Goal: Task Accomplishment & Management: Complete application form

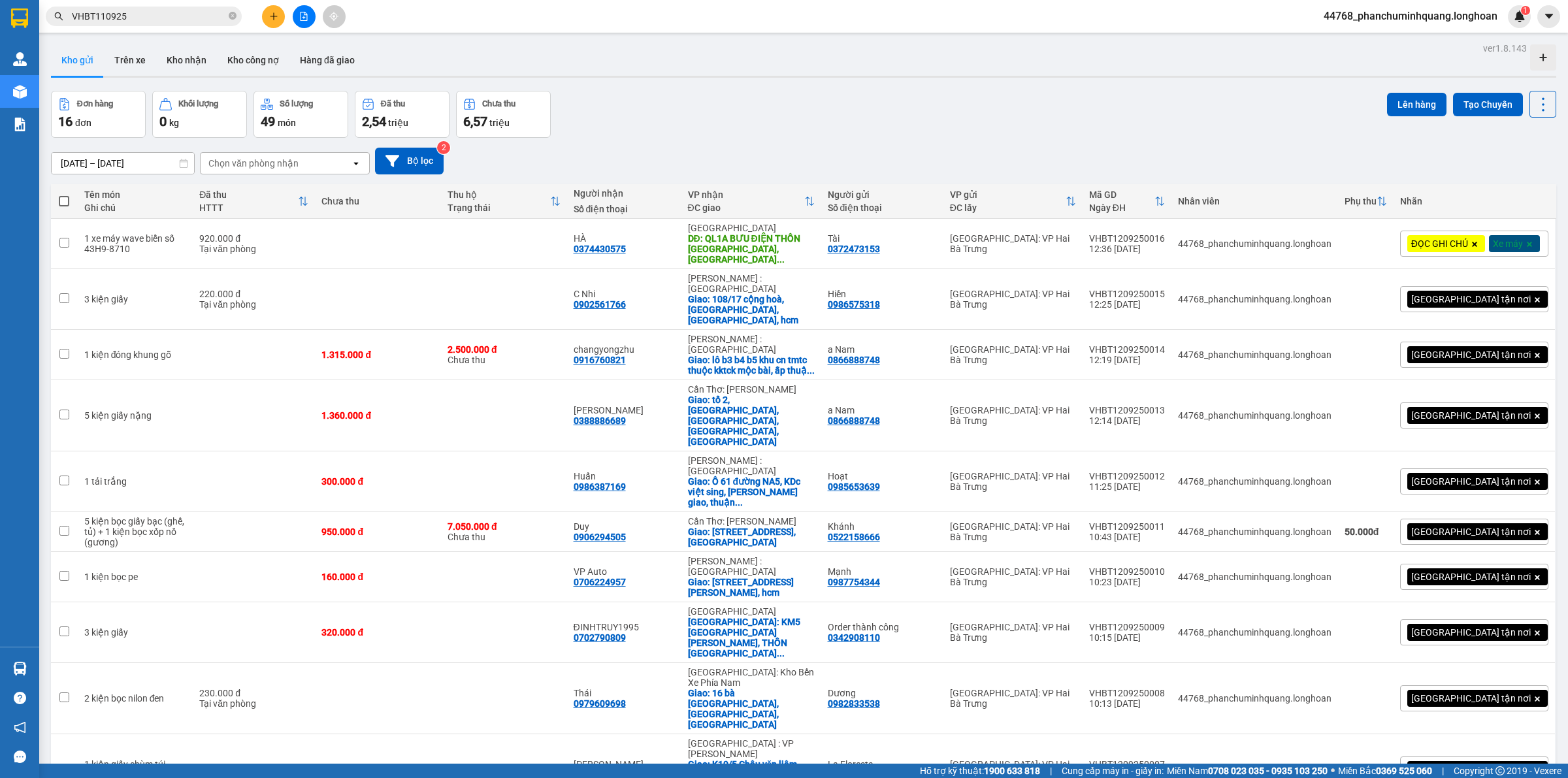
click at [278, 18] on button at bounding box center [273, 17] width 23 height 23
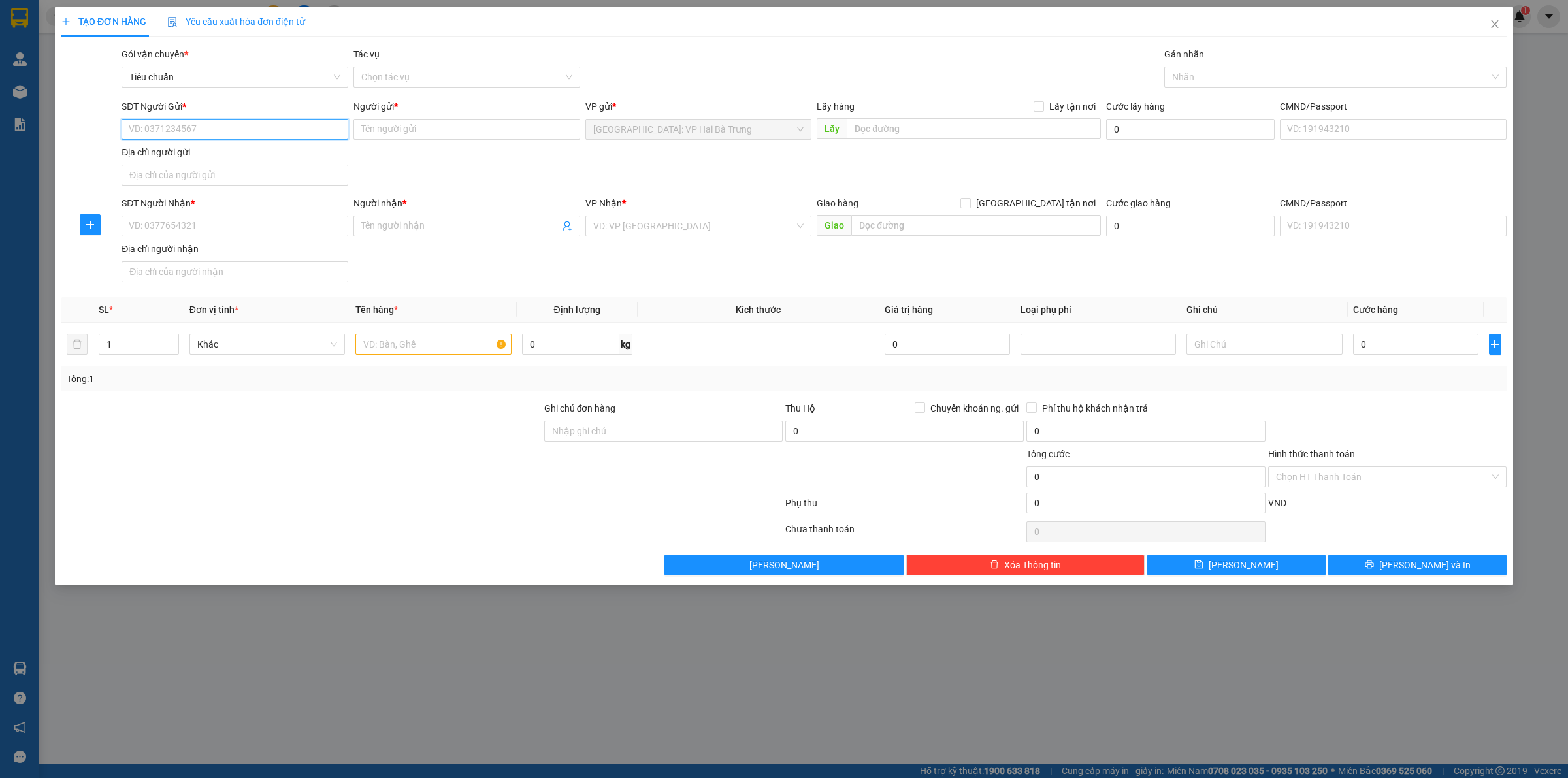
click at [235, 121] on input "SĐT Người Gửi *" at bounding box center [235, 129] width 227 height 21
type input "0987610694"
type input "Khánh"
checkbox input "true"
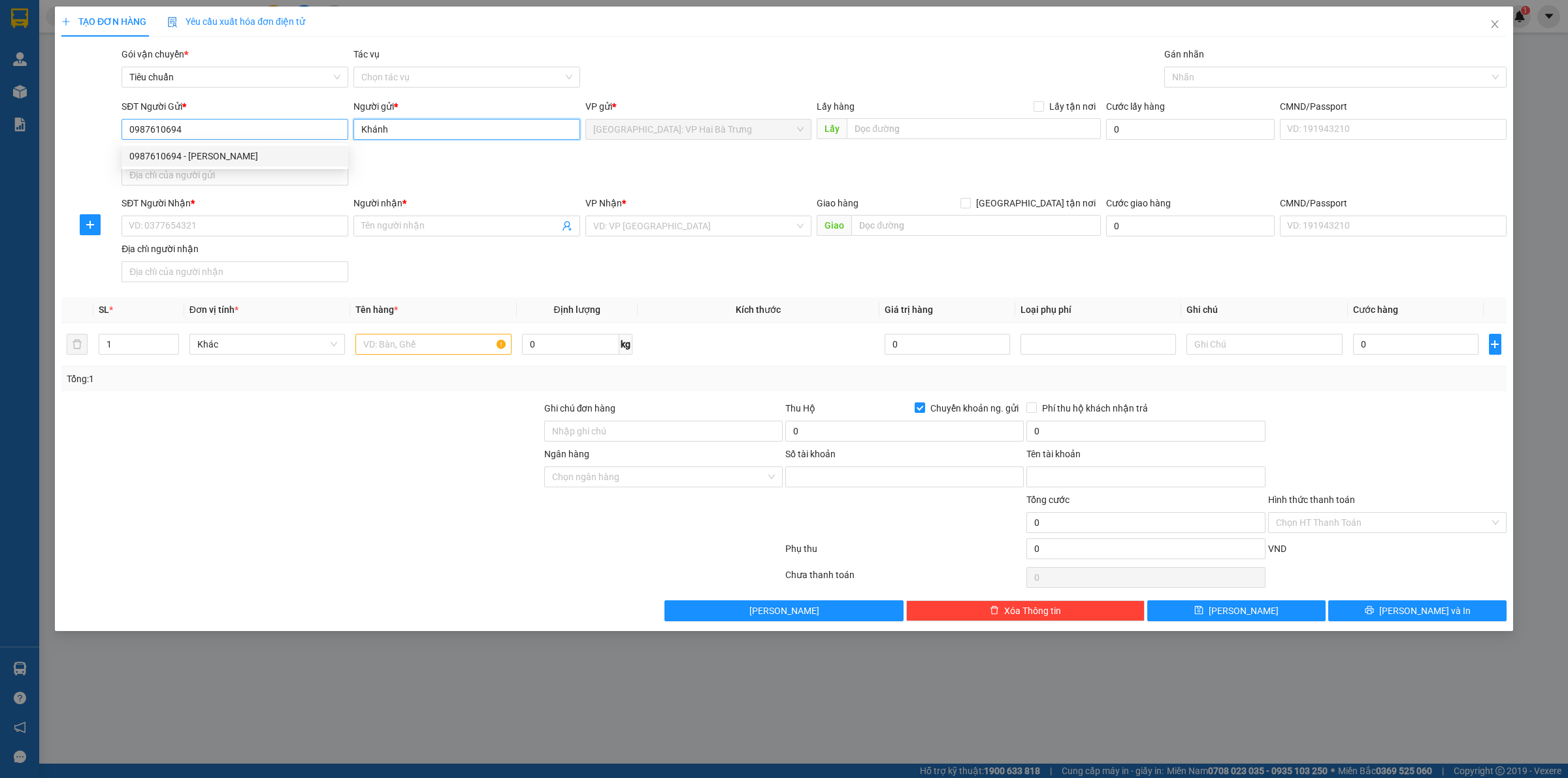
type input "9987610694"
type input "LE DUY KHANH"
click at [530, 132] on input "Khánh" at bounding box center [467, 129] width 227 height 21
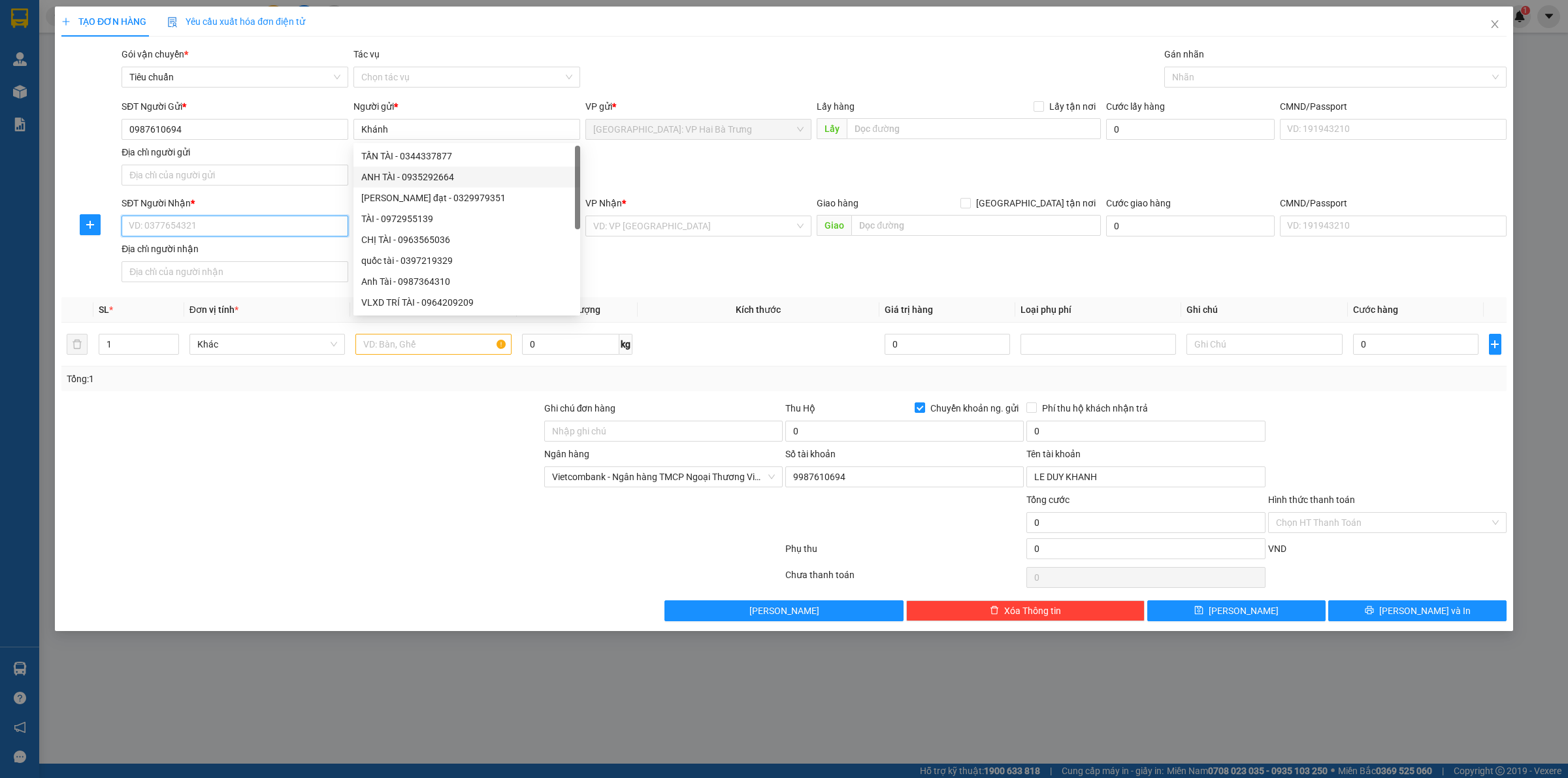
click at [269, 233] on input "SĐT Người Nhận *" at bounding box center [235, 226] width 227 height 21
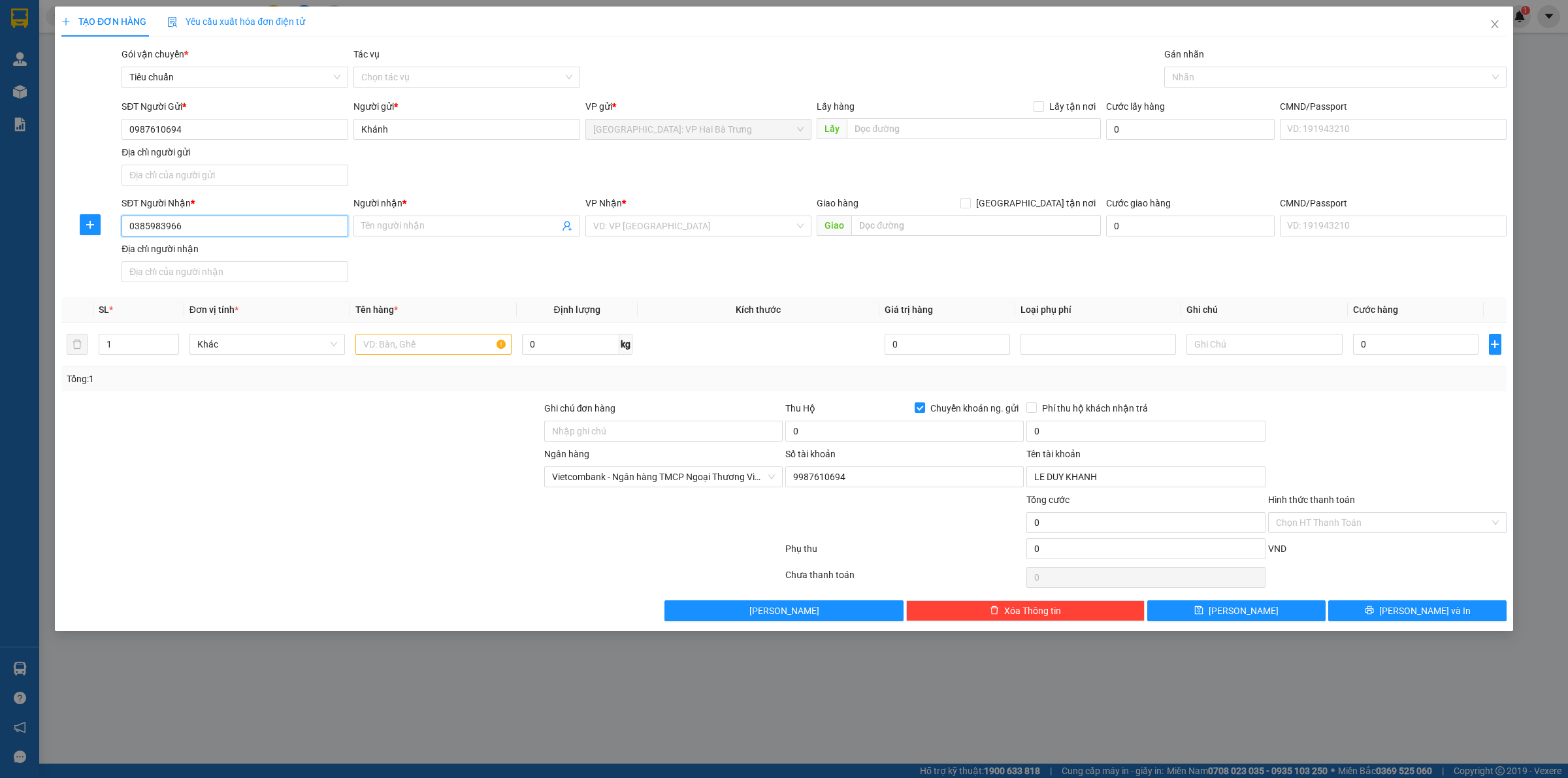
type input "0385983966"
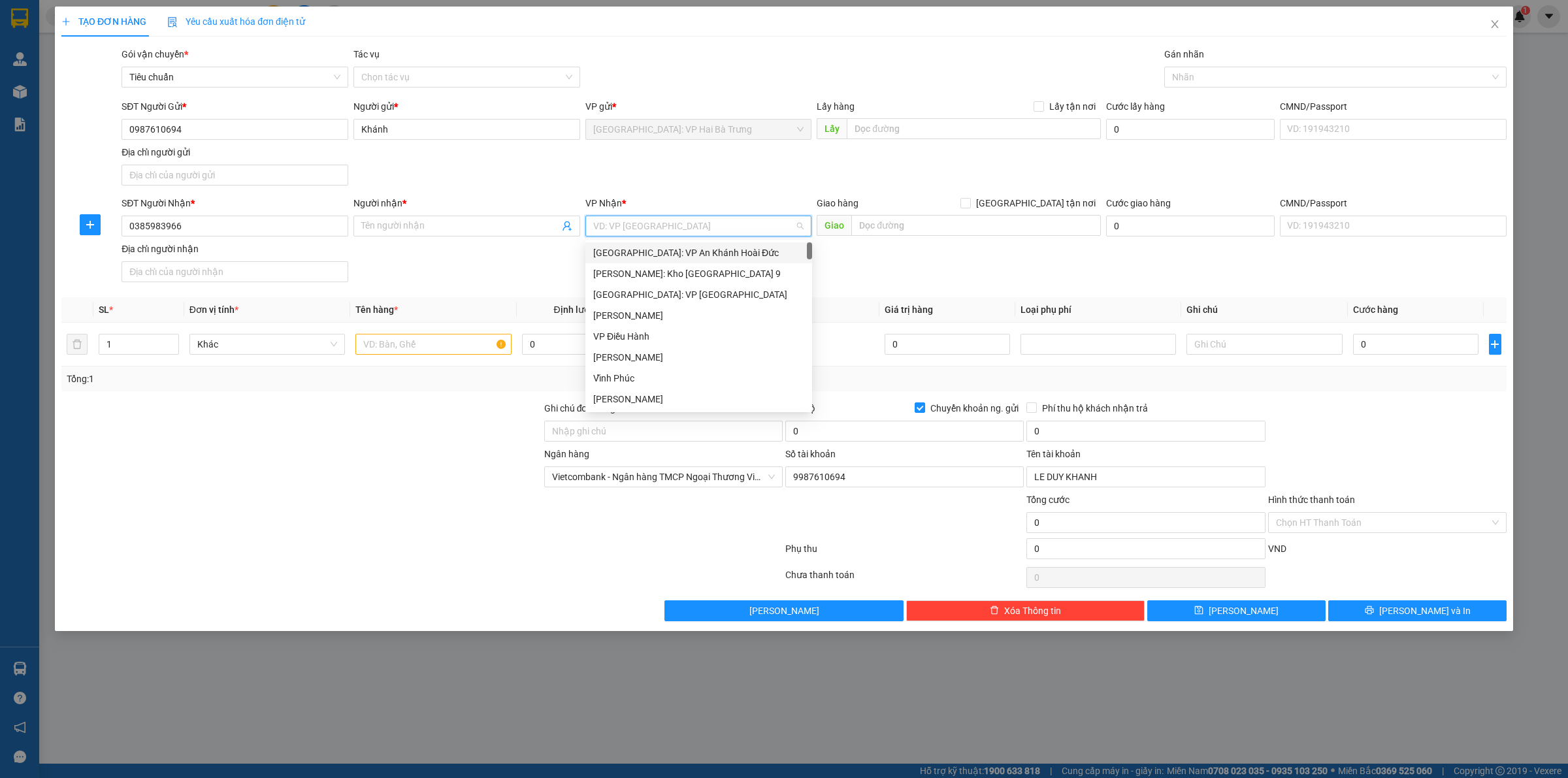
click at [612, 224] on input "search" at bounding box center [694, 226] width 202 height 19
type input "12"
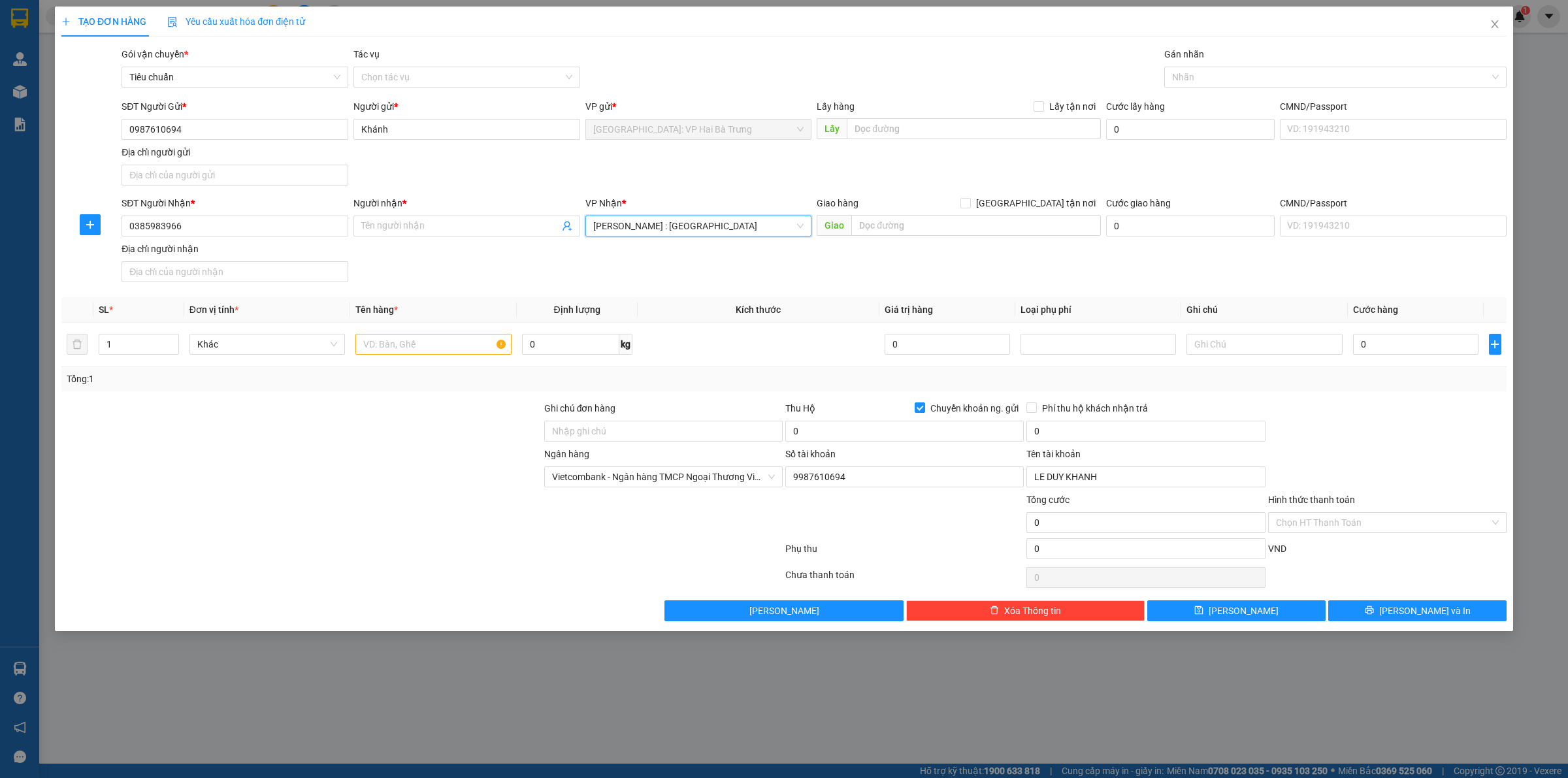
click at [1042, 193] on form "SĐT Người Gửi * 0987610694 Người gửi * Khánh VP gửi * Hà Nội: VP Hai Bà Trưng L…" at bounding box center [783, 193] width 1445 height 188
click at [1050, 194] on form "SĐT Người Gửi * 0987610694 Người gửi * Khánh VP gửi * Hà Nội: VP Hai Bà Trưng L…" at bounding box center [783, 193] width 1445 height 188
click at [1066, 205] on span "[GEOGRAPHIC_DATA] tận nơi" at bounding box center [1035, 203] width 130 height 15
click at [970, 205] on input "[GEOGRAPHIC_DATA] tận nơi" at bounding box center [964, 203] width 9 height 9
checkbox input "true"
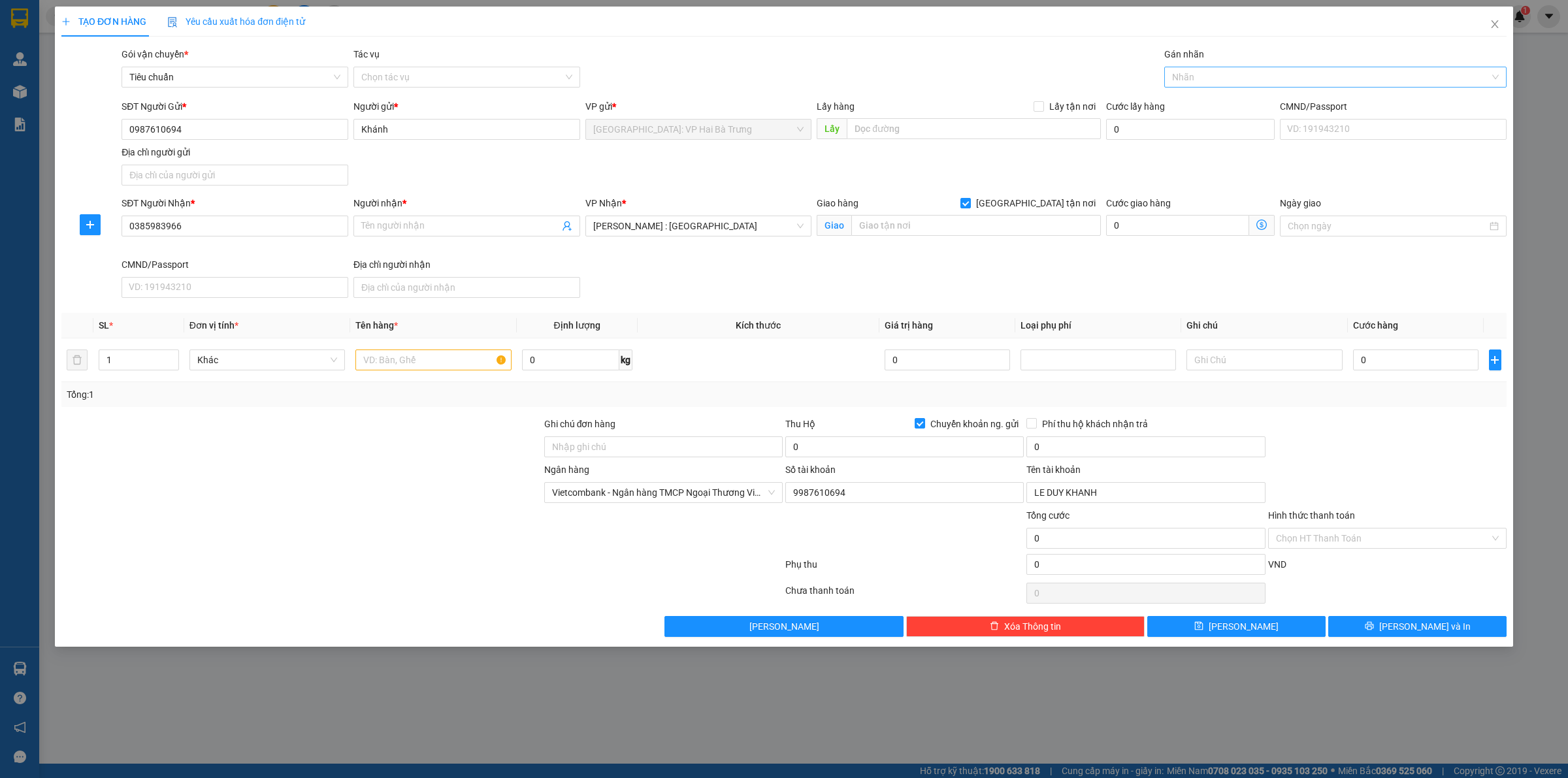
click at [1239, 76] on div at bounding box center [1329, 77] width 323 height 16
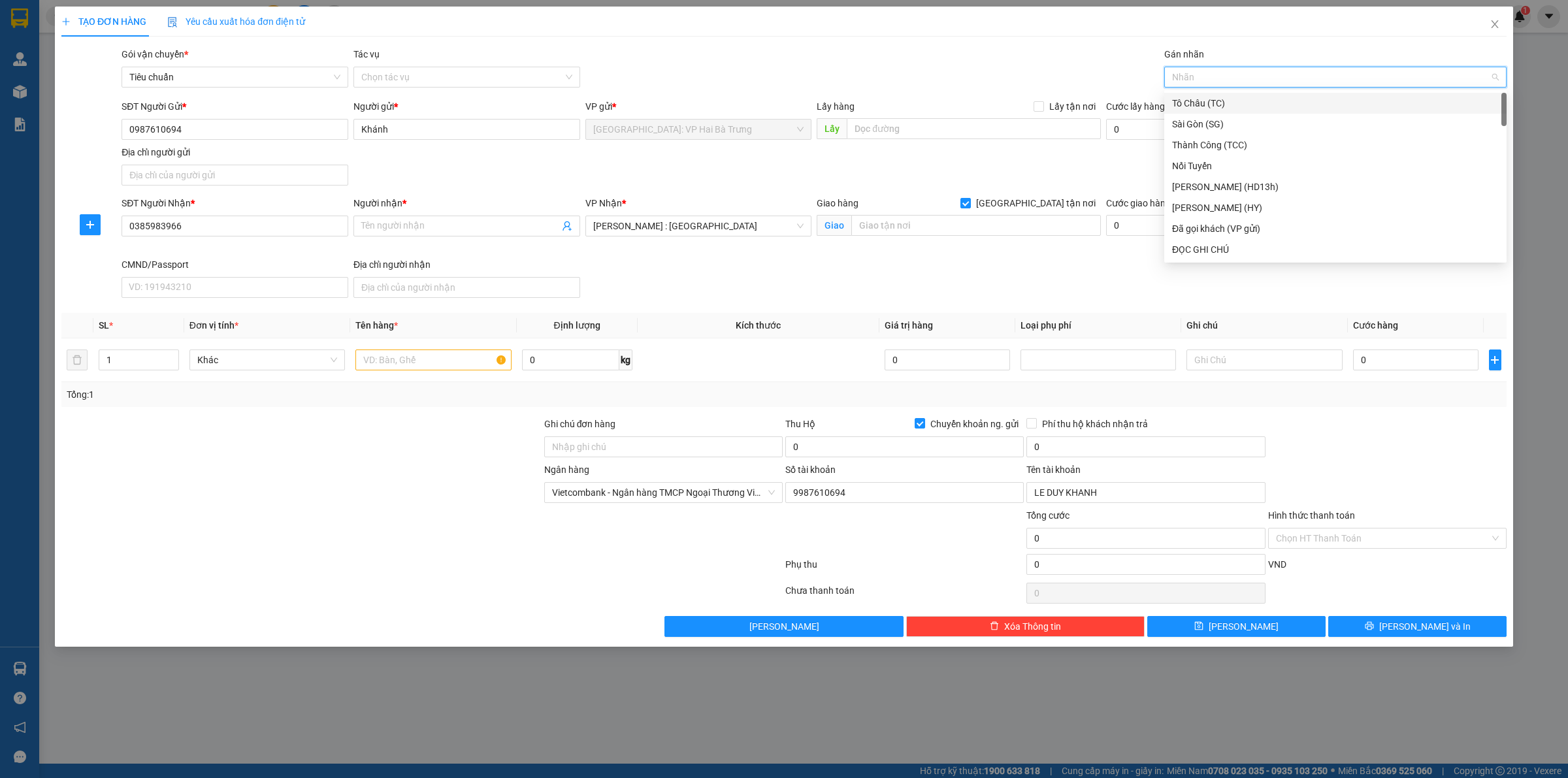
type input "G"
click at [1197, 250] on div "[GEOGRAPHIC_DATA] tận nơi" at bounding box center [1336, 249] width 327 height 15
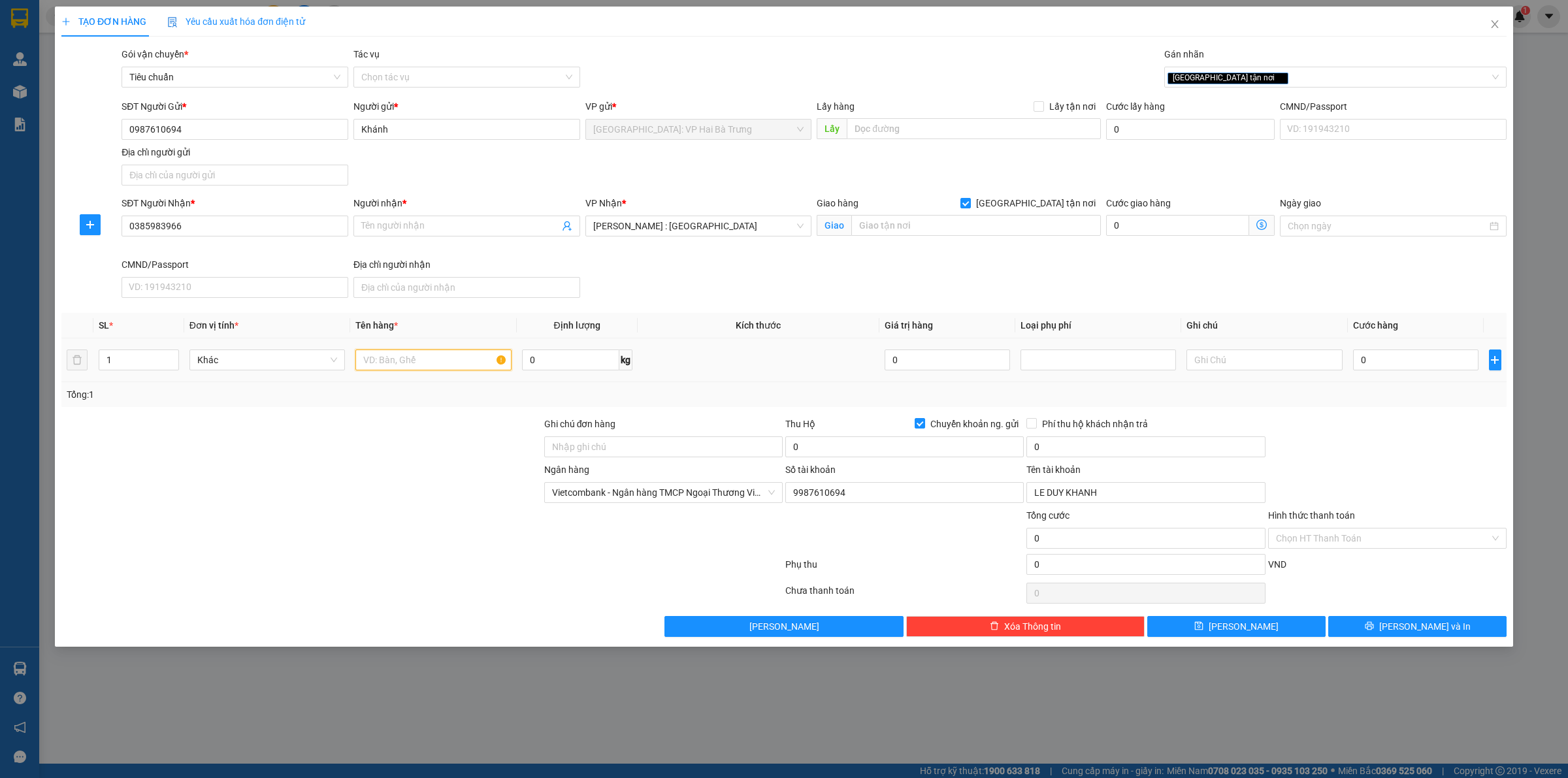
click at [395, 351] on input "text" at bounding box center [433, 360] width 155 height 21
type input "1 kiện sắt dài bọc pe"
click at [438, 220] on input "Người nhận *" at bounding box center [460, 226] width 198 height 15
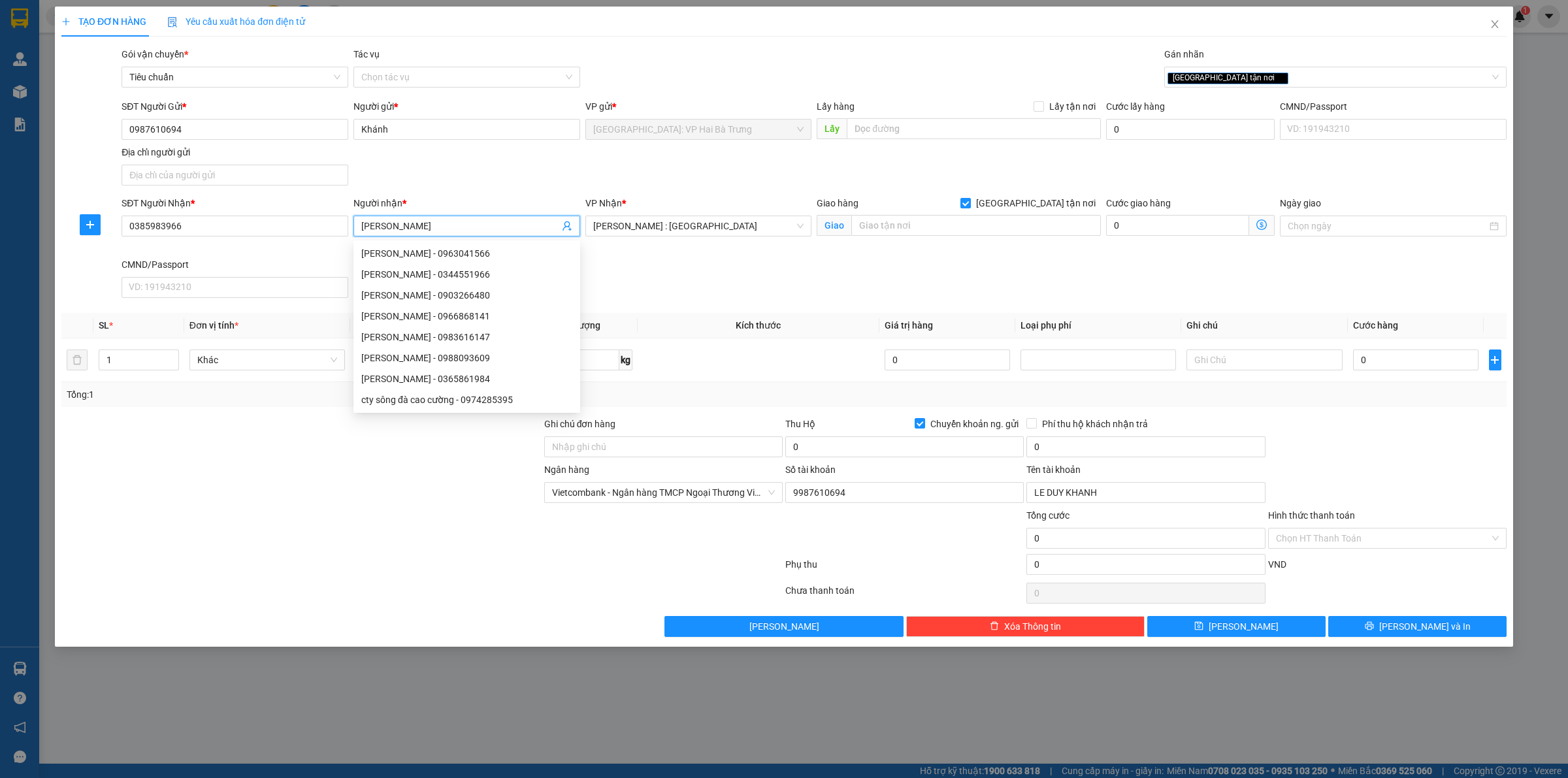
type input "Cao Cường"
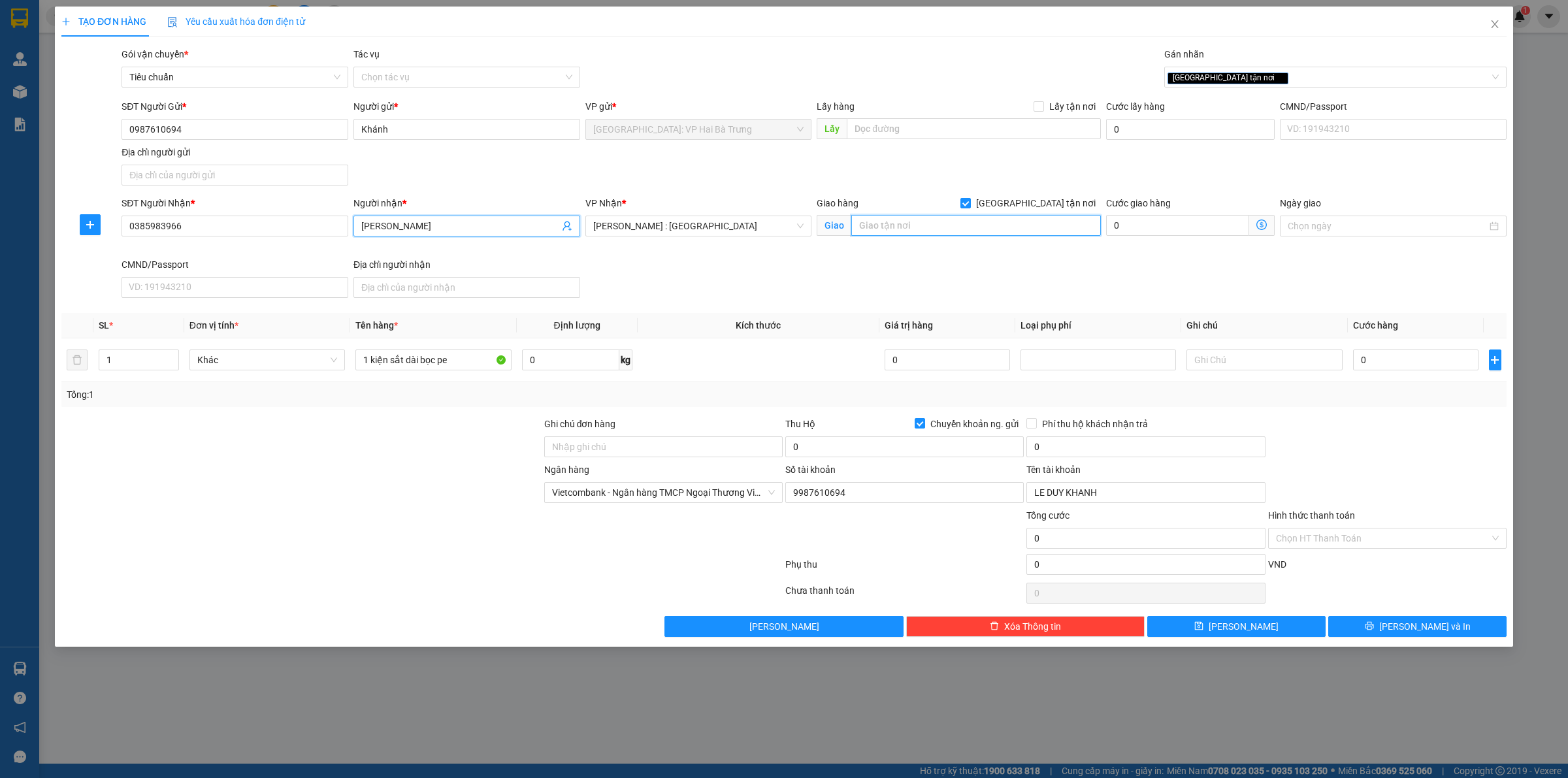
click at [1007, 234] on input "text" at bounding box center [976, 225] width 250 height 21
drag, startPoint x: 1062, startPoint y: 282, endPoint x: 1045, endPoint y: 278, distance: 17.5
click at [1060, 283] on div "SĐT Người Nhận * 0385983966 Người nhận * Cao Cường VP Nhận * Hồ Chí Minh : Kho …" at bounding box center [814, 250] width 1390 height 107
click at [863, 454] on input "0" at bounding box center [904, 447] width 239 height 21
type input "3.800.000"
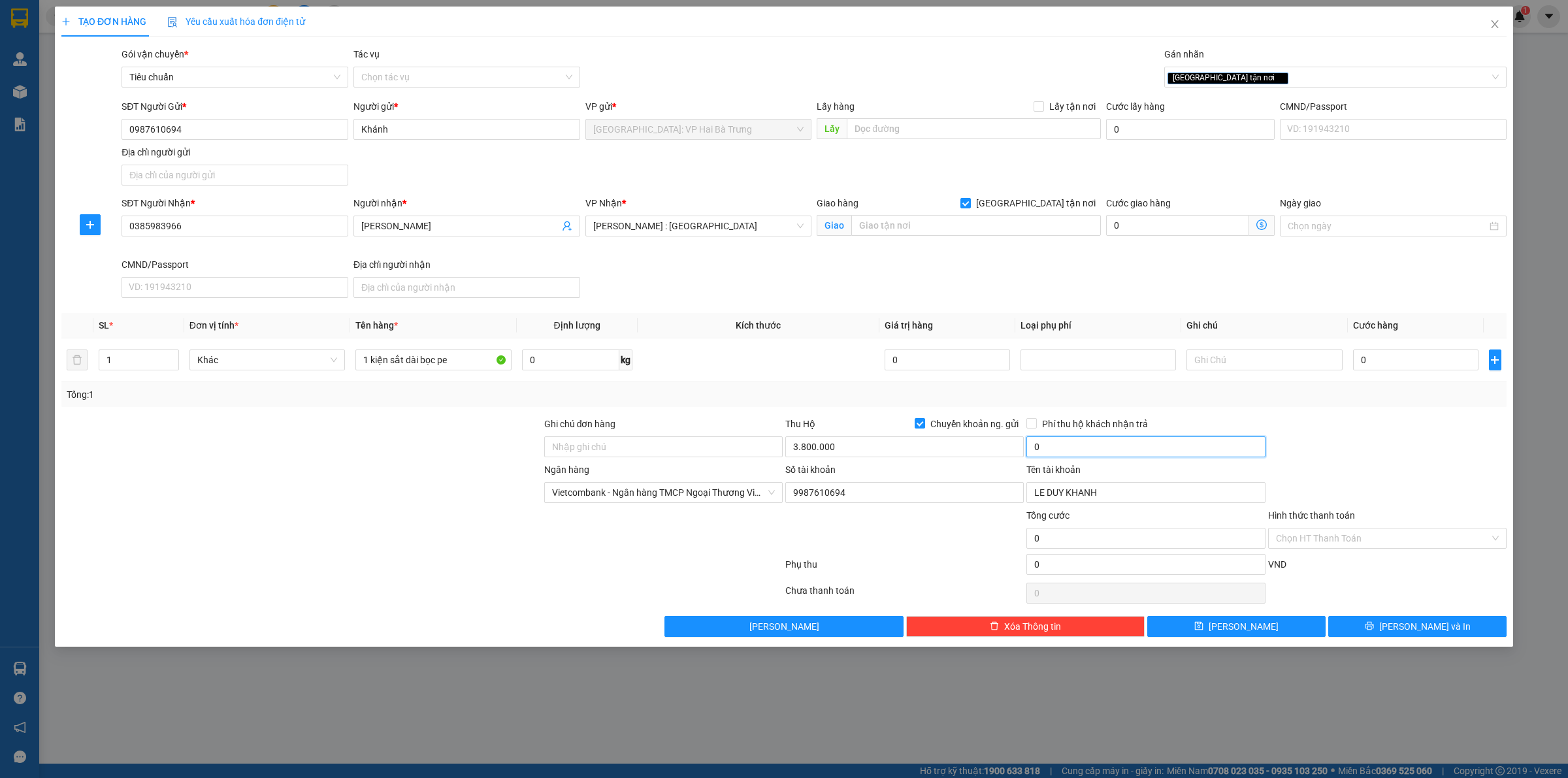
click at [1124, 454] on input "0" at bounding box center [1145, 447] width 239 height 21
type input "20.000"
drag, startPoint x: 1044, startPoint y: 423, endPoint x: 1447, endPoint y: 438, distance: 403.3
click at [1046, 423] on span "Phí thu hộ khách nhận trả" at bounding box center [1094, 424] width 116 height 15
click at [1025, 419] on div "Phí thu hộ khách nhận trả 20.000" at bounding box center [1145, 440] width 241 height 46
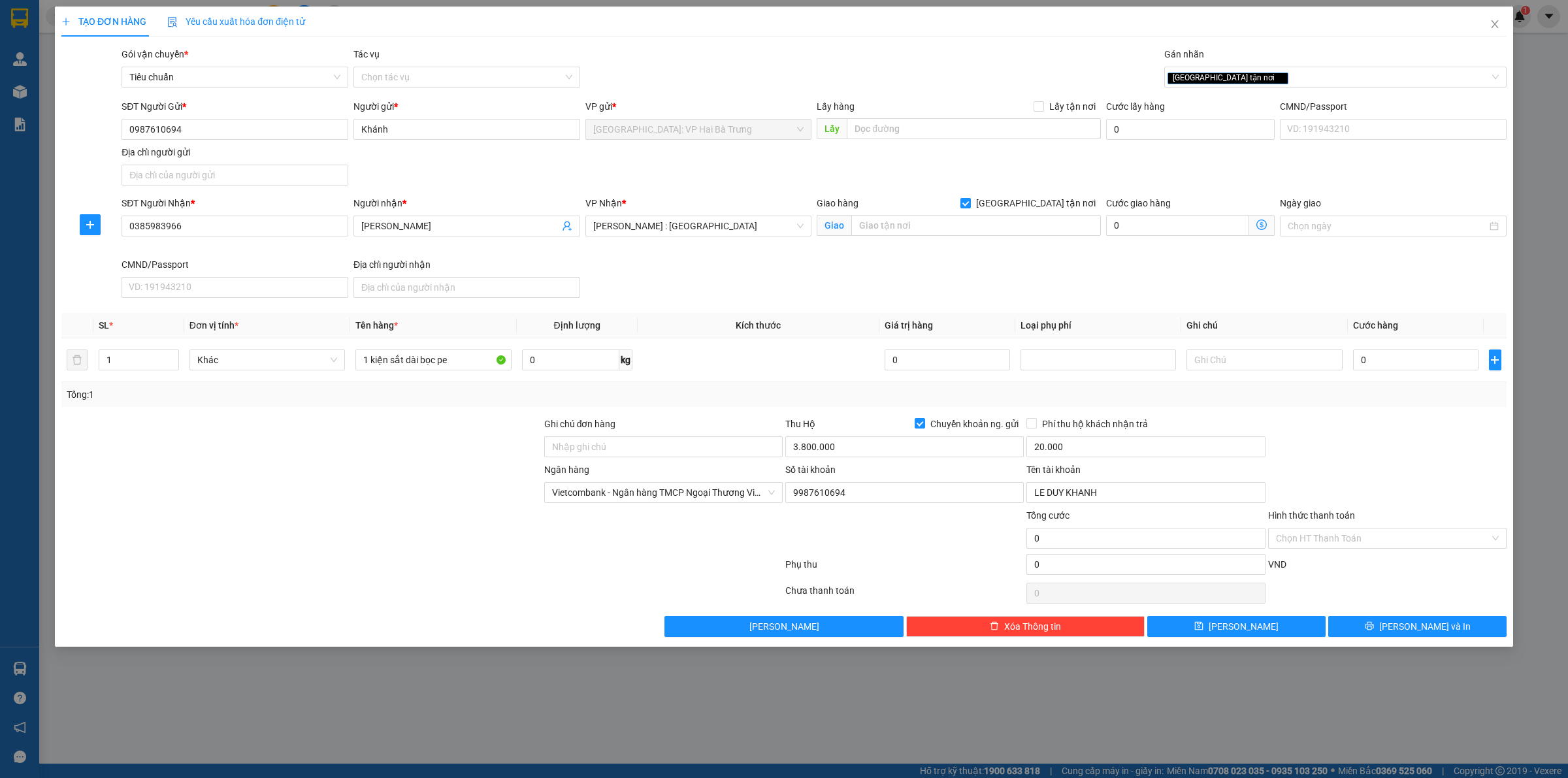
click at [1025, 425] on div "Phí thu hộ khách nhận trả 20.000" at bounding box center [1145, 440] width 241 height 46
click at [1032, 425] on input "Phí thu hộ khách nhận trả" at bounding box center [1030, 422] width 9 height 9
checkbox input "true"
click at [922, 230] on input "text" at bounding box center [976, 225] width 250 height 21
click at [1418, 356] on input "0" at bounding box center [1416, 360] width 125 height 21
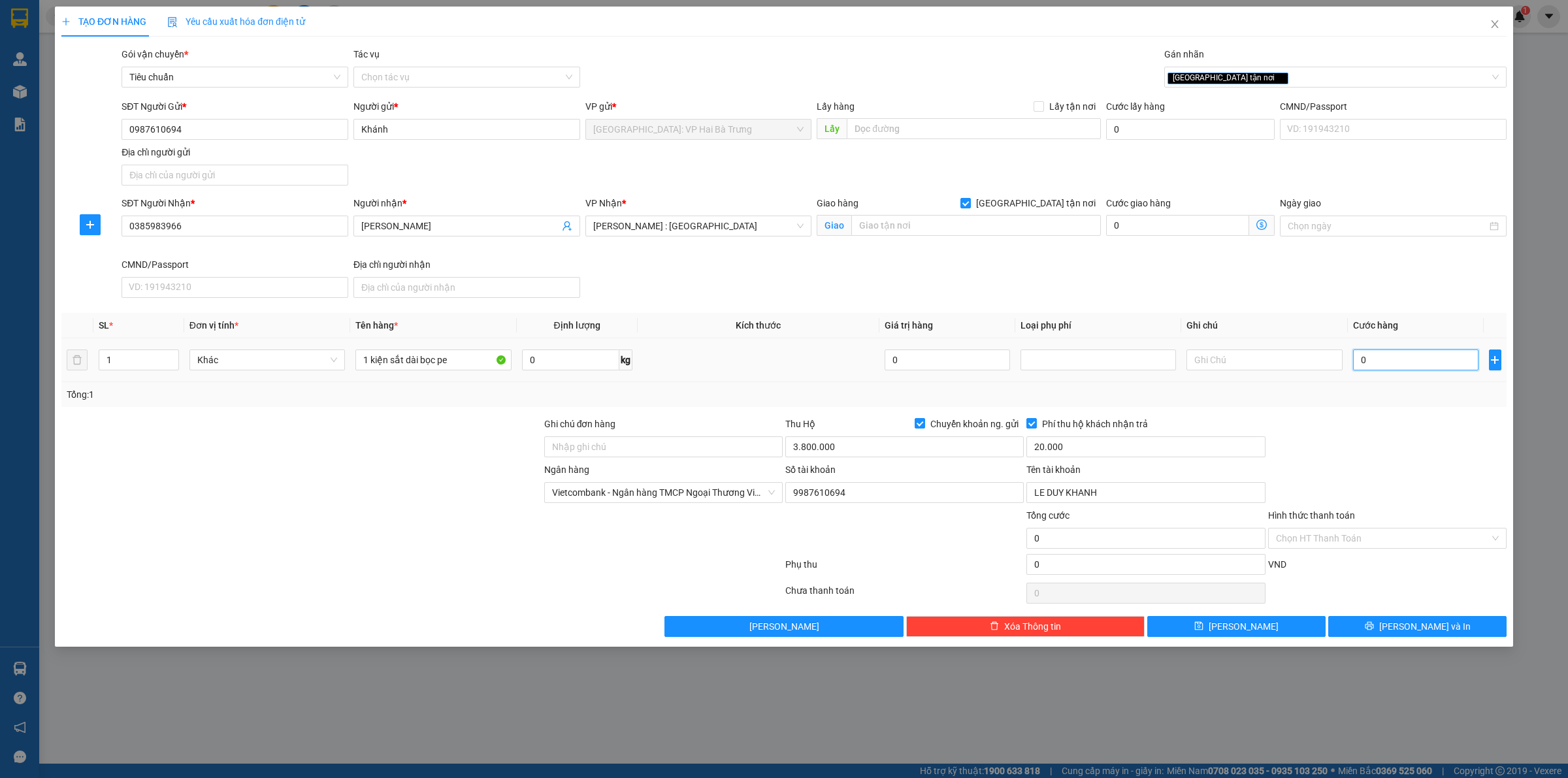
type input "5"
type input "58"
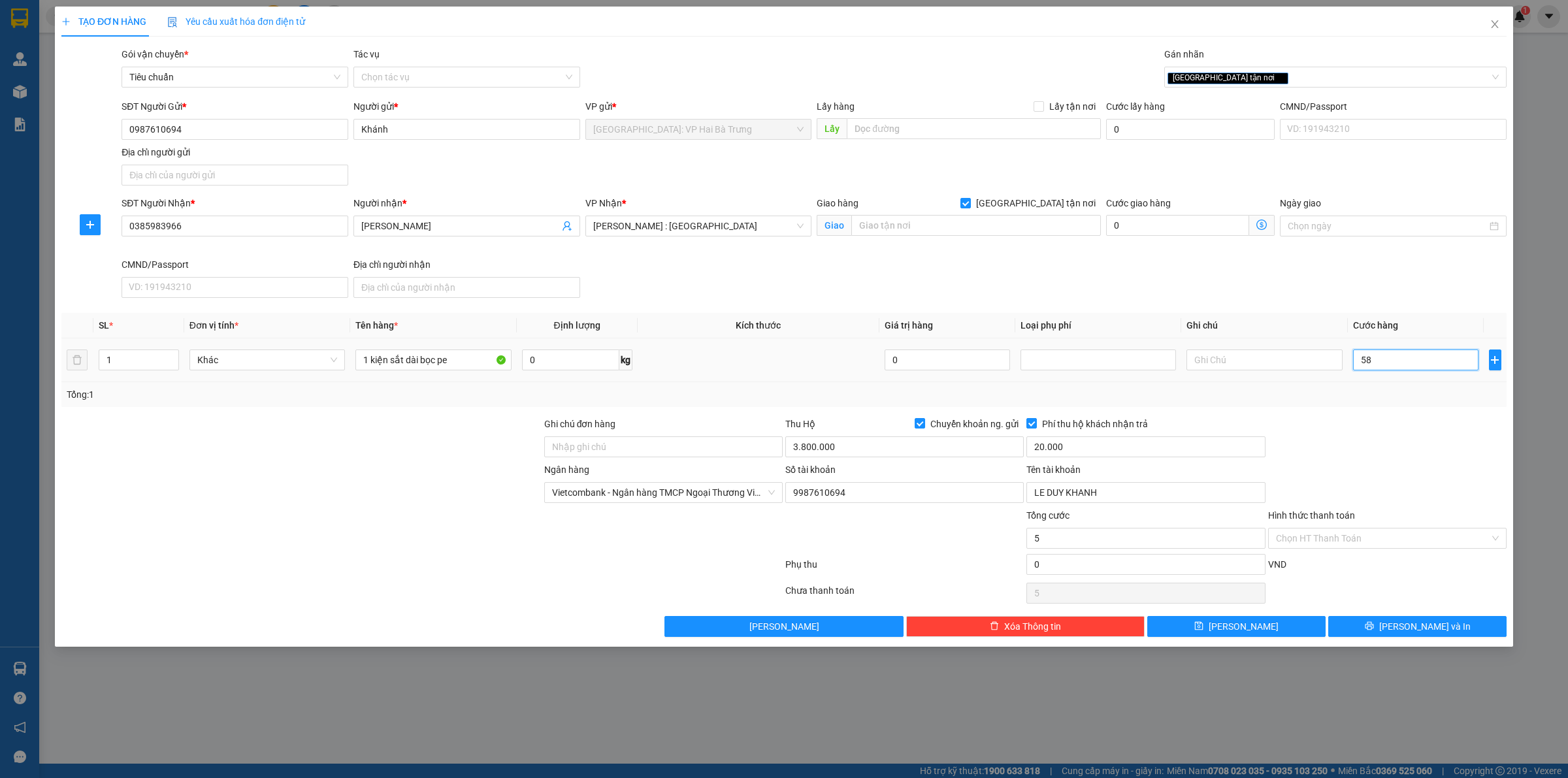
type input "58"
type input "580"
type input "5.800"
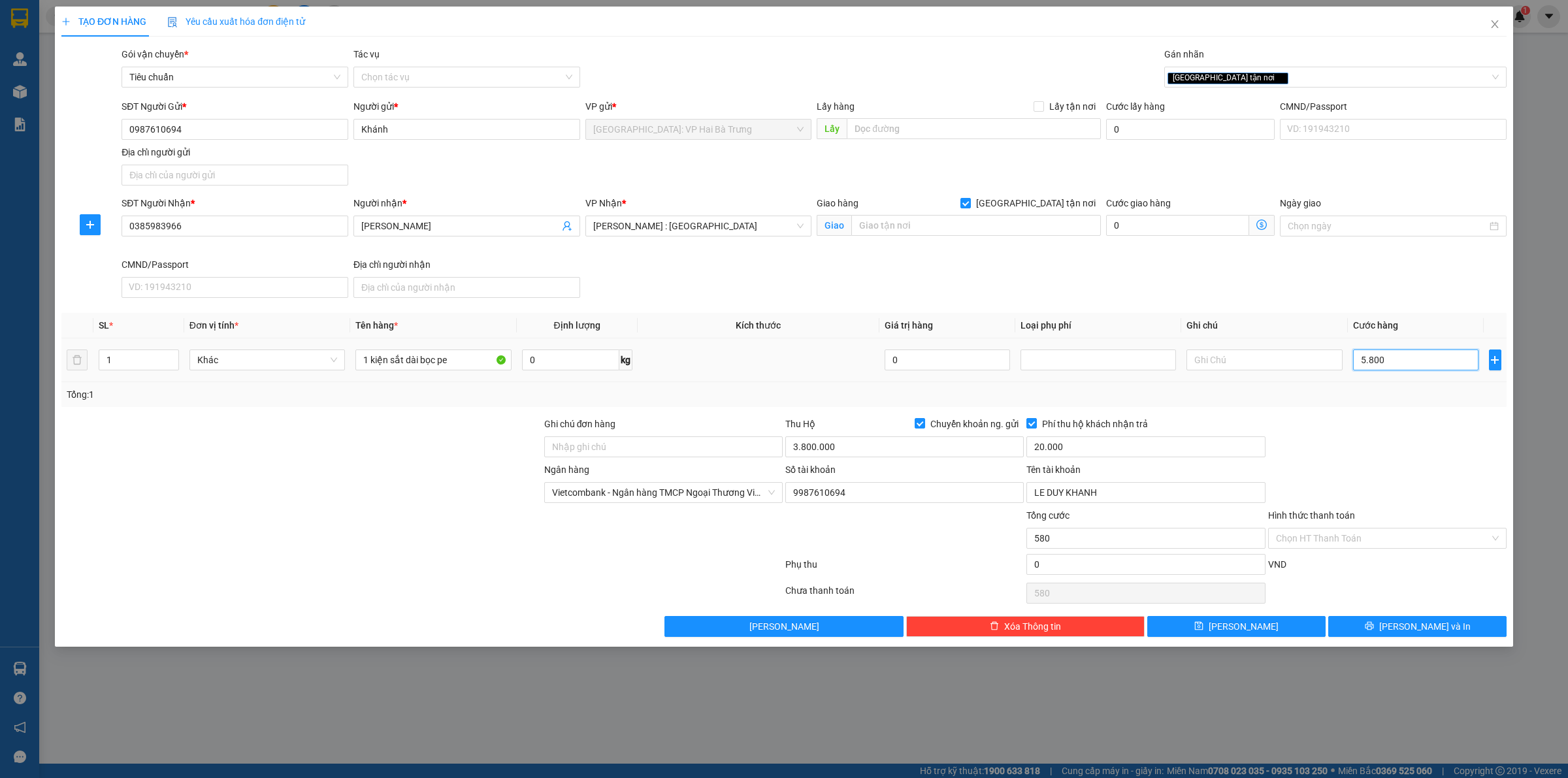
type input "5.800"
type input "58.000"
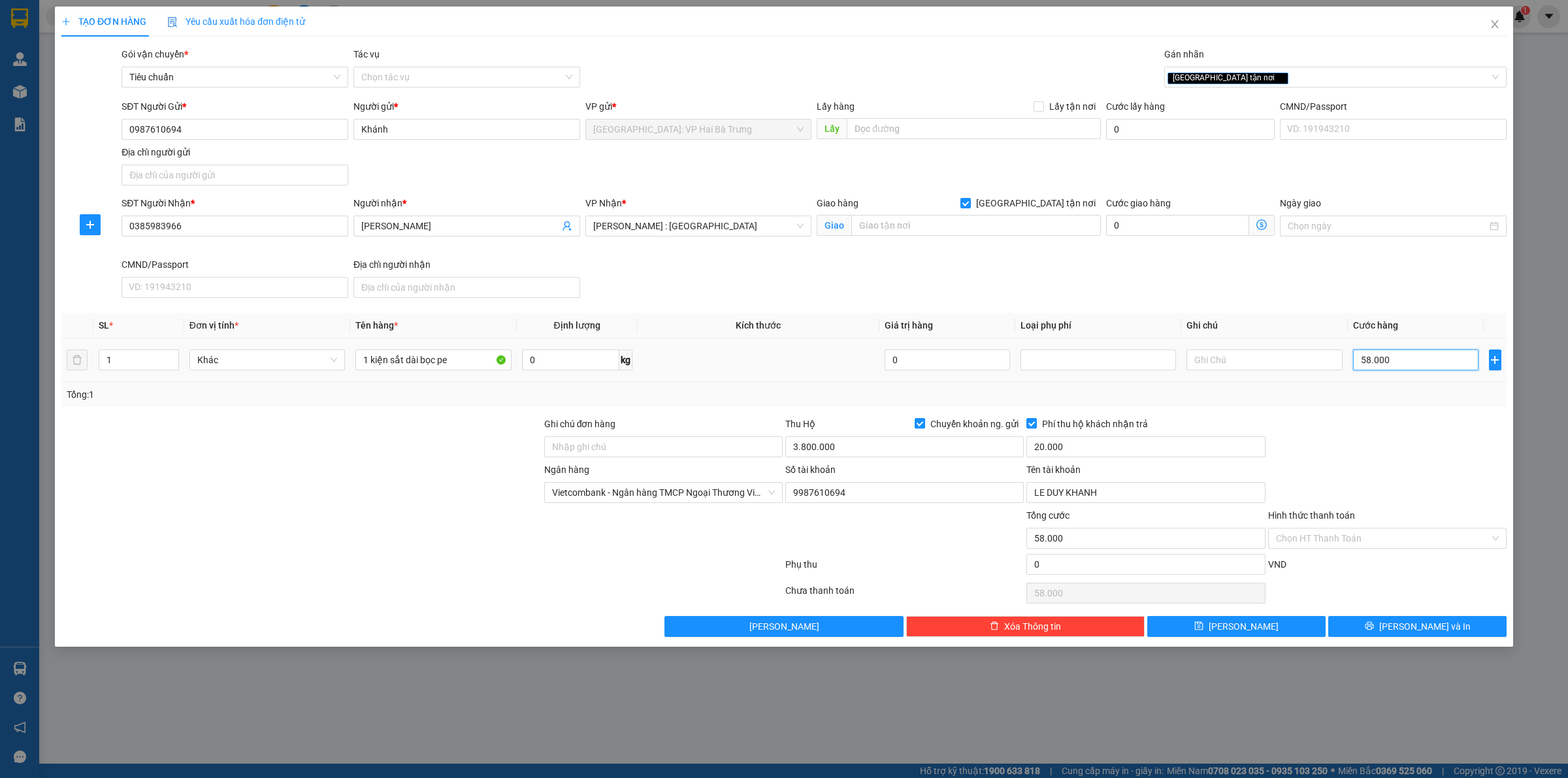
type input "580.000"
click at [367, 358] on input "1 kiện sắt dài bọc pe" at bounding box center [433, 360] width 155 height 21
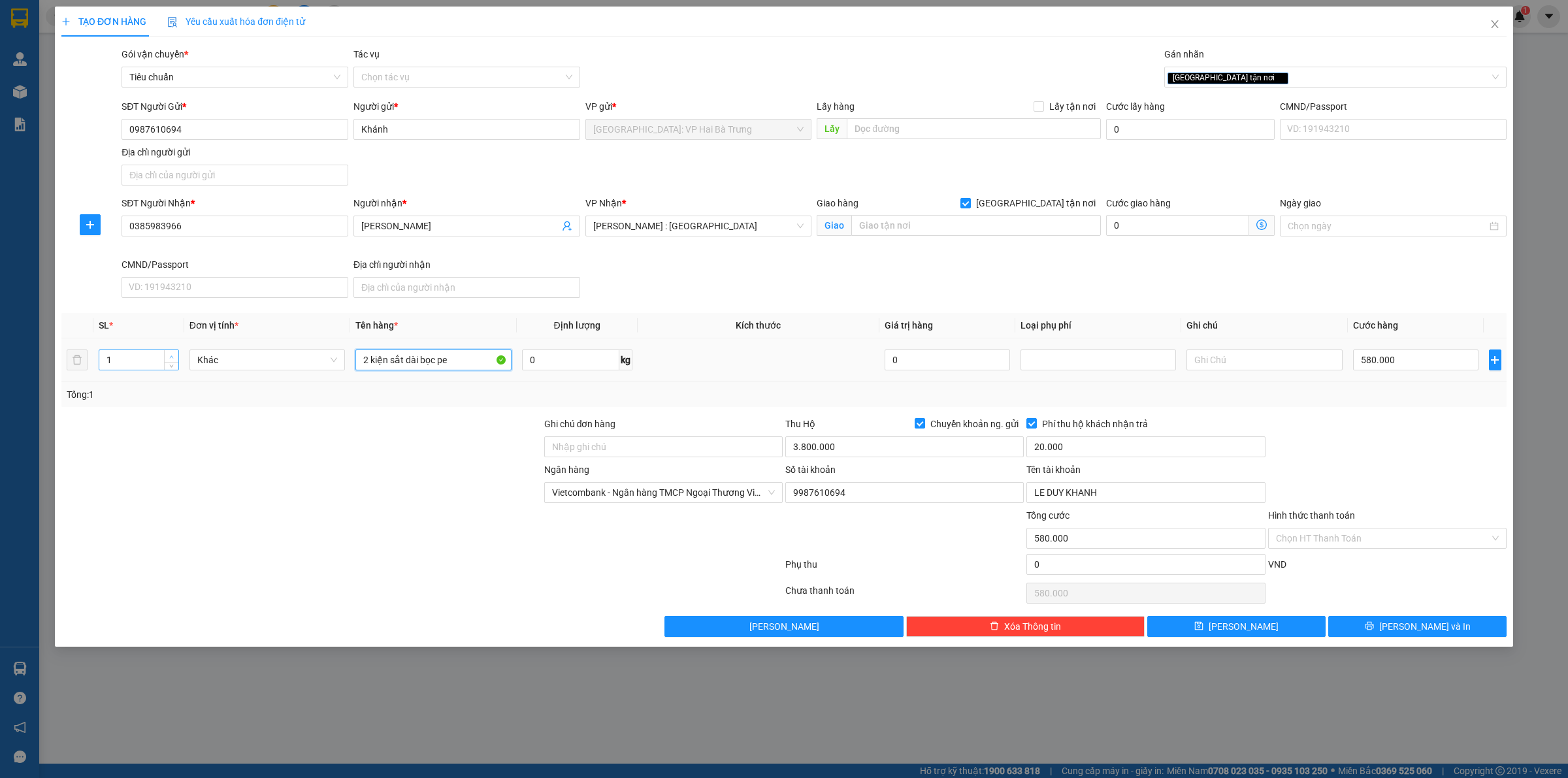
type input "2 kiện sắt dài bọc pe"
type input "2"
click at [170, 358] on icon "up" at bounding box center [171, 357] width 5 height 5
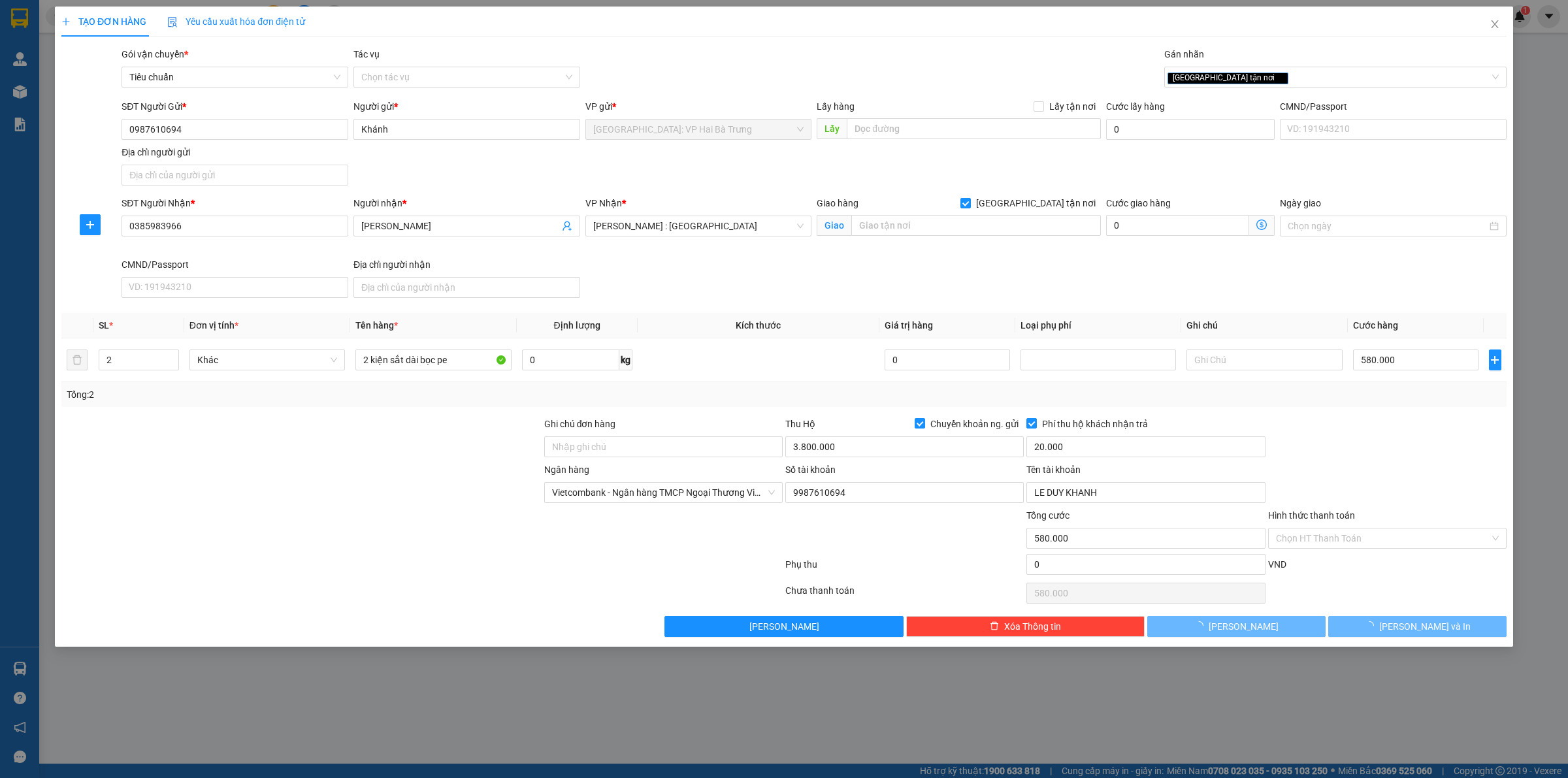
type input "0"
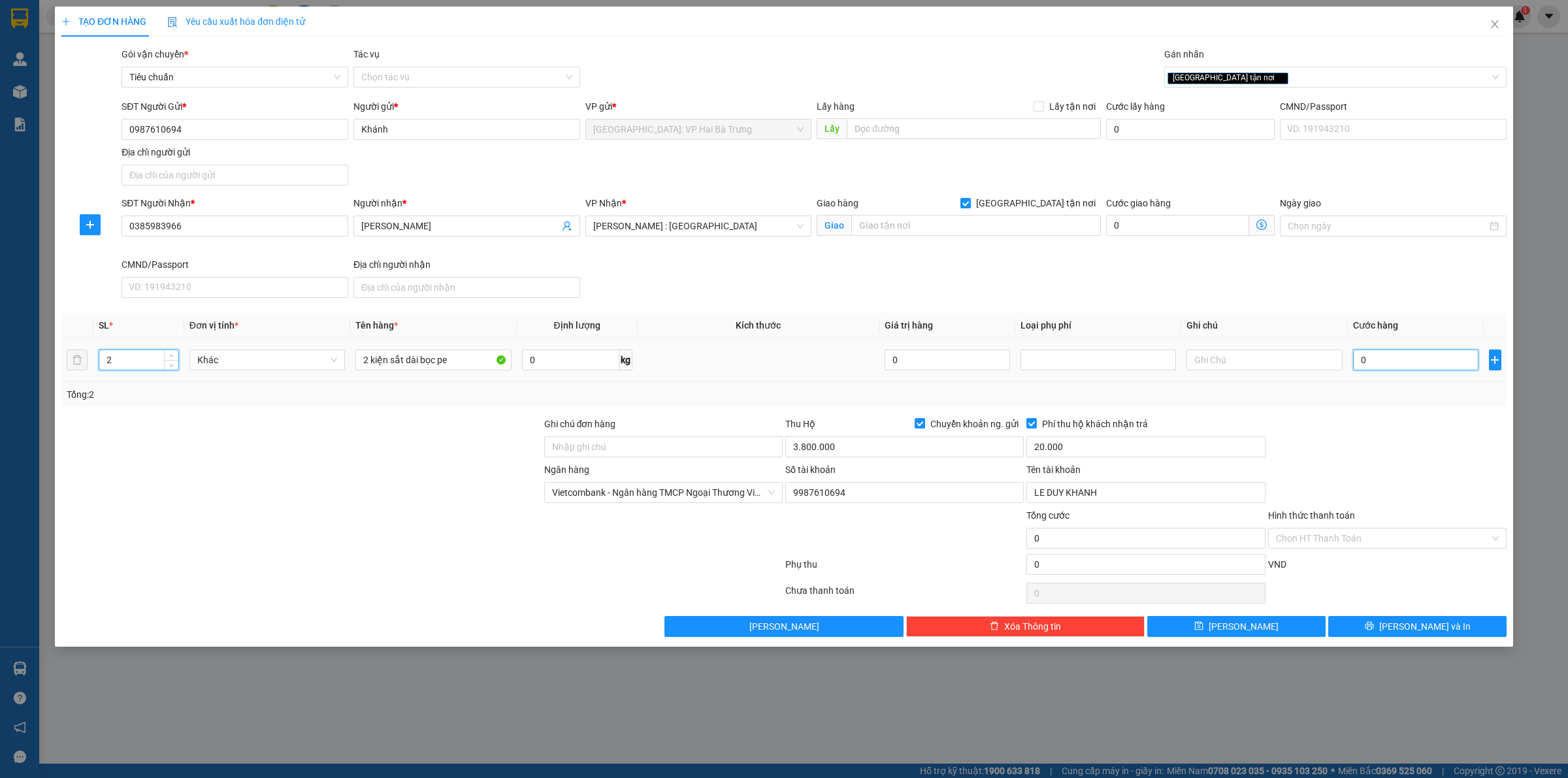
click at [1463, 363] on input "0" at bounding box center [1416, 360] width 125 height 21
type input "5"
type input "58"
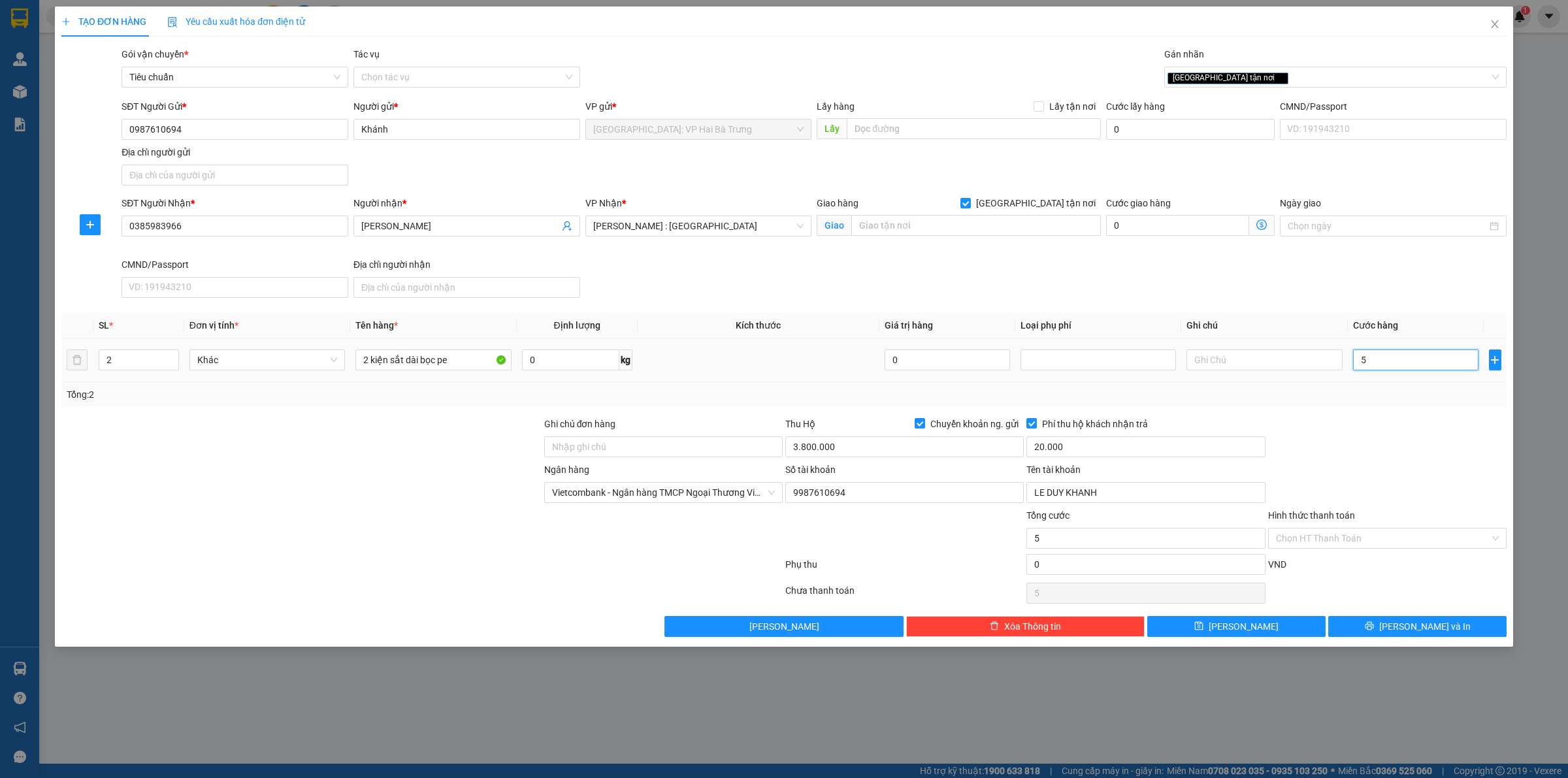
type input "58"
type input "580"
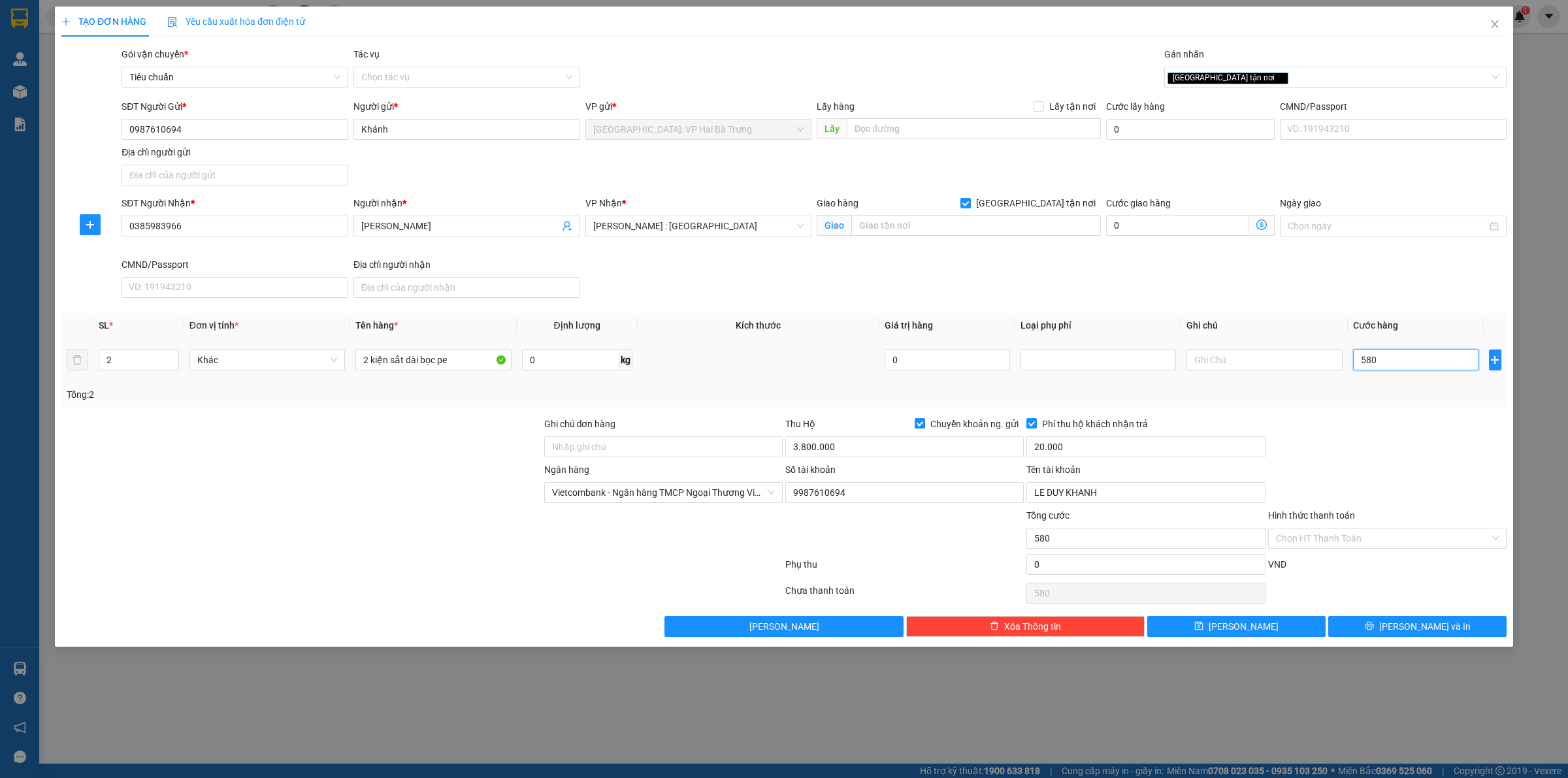
type input "5.800"
type input "58.000"
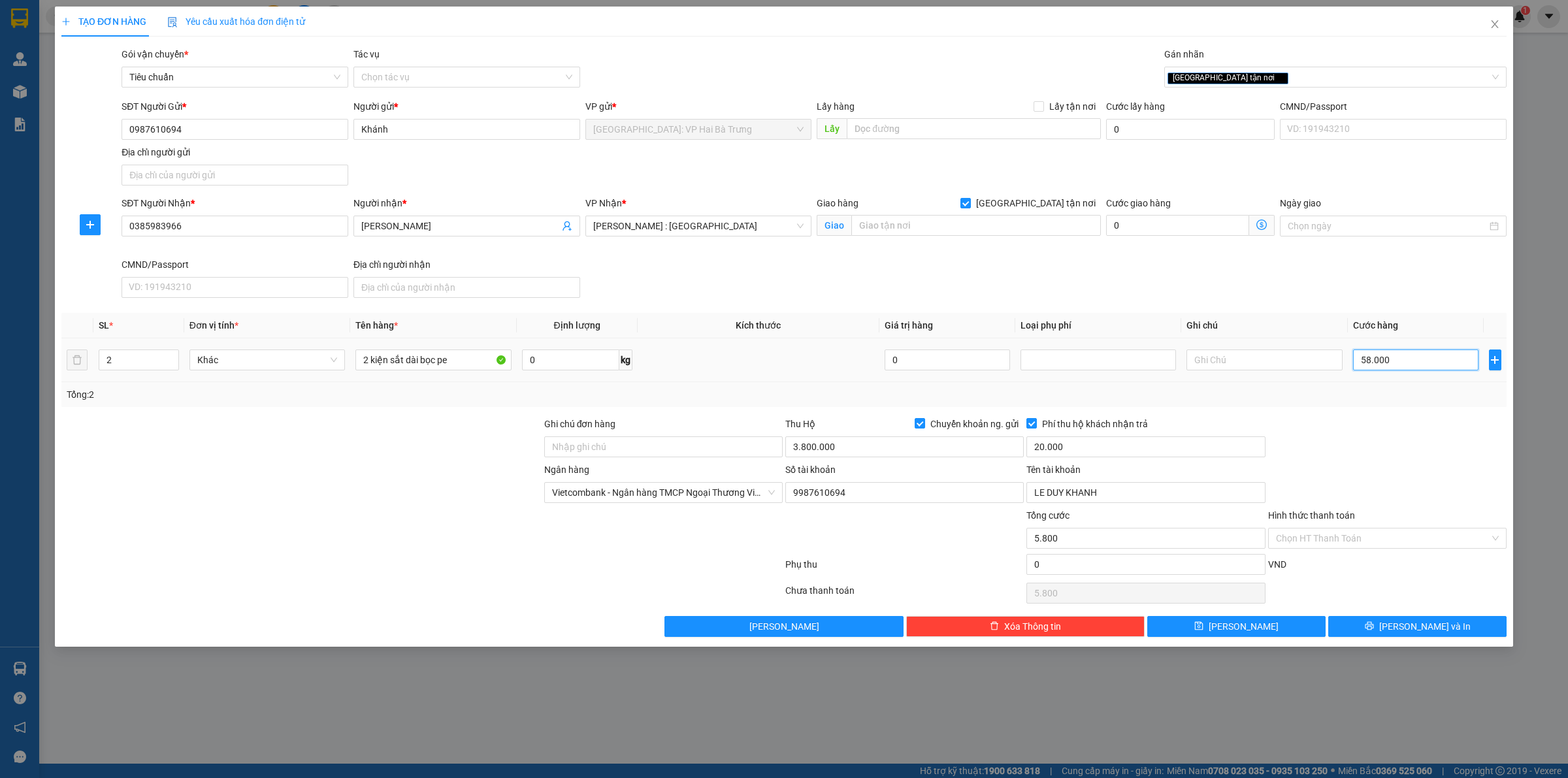
type input "58.000"
type input "580.000"
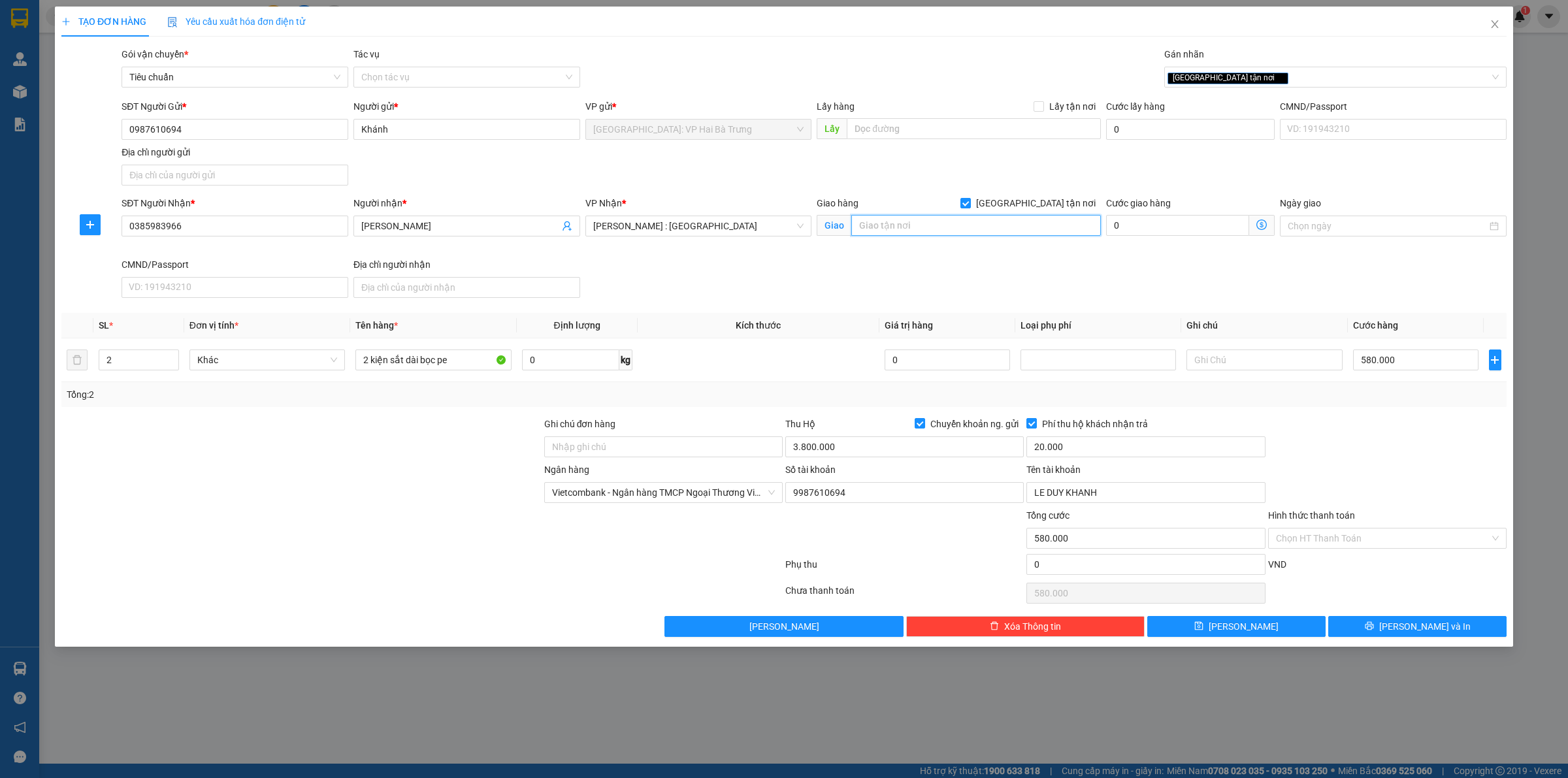
click at [912, 229] on input "text" at bounding box center [976, 225] width 250 height 21
click at [895, 223] on input "text" at bounding box center [976, 225] width 250 height 21
paste input "Nhà nghỉ Mai Vàng"
click at [946, 229] on input "Nhà nghỉ Mai Vàng," at bounding box center [976, 225] width 250 height 21
paste input "R7MR+7FM Nhà nghỉ Mai Vàng, Nam Ban, Lâm Hà, Lâm Đồng, Việt Nam"
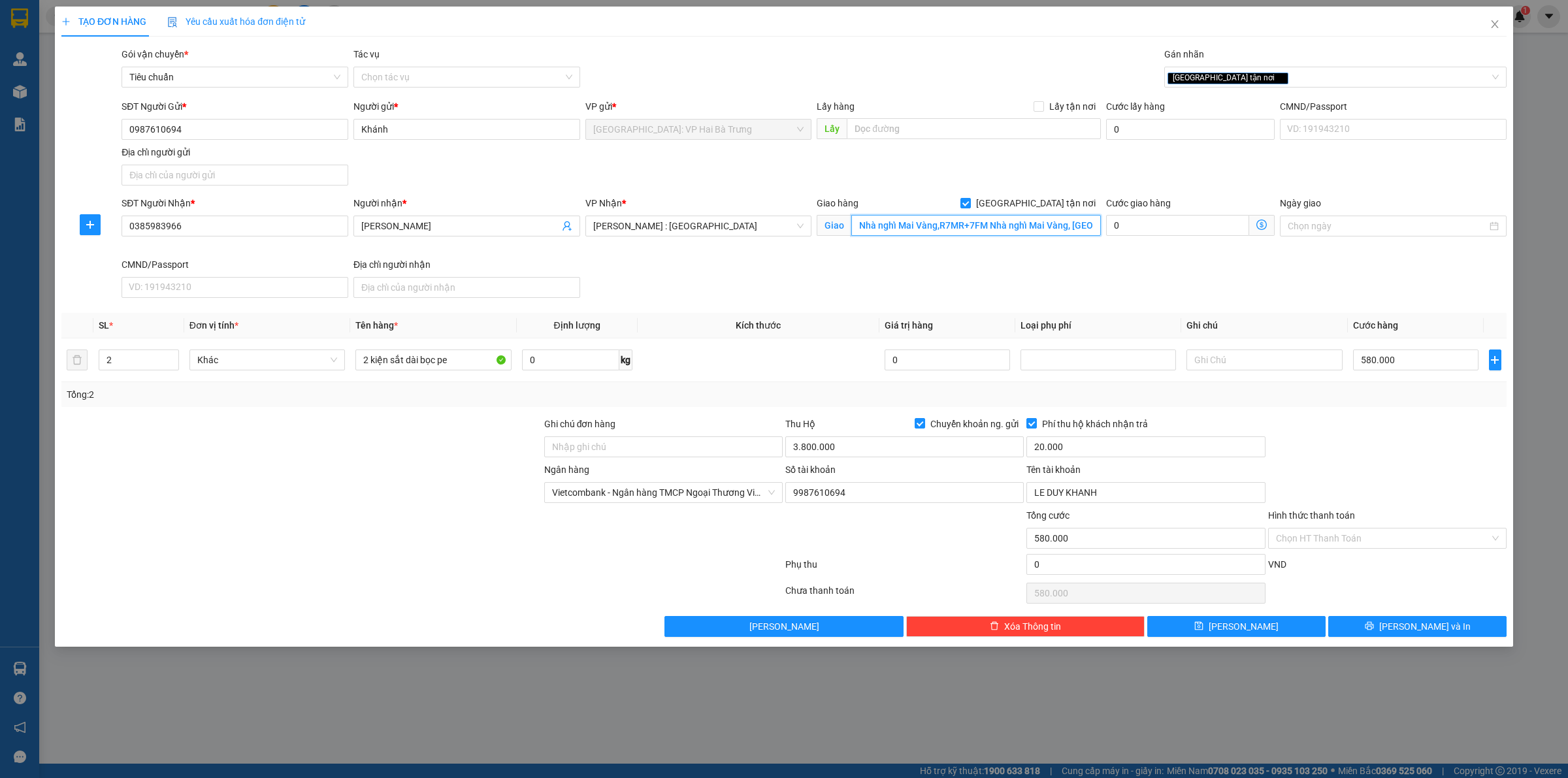
scroll to position [0, 148]
drag, startPoint x: 1050, startPoint y: 226, endPoint x: 1134, endPoint y: 209, distance: 85.7
click at [1131, 212] on div "SĐT Người Nhận * 0385983966 Người nhận * Cao Cường VP Nhận * Hồ Chí Minh : Kho …" at bounding box center [814, 250] width 1390 height 107
drag, startPoint x: 969, startPoint y: 224, endPoint x: 867, endPoint y: 222, distance: 102.0
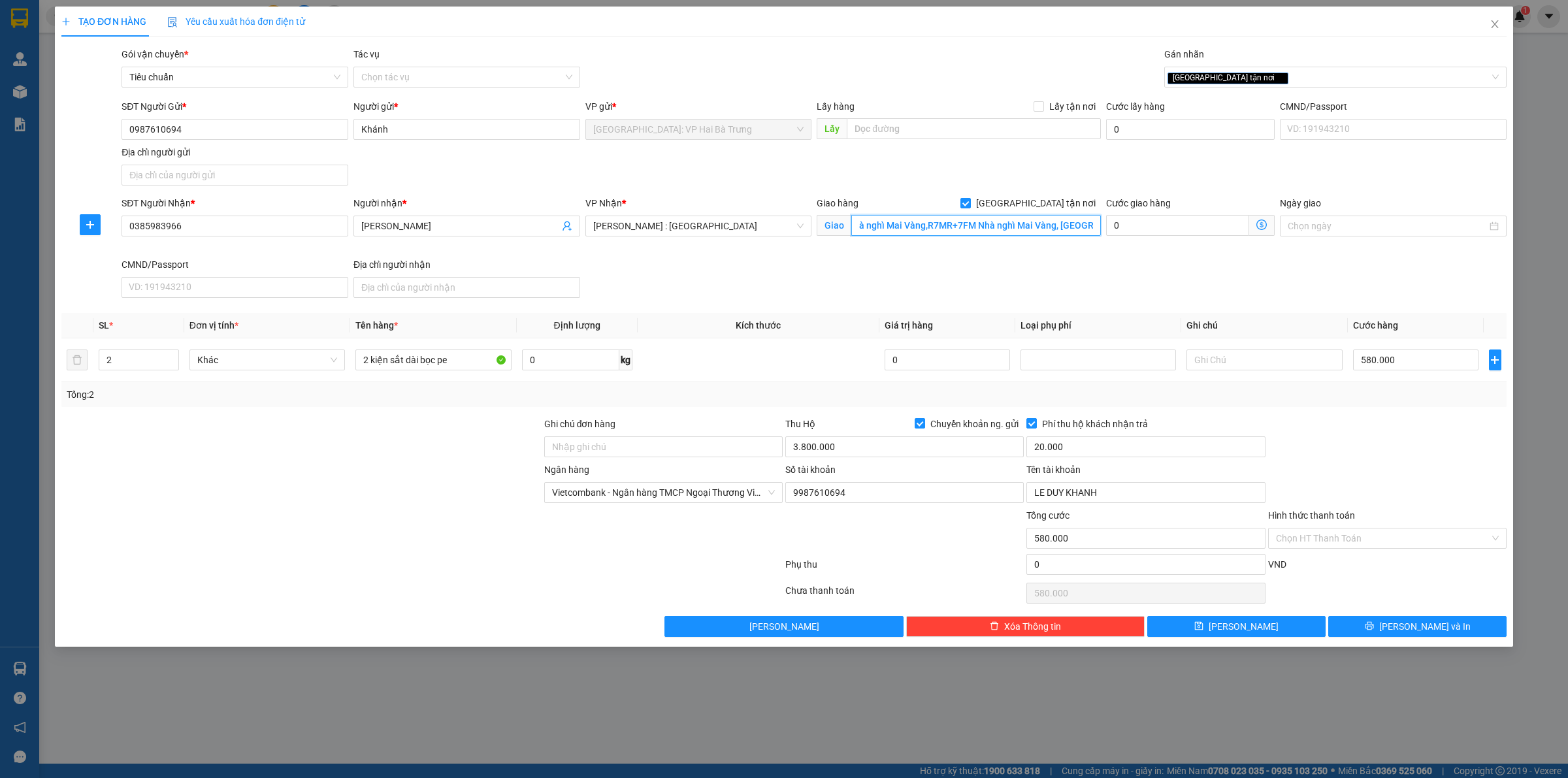
click at [867, 222] on input "Nhà nghỉ Mai Vàng,R7MR+7FM Nhà nghỉ Mai Vàng, Nam Ban, Lâm Hà, Lâm Đồng" at bounding box center [976, 225] width 250 height 21
drag, startPoint x: 954, startPoint y: 228, endPoint x: 1056, endPoint y: 221, distance: 102.2
click at [955, 228] on input "Nhà nghỉ Mai Vàng,R7MR+7FM Nhà nghỉ Mai Vàng, Nam Ban, Lâm Hà, Lâm Đồng" at bounding box center [976, 225] width 250 height 21
click at [1073, 223] on input "Nhà nghỉ Mai Vàng,R7MR+7FM Nhà nghỉ Mai Vàng, Nam Ban, Lâm Hà, Lâm Đồng" at bounding box center [976, 225] width 250 height 21
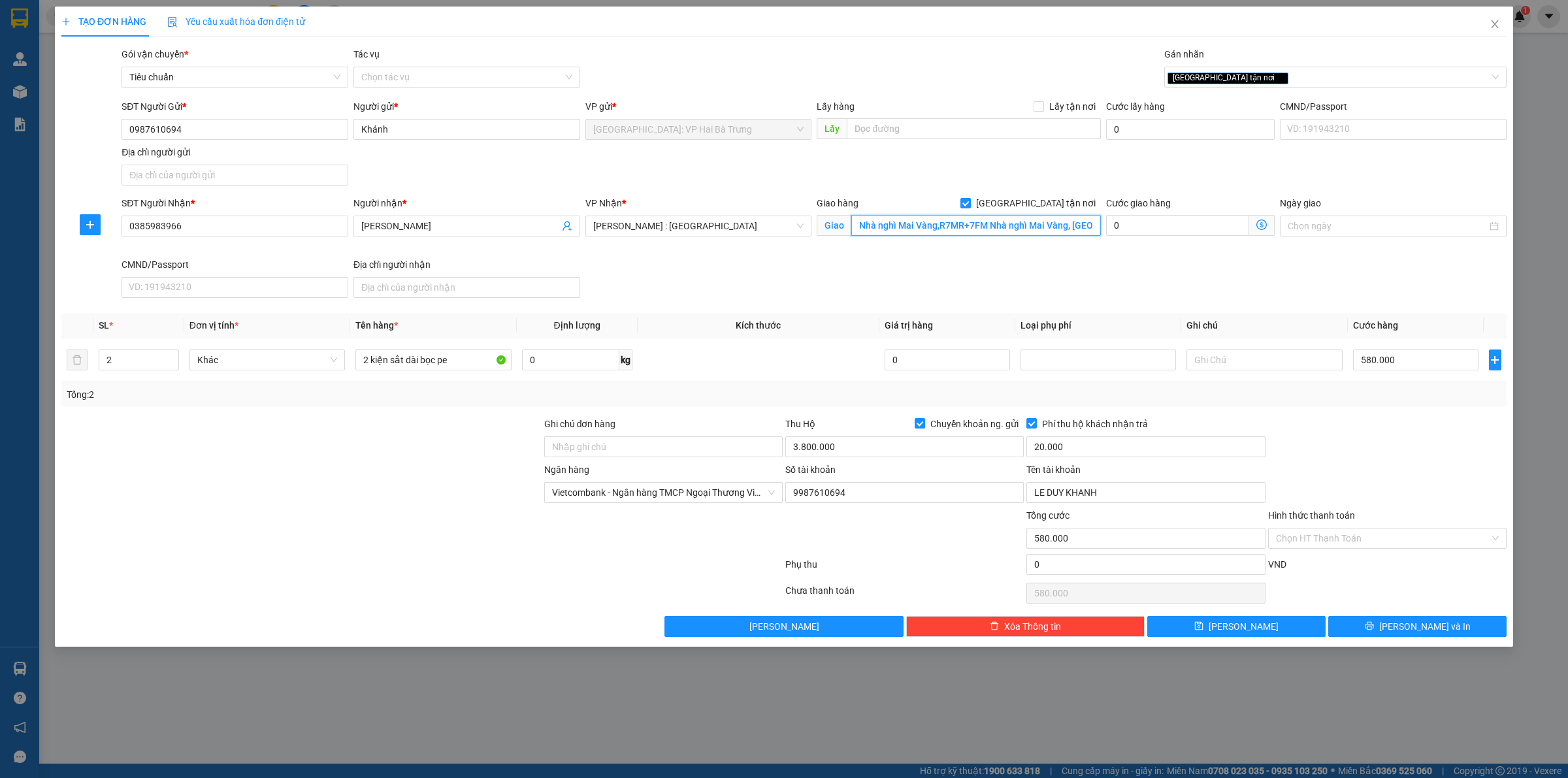
drag, startPoint x: 1073, startPoint y: 223, endPoint x: 938, endPoint y: 226, distance: 135.0
click at [938, 226] on input "Nhà nghỉ Mai Vàng,R7MR+7FM Nhà nghỉ Mai Vàng, Nam Ban, Lâm Hà, Lâm Đồng" at bounding box center [976, 225] width 250 height 21
type input "Nhà nghỉ Mai Vàng, Nam Ban, Lâm Hà, Lâm Đồng"
click at [1424, 632] on span "[PERSON_NAME] và In" at bounding box center [1424, 626] width 91 height 15
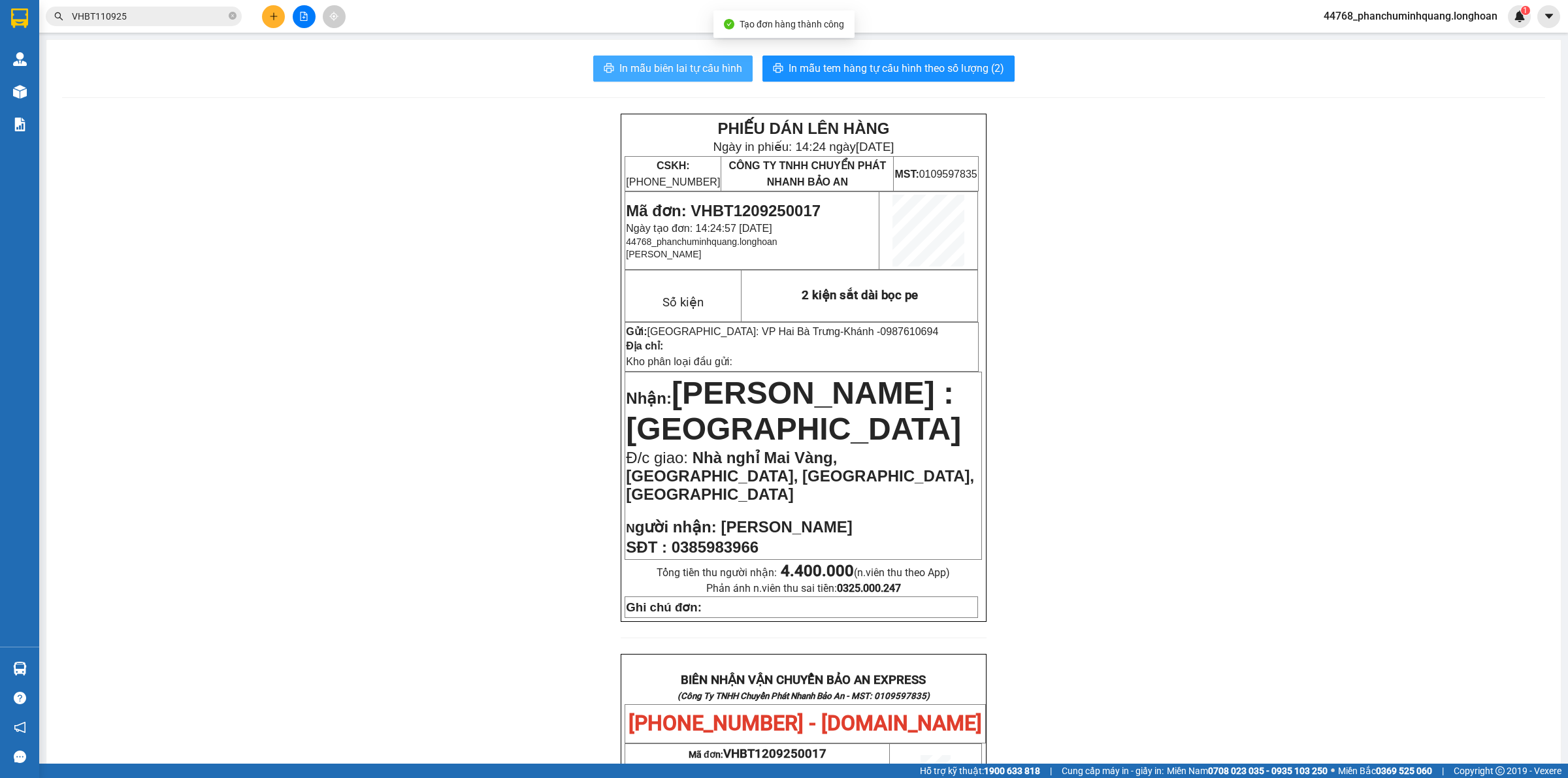
drag, startPoint x: 680, startPoint y: 65, endPoint x: 735, endPoint y: 102, distance: 66.3
click at [681, 65] on span "In mẫu biên lai tự cấu hình" at bounding box center [680, 68] width 123 height 16
click at [873, 79] on button "In mẫu tem hàng tự cấu hình theo số lượng (2)" at bounding box center [888, 69] width 252 height 26
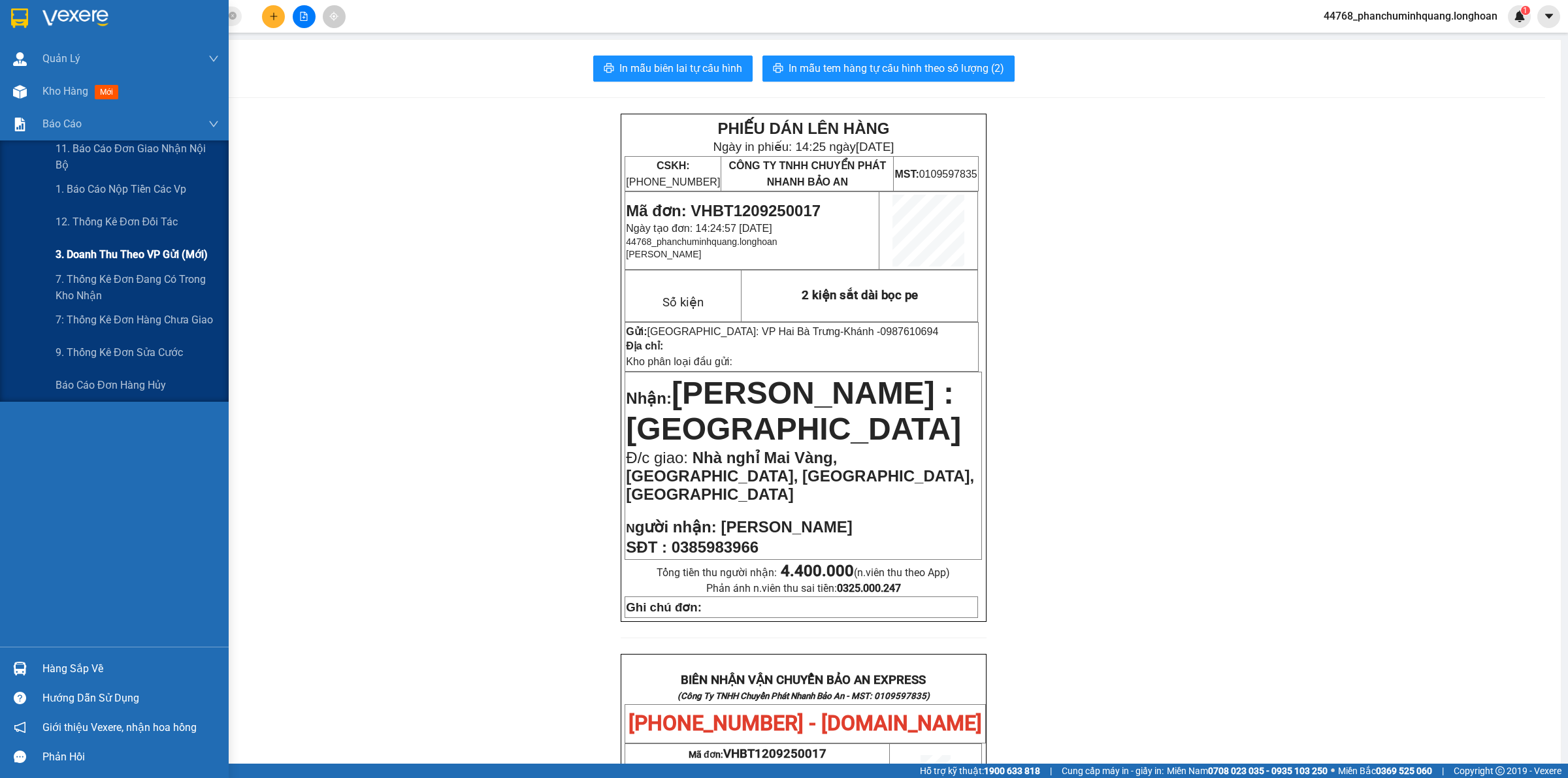
click at [91, 246] on span "3. Doanh Thu theo VP Gửi (mới)" at bounding box center [131, 254] width 152 height 16
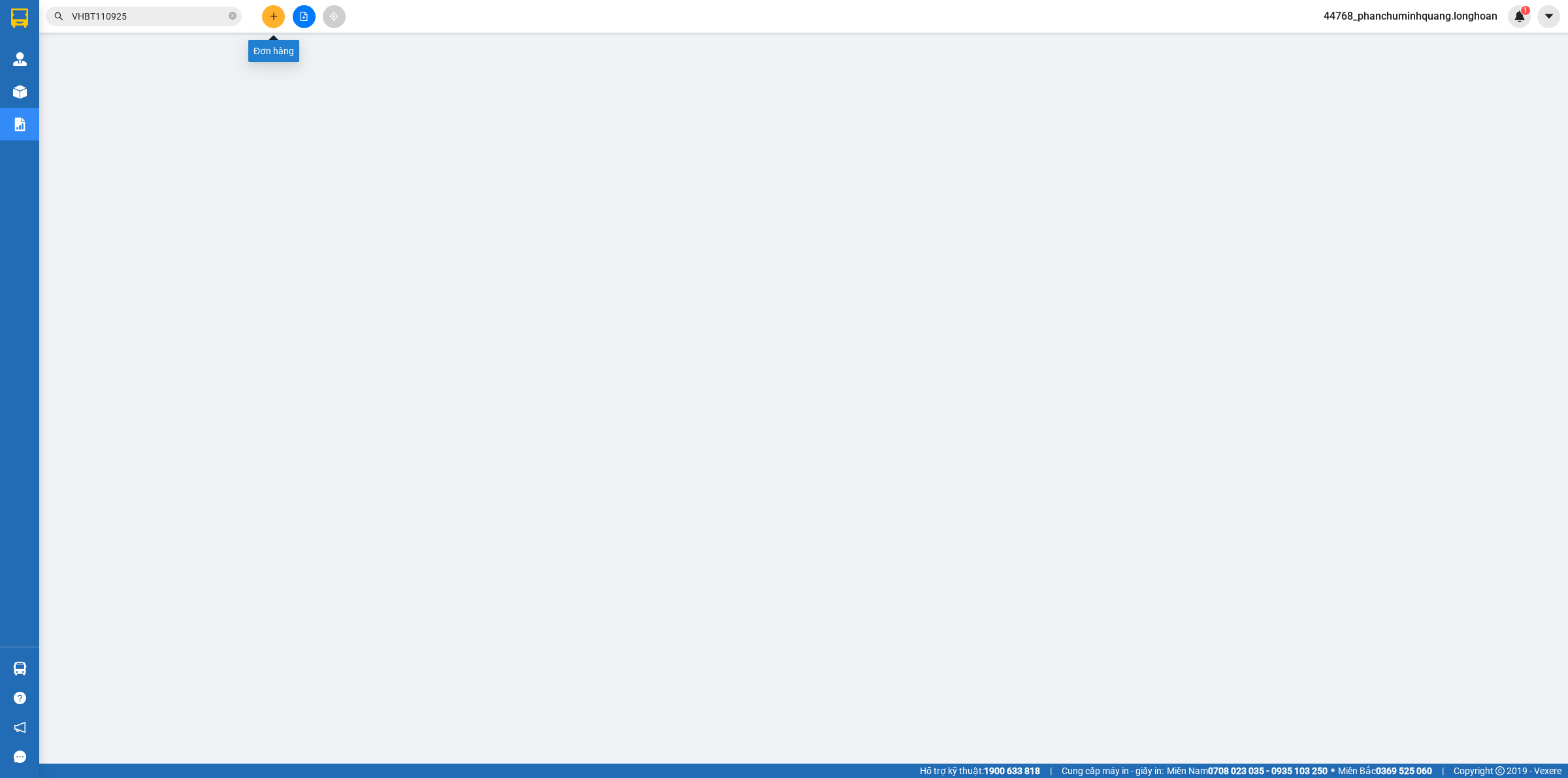
click at [274, 17] on icon "plus" at bounding box center [273, 16] width 9 height 9
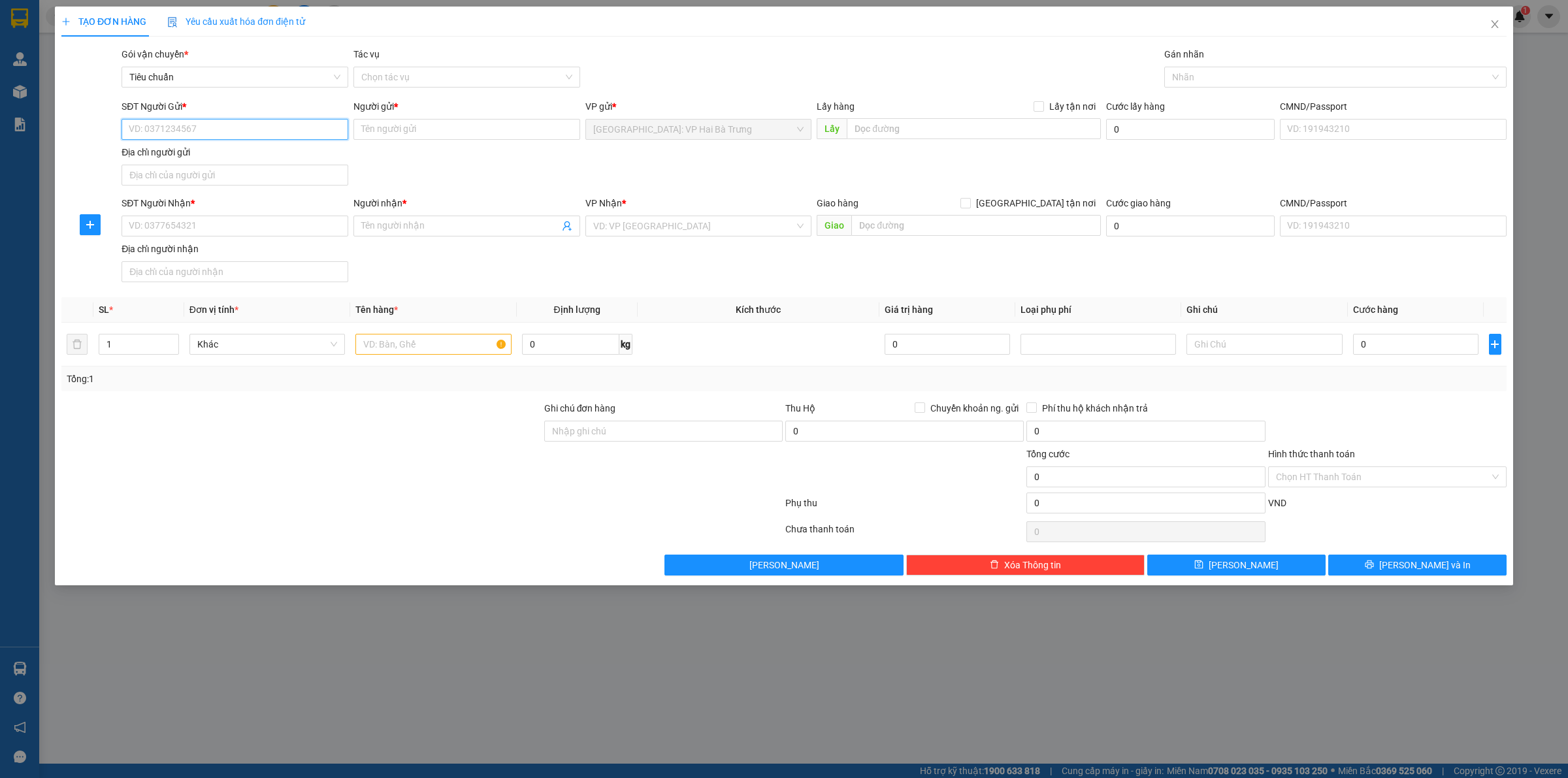
click at [256, 131] on input "SĐT Người Gửi *" at bounding box center [235, 129] width 227 height 21
click at [289, 131] on input "SĐT Người Gửi *" at bounding box center [235, 129] width 227 height 21
click at [386, 340] on input "text" at bounding box center [433, 344] width 155 height 21
type input "1 kiện đóng khung gỗ"
click at [312, 129] on input "SĐT Người Gửi *" at bounding box center [235, 129] width 227 height 21
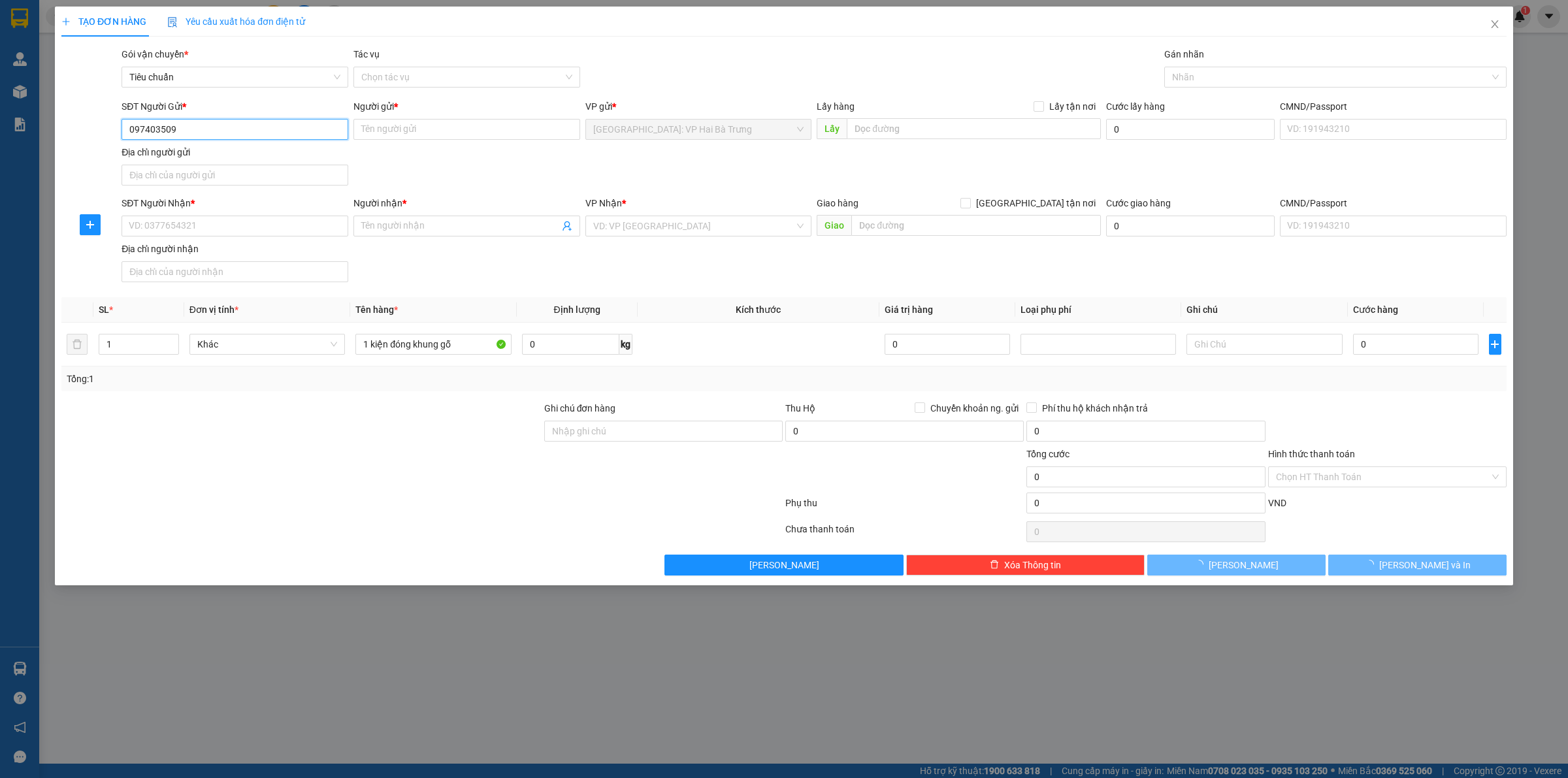
type input "0974035096"
click at [262, 149] on div "0974035096 - Hoa" at bounding box center [234, 156] width 211 height 15
type input "Hoa"
type input "0974035096"
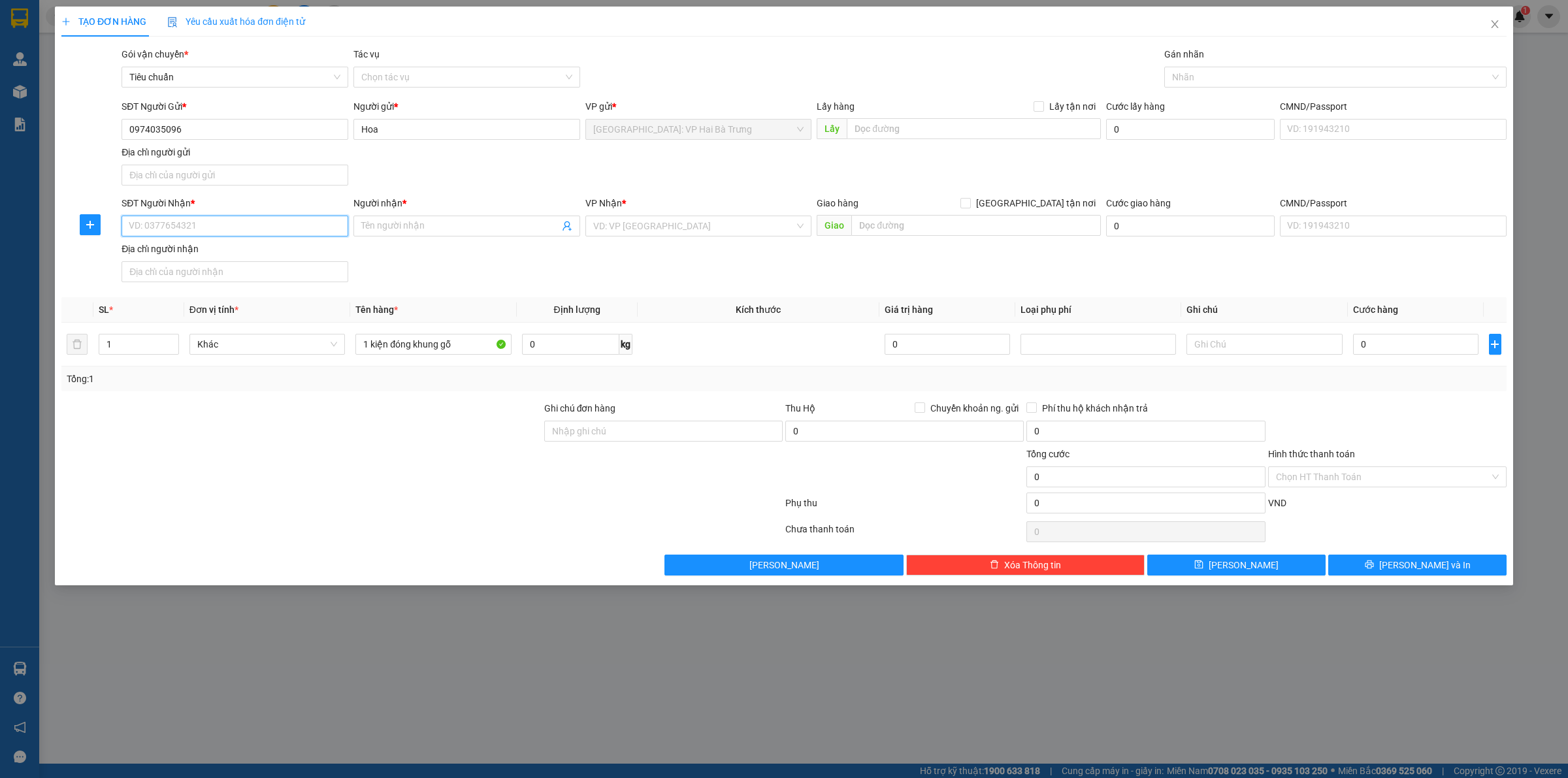
click at [315, 230] on input "SĐT Người Nhận *" at bounding box center [235, 226] width 227 height 21
click at [276, 228] on input "SĐT Người Nhận *" at bounding box center [235, 226] width 227 height 21
type input "0903175753"
click at [497, 232] on input "Người nhận *" at bounding box center [460, 226] width 198 height 15
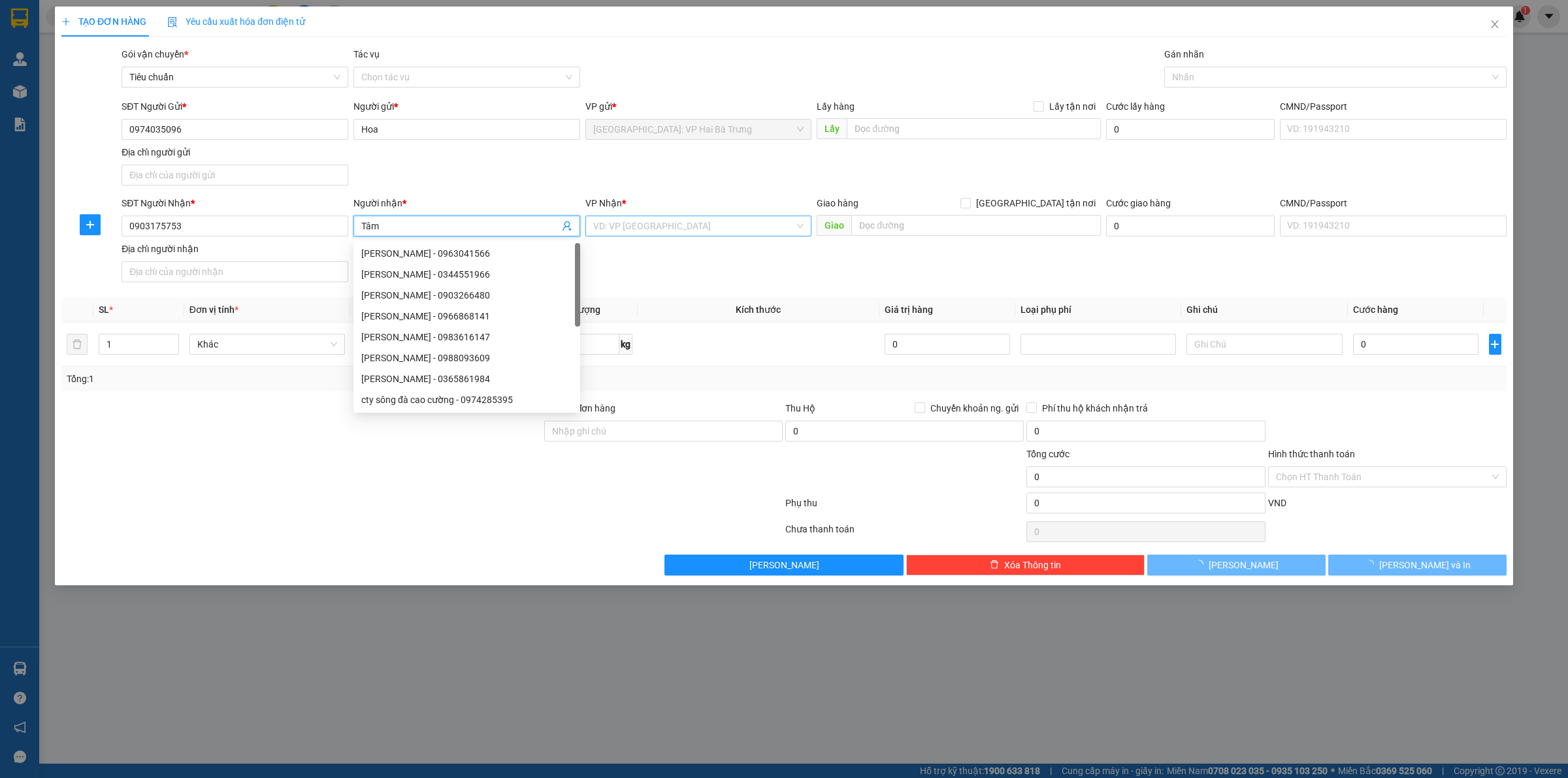
type input "Tâm"
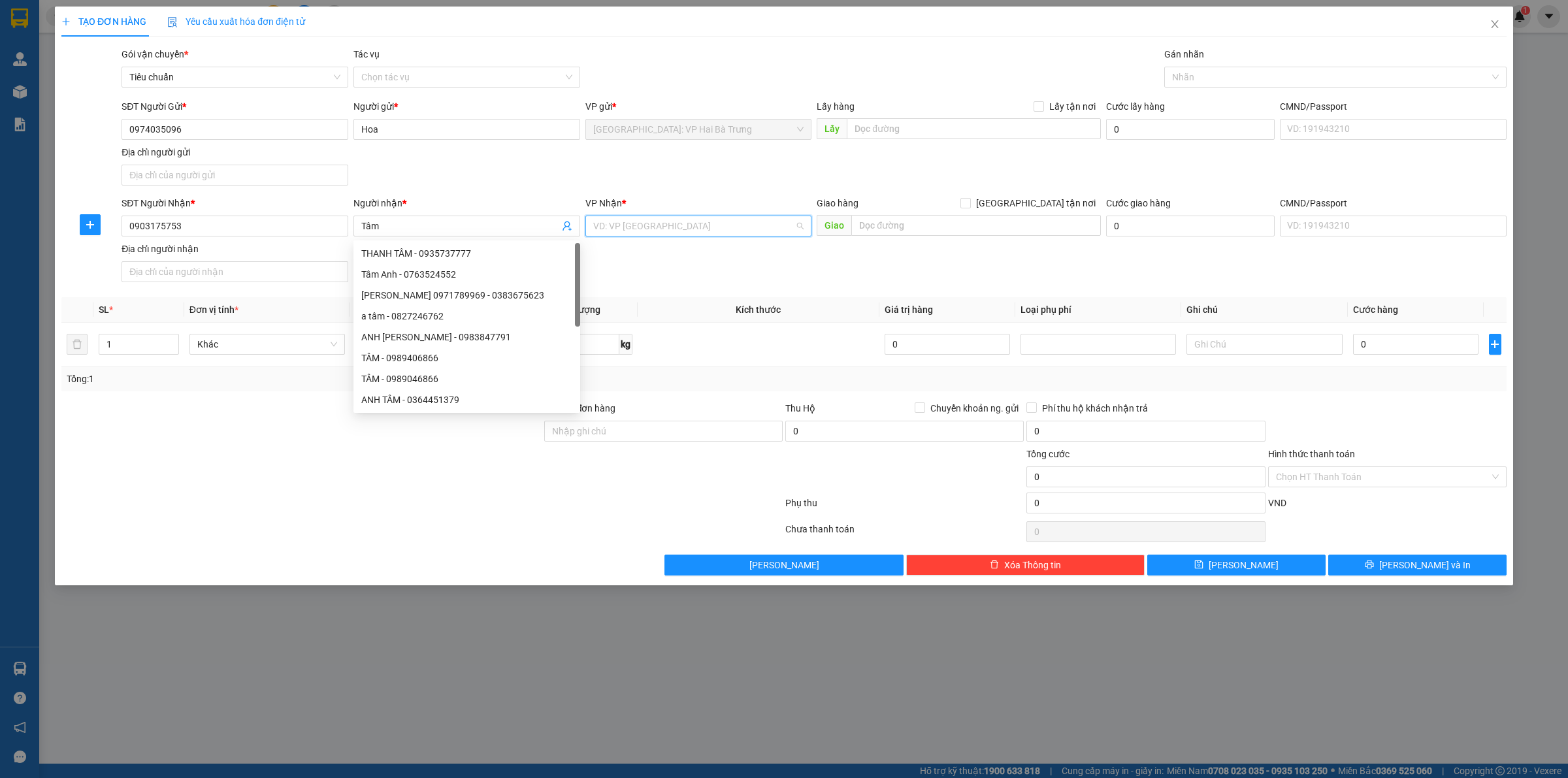
click at [655, 222] on input "search" at bounding box center [694, 226] width 202 height 19
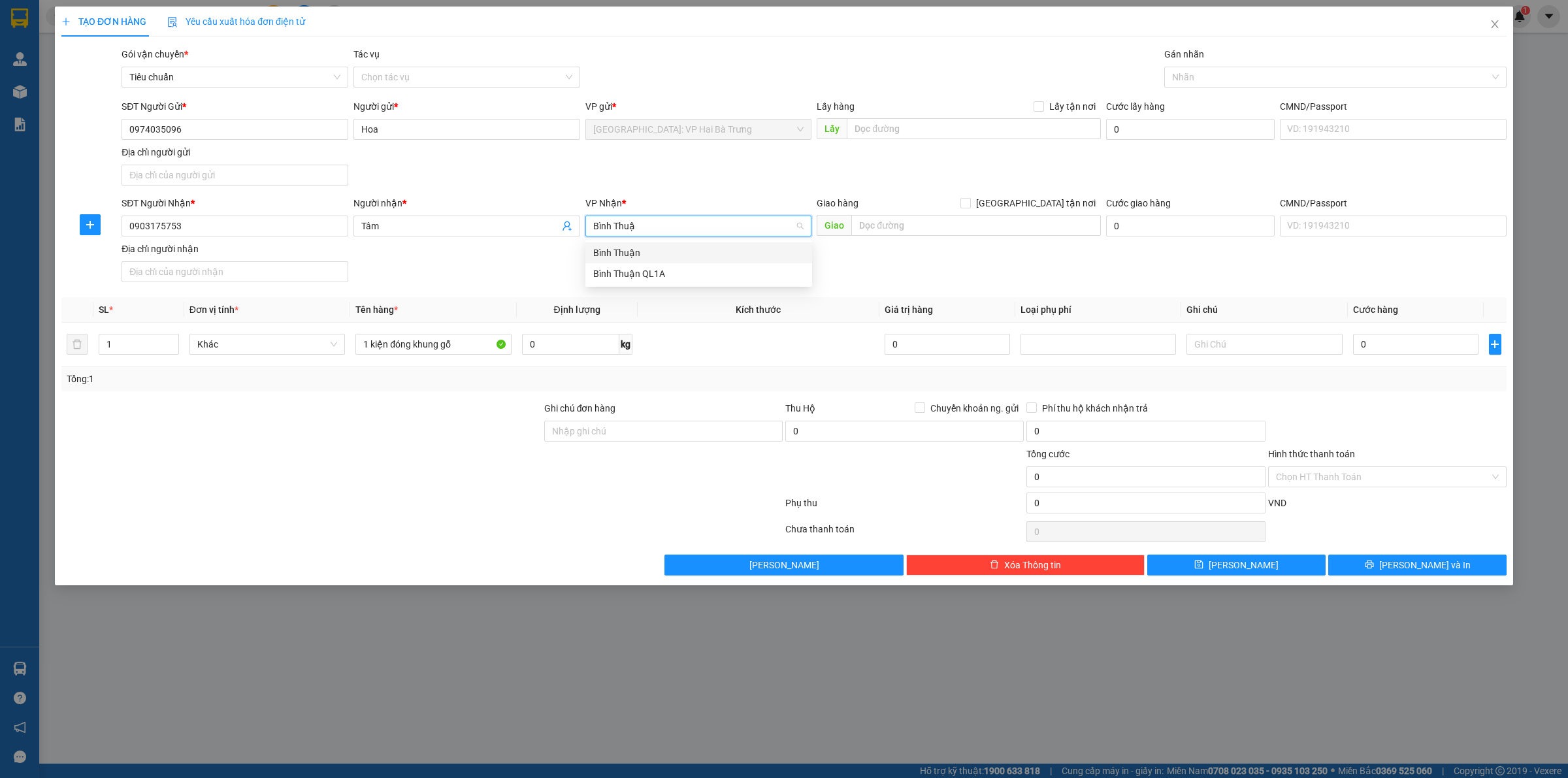
type input "Bình Thuận"
click at [636, 246] on div "Bình Thuận" at bounding box center [698, 253] width 211 height 15
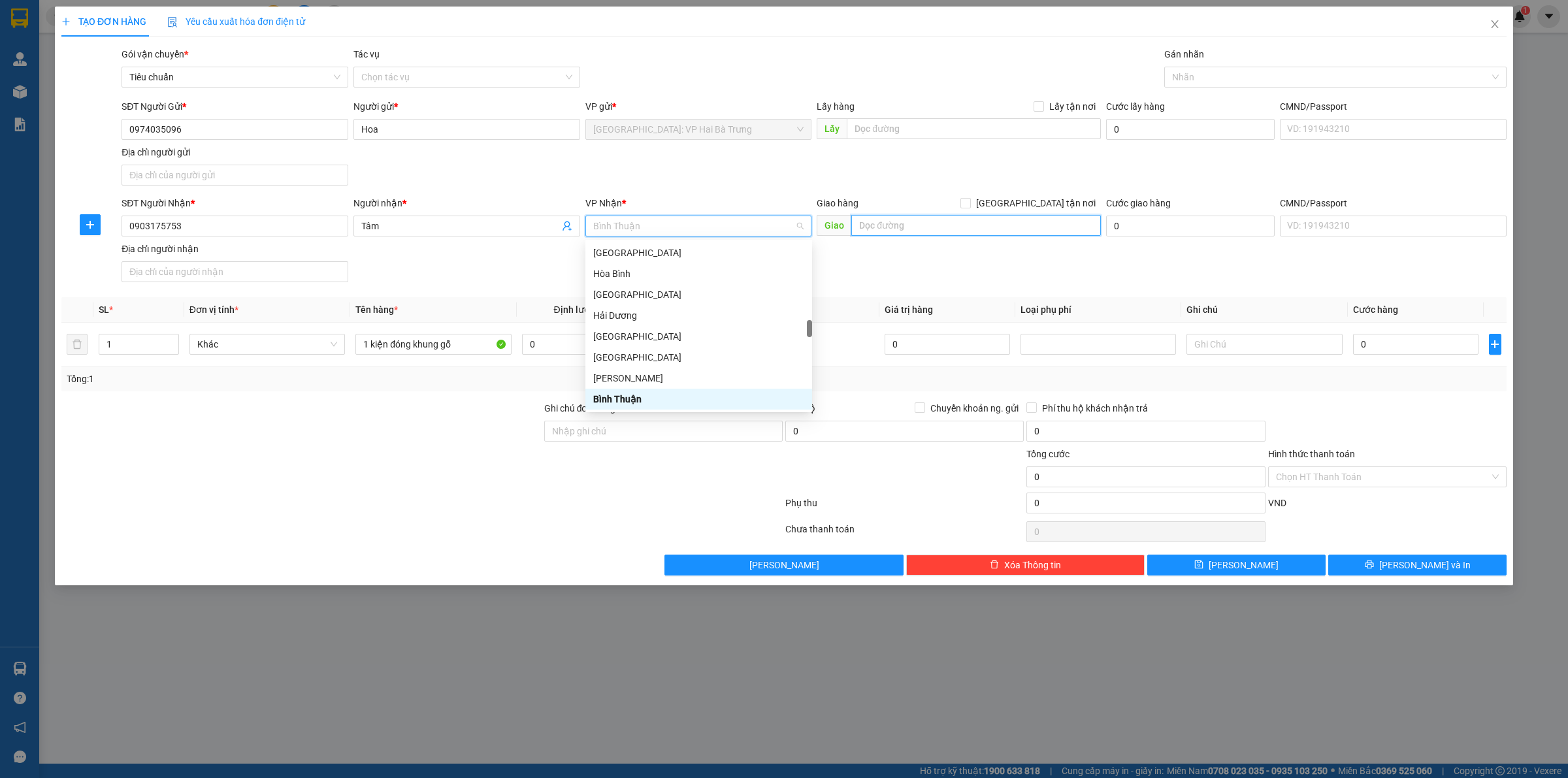
click at [943, 233] on input "text" at bounding box center [976, 225] width 250 height 21
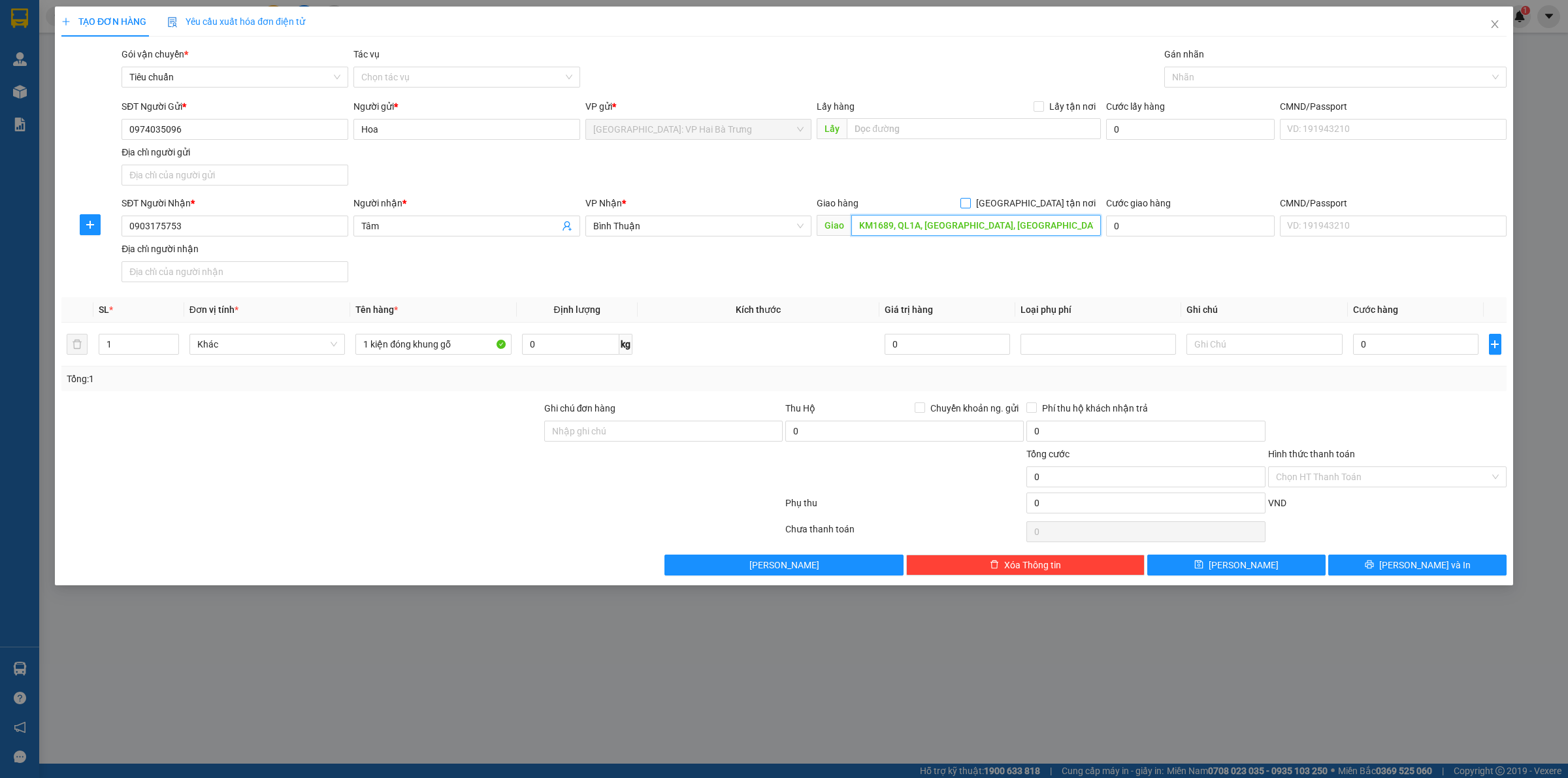
type input "KM1689, QL1A, hàm đức, hàm thuận bắc, bình thuận"
click at [1053, 206] on span "[GEOGRAPHIC_DATA] tận nơi" at bounding box center [1035, 203] width 130 height 15
click at [970, 206] on input "[GEOGRAPHIC_DATA] tận nơi" at bounding box center [964, 203] width 9 height 9
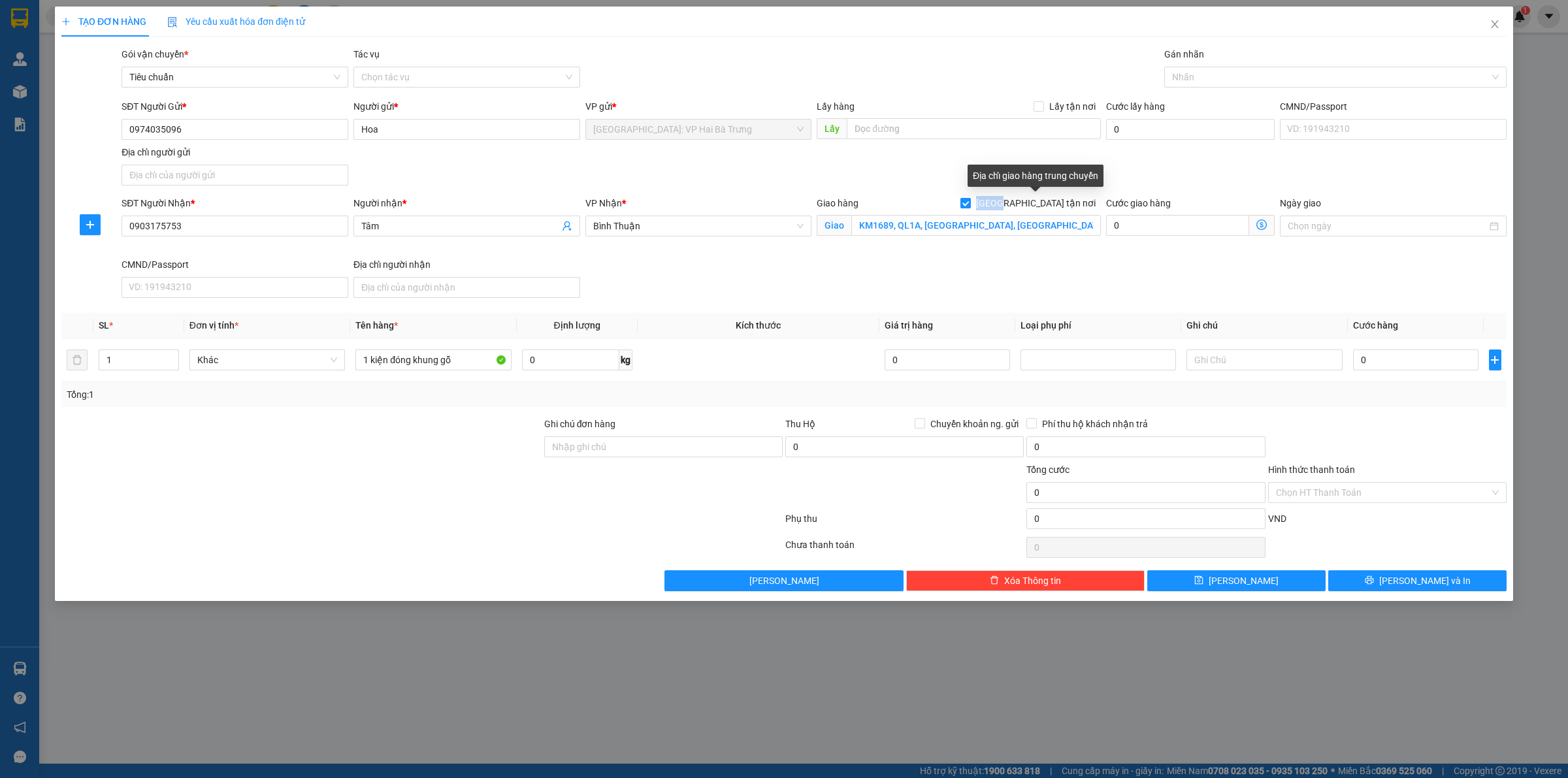
click at [1053, 206] on span "[GEOGRAPHIC_DATA] tận nơi" at bounding box center [1035, 203] width 130 height 15
click at [970, 206] on input "[GEOGRAPHIC_DATA] tận nơi" at bounding box center [964, 203] width 9 height 9
checkbox input "false"
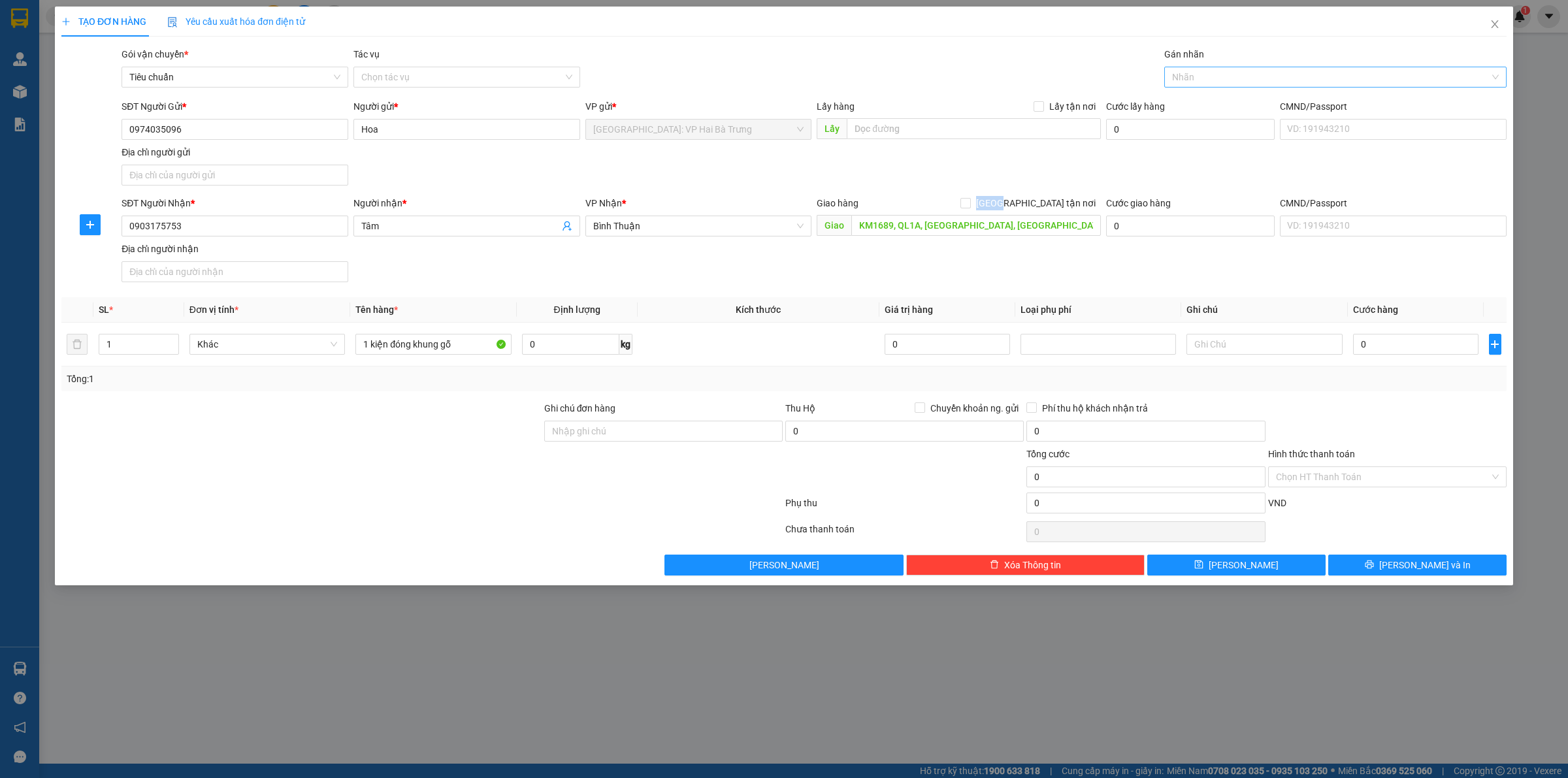
click at [1200, 82] on div at bounding box center [1329, 77] width 323 height 16
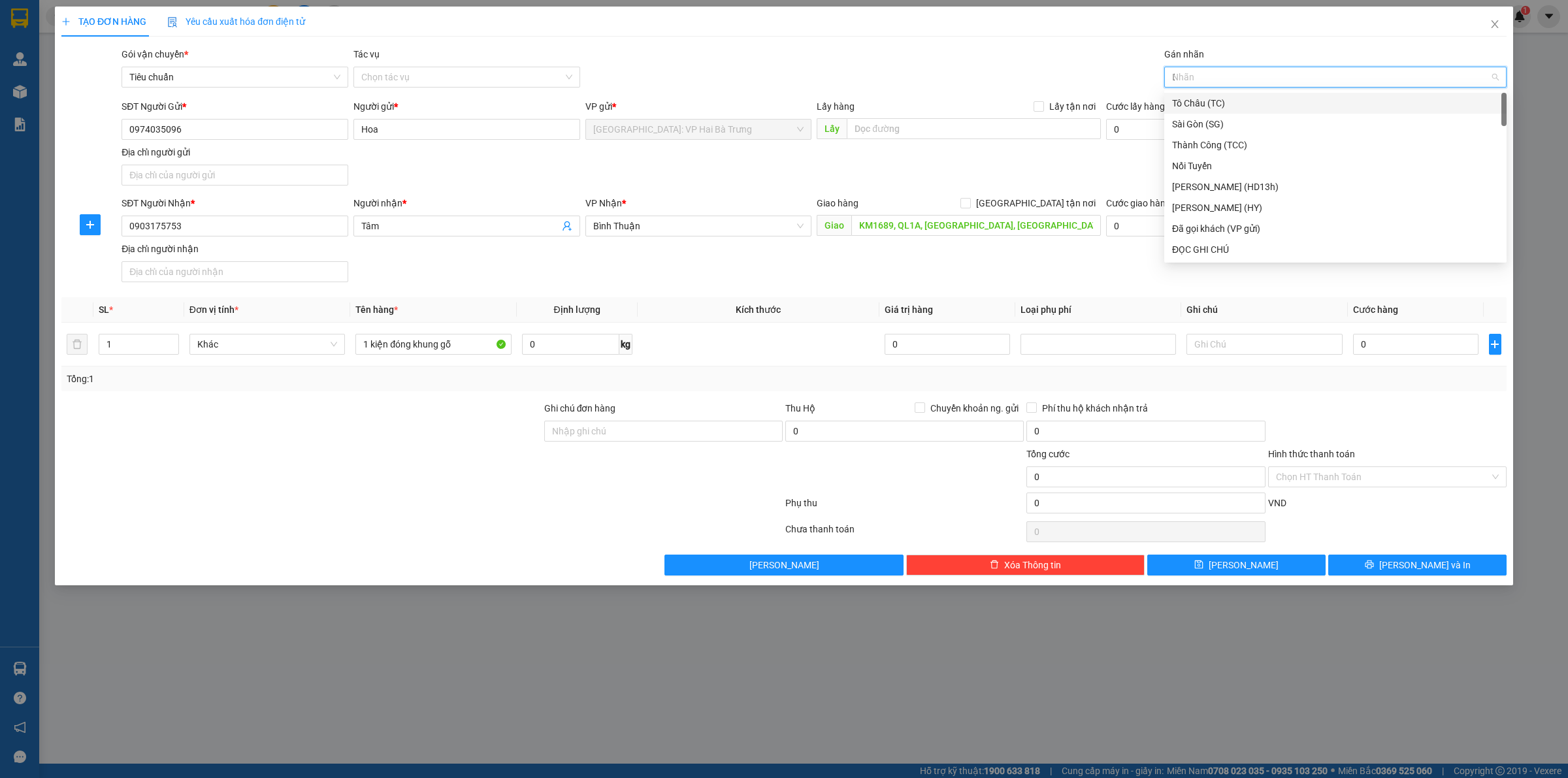
type input "D"
type input "Đ"
click at [1209, 141] on div "ĐỌC GHI CHÚ" at bounding box center [1336, 145] width 327 height 15
click at [464, 345] on input "1 kiện đóng khung gỗ" at bounding box center [433, 344] width 155 height 21
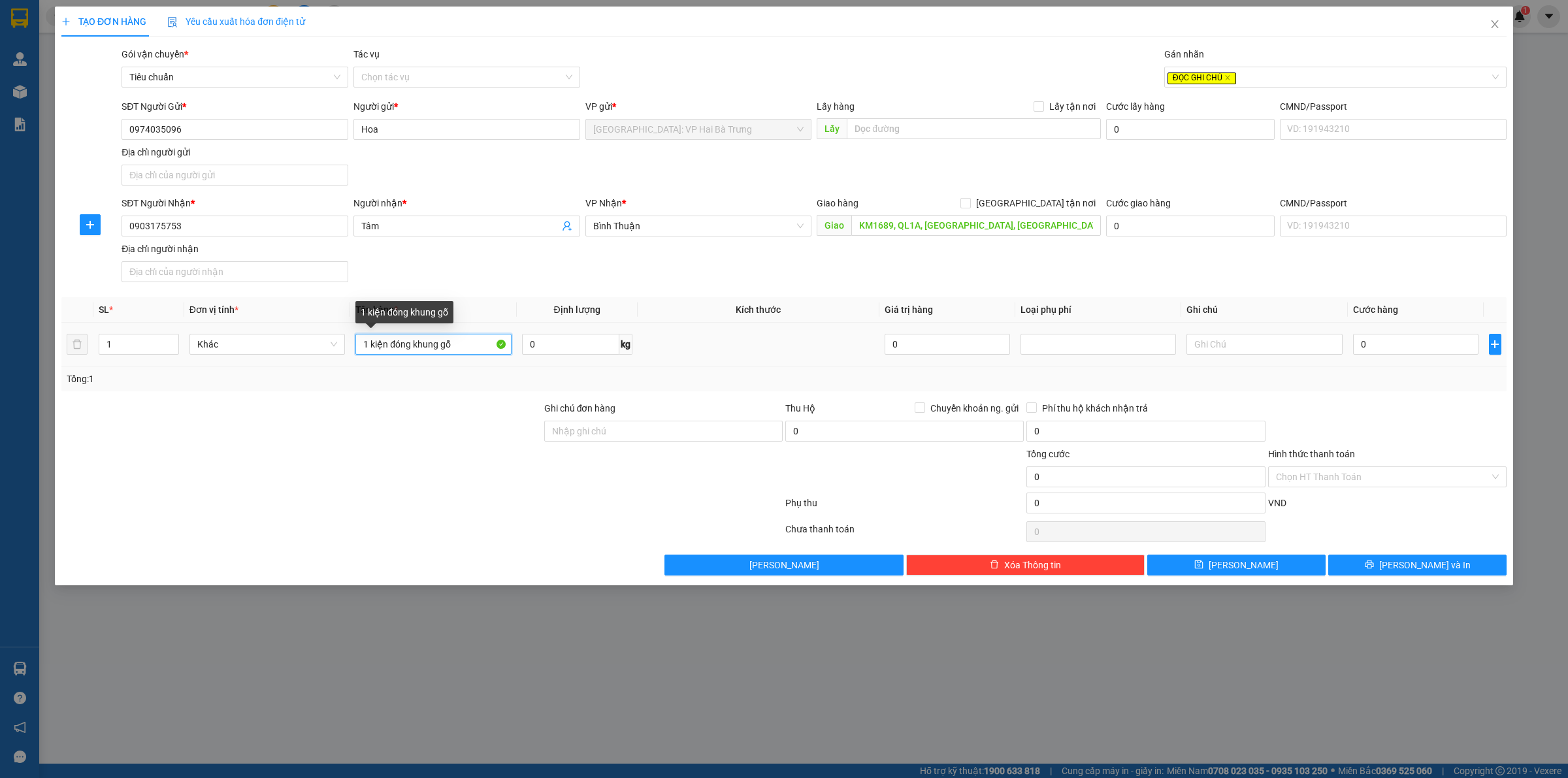
click at [387, 349] on input "1 kiện đóng khung gỗ" at bounding box center [433, 344] width 155 height 21
type input "1 kiện nặng đóng khung gỗ"
click at [1380, 350] on input "0" at bounding box center [1416, 344] width 125 height 21
type input "6"
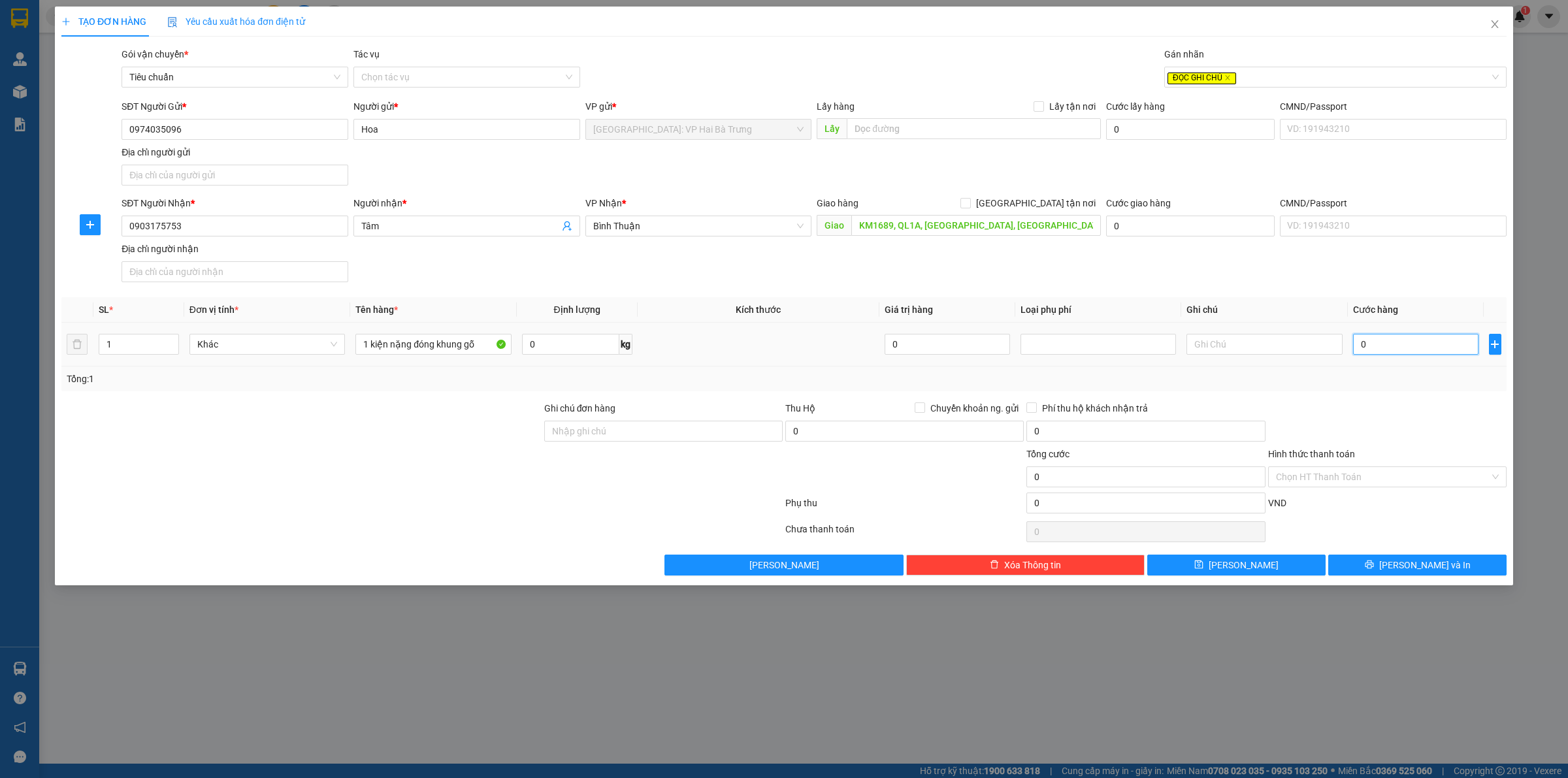
type input "6"
type input "65"
type input "650"
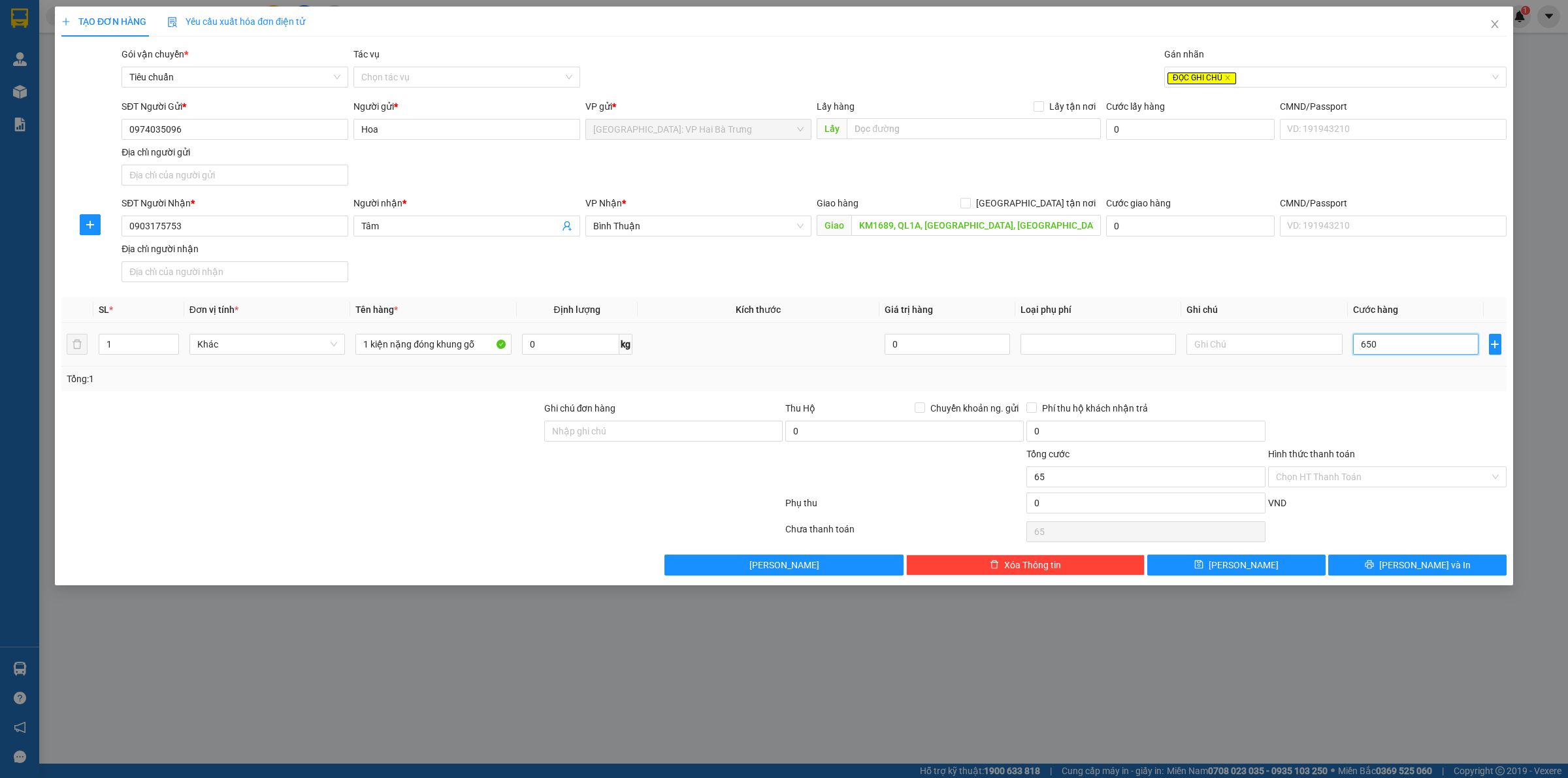
type input "650"
type input "6.500"
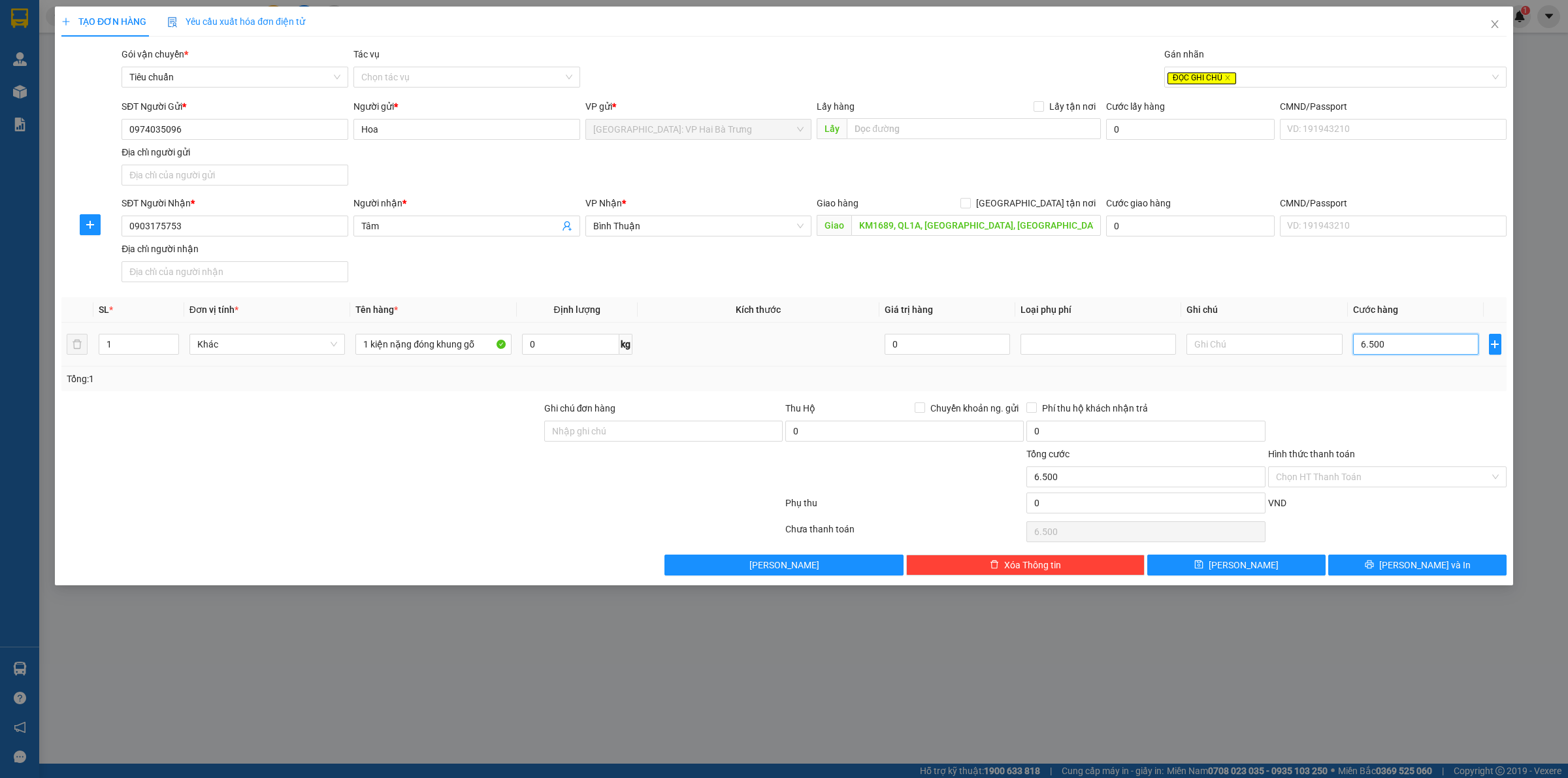
type input "65.000"
type input "650.000"
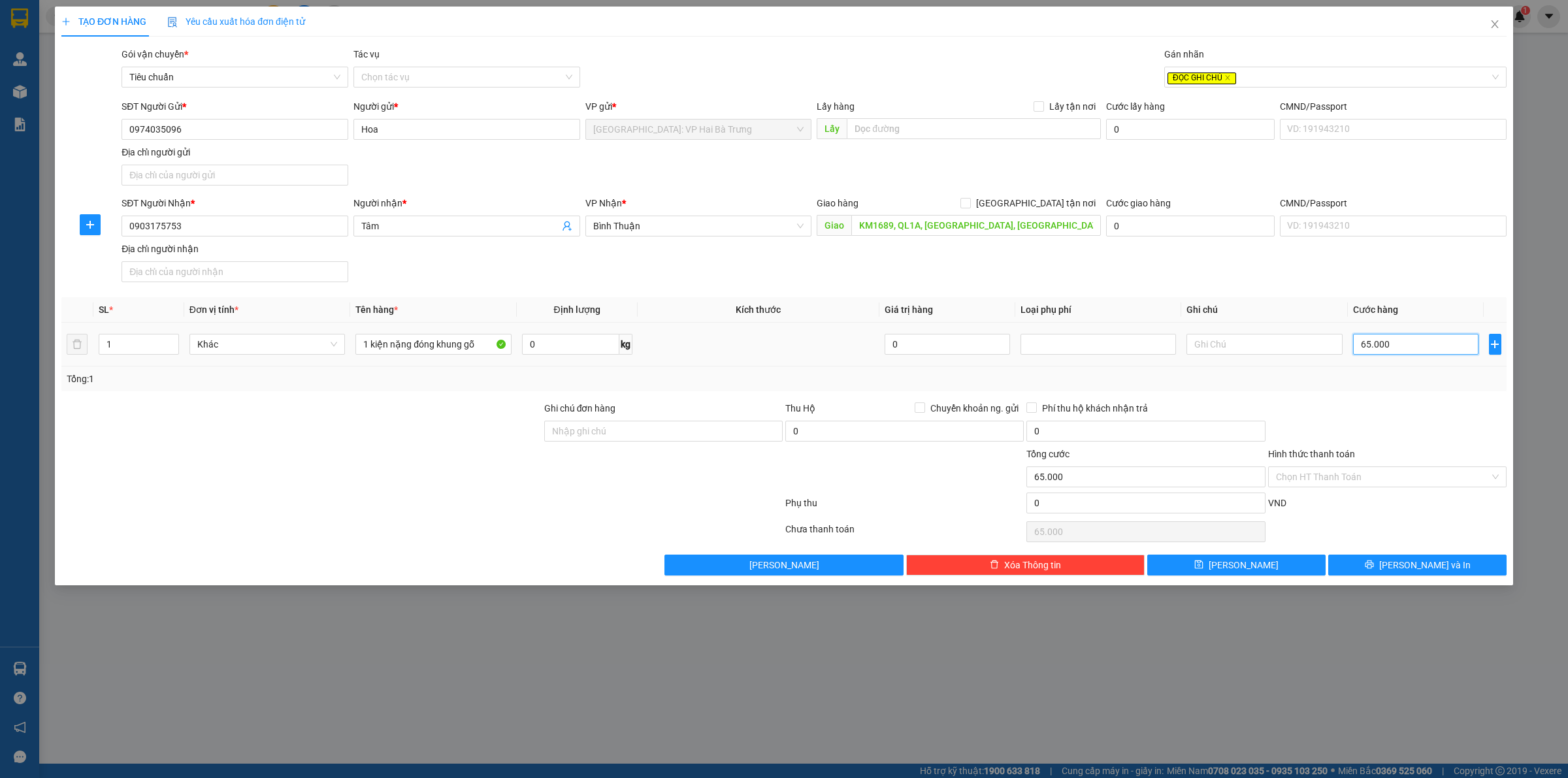
type input "650.000"
click at [726, 442] on input "Ghi chú đơn hàng" at bounding box center [663, 431] width 239 height 21
type input "Gọi khách trước 1 tiếng"
click at [697, 438] on input "Gọi khách trước 1 tiếng" at bounding box center [663, 431] width 239 height 21
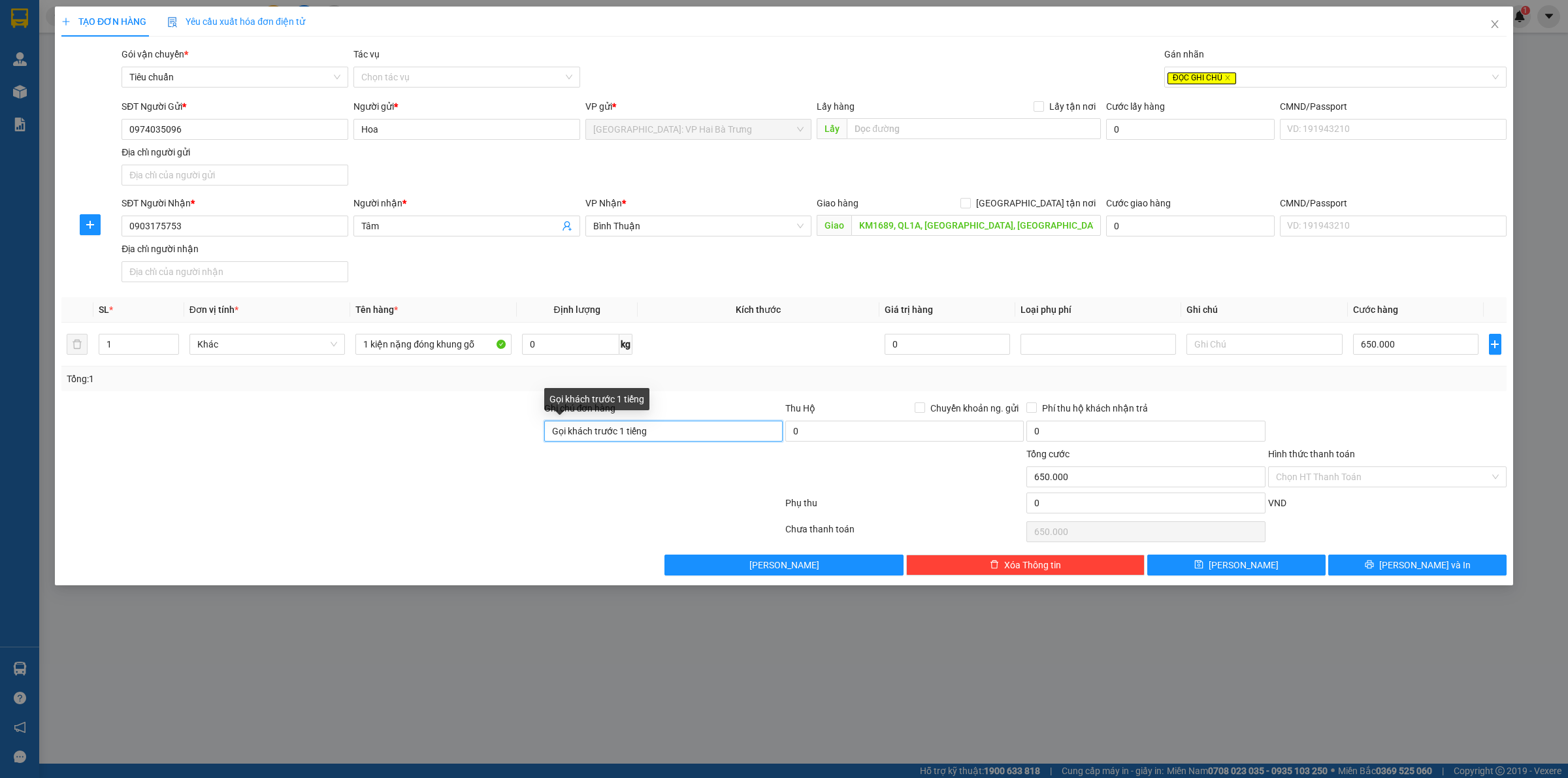
click at [697, 438] on input "Gọi khách trước 1 tiếng" at bounding box center [663, 431] width 239 height 21
drag, startPoint x: 479, startPoint y: 348, endPoint x: 495, endPoint y: 347, distance: 16.0
click at [479, 348] on input "1 kiện nặng đóng khung gỗ" at bounding box center [433, 344] width 155 height 21
paste input "Gọi khách trước 1 tiếng"
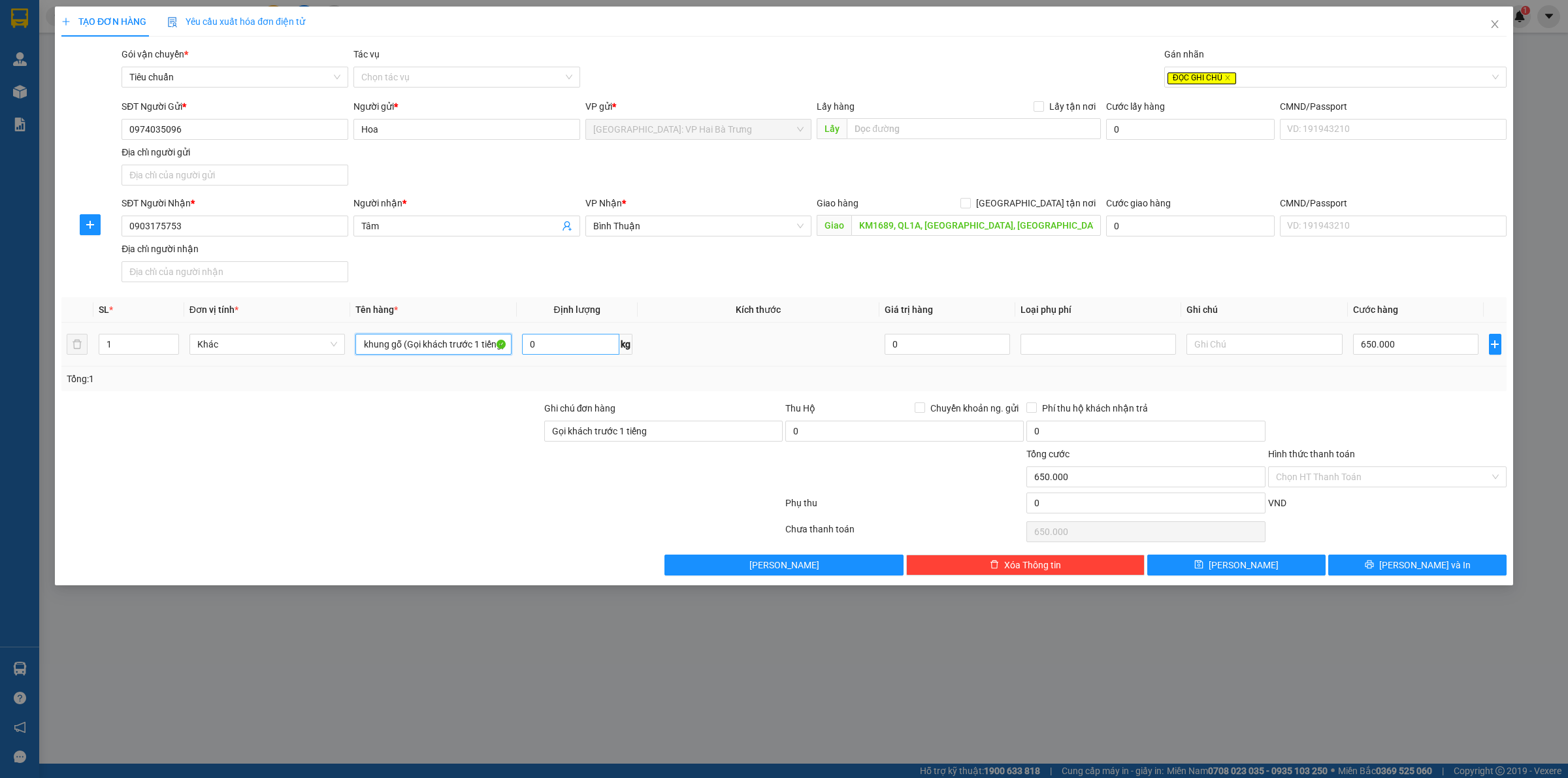
scroll to position [0, 75]
type input "1 kiện nặng đóng khung gỗ (Gọi khách trước 1 tiếng)"
click at [1373, 569] on icon "printer" at bounding box center [1369, 565] width 8 height 8
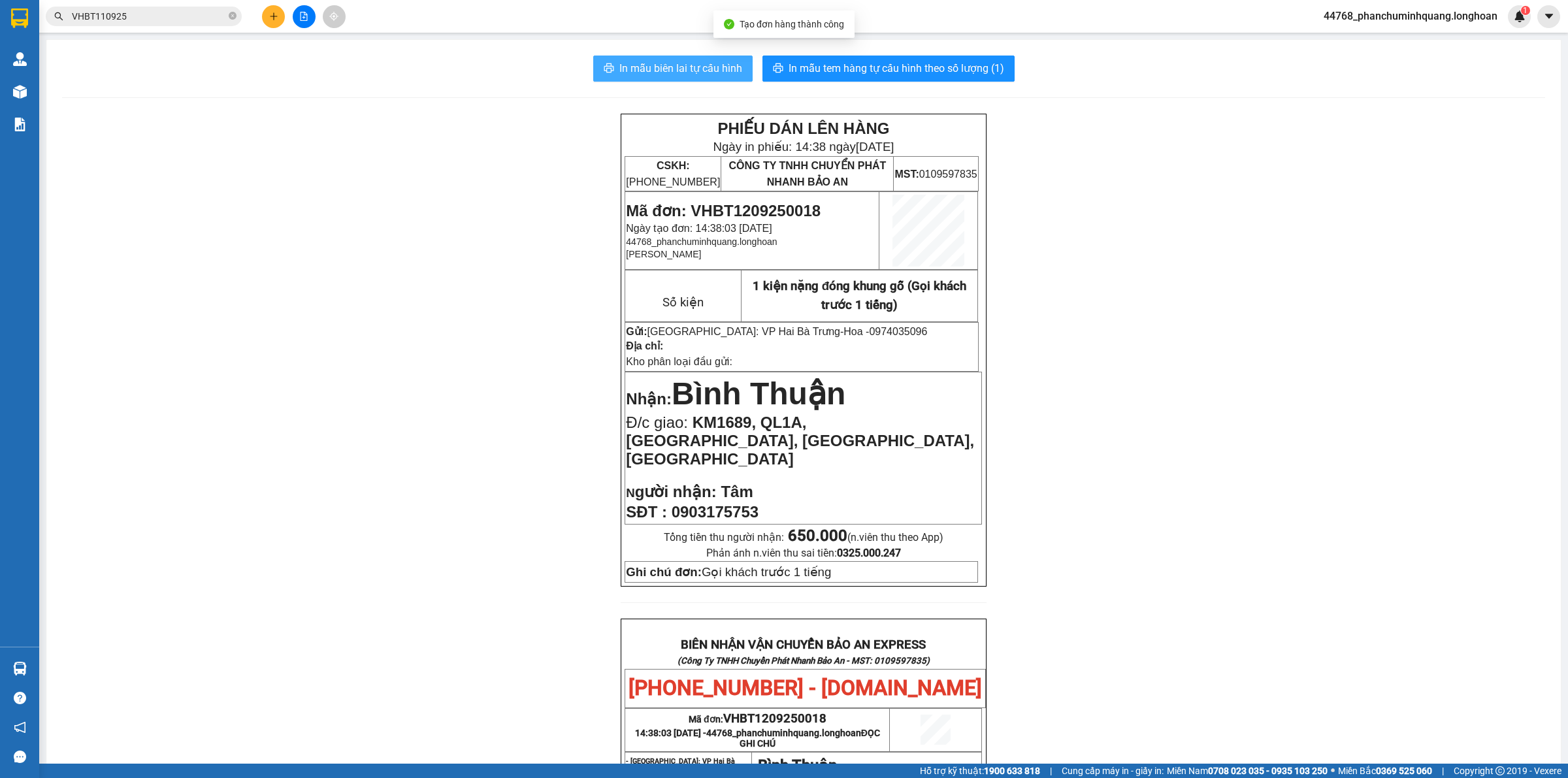
click at [719, 59] on button "In mẫu biên lai tự cấu hình" at bounding box center [673, 69] width 159 height 26
click at [954, 66] on span "In mẫu tem hàng tự cấu hình theo số lượng (1)" at bounding box center [896, 68] width 216 height 16
click at [274, 14] on icon "plus" at bounding box center [273, 16] width 9 height 9
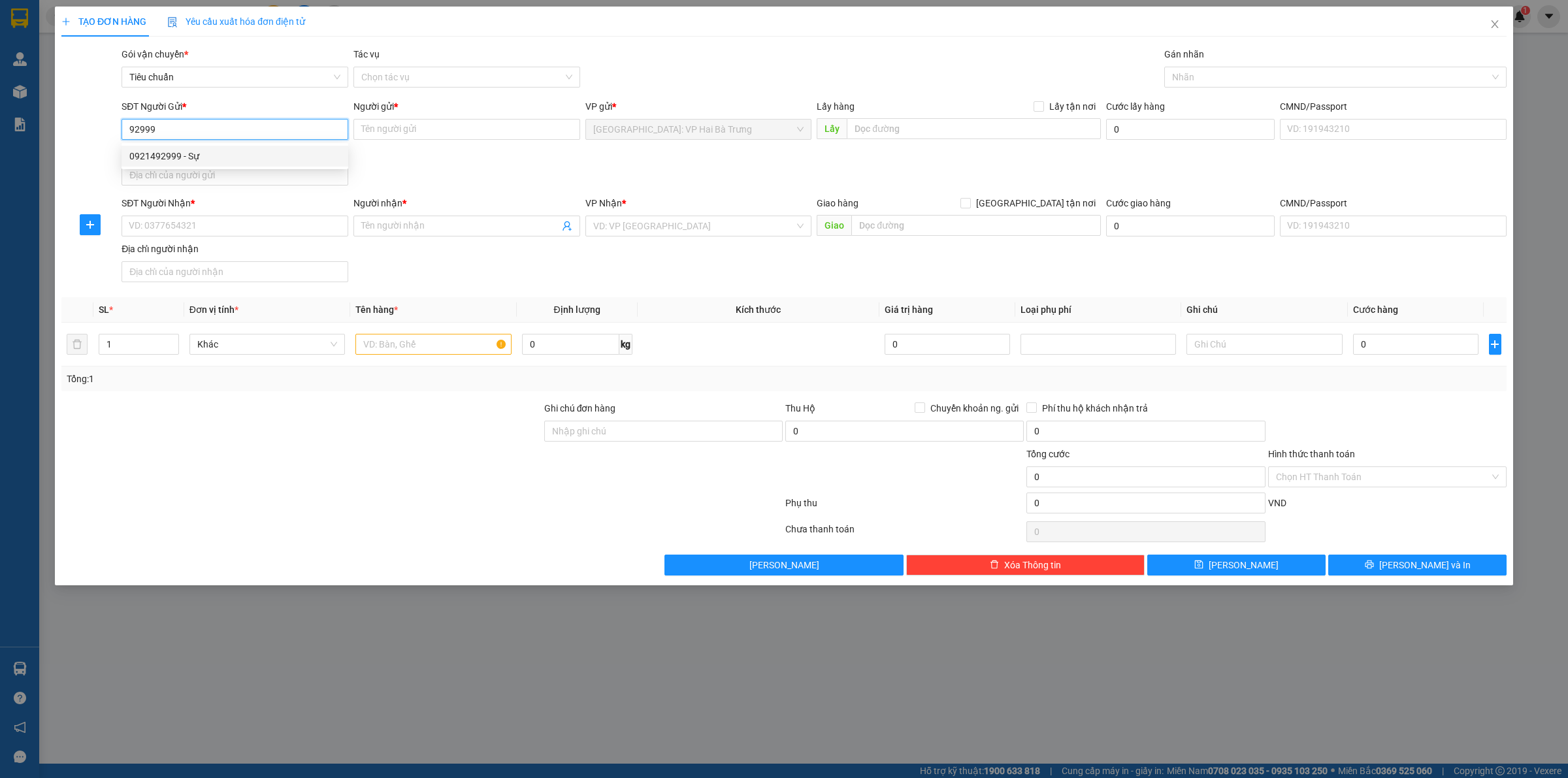
click at [207, 152] on div "0921492999 - Sự" at bounding box center [234, 156] width 211 height 15
type input "0921492999"
type input "Sự"
type input "0921492999"
drag, startPoint x: 223, startPoint y: 230, endPoint x: 237, endPoint y: 230, distance: 14.0
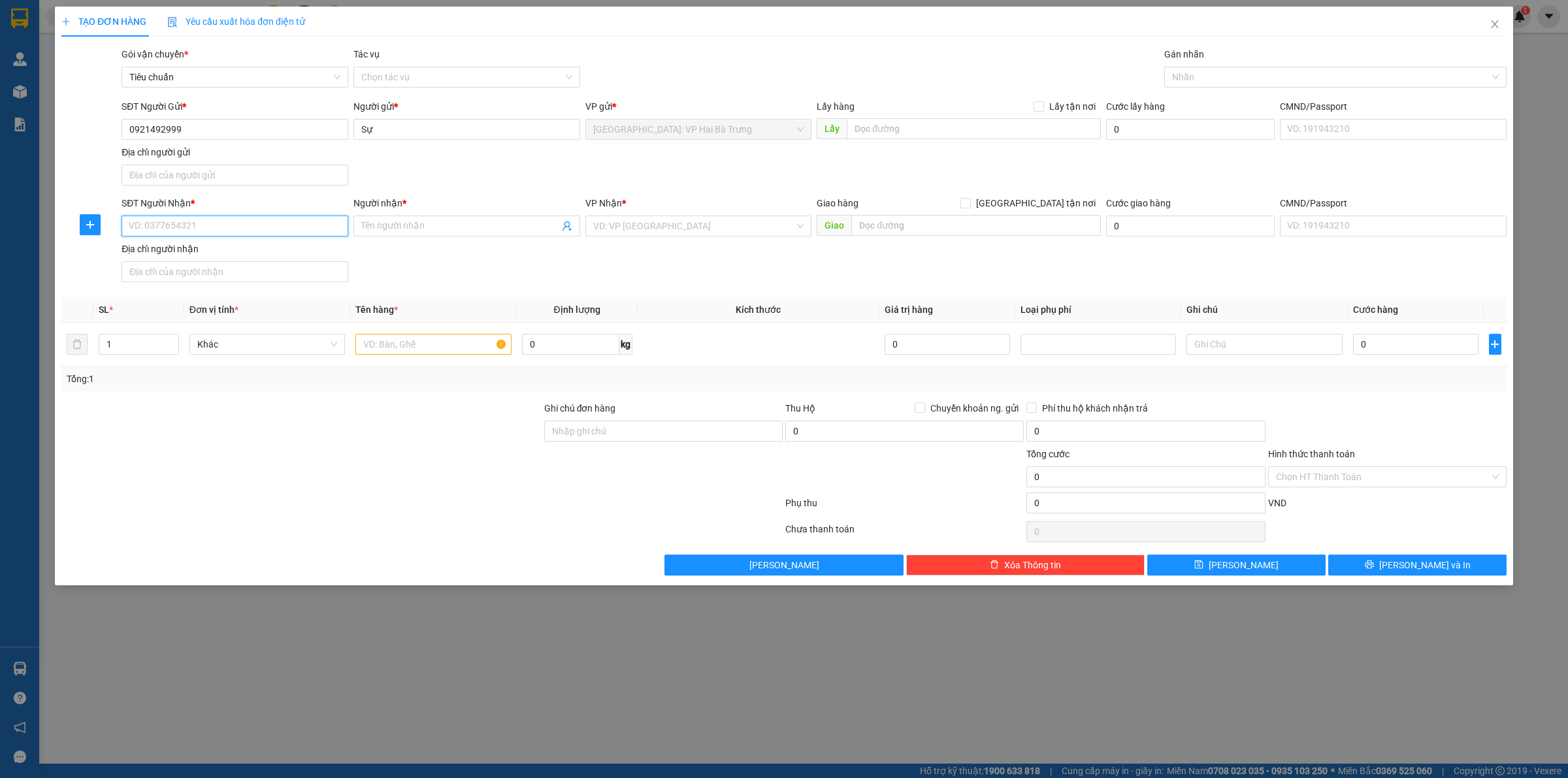
click at [230, 230] on input "SĐT Người Nhận *" at bounding box center [235, 226] width 227 height 21
type input "0944990909"
click at [318, 253] on div "0944990909 - GARA DOANH TIẾN PHÁT" at bounding box center [234, 253] width 211 height 15
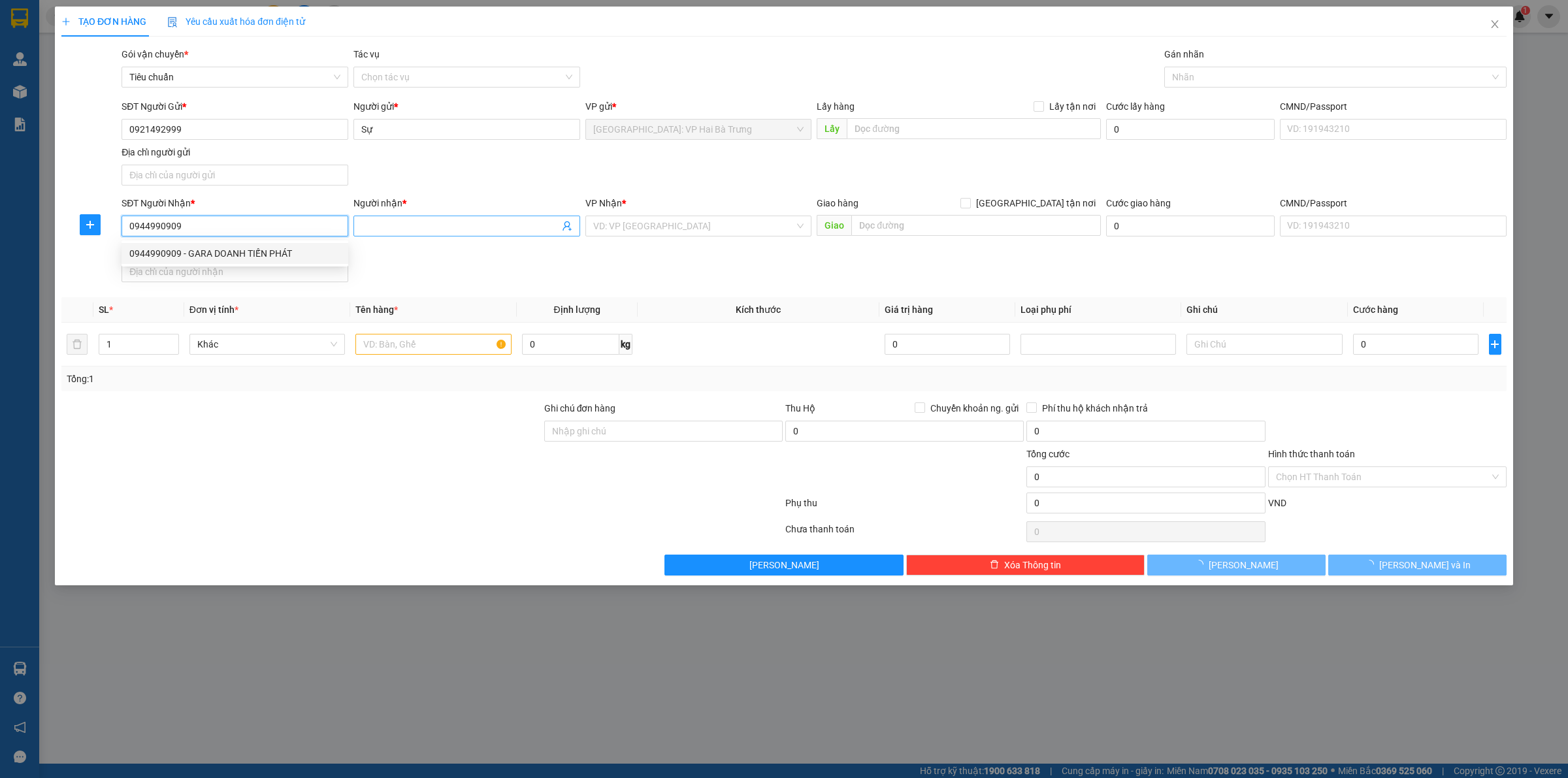
type input "GARA DOANH TIẾN PHÁT"
checkbox input "true"
type input "E12-đường 3/2, an hoà, rạch giá, kiên giang"
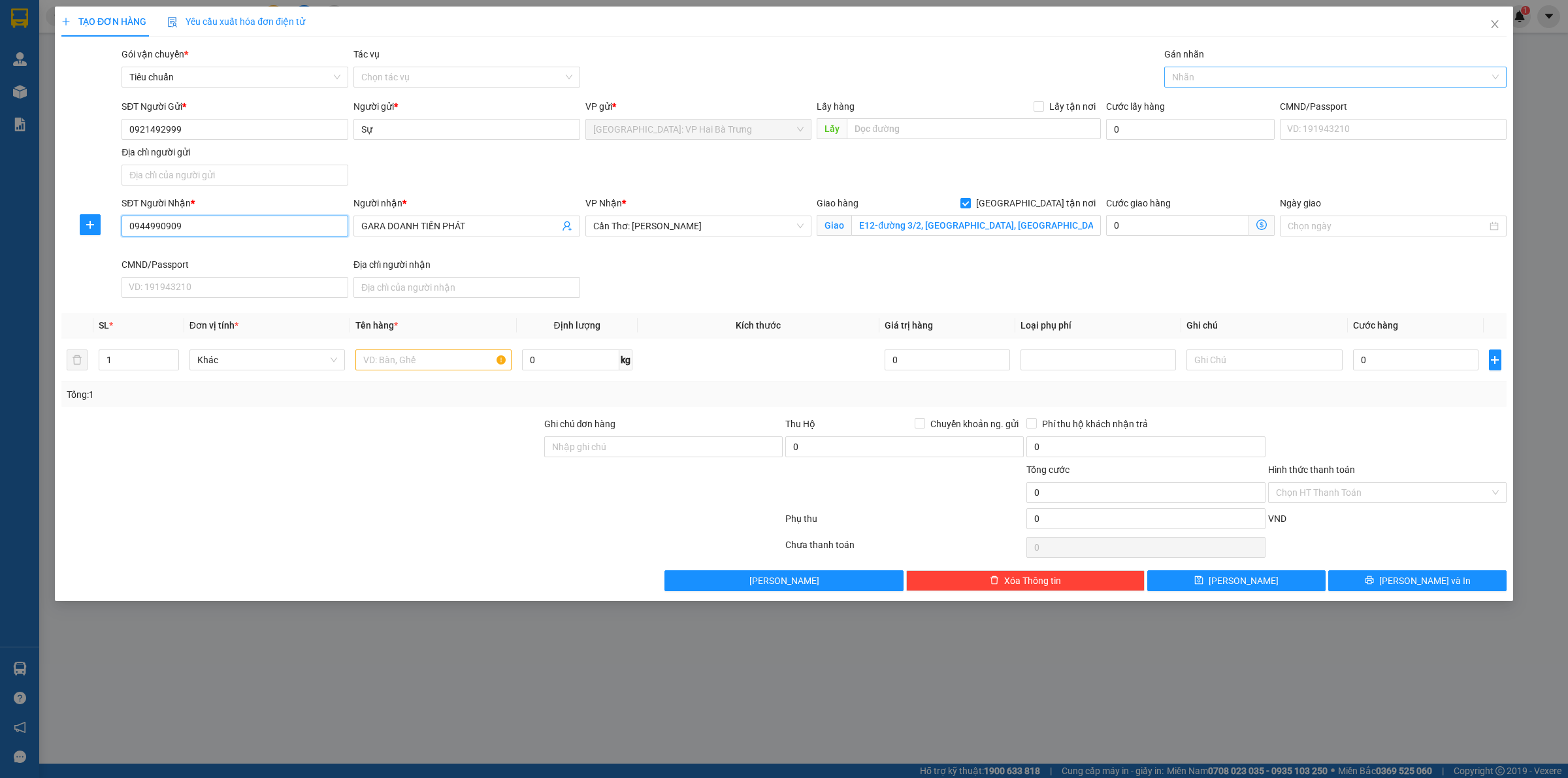
click at [1215, 70] on div at bounding box center [1329, 77] width 323 height 16
type input "0944990909"
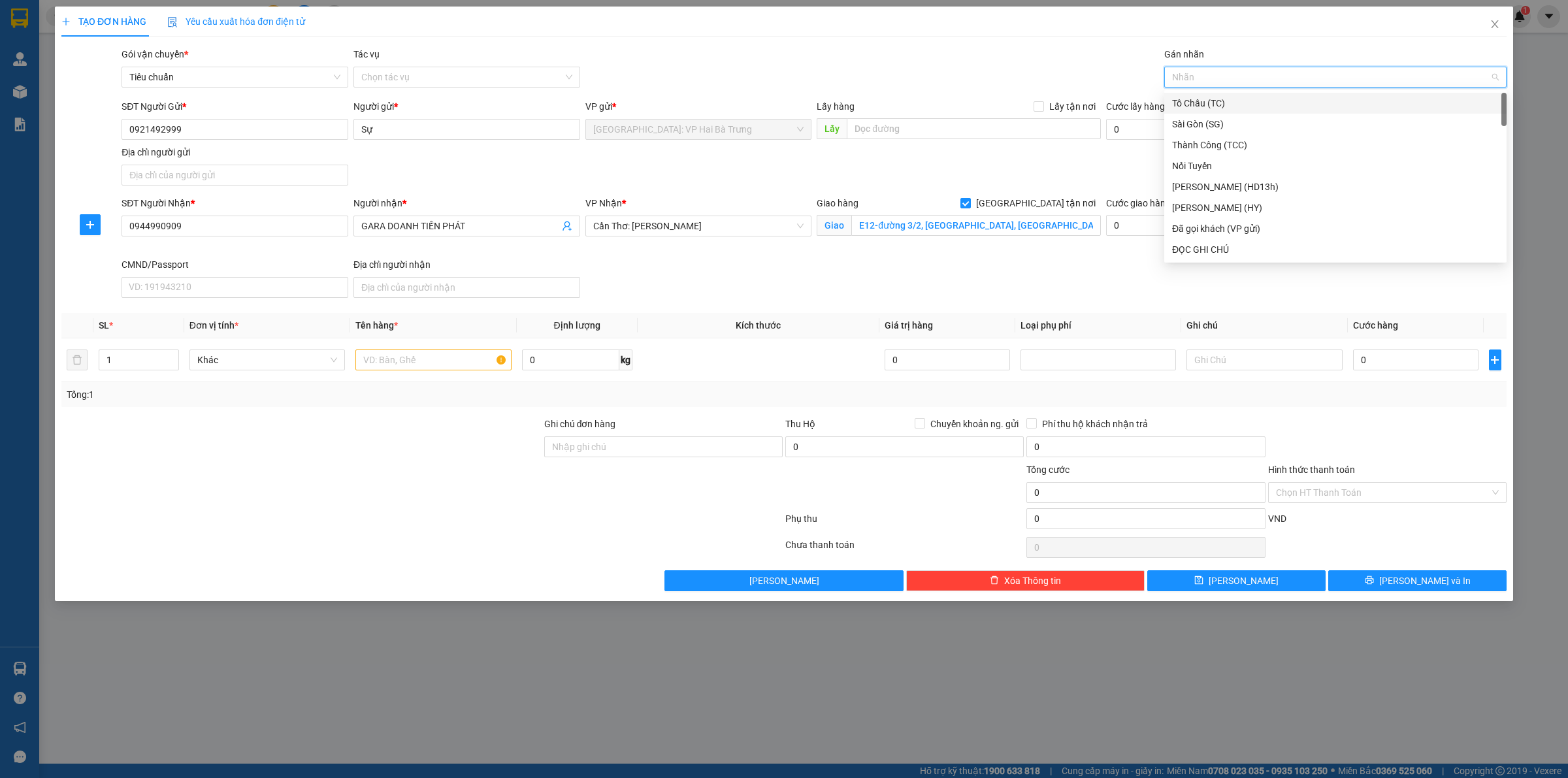
type input "G"
click at [1232, 251] on div "[GEOGRAPHIC_DATA] tận nơi" at bounding box center [1336, 249] width 327 height 15
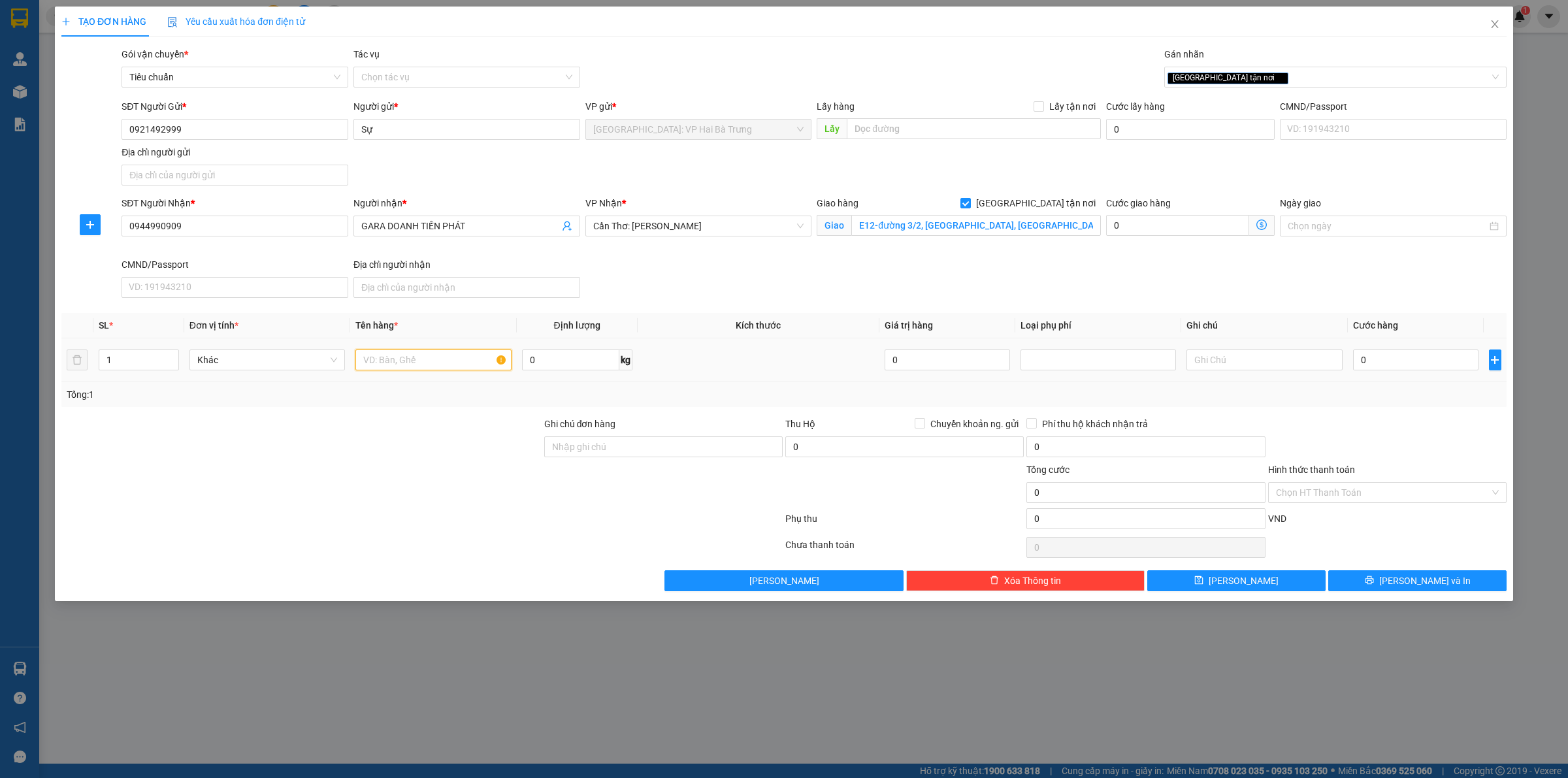
click at [381, 359] on input "text" at bounding box center [433, 360] width 155 height 21
type input "1"
type input "2 kiện bọc pe"
type input "2"
click at [174, 357] on span "up" at bounding box center [171, 356] width 8 height 8
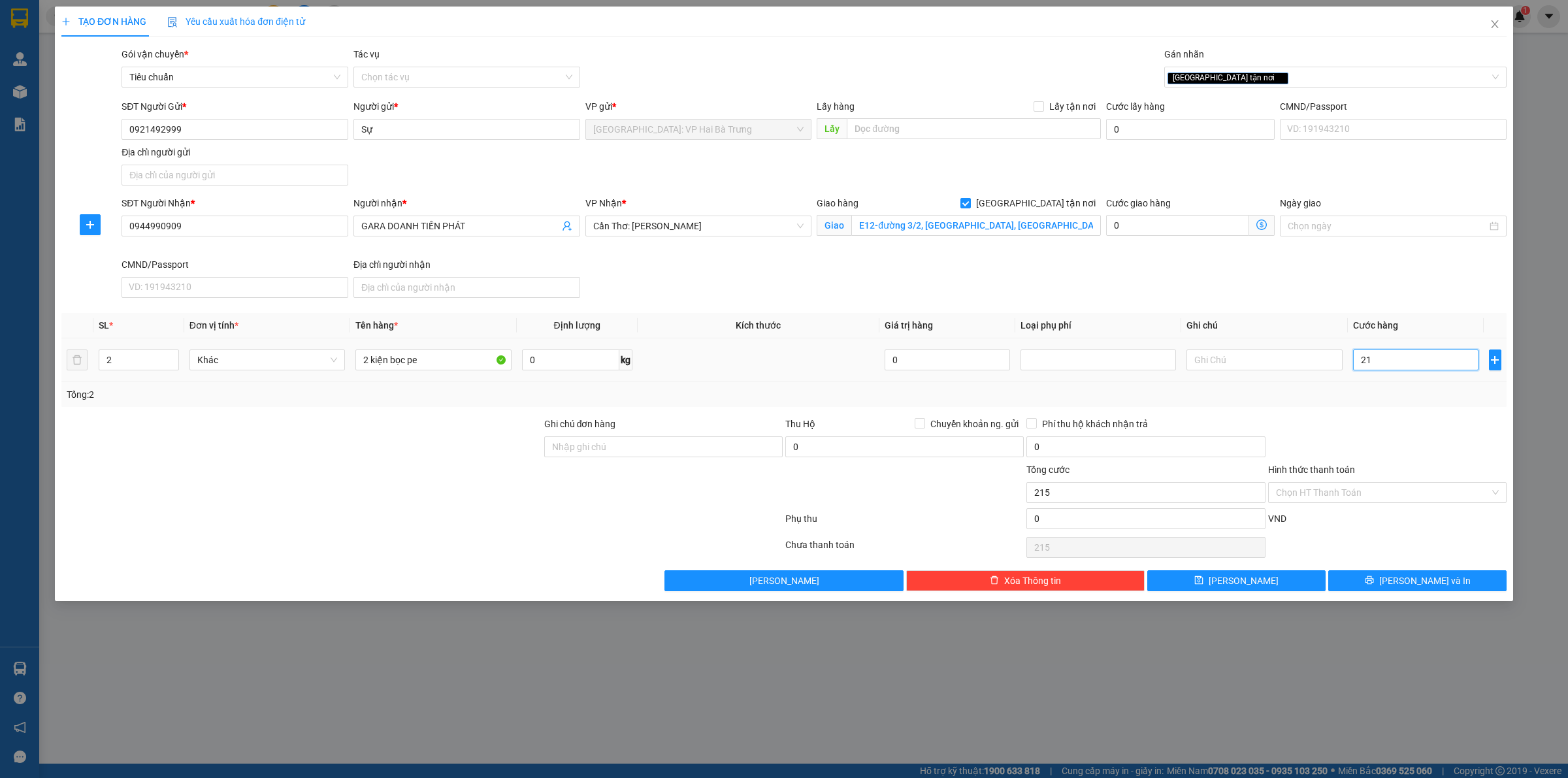
type input "215"
type input "2.150"
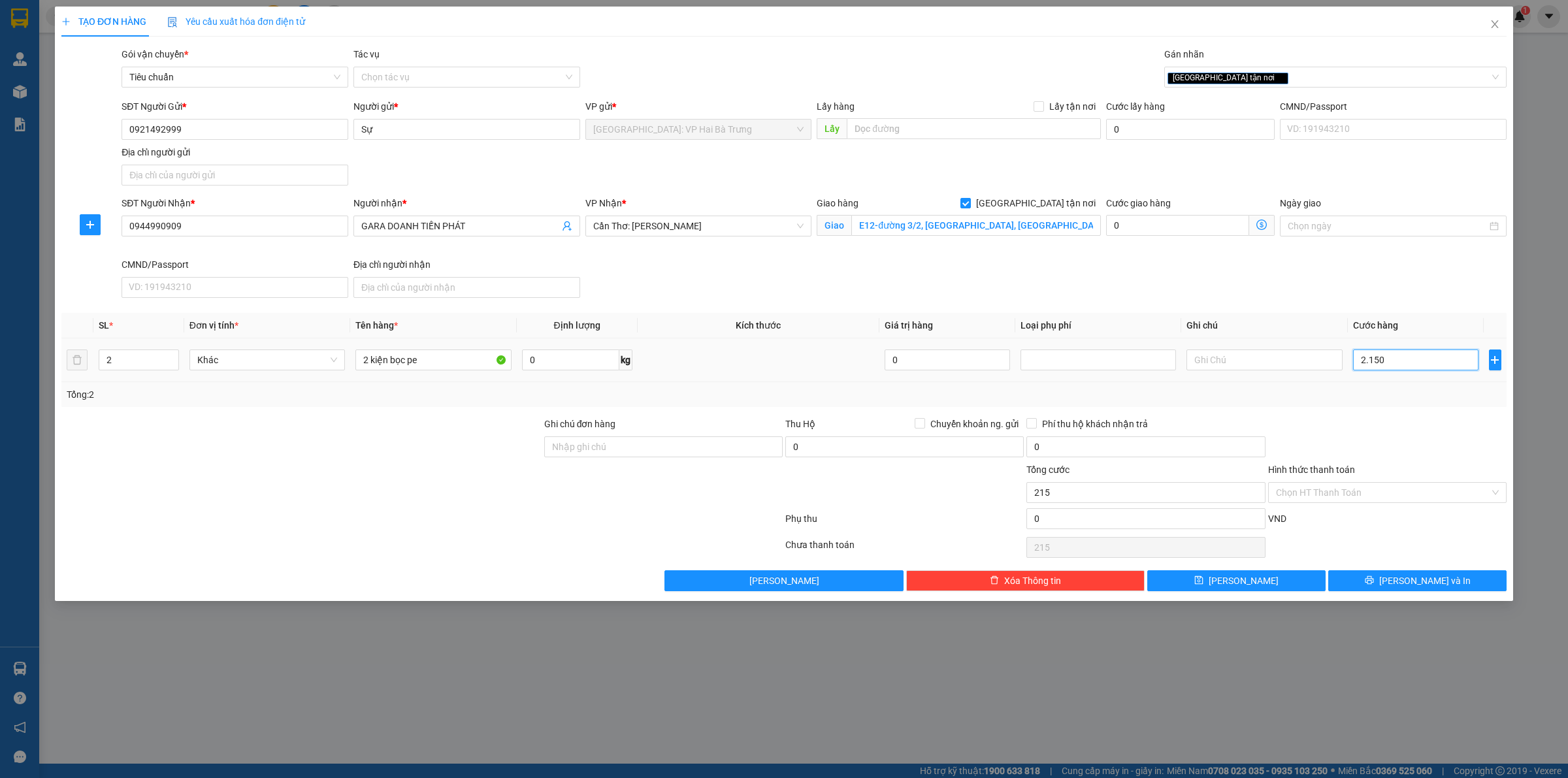
type input "2.150"
type input "21.500"
type input "215.000"
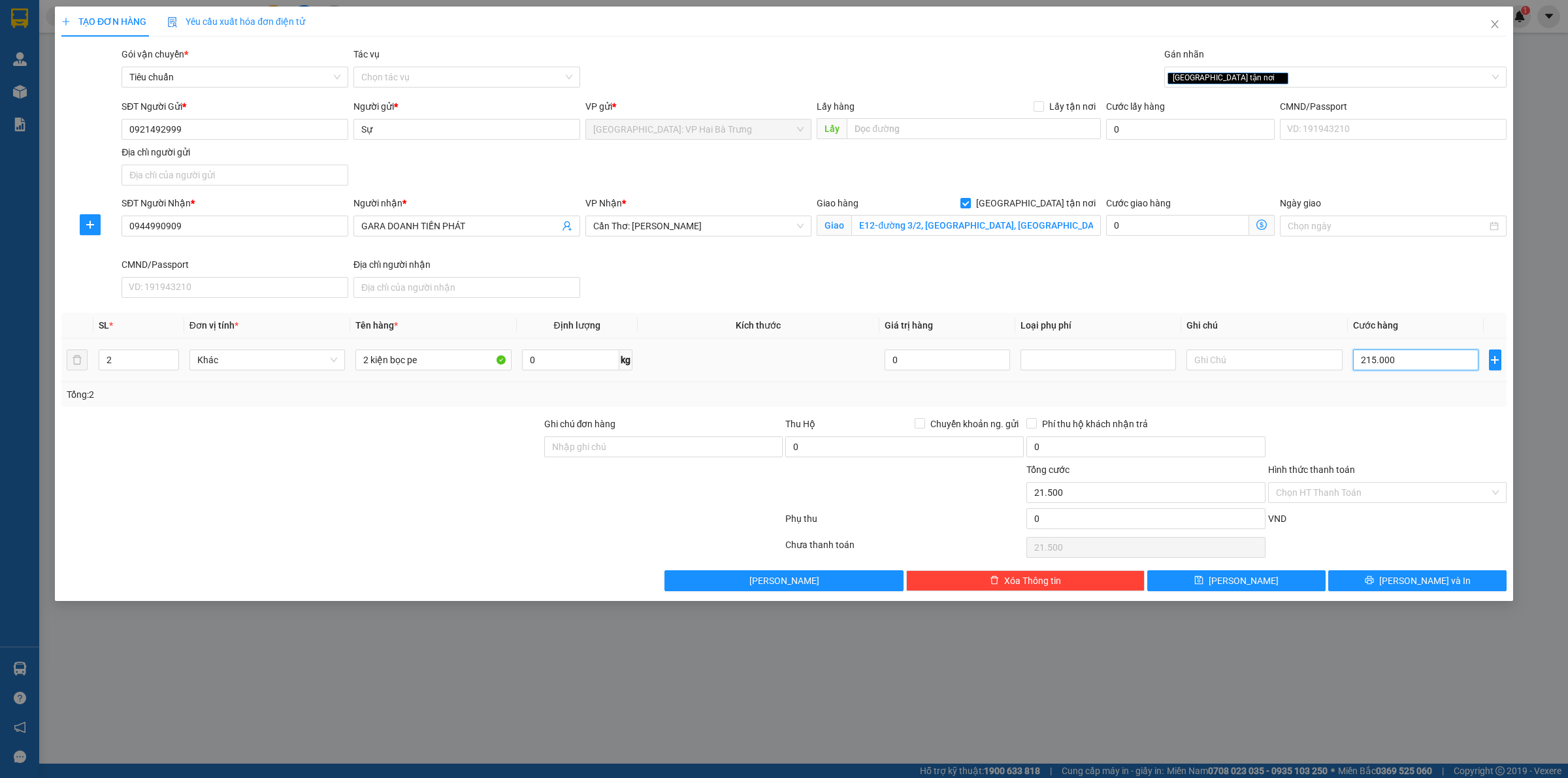
type input "215.000"
type input "2.150.000"
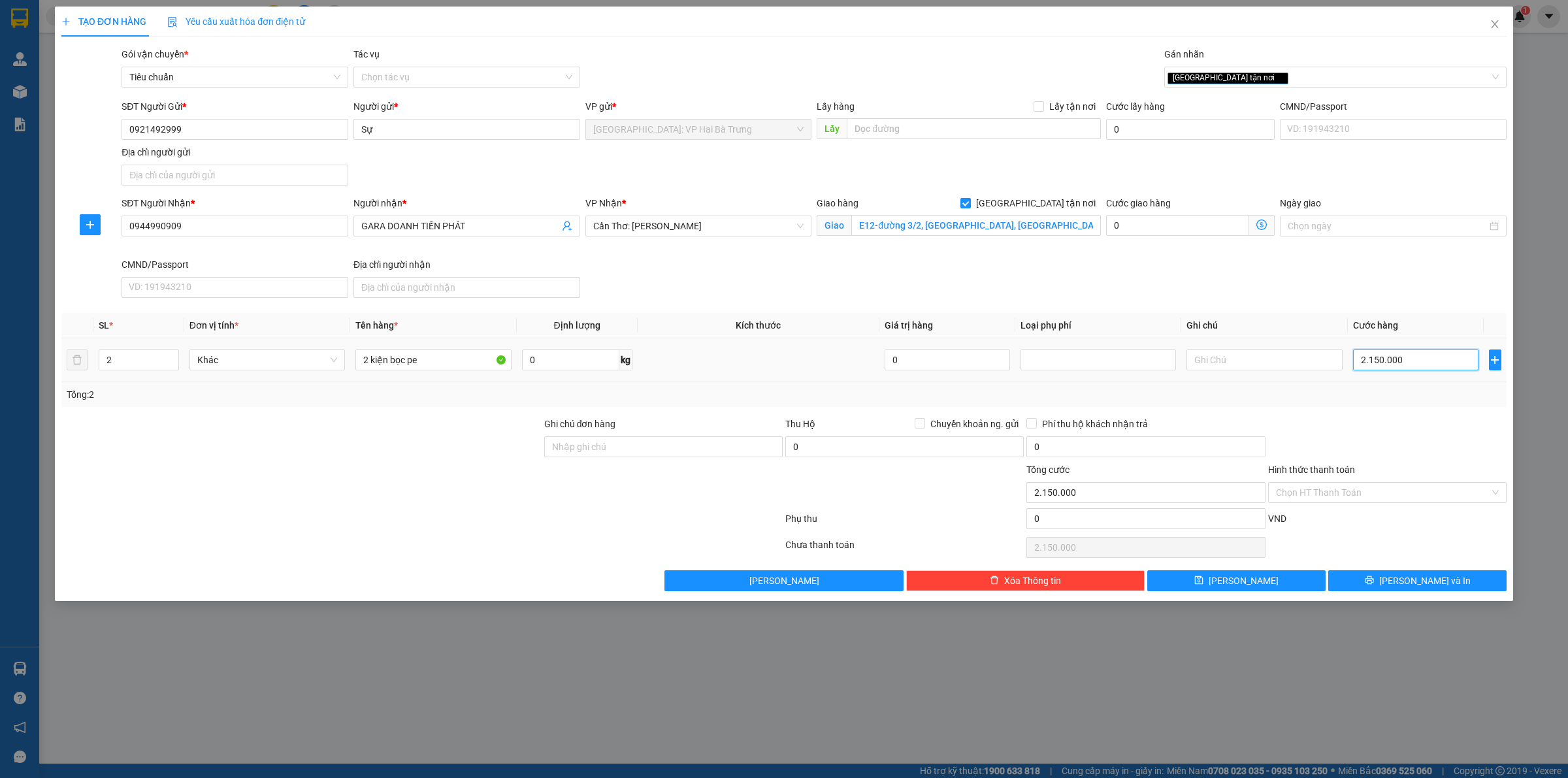
type input "215.000"
click at [1403, 588] on button "[PERSON_NAME] và In" at bounding box center [1417, 581] width 178 height 21
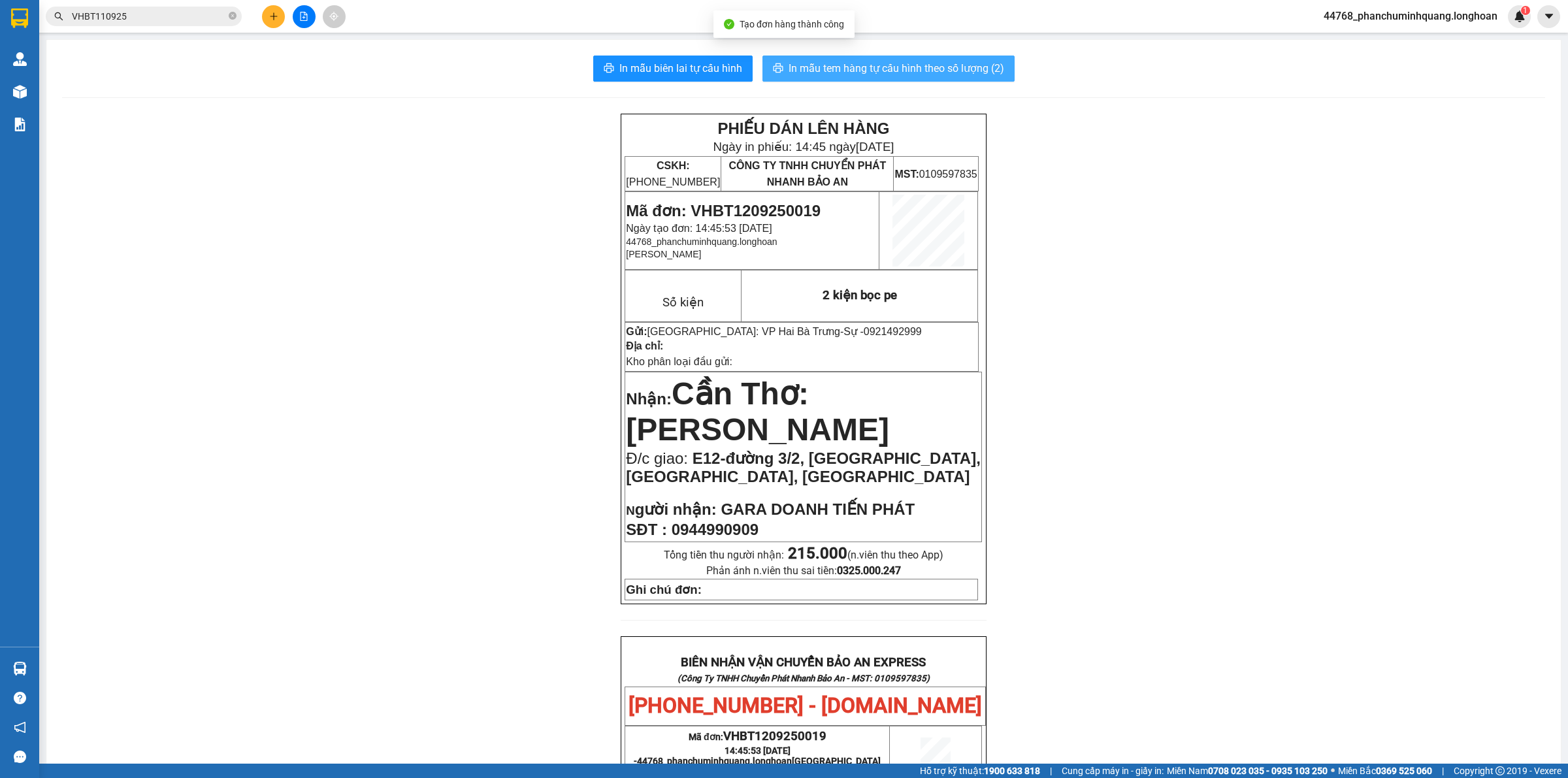
click at [897, 59] on button "In mẫu tem hàng tự cấu hình theo số lượng (2)" at bounding box center [888, 69] width 252 height 26
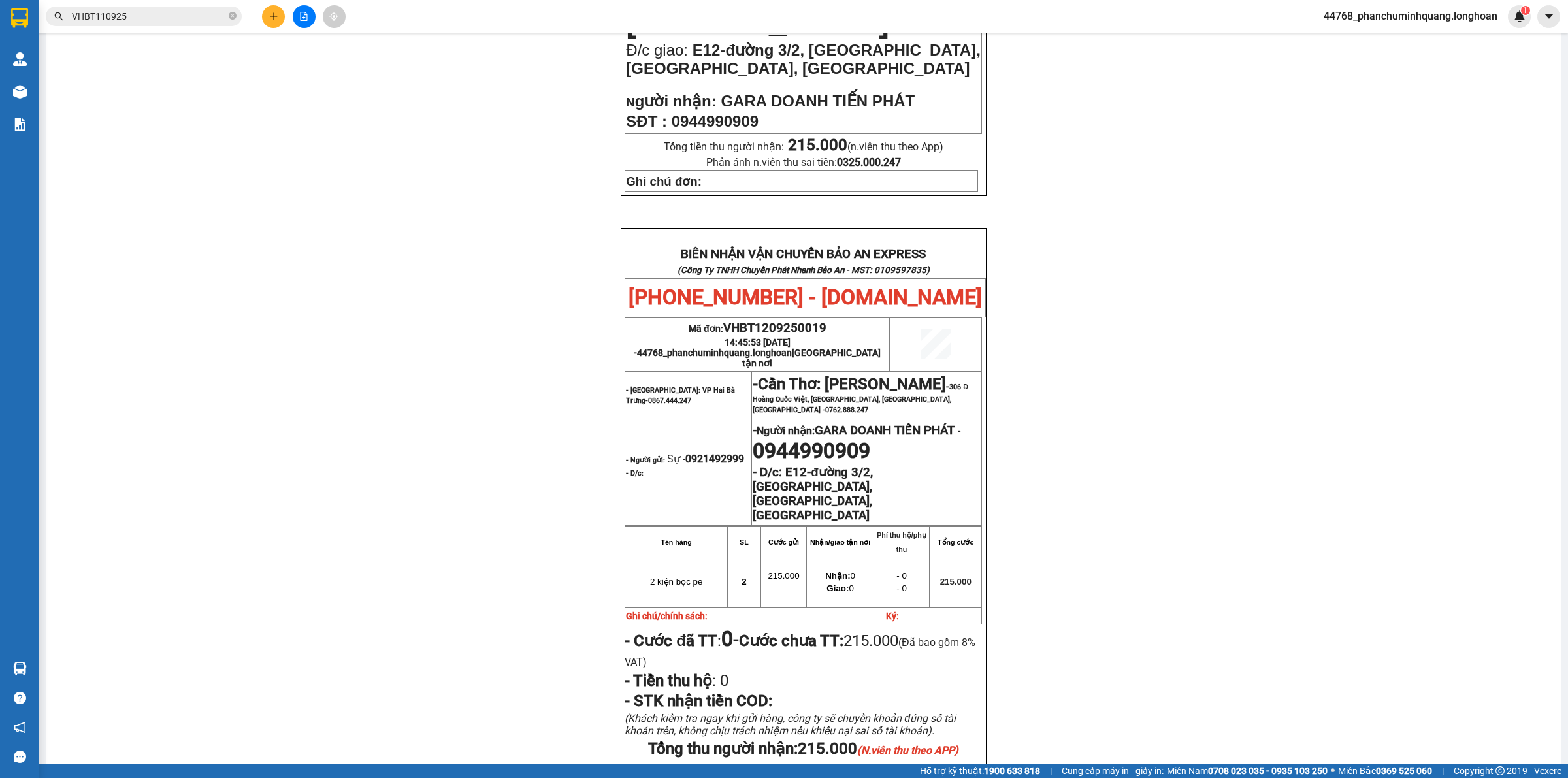
scroll to position [572, 0]
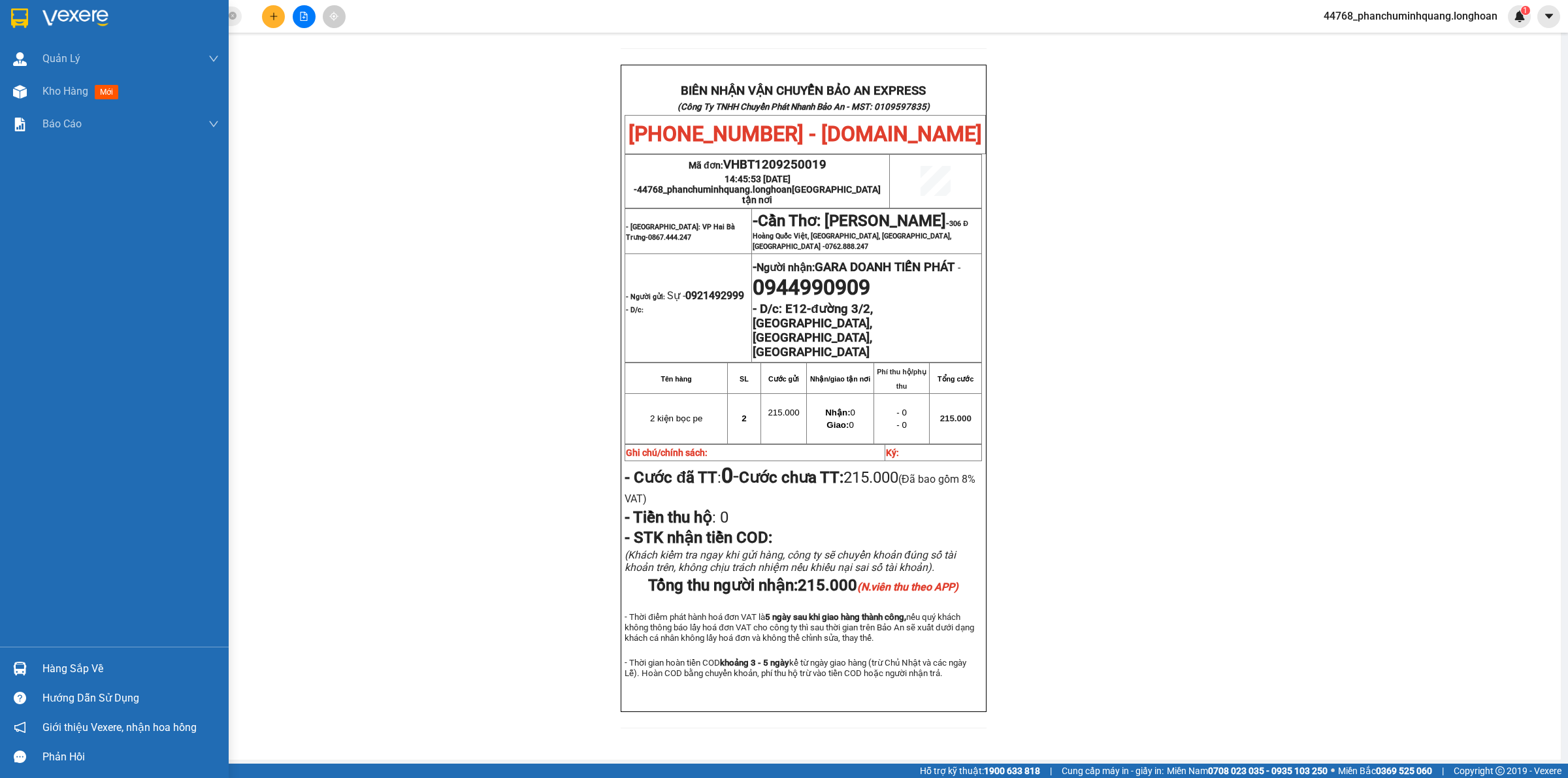
click at [26, 17] on img at bounding box center [19, 18] width 17 height 19
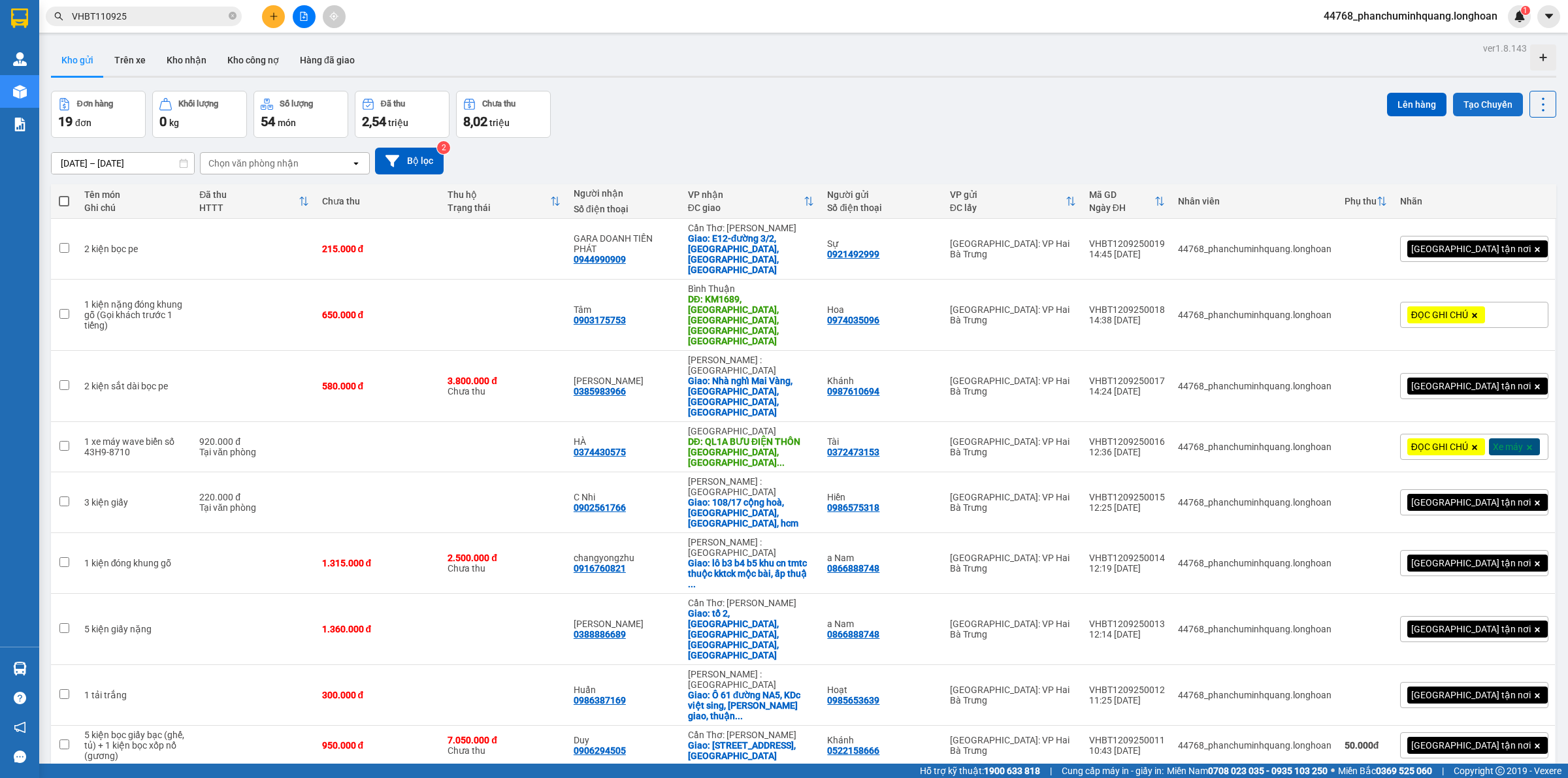
click at [1465, 108] on button "Tạo Chuyến" at bounding box center [1487, 104] width 70 height 24
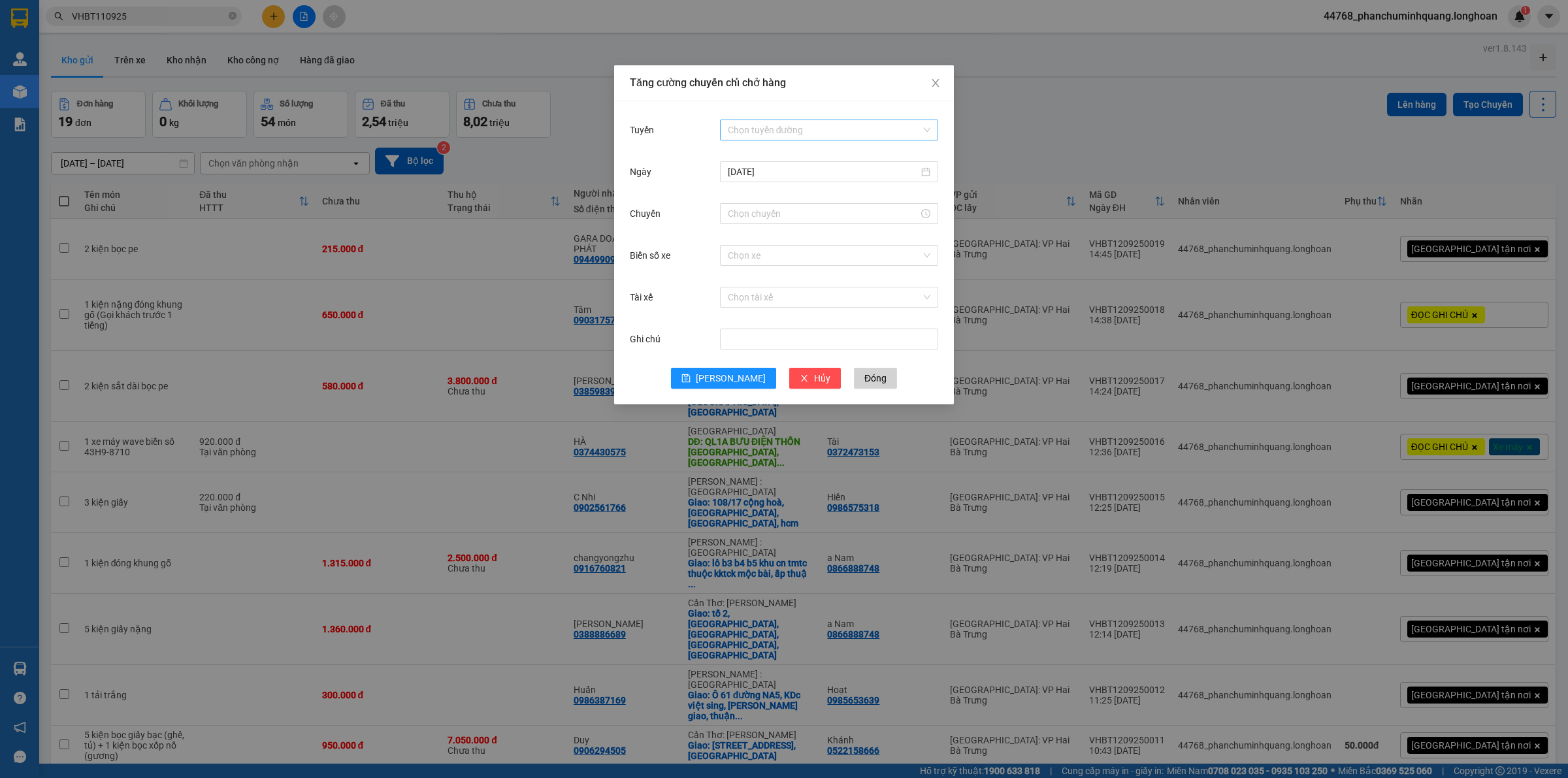
click at [890, 134] on input "Tuyến" at bounding box center [824, 130] width 193 height 19
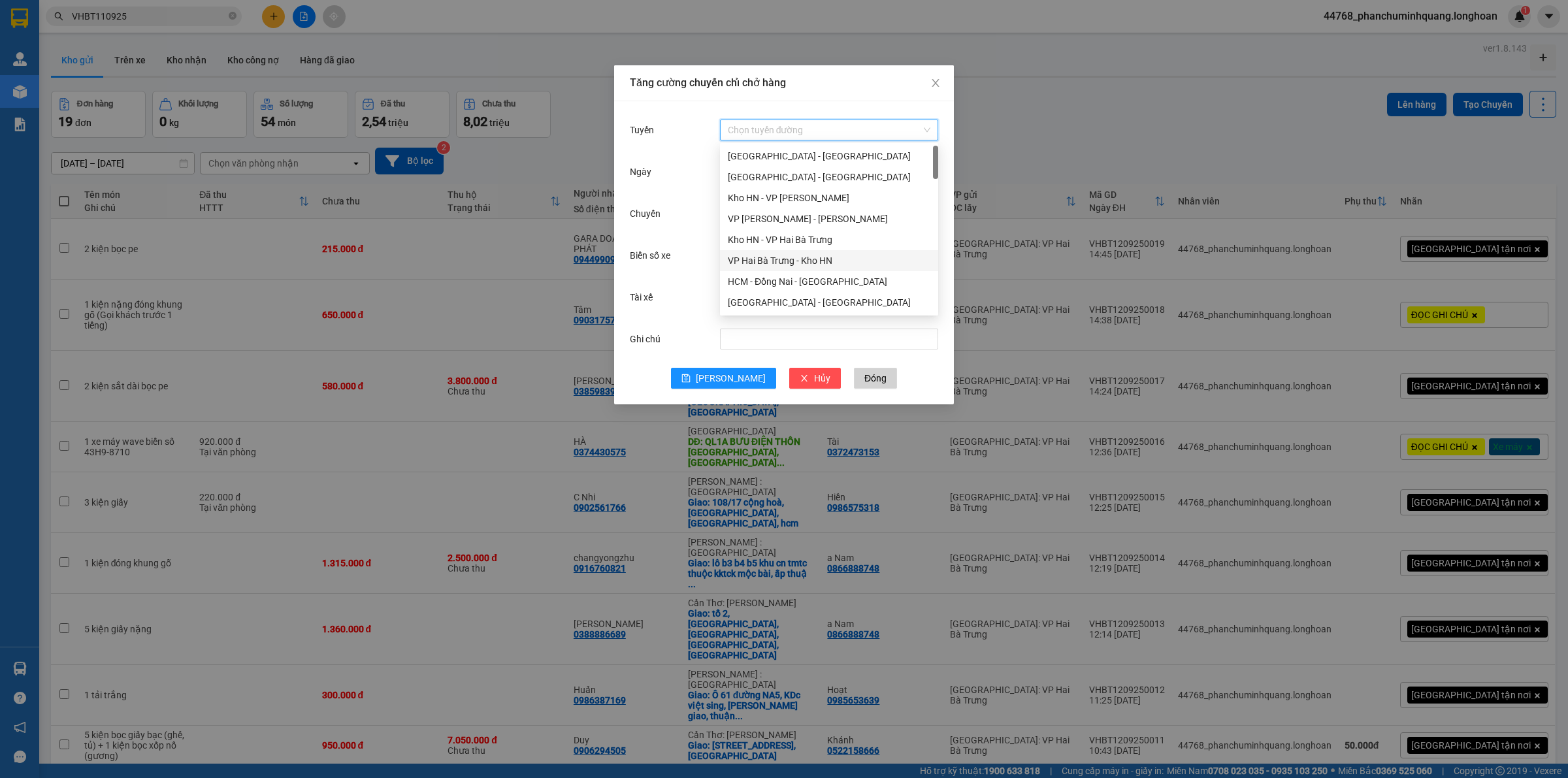
click at [798, 263] on div "VP Hai Bà Trưng - Kho HN" at bounding box center [829, 260] width 202 height 15
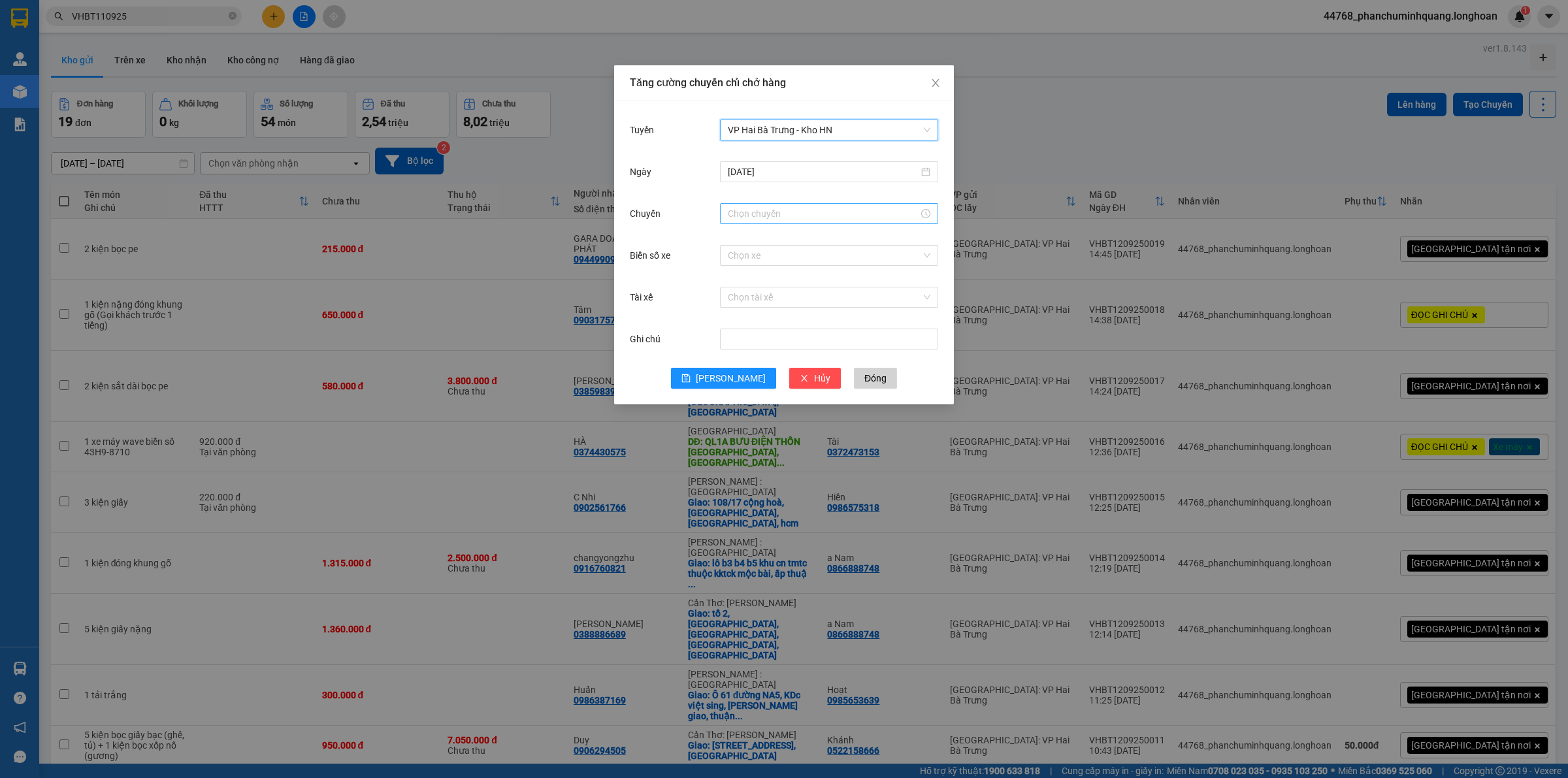
click at [806, 212] on input "Chuyến" at bounding box center [823, 214] width 191 height 15
click at [744, 390] on link "Bây giờ" at bounding box center [743, 390] width 31 height 10
click at [766, 413] on button "OK" at bounding box center [774, 412] width 23 height 16
type input "15:00"
click at [863, 256] on input "Biển số xe" at bounding box center [824, 255] width 193 height 19
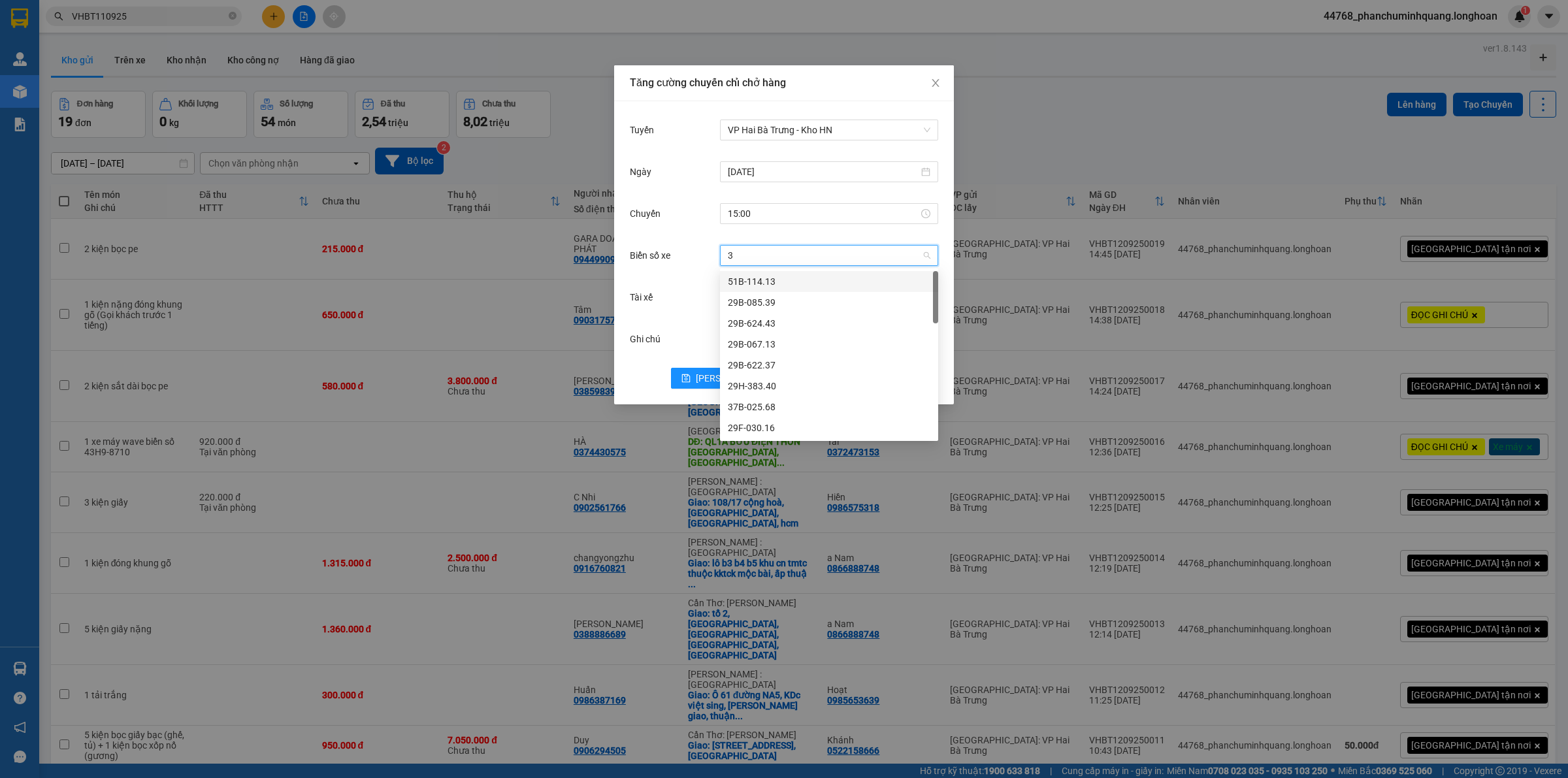
type input "31"
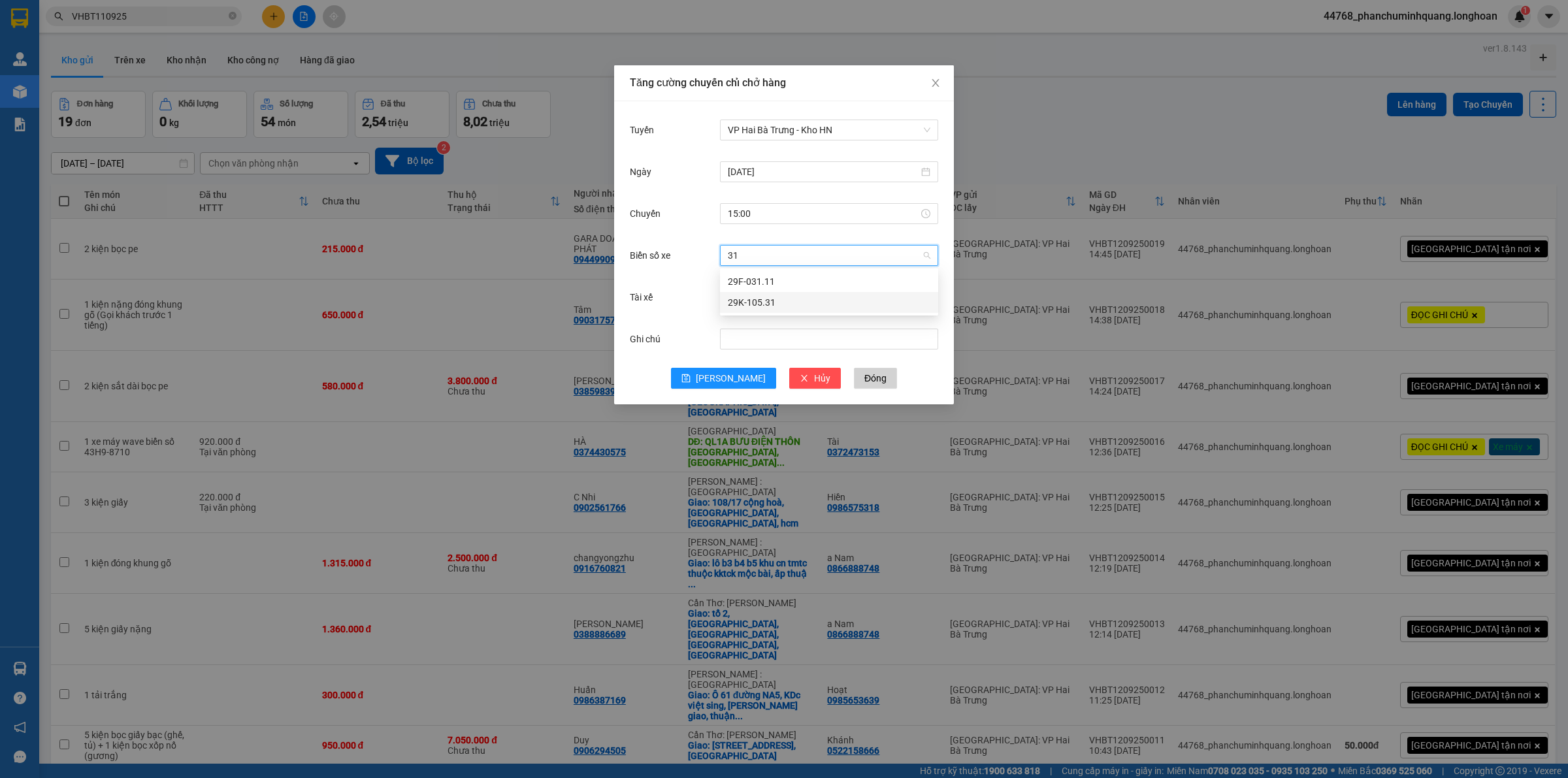
click at [730, 302] on div "29K-105.31" at bounding box center [829, 302] width 202 height 15
click at [739, 301] on input "Tài xế" at bounding box center [824, 297] width 193 height 19
type input "sinh"
click at [767, 321] on div "Vũ văn sinh 0357.044.507" at bounding box center [829, 323] width 202 height 15
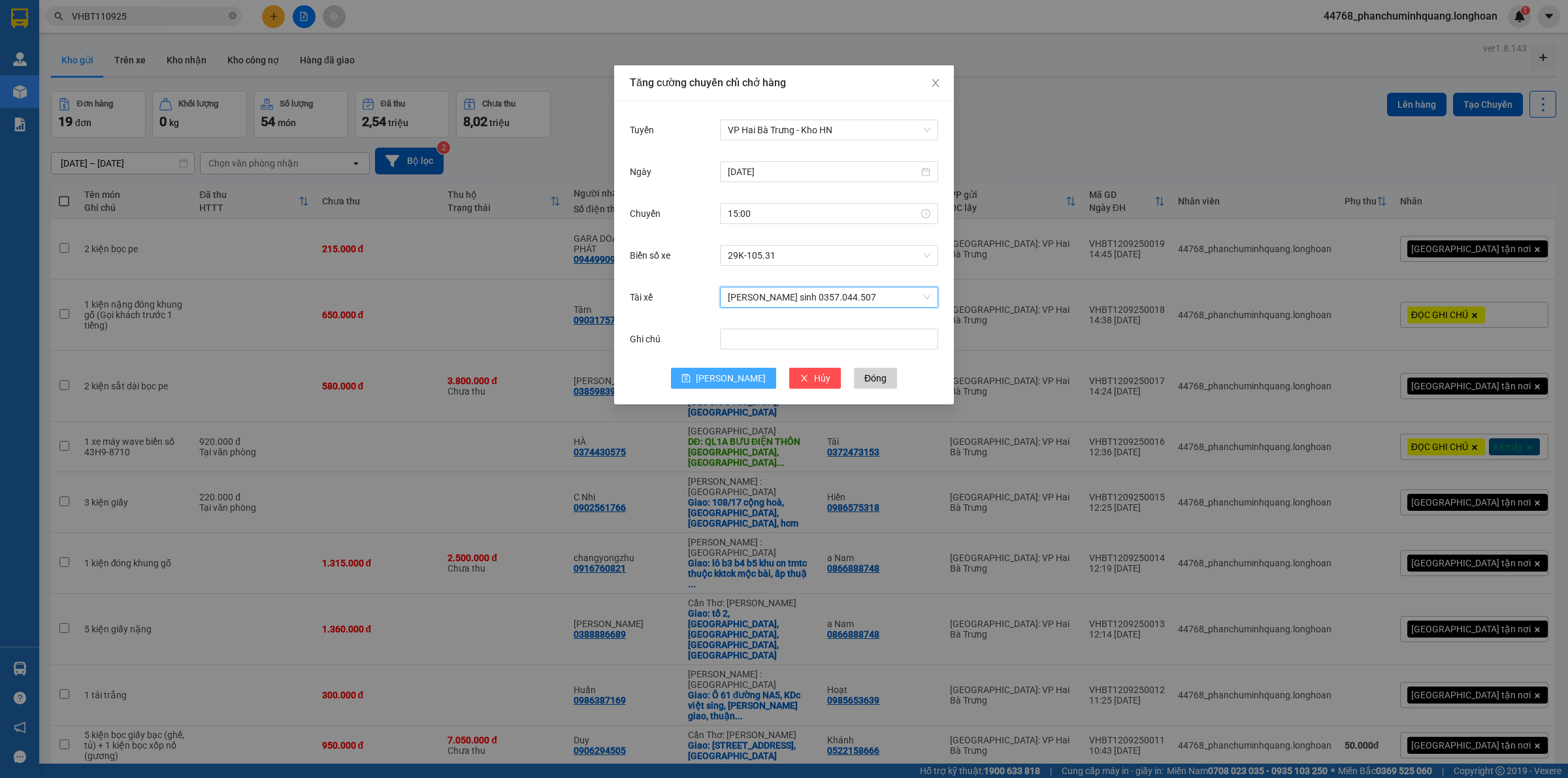
click at [713, 371] on button "[PERSON_NAME]" at bounding box center [723, 379] width 105 height 21
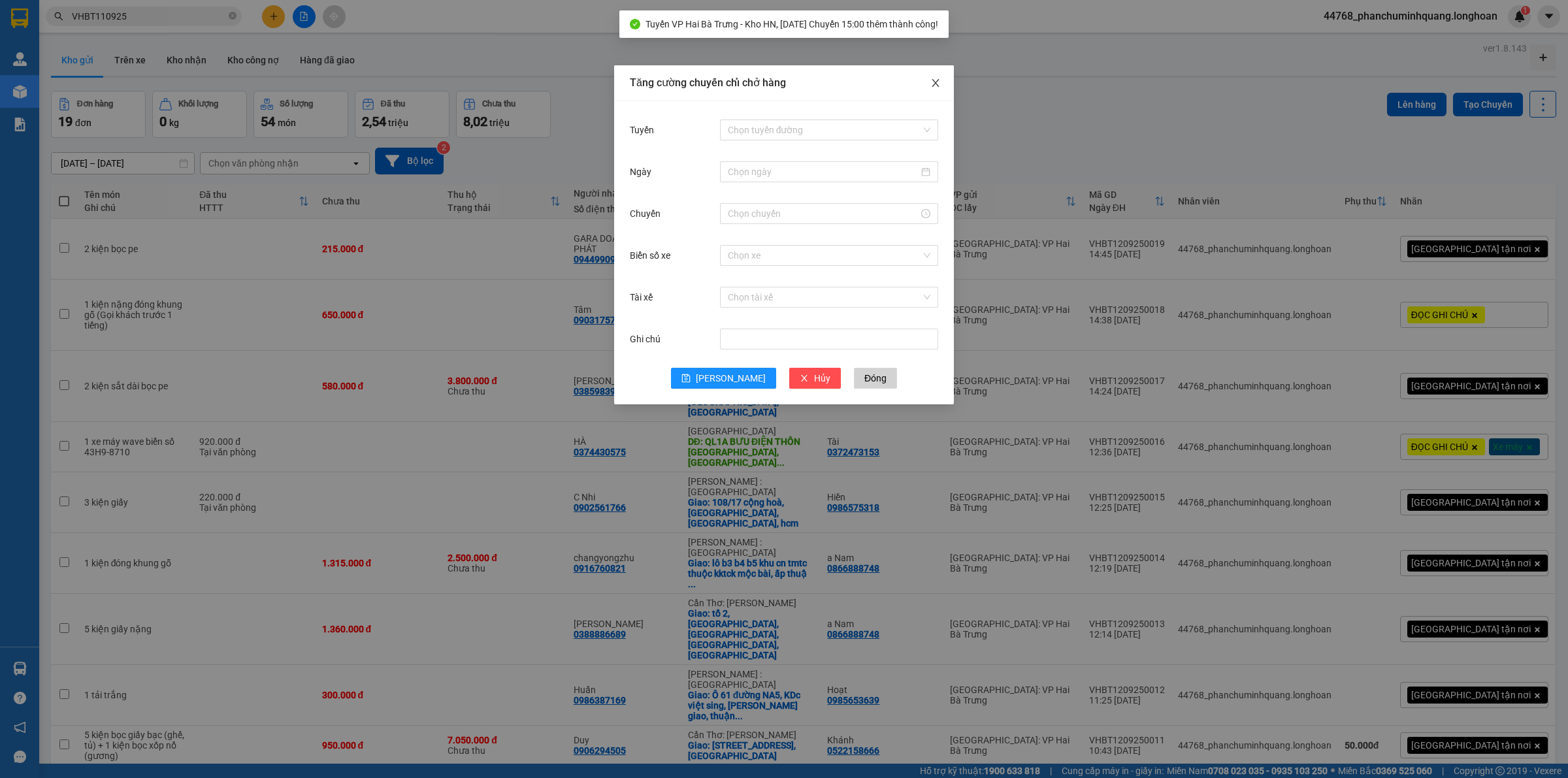
click at [944, 90] on span "Close" at bounding box center [935, 84] width 37 height 37
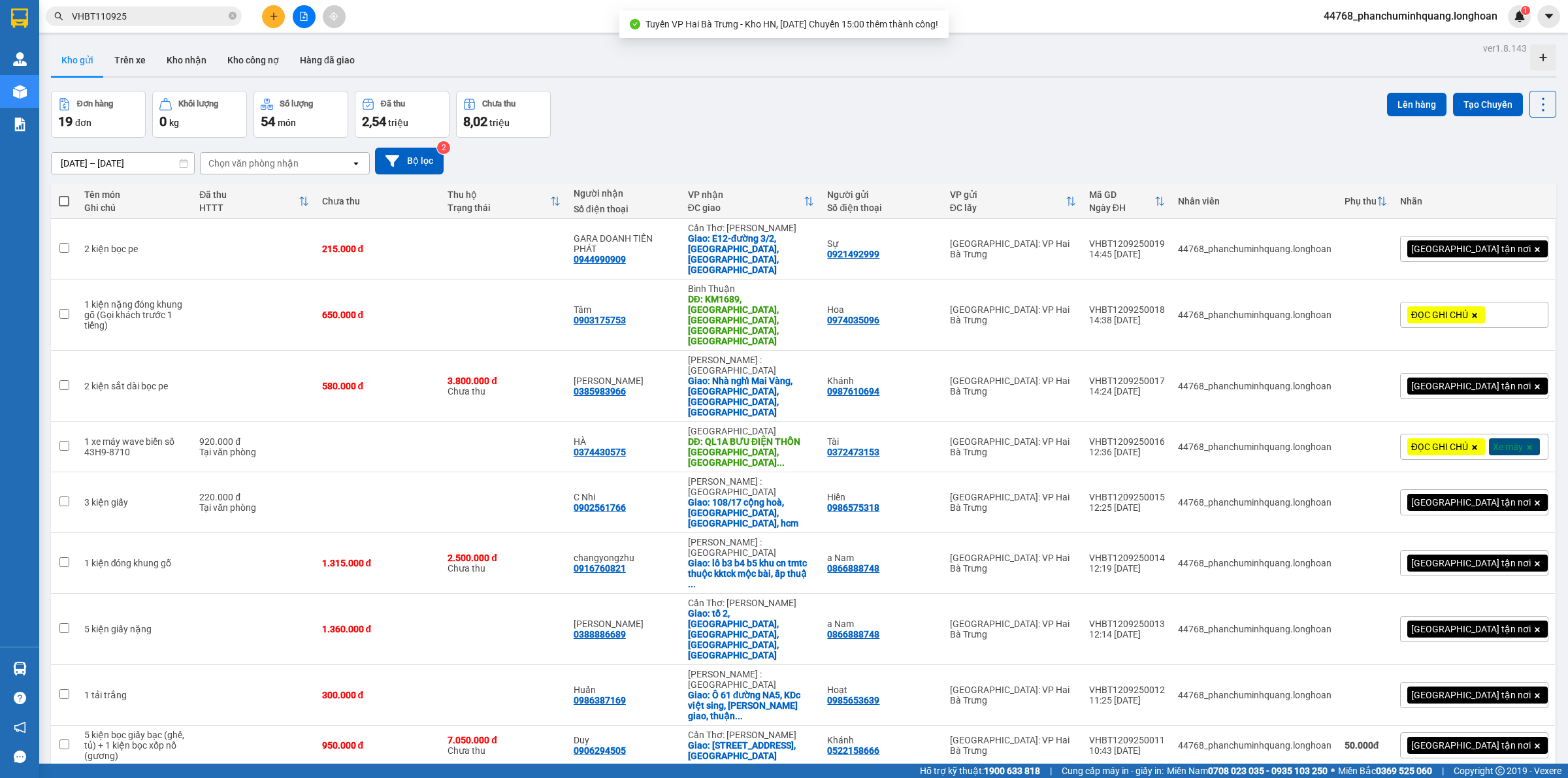
click at [1496, 632] on span "100 / trang" at bounding box center [1494, 637] width 47 height 13
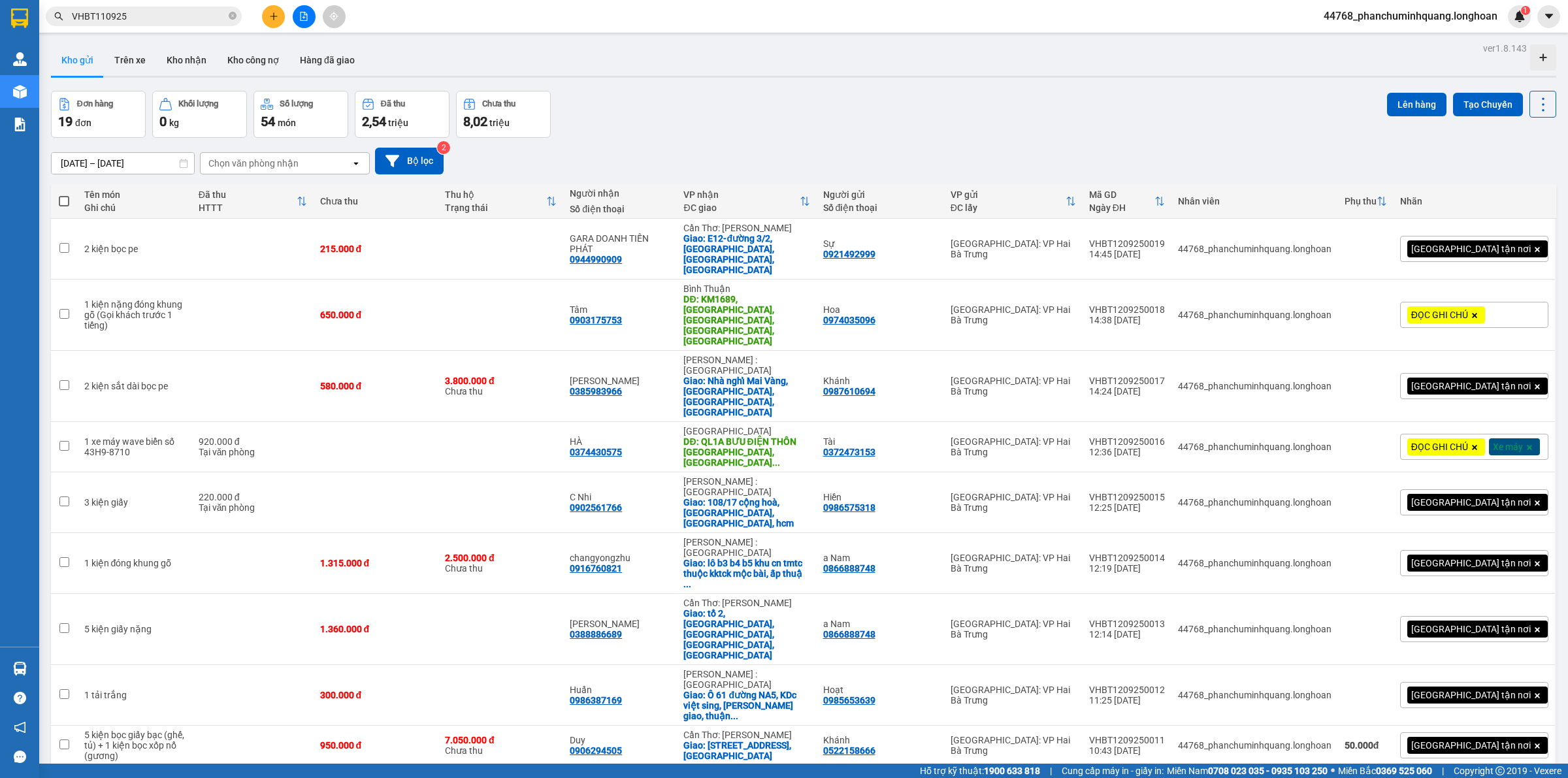
click at [59, 200] on span at bounding box center [64, 201] width 10 height 10
click at [64, 195] on input "checkbox" at bounding box center [64, 195] width 0 height 0
checkbox input "true"
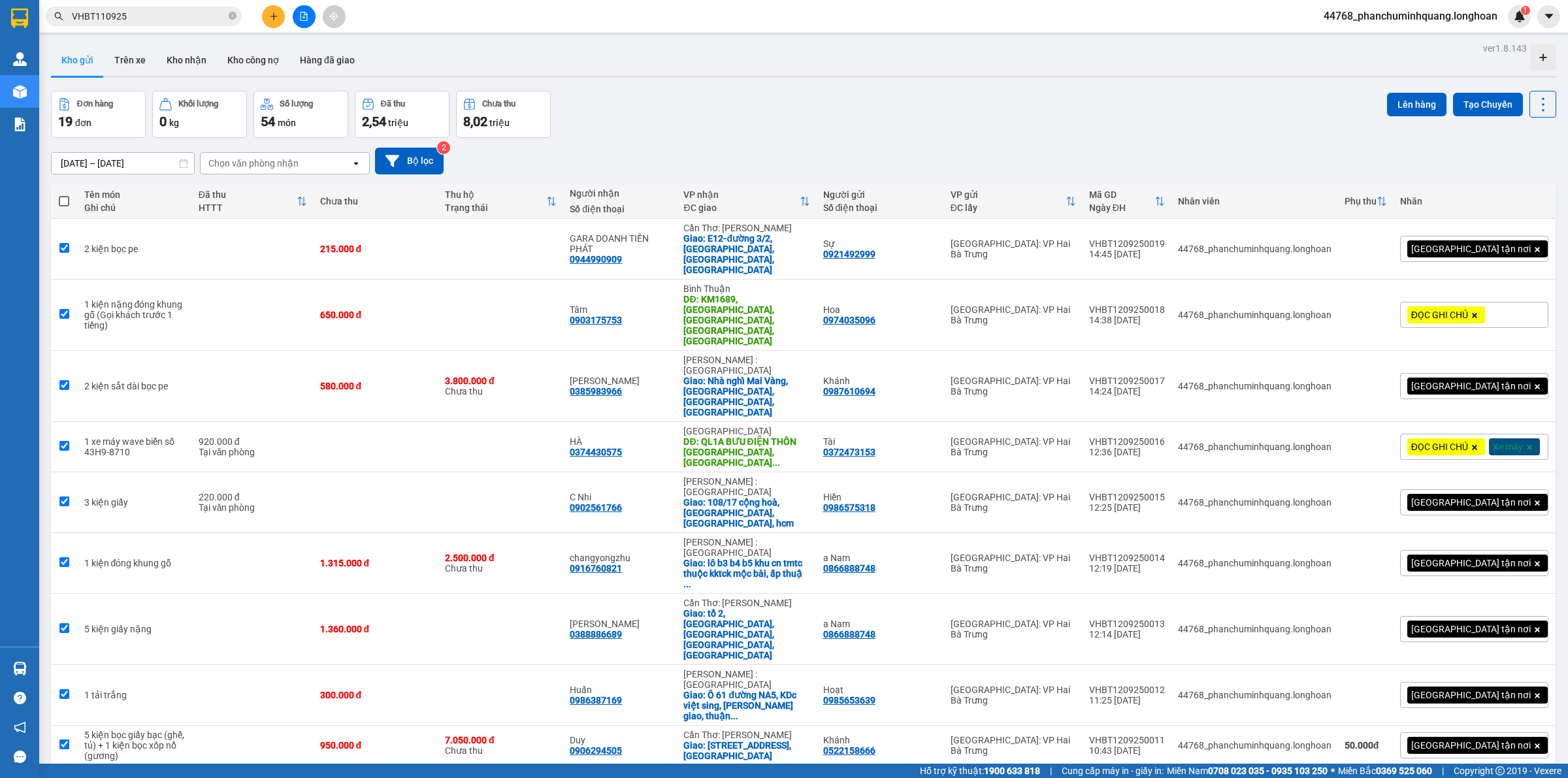
checkbox input "true"
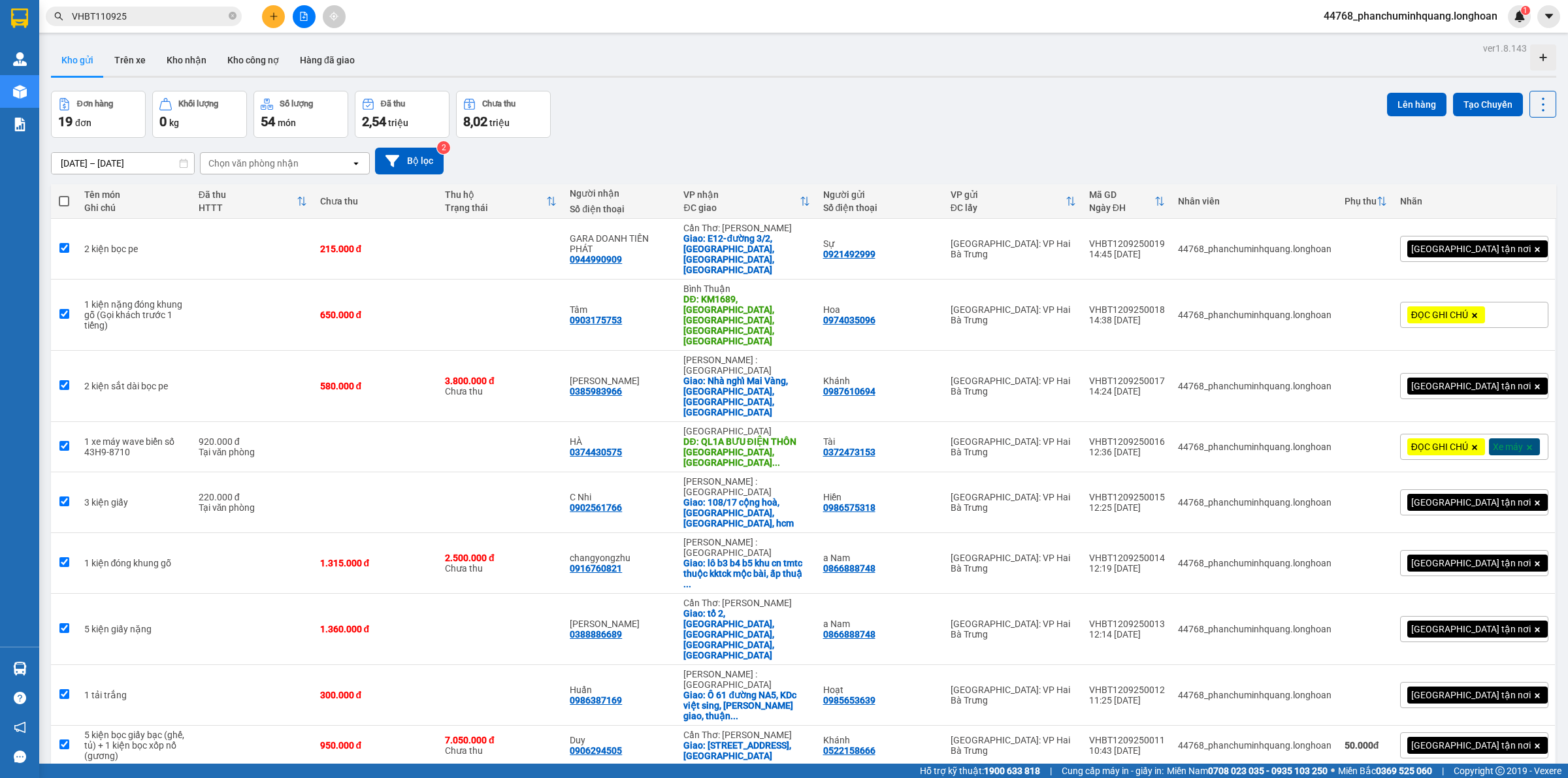
checkbox input "true"
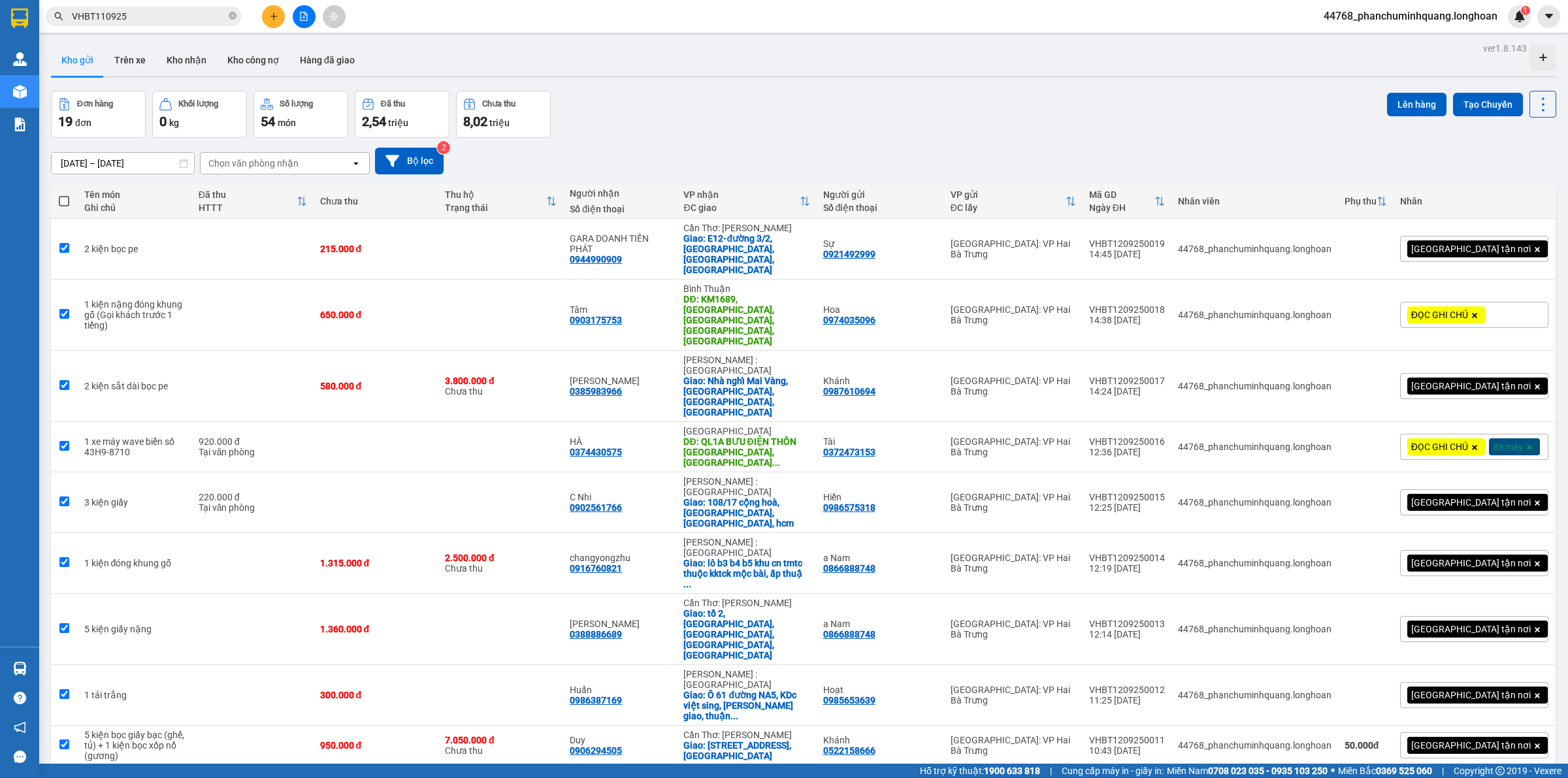
checkbox input "true"
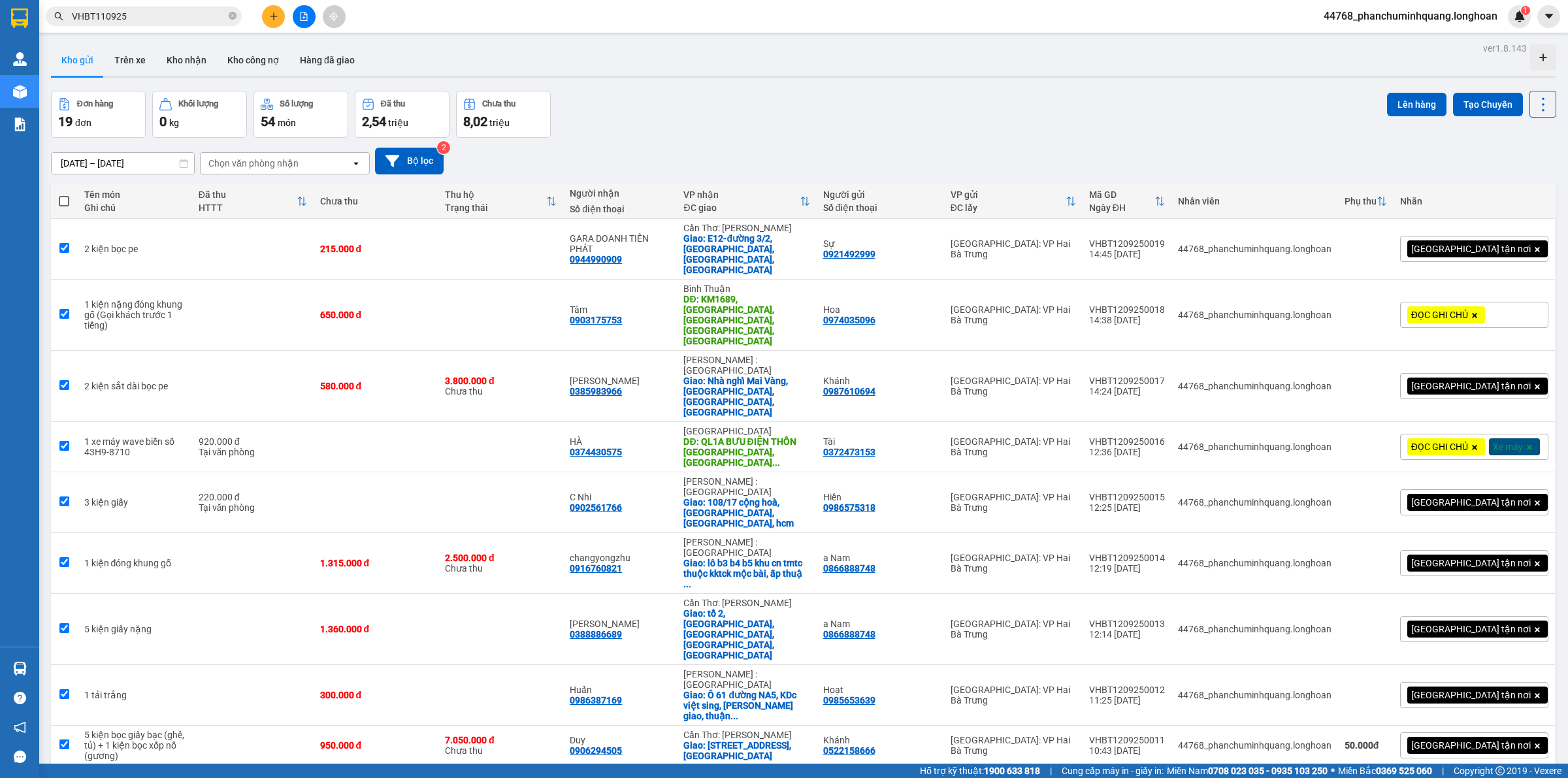
checkbox input "true"
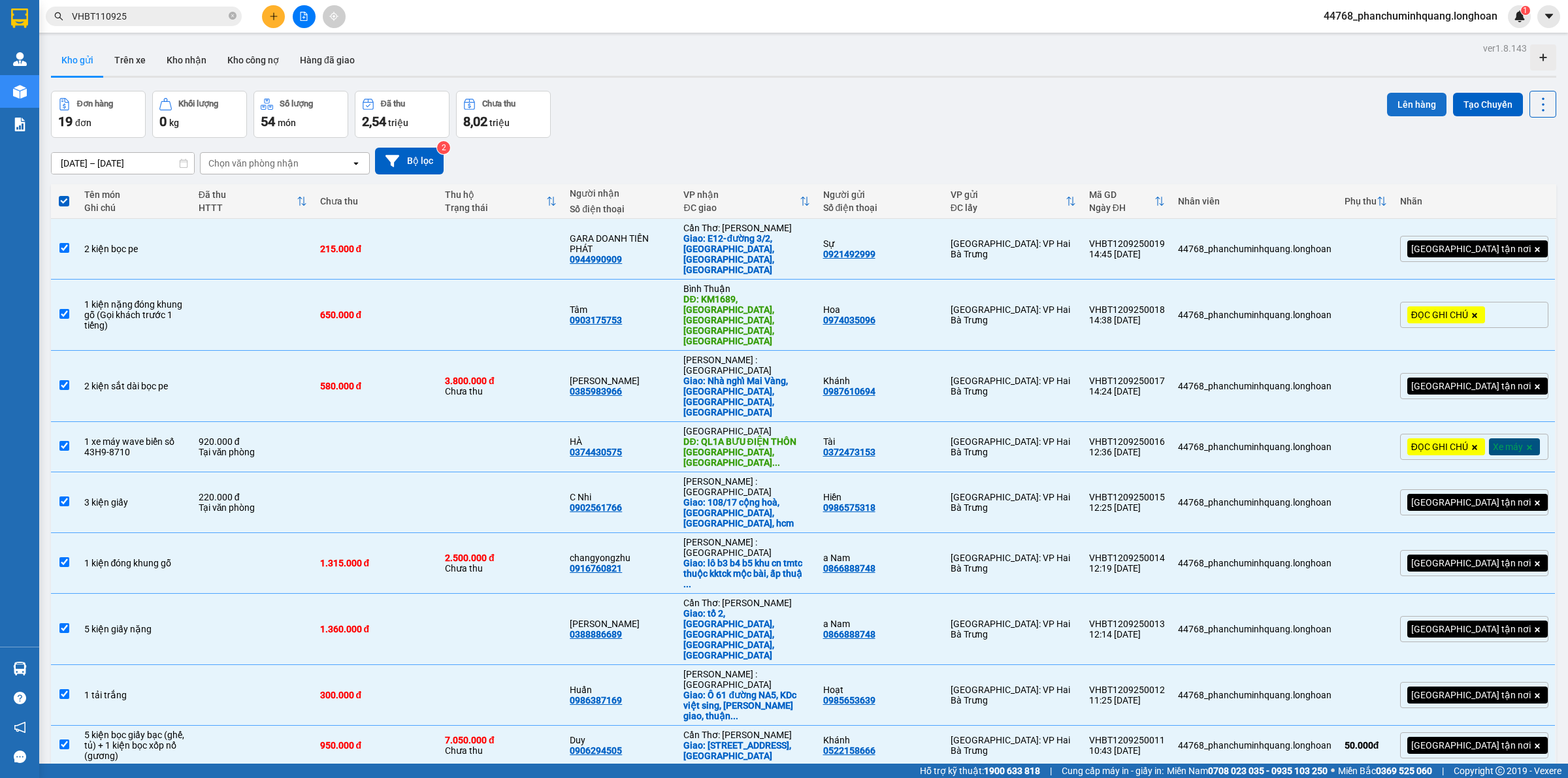
click at [1411, 102] on button "Lên hàng" at bounding box center [1416, 104] width 59 height 24
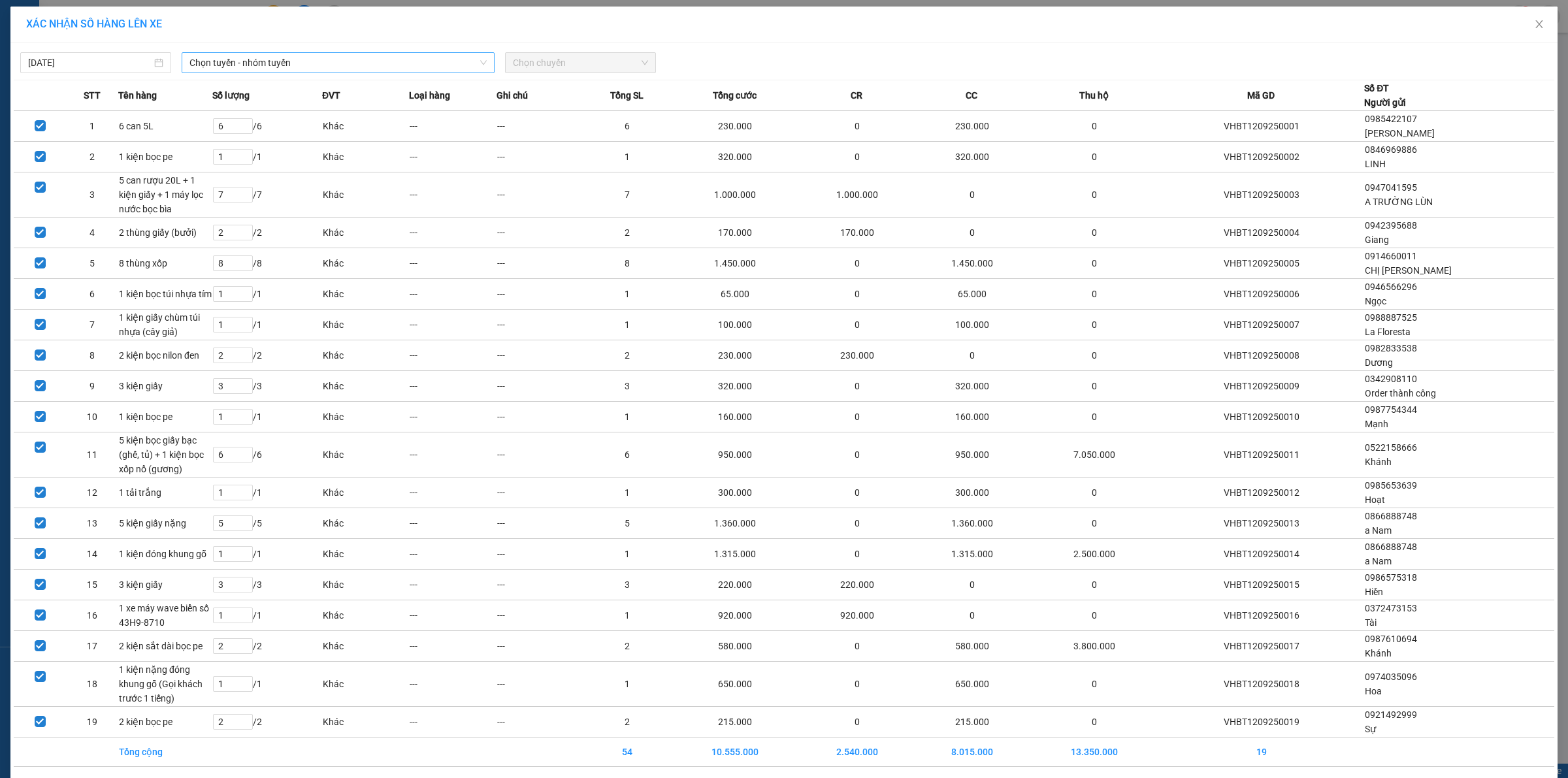
click at [321, 70] on span "Chọn tuyến - nhóm tuyến" at bounding box center [337, 63] width 297 height 19
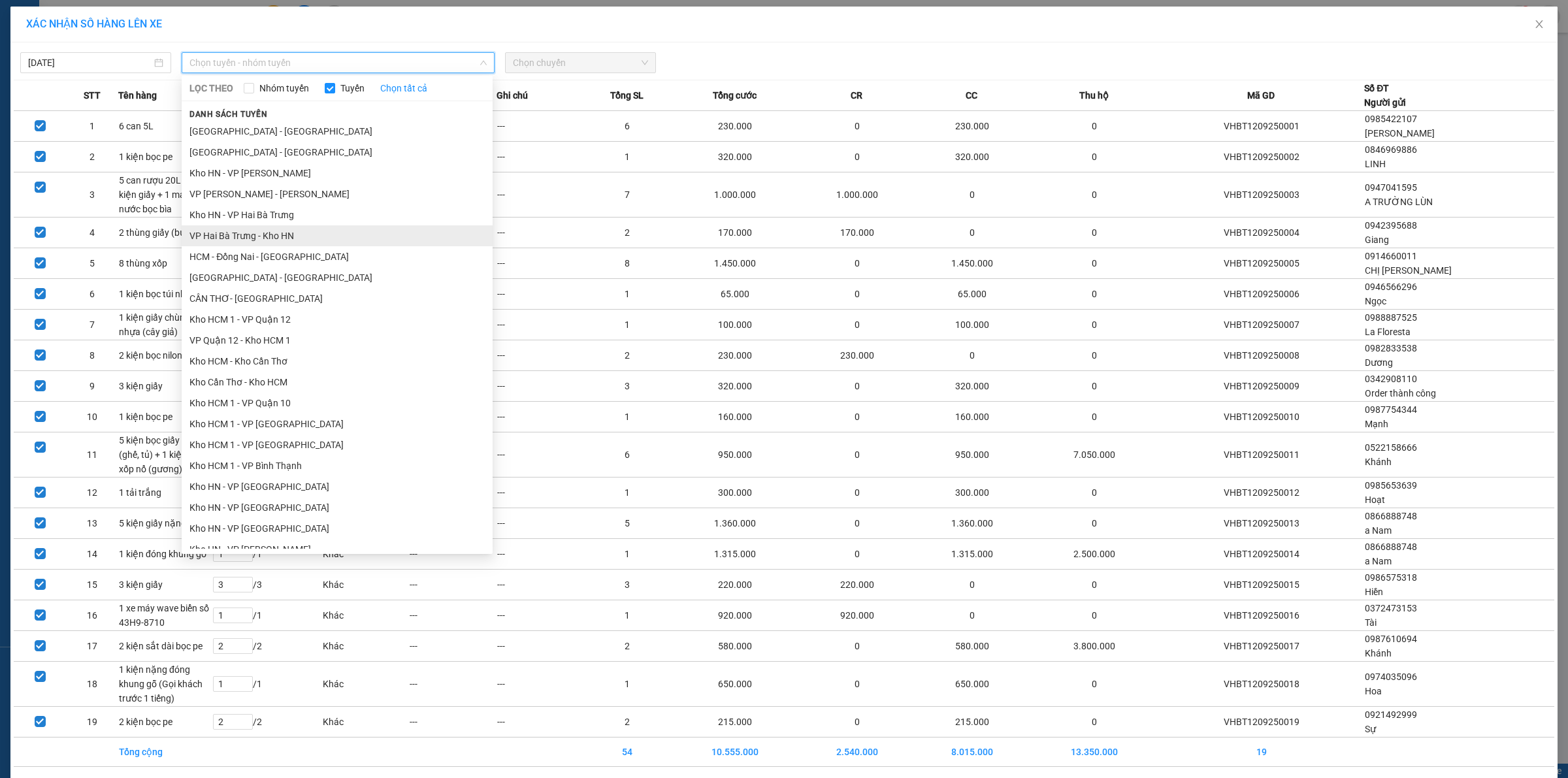
click at [233, 230] on li "VP Hai Bà Trưng - Kho HN" at bounding box center [337, 236] width 311 height 21
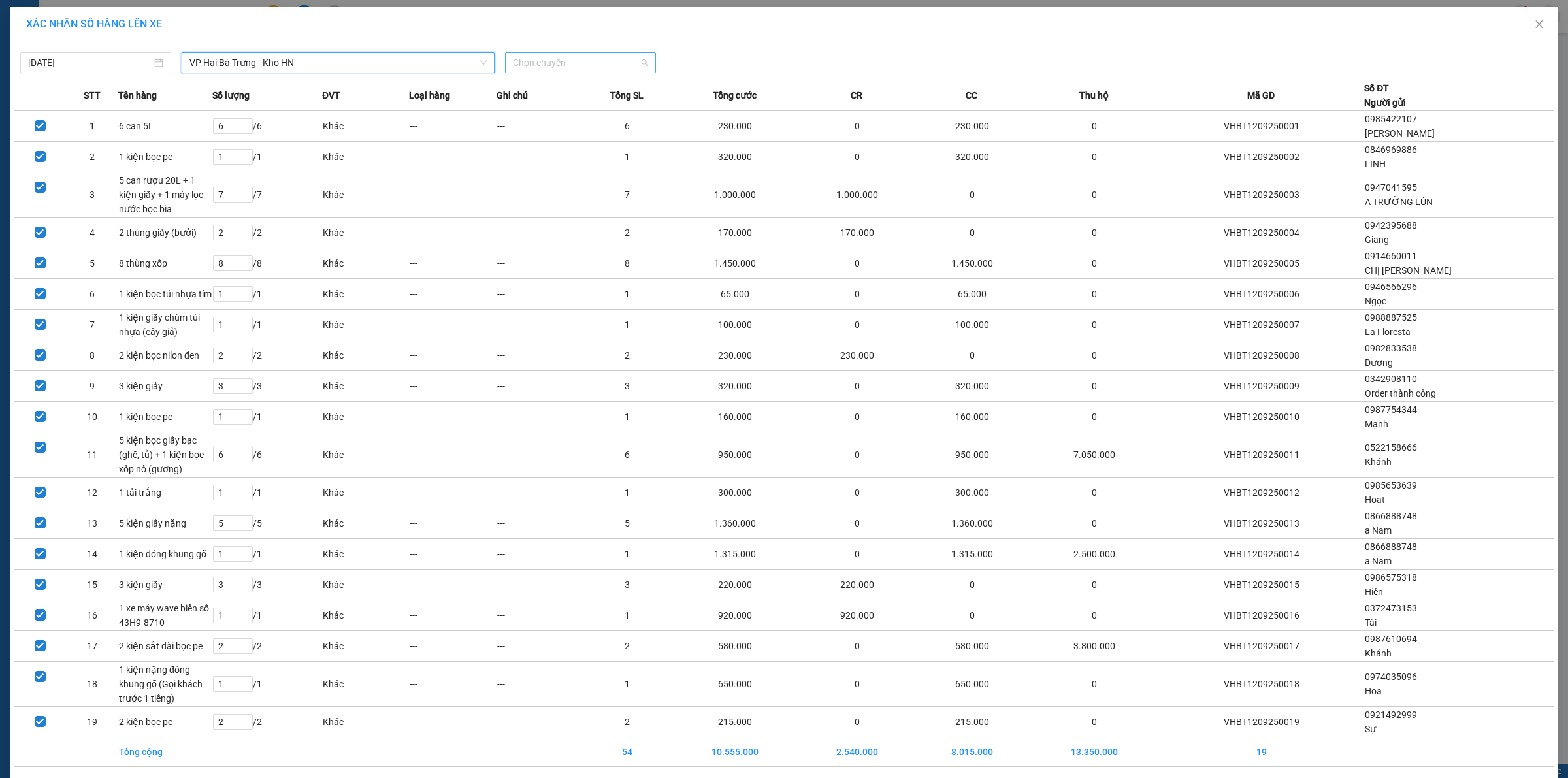
click at [533, 60] on span "Chọn chuyến" at bounding box center [580, 63] width 135 height 19
click at [537, 102] on div "15:00 (TC) - 29K-105.31" at bounding box center [559, 109] width 102 height 15
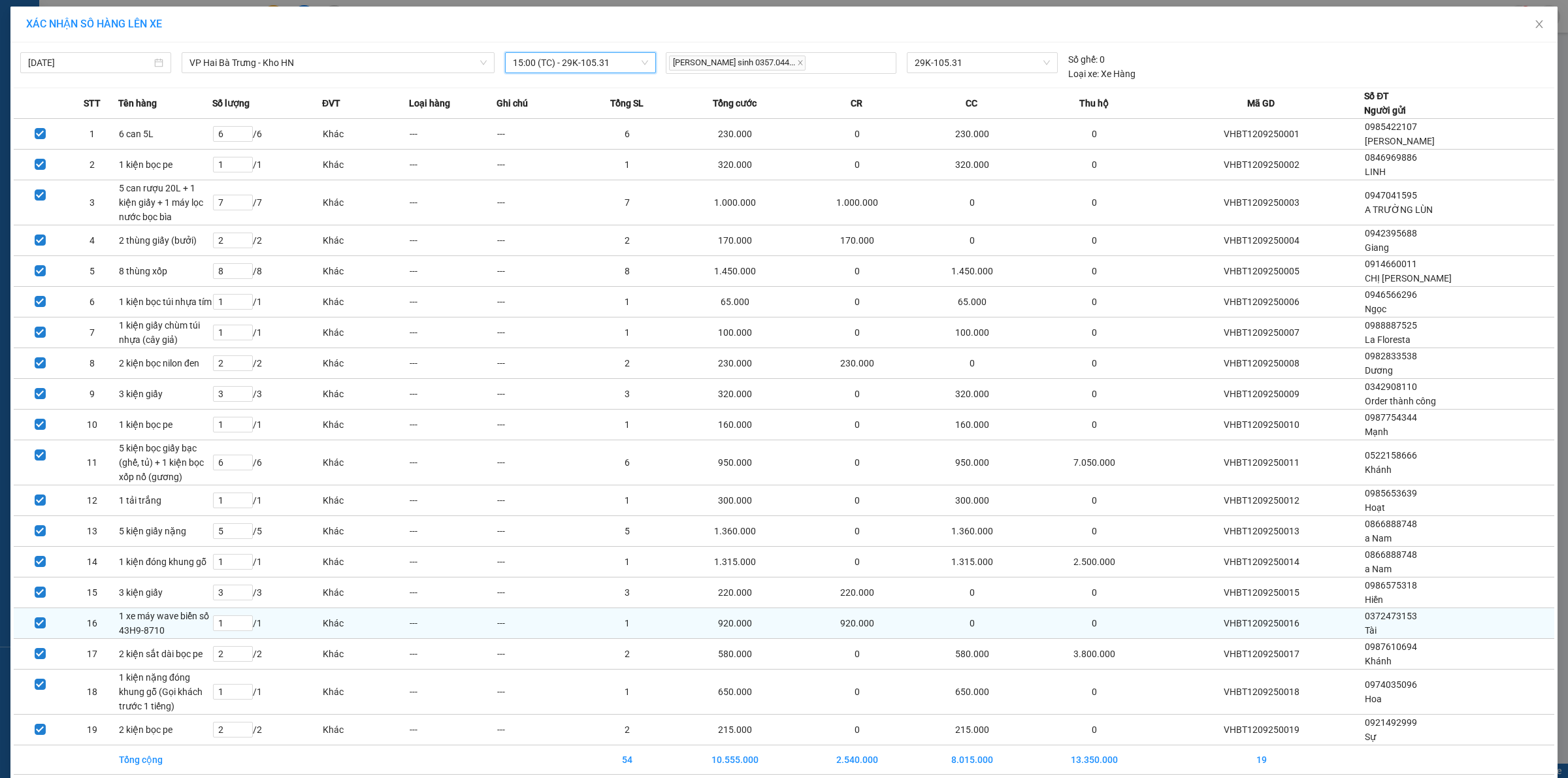
scroll to position [59, 0]
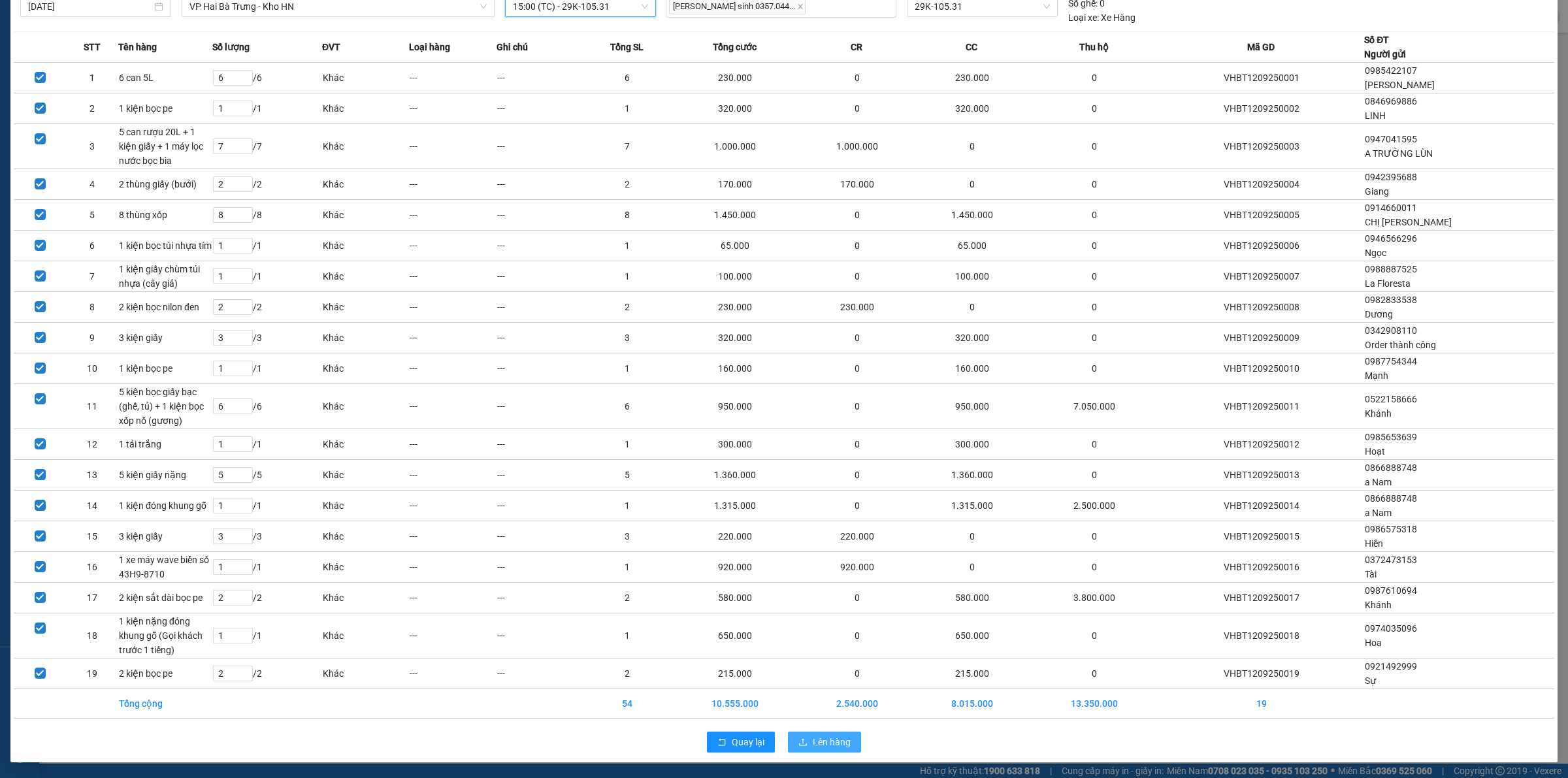
click at [827, 743] on span "Lên hàng" at bounding box center [831, 742] width 38 height 15
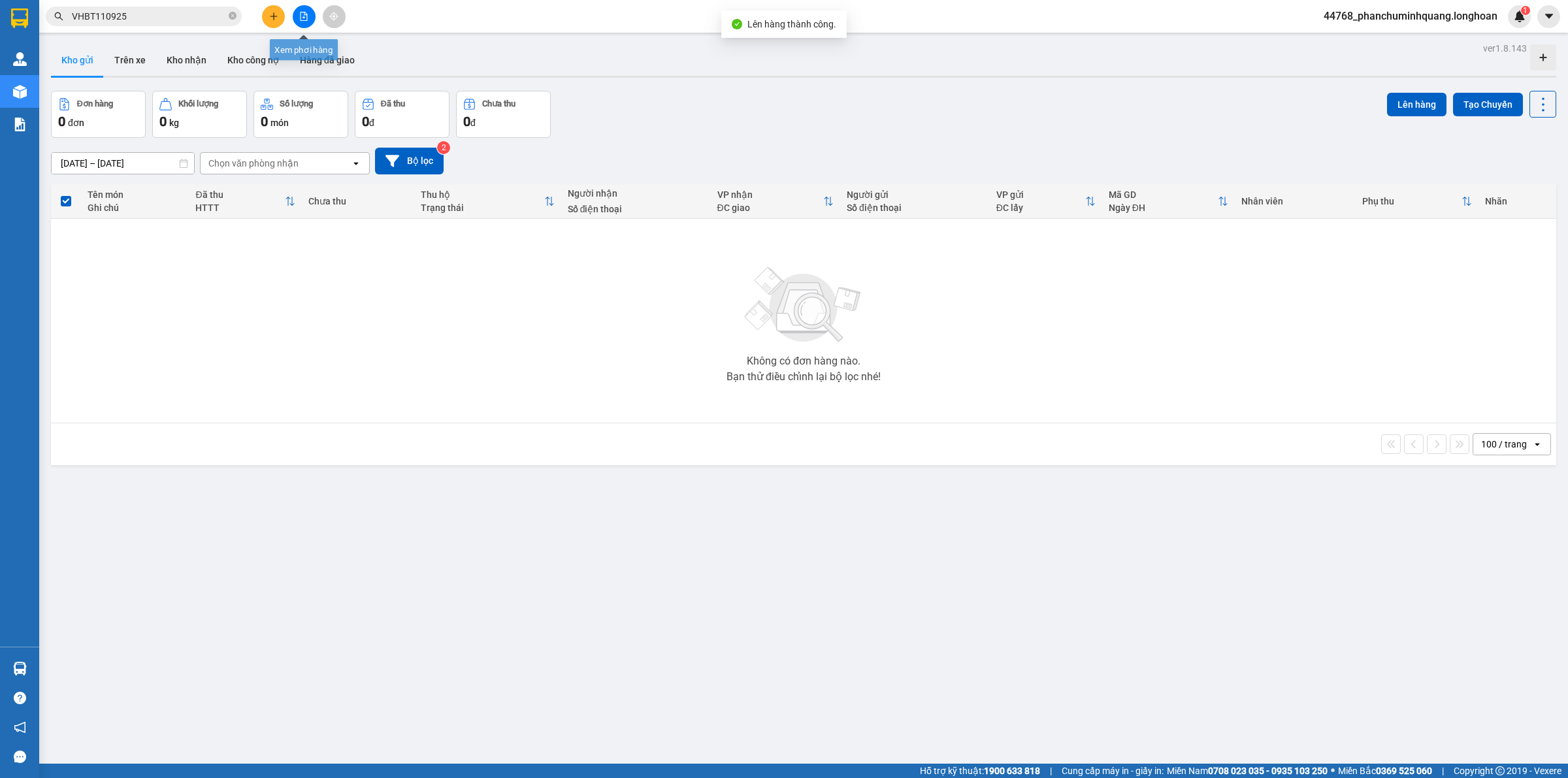
click at [305, 14] on icon "file-add" at bounding box center [303, 16] width 9 height 9
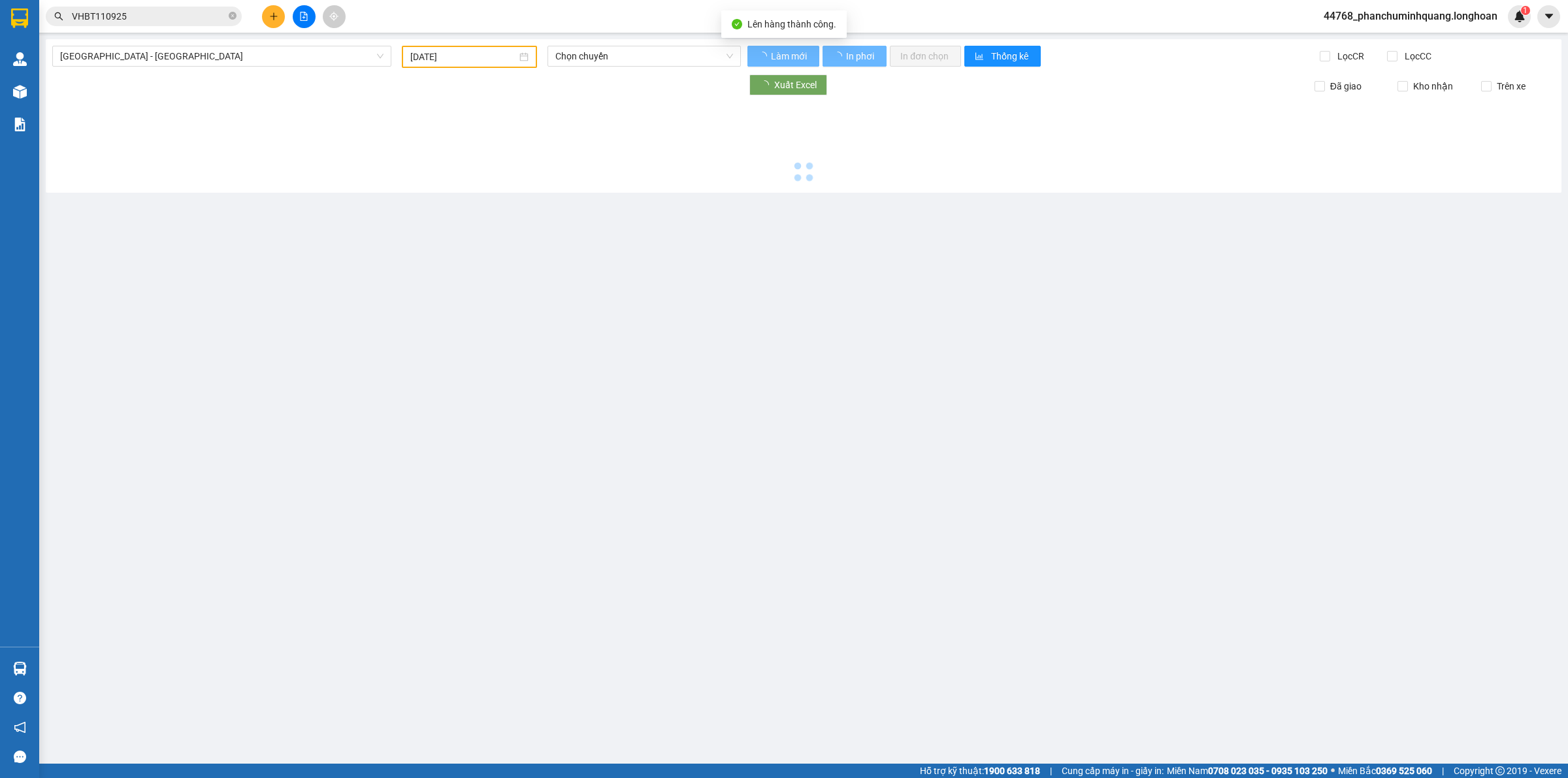
type input "[DATE]"
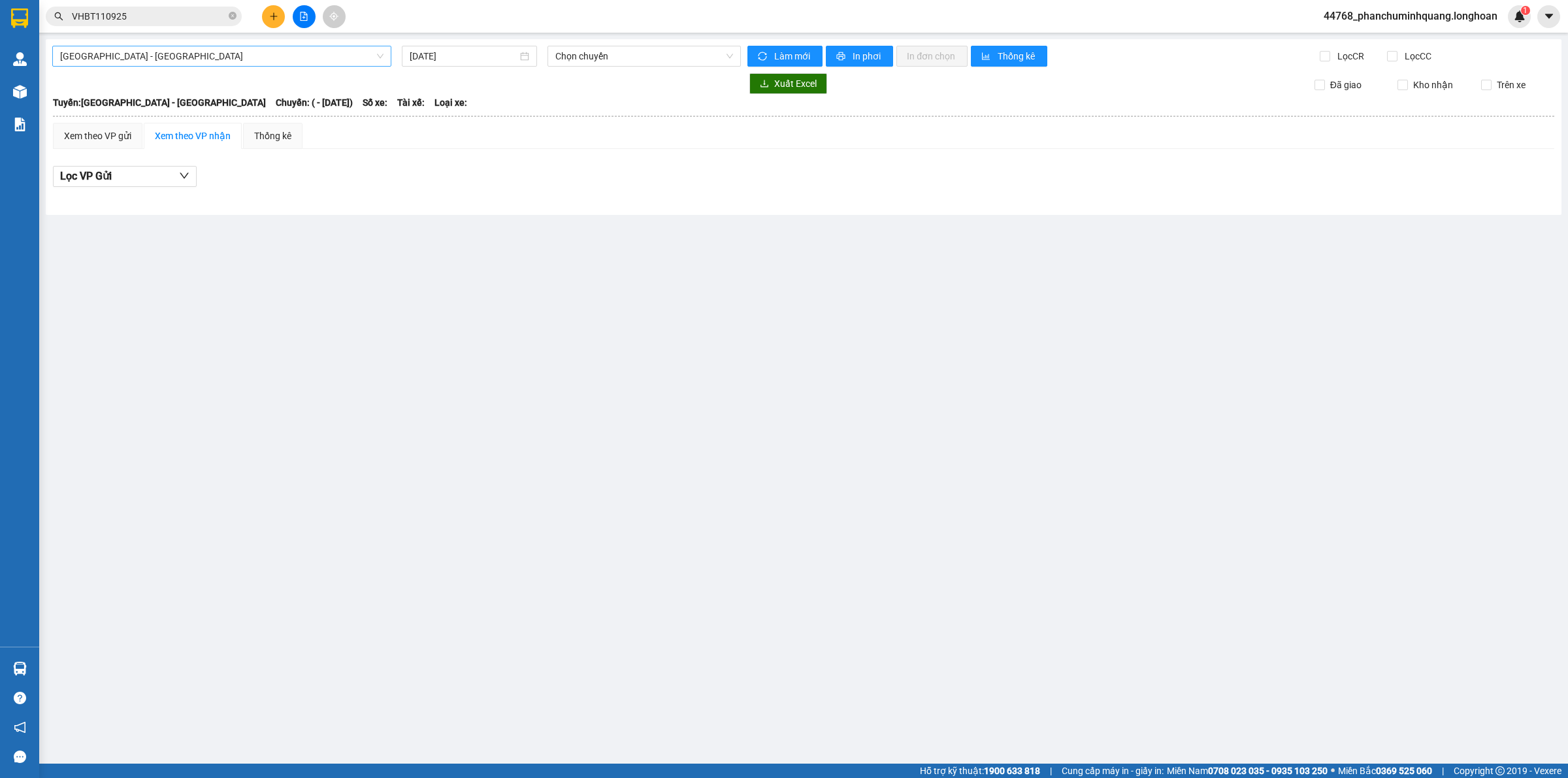
click at [370, 50] on span "Hải Phòng - Hà Nội" at bounding box center [221, 56] width 323 height 19
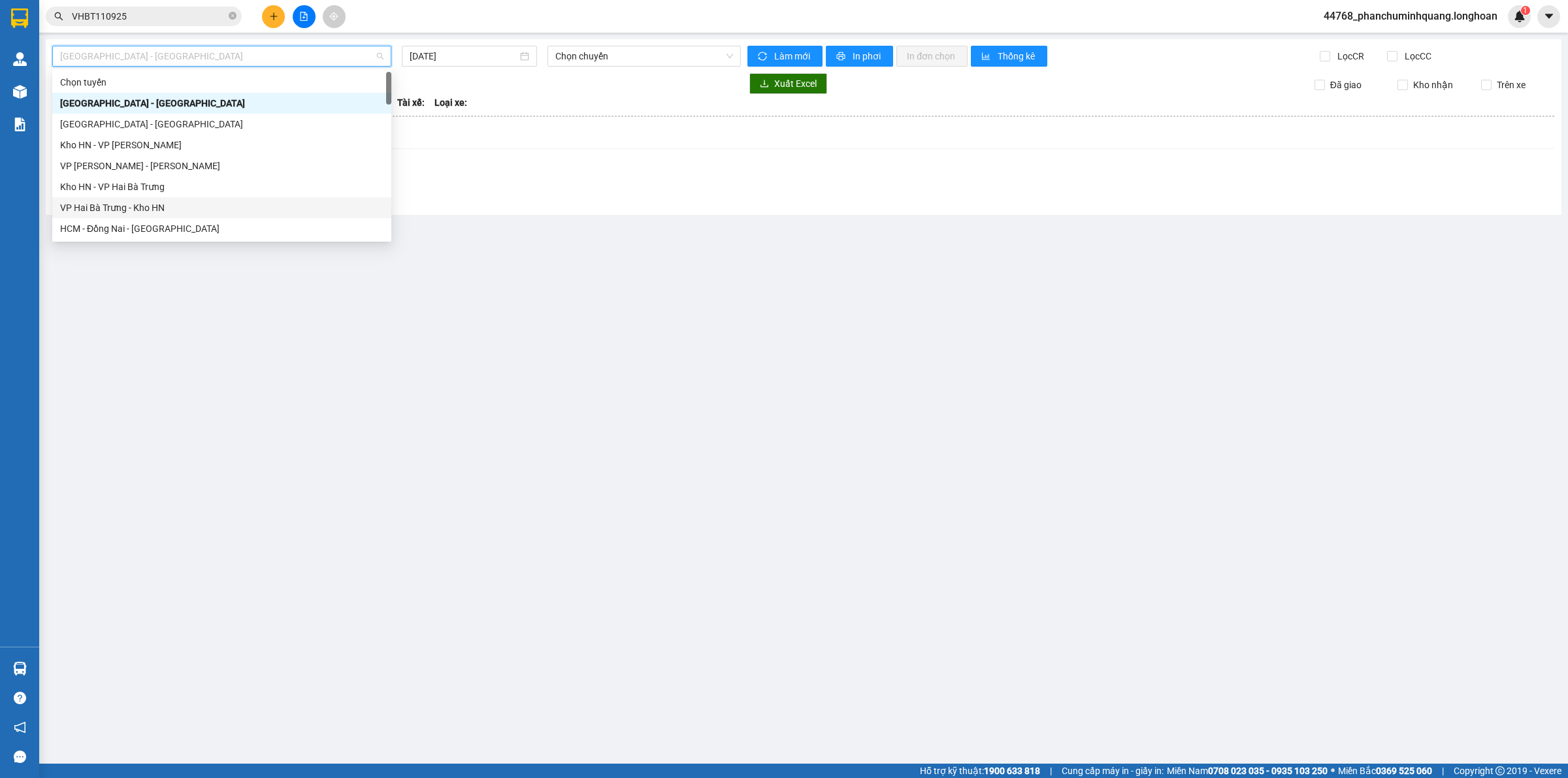
click at [155, 207] on div "VP Hai Bà Trưng - Kho HN" at bounding box center [221, 207] width 323 height 15
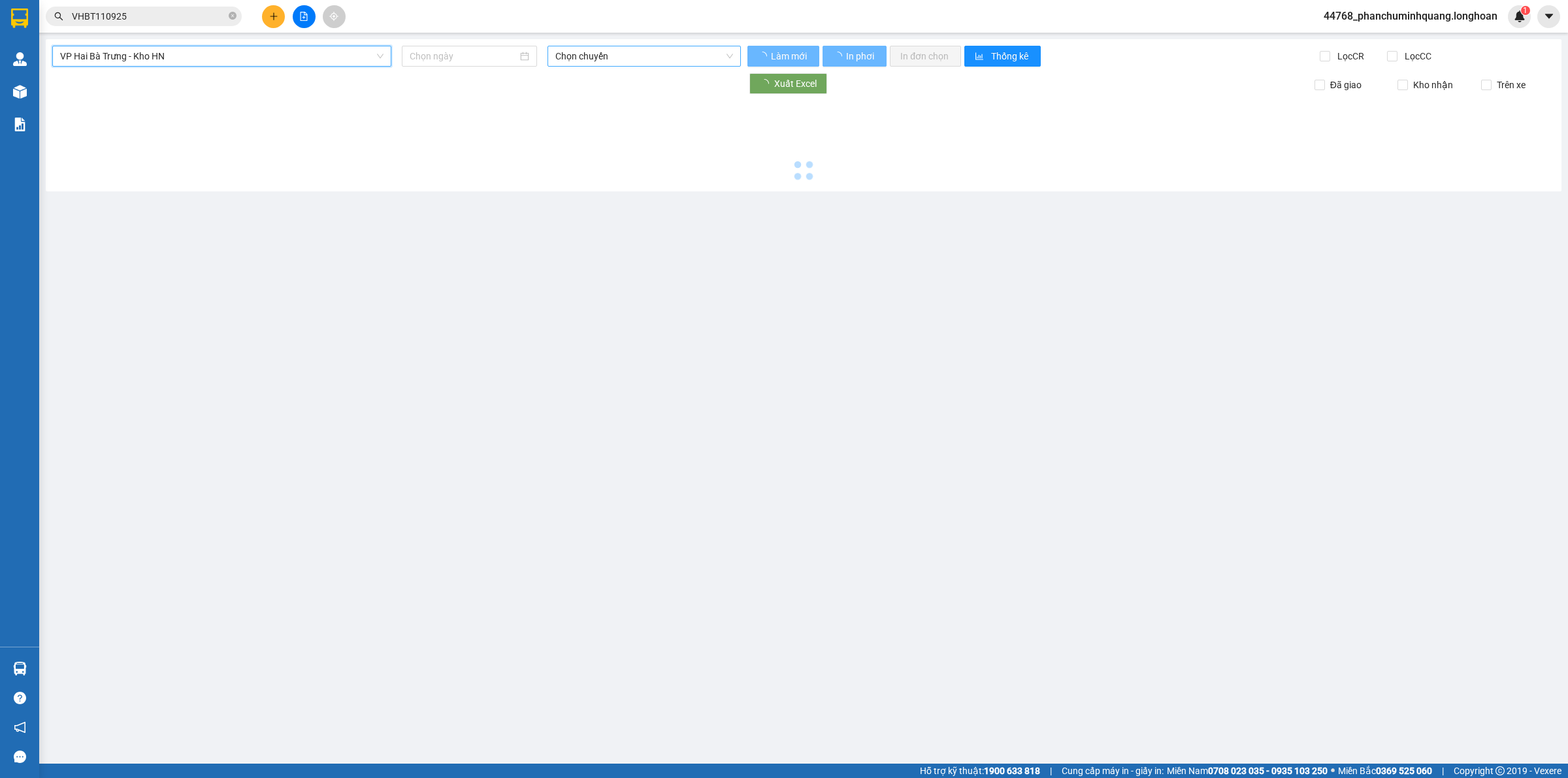
type input "[DATE]"
click at [617, 58] on span "Chọn chuyến" at bounding box center [643, 56] width 177 height 19
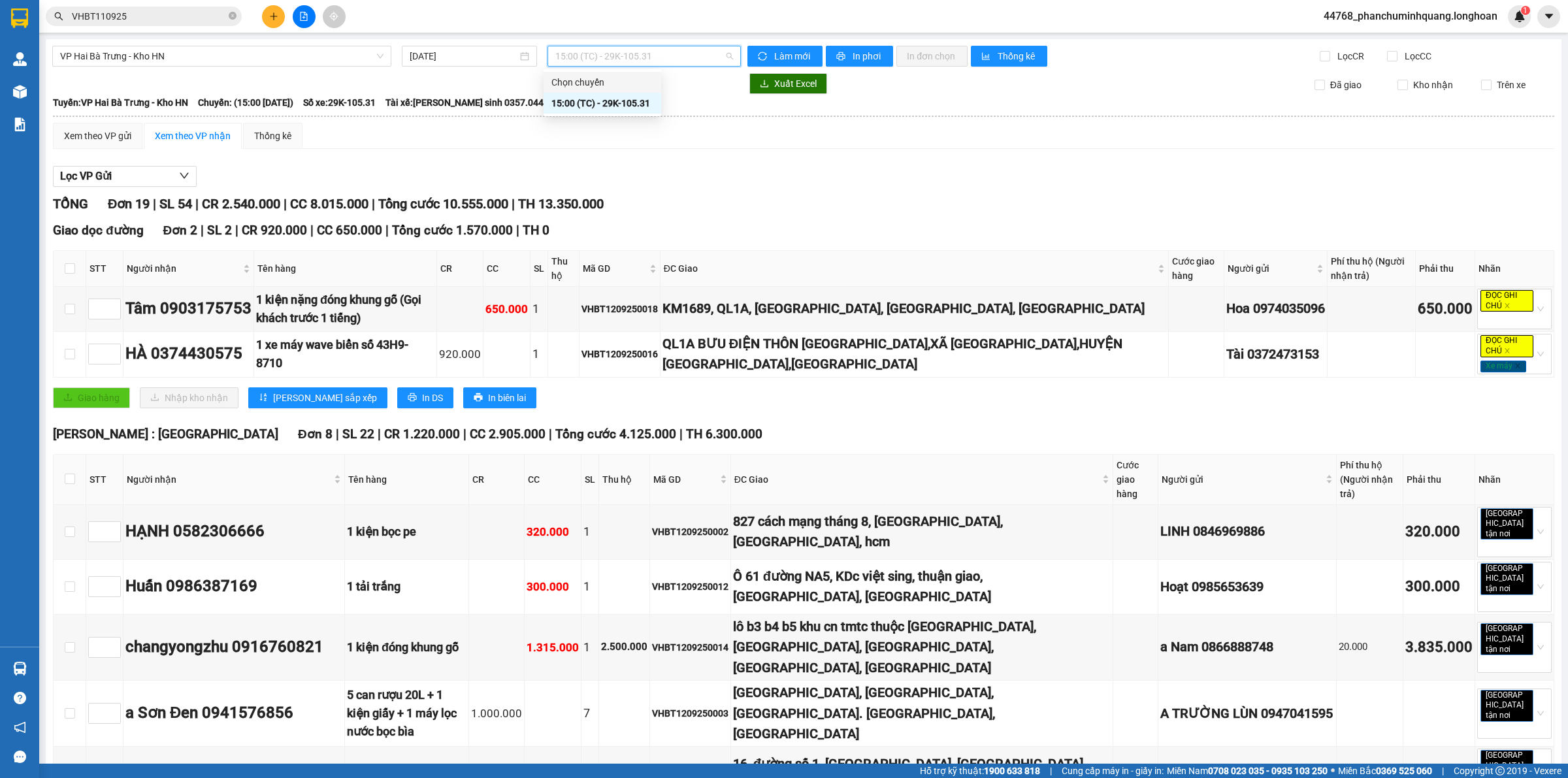
click at [929, 175] on div "Lọc VP Gửi" at bounding box center [803, 177] width 1501 height 22
click at [863, 48] on button "In phơi" at bounding box center [859, 56] width 67 height 21
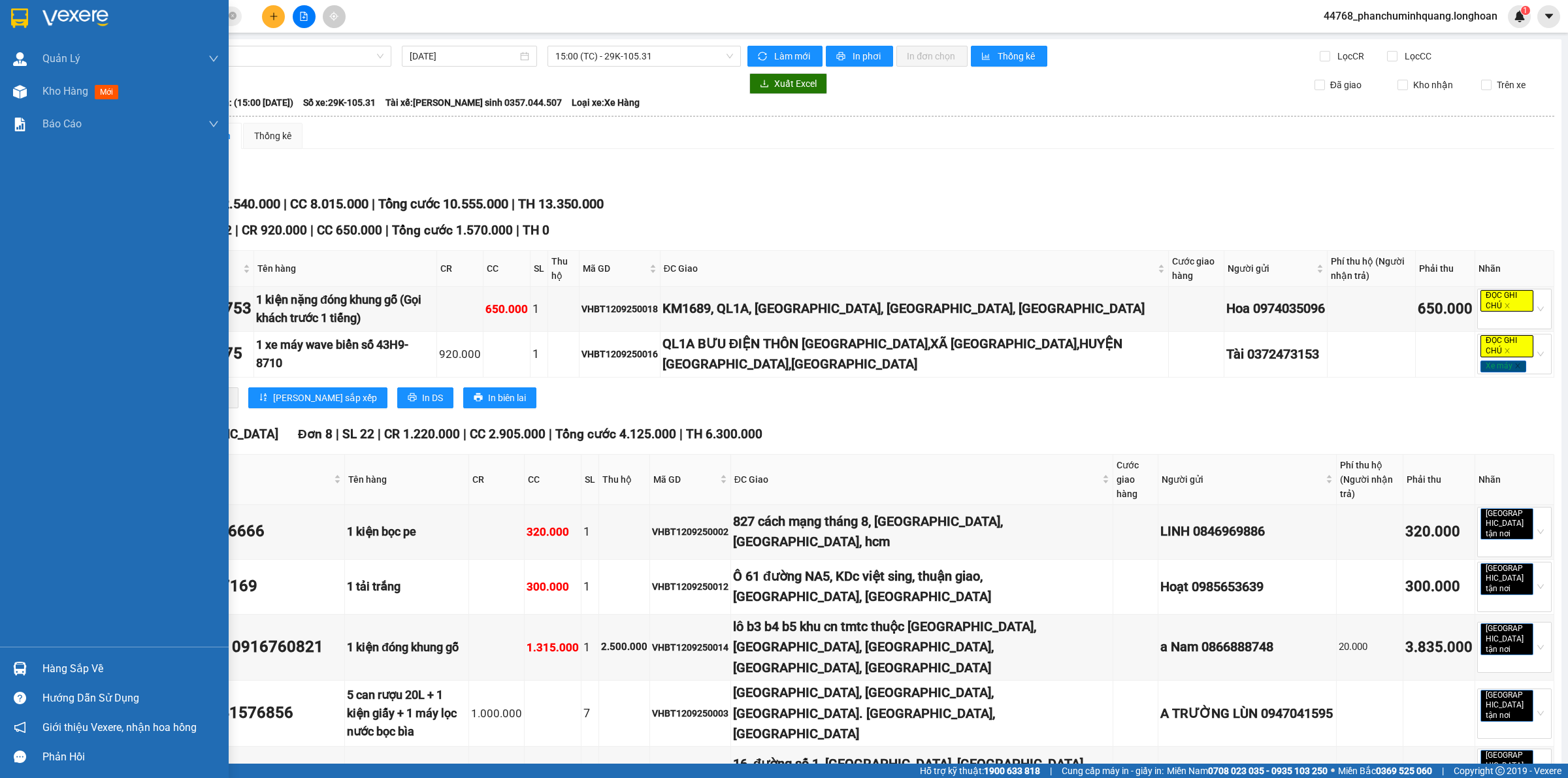
click at [24, 29] on div at bounding box center [114, 21] width 229 height 42
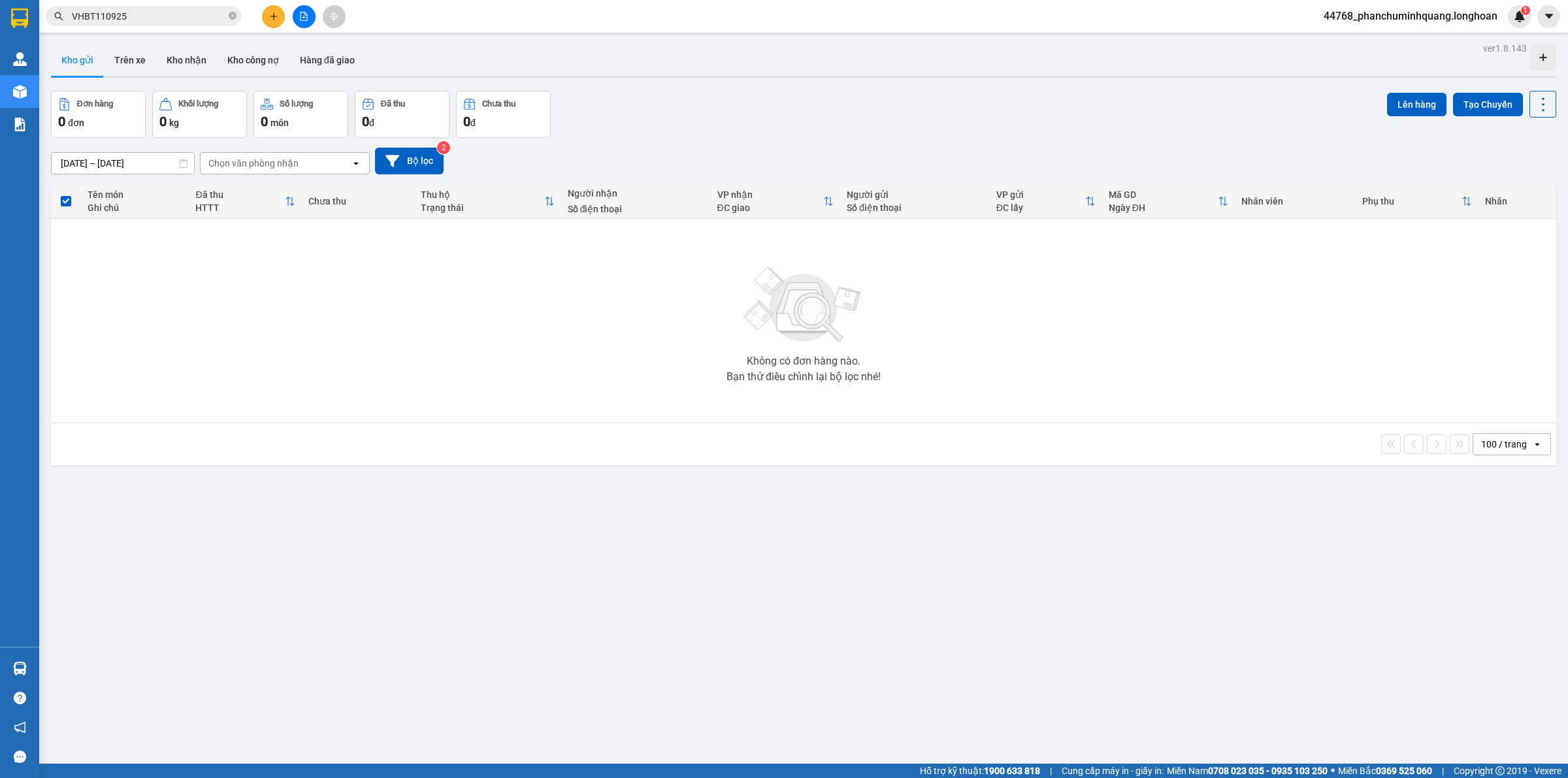
click at [275, 16] on icon "plus" at bounding box center [273, 16] width 9 height 9
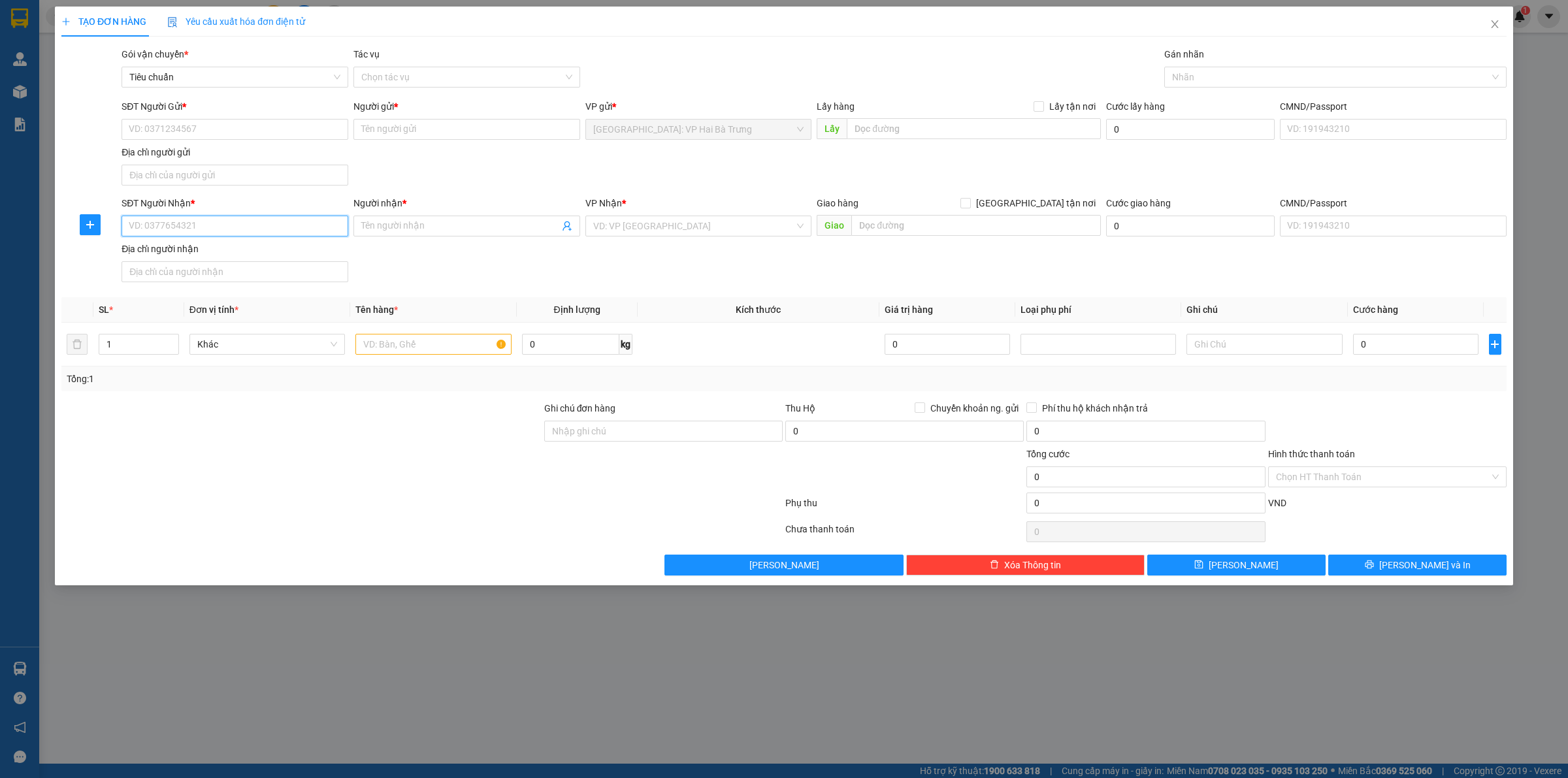
click at [159, 219] on input "SĐT Người Nhận *" at bounding box center [235, 226] width 227 height 21
drag, startPoint x: 209, startPoint y: 257, endPoint x: 294, endPoint y: 171, distance: 120.9
click at [210, 253] on div "0938302296 - Phú" at bounding box center [234, 253] width 211 height 15
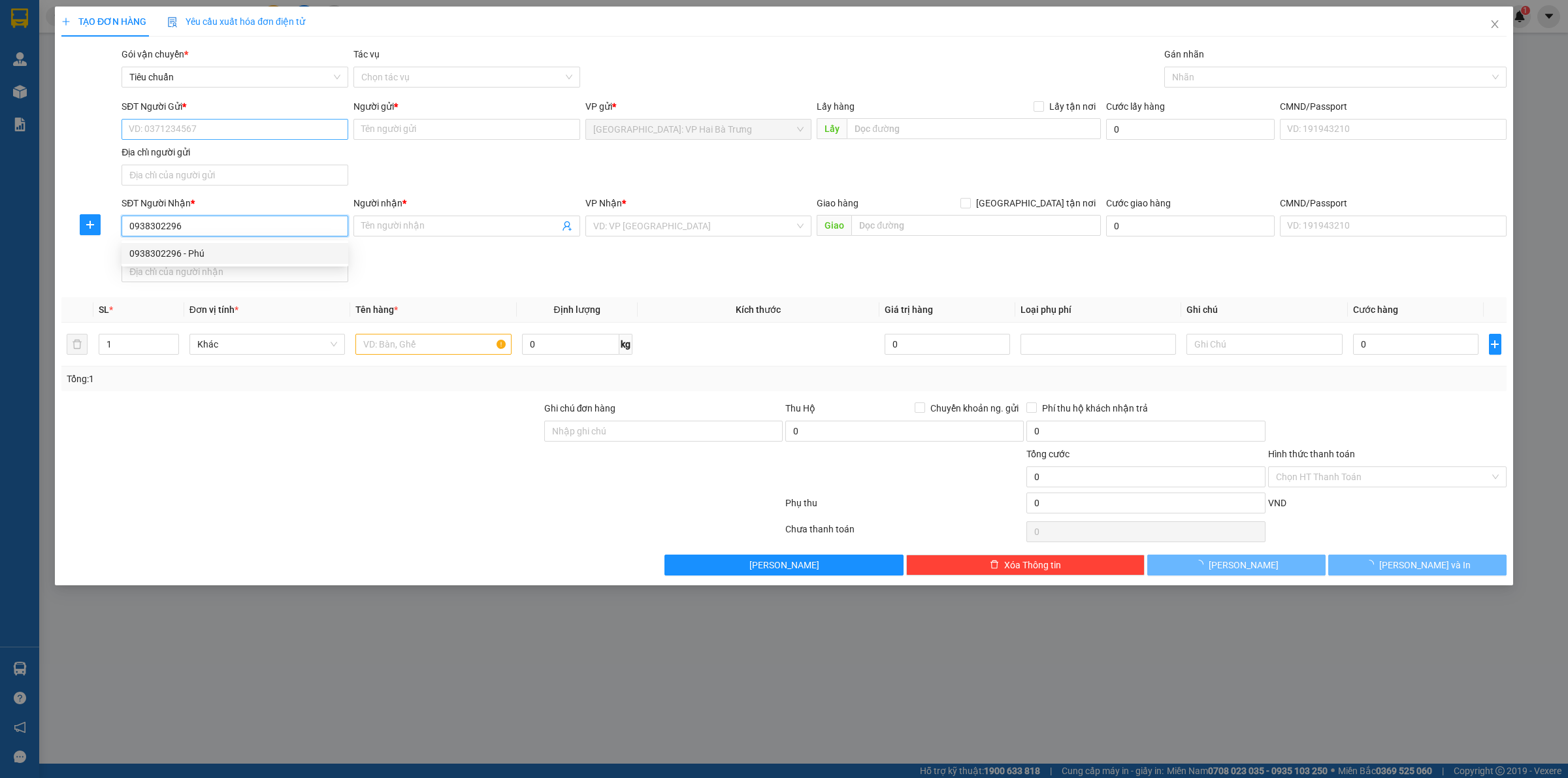
type input "0938302296"
type input "Phú"
checkbox input "true"
type input "[STREET_ADDRESS][PERSON_NAME]"
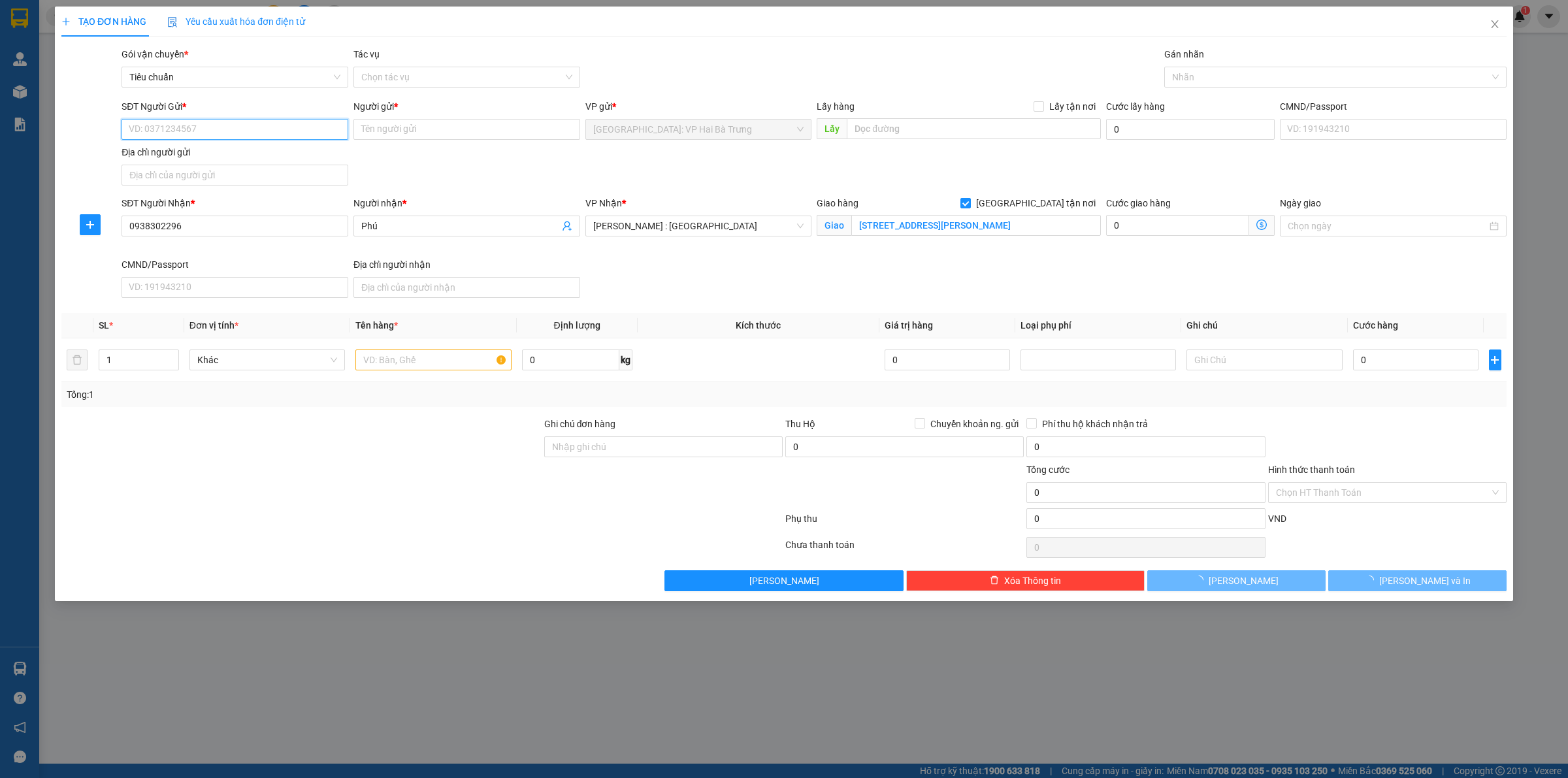
drag, startPoint x: 298, startPoint y: 137, endPoint x: 282, endPoint y: 113, distance: 28.8
click at [298, 135] on input "SĐT Người Gửi *" at bounding box center [235, 129] width 227 height 21
drag, startPoint x: 265, startPoint y: 151, endPoint x: 319, endPoint y: 142, distance: 54.7
click at [260, 148] on div "0916033793 - CHI CHI" at bounding box center [235, 156] width 227 height 21
type input "0916033793"
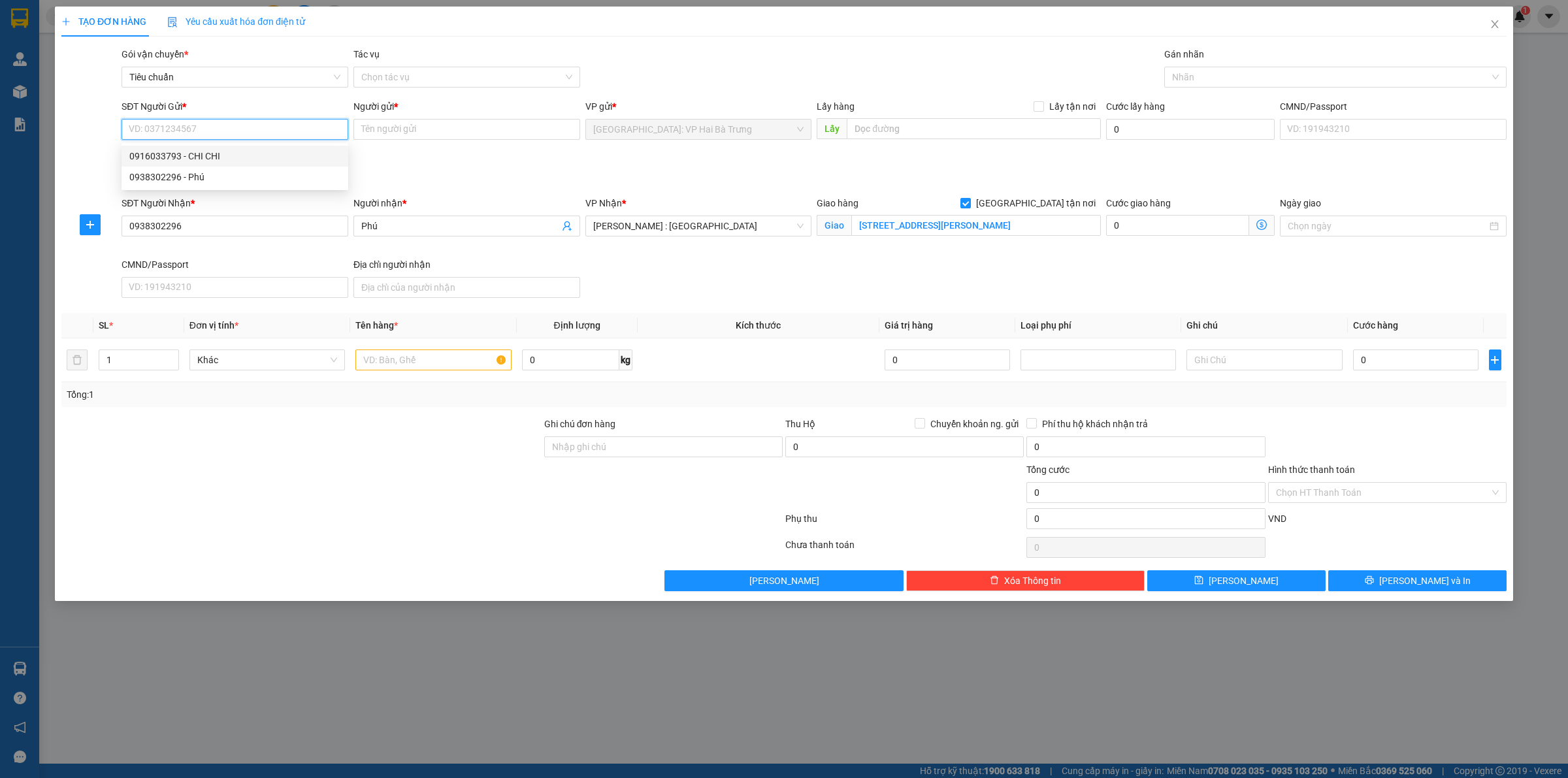
type input "CHI CHI"
click at [1190, 77] on div at bounding box center [1329, 77] width 323 height 16
type input "G"
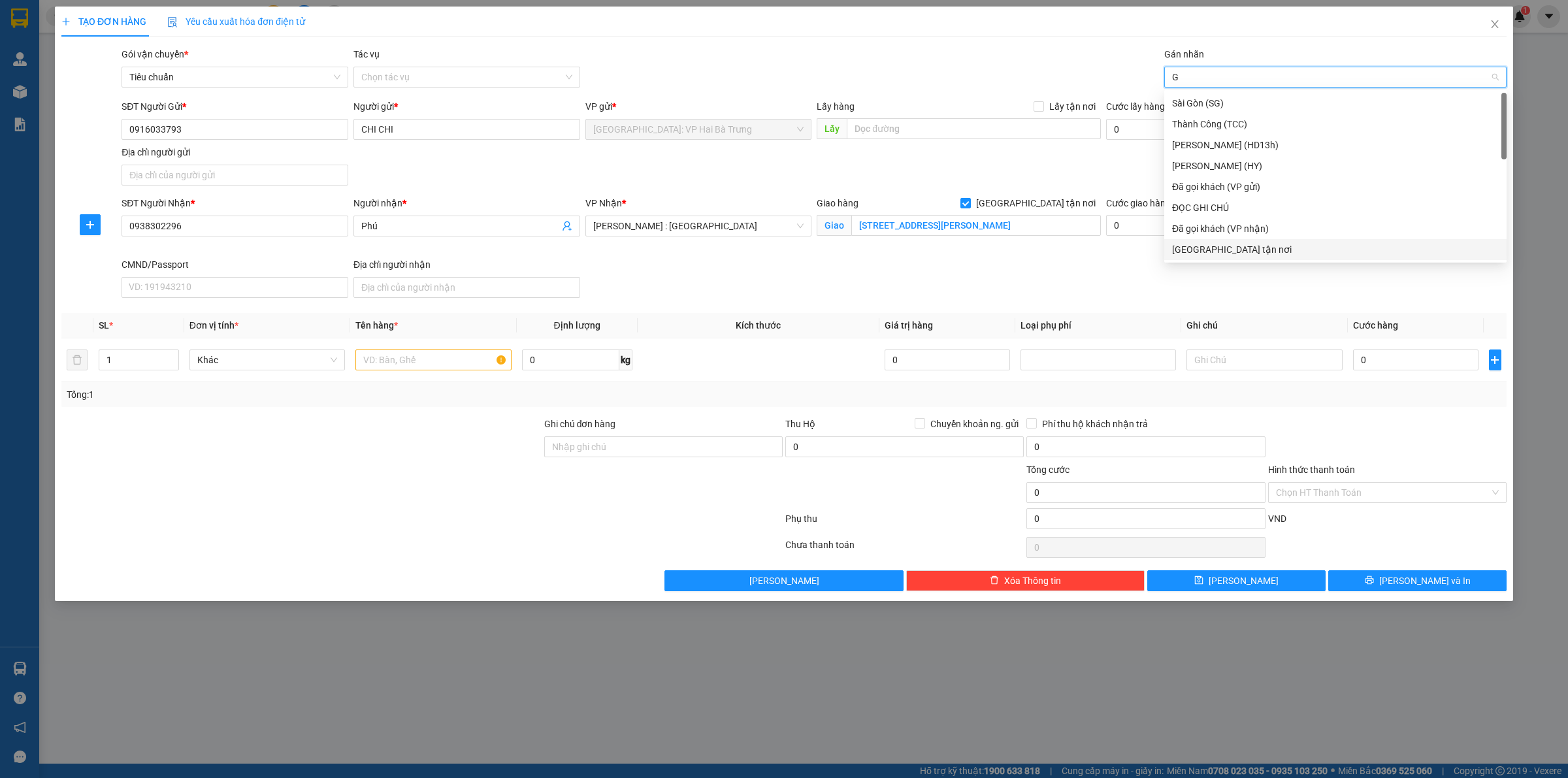
click at [1236, 251] on div "[GEOGRAPHIC_DATA] tận nơi" at bounding box center [1336, 249] width 327 height 15
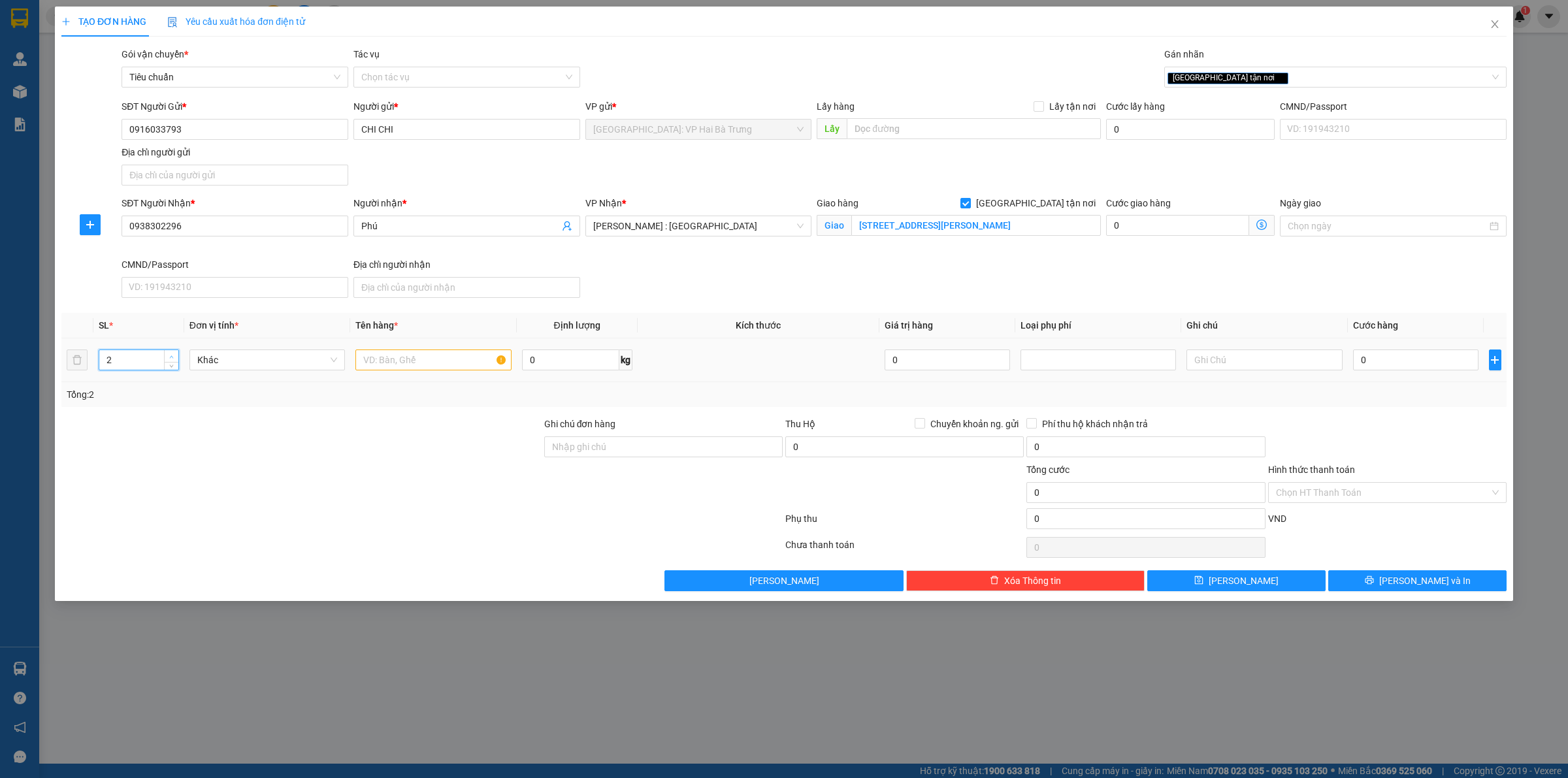
click at [175, 354] on span "Increase Value" at bounding box center [171, 356] width 15 height 12
type input "3"
click at [175, 354] on span "Increase Value" at bounding box center [171, 356] width 15 height 12
click at [440, 368] on input "text" at bounding box center [433, 360] width 155 height 21
type input "3 tải xám + 2 kiện giấy"
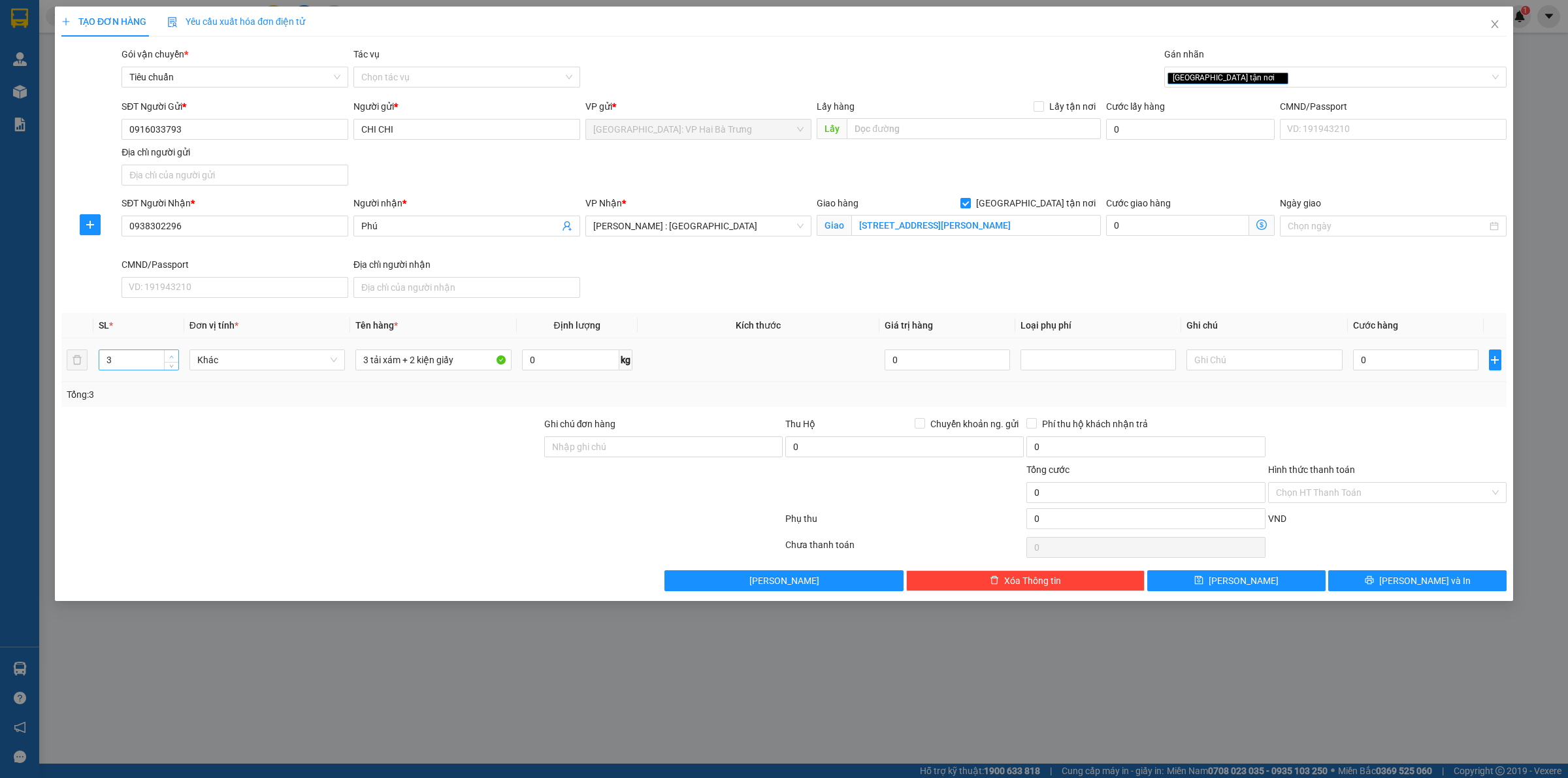
click at [170, 355] on icon "up" at bounding box center [171, 357] width 5 height 5
type input "5"
click at [170, 355] on icon "up" at bounding box center [171, 357] width 5 height 5
click at [1398, 361] on input "0" at bounding box center [1416, 360] width 125 height 21
type input "6"
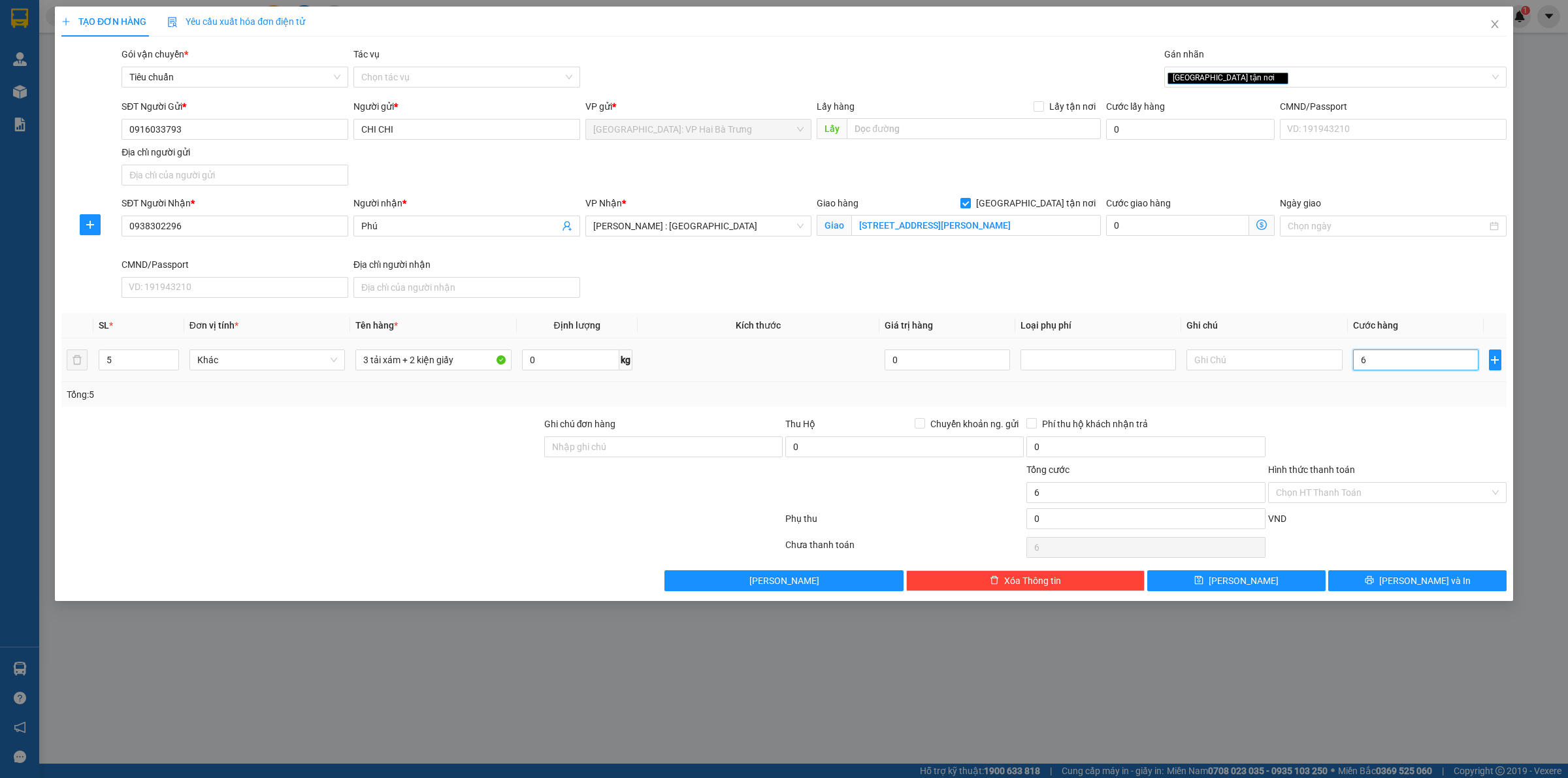
type input "6"
type input "68"
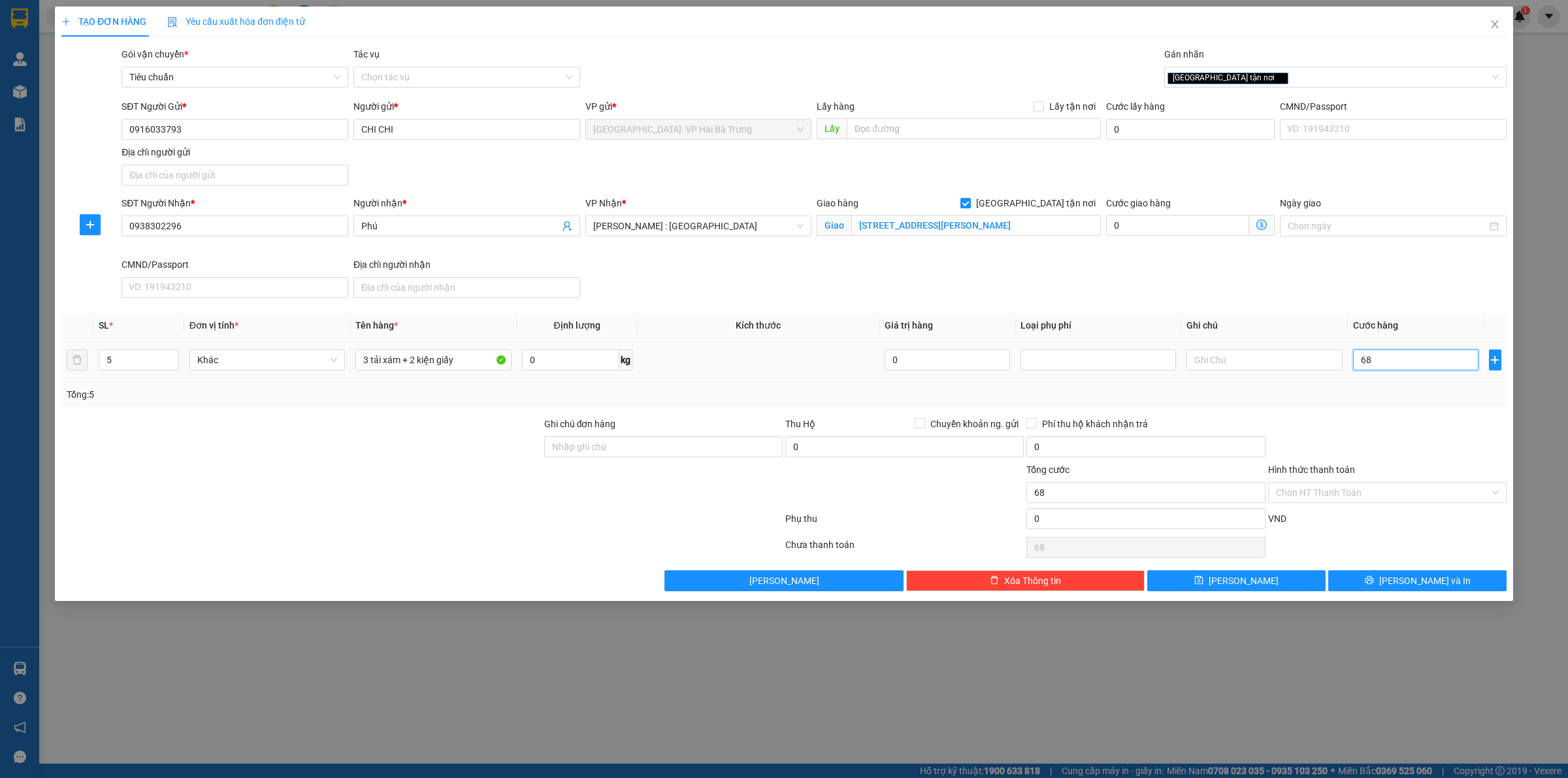
type input "680"
type input "6.800"
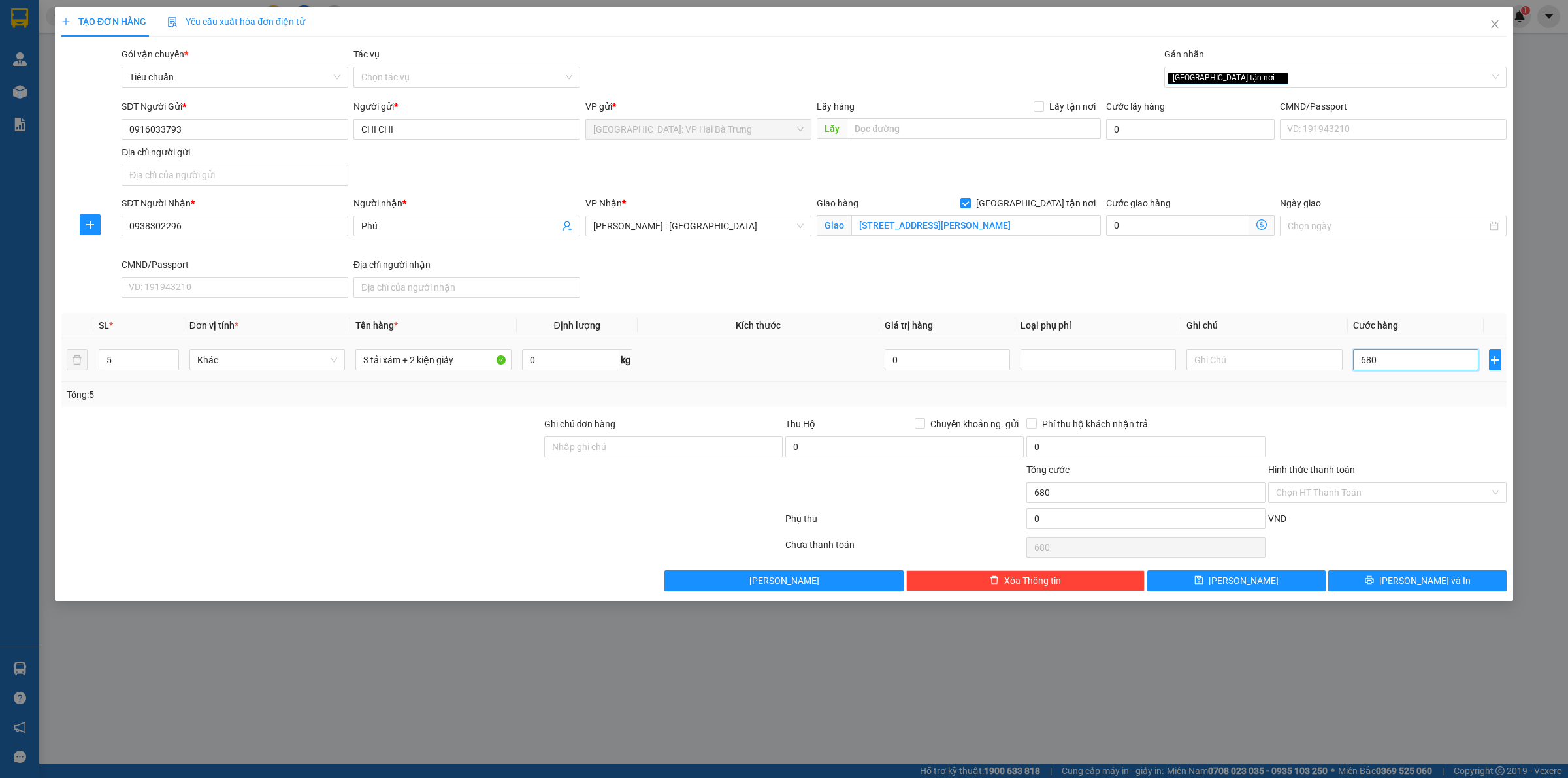
type input "6.800"
type input "68.000"
type input "680.000"
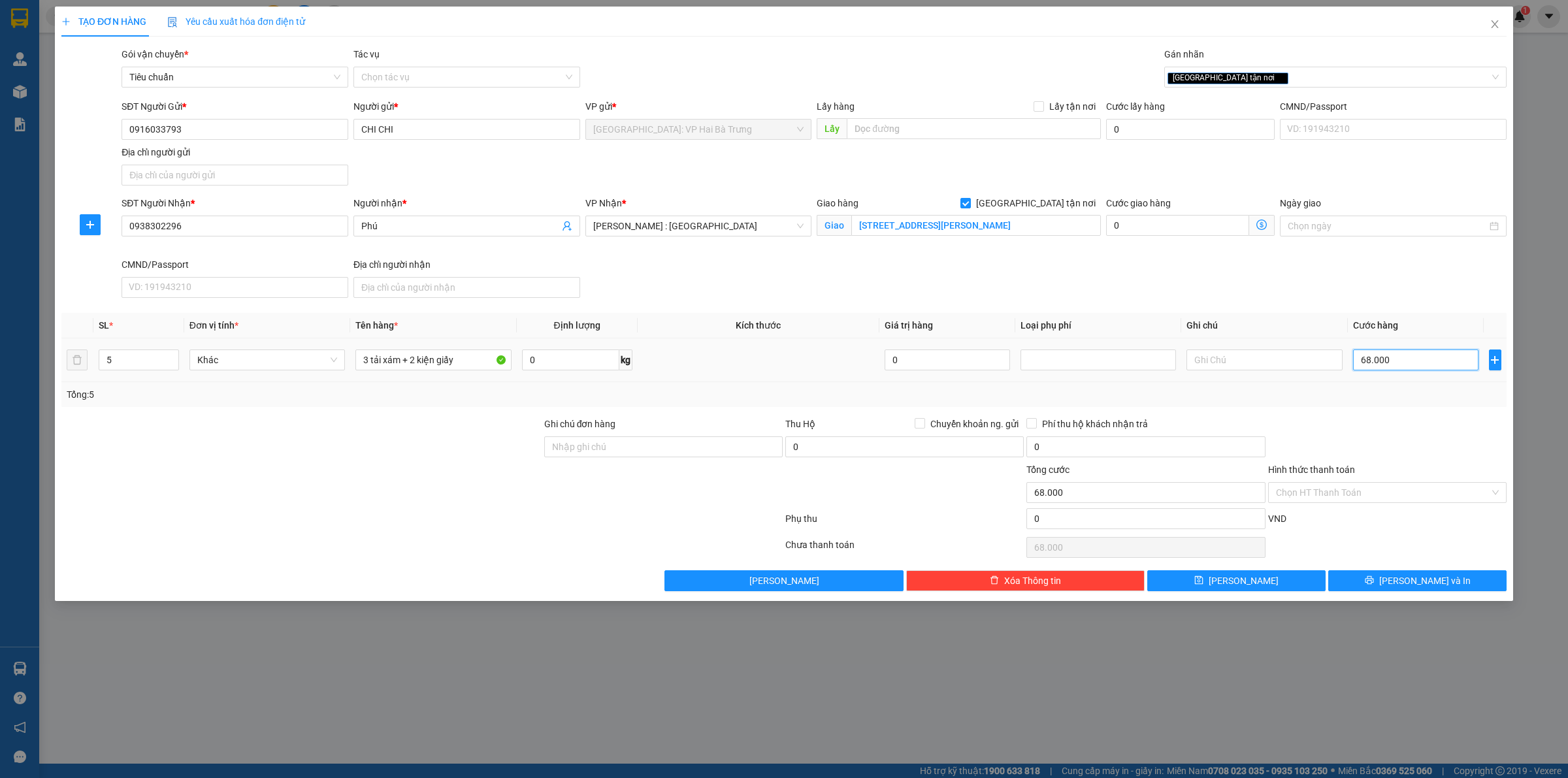
type input "680.000"
click at [1407, 588] on span "[PERSON_NAME] và In" at bounding box center [1424, 580] width 91 height 15
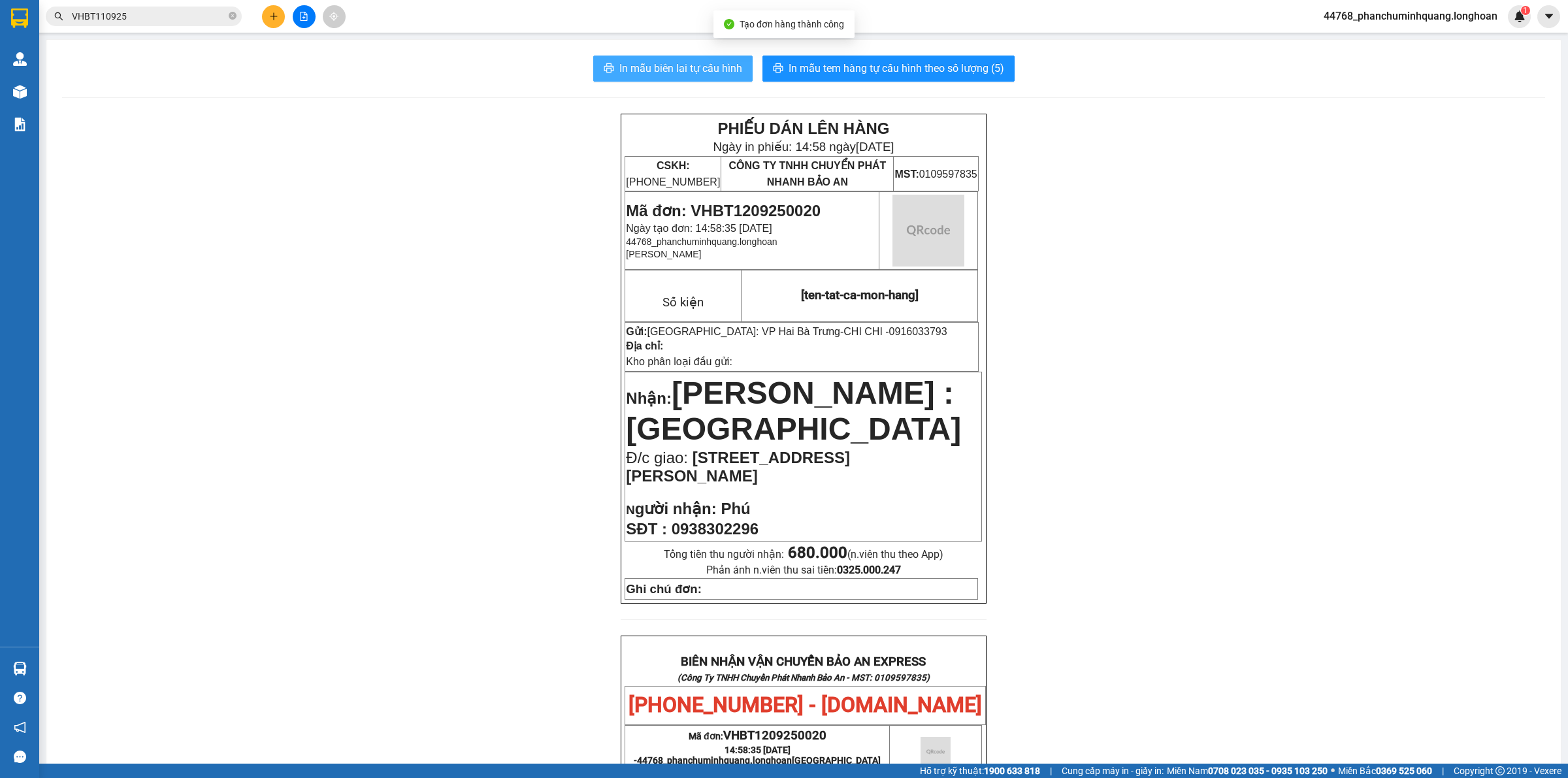
click at [619, 61] on span "In mẫu biên lai tự cấu hình" at bounding box center [680, 68] width 123 height 16
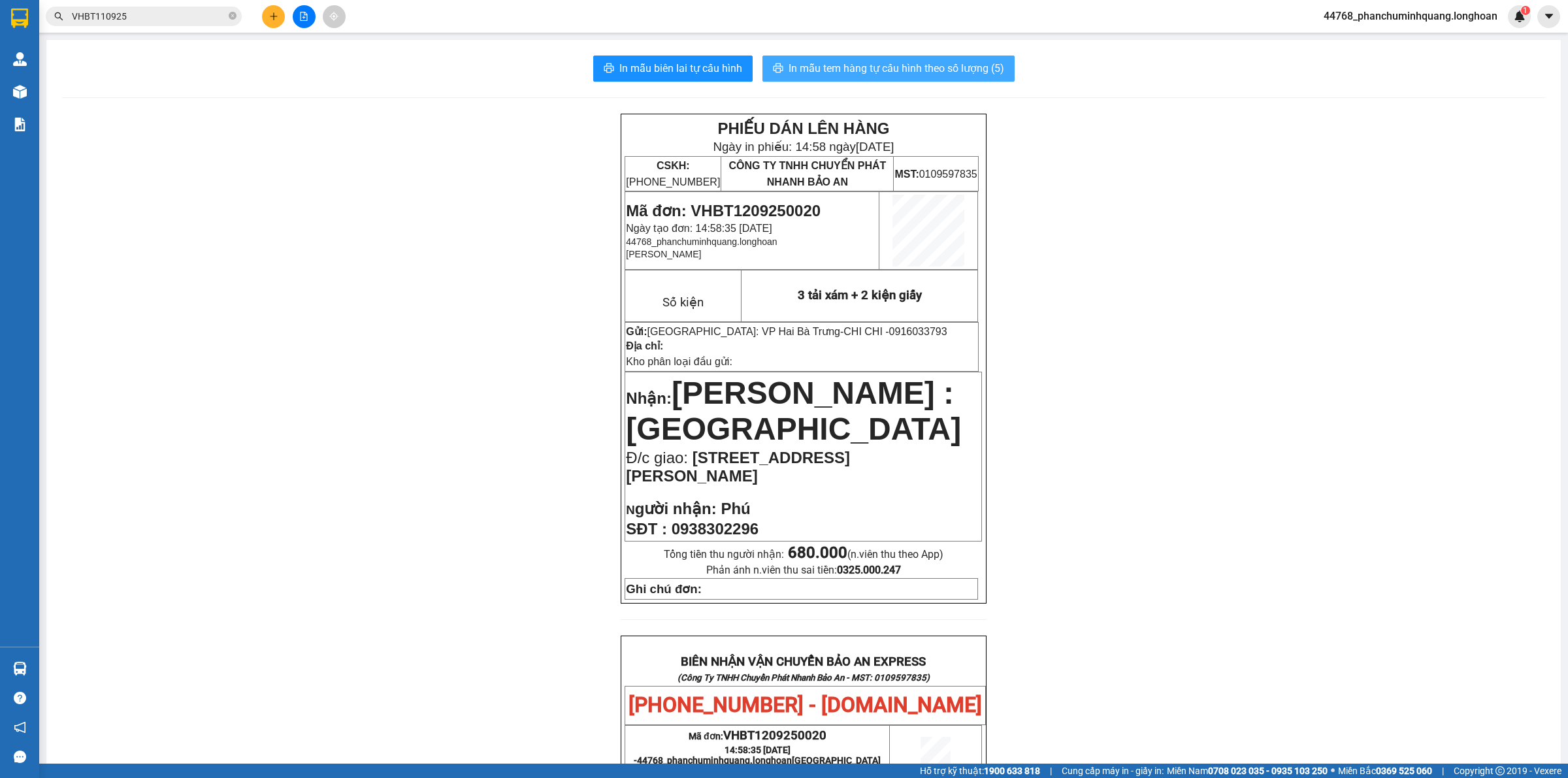
click at [905, 64] on span "In mẫu tem hàng tự cấu hình theo số lượng (5)" at bounding box center [896, 68] width 216 height 16
click at [276, 15] on icon "plus" at bounding box center [273, 16] width 9 height 9
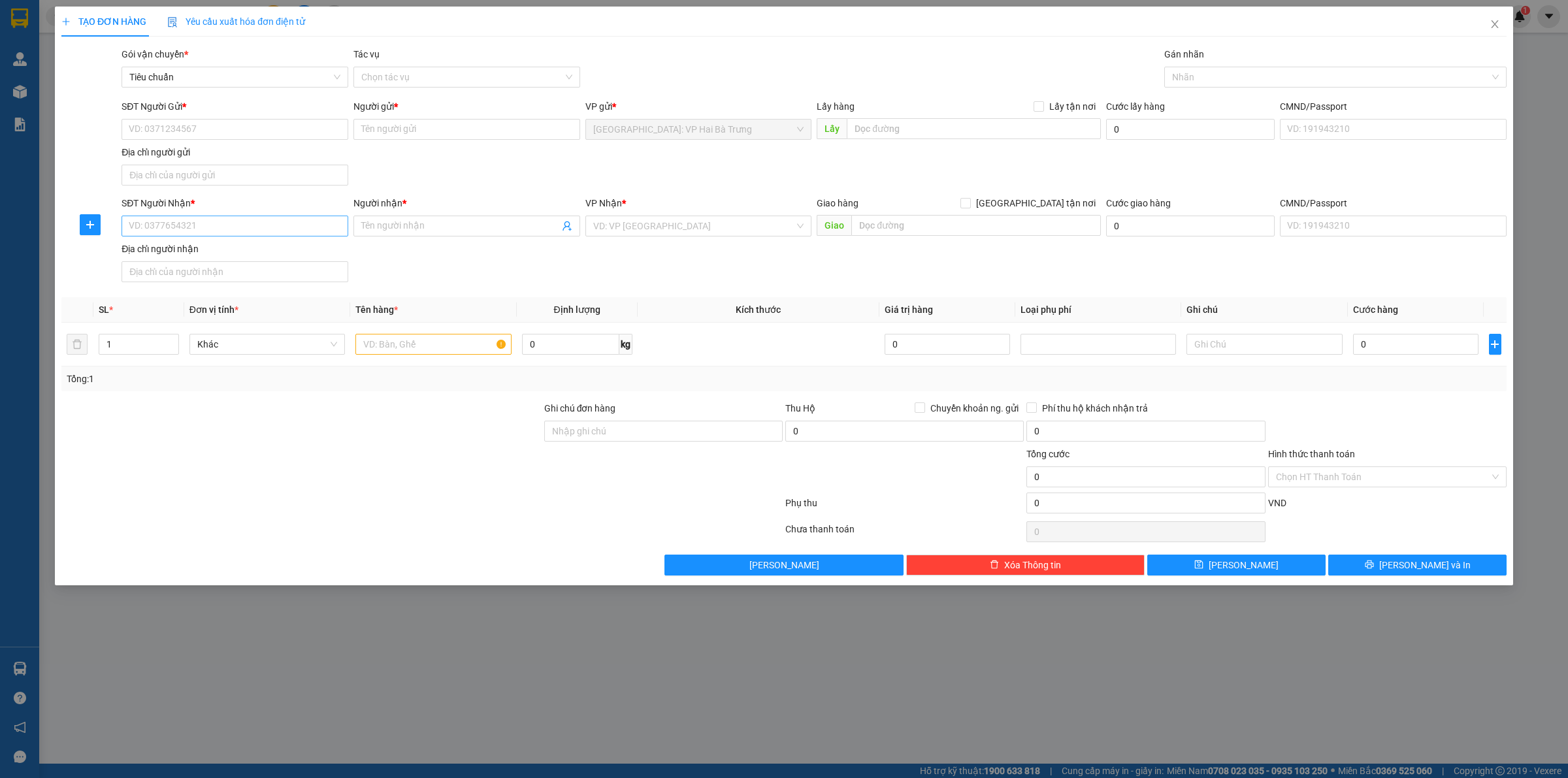
drag, startPoint x: 301, startPoint y: 239, endPoint x: 312, endPoint y: 230, distance: 14.2
click at [304, 237] on div "SĐT Người Nhận * VD: 0377654321" at bounding box center [235, 219] width 227 height 46
click at [312, 230] on input "SĐT Người Nhận *" at bounding box center [235, 226] width 227 height 21
drag, startPoint x: 301, startPoint y: 253, endPoint x: 293, endPoint y: 248, distance: 9.4
click at [302, 253] on div "0325772765 - Thế" at bounding box center [234, 253] width 211 height 15
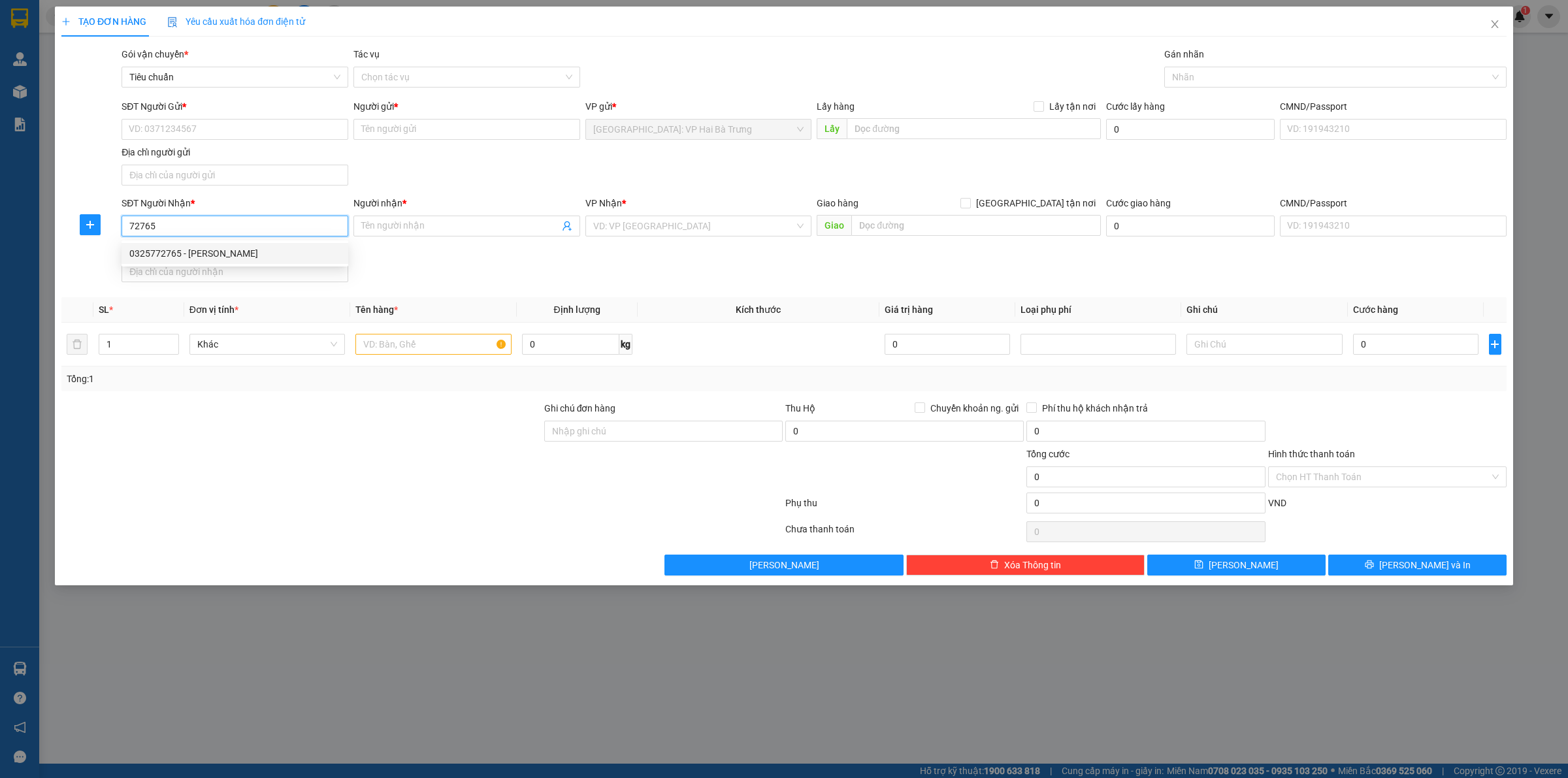
type input "0325772765"
type input "Thế"
checkbox input "true"
type input "433 âu cơ, [GEOGRAPHIC_DATA], [GEOGRAPHIC_DATA], [GEOGRAPHIC_DATA]"
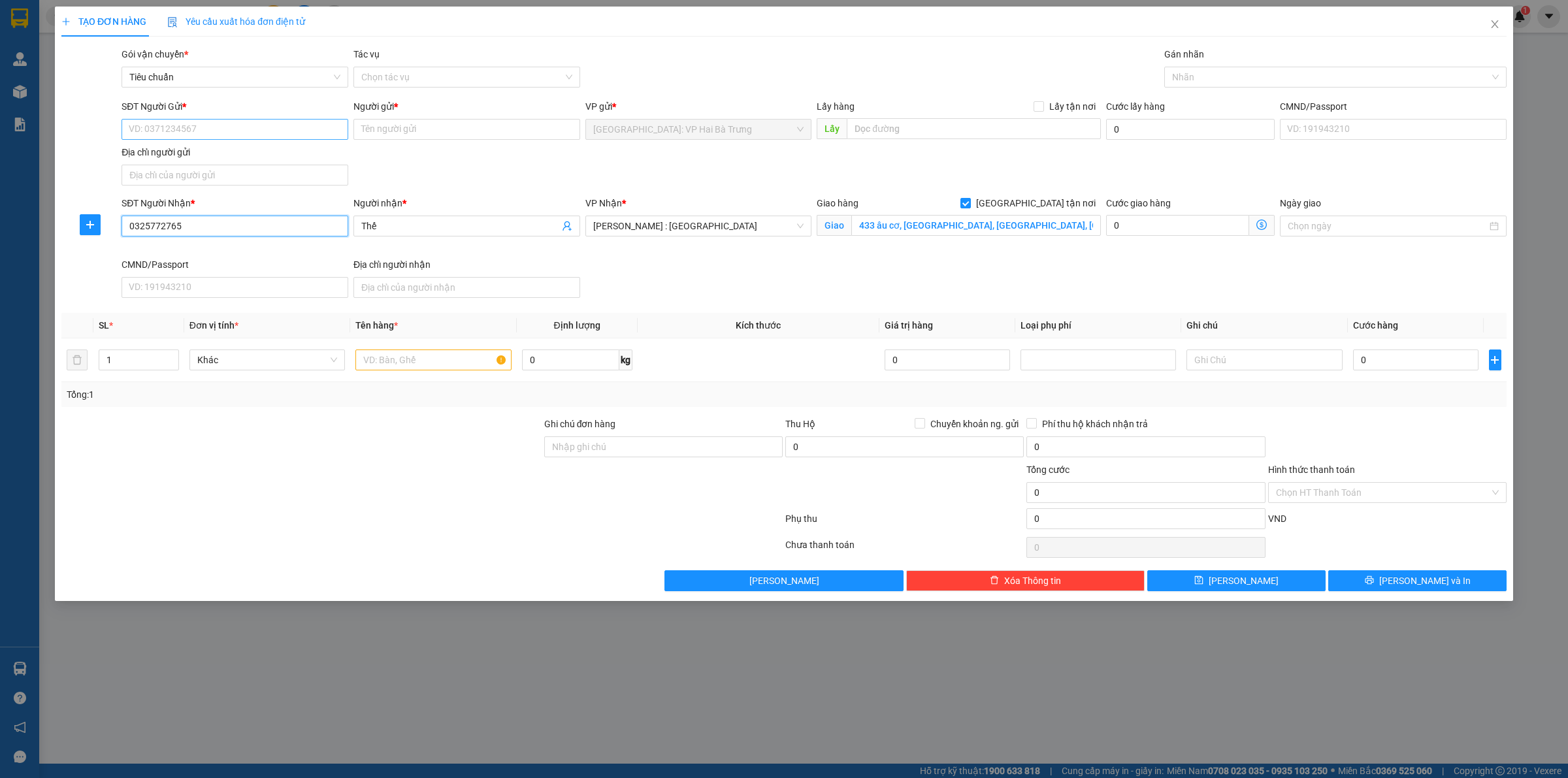
type input "0325772765"
click at [324, 134] on input "SĐT Người Gửi *" at bounding box center [235, 129] width 227 height 21
click at [285, 155] on div "0985033988 - anh Trung" at bounding box center [234, 156] width 211 height 15
type input "0985033988"
type input "anh Trung"
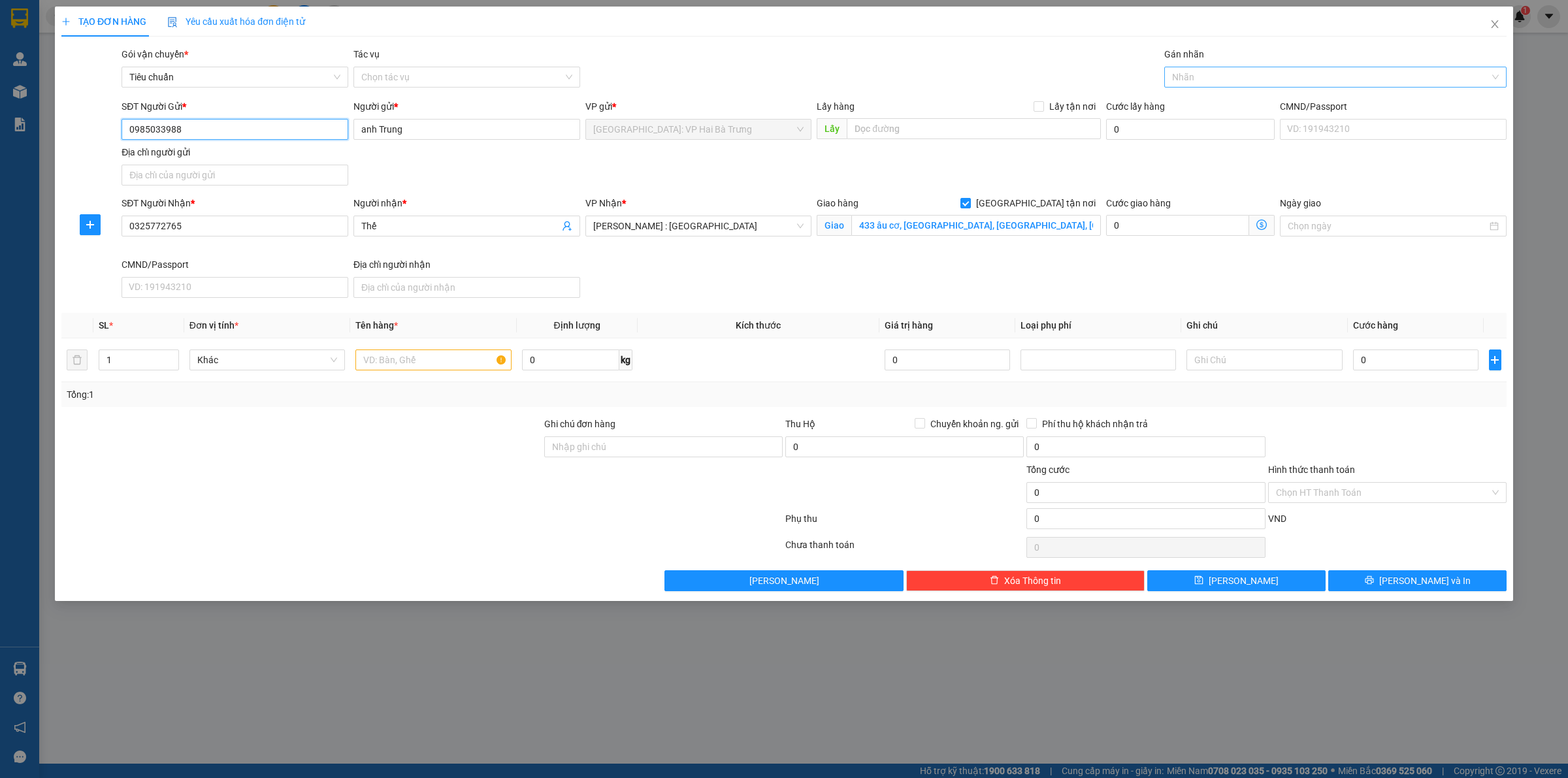
click at [1236, 80] on div at bounding box center [1329, 77] width 323 height 16
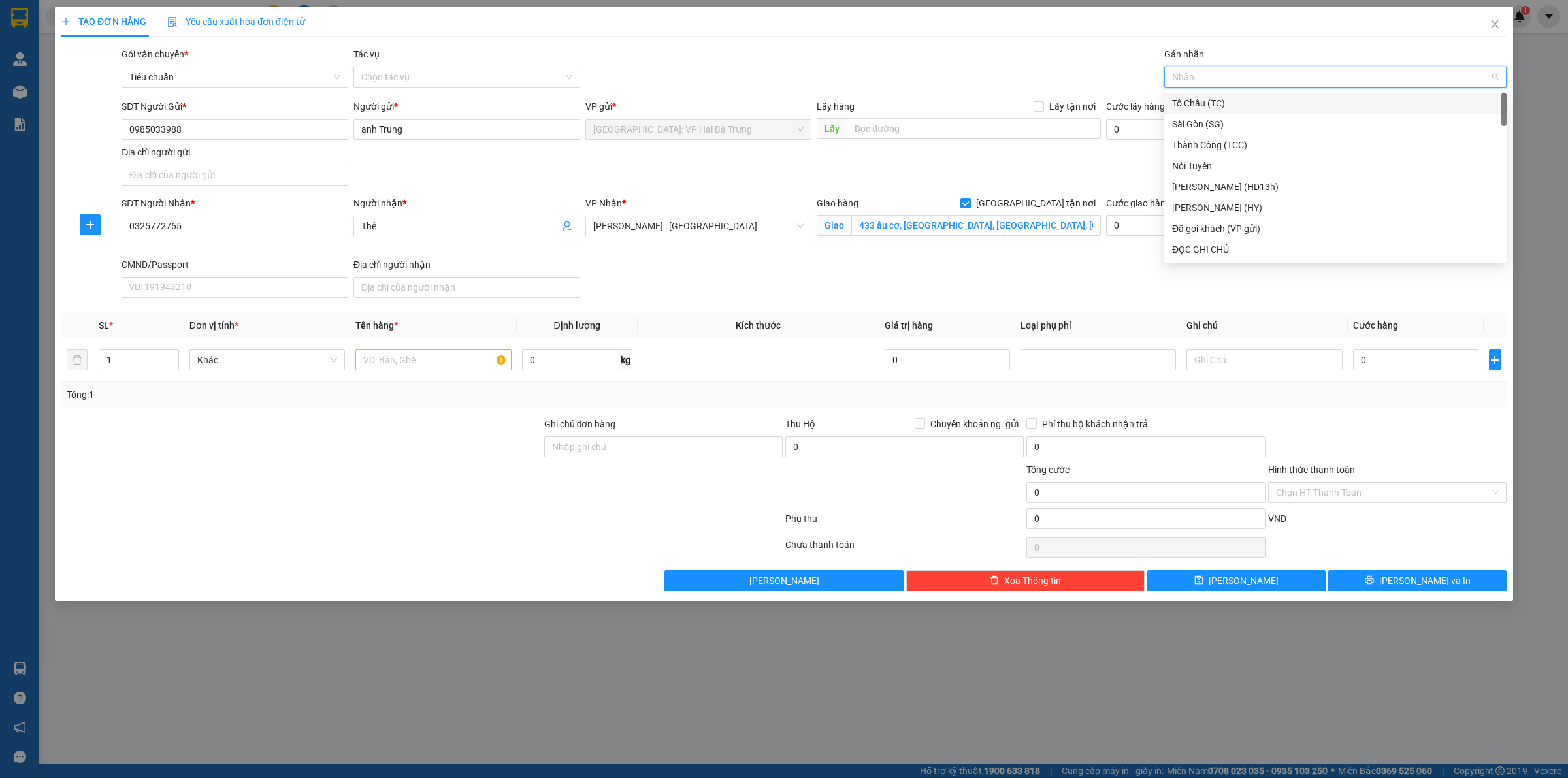
type input "G"
click at [1206, 244] on div "[GEOGRAPHIC_DATA] tận nơi" at bounding box center [1336, 249] width 327 height 15
click at [405, 366] on input "text" at bounding box center [433, 360] width 155 height 21
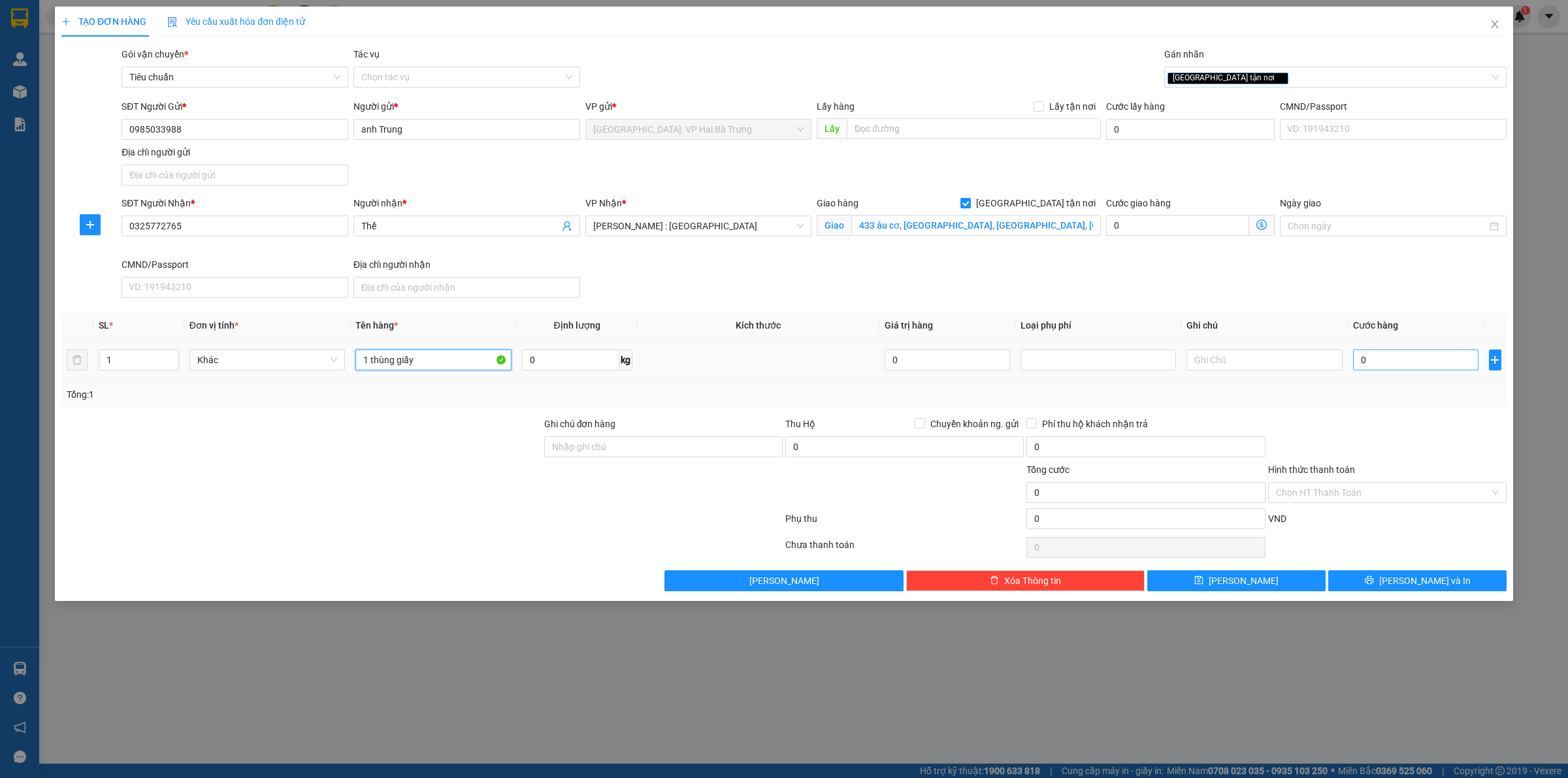
type input "1 thùng giấy"
click at [1395, 370] on input "0" at bounding box center [1416, 360] width 125 height 21
type input "2"
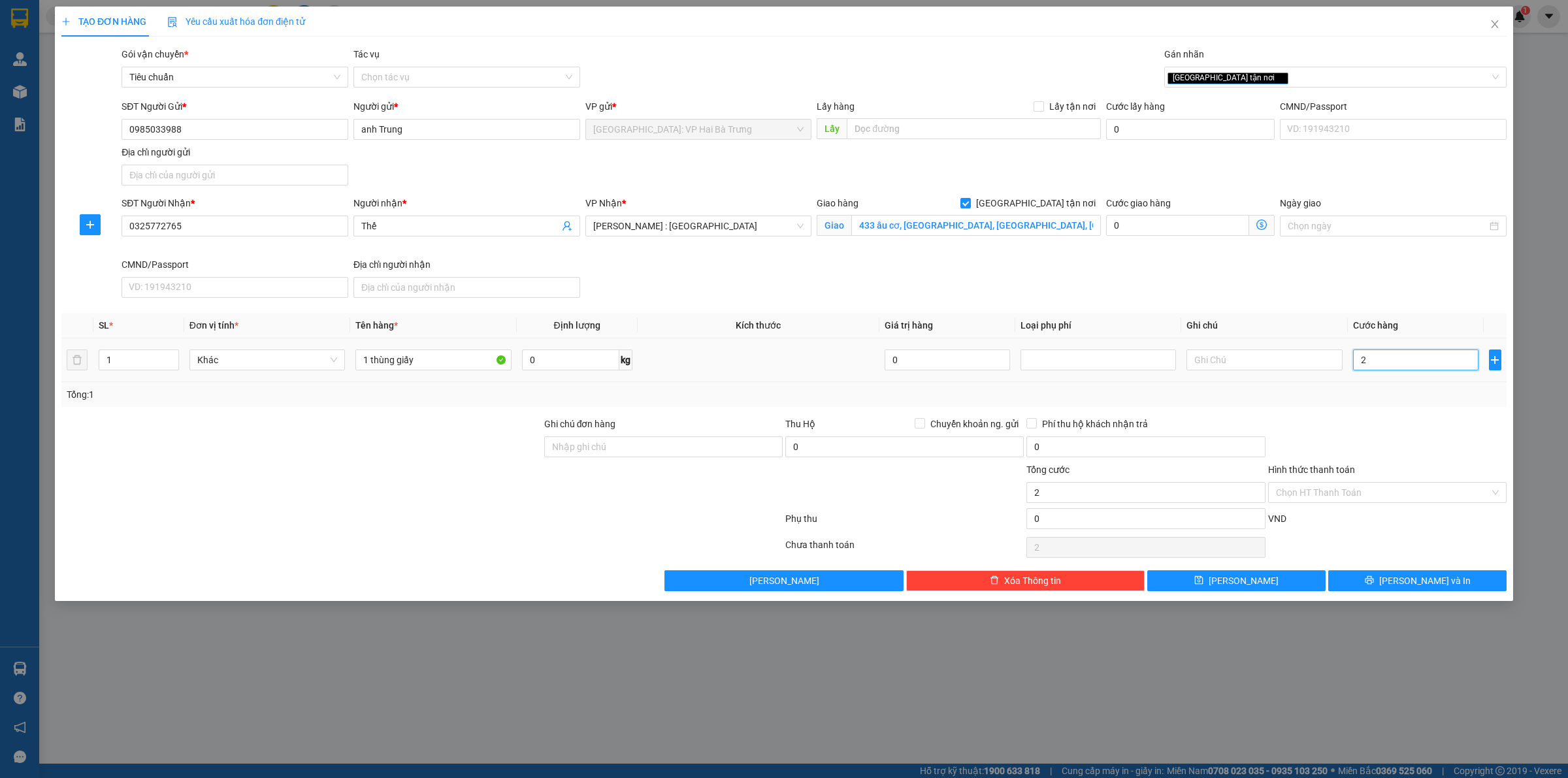
type input "24"
click at [1376, 582] on button "[PERSON_NAME] và In" at bounding box center [1417, 581] width 178 height 21
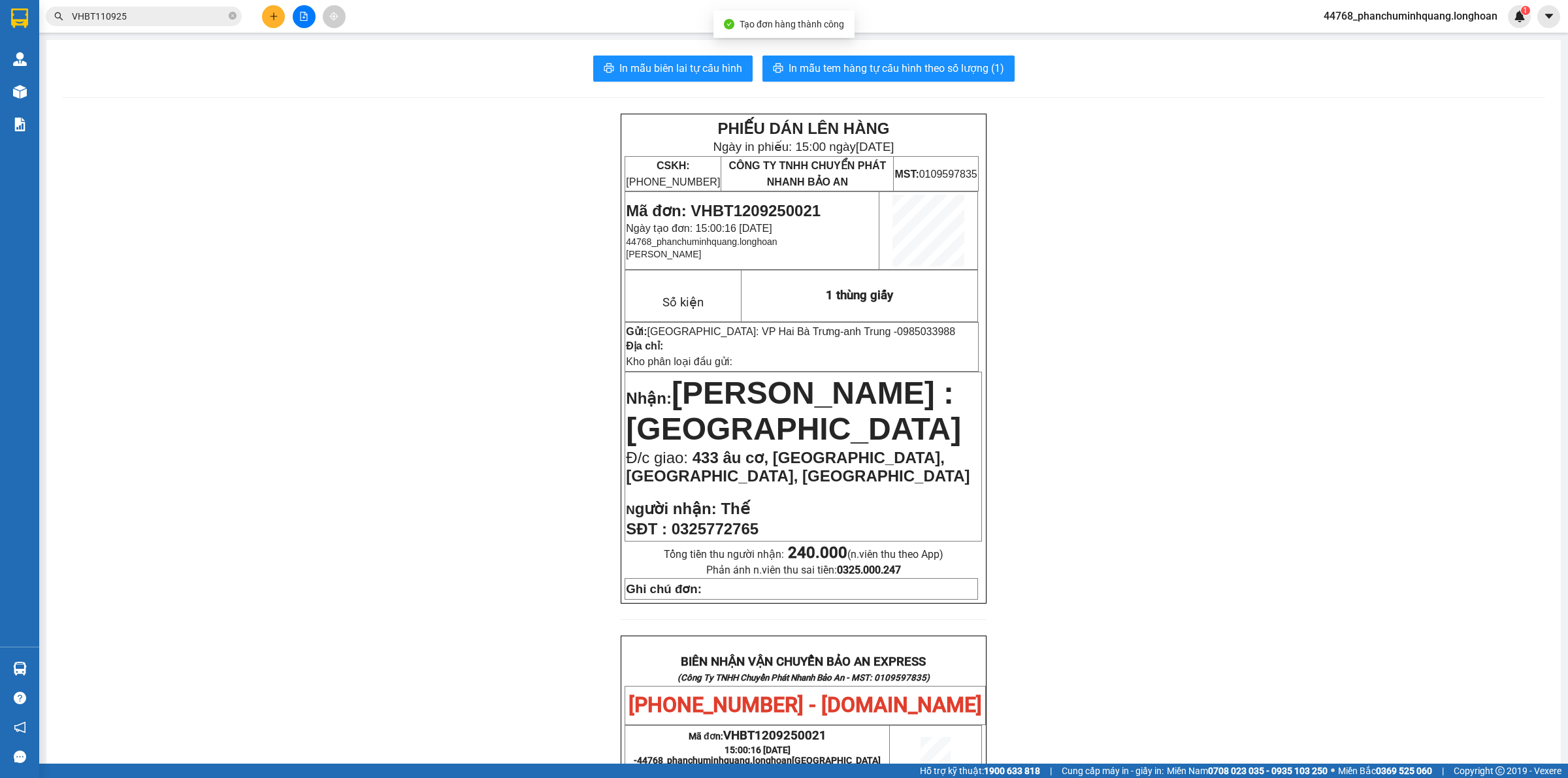
click at [681, 54] on div "In mẫu biên lai tự cấu hình In mẫu tem hàng tự cấu hình theo số lượng (1) PHIẾU…" at bounding box center [803, 673] width 1514 height 1267
click at [701, 64] on span "In mẫu biên lai tự cấu hình" at bounding box center [680, 68] width 123 height 16
click at [955, 67] on span "In mẫu tem hàng tự cấu hình theo số lượng (1)" at bounding box center [896, 68] width 216 height 16
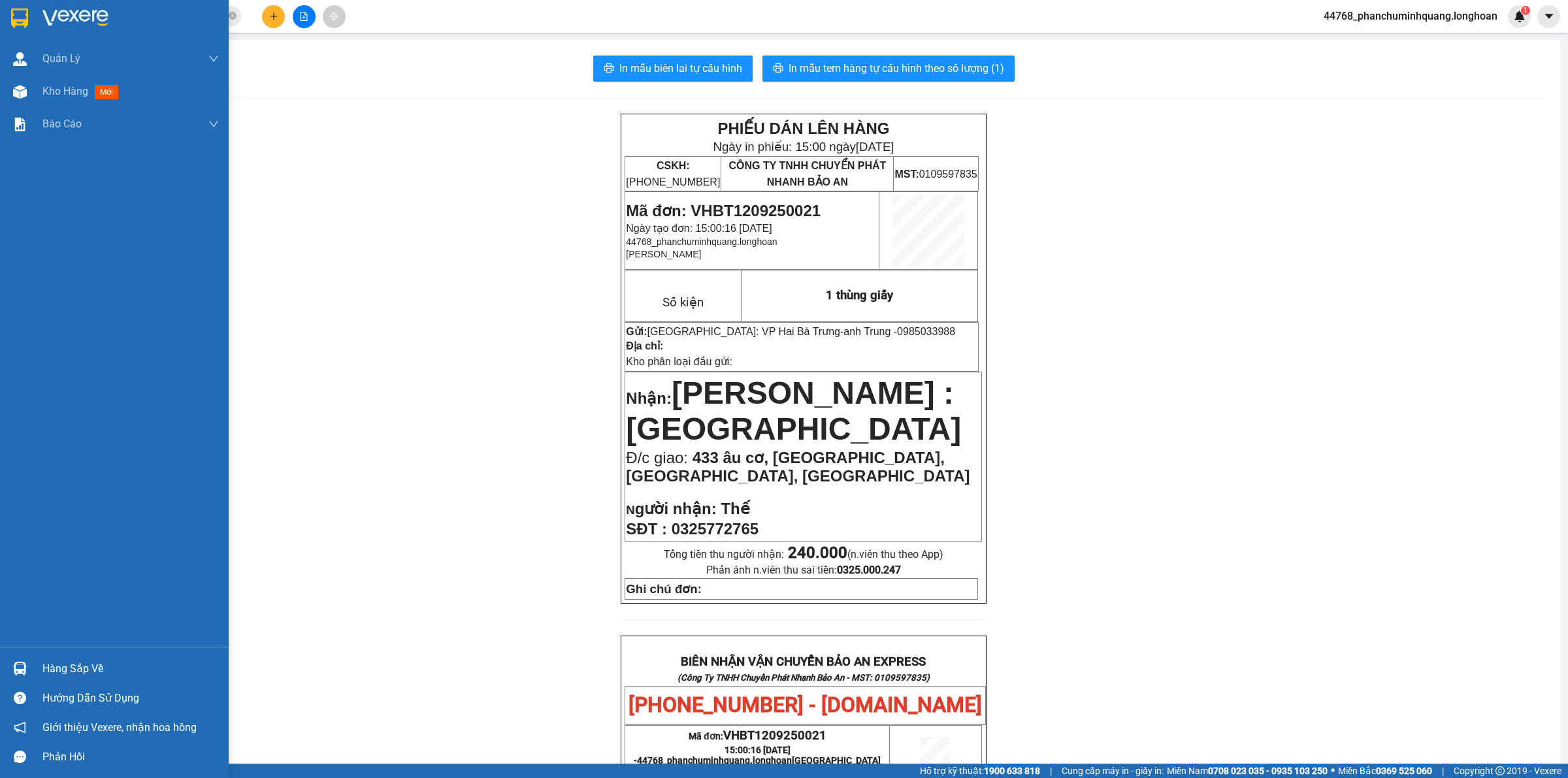
click at [31, 22] on div at bounding box center [114, 21] width 229 height 42
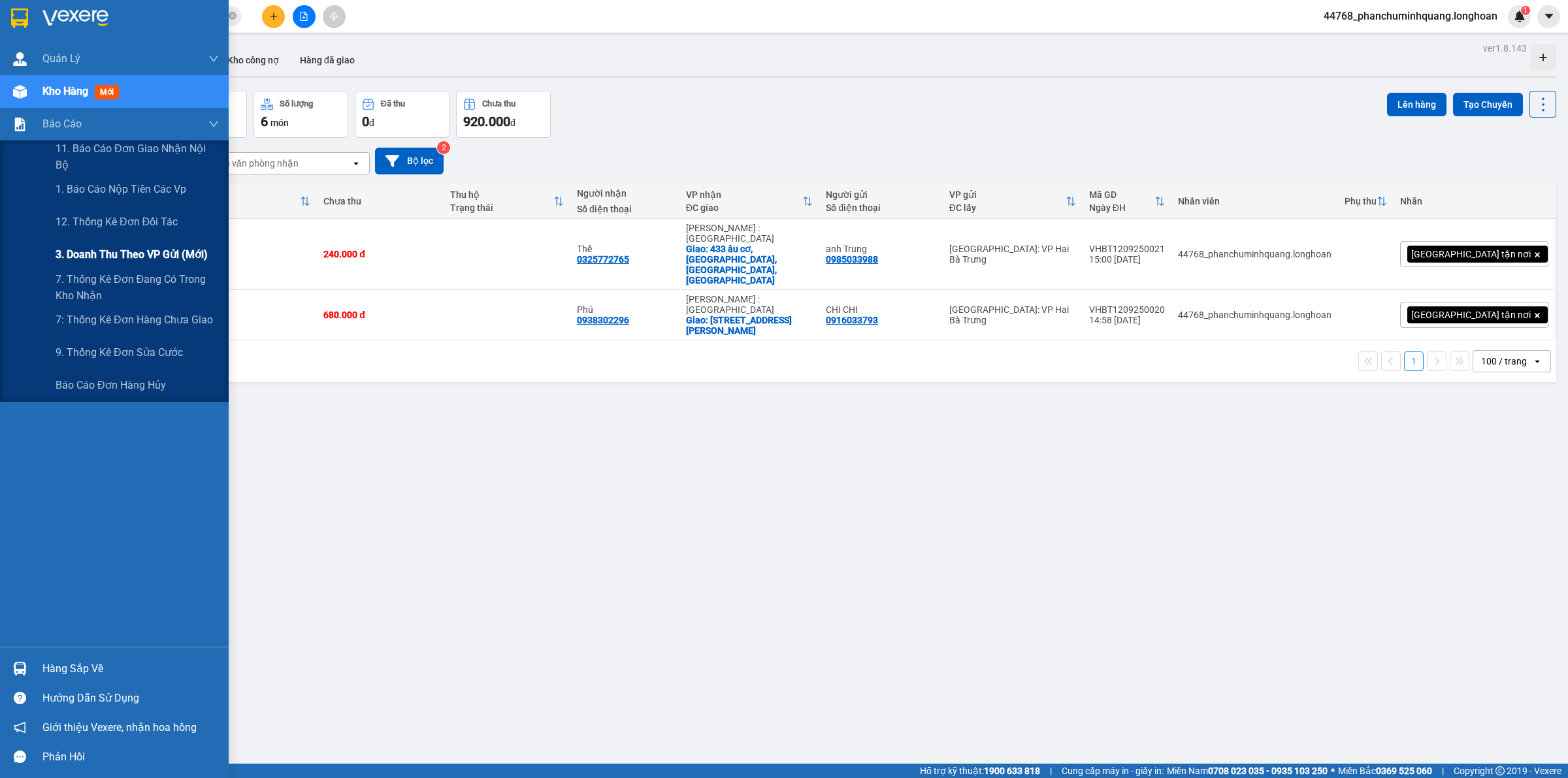
click at [109, 245] on div "3. Doanh Thu theo VP Gửi (mới)" at bounding box center [137, 255] width 163 height 33
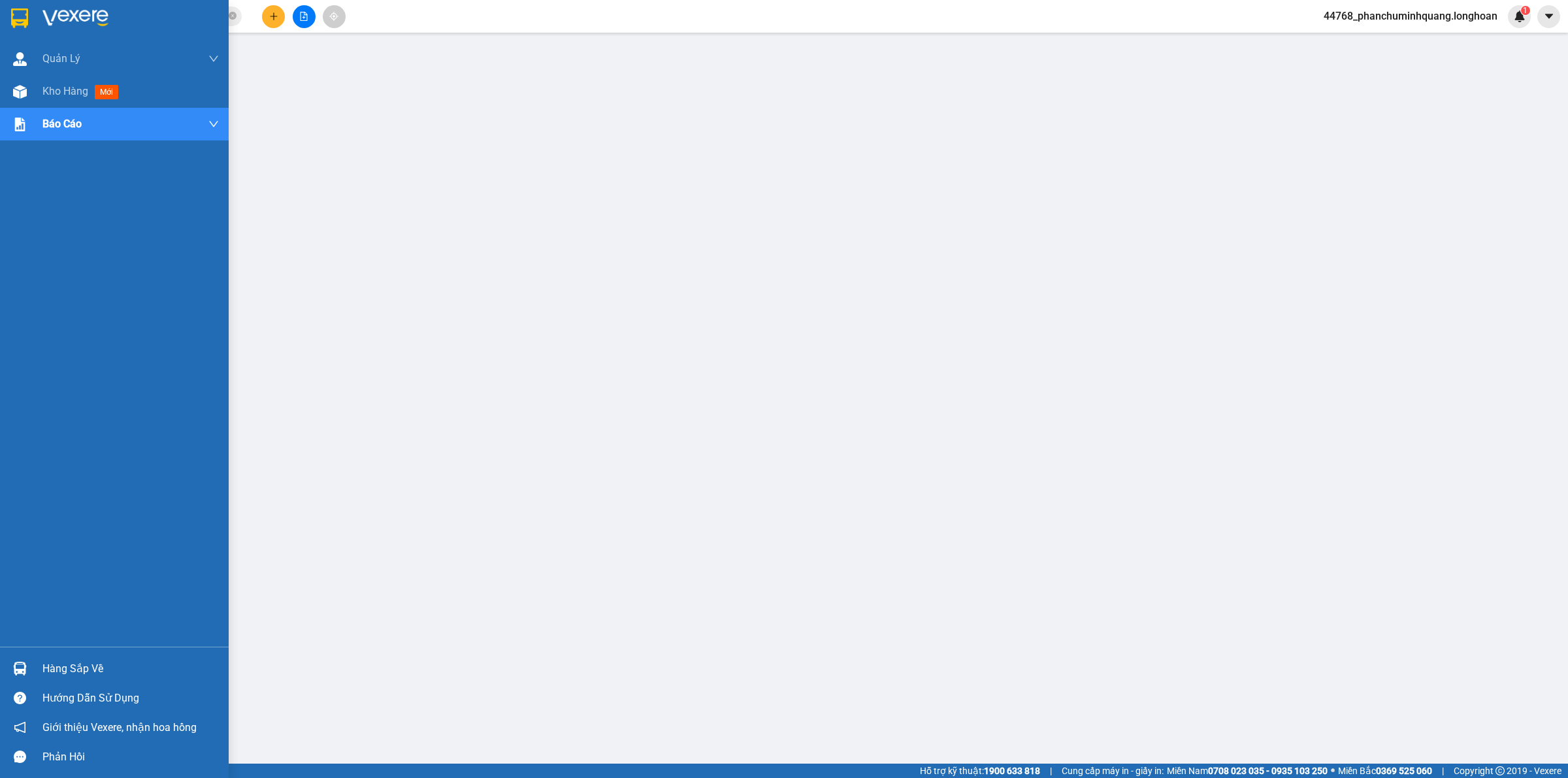
click at [18, 14] on img at bounding box center [19, 18] width 17 height 19
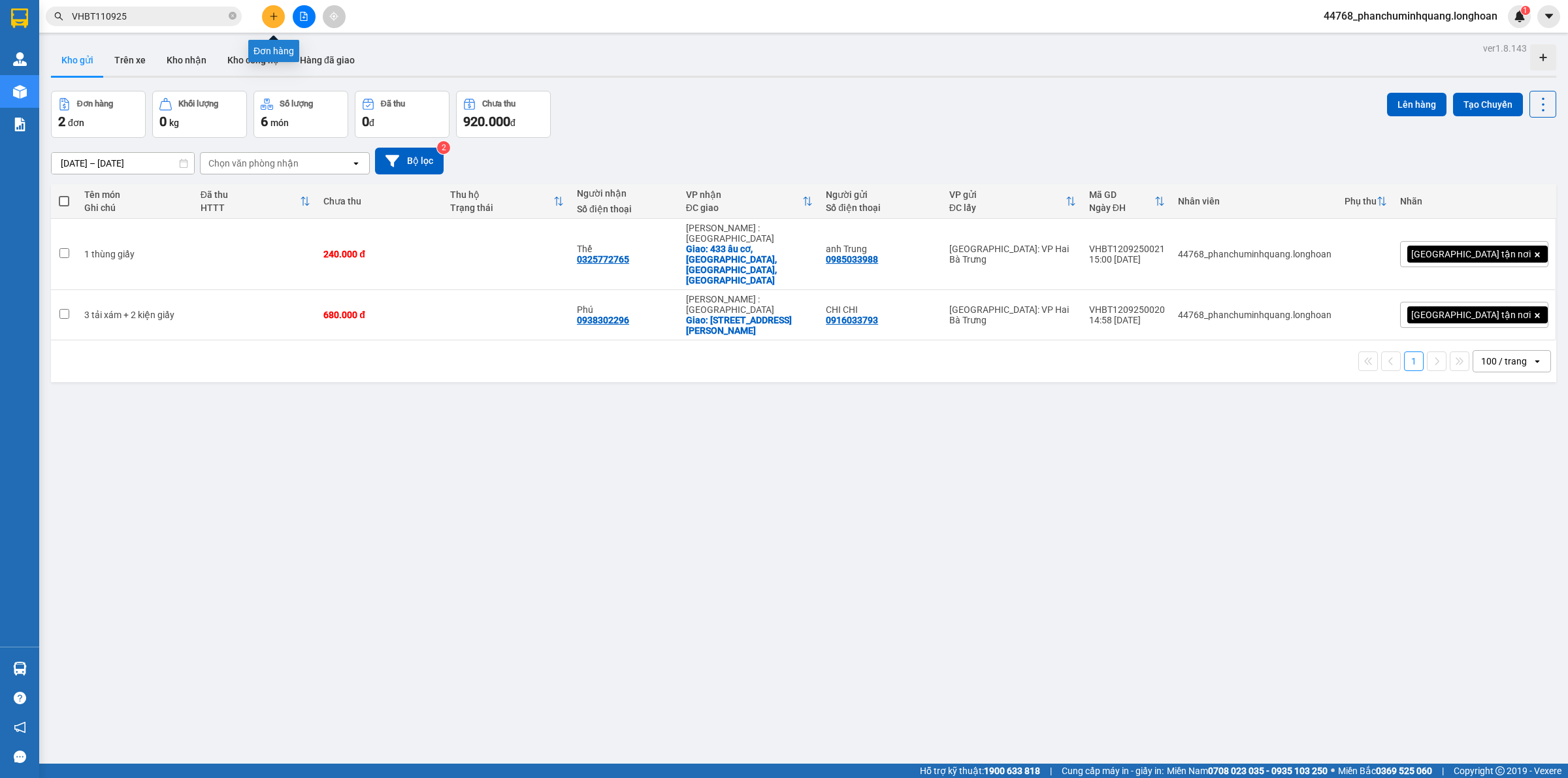
click at [282, 10] on button at bounding box center [273, 17] width 23 height 23
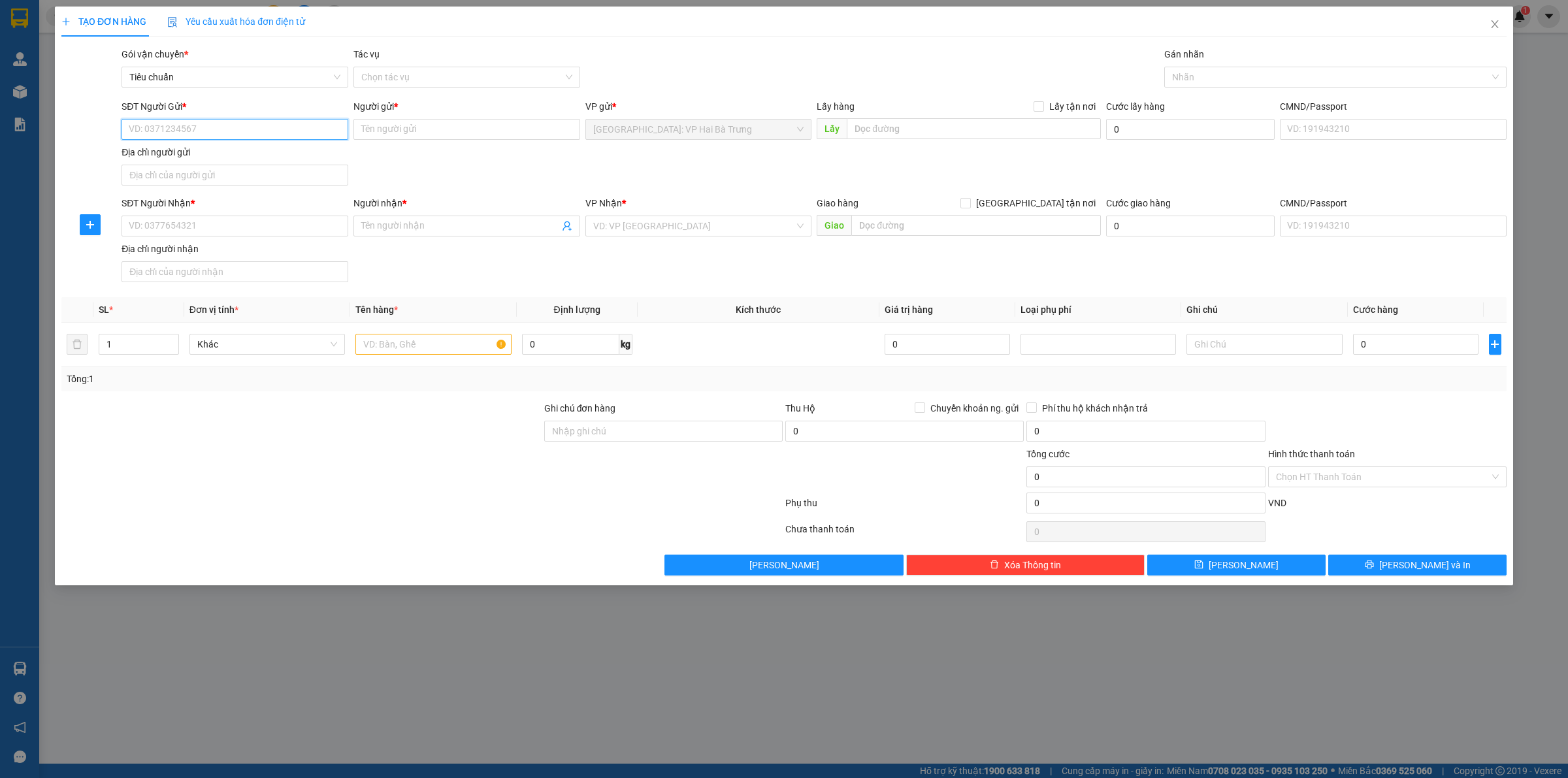
click at [291, 126] on input "SĐT Người Gửi *" at bounding box center [235, 129] width 227 height 21
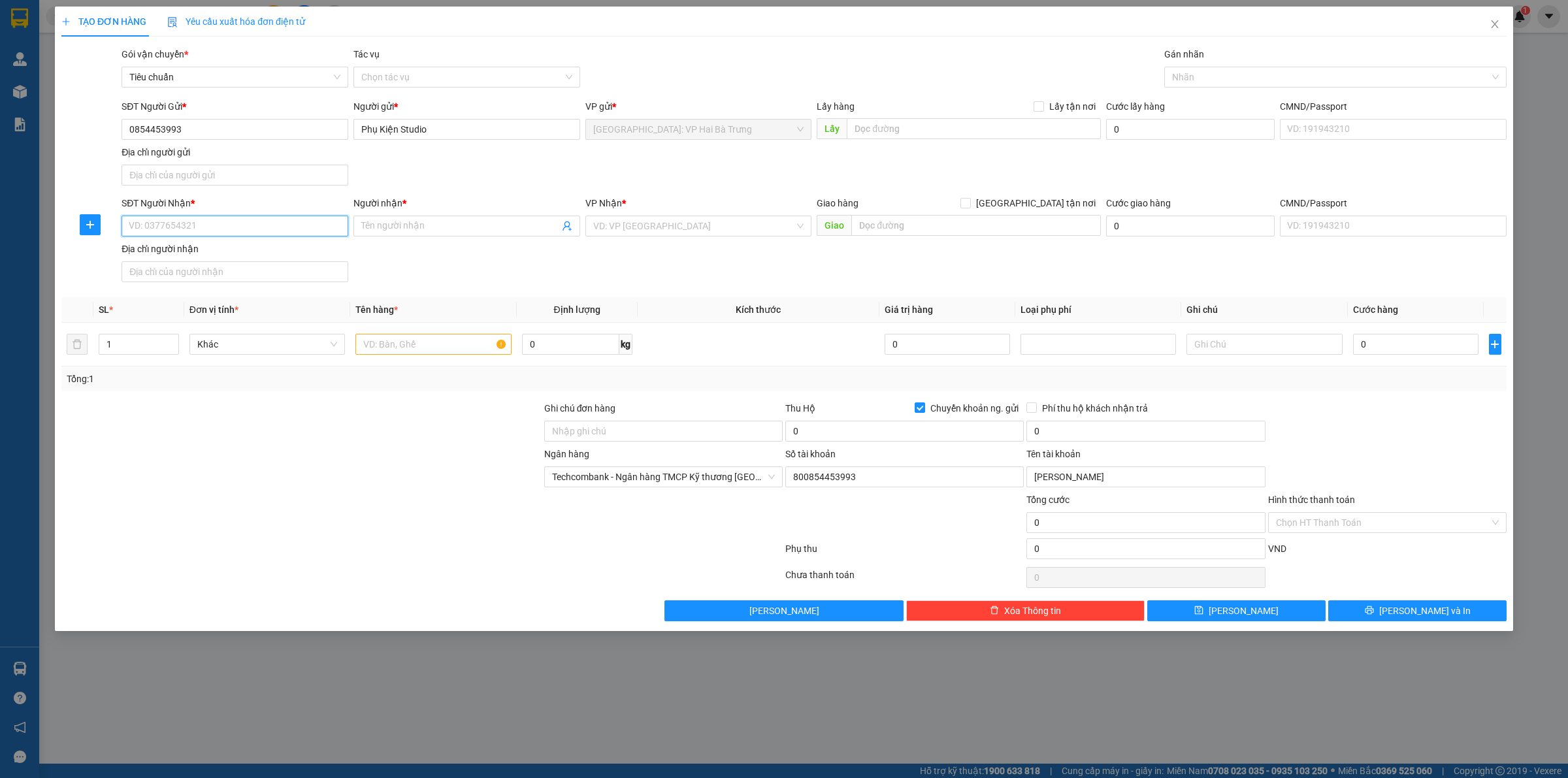
click at [289, 219] on input "SĐT Người Nhận *" at bounding box center [235, 226] width 227 height 21
click at [440, 224] on input "Người nhận *" at bounding box center [460, 226] width 198 height 15
click at [960, 198] on input "[GEOGRAPHIC_DATA] tận nơi" at bounding box center [964, 203] width 9 height 9
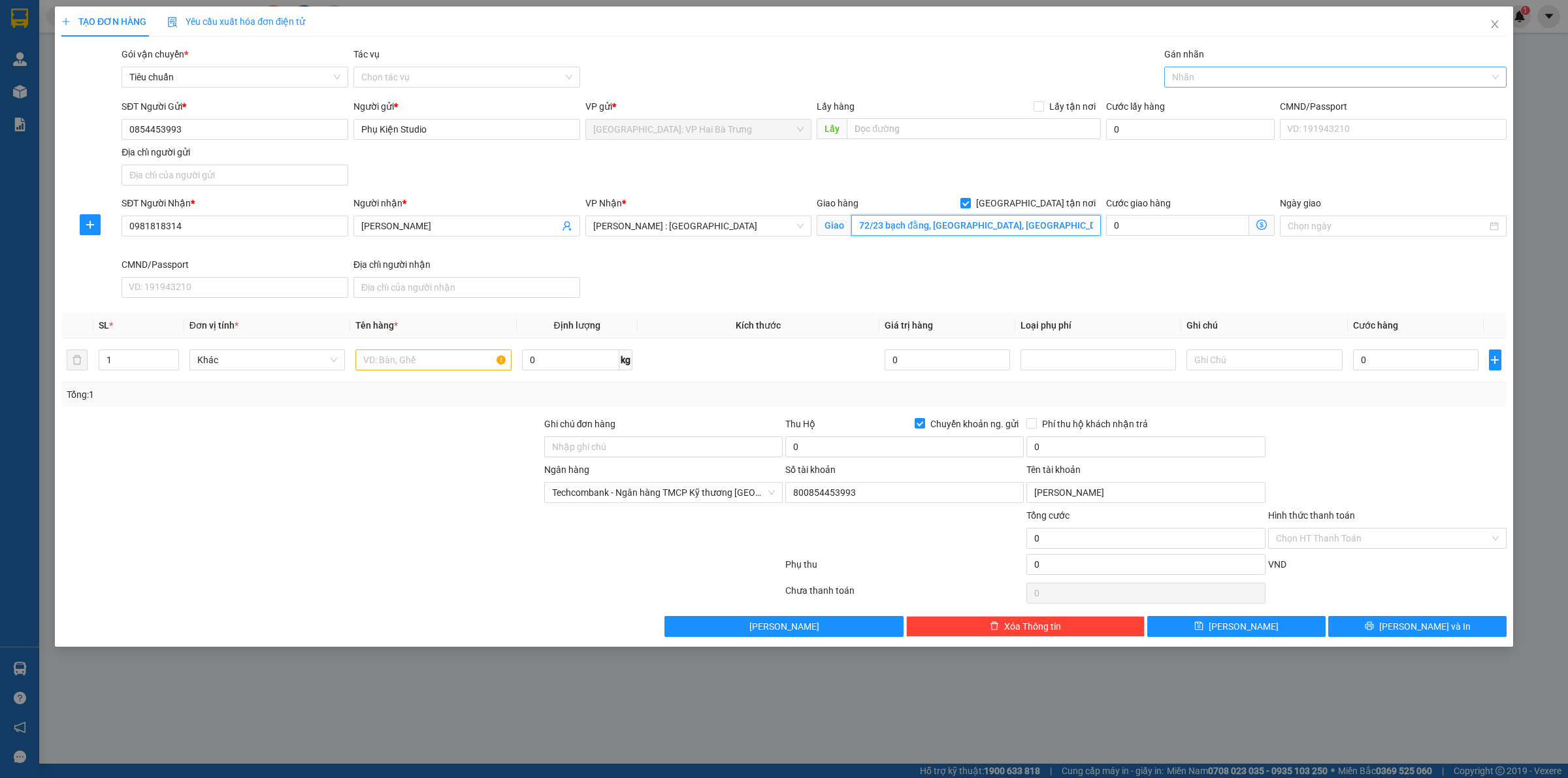
drag, startPoint x: 1226, startPoint y: 83, endPoint x: 1218, endPoint y: 80, distance: 8.5
click at [1226, 82] on div at bounding box center [1329, 77] width 323 height 16
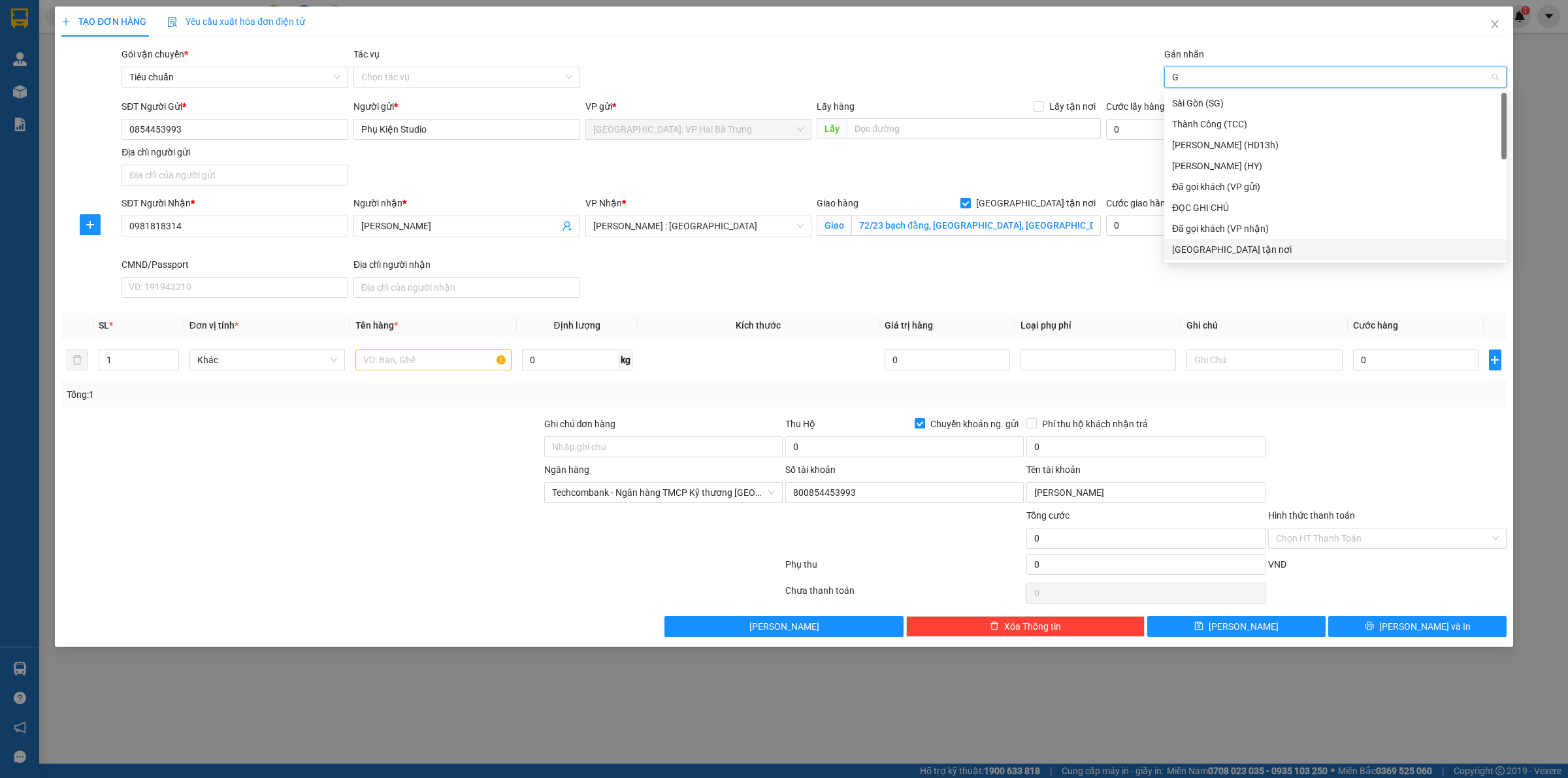
click at [1220, 252] on div "[GEOGRAPHIC_DATA] tận nơi" at bounding box center [1336, 249] width 327 height 15
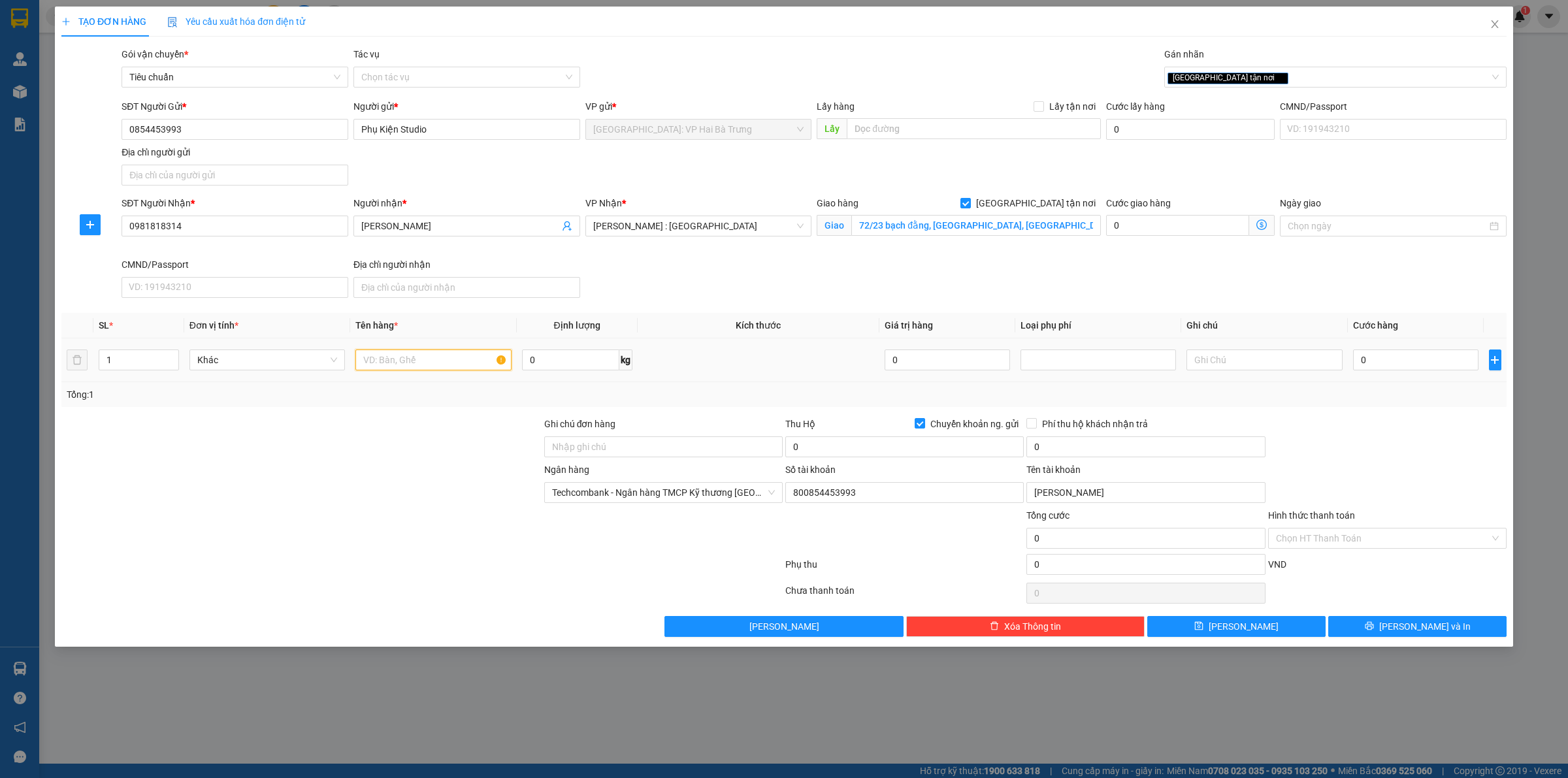
click at [363, 364] on input "text" at bounding box center [433, 360] width 155 height 21
click at [170, 354] on span "up" at bounding box center [171, 356] width 8 height 8
click at [402, 358] on input "text" at bounding box center [433, 360] width 155 height 21
click at [918, 426] on input "Chuyển khoản ng. gửi" at bounding box center [919, 422] width 9 height 9
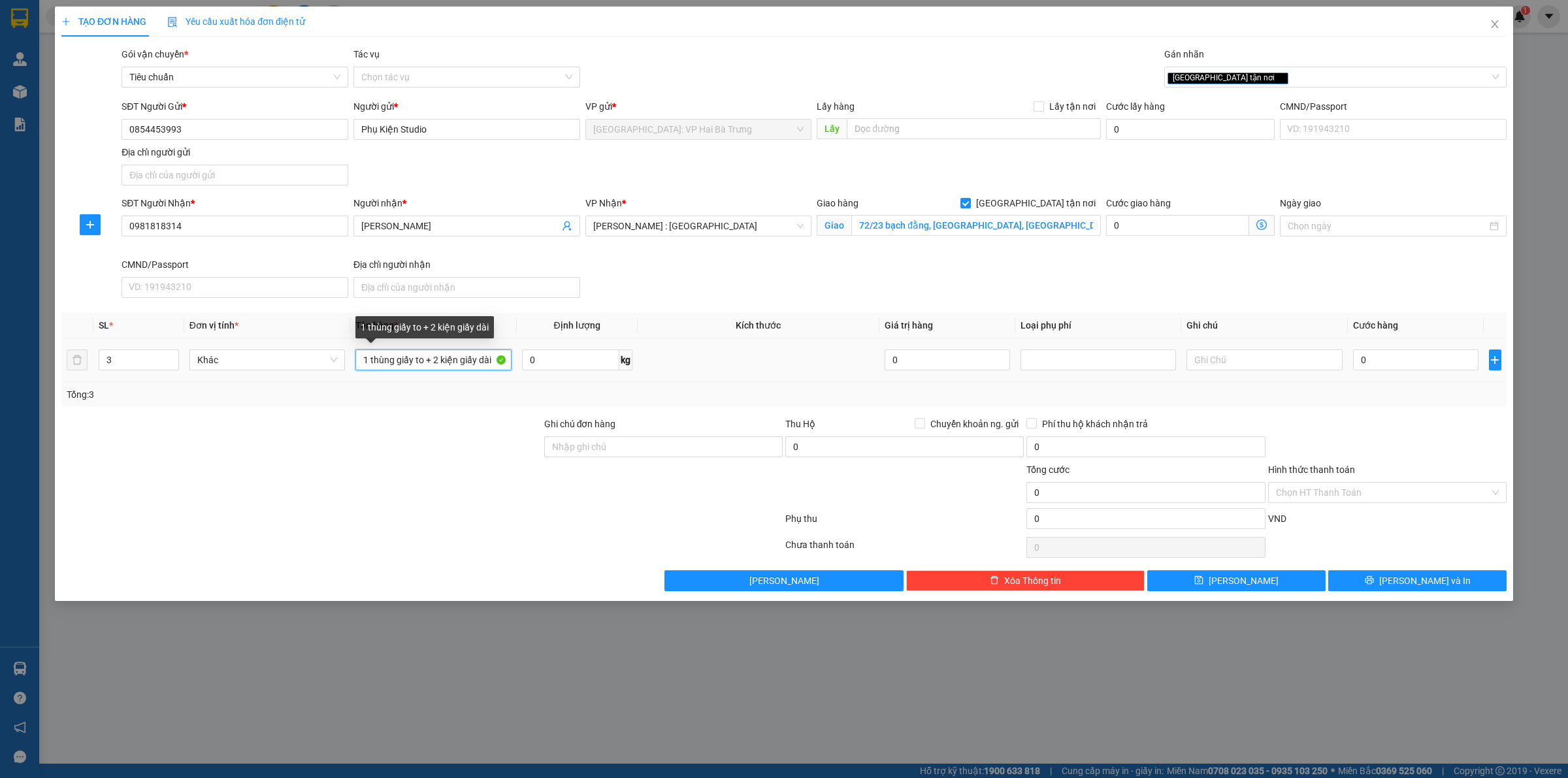
click at [439, 360] on input "1 thùng giấy to + 2 kiện giấy dài" at bounding box center [433, 360] width 155 height 21
click at [1442, 360] on input "0" at bounding box center [1416, 360] width 125 height 21
click at [1413, 582] on span "[PERSON_NAME] và In" at bounding box center [1424, 580] width 91 height 15
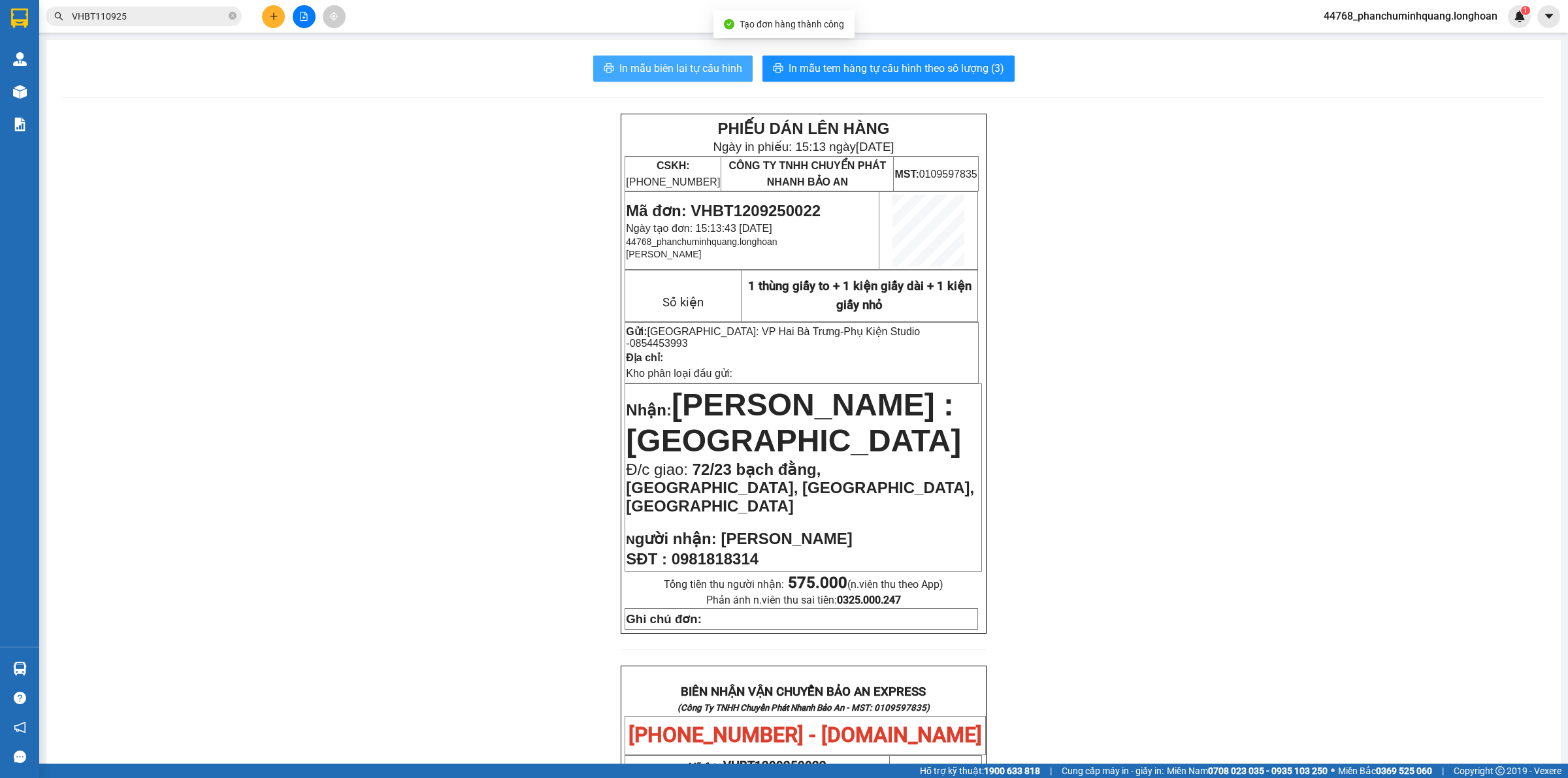
click at [730, 81] on button "In mẫu biên lai tự cấu hình" at bounding box center [673, 69] width 159 height 26
click at [910, 67] on span "In mẫu tem hàng tự cấu hình theo số lượng (3)" at bounding box center [896, 68] width 216 height 16
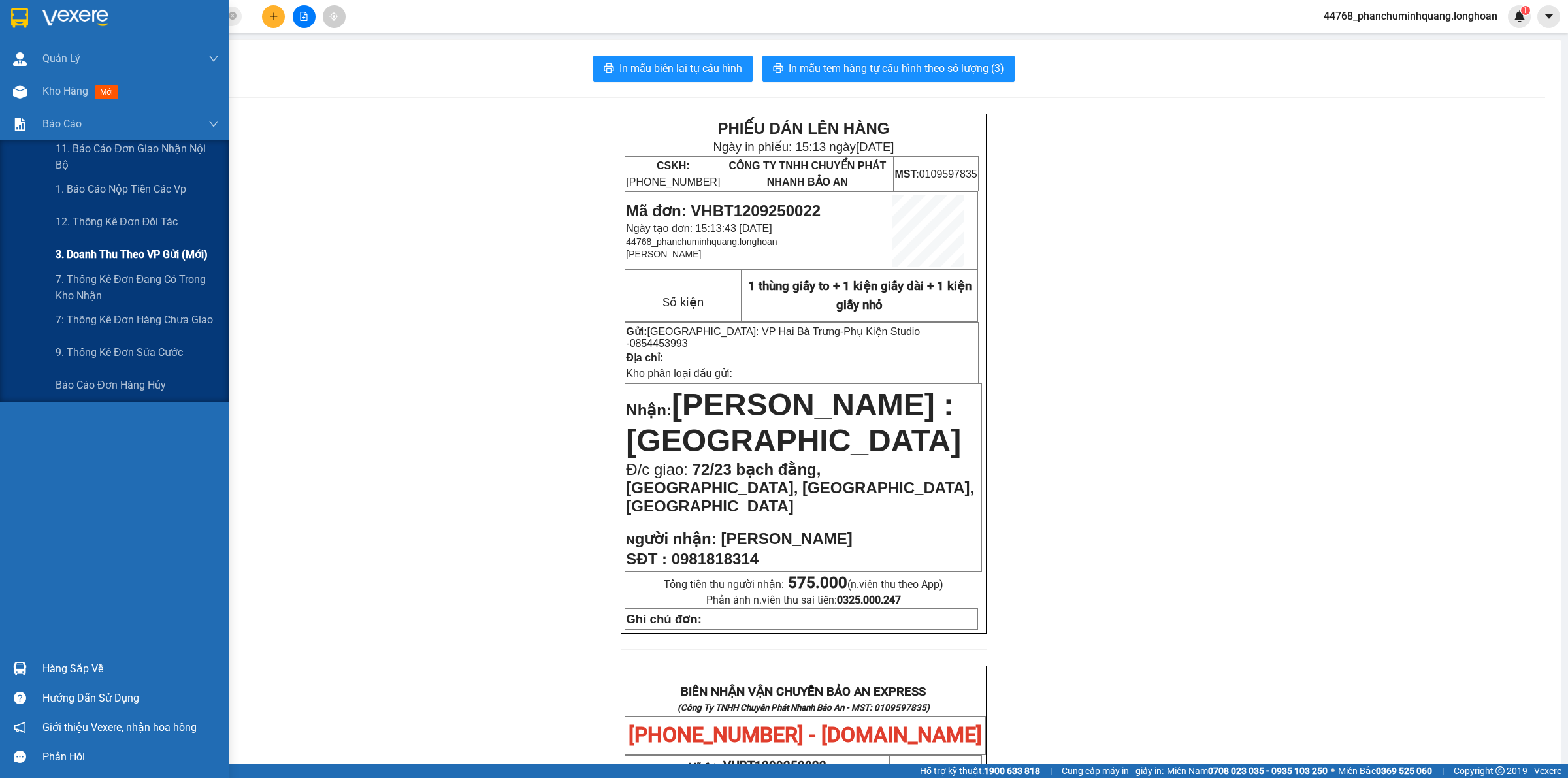
click at [92, 250] on span "3. Doanh Thu theo VP Gửi (mới)" at bounding box center [131, 254] width 152 height 16
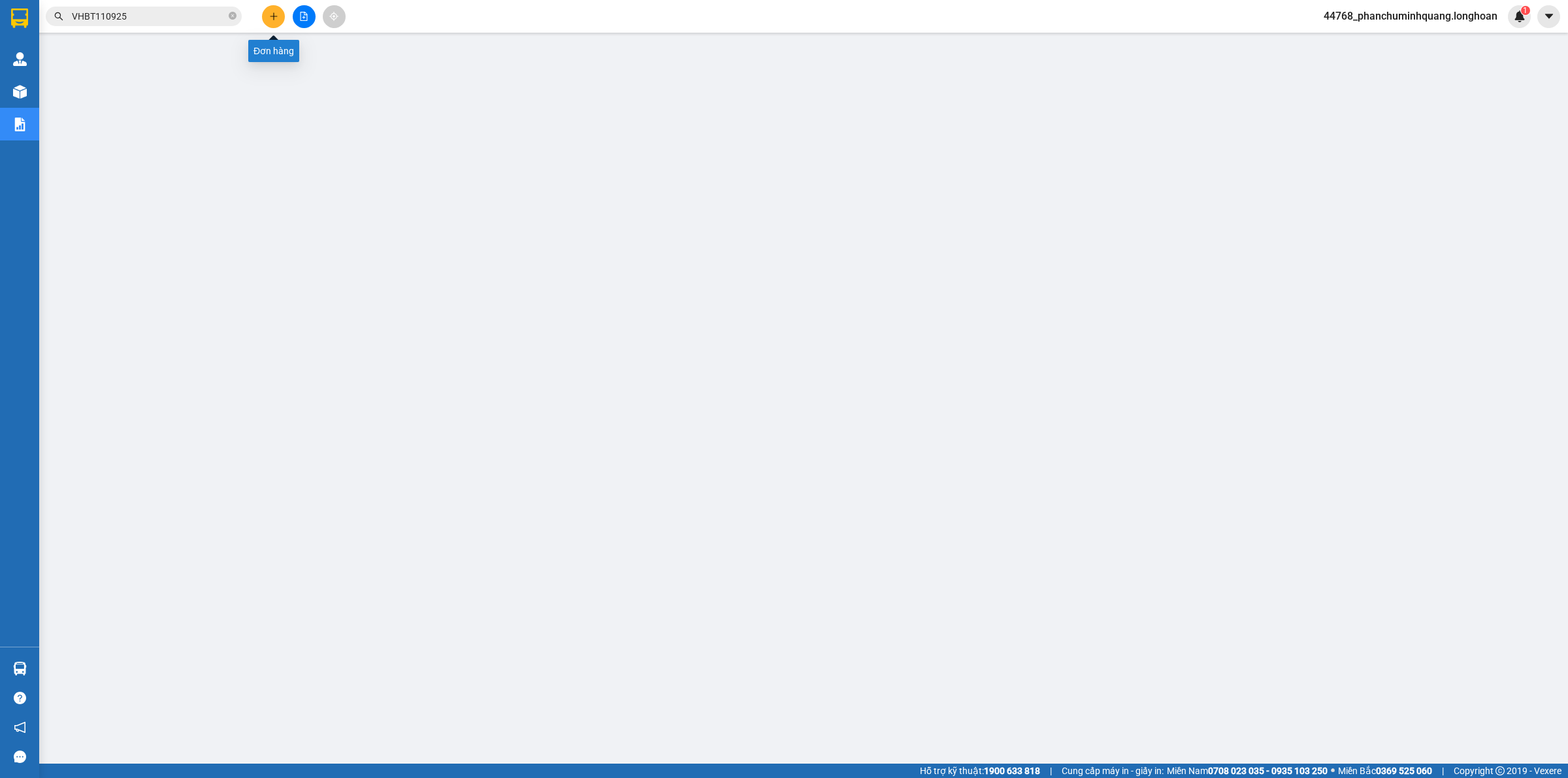
click at [275, 18] on icon "plus" at bounding box center [273, 16] width 9 height 9
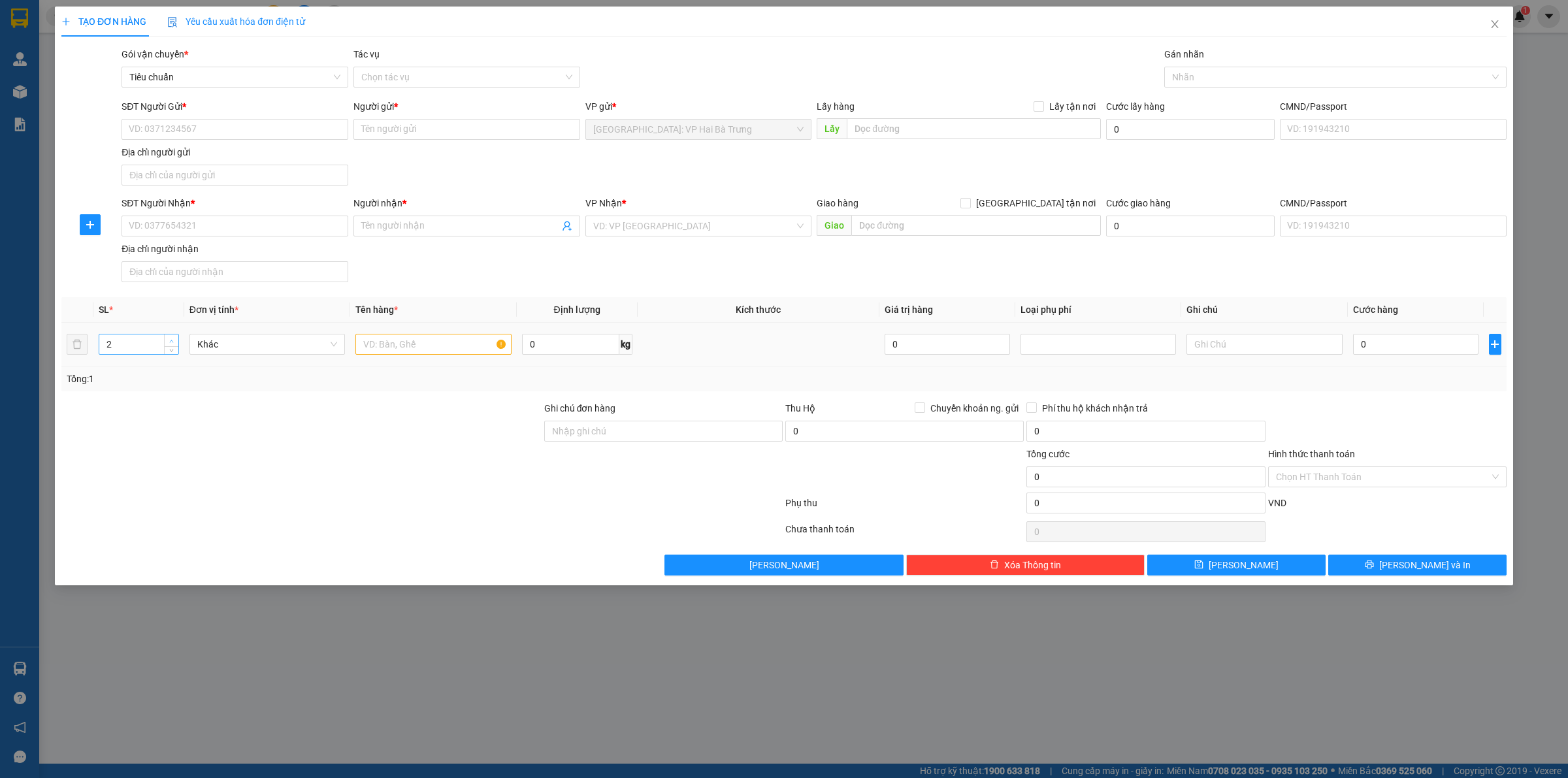
click at [168, 338] on span "up" at bounding box center [171, 341] width 8 height 8
click at [400, 351] on input "text" at bounding box center [433, 344] width 155 height 21
click at [292, 128] on input "SĐT Người Gửi *" at bounding box center [235, 129] width 227 height 21
click at [297, 220] on input "SĐT Người Nhận *" at bounding box center [235, 226] width 227 height 21
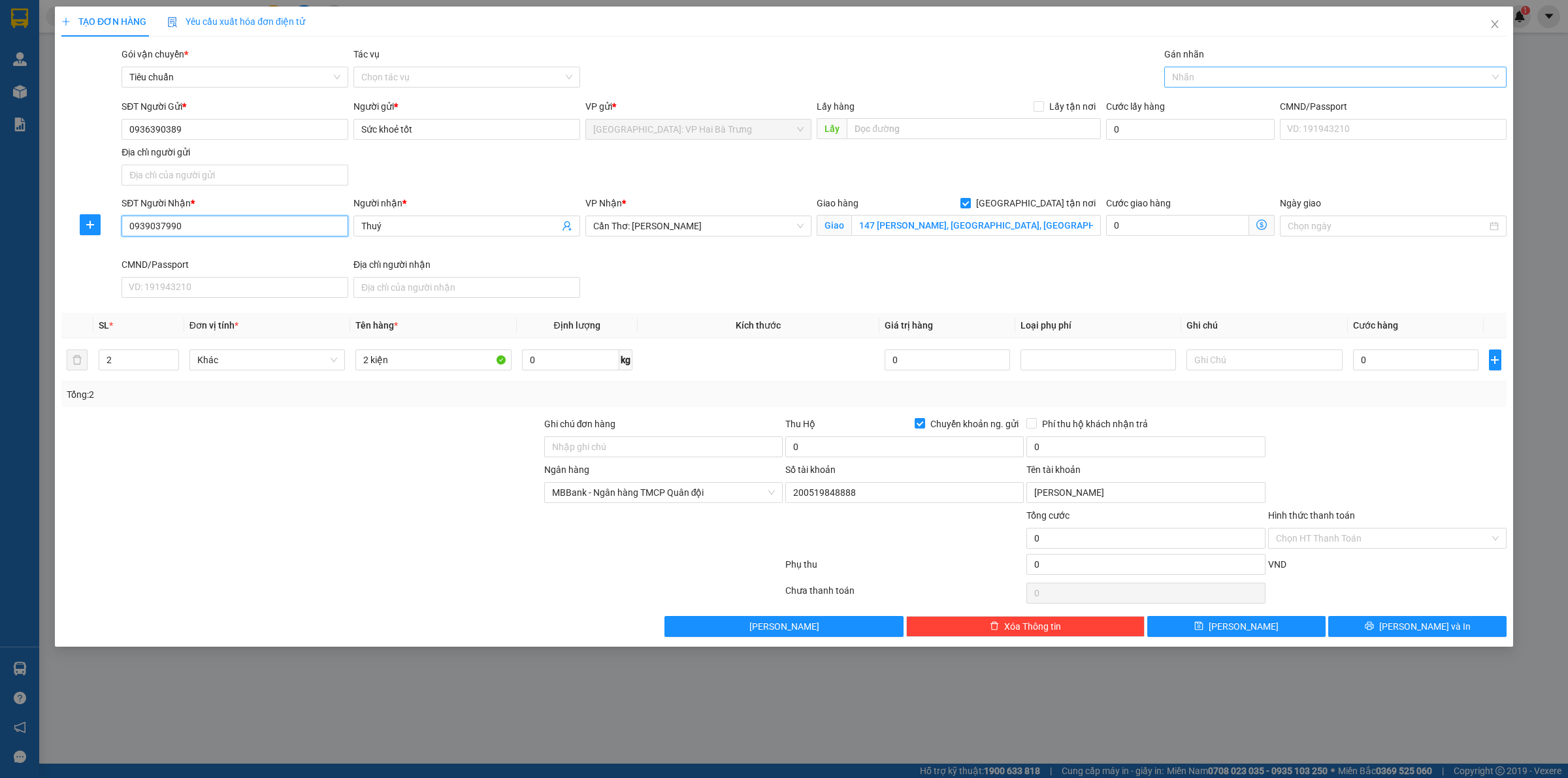
click at [1218, 79] on div at bounding box center [1329, 77] width 323 height 16
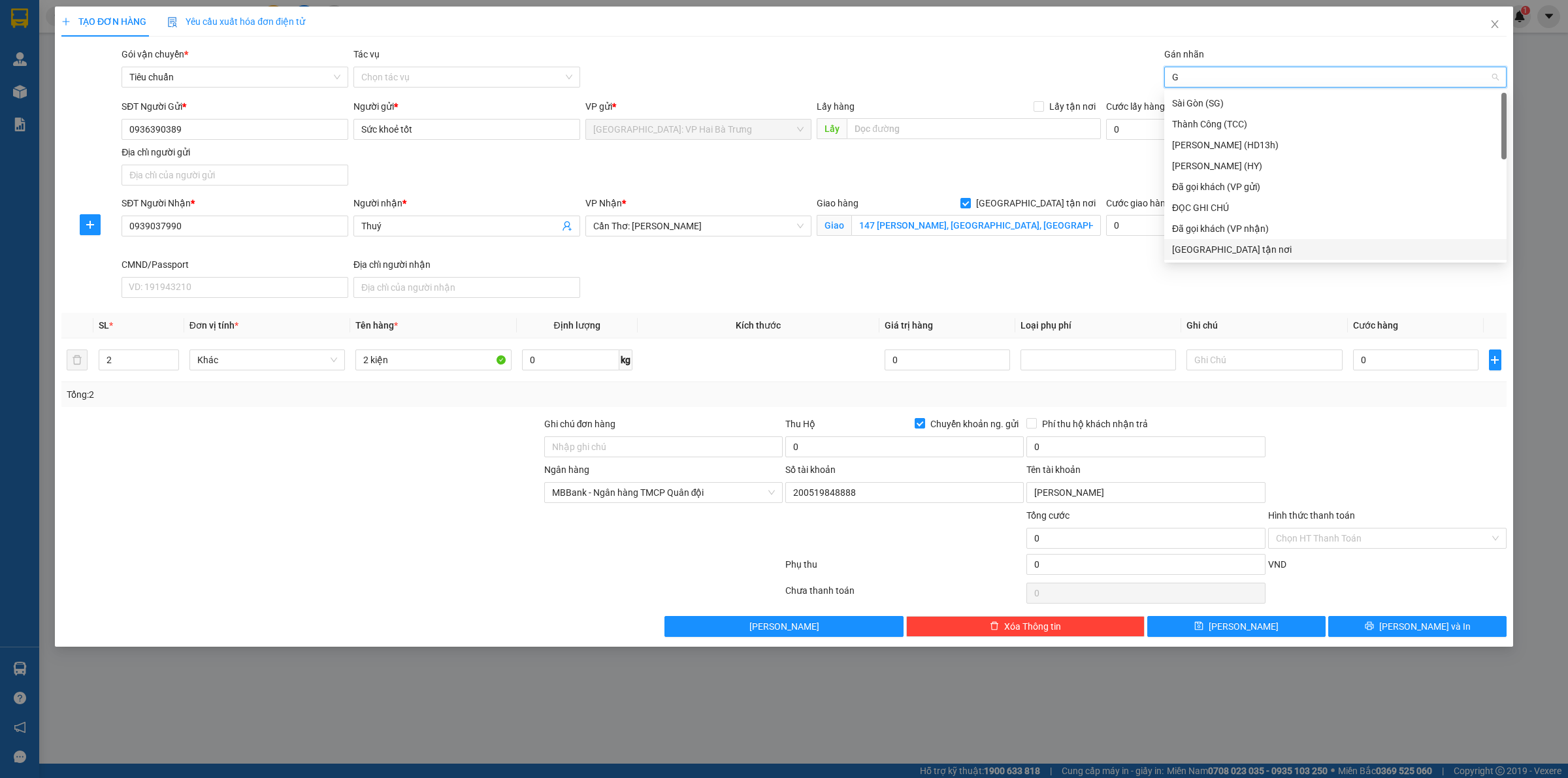
drag, startPoint x: 1233, startPoint y: 244, endPoint x: 1233, endPoint y: 232, distance: 12.0
click at [1233, 244] on div "[GEOGRAPHIC_DATA] tận nơi" at bounding box center [1336, 249] width 327 height 15
click at [465, 360] on input "2 kiện" at bounding box center [433, 360] width 155 height 21
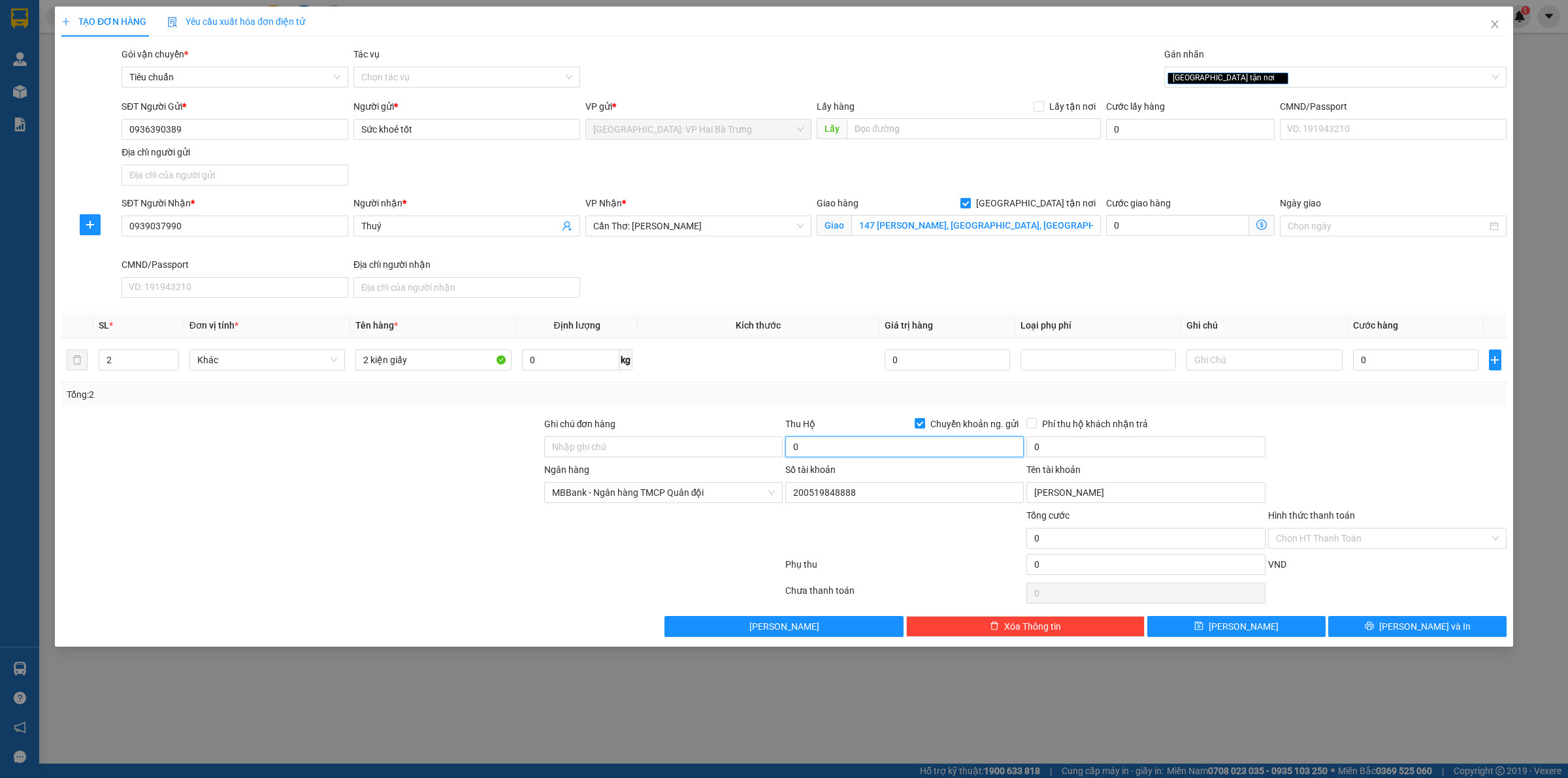
click at [1002, 445] on input "0" at bounding box center [904, 447] width 239 height 21
click at [927, 420] on span "Chuyển khoản ng. gửi" at bounding box center [975, 424] width 99 height 15
click at [924, 420] on input "Chuyển khoản ng. gửi" at bounding box center [919, 422] width 9 height 9
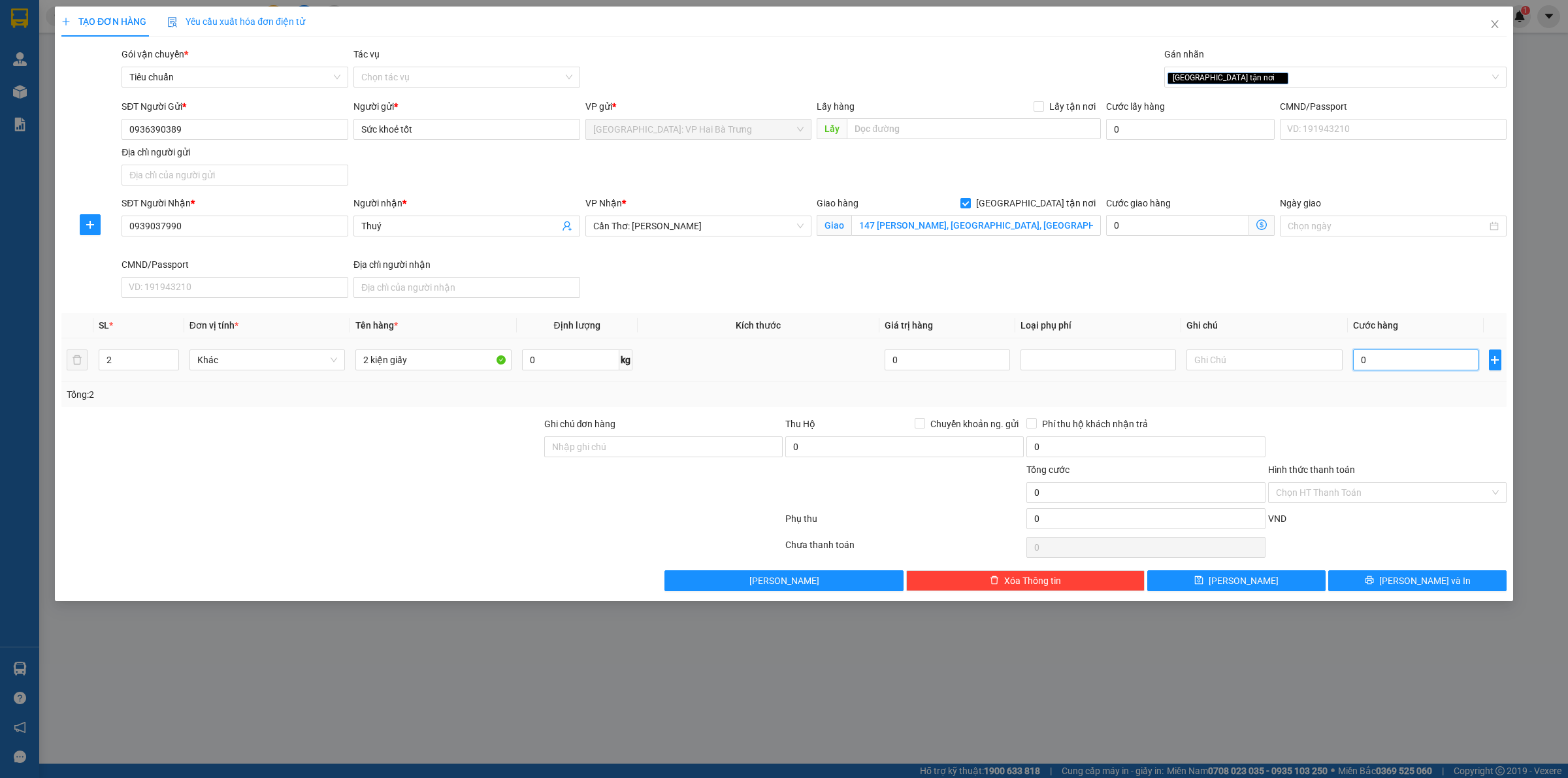
click at [1458, 359] on input "0" at bounding box center [1416, 360] width 125 height 21
click at [1441, 578] on span "[PERSON_NAME] và In" at bounding box center [1424, 580] width 91 height 15
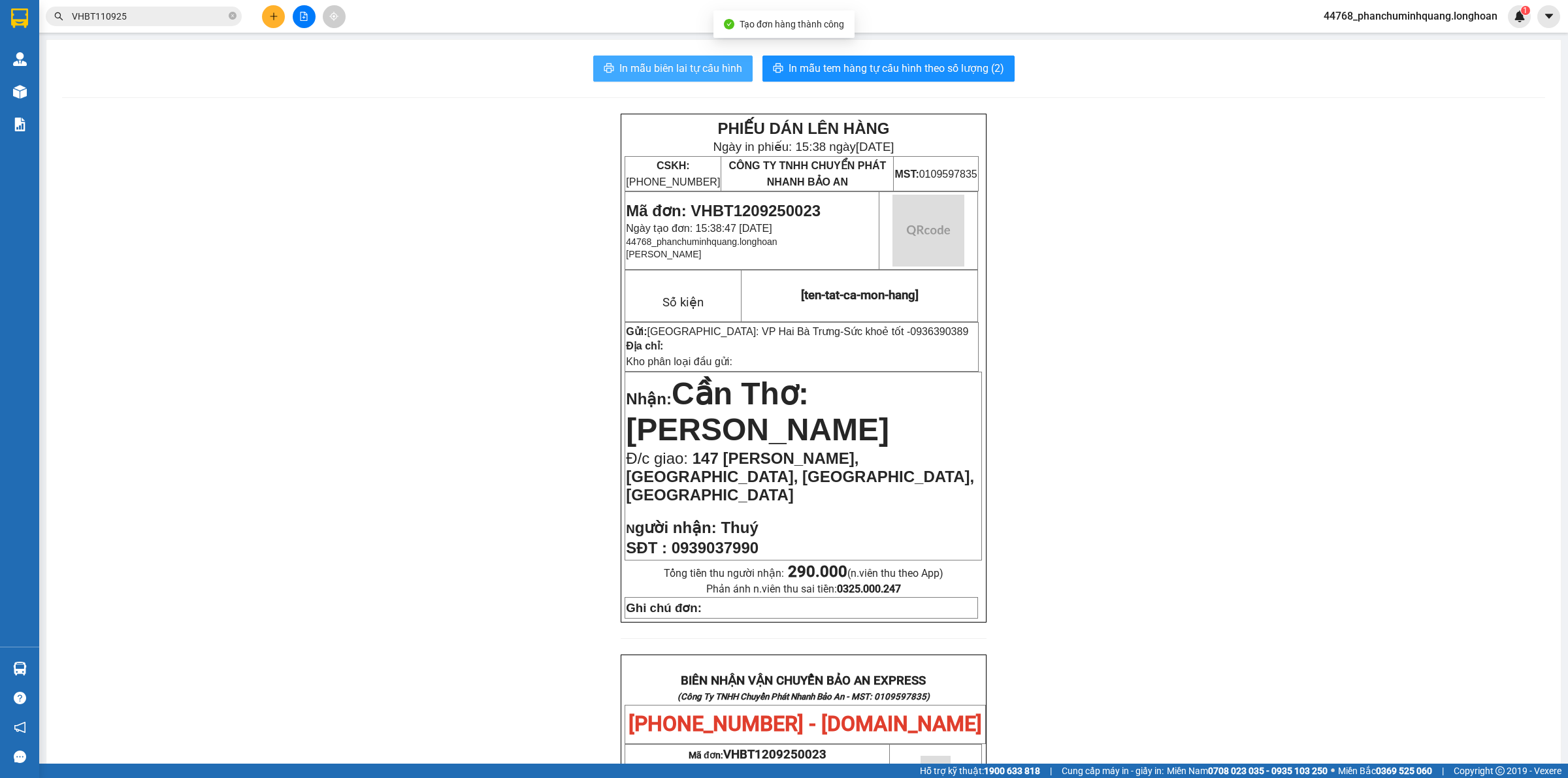
click at [630, 76] on span "In mẫu biên lai tự cấu hình" at bounding box center [680, 68] width 123 height 16
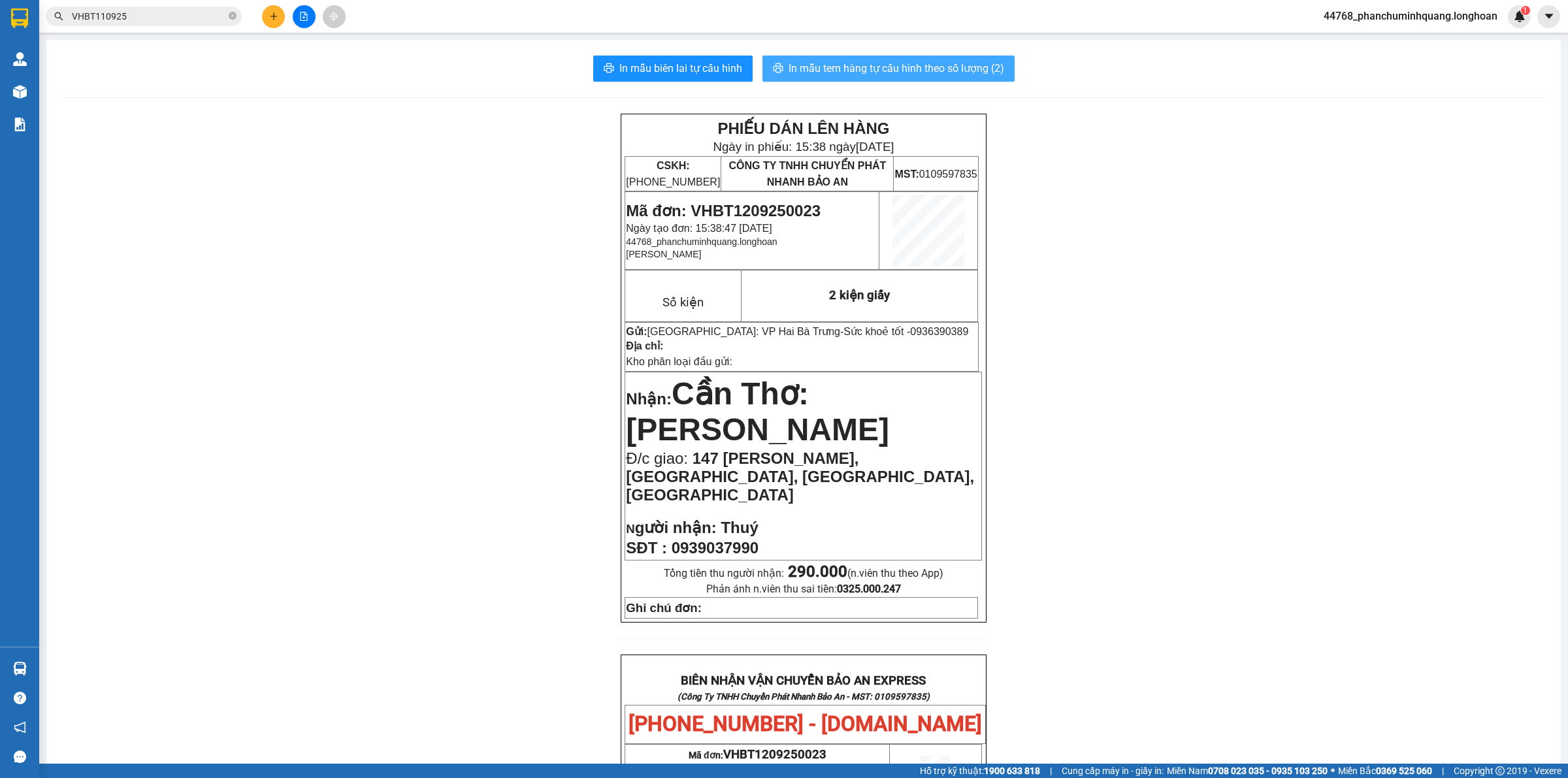
click at [867, 70] on span "In mẫu tem hàng tự cấu hình theo số lượng (2)" at bounding box center [896, 68] width 216 height 16
click at [1148, 370] on div "PHIẾU DÁN LÊN HÀNG Ngày in phiếu: 15:38 ngày 12-09-2025 CSKH: 1900.06.88.33 CÔN…" at bounding box center [803, 715] width 1483 height 1202
click at [270, 12] on icon "plus" at bounding box center [273, 16] width 9 height 9
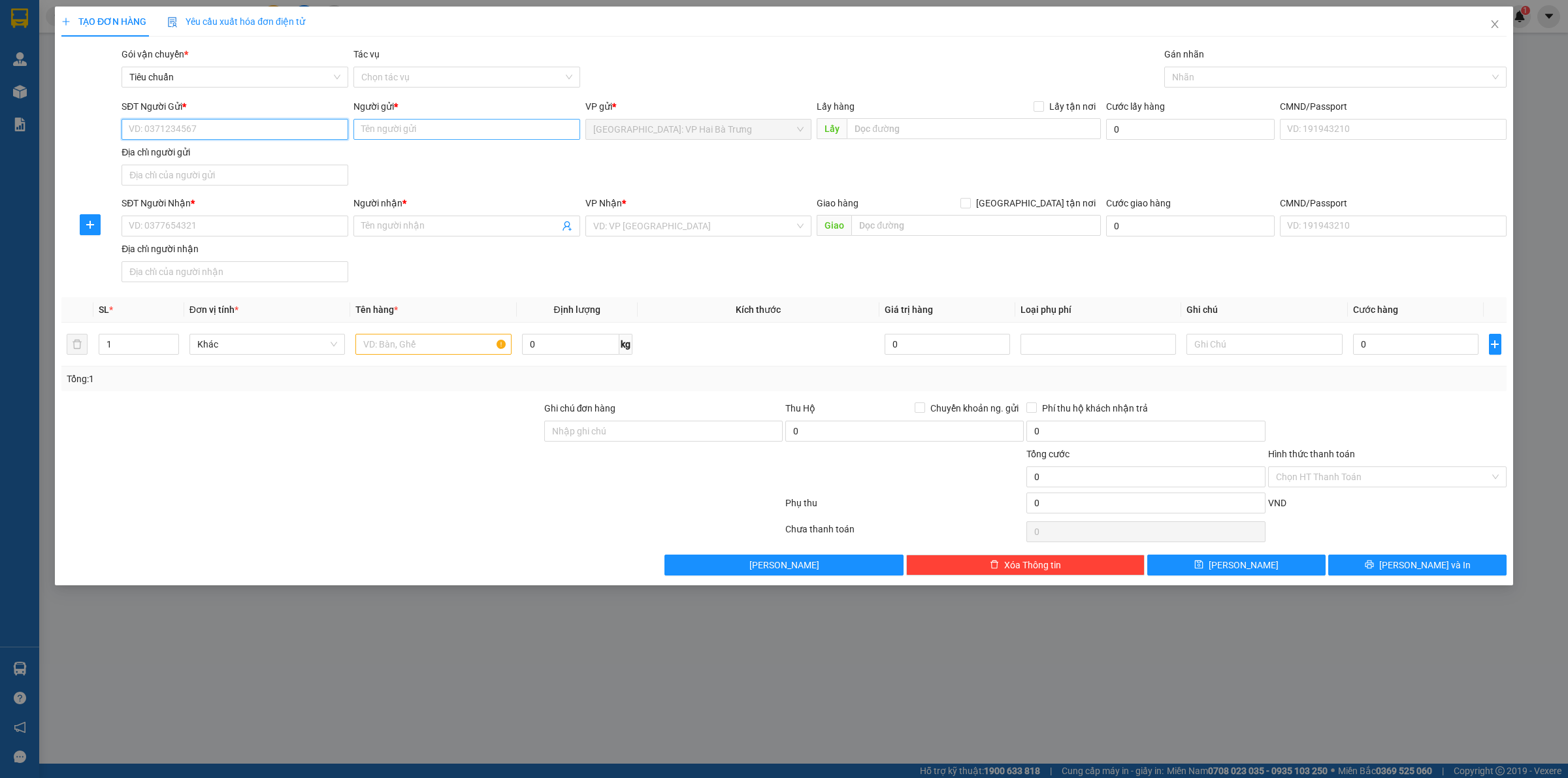
drag, startPoint x: 322, startPoint y: 129, endPoint x: 438, endPoint y: 127, distance: 116.0
click at [350, 128] on div "SĐT Người Gửi * VD: 0371234567 Người gửi * Tên người gửi VP gửi * Hà Nội: VP Ha…" at bounding box center [814, 145] width 1390 height 91
click at [240, 233] on input "SĐT Người Nhận *" at bounding box center [235, 226] width 227 height 21
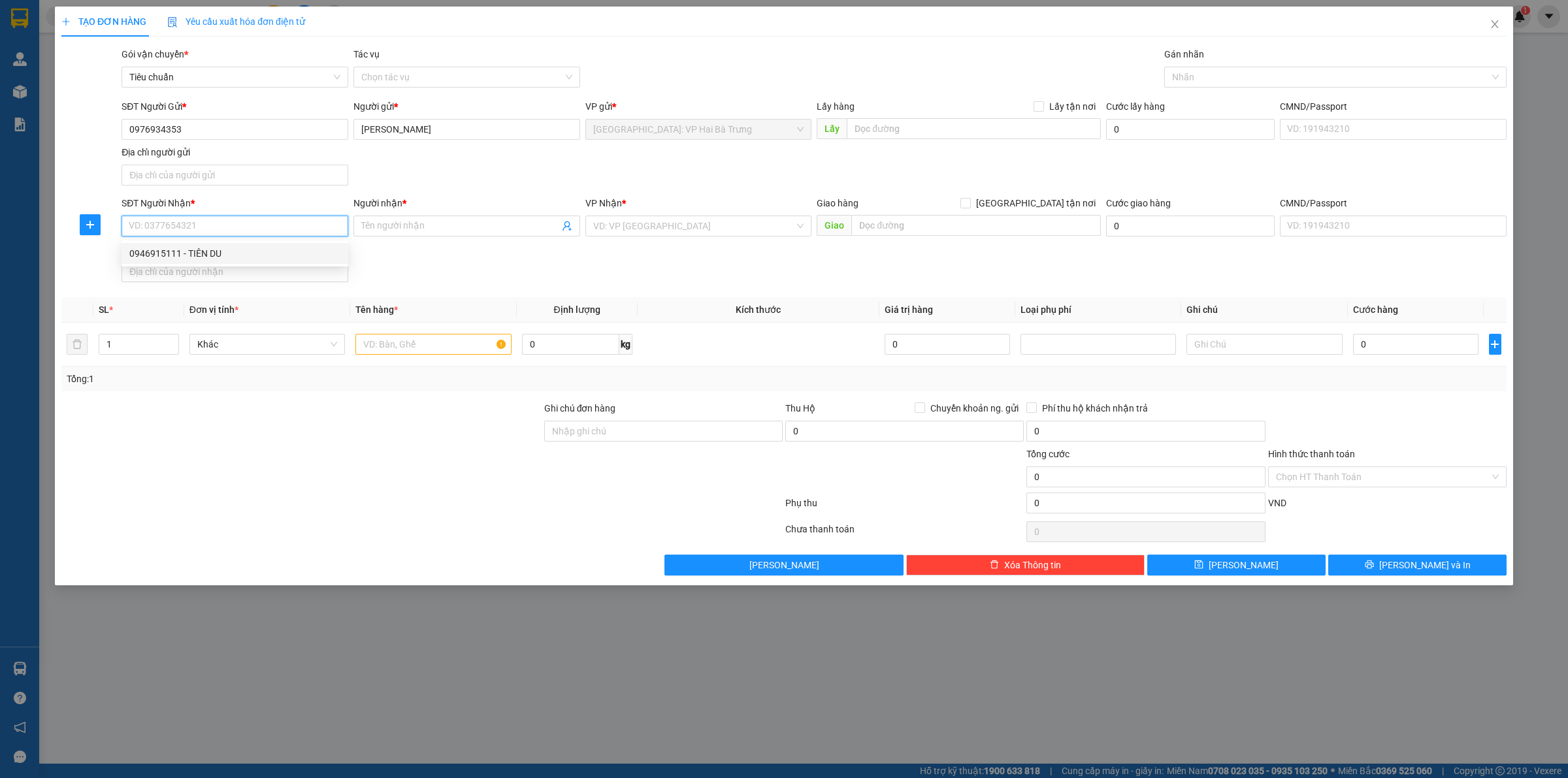
click at [293, 251] on div "0946915111 - TIÊN DU" at bounding box center [234, 253] width 211 height 15
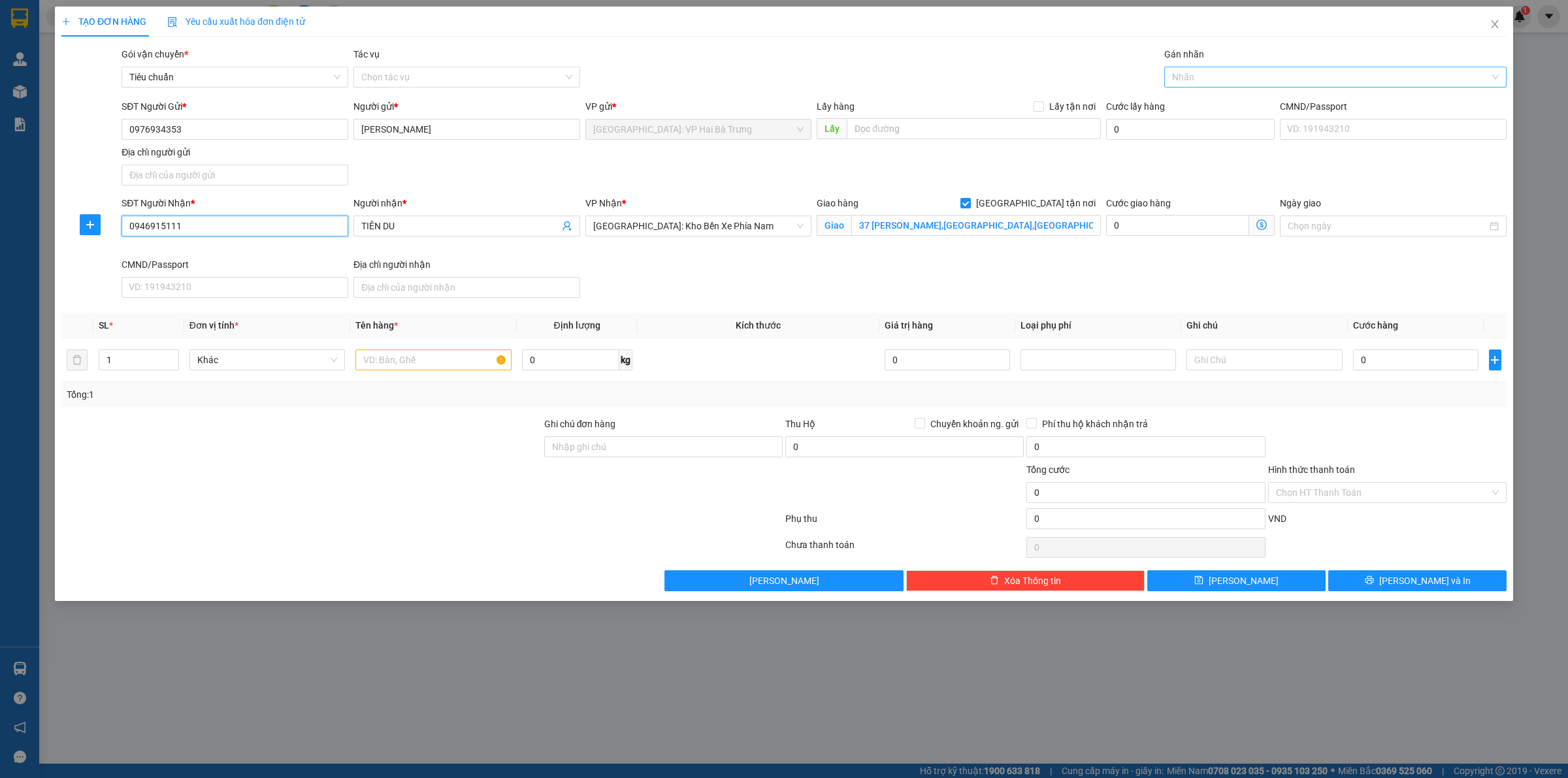
click at [1181, 86] on div "Nhãn" at bounding box center [1335, 77] width 342 height 21
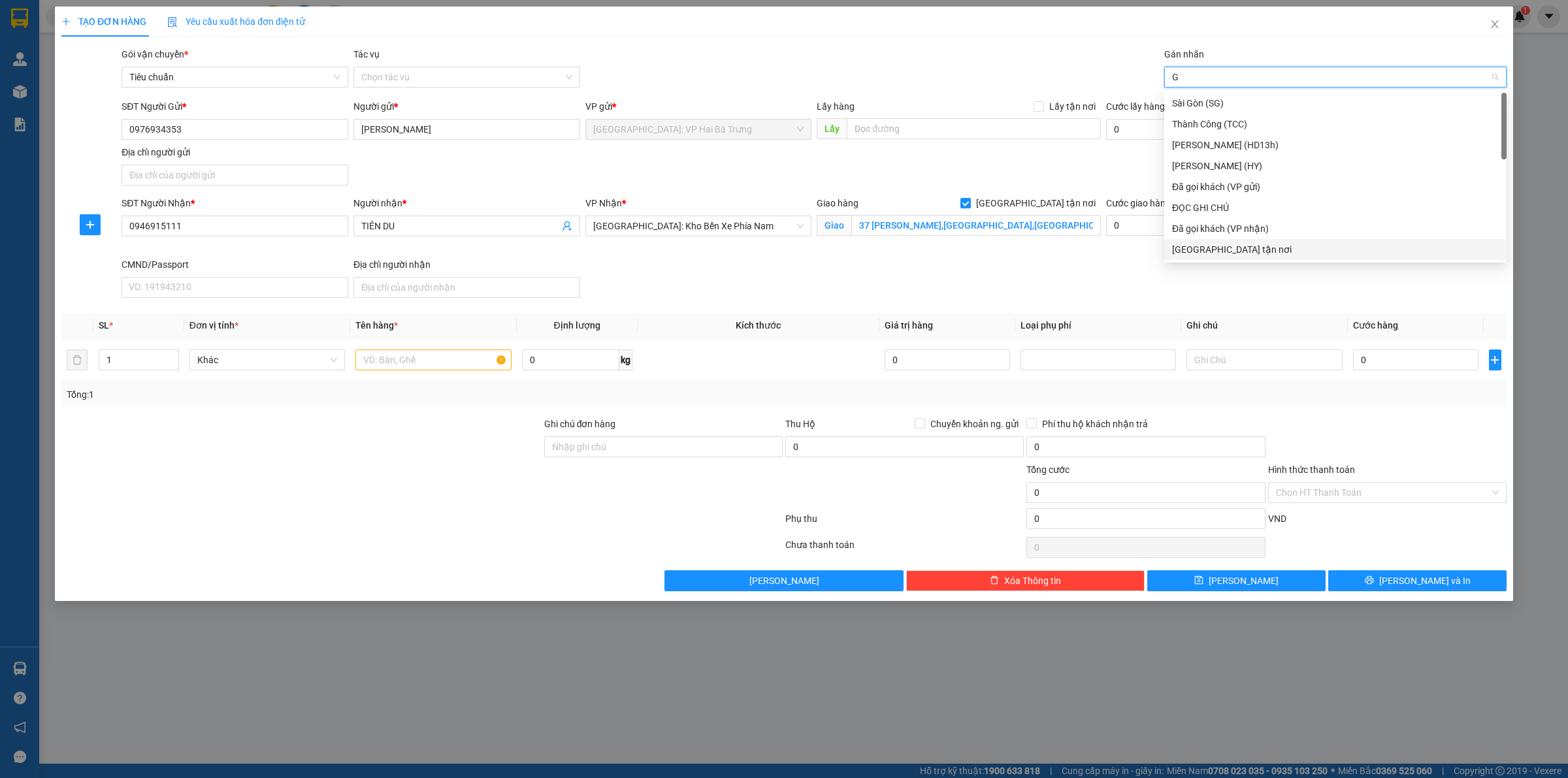
click at [1197, 246] on div "[GEOGRAPHIC_DATA] tận nơi" at bounding box center [1336, 249] width 327 height 15
click at [171, 354] on span "up" at bounding box center [171, 356] width 8 height 8
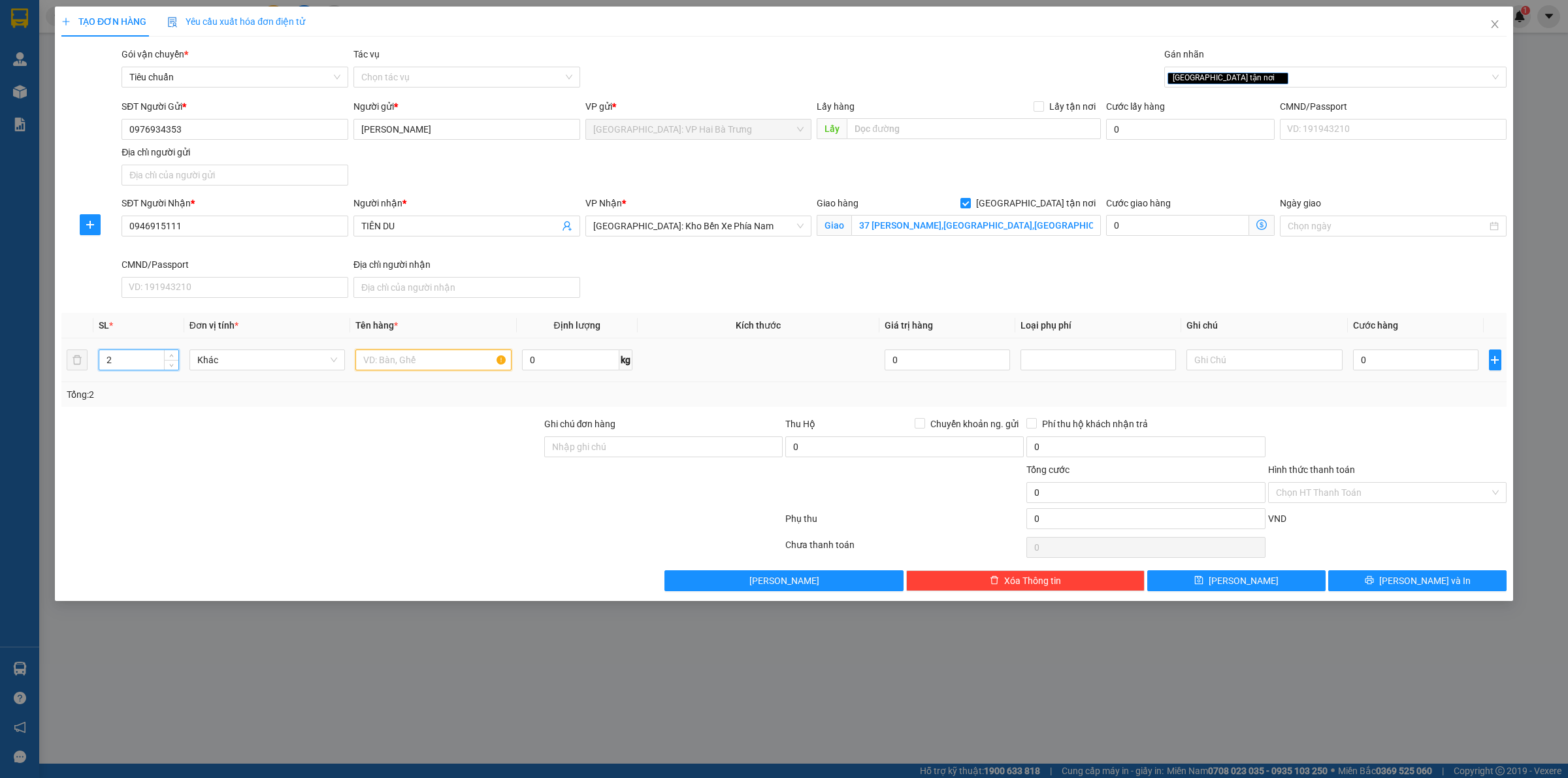
click at [435, 359] on input "text" at bounding box center [433, 360] width 155 height 21
drag, startPoint x: 1428, startPoint y: 358, endPoint x: 1421, endPoint y: 358, distance: 7.0
click at [1426, 358] on input "0" at bounding box center [1416, 360] width 125 height 21
click at [1402, 571] on div "Transit Pickup Surcharge Ids Transit Deliver Surcharge Ids Transit Deliver Surc…" at bounding box center [783, 319] width 1445 height 544
click at [1374, 578] on icon "printer" at bounding box center [1369, 580] width 9 height 9
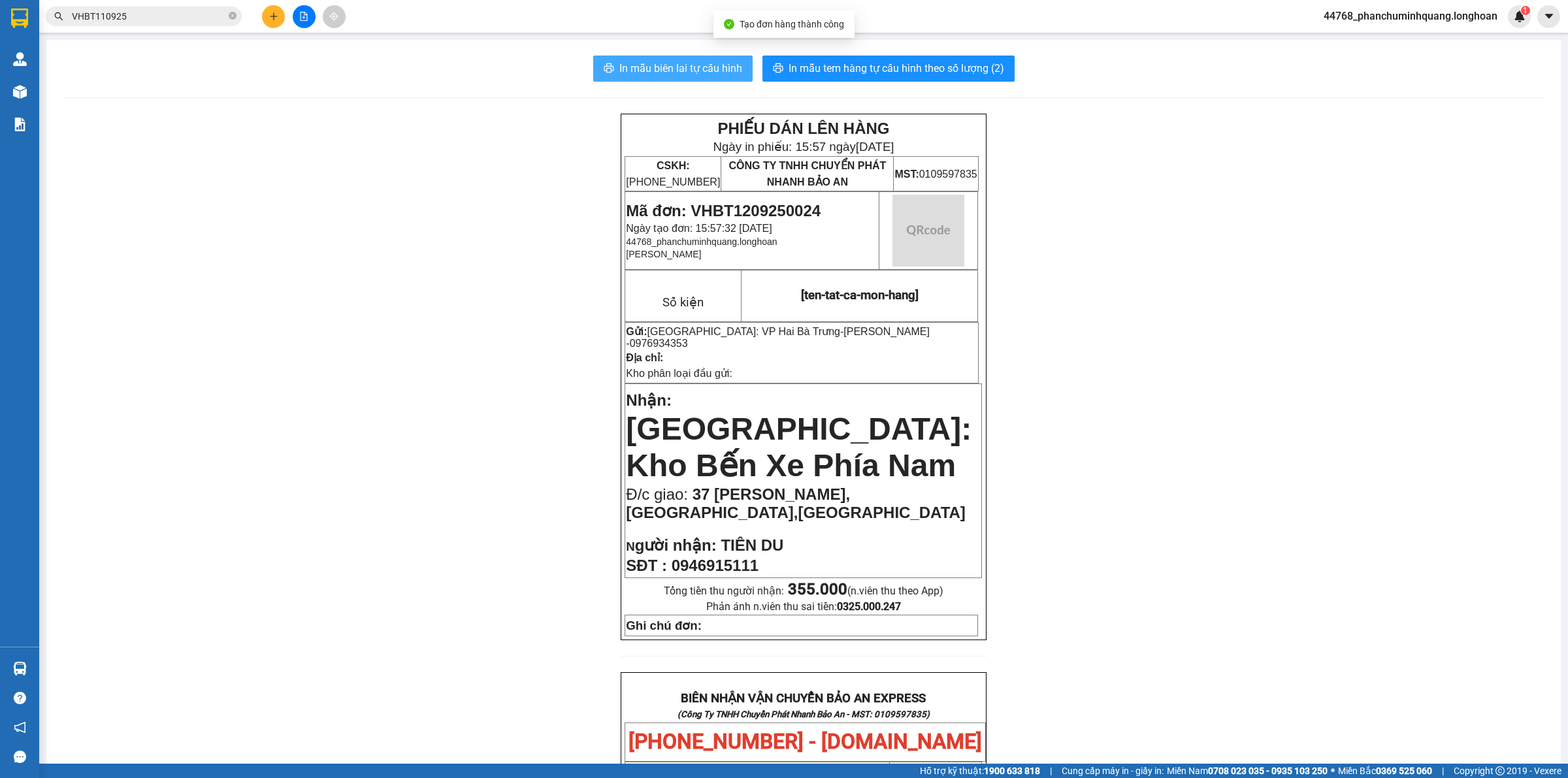
click at [619, 63] on span "In mẫu biên lai tự cấu hình" at bounding box center [680, 68] width 123 height 16
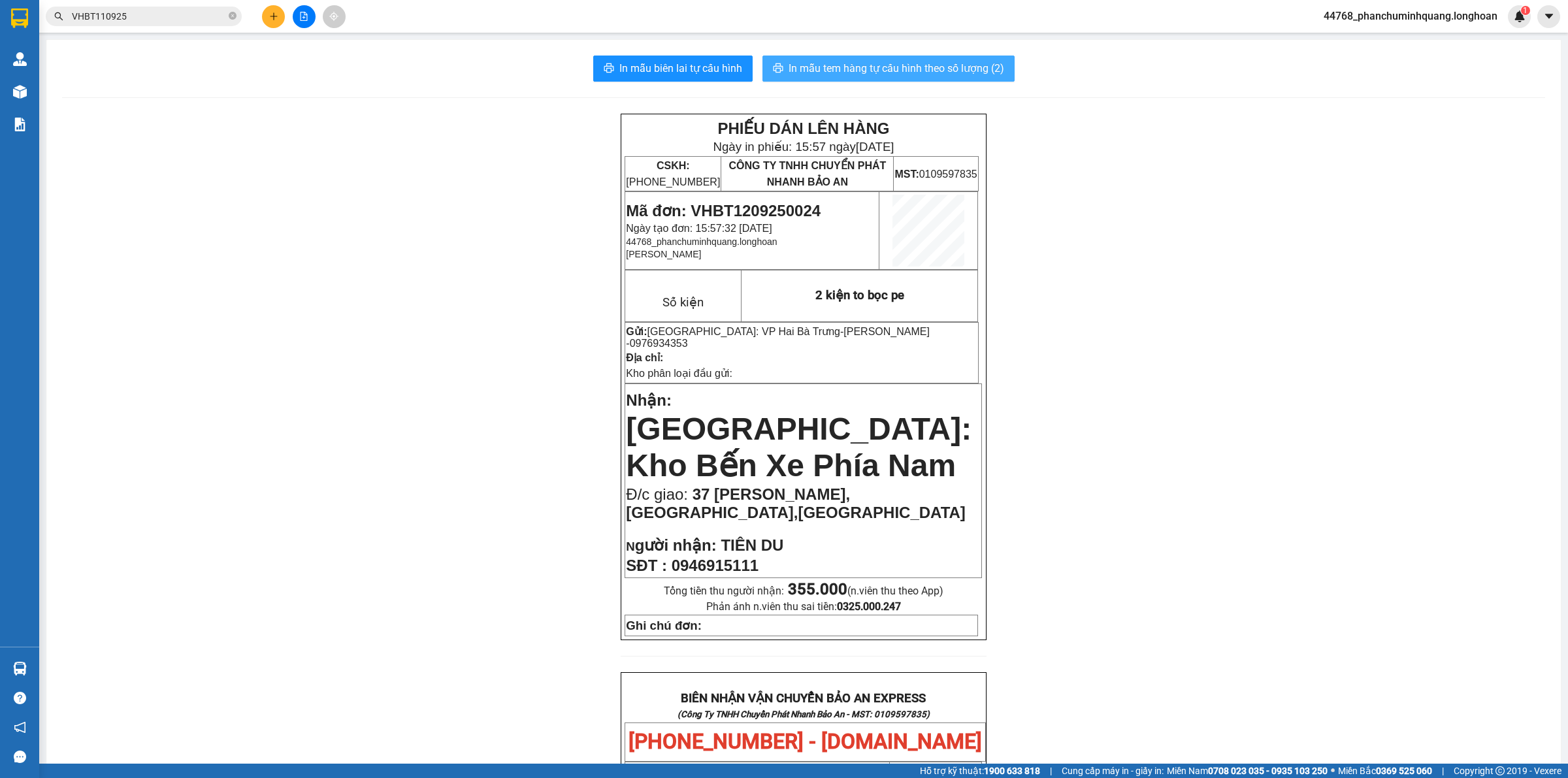
click at [983, 69] on span "In mẫu tem hàng tự cấu hình theo số lượng (2)" at bounding box center [896, 68] width 216 height 16
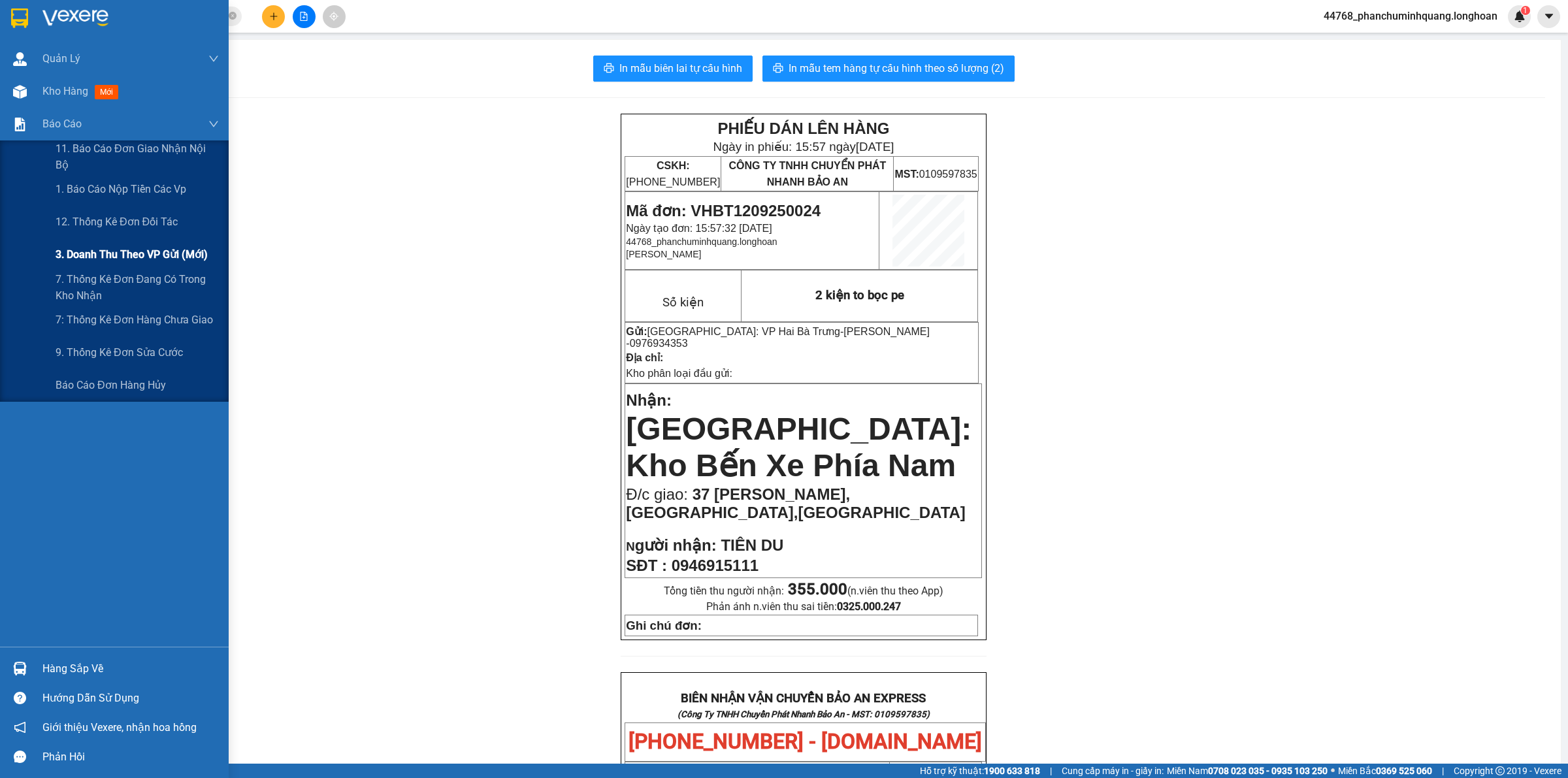
click at [125, 245] on div "3. Doanh Thu theo VP Gửi (mới)" at bounding box center [137, 255] width 163 height 33
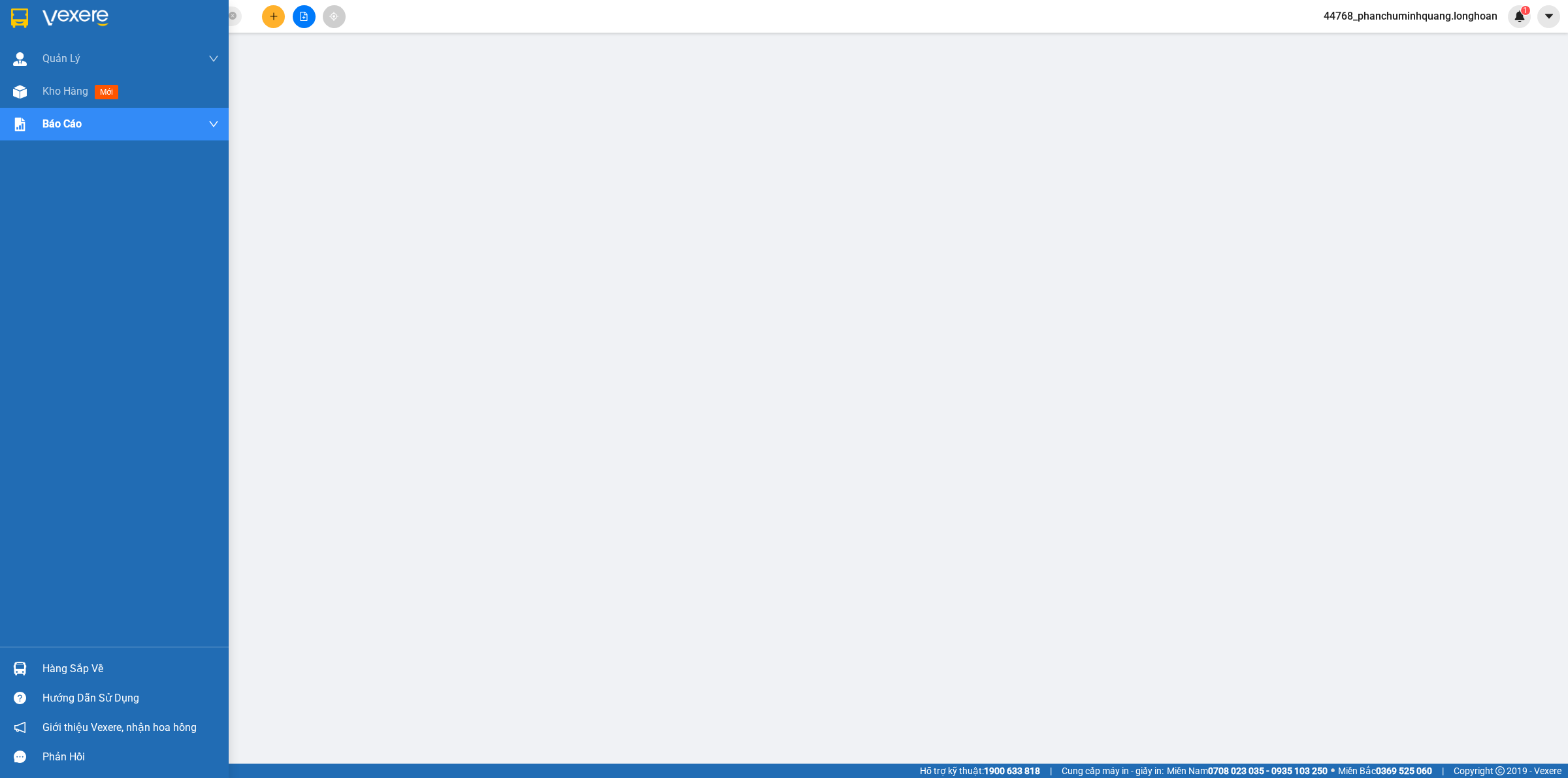
click at [30, 12] on div at bounding box center [19, 17] width 23 height 23
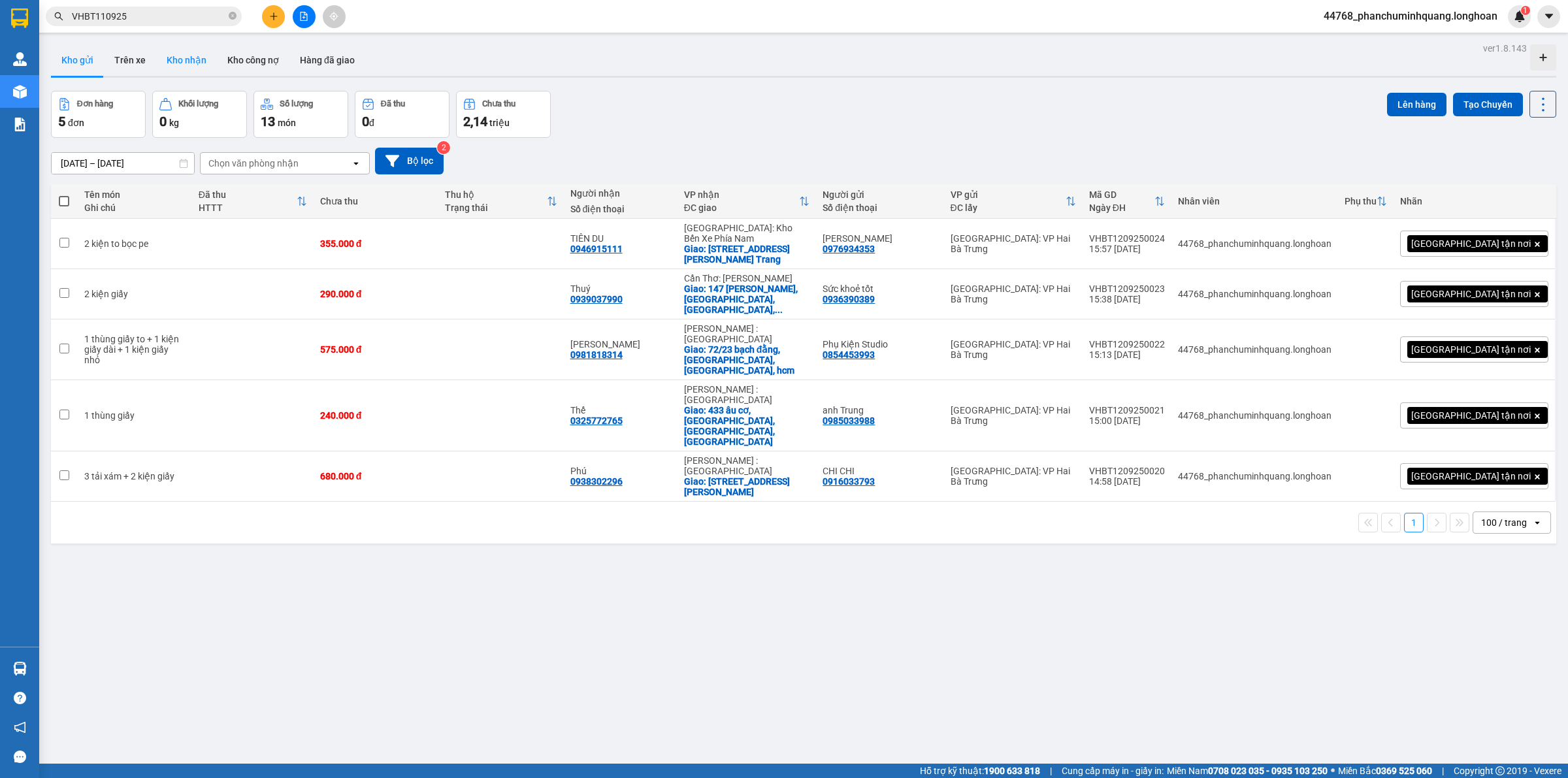
click at [187, 63] on button "Kho nhận" at bounding box center [186, 60] width 61 height 31
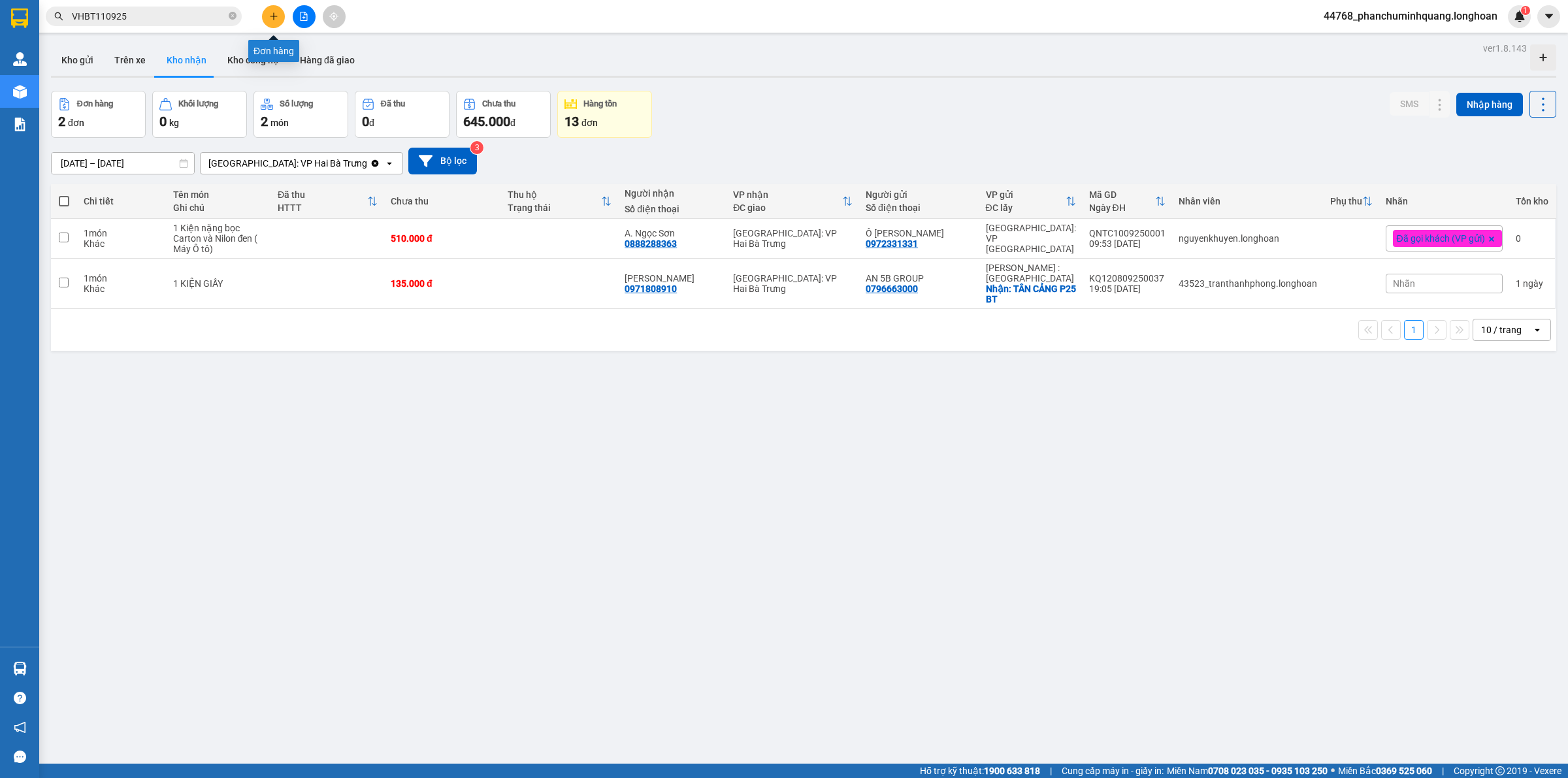
click at [268, 15] on button at bounding box center [273, 17] width 23 height 23
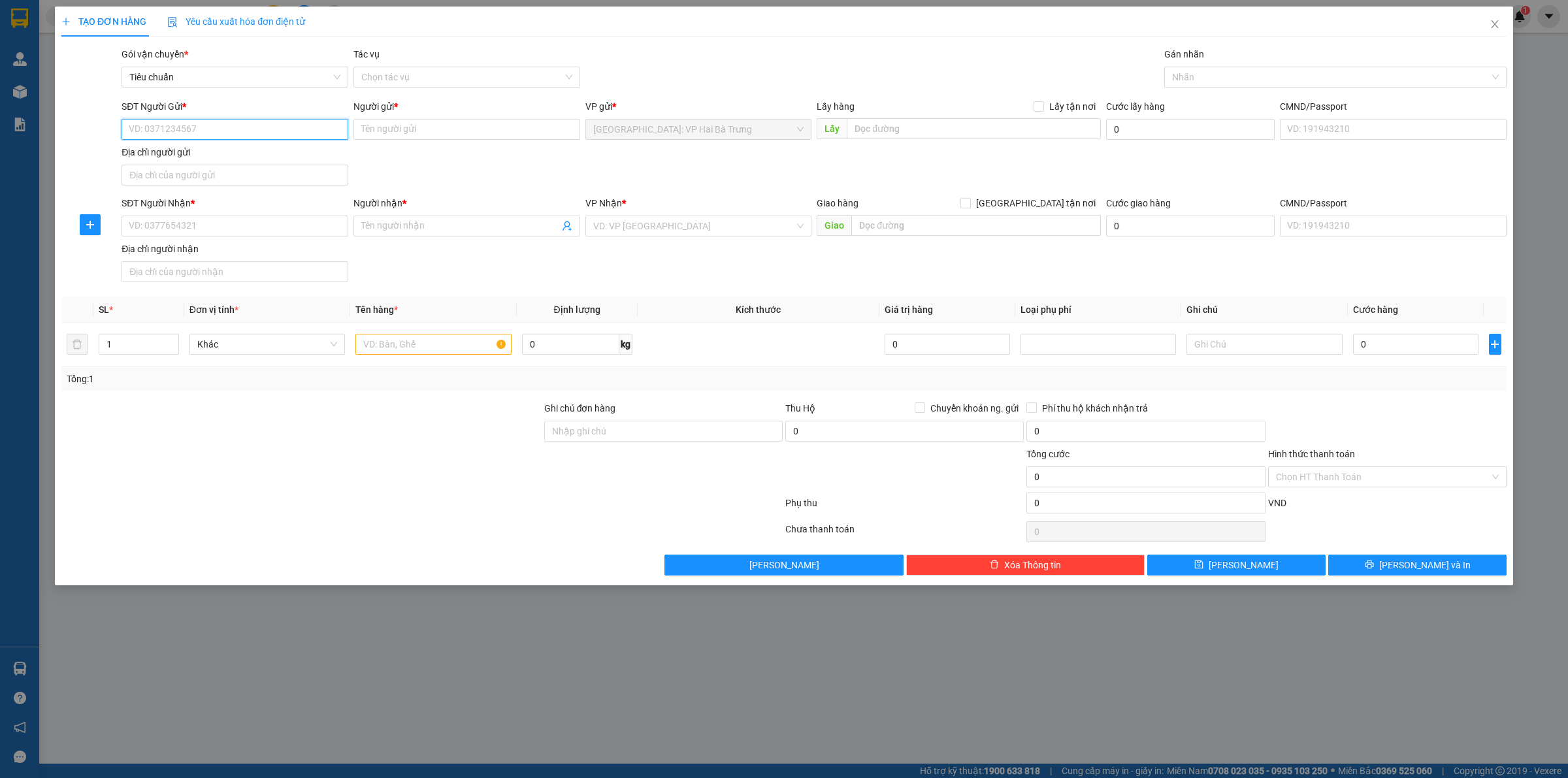
click at [289, 126] on input "SĐT Người Gửi *" at bounding box center [235, 129] width 227 height 21
click at [268, 149] on div "0982302882 - Tuấn Thủy" at bounding box center [234, 156] width 211 height 15
click at [298, 223] on input "SĐT Người Nhận *" at bounding box center [235, 226] width 227 height 21
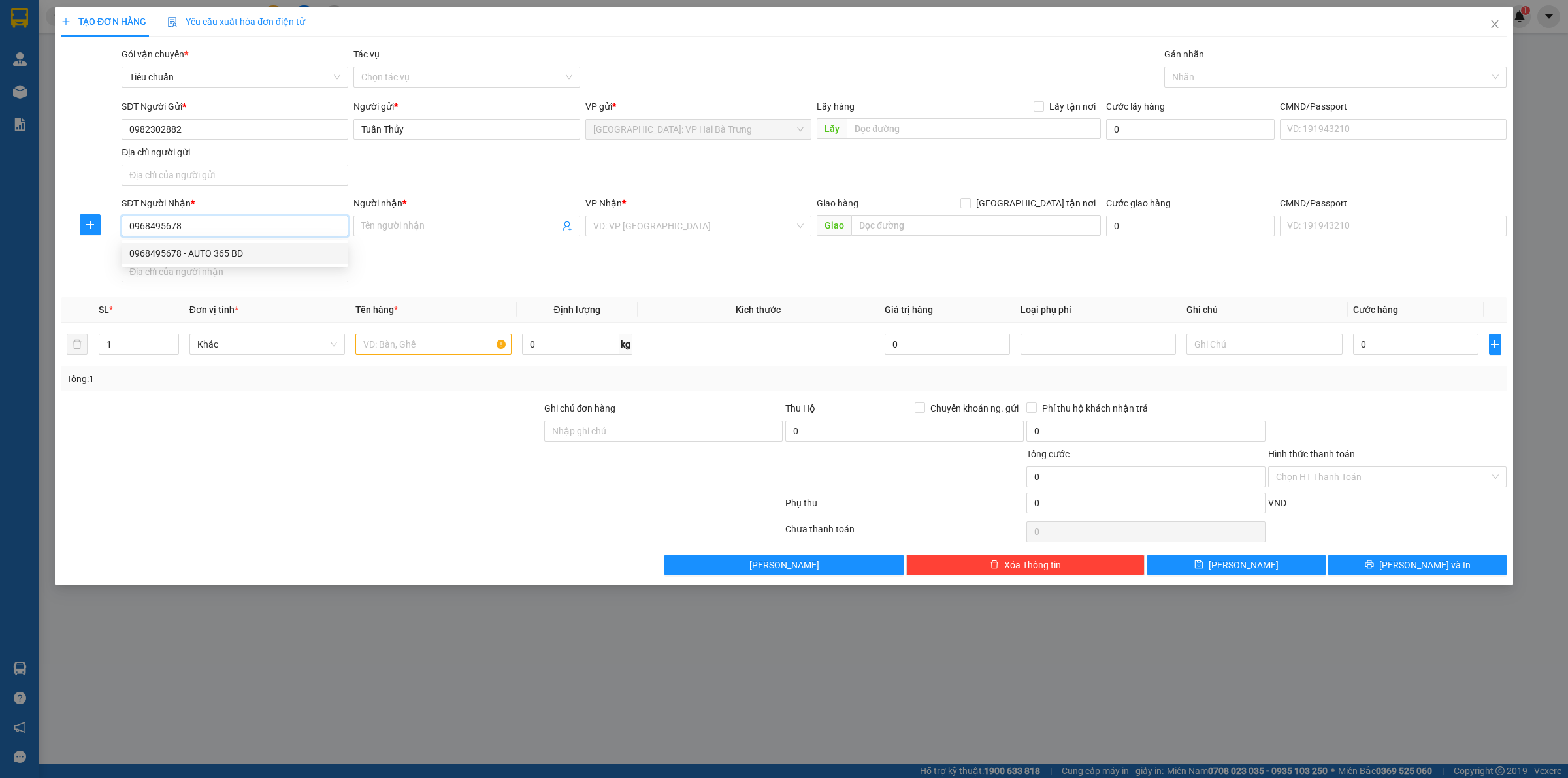
click at [291, 252] on div "0968495678 - AUTO 365 BD" at bounding box center [234, 253] width 211 height 15
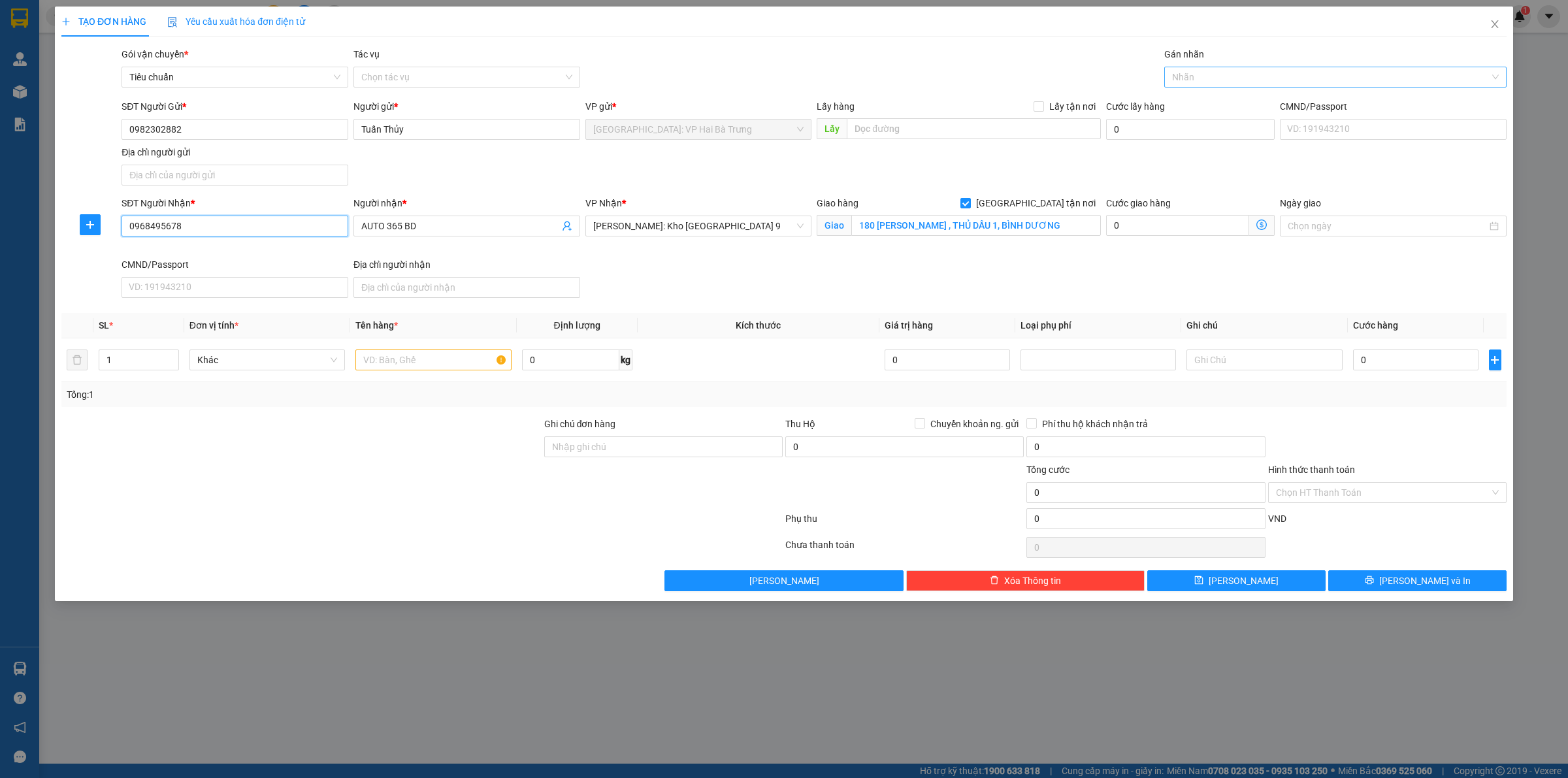
click at [1235, 79] on div at bounding box center [1329, 77] width 323 height 16
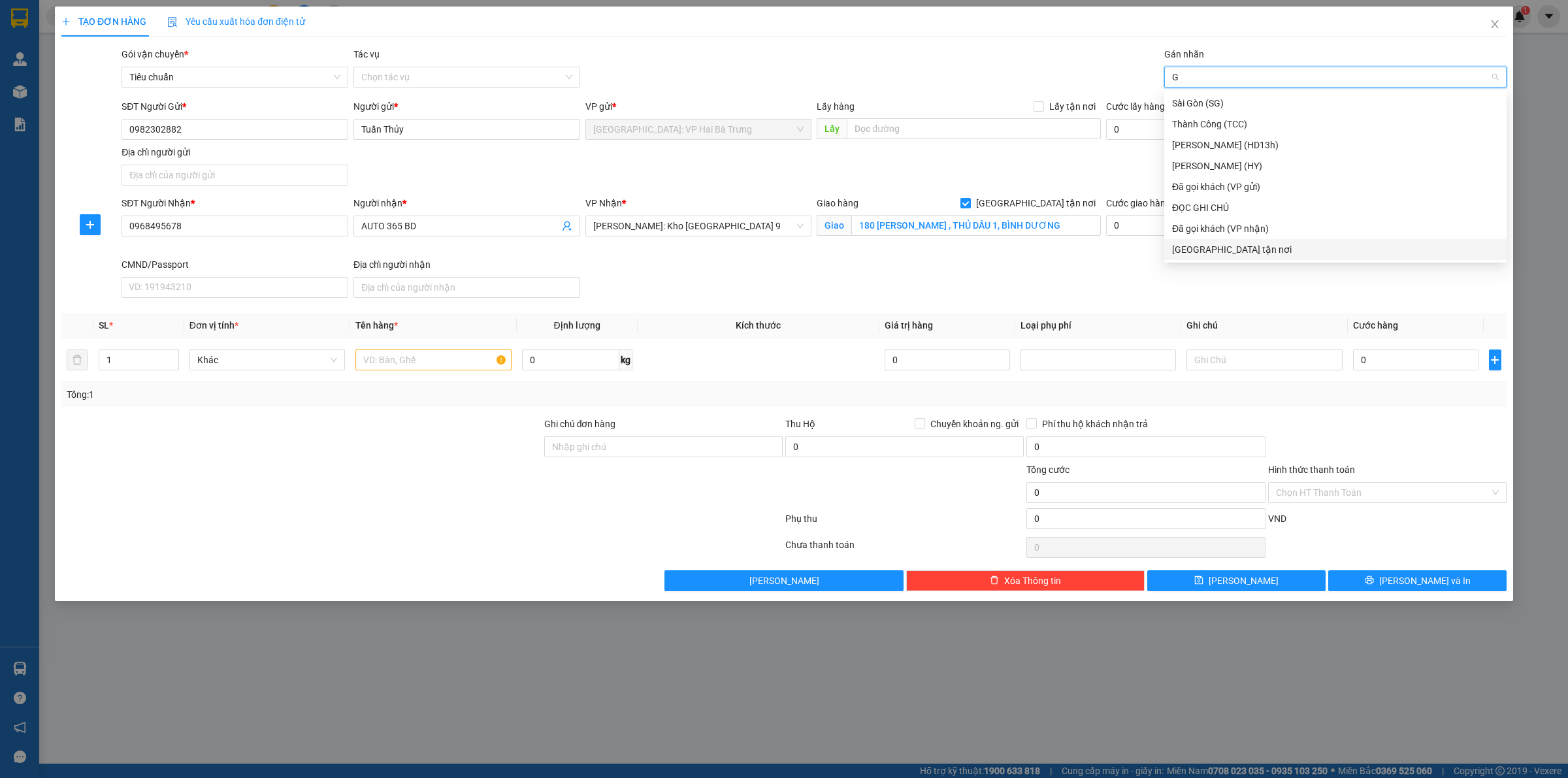
drag, startPoint x: 1184, startPoint y: 250, endPoint x: 967, endPoint y: 308, distance: 224.6
click at [1183, 251] on div "[GEOGRAPHIC_DATA] tận nơi" at bounding box center [1336, 249] width 327 height 15
click at [166, 359] on span "Increase Value" at bounding box center [171, 356] width 15 height 12
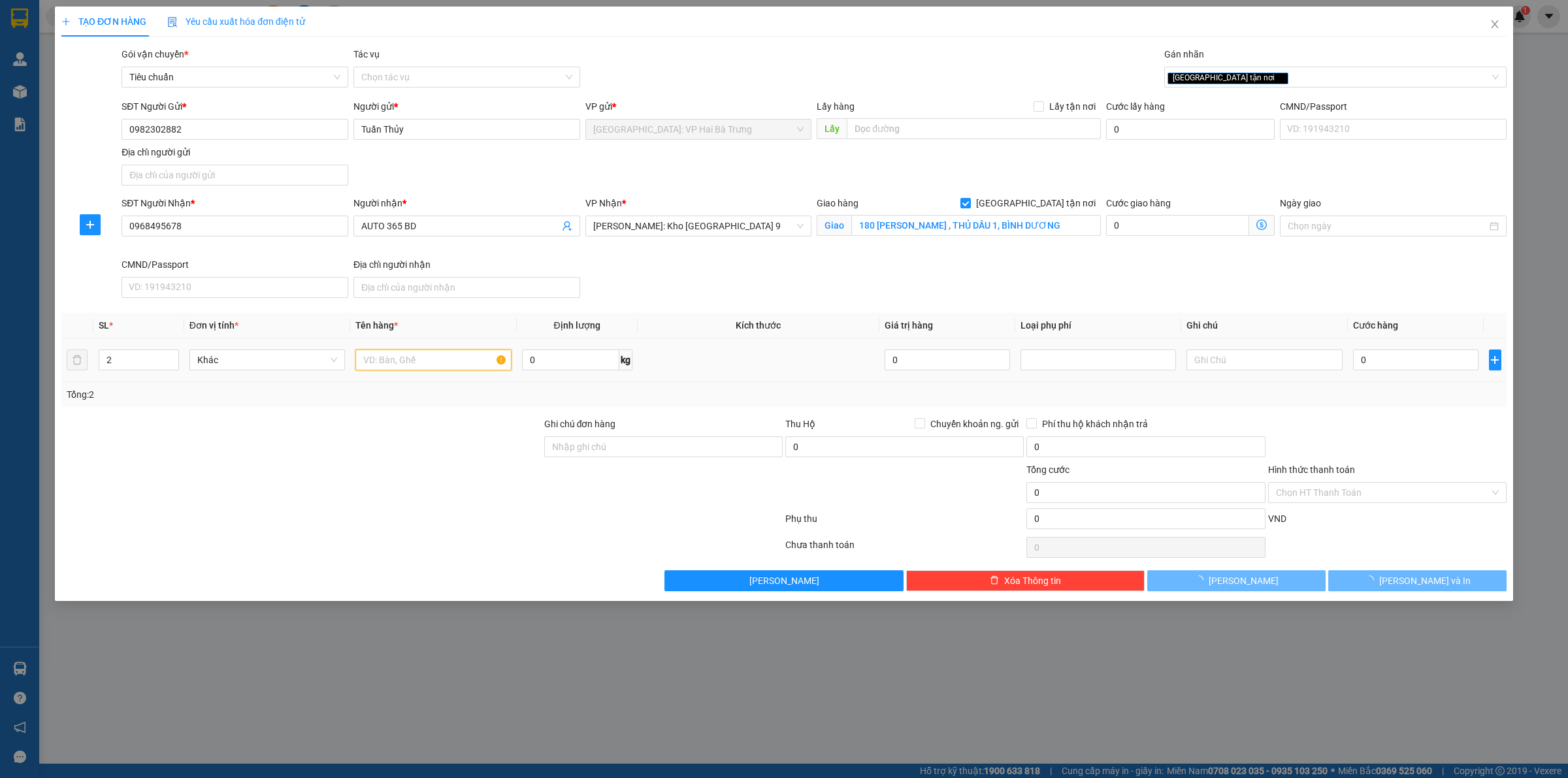
click at [405, 366] on input "text" at bounding box center [433, 360] width 155 height 21
click at [1389, 370] on input "0" at bounding box center [1416, 360] width 125 height 21
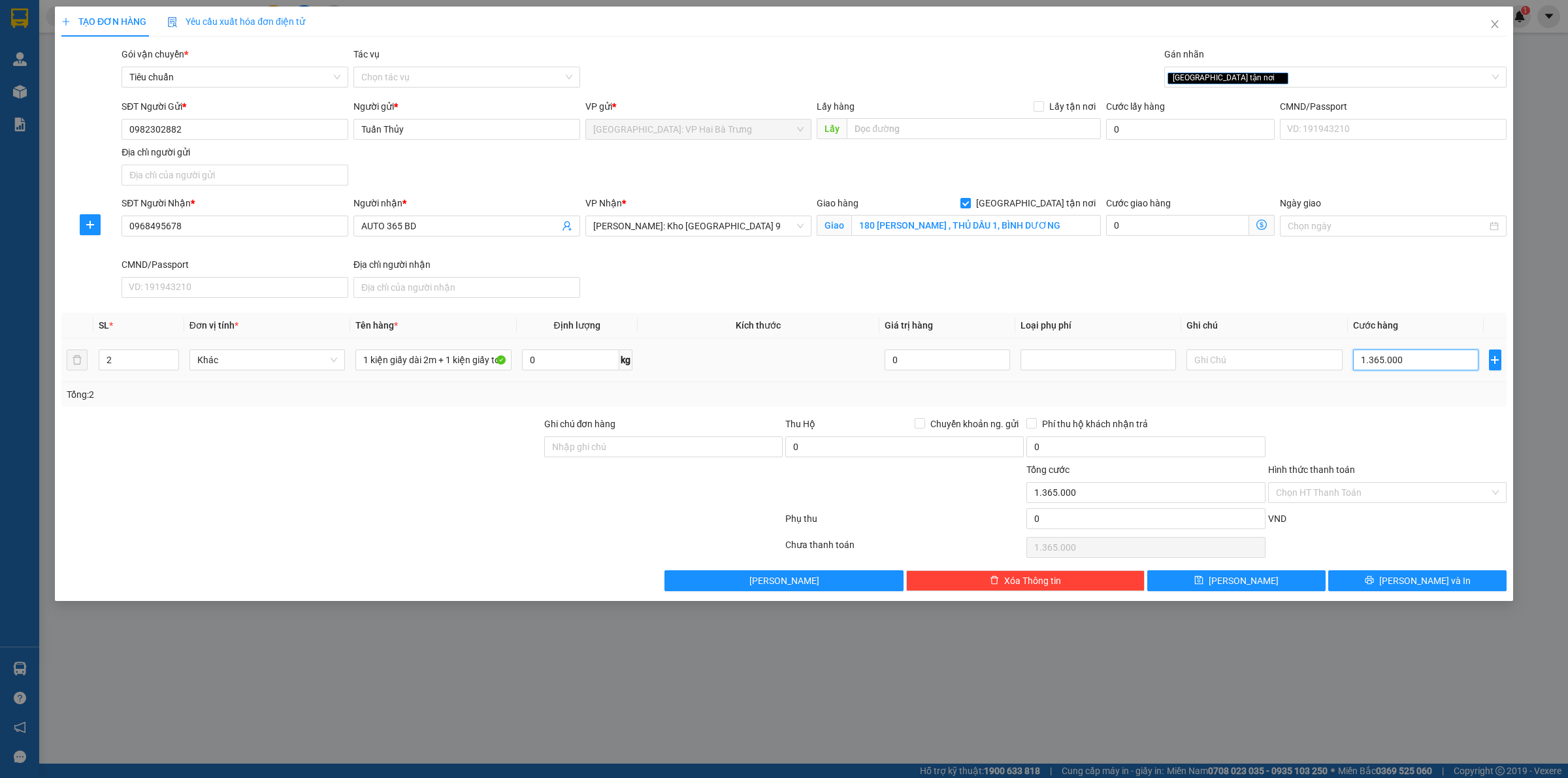
click at [1422, 358] on input "1.365.000" at bounding box center [1416, 360] width 125 height 21
click at [1418, 360] on input "1.365.000" at bounding box center [1416, 360] width 125 height 21
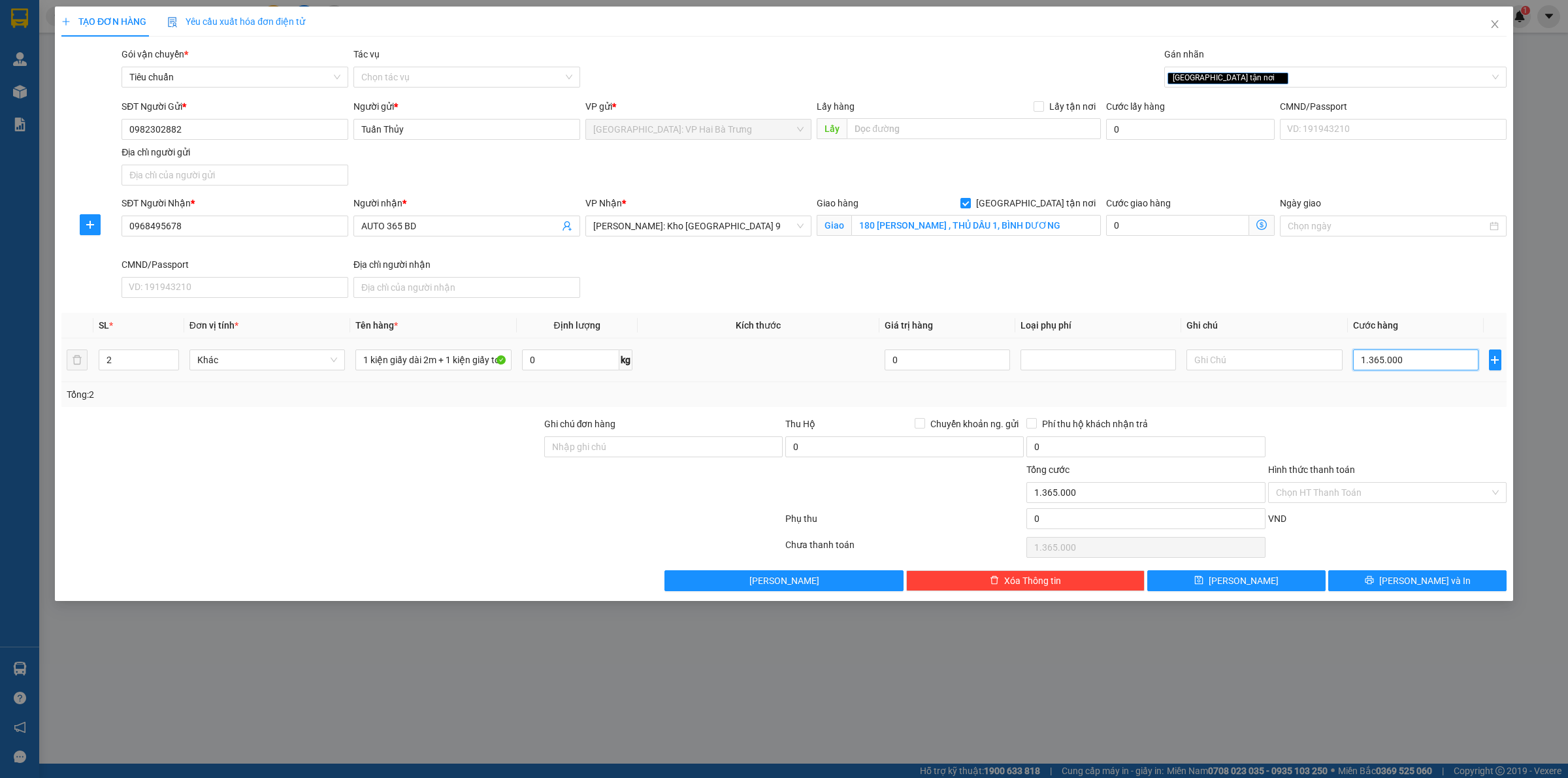
click at [1418, 360] on input "1.365.000" at bounding box center [1416, 360] width 125 height 21
click at [1448, 360] on input "1.300.000" at bounding box center [1416, 360] width 125 height 21
click at [1359, 590] on button "[PERSON_NAME] và In" at bounding box center [1417, 581] width 178 height 21
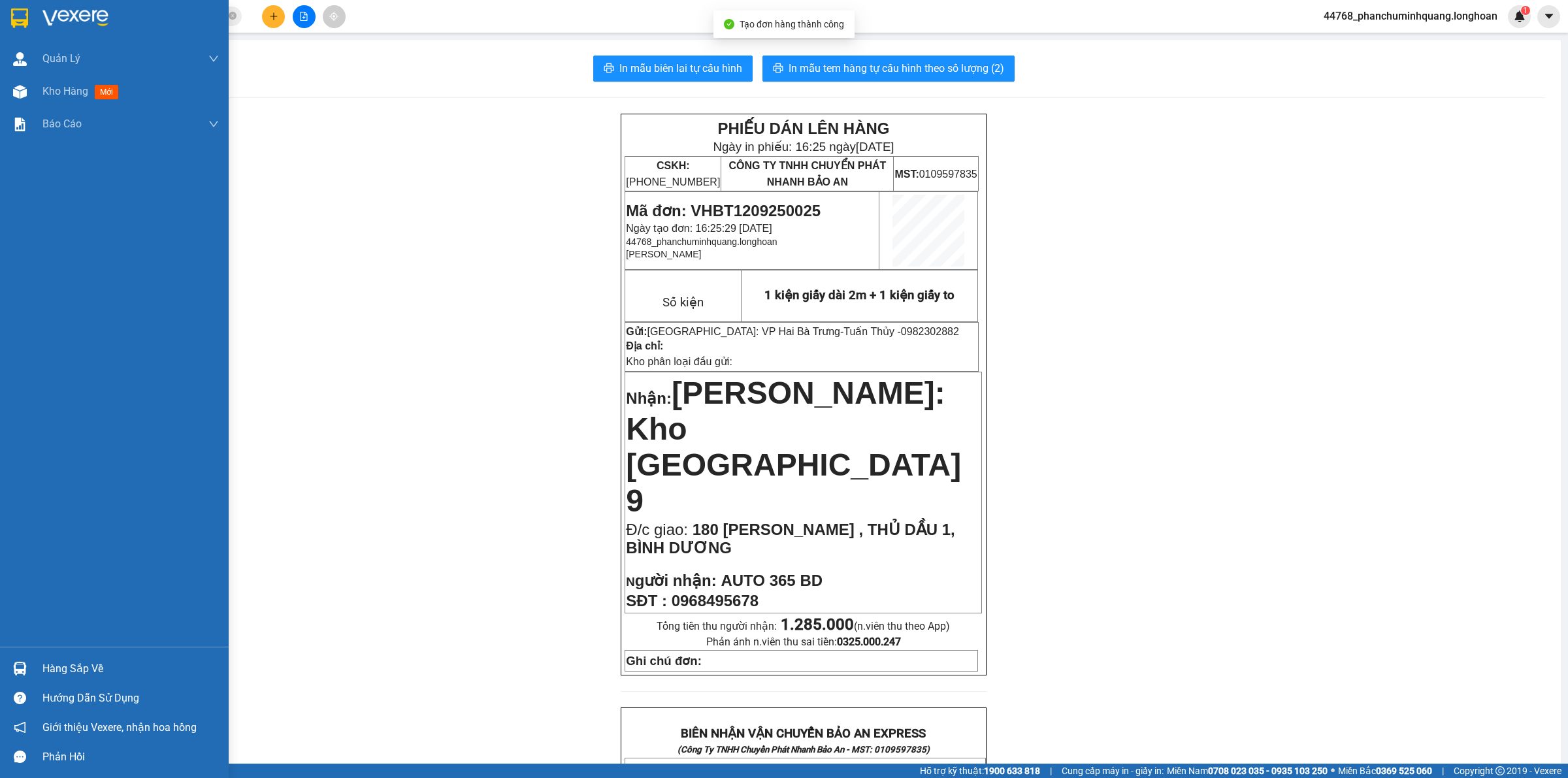
click at [27, 15] on img at bounding box center [19, 18] width 17 height 19
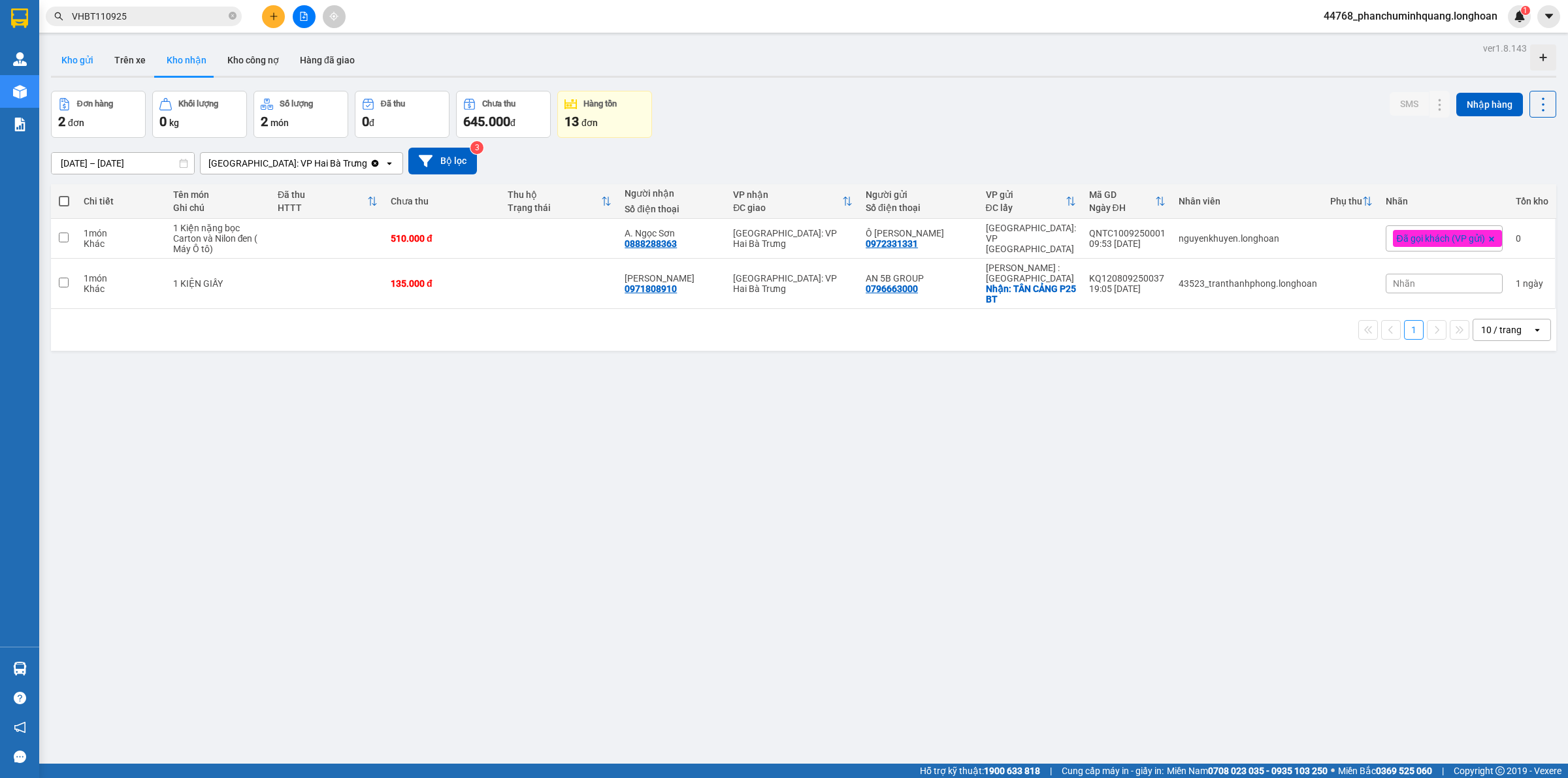
click at [83, 59] on button "Kho gửi" at bounding box center [77, 60] width 53 height 31
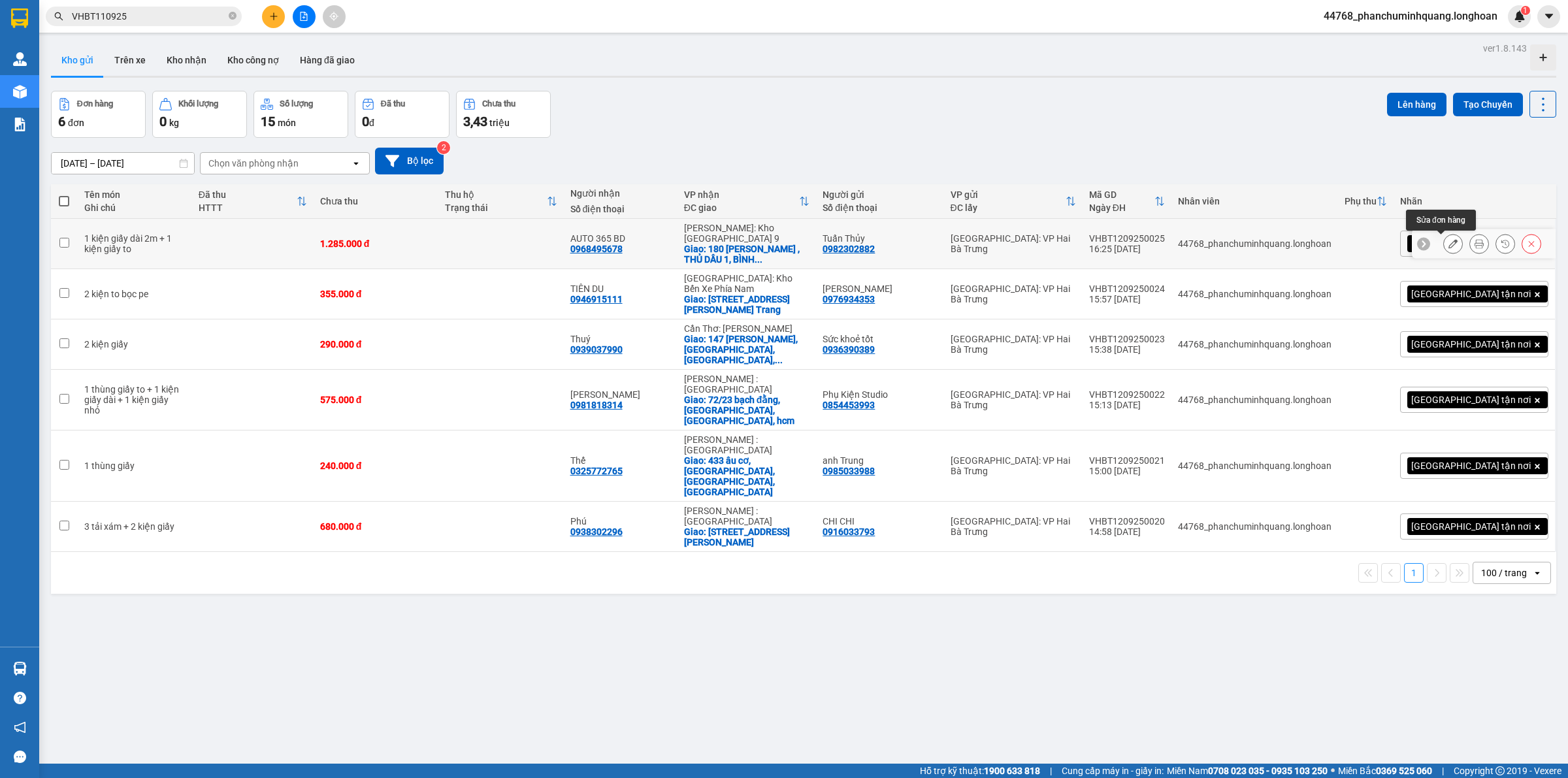
click at [1448, 249] on button at bounding box center [1453, 244] width 18 height 23
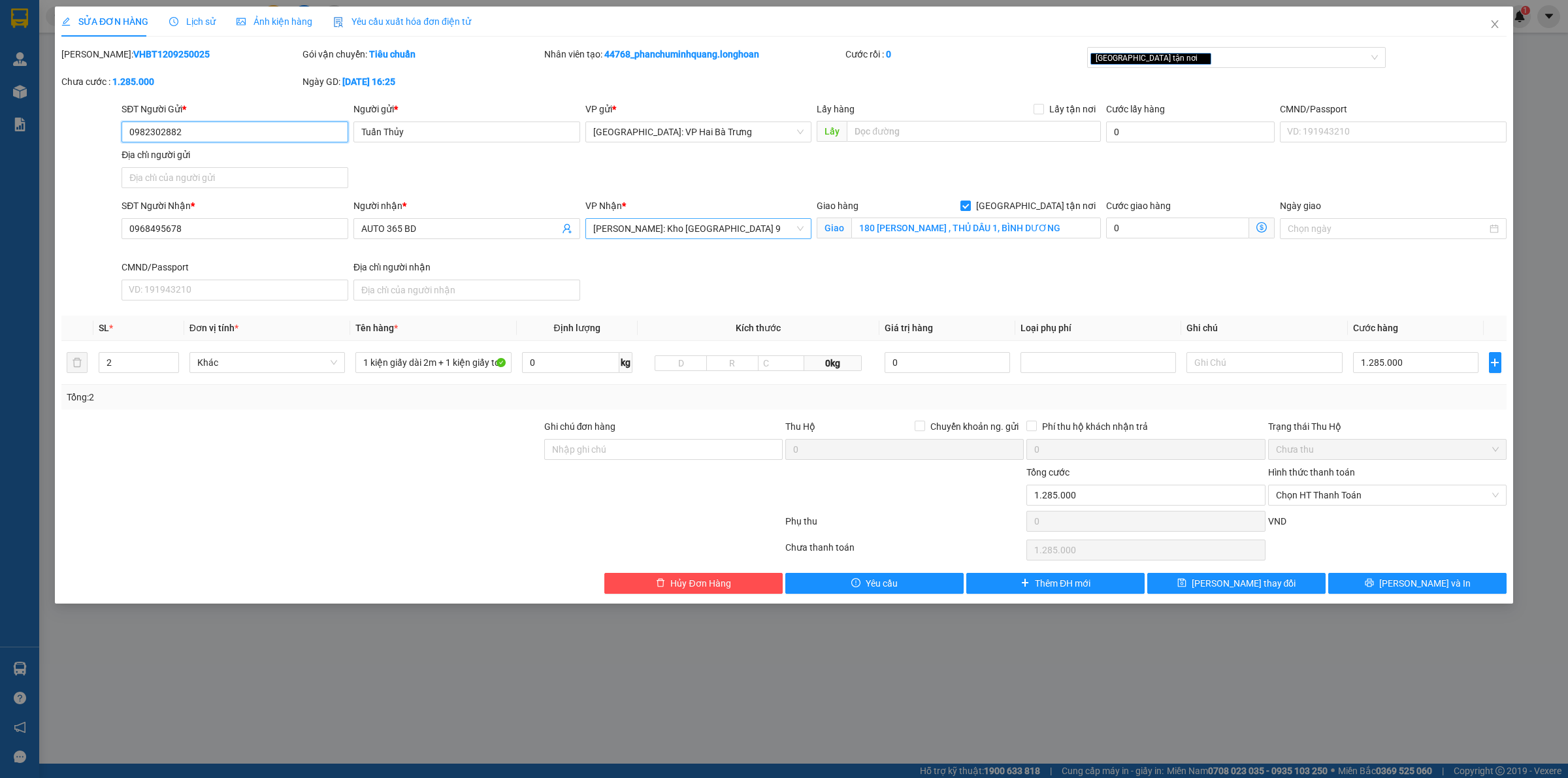
click at [766, 219] on div "Hồ Chí Minh: Kho Thủ Đức & Quận 9" at bounding box center [698, 229] width 227 height 21
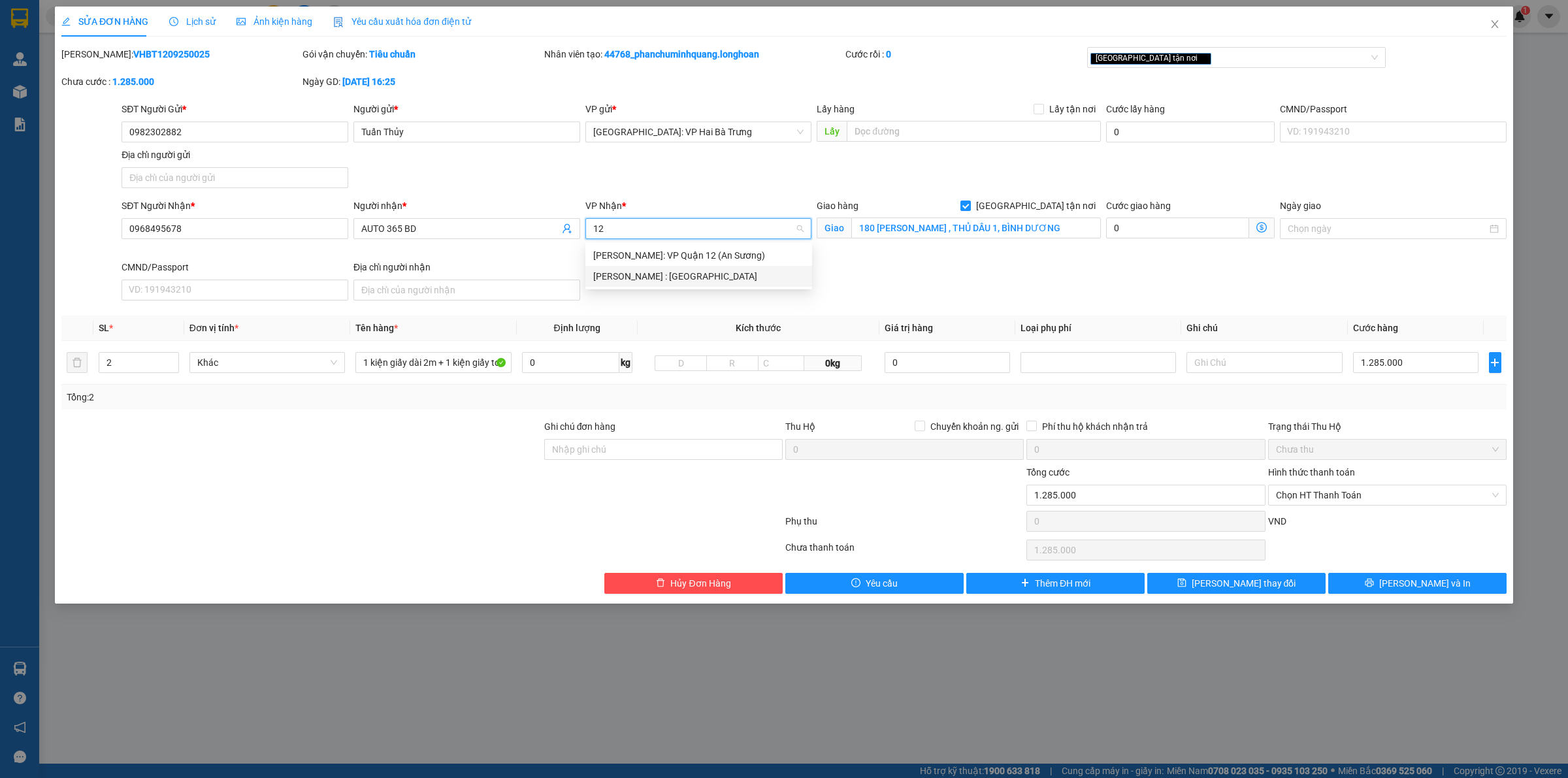
click at [742, 266] on div "[PERSON_NAME] : [GEOGRAPHIC_DATA]" at bounding box center [698, 276] width 227 height 21
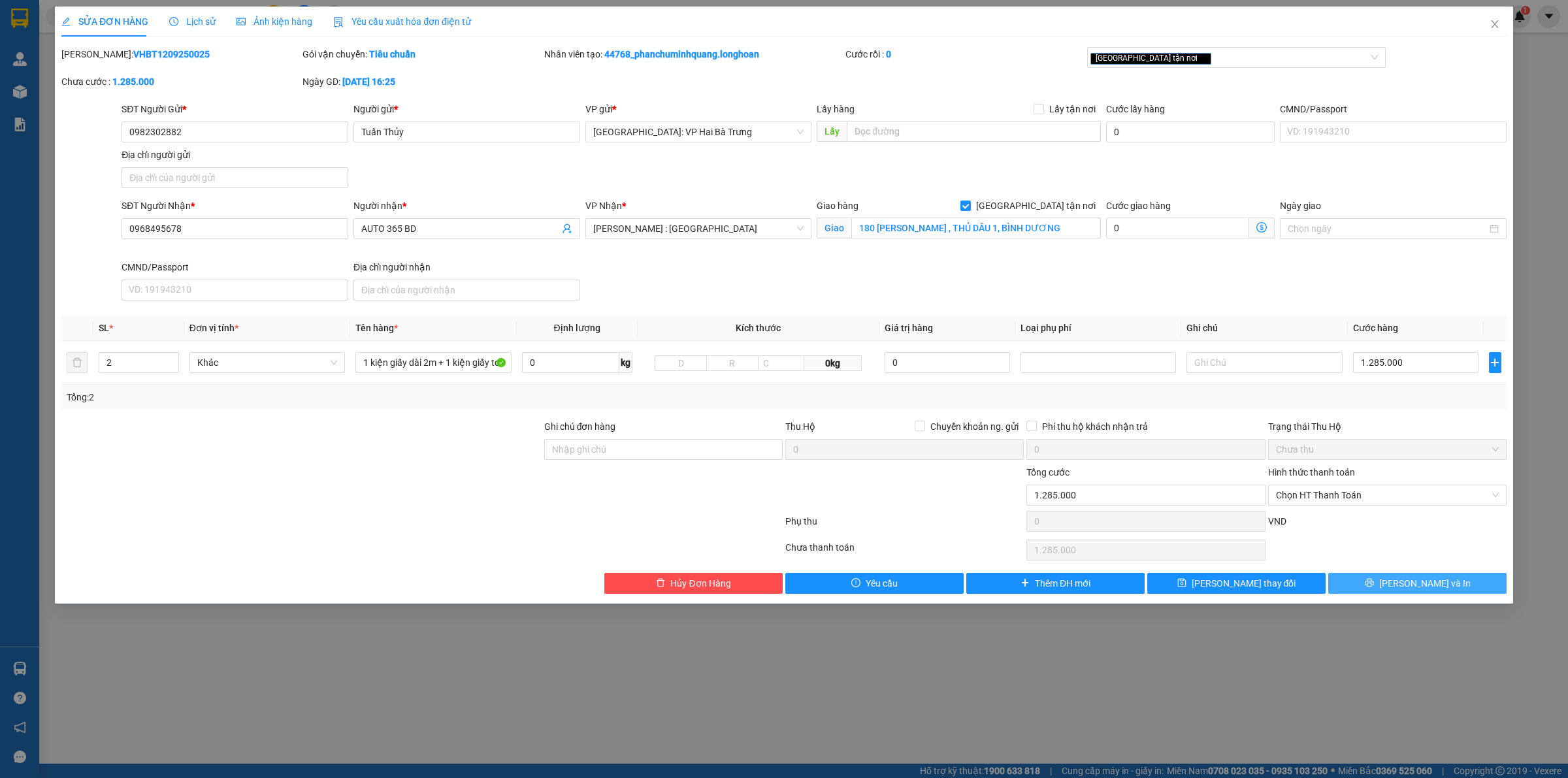
click at [1419, 585] on span "[PERSON_NAME] và In" at bounding box center [1424, 583] width 91 height 15
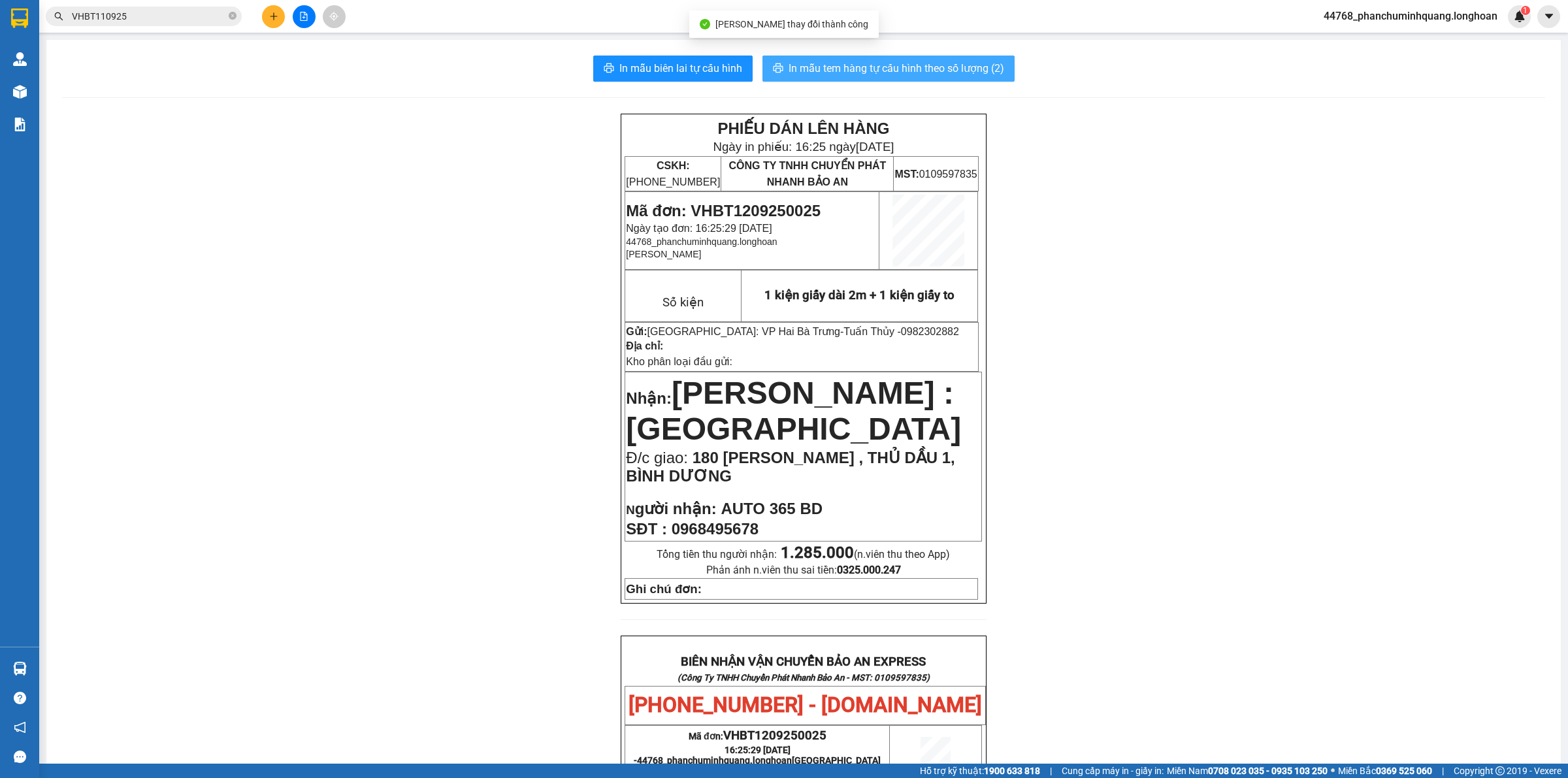
click at [936, 64] on span "In mẫu tem hàng tự cấu hình theo số lượng (2)" at bounding box center [896, 68] width 216 height 16
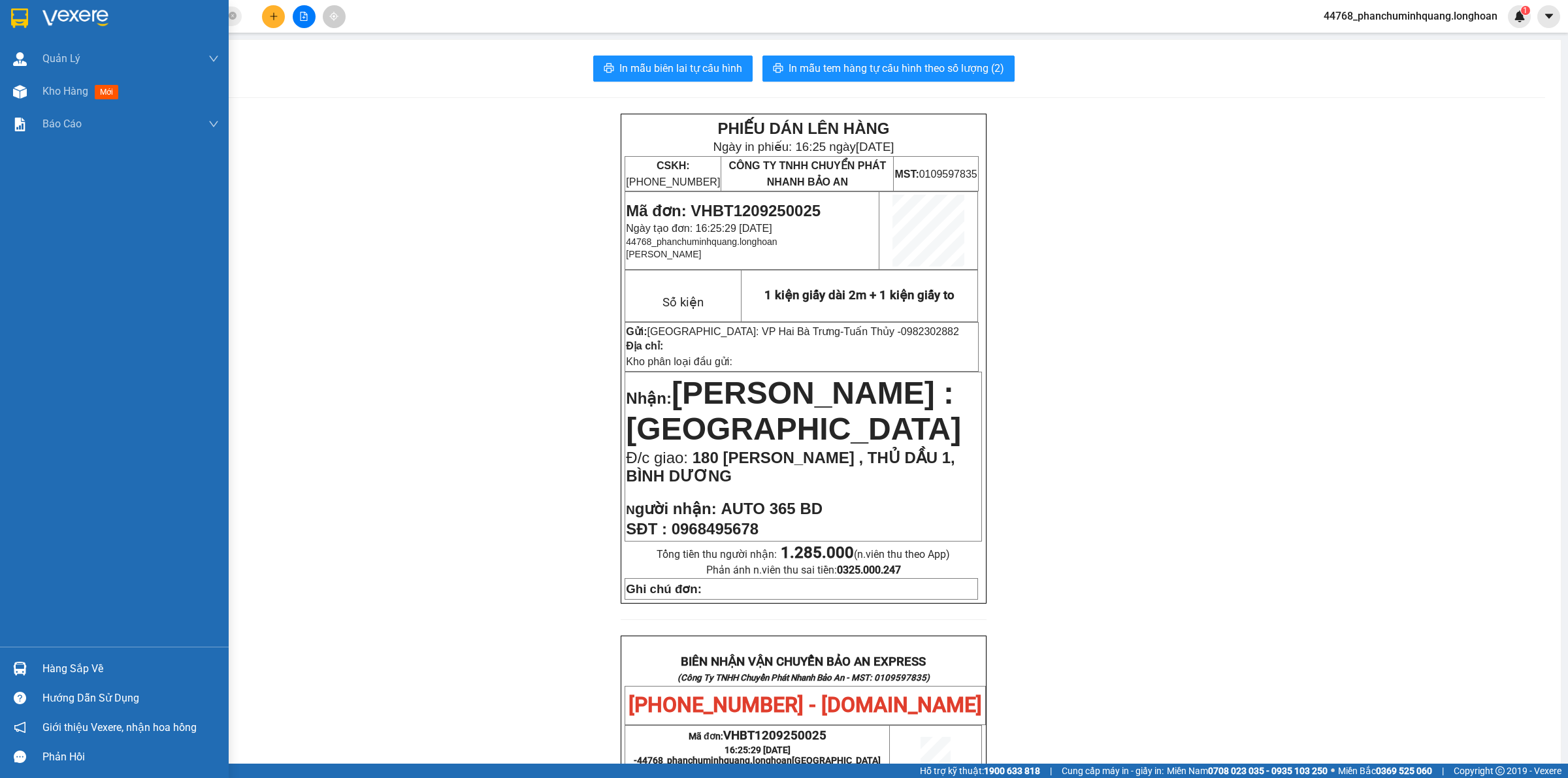
click at [19, 14] on img at bounding box center [19, 18] width 17 height 19
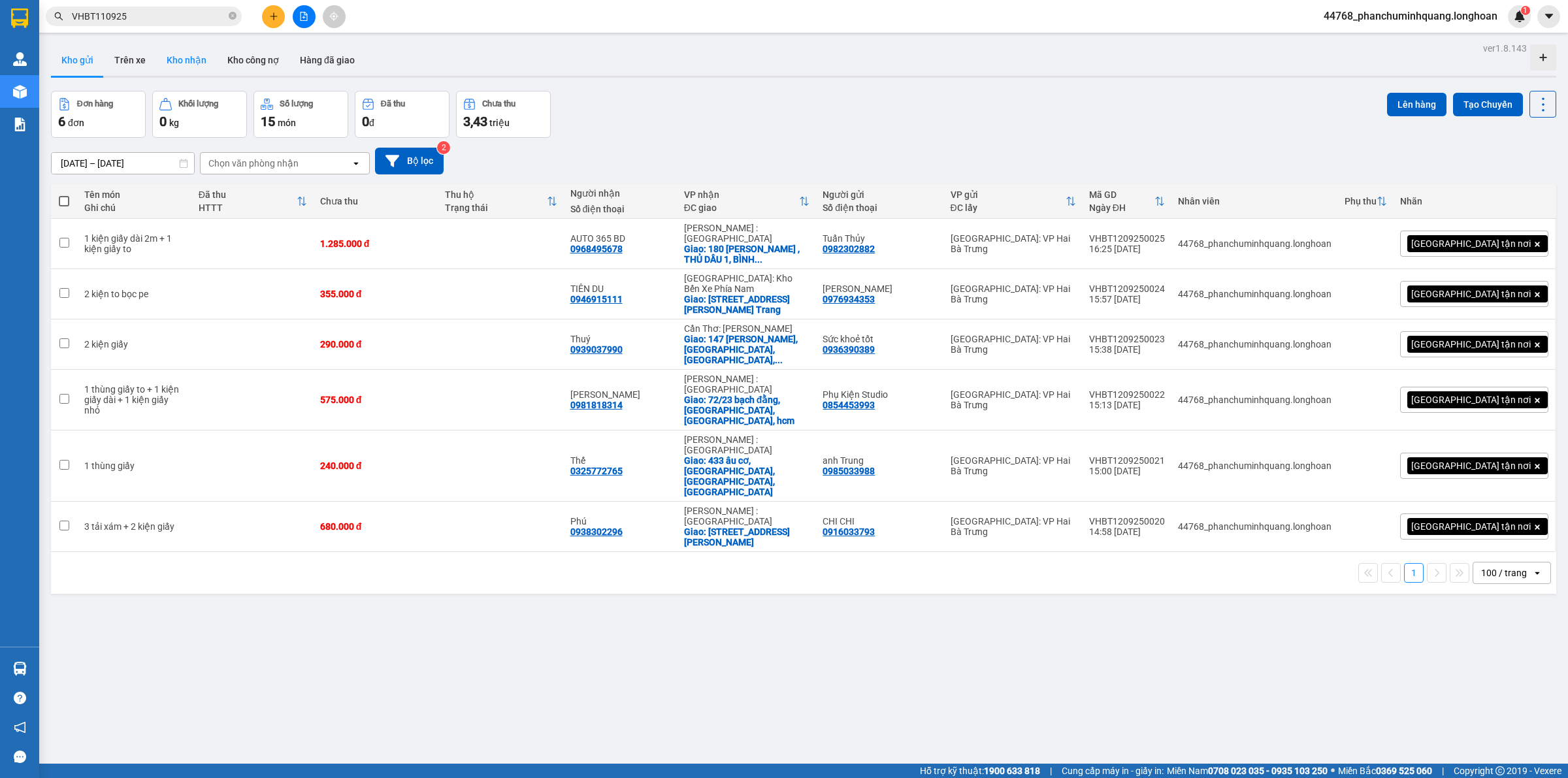
click at [185, 68] on button "Kho nhận" at bounding box center [186, 60] width 61 height 31
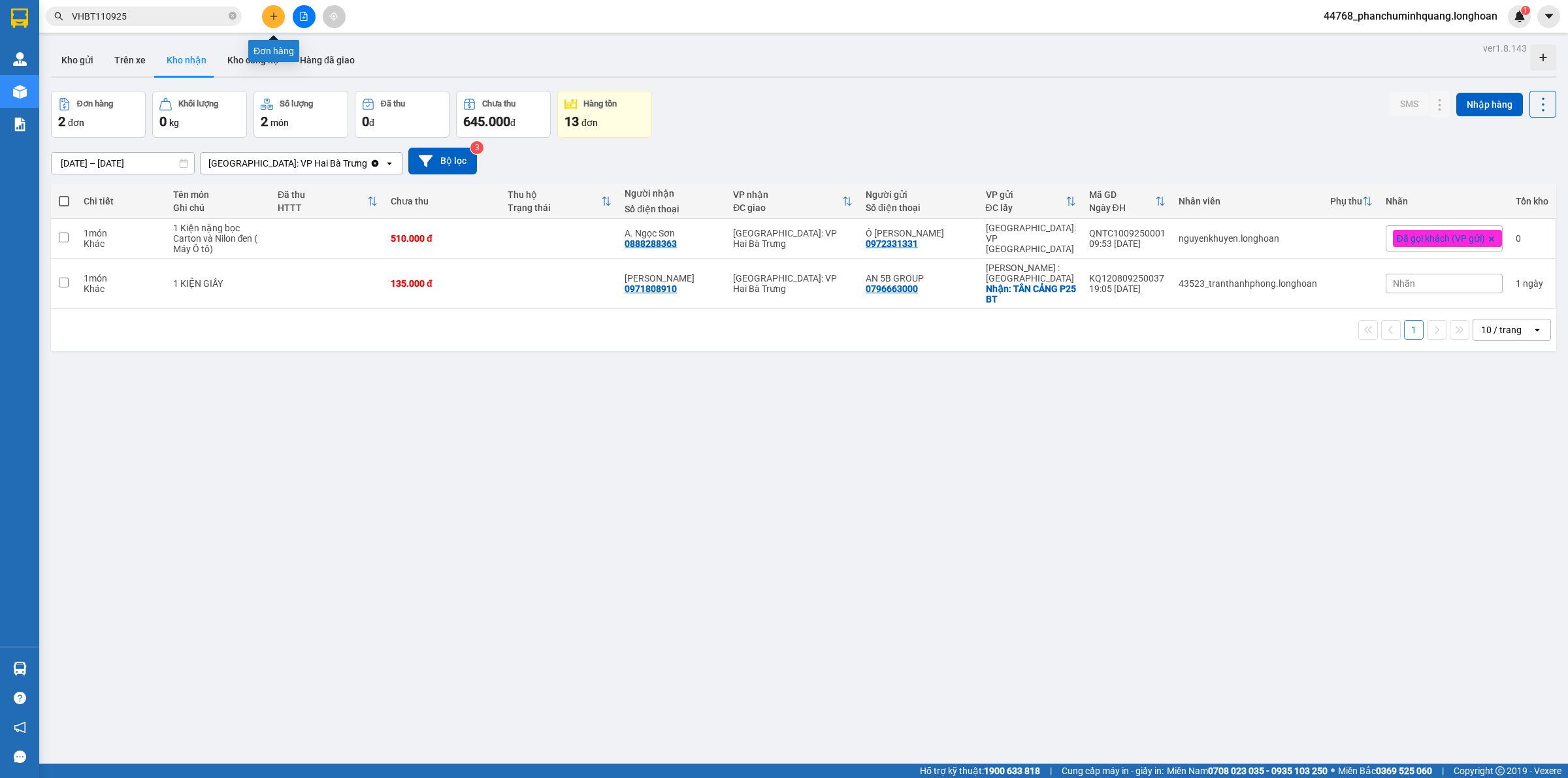
click at [274, 22] on button at bounding box center [273, 17] width 23 height 23
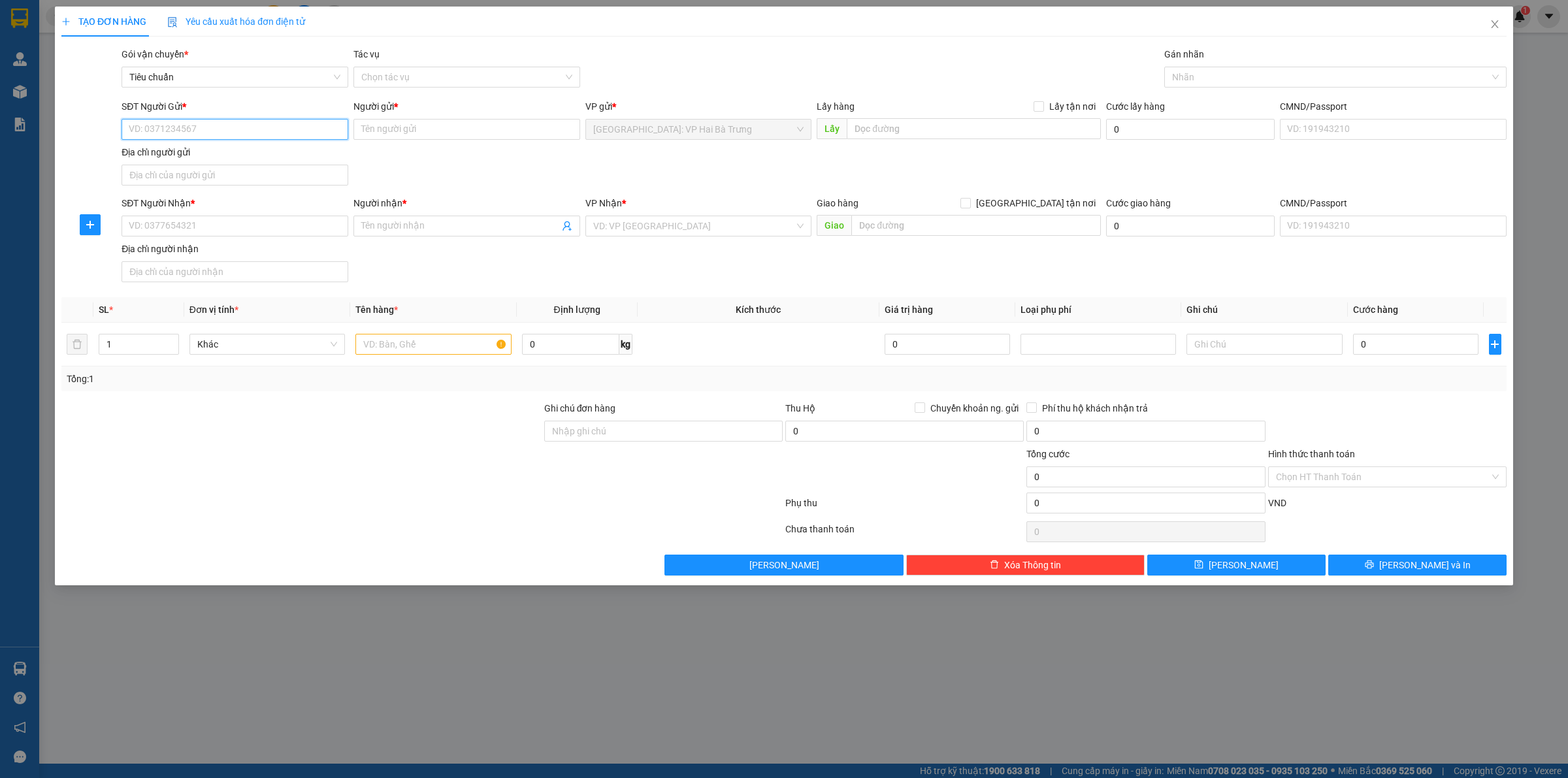
click at [241, 131] on input "SĐT Người Gửi *" at bounding box center [235, 129] width 227 height 21
click at [328, 234] on input "SĐT Người Nhận *" at bounding box center [235, 226] width 227 height 21
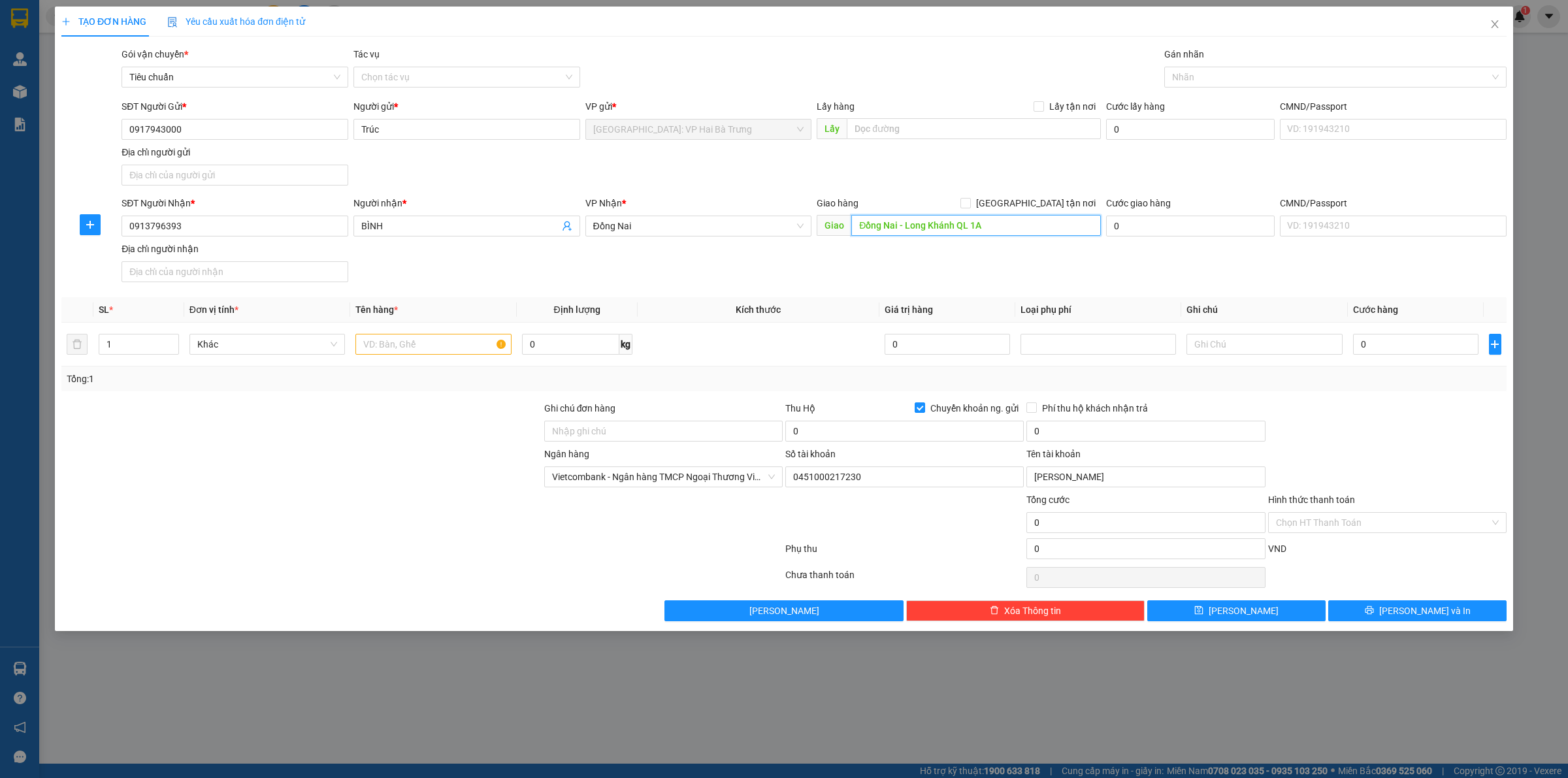
click at [1050, 218] on input "Đồng Nai - Long Khánh QL 1A" at bounding box center [976, 225] width 250 height 21
click at [680, 221] on span "Đồng Nai" at bounding box center [698, 226] width 211 height 19
click at [1055, 205] on span "[GEOGRAPHIC_DATA] tận nơi" at bounding box center [1035, 203] width 130 height 15
click at [970, 205] on input "[GEOGRAPHIC_DATA] tận nơi" at bounding box center [964, 203] width 9 height 9
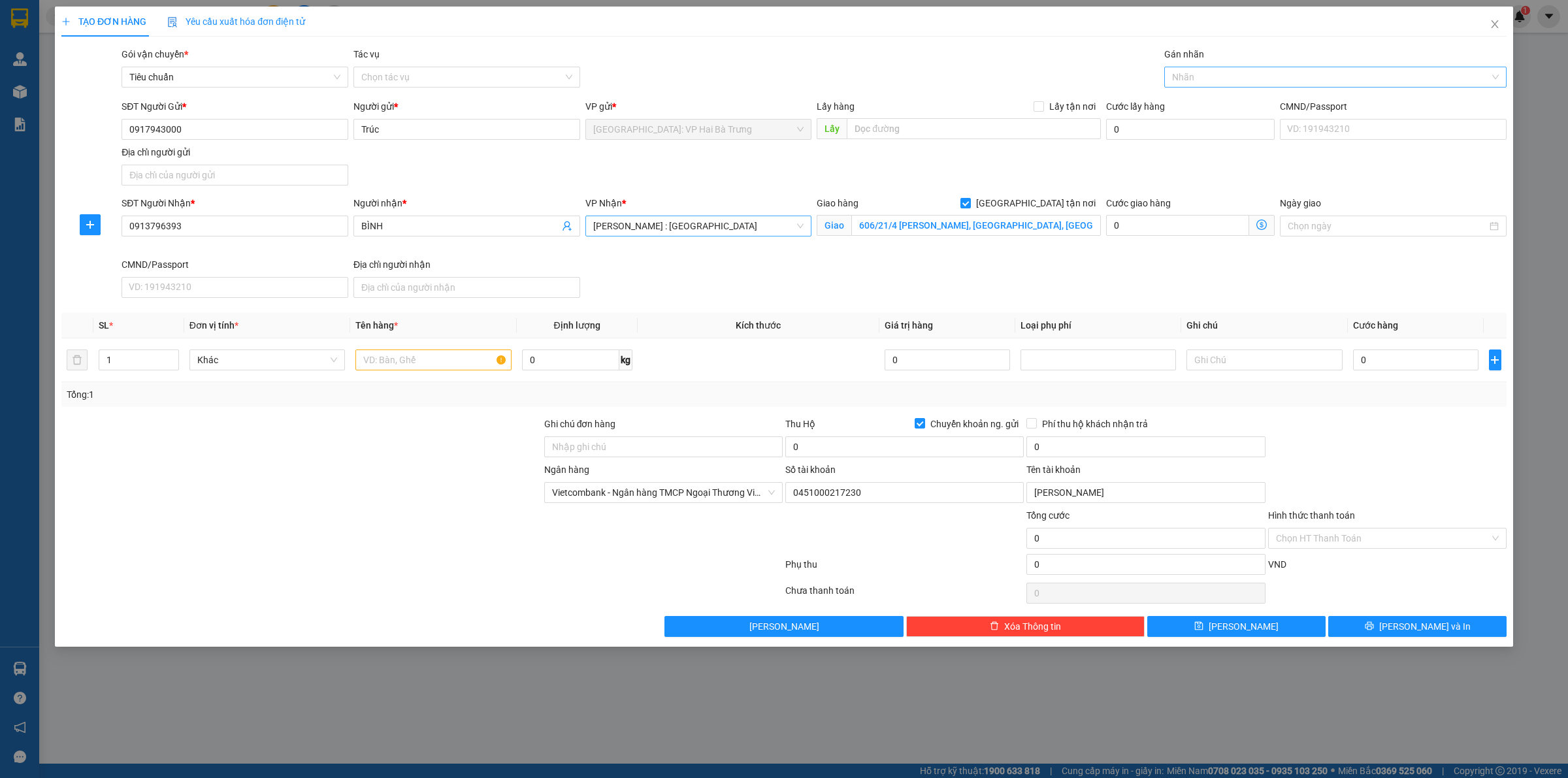
click at [1216, 81] on div at bounding box center [1329, 77] width 323 height 16
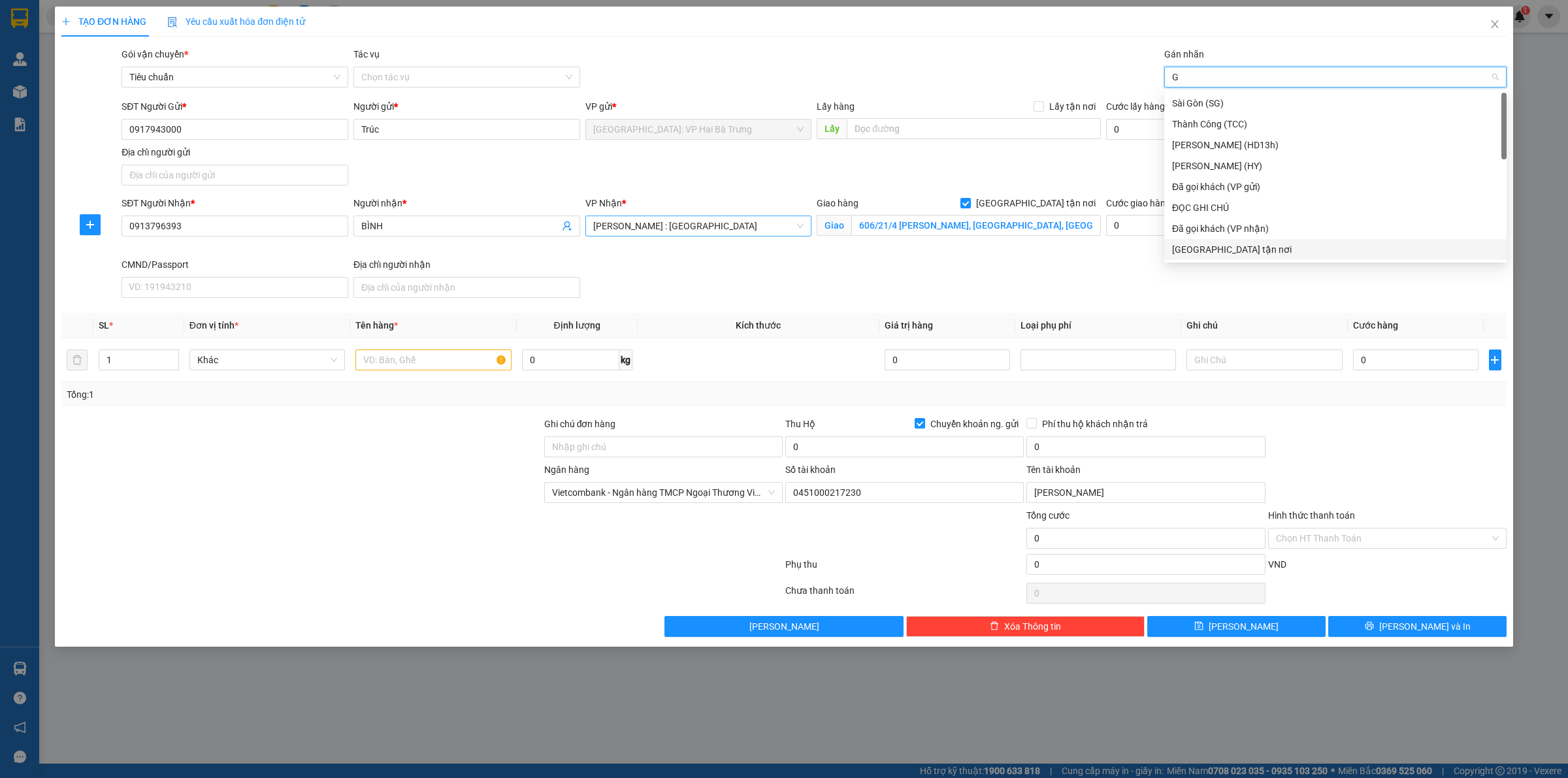
click at [1220, 248] on div "[GEOGRAPHIC_DATA] tận nơi" at bounding box center [1336, 249] width 327 height 15
click at [175, 351] on span "Increase Value" at bounding box center [171, 356] width 15 height 12
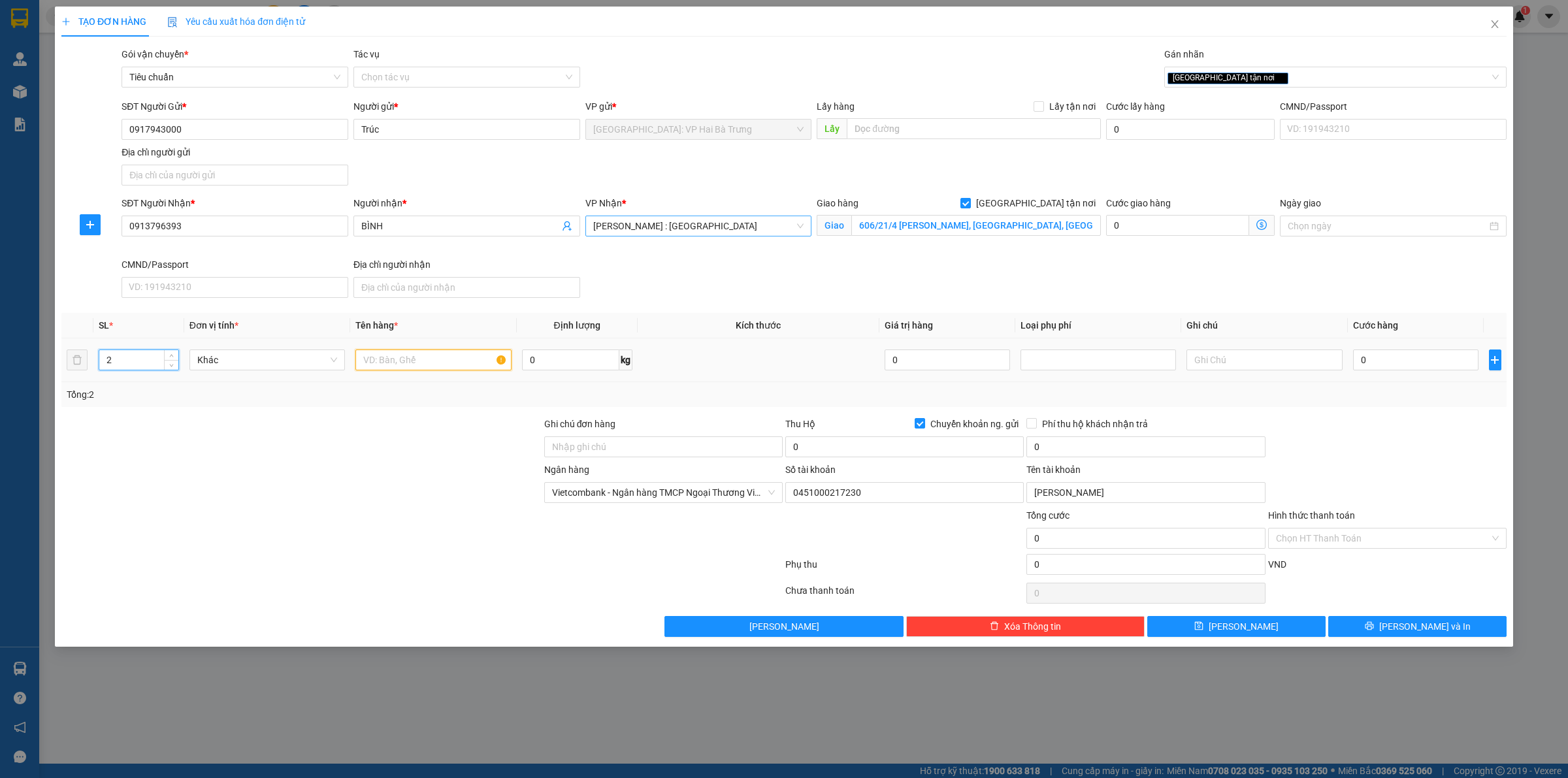
click at [428, 358] on input "text" at bounding box center [433, 360] width 155 height 21
click at [1436, 364] on input "0" at bounding box center [1416, 360] width 125 height 21
click at [1098, 454] on input "0" at bounding box center [1145, 447] width 239 height 21
click at [1106, 423] on span "Phí thu hộ khách nhận trả" at bounding box center [1094, 424] width 116 height 15
click at [1035, 423] on input "Phí thu hộ khách nhận trả" at bounding box center [1030, 422] width 9 height 9
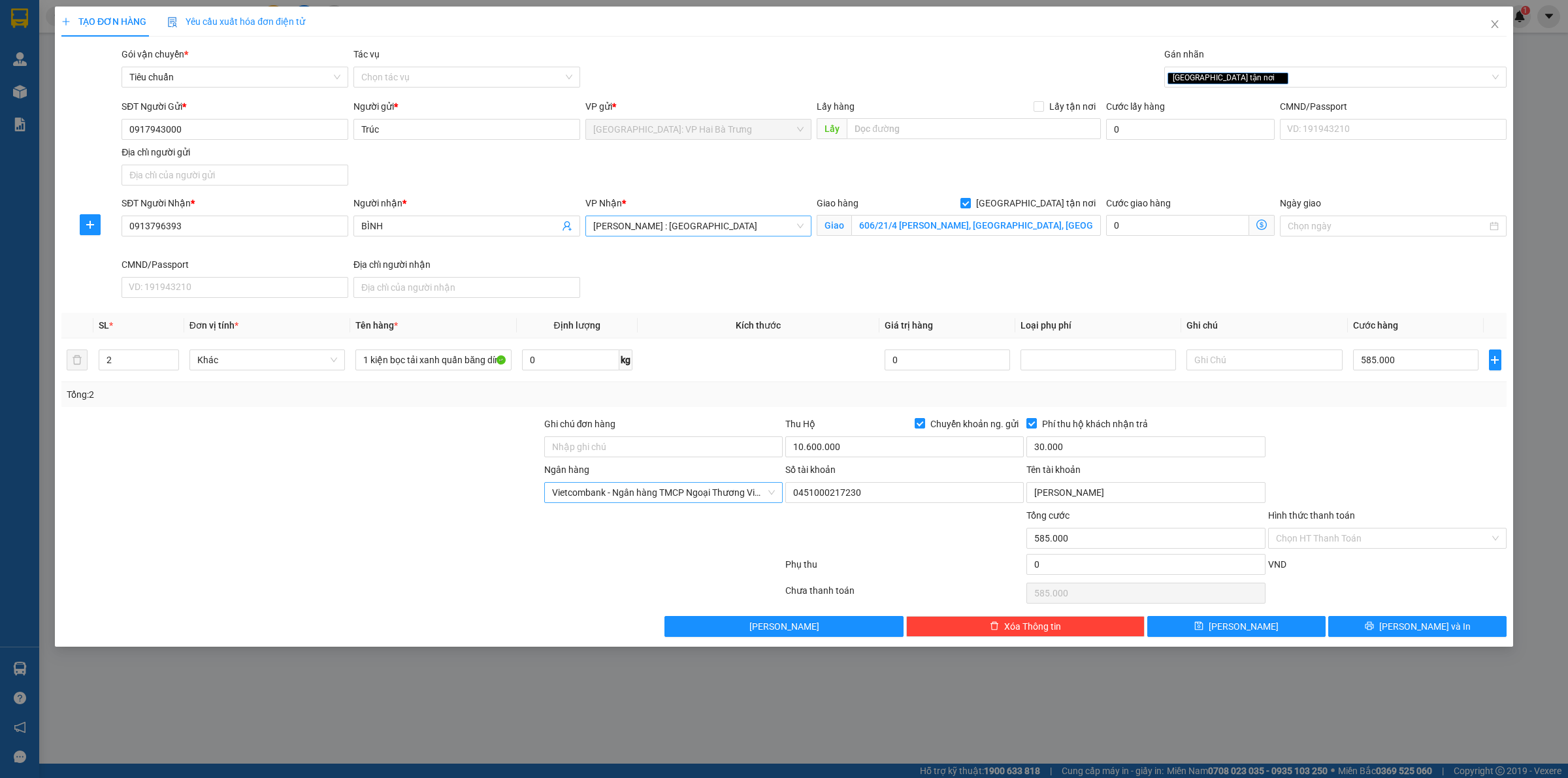
click at [706, 495] on span "Vietcombank - Ngân hàng TMCP Ngoại Thương Việt Nam" at bounding box center [663, 493] width 223 height 19
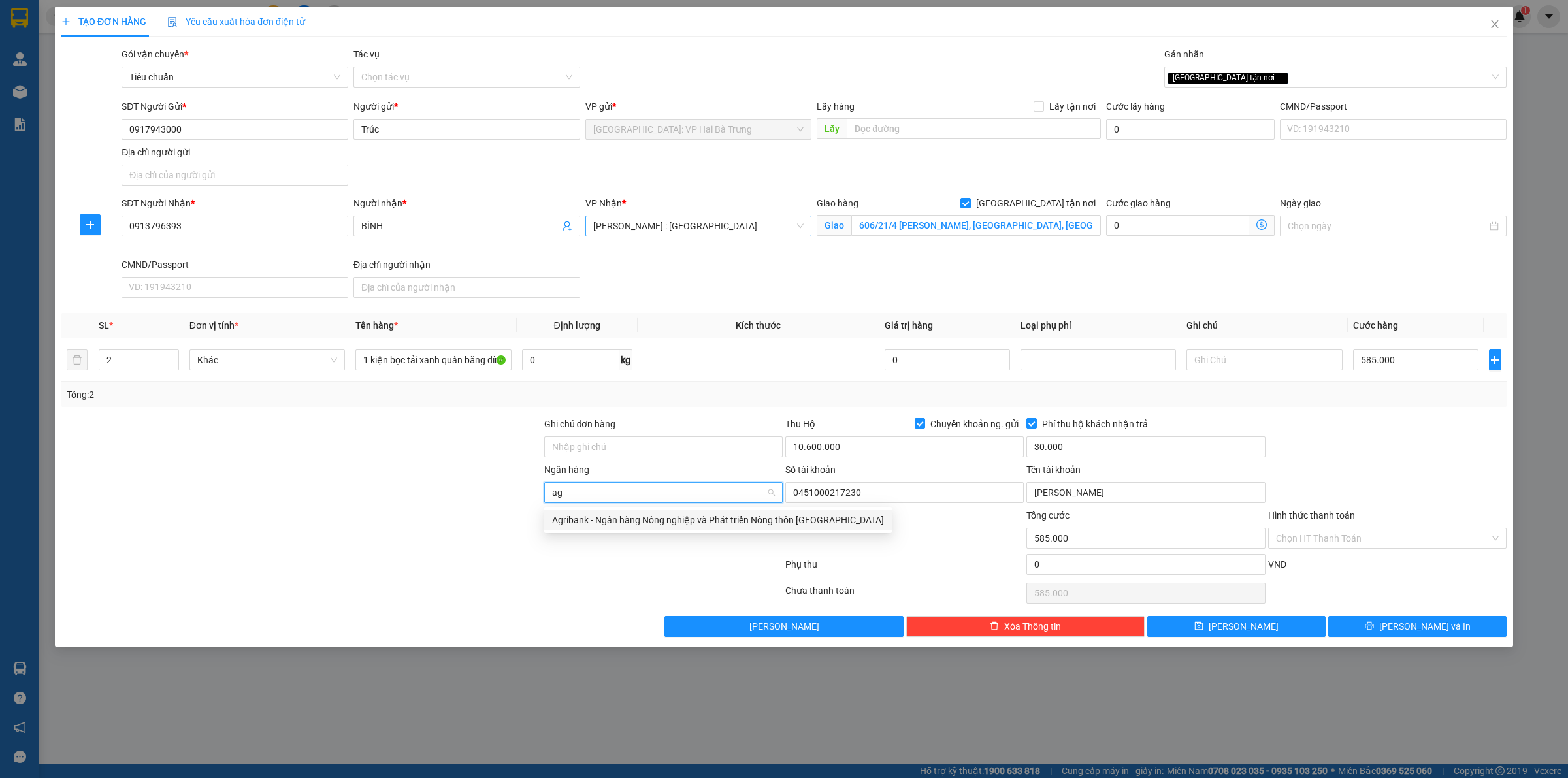
click at [666, 514] on div "Agribank - Ngân hàng Nông nghiệp và Phát triển Nông thôn Việt Nam" at bounding box center [717, 520] width 332 height 15
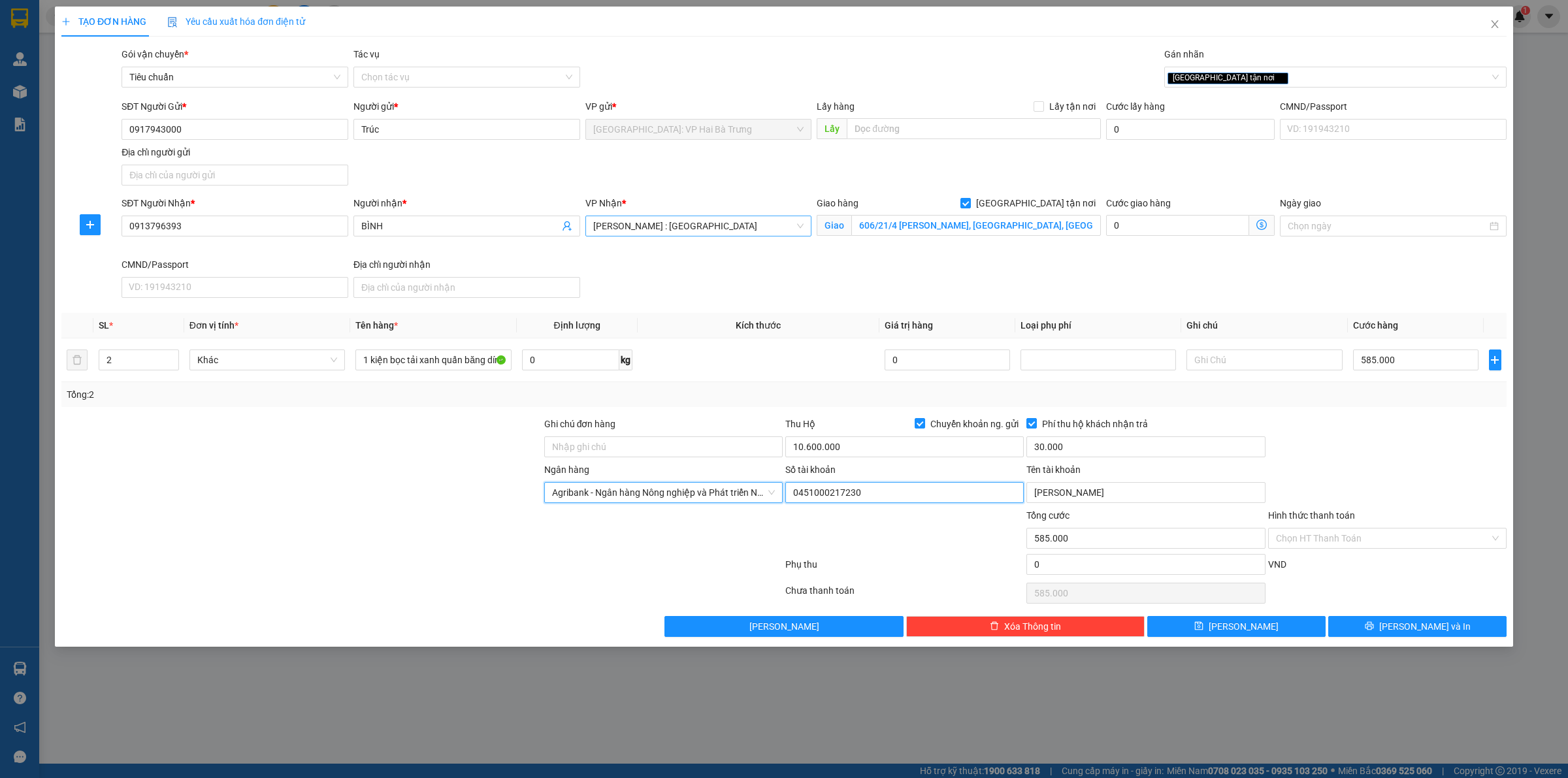
click at [902, 498] on input "0451000217230" at bounding box center [904, 493] width 239 height 21
click at [1366, 630] on button "[PERSON_NAME] và In" at bounding box center [1417, 626] width 178 height 21
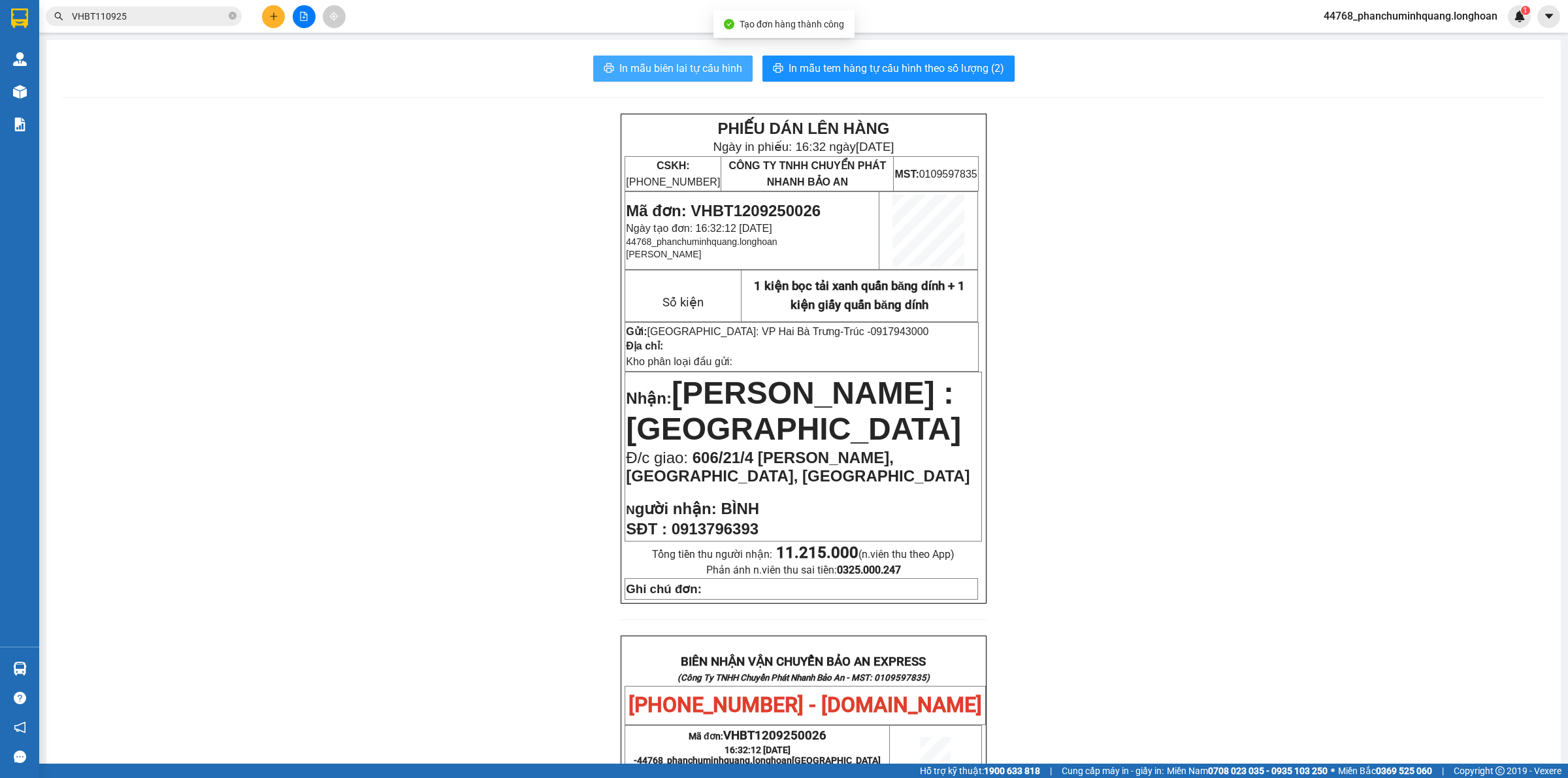
click at [696, 59] on button "In mẫu biên lai tự cấu hình" at bounding box center [673, 69] width 159 height 26
click at [875, 68] on span "In mẫu tem hàng tự cấu hình theo số lượng (2)" at bounding box center [896, 68] width 216 height 16
click at [278, 13] on icon "plus" at bounding box center [273, 16] width 9 height 9
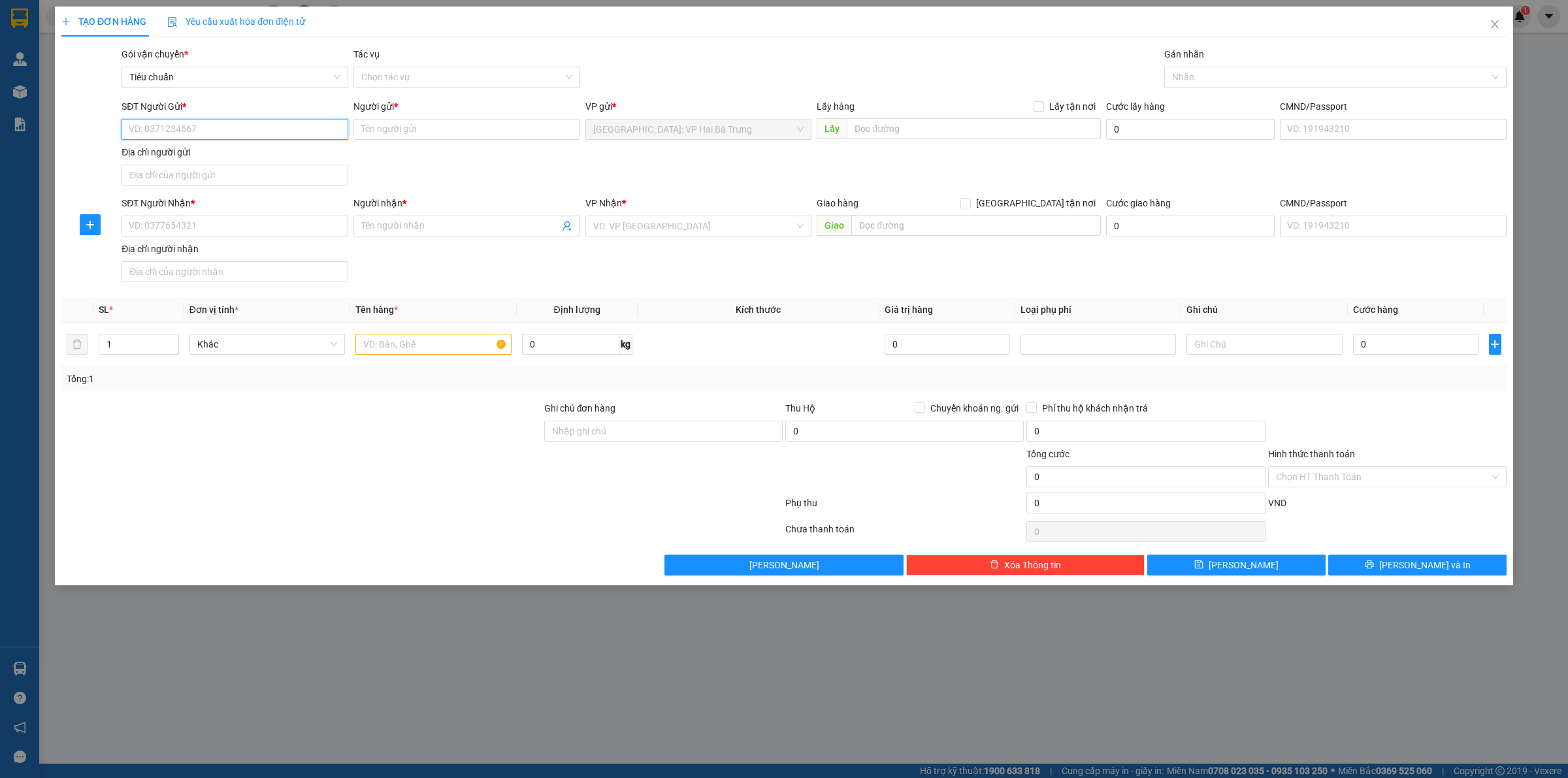
click at [299, 125] on input "SĐT Người Gửi *" at bounding box center [235, 129] width 227 height 21
click at [311, 219] on input "SĐT Người Nhận *" at bounding box center [235, 226] width 227 height 21
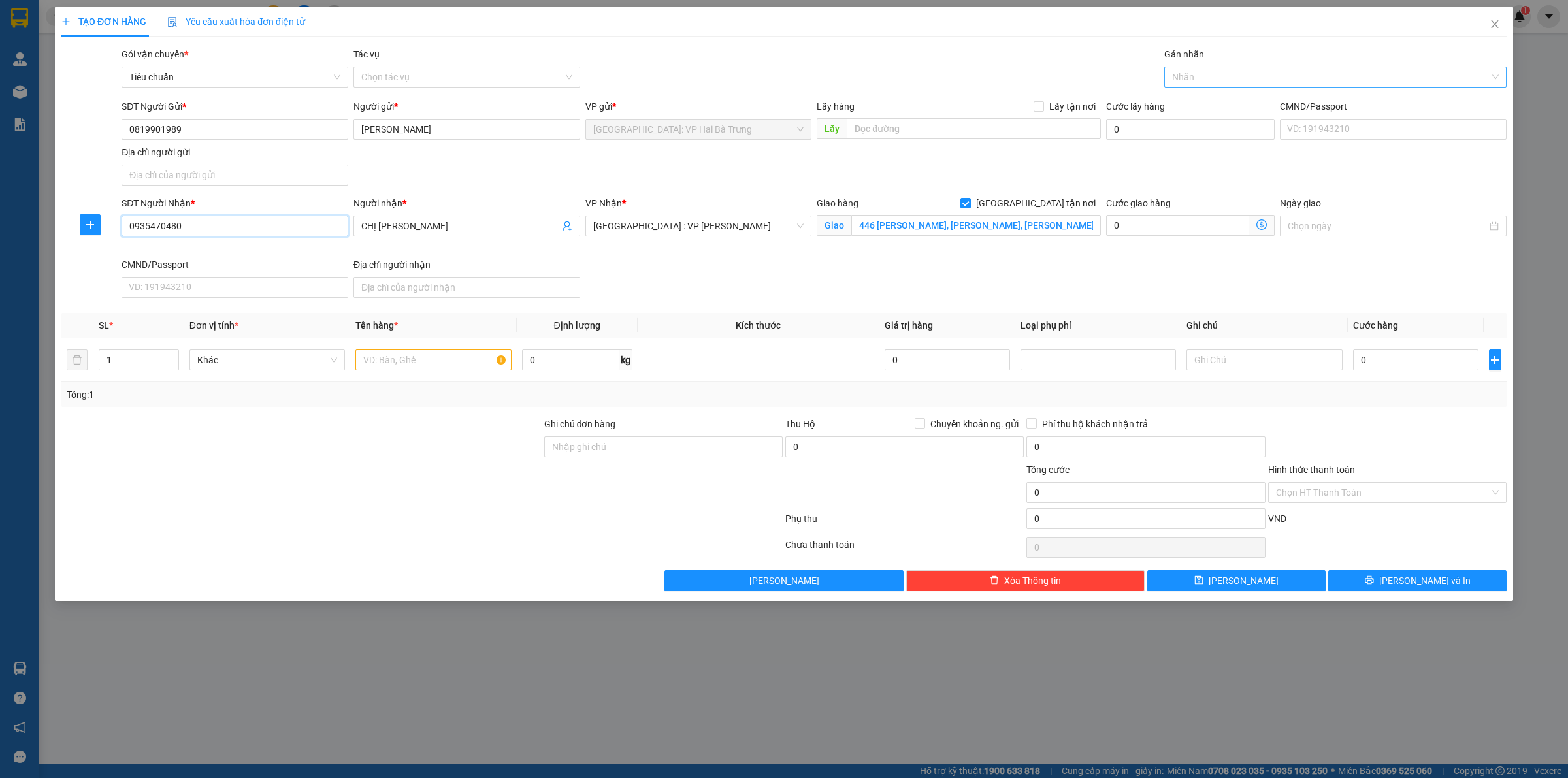
click at [1190, 77] on div at bounding box center [1329, 77] width 323 height 16
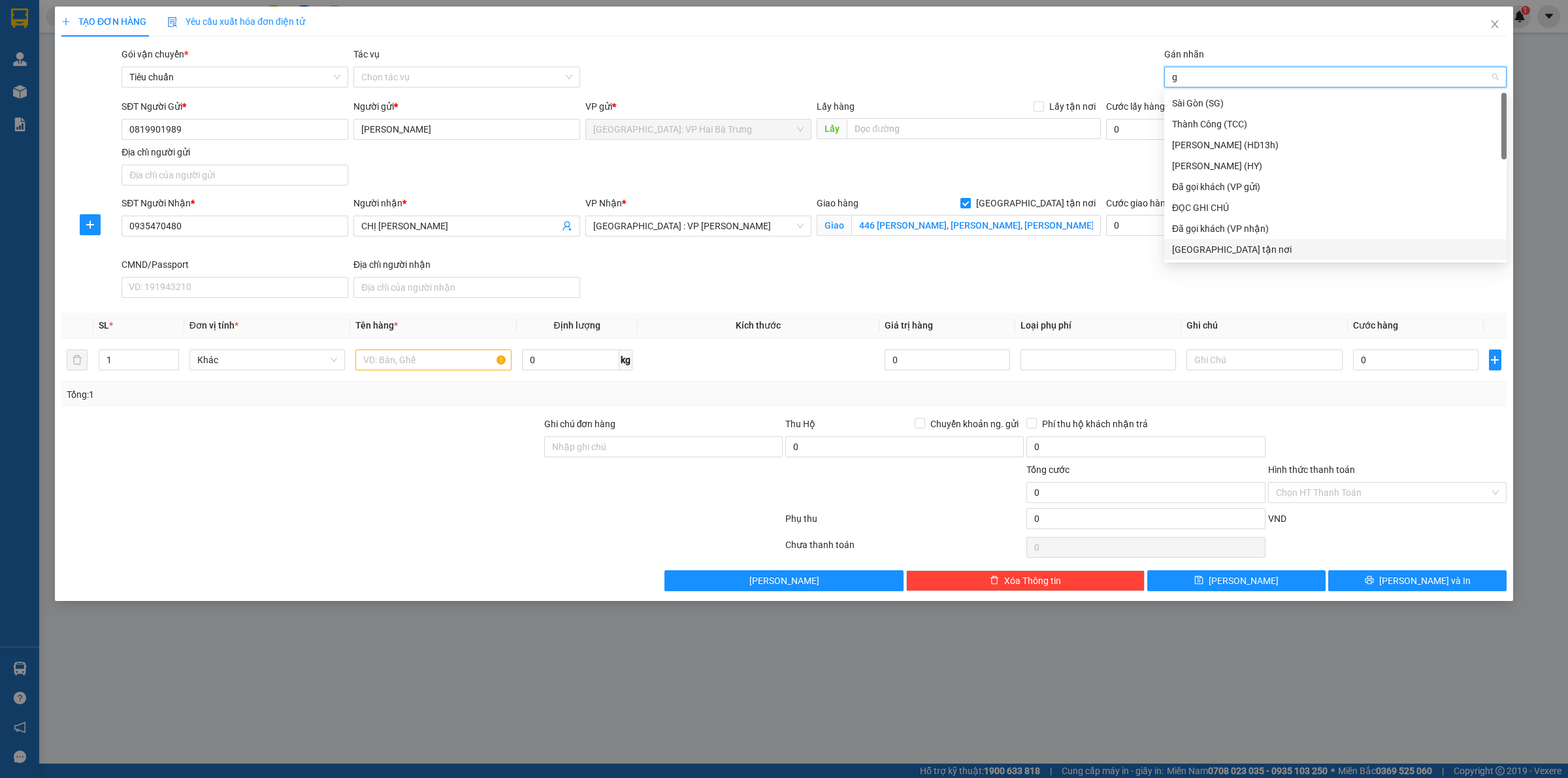
drag, startPoint x: 1253, startPoint y: 252, endPoint x: 1240, endPoint y: 229, distance: 26.4
click at [1253, 252] on div "[GEOGRAPHIC_DATA] tận nơi" at bounding box center [1336, 249] width 327 height 15
click at [172, 354] on span "up" at bounding box center [171, 356] width 8 height 8
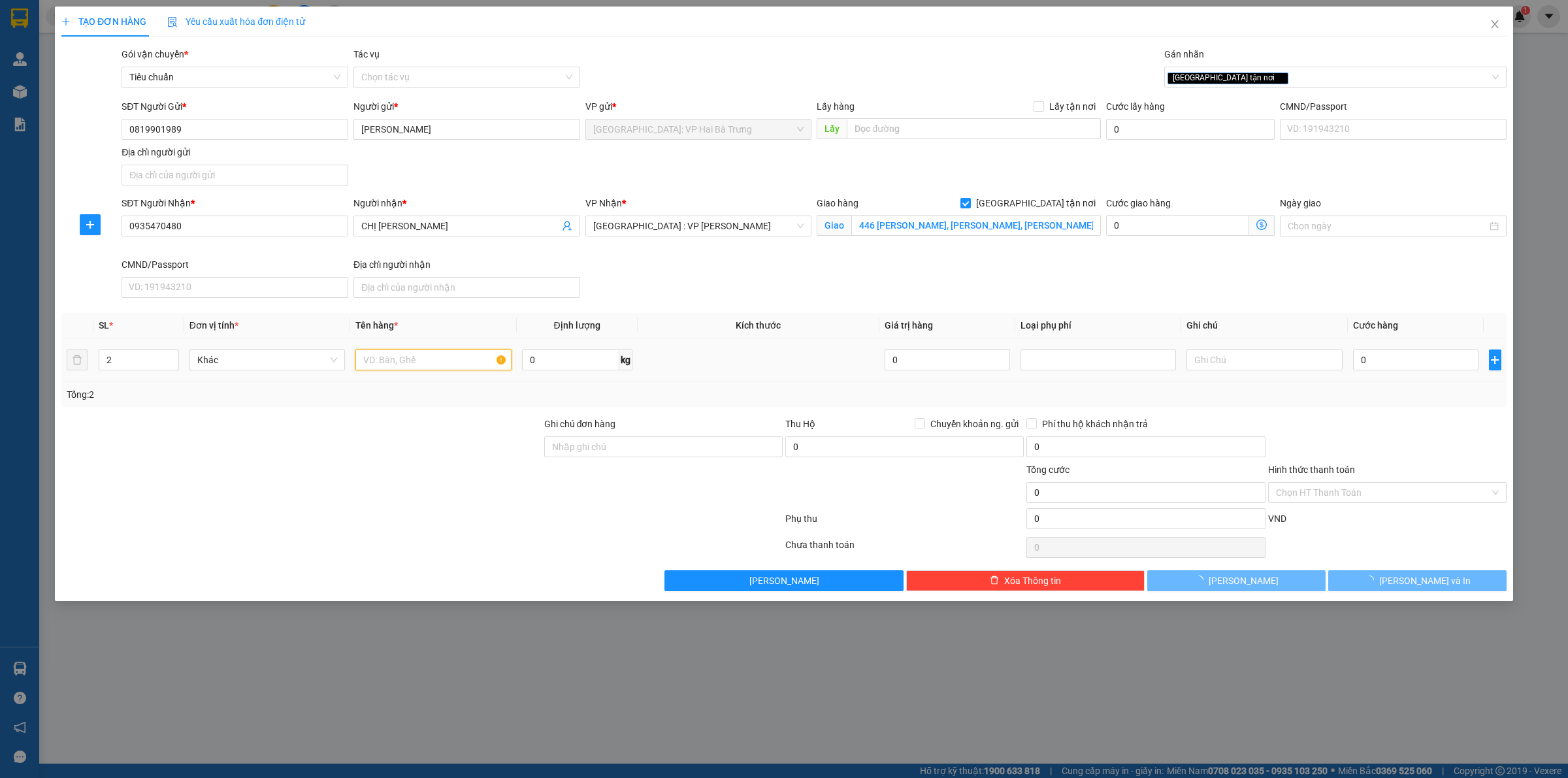
click at [372, 364] on input "text" at bounding box center [433, 360] width 155 height 21
click at [873, 230] on input "446 Nguyễn Hữu Thọ, Khuê Trung, Cẩm Lệ , Đà Nẵng" at bounding box center [976, 225] width 250 height 21
click at [877, 229] on input "446 Nguyễn Hữu Thọ, Khuê Trung, Cẩm Lệ , Đà Nẵng" at bounding box center [976, 225] width 250 height 21
click at [1385, 363] on input "0" at bounding box center [1416, 360] width 125 height 21
click at [1389, 584] on button "[PERSON_NAME] và In" at bounding box center [1417, 581] width 178 height 21
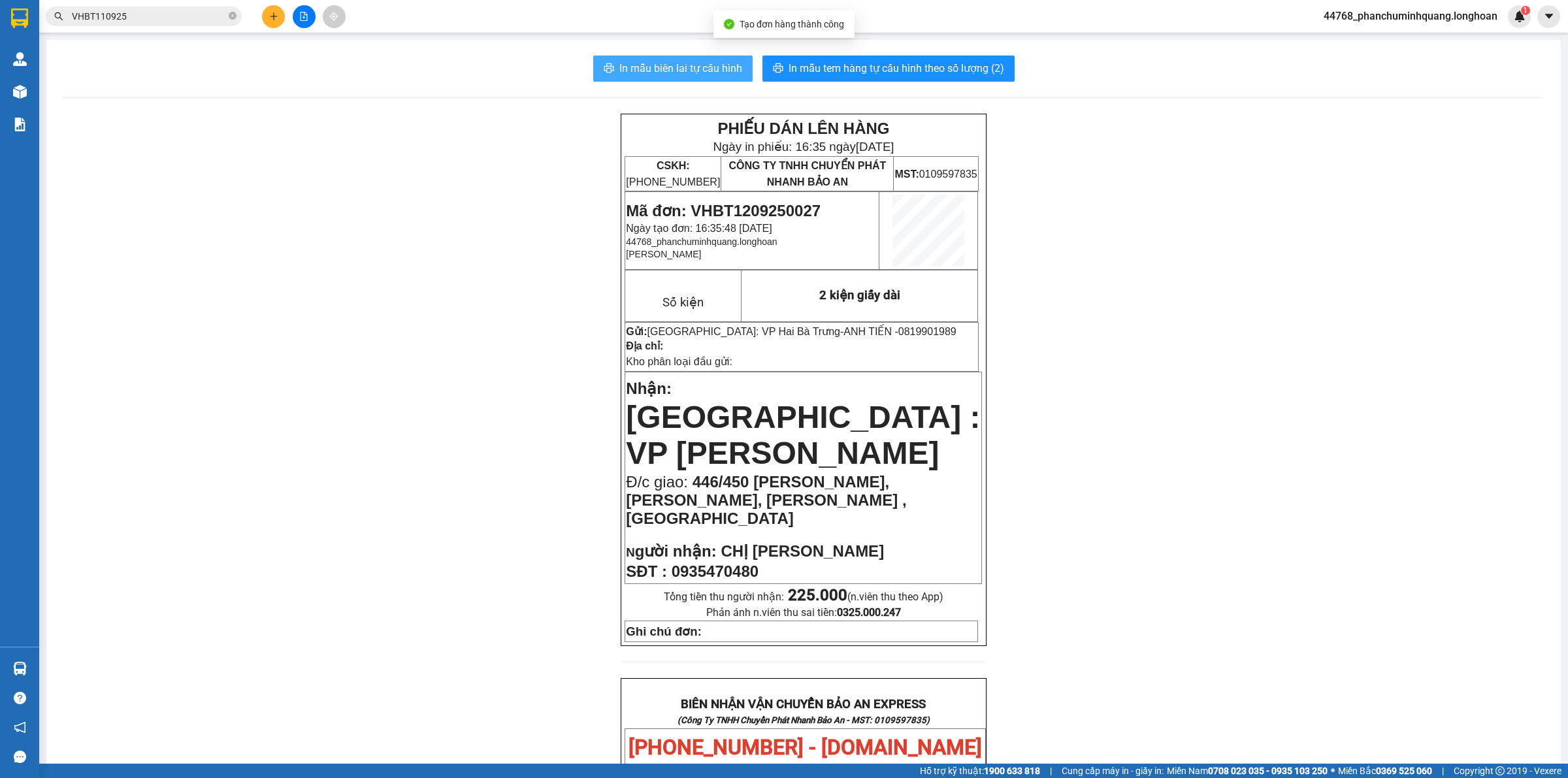
click at [619, 61] on span "In mẫu biên lai tự cấu hình" at bounding box center [680, 68] width 123 height 16
click at [883, 70] on span "In mẫu tem hàng tự cấu hình theo số lượng (2)" at bounding box center [896, 68] width 216 height 16
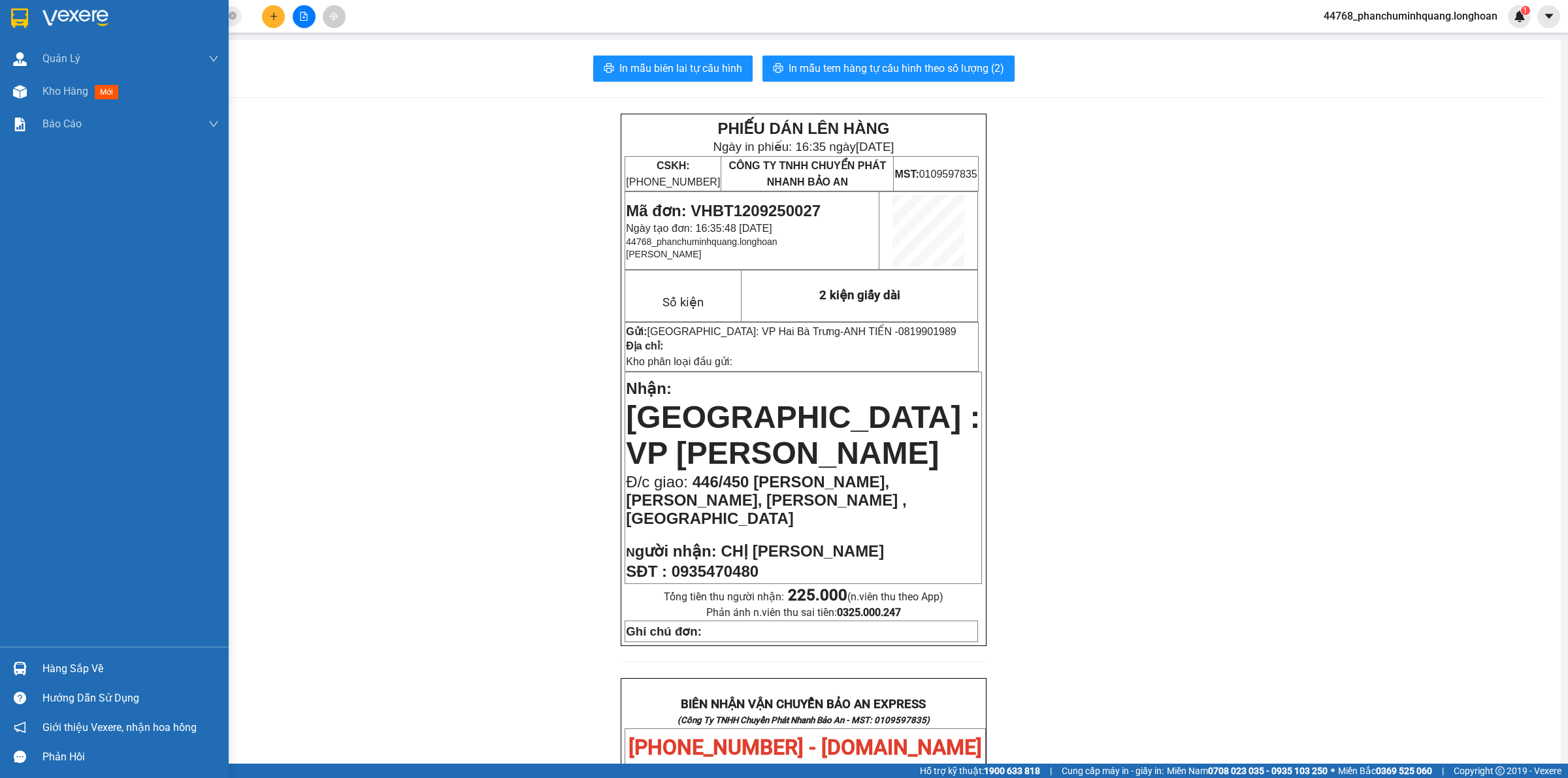
click at [15, 15] on img at bounding box center [19, 18] width 17 height 19
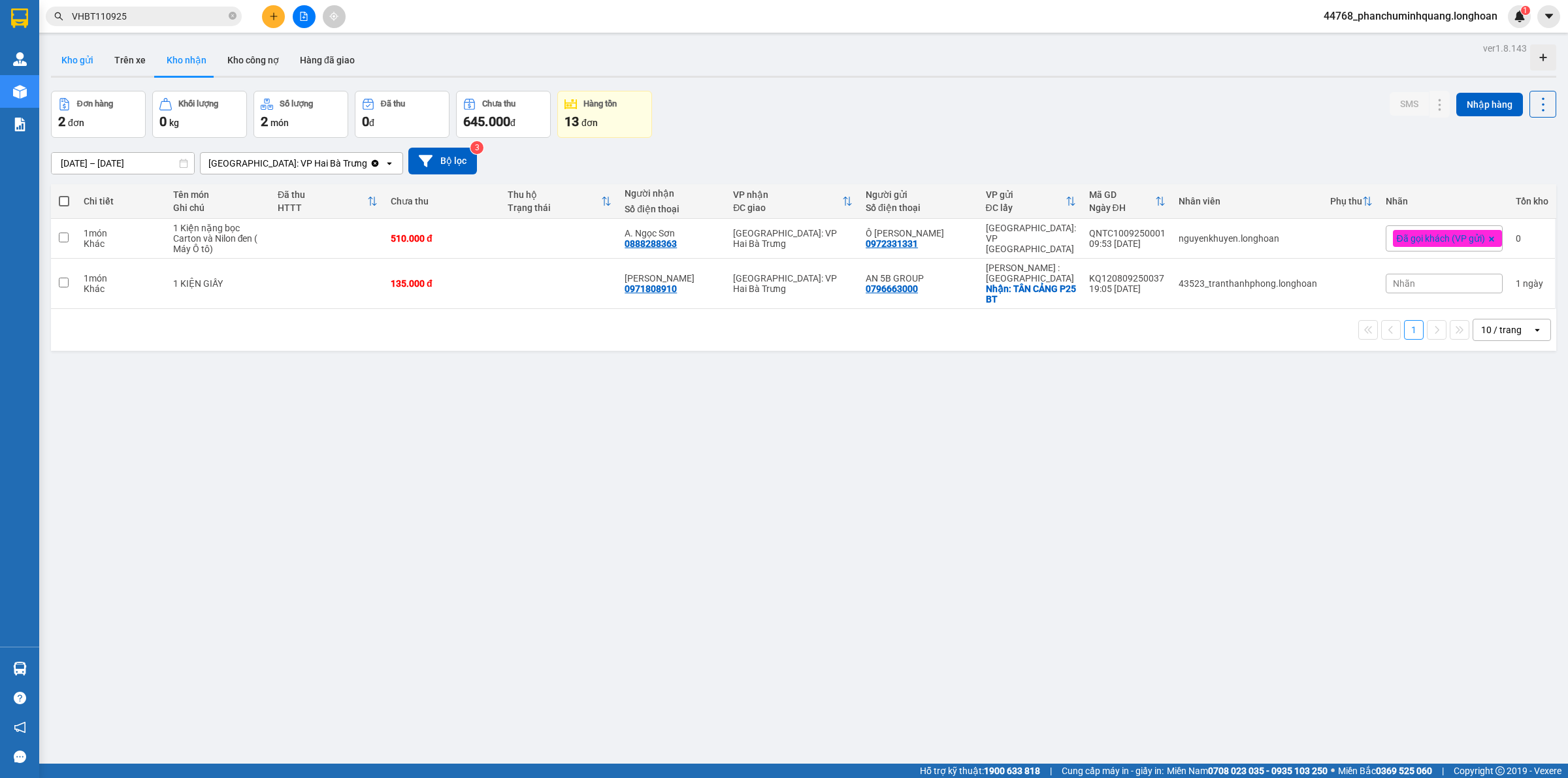
click at [86, 59] on button "Kho gửi" at bounding box center [77, 60] width 53 height 31
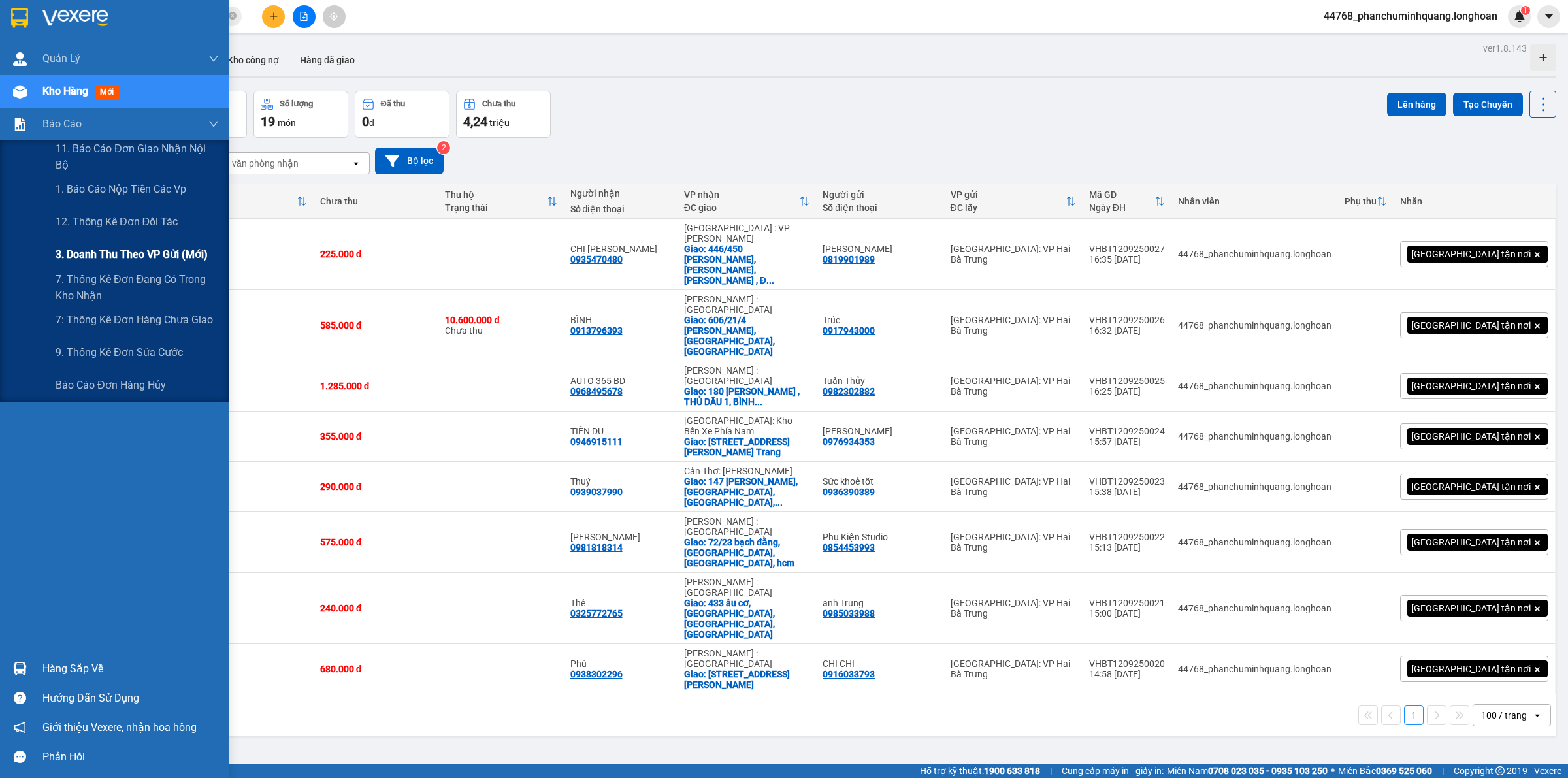
click at [128, 246] on span "3. Doanh Thu theo VP Gửi (mới)" at bounding box center [131, 254] width 152 height 16
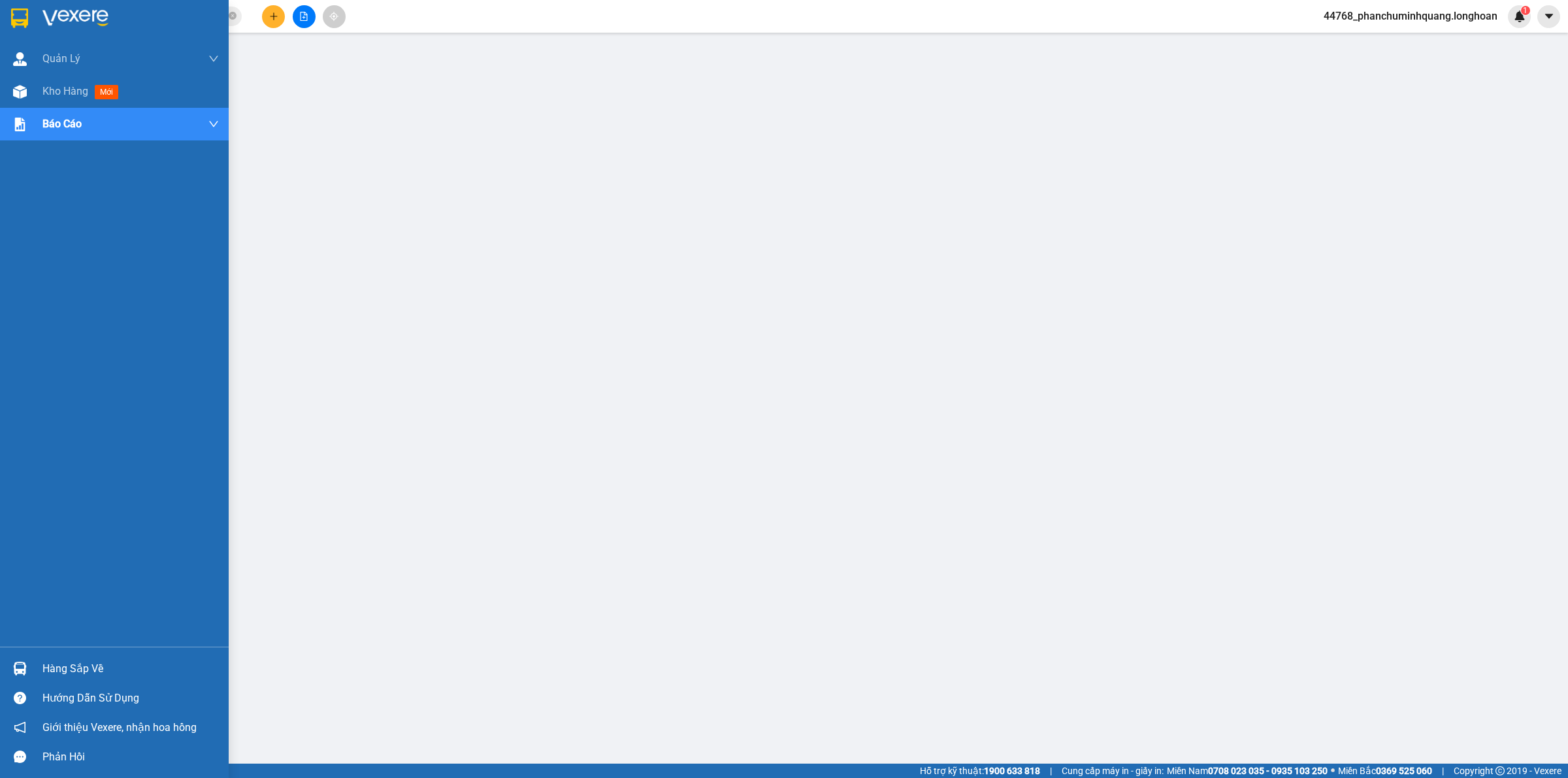
click at [35, 24] on div at bounding box center [114, 21] width 229 height 42
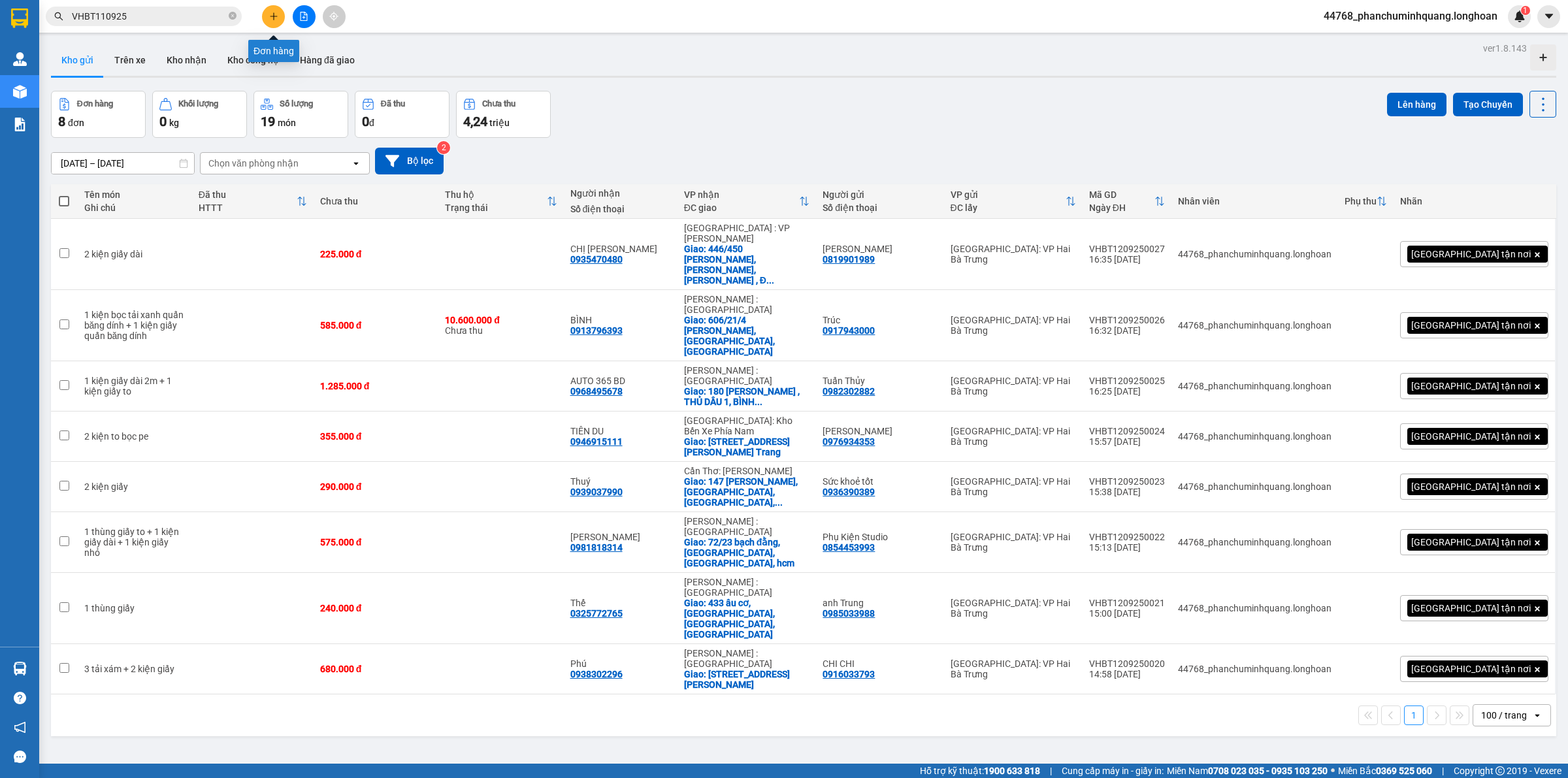
click at [276, 12] on icon "plus" at bounding box center [273, 16] width 9 height 9
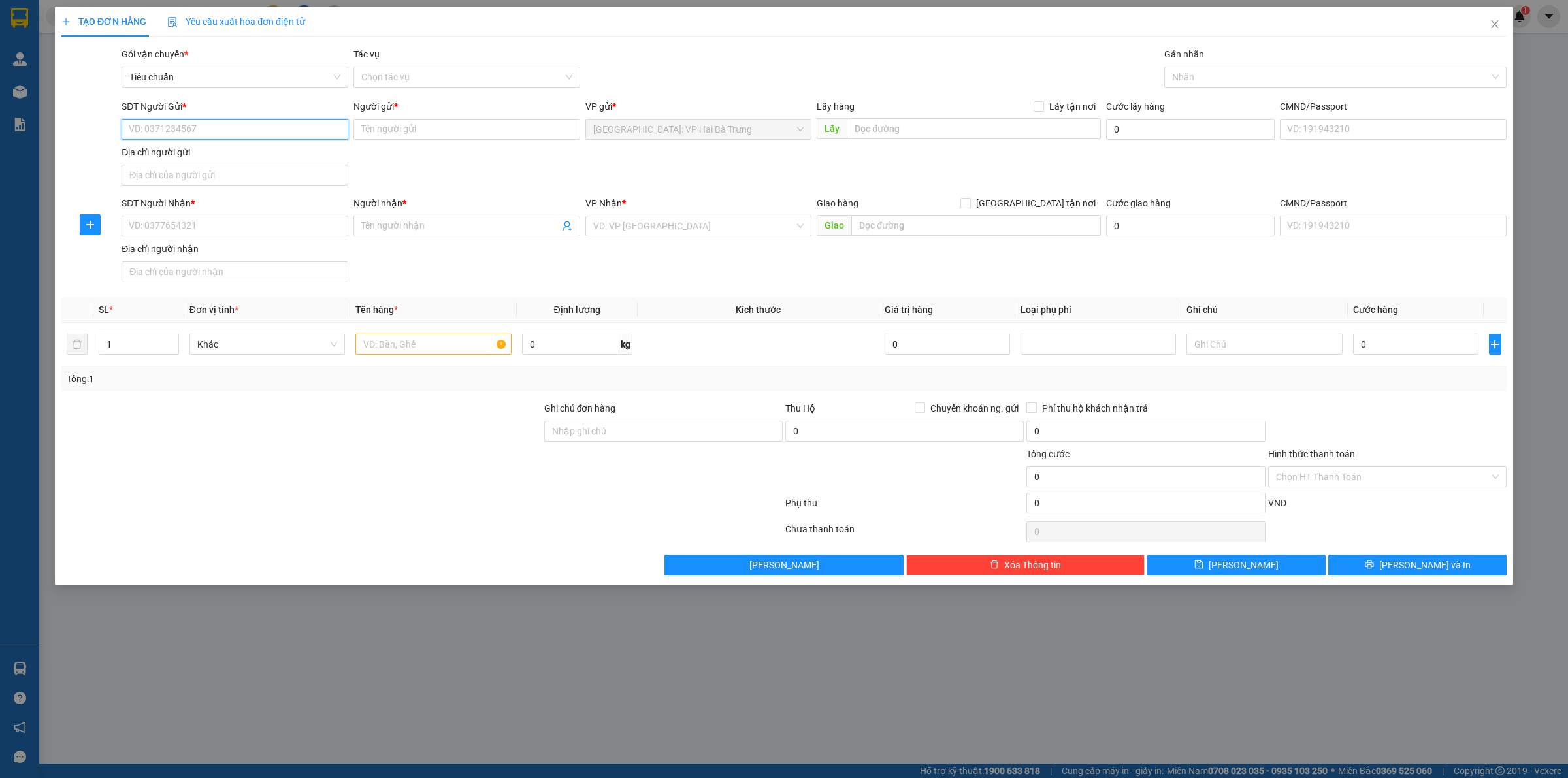
click at [221, 124] on input "SĐT Người Gửi *" at bounding box center [235, 129] width 227 height 21
click at [222, 124] on input "SĐT Người Gửi *" at bounding box center [235, 129] width 227 height 21
click at [282, 225] on input "SĐT Người Nhận *" at bounding box center [235, 226] width 227 height 21
click at [928, 232] on input "text" at bounding box center [976, 225] width 250 height 21
paste input "Khu phố phước hưng 1thi tran gò quao [GEOGRAPHIC_DATA]"
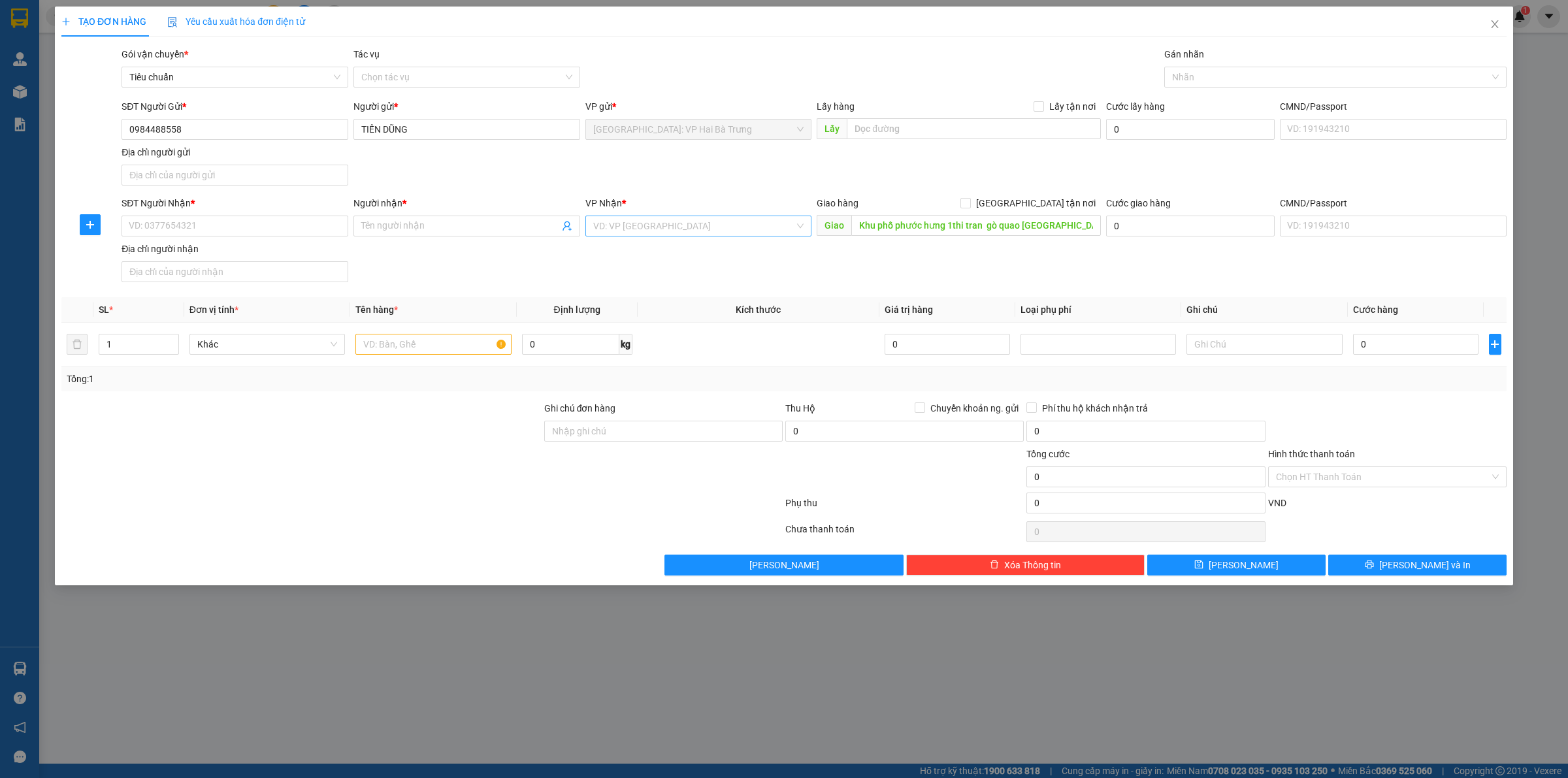
click at [782, 223] on input "search" at bounding box center [694, 226] width 202 height 19
click at [698, 260] on div "Cần Thơ: [PERSON_NAME]" at bounding box center [698, 253] width 227 height 21
drag, startPoint x: 1049, startPoint y: 207, endPoint x: 1098, endPoint y: 166, distance: 63.9
click at [1049, 206] on span "[GEOGRAPHIC_DATA] tận nơi" at bounding box center [1035, 203] width 130 height 15
click at [970, 206] on input "[GEOGRAPHIC_DATA] tận nơi" at bounding box center [964, 203] width 9 height 9
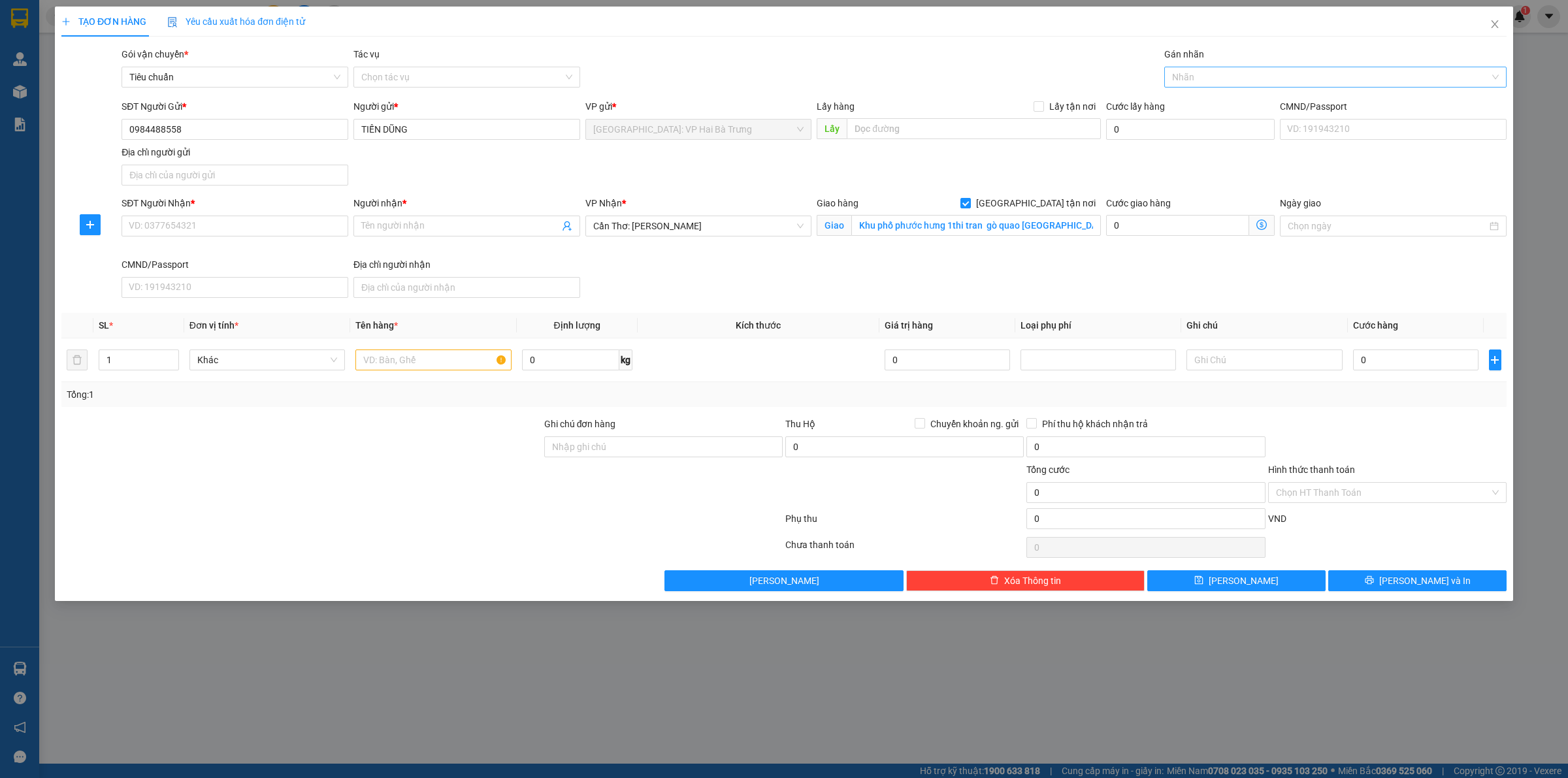
click at [1190, 73] on div at bounding box center [1329, 77] width 323 height 16
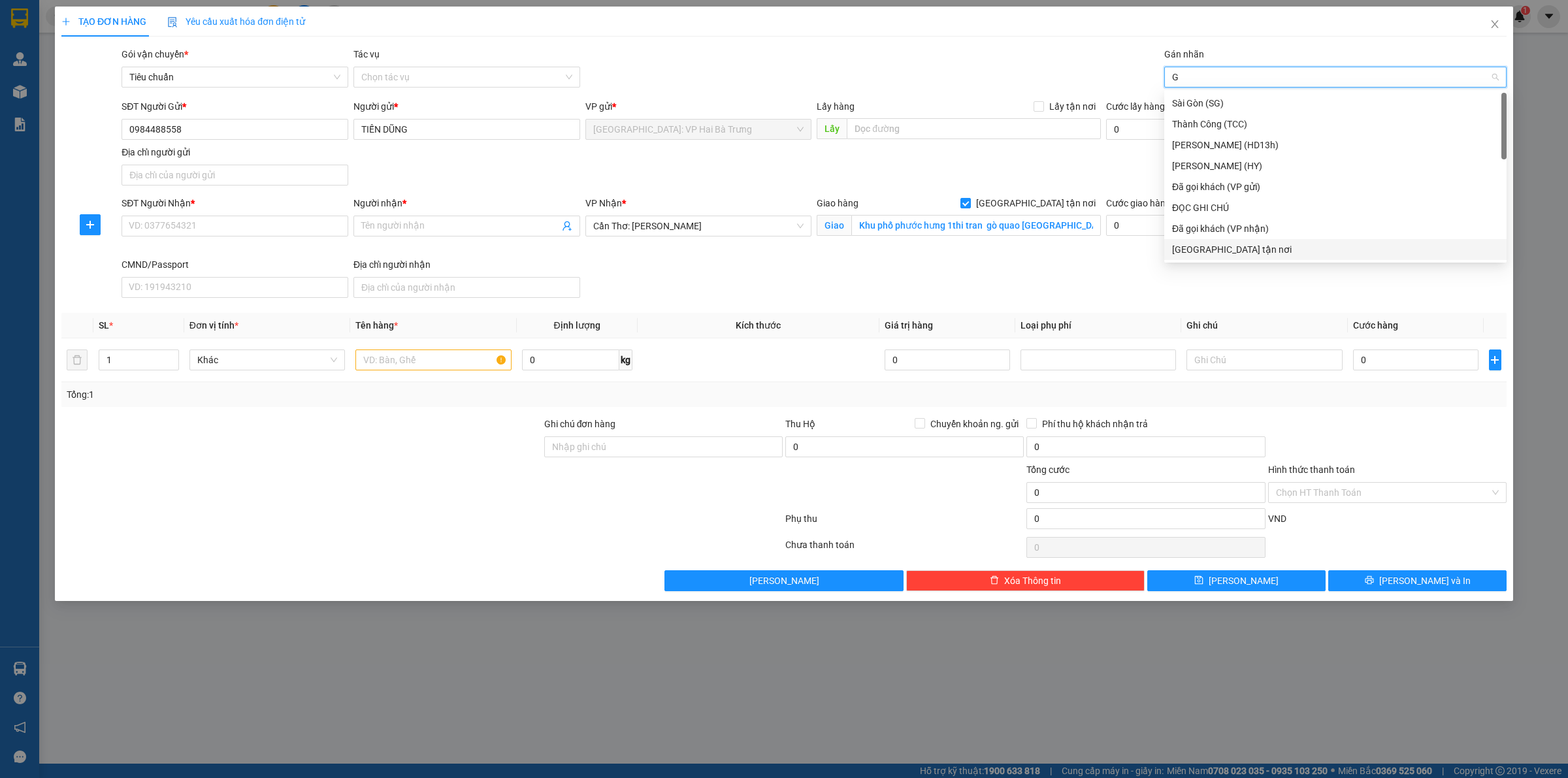
click at [1181, 245] on div "[GEOGRAPHIC_DATA] tận nơi" at bounding box center [1336, 249] width 327 height 15
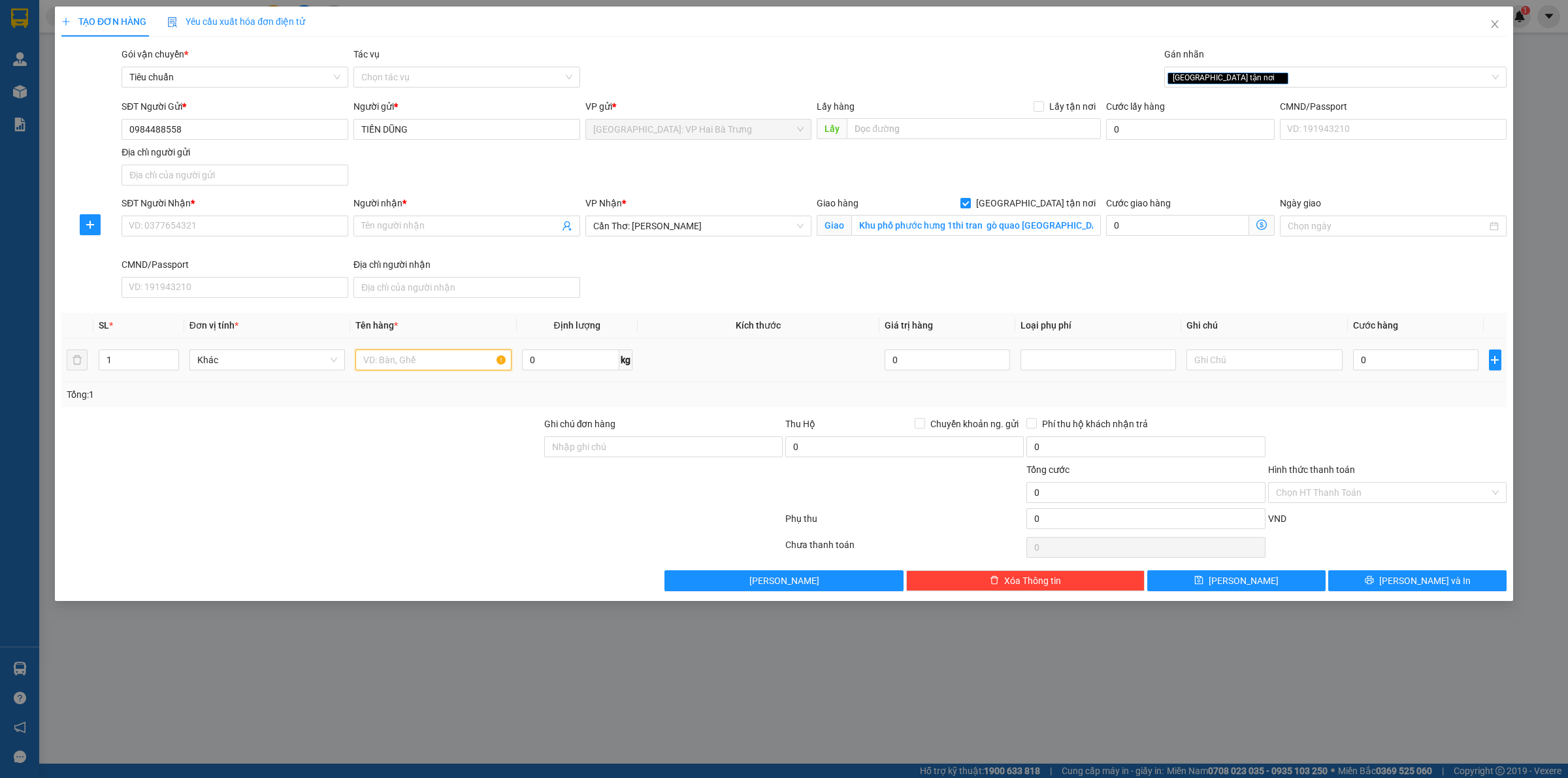
click at [464, 361] on input "text" at bounding box center [433, 360] width 155 height 21
click at [255, 225] on input "SĐT Người Nhận *" at bounding box center [235, 226] width 227 height 21
click at [412, 219] on span "Xuân q" at bounding box center [467, 226] width 227 height 21
click at [993, 425] on span "Chuyển khoản ng. gửi" at bounding box center [975, 424] width 99 height 15
click at [924, 425] on input "Chuyển khoản ng. gửi" at bounding box center [919, 422] width 9 height 9
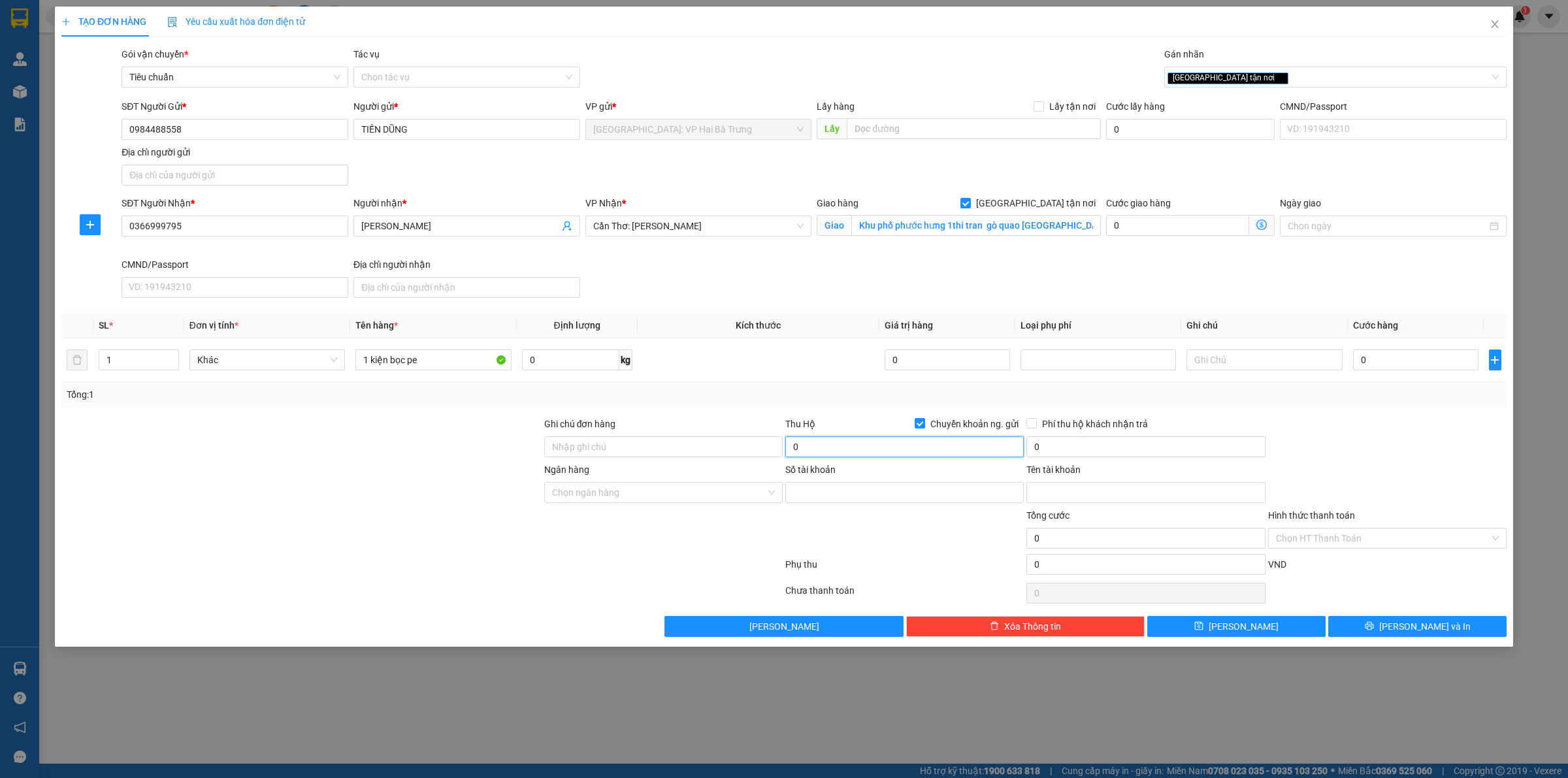
click at [986, 441] on input "0" at bounding box center [904, 447] width 239 height 21
click at [1402, 360] on input "0" at bounding box center [1416, 360] width 125 height 21
click at [887, 445] on input "0" at bounding box center [904, 447] width 239 height 21
click at [1125, 450] on input "0" at bounding box center [1145, 447] width 239 height 21
click at [210, 138] on input "0984488558" at bounding box center [235, 129] width 227 height 21
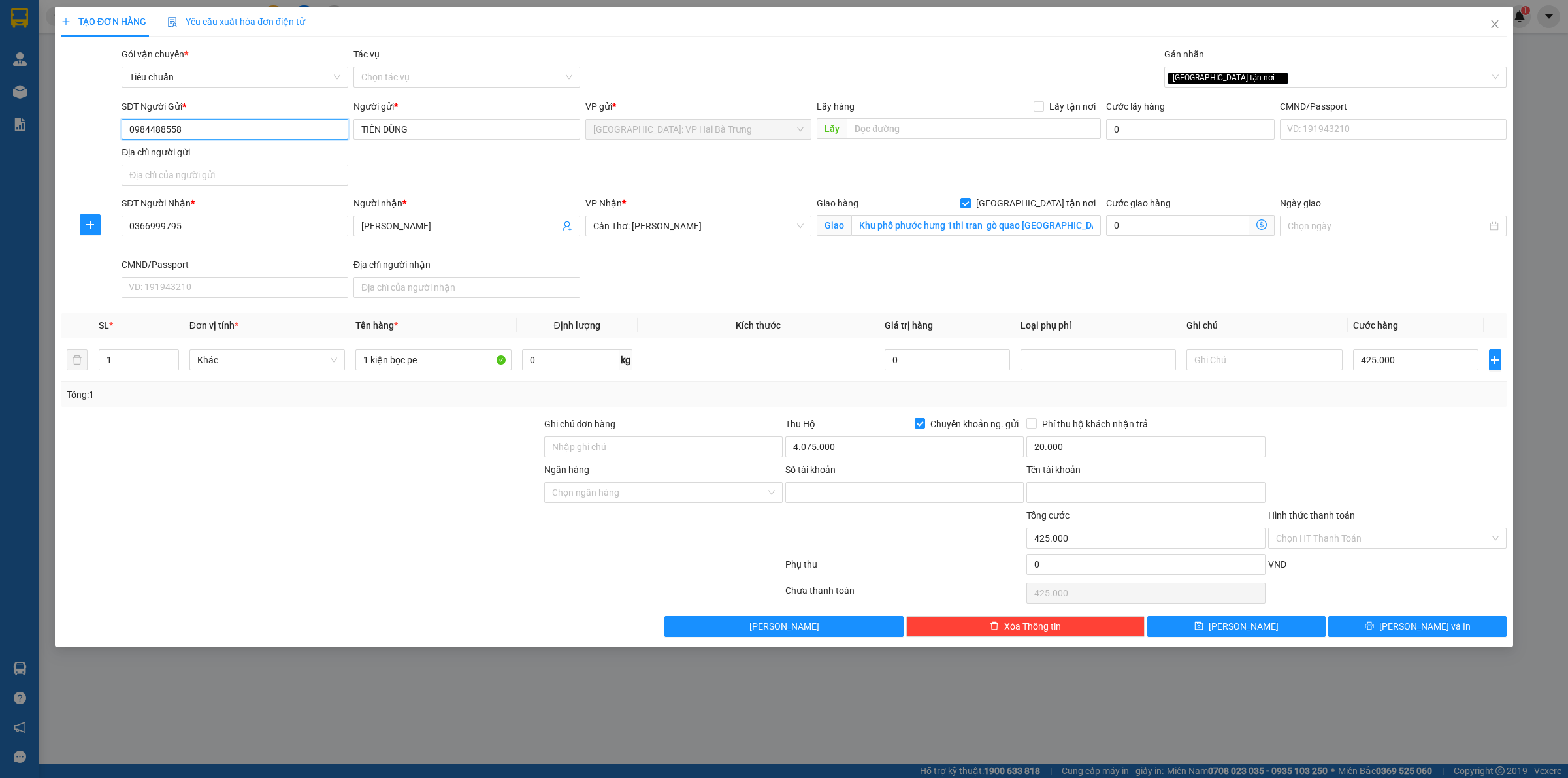
click at [210, 138] on input "0984488558" at bounding box center [235, 129] width 227 height 21
click at [926, 498] on input "Số tài khoản" at bounding box center [904, 493] width 239 height 21
paste input "0984488558"
click at [1053, 498] on input "Tên tài khoản" at bounding box center [1145, 493] width 239 height 21
paste input "Đinh Tiến Dũng"
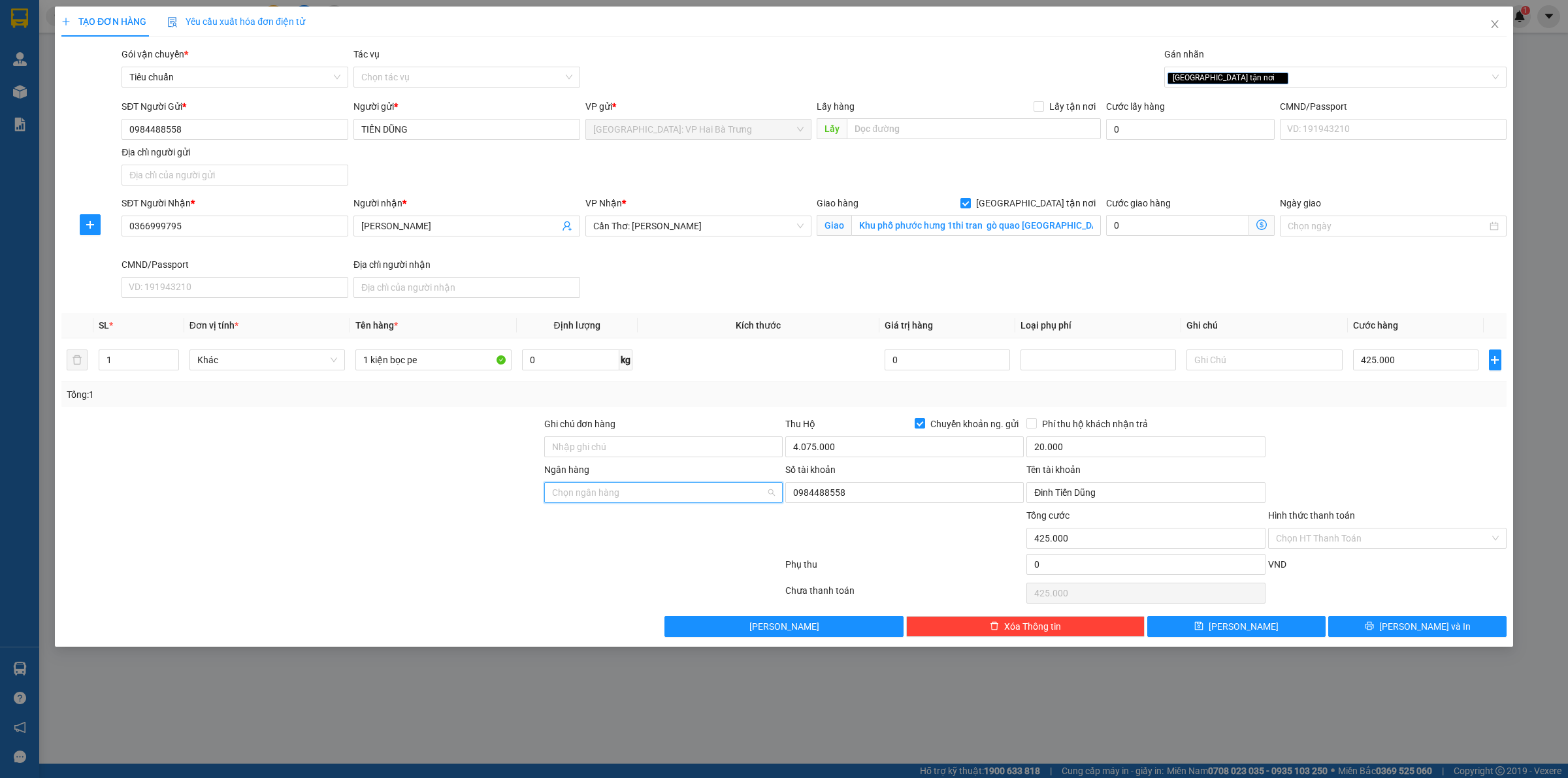
click at [641, 493] on input "Ngân hàng" at bounding box center [658, 493] width 214 height 19
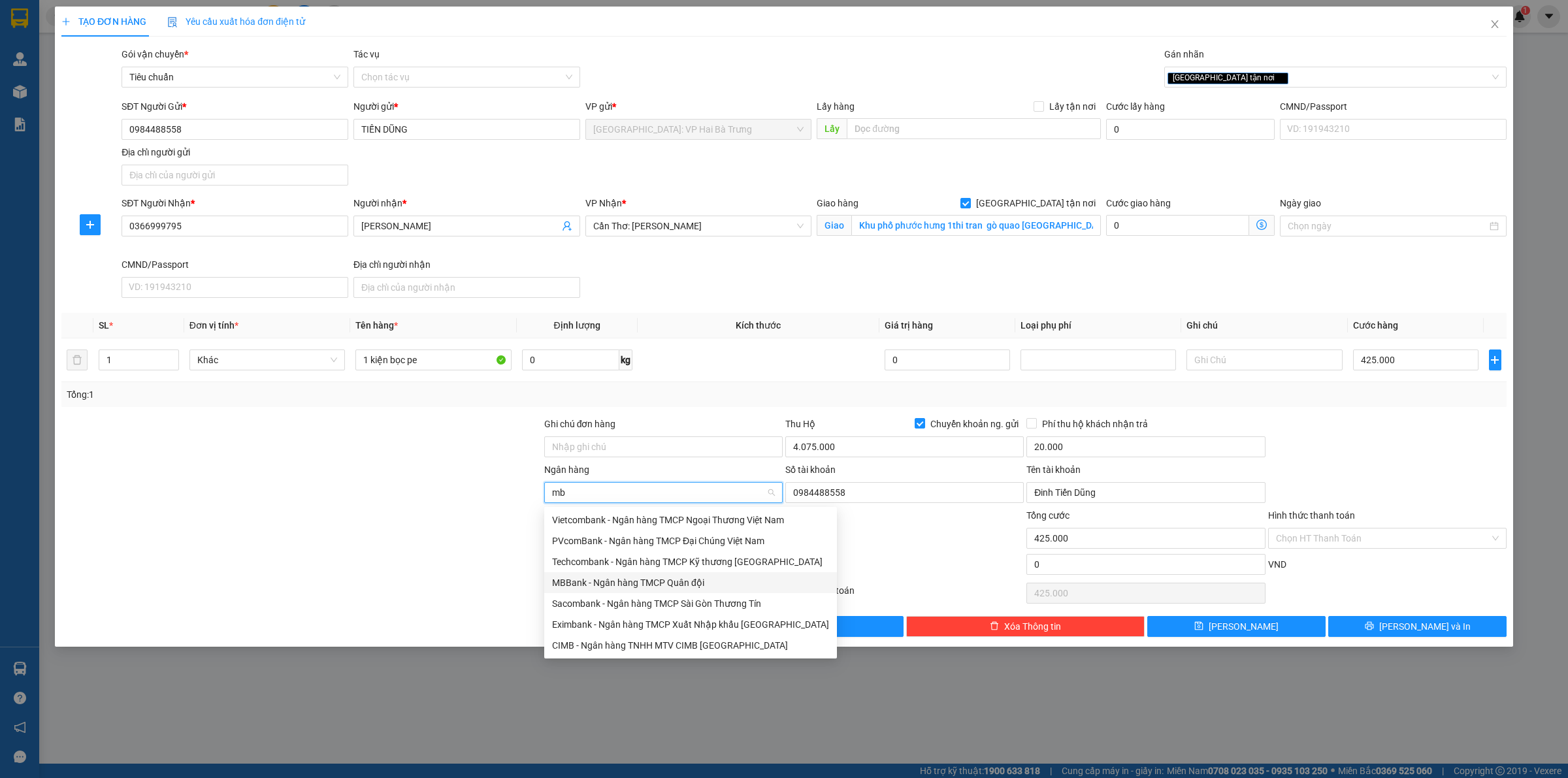
click at [644, 580] on div "MBBank - Ngân hàng TMCP Quân đội" at bounding box center [690, 582] width 277 height 15
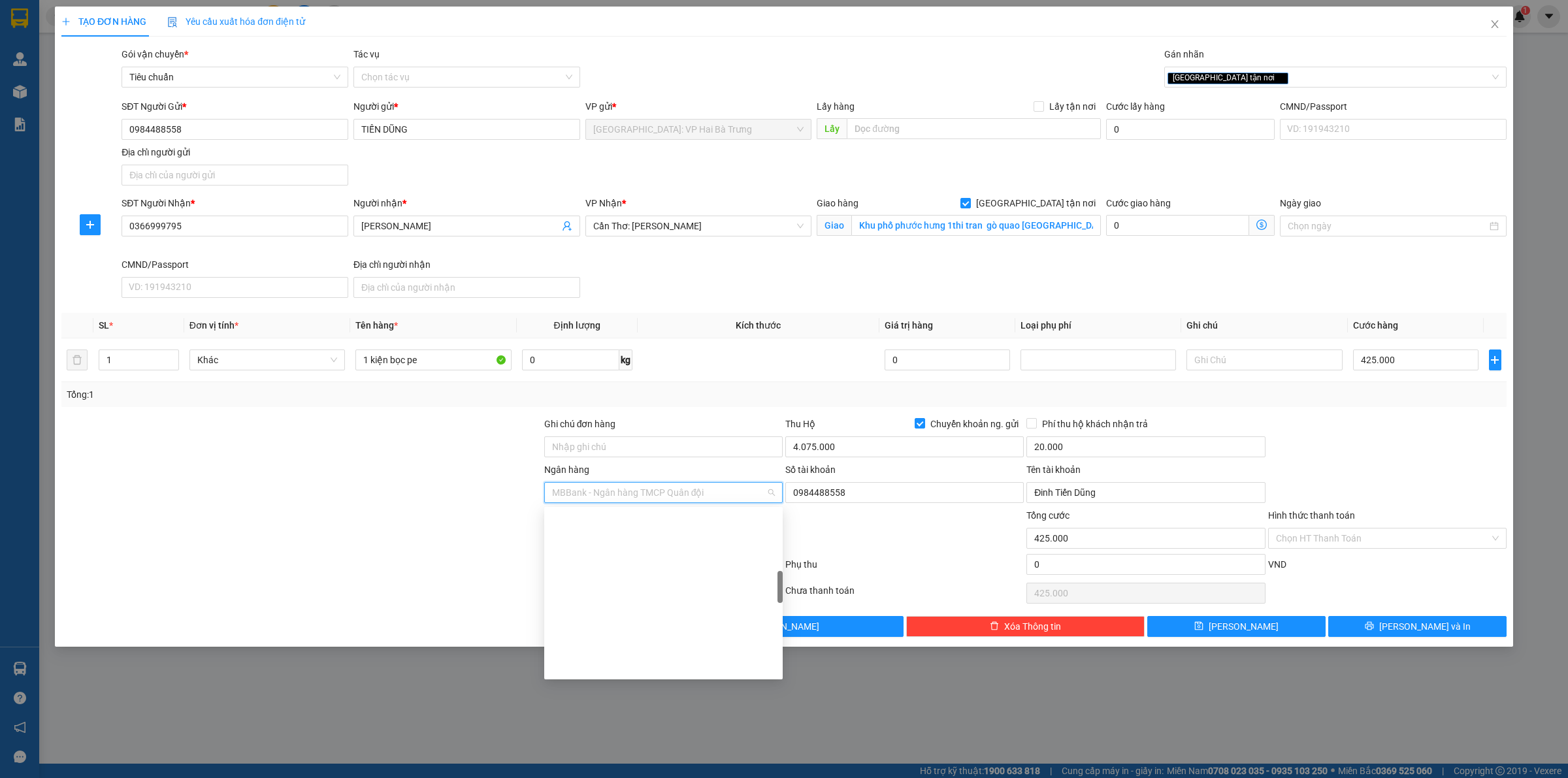
drag, startPoint x: 1374, startPoint y: 456, endPoint x: 1372, endPoint y: 464, distance: 8.2
click at [1377, 456] on div at bounding box center [1387, 440] width 241 height 46
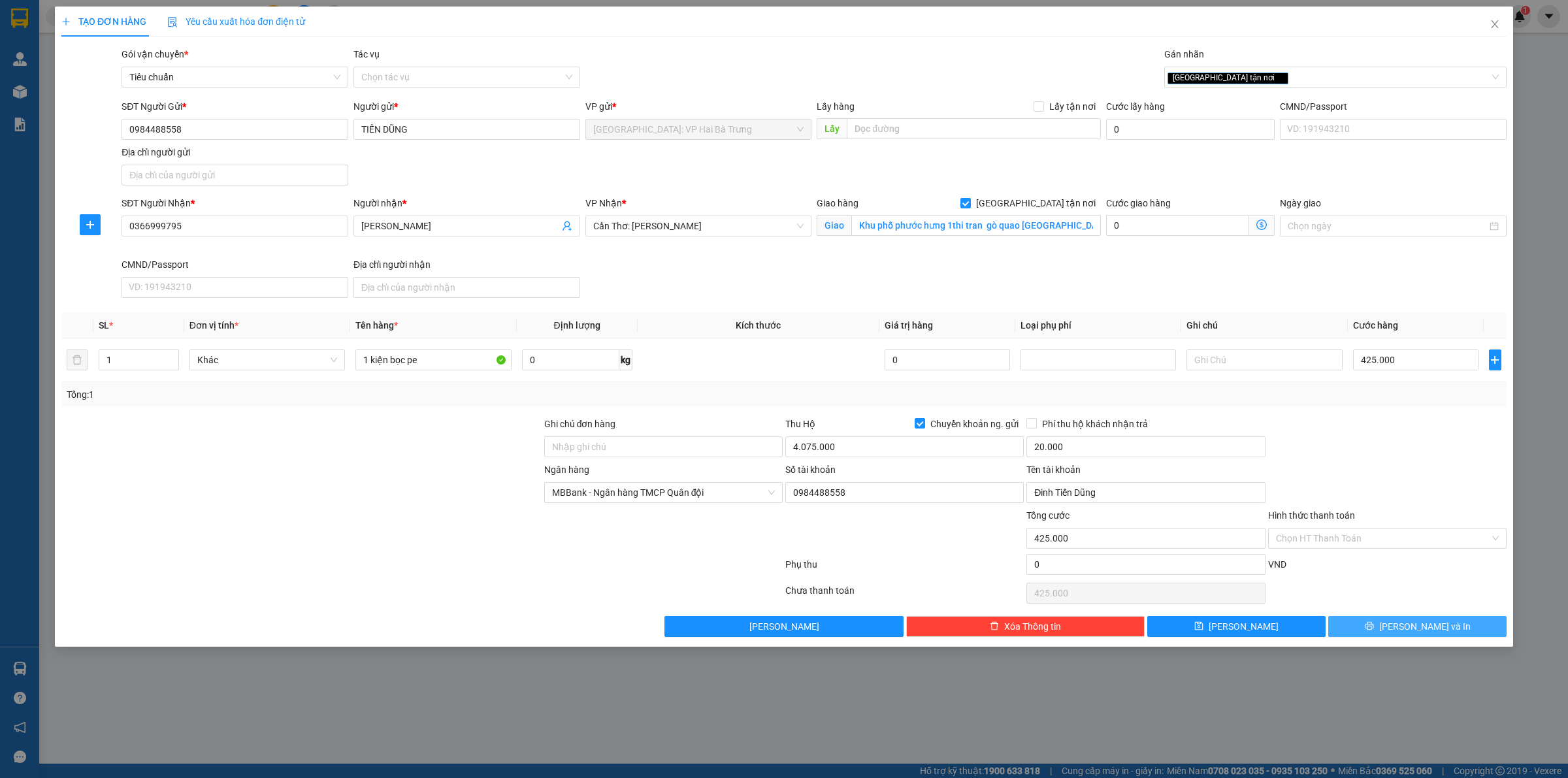
click at [1437, 634] on span "[PERSON_NAME] và In" at bounding box center [1424, 626] width 91 height 15
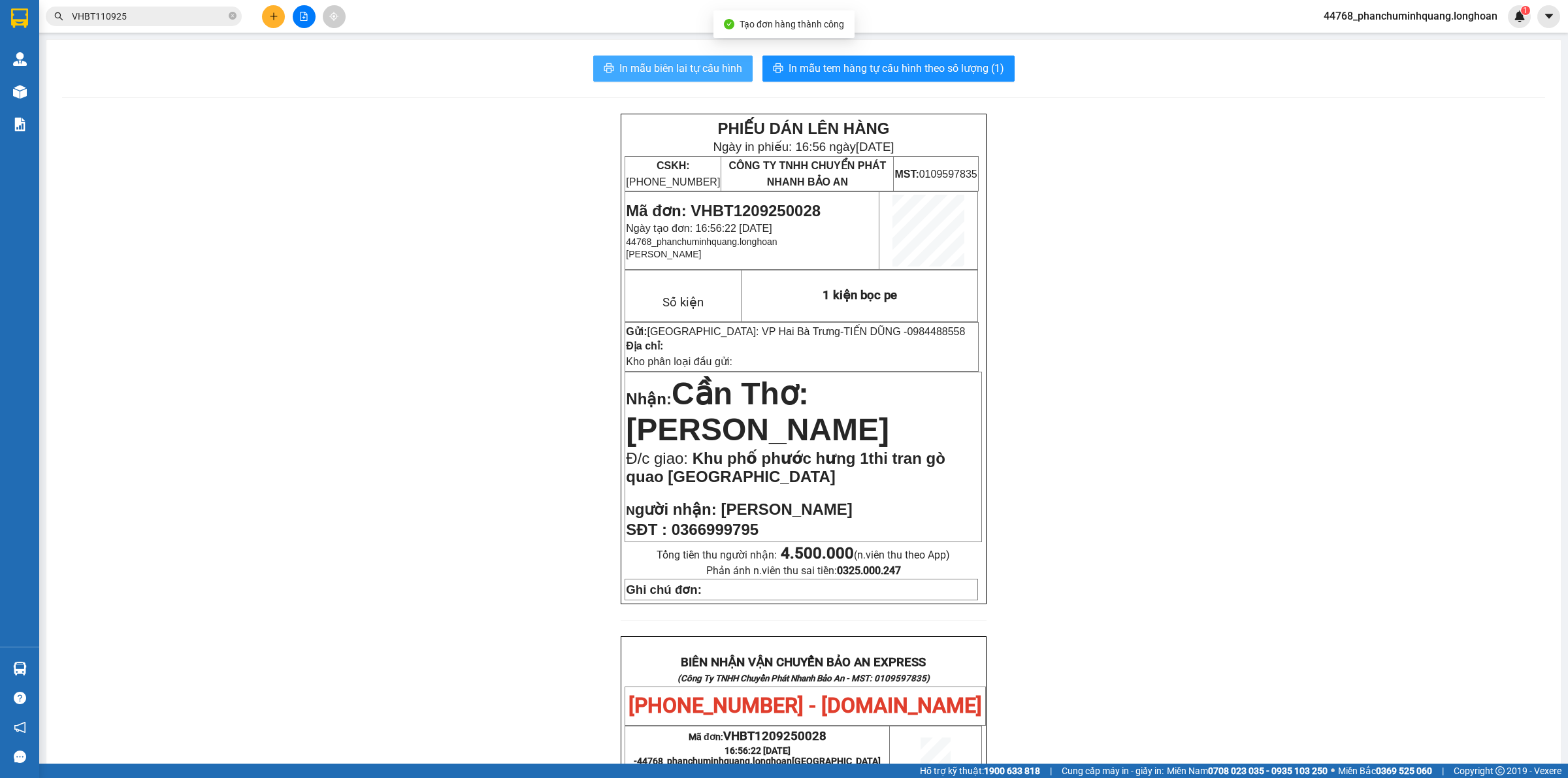
click at [677, 59] on button "In mẫu biên lai tự cấu hình" at bounding box center [673, 69] width 159 height 26
click at [928, 50] on div "In mẫu biên lai tự cấu hình In mẫu tem hàng tự cấu hình theo số lượng (1) PHIẾU…" at bounding box center [803, 680] width 1514 height 1281
click at [928, 63] on span "In mẫu tem hàng tự cấu hình theo số lượng (1)" at bounding box center [896, 68] width 216 height 16
drag, startPoint x: 815, startPoint y: 208, endPoint x: 691, endPoint y: 198, distance: 124.4
click at [691, 198] on td "Mã đơn: VHBT1209250028 Ngày tạo đơn: 16:56:22 - 12/09/2025 44768_phanchuminhqua…" at bounding box center [752, 231] width 254 height 78
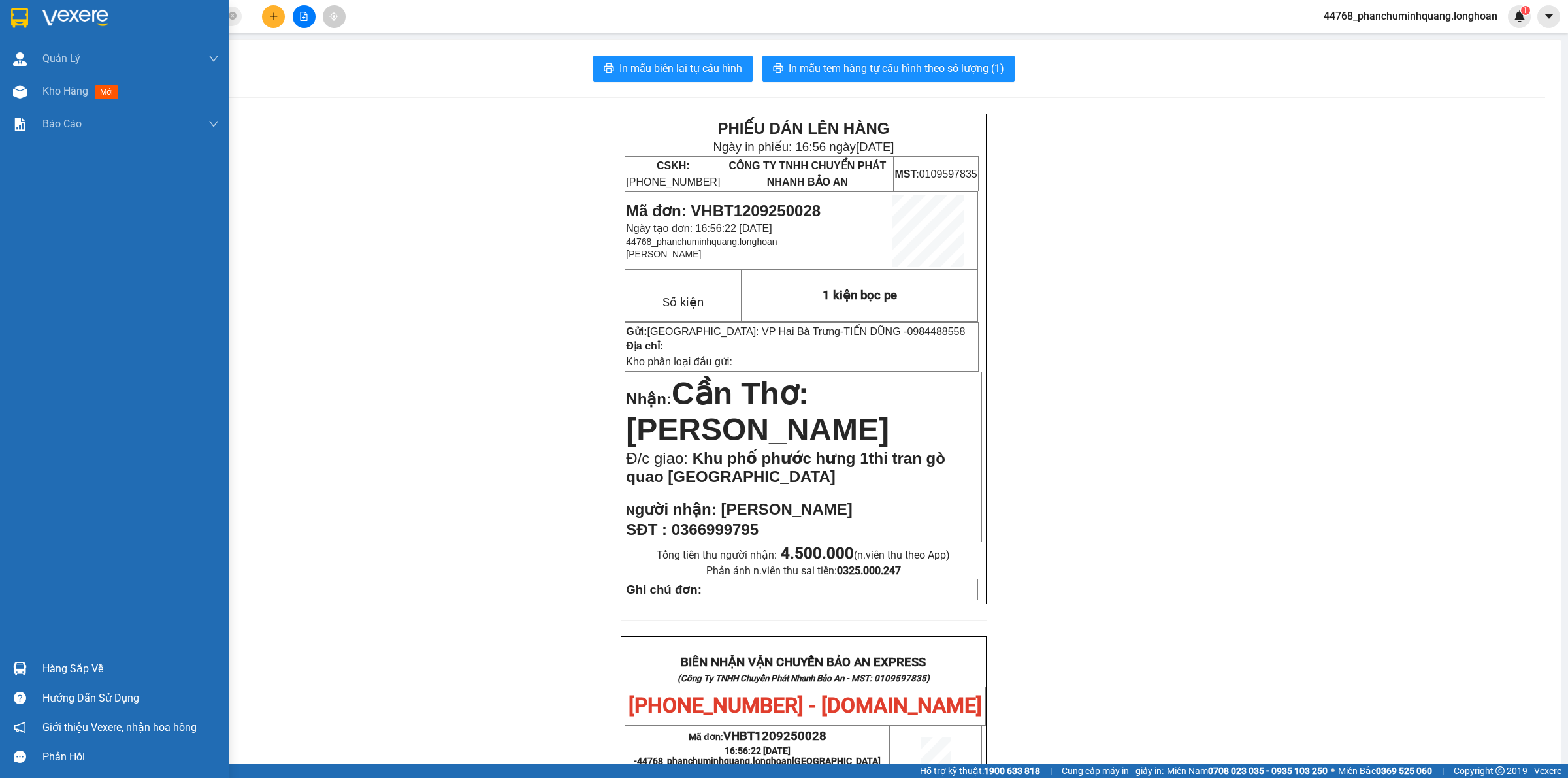
click at [10, 10] on div at bounding box center [19, 17] width 23 height 23
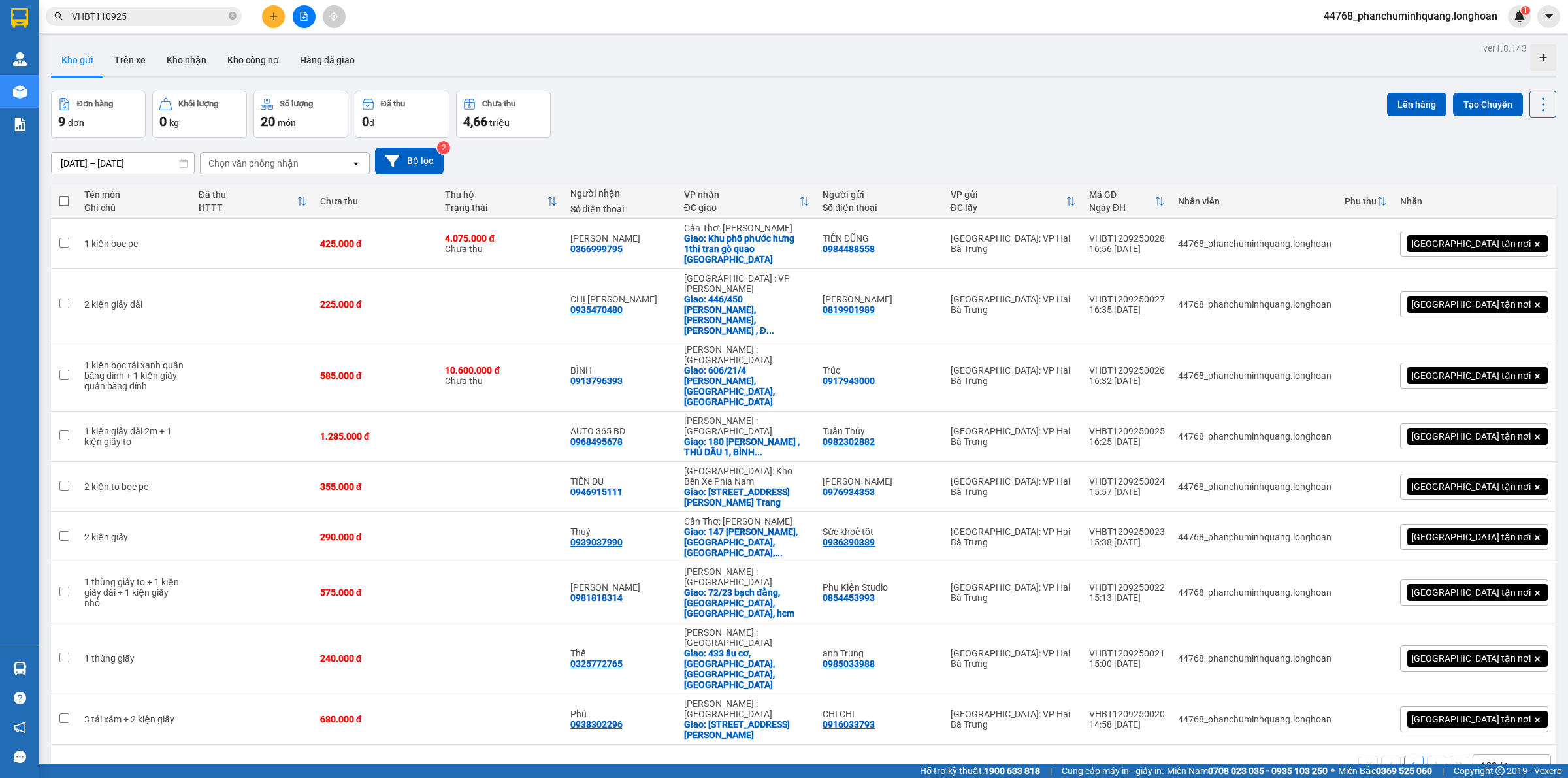
click at [1459, 24] on span "44768_phanchuminhquang.longhoan" at bounding box center [1410, 15] width 195 height 16
click at [1409, 44] on span "Đăng xuất" at bounding box center [1416, 40] width 168 height 15
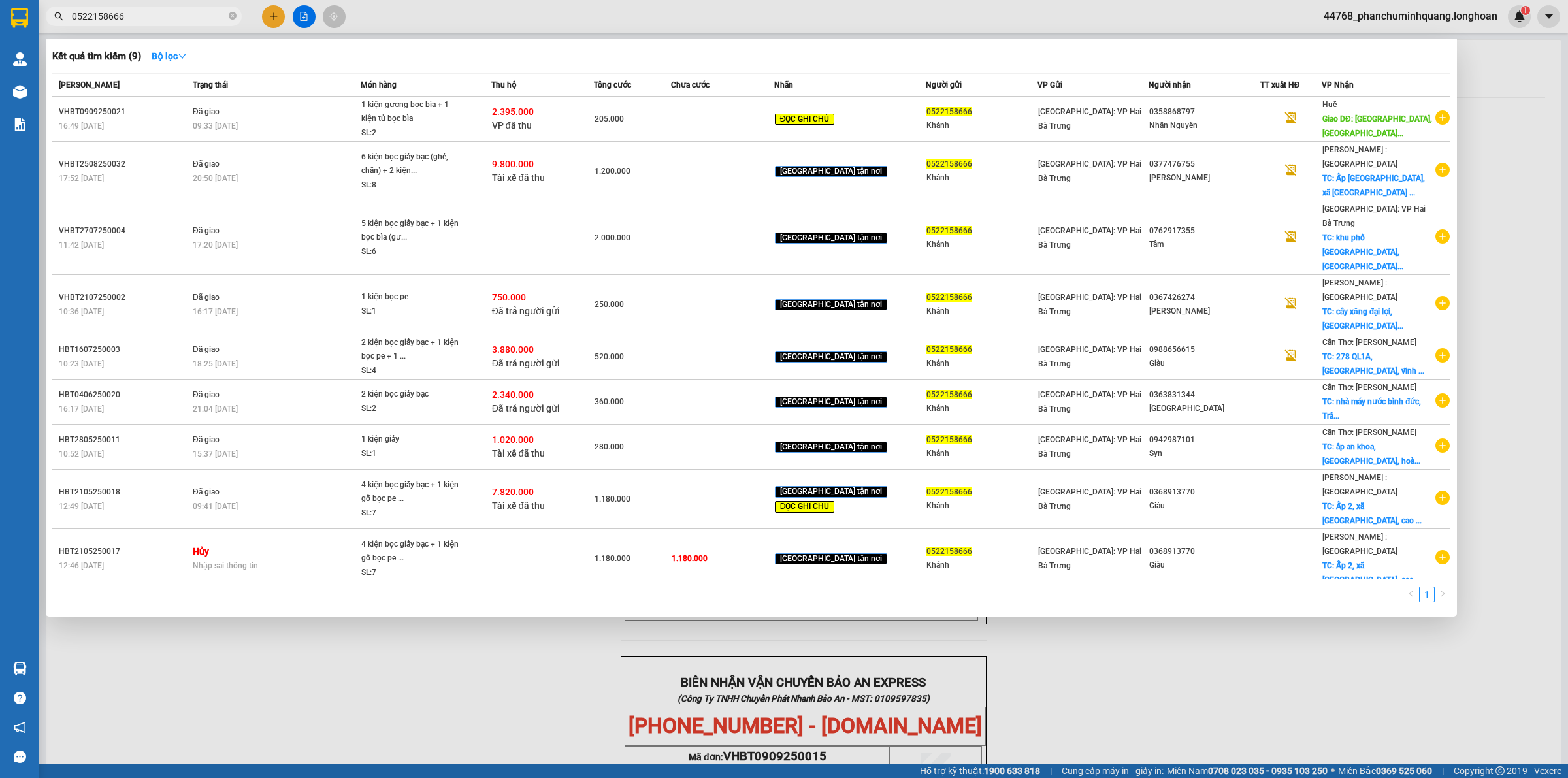
click at [168, 11] on input "0522158666" at bounding box center [149, 16] width 154 height 15
paste input "984488558"
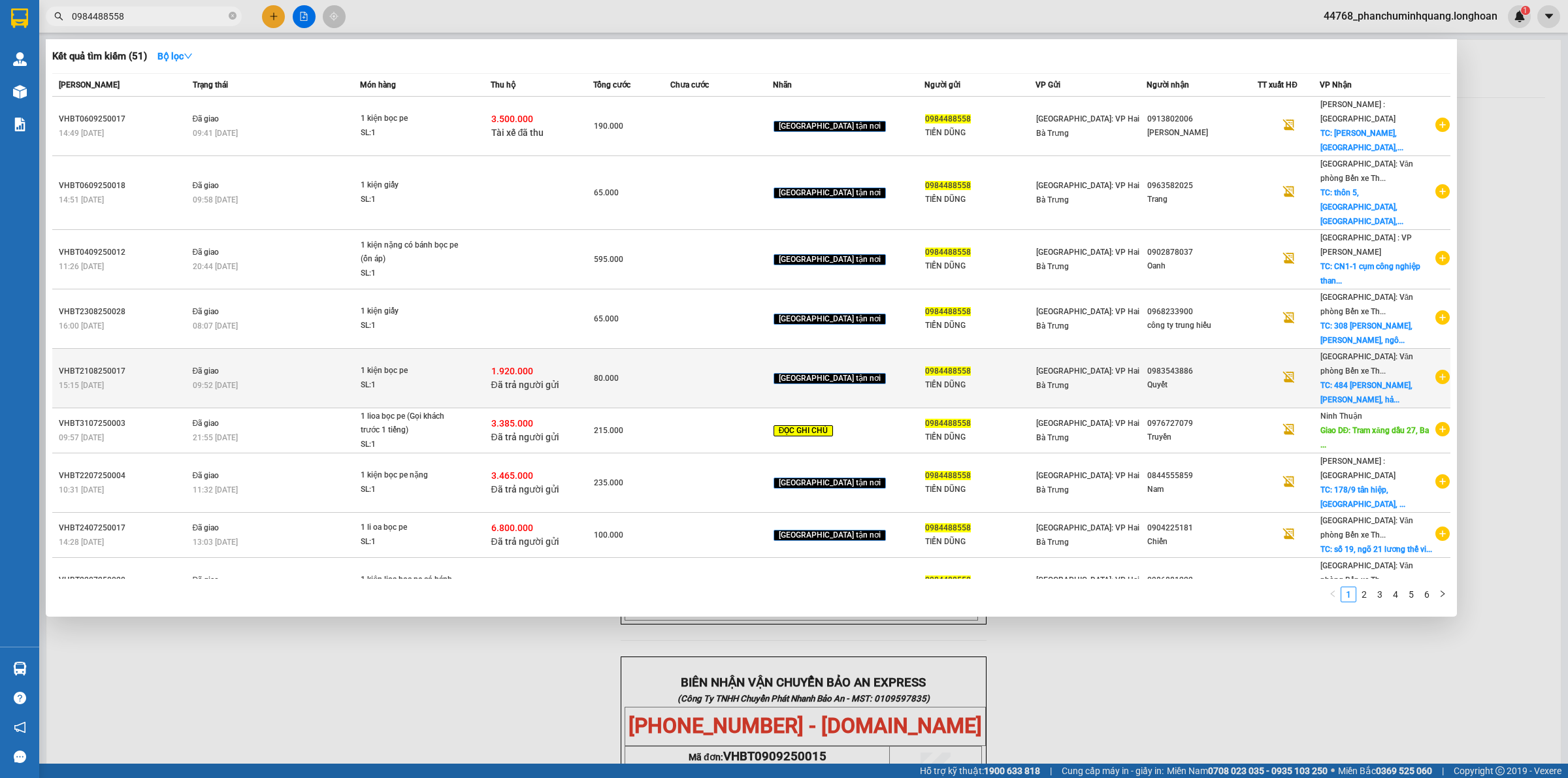
type input "0984488558"
click at [593, 365] on div "1.920.000 Đã trả người gửi" at bounding box center [542, 378] width 102 height 27
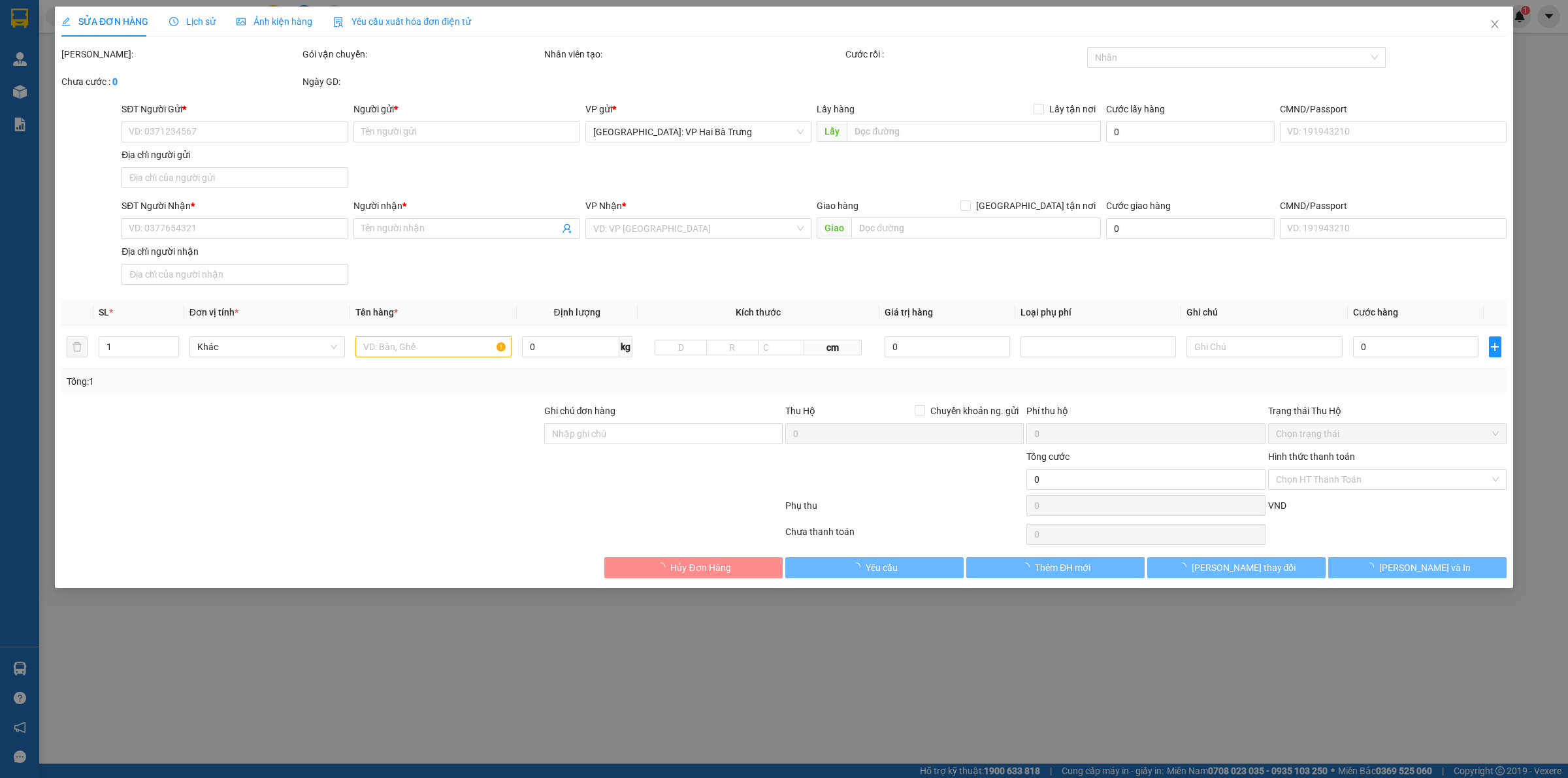
type input "0984488558"
type input "TIẾN DŨNG"
type input "0983543886"
type input "Quyết"
checkbox input "true"
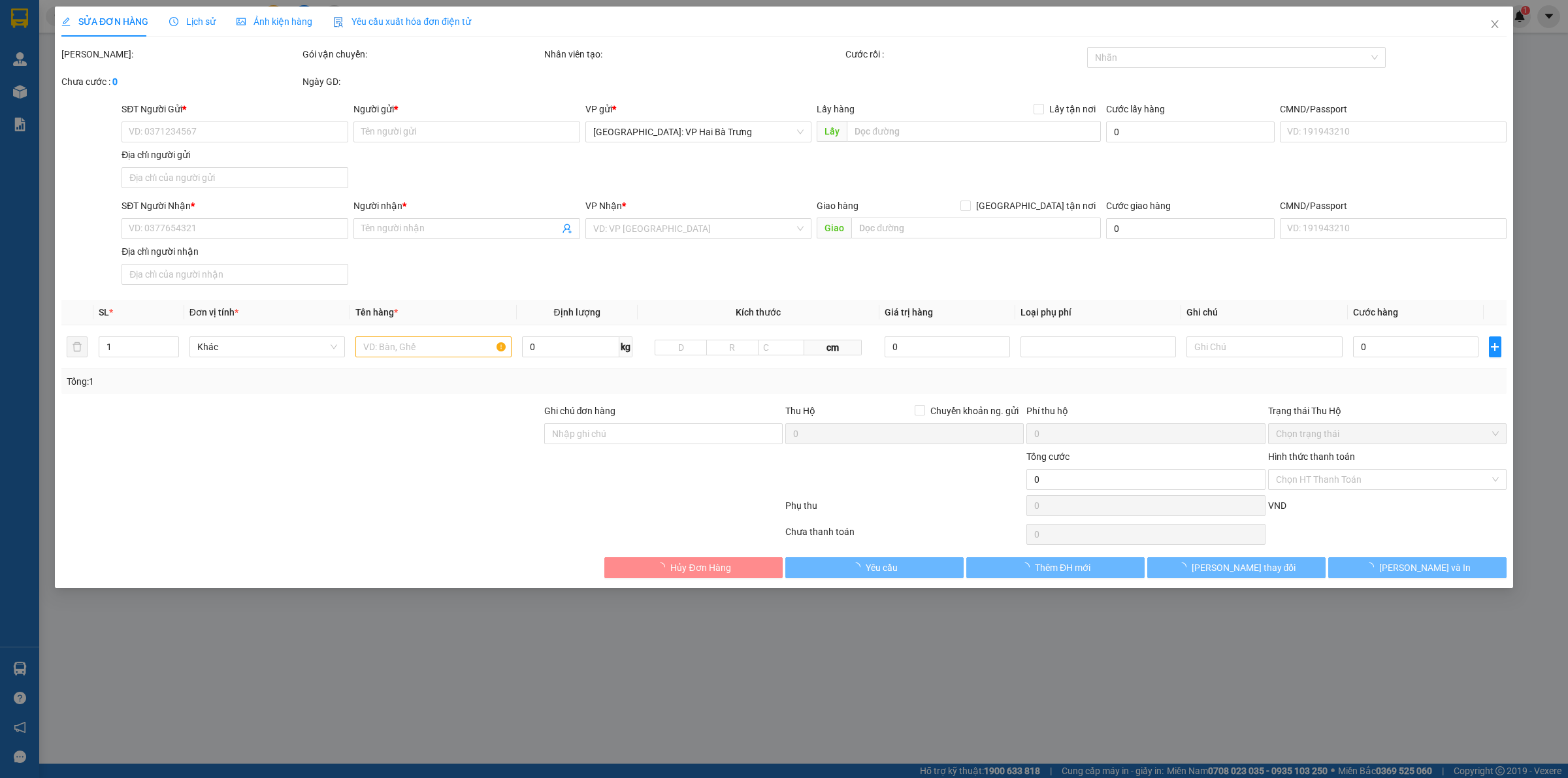
type input "484 lạch tray, lê chân, hải phòng"
checkbox input "true"
type input "1.920.000"
type input "10.000"
type input "80.000"
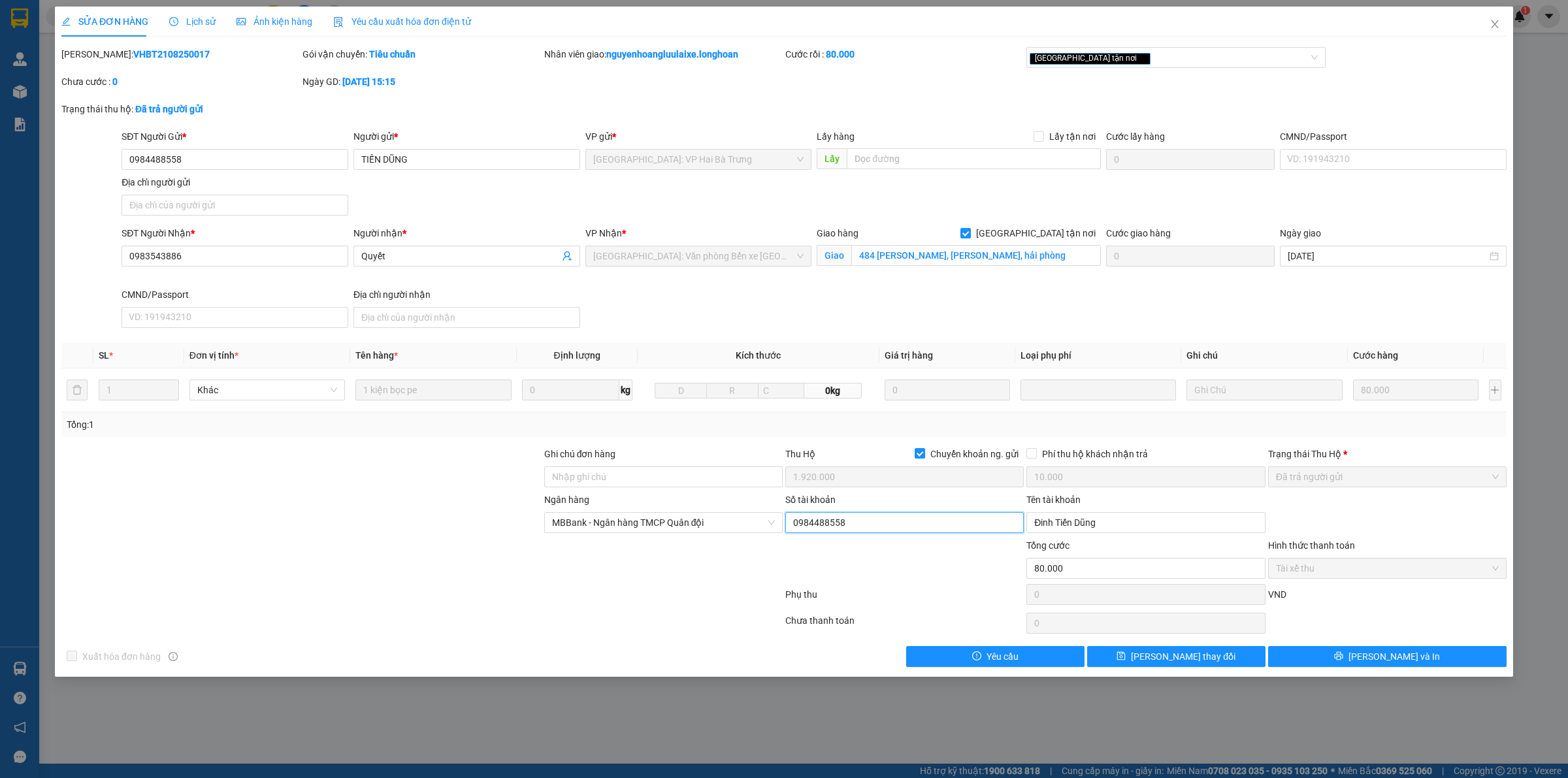
click at [861, 521] on input "0984488558" at bounding box center [904, 523] width 239 height 21
click at [1123, 526] on input "Đinh Tiến Dũng" at bounding box center [1145, 523] width 239 height 21
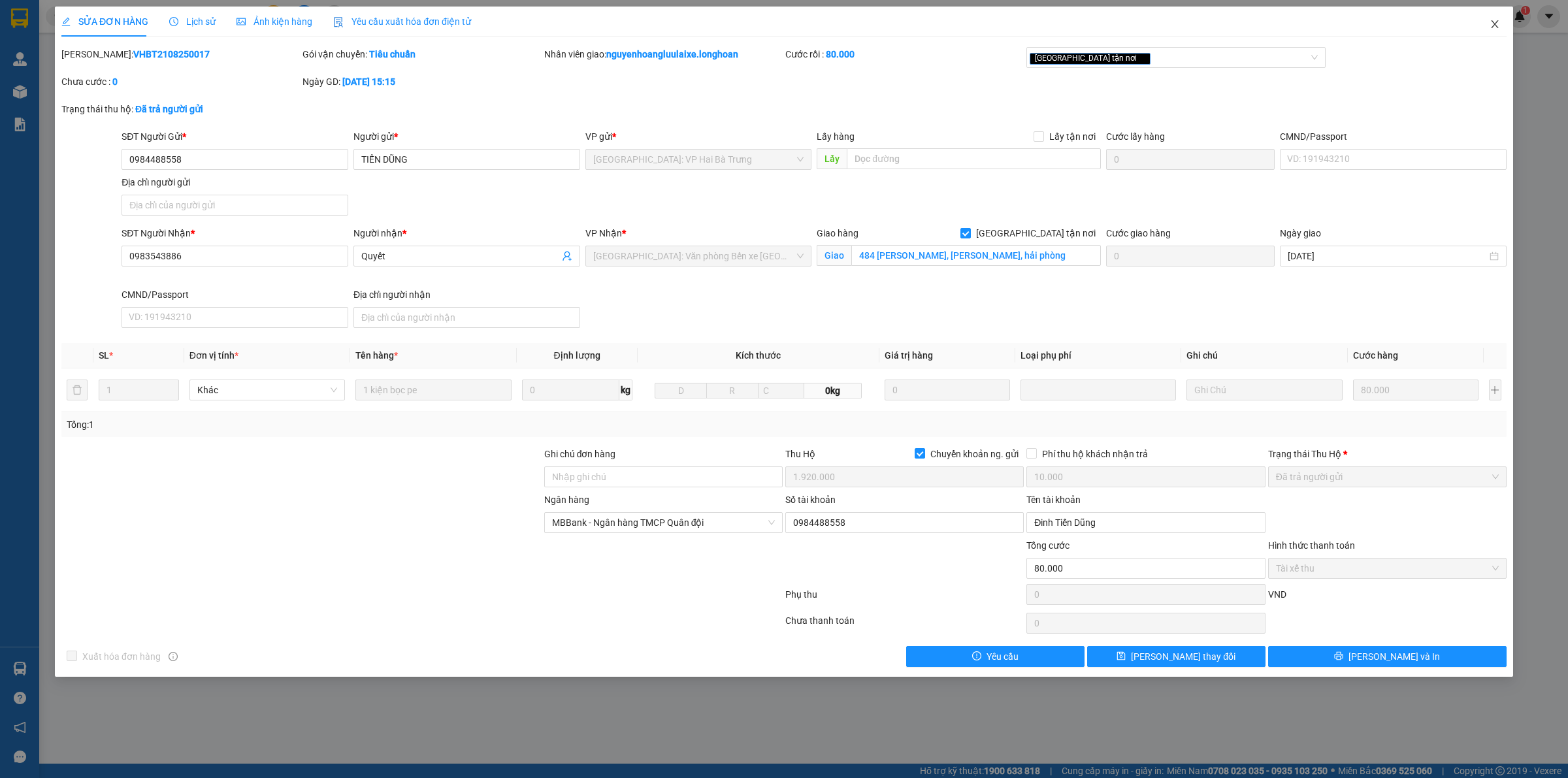
drag, startPoint x: 1493, startPoint y: 24, endPoint x: 1483, endPoint y: 15, distance: 13.5
click at [1491, 22] on icon "close" at bounding box center [1494, 24] width 10 height 10
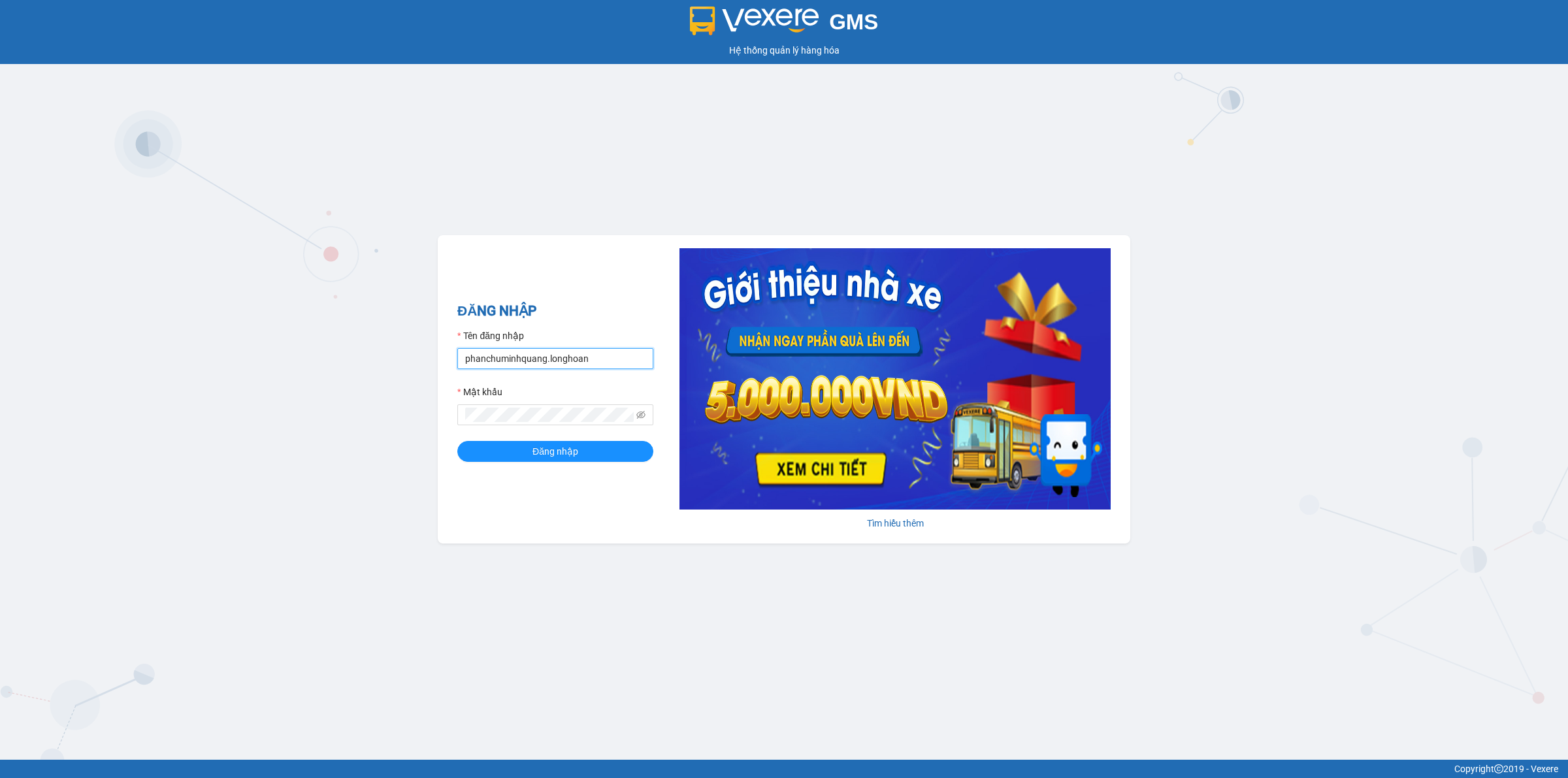
click at [605, 364] on input "phanchuminhquang.longhoan" at bounding box center [555, 358] width 196 height 21
type input "truongquoclinh.longhoan"
click at [543, 456] on span "Đăng nhập" at bounding box center [555, 452] width 46 height 15
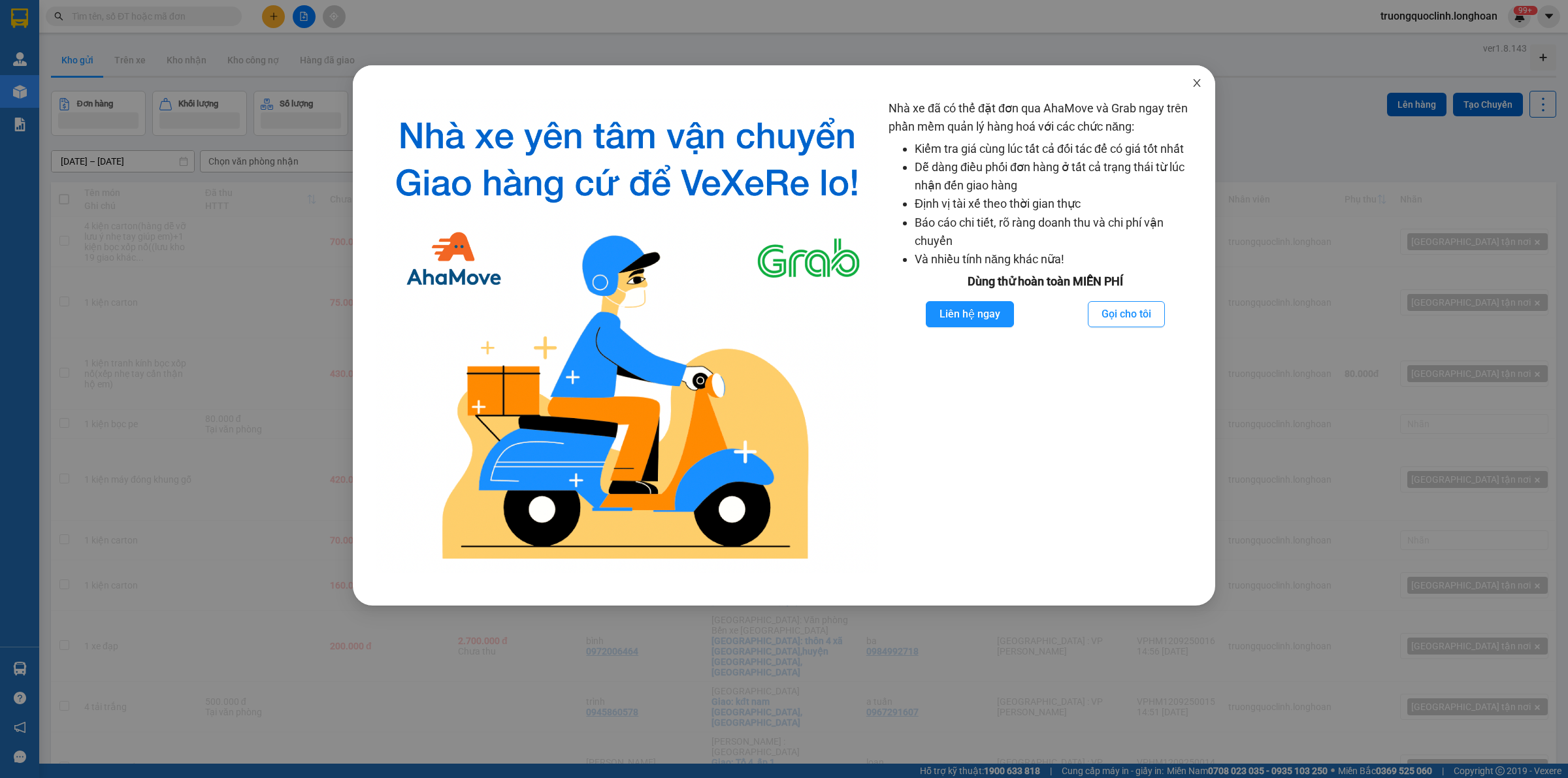
click at [1199, 83] on icon "close" at bounding box center [1197, 83] width 10 height 10
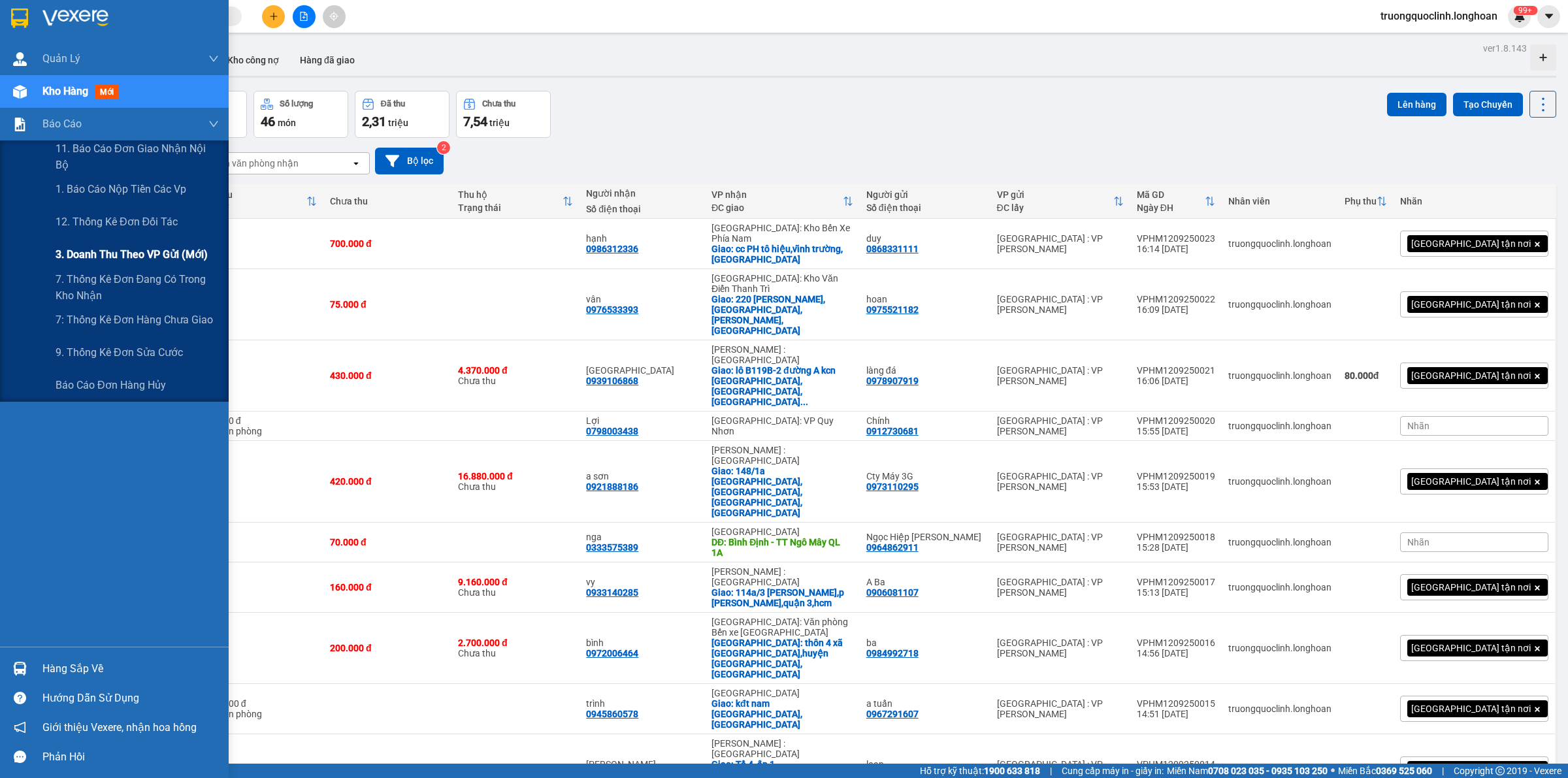
click at [99, 260] on span "3. Doanh Thu theo VP Gửi (mới)" at bounding box center [131, 254] width 152 height 16
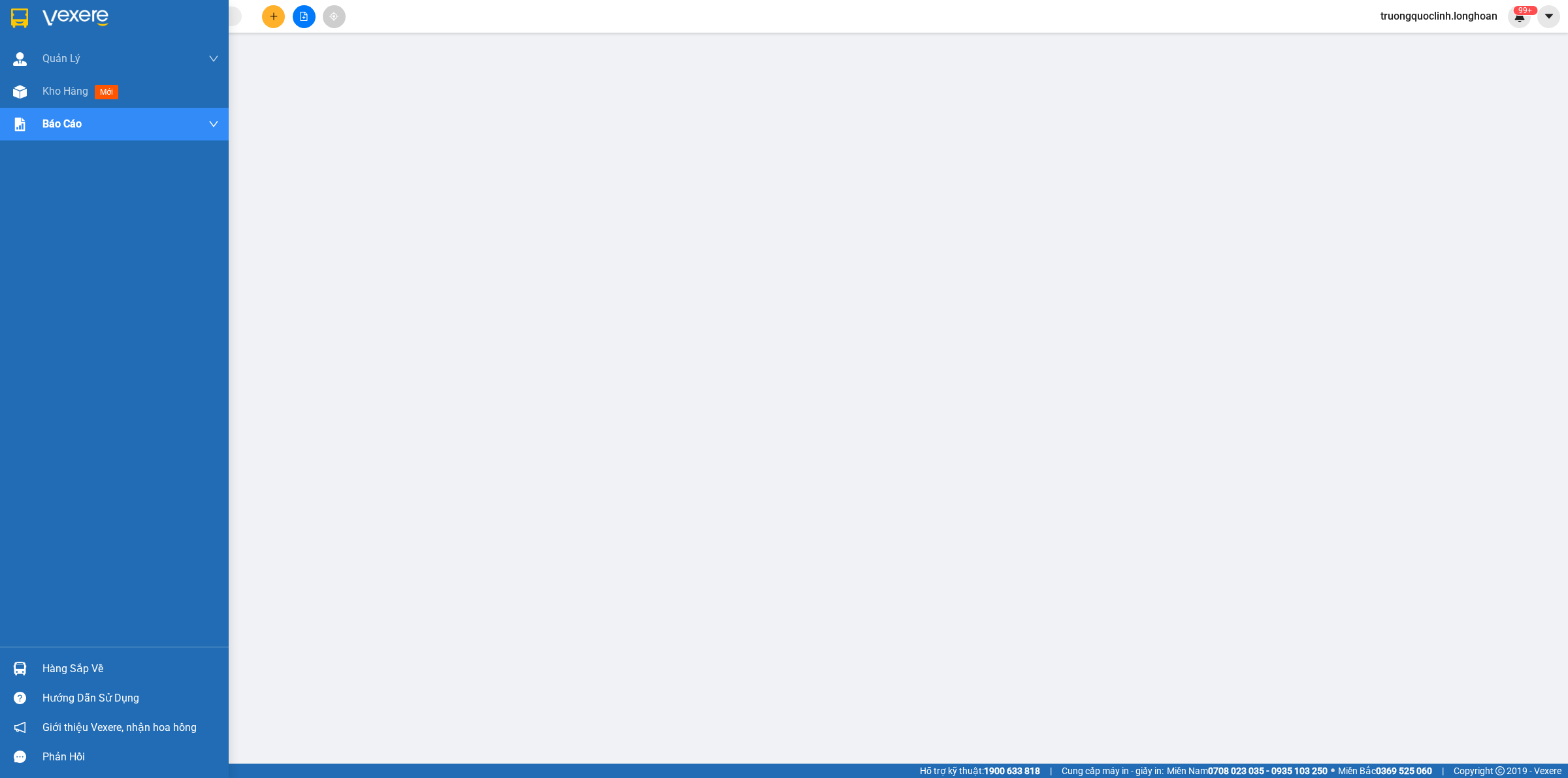
drag, startPoint x: 33, startPoint y: 8, endPoint x: 1416, endPoint y: 8, distance: 1383.0
click at [38, 8] on div at bounding box center [114, 21] width 229 height 42
click at [1416, 8] on span "truongquoclinh.longhoan" at bounding box center [1439, 15] width 138 height 16
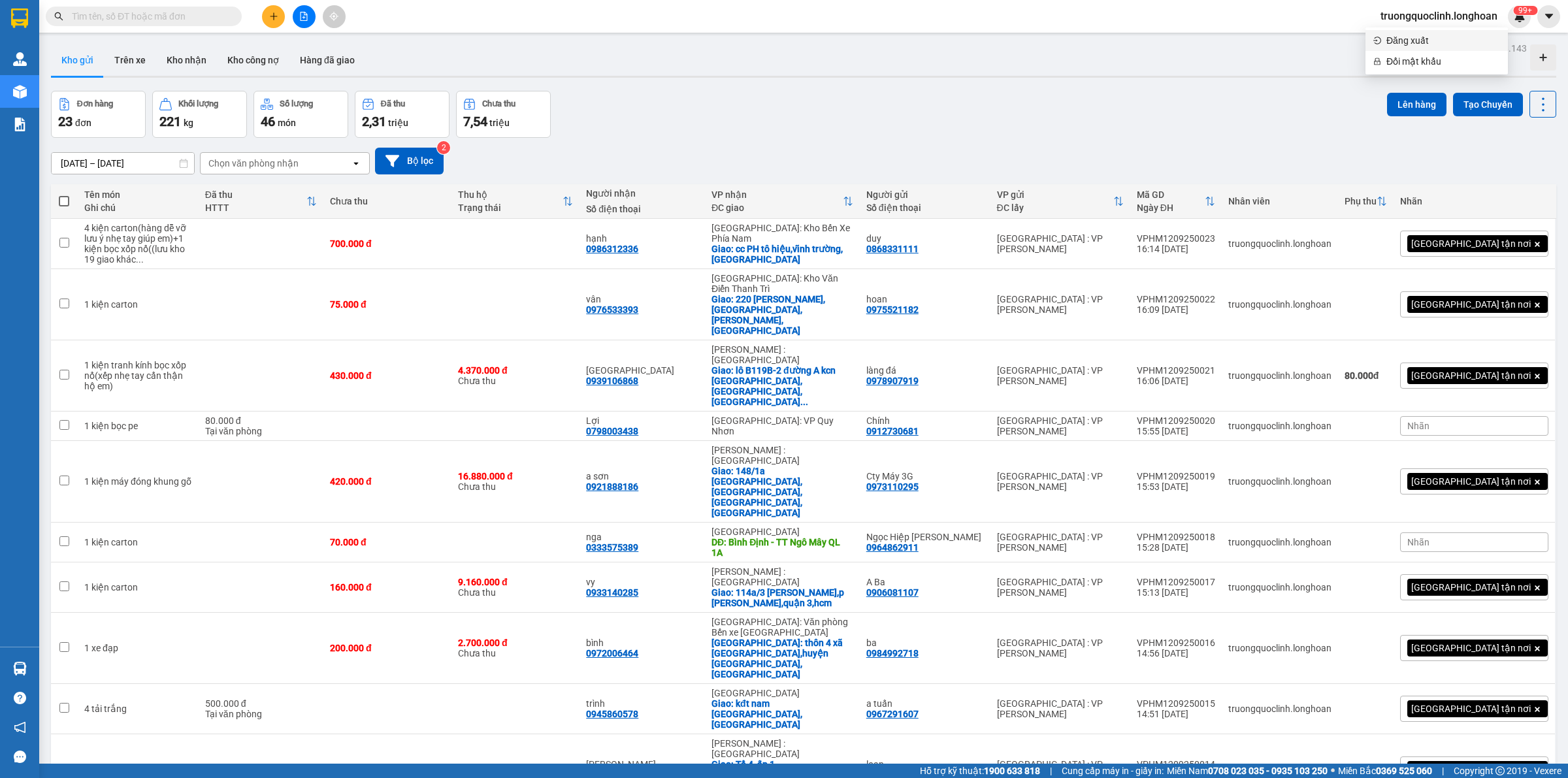
click at [1405, 45] on span "Đăng xuất" at bounding box center [1443, 40] width 113 height 15
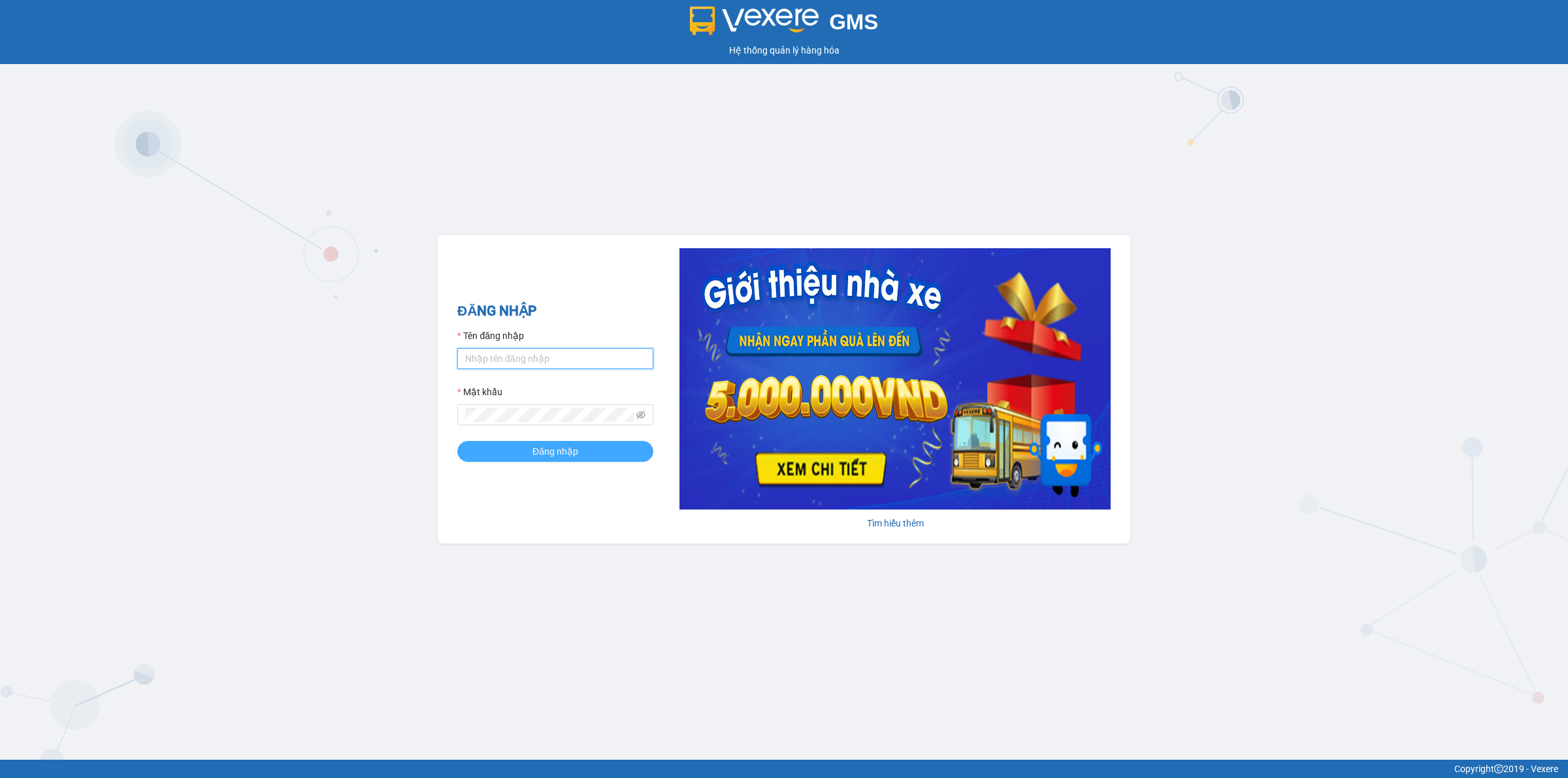
type input "truongquoclinh.longhoan"
click at [578, 452] on button "Đăng nhập" at bounding box center [555, 452] width 196 height 21
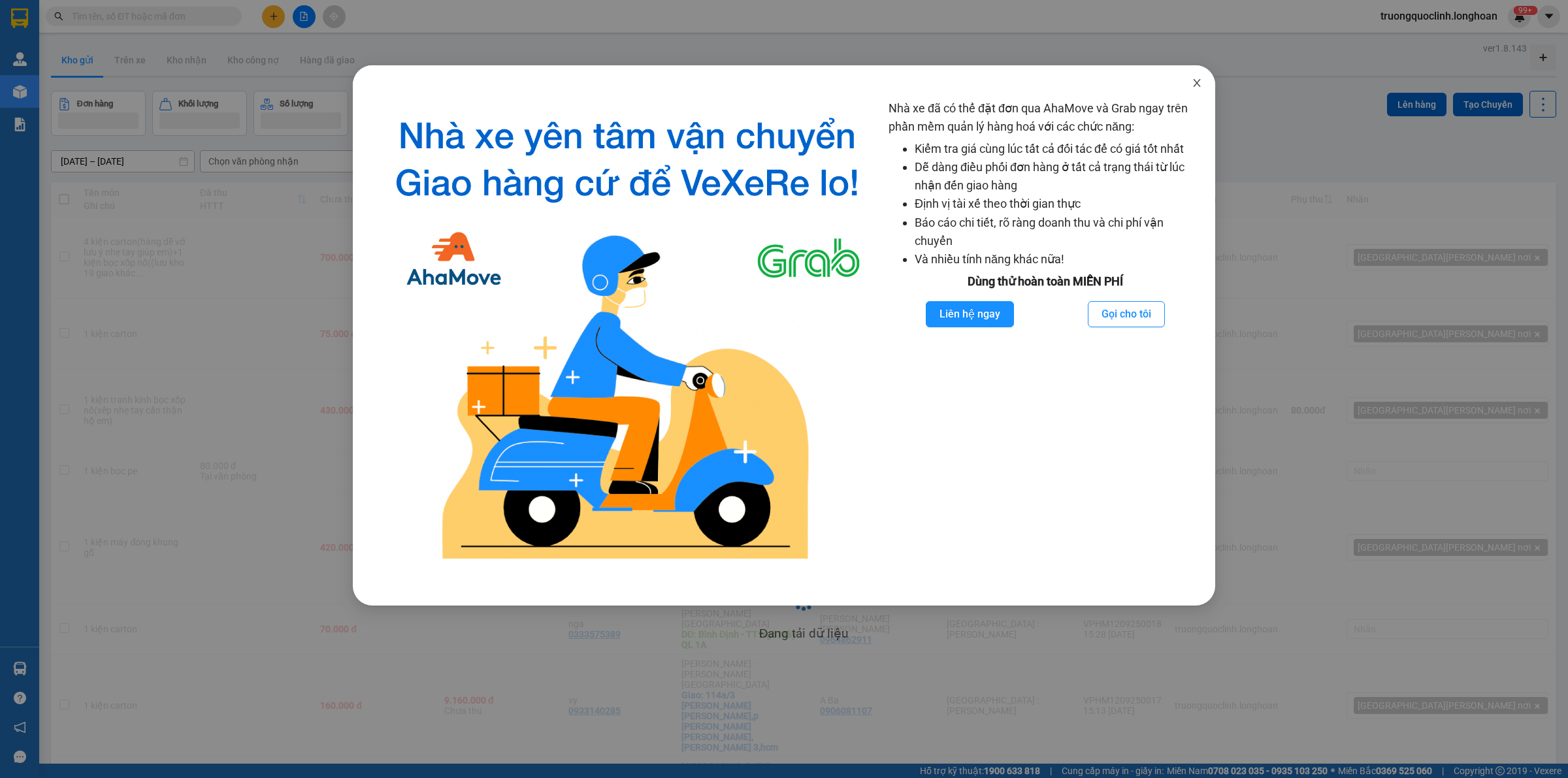
click at [1199, 85] on icon "close" at bounding box center [1197, 83] width 10 height 10
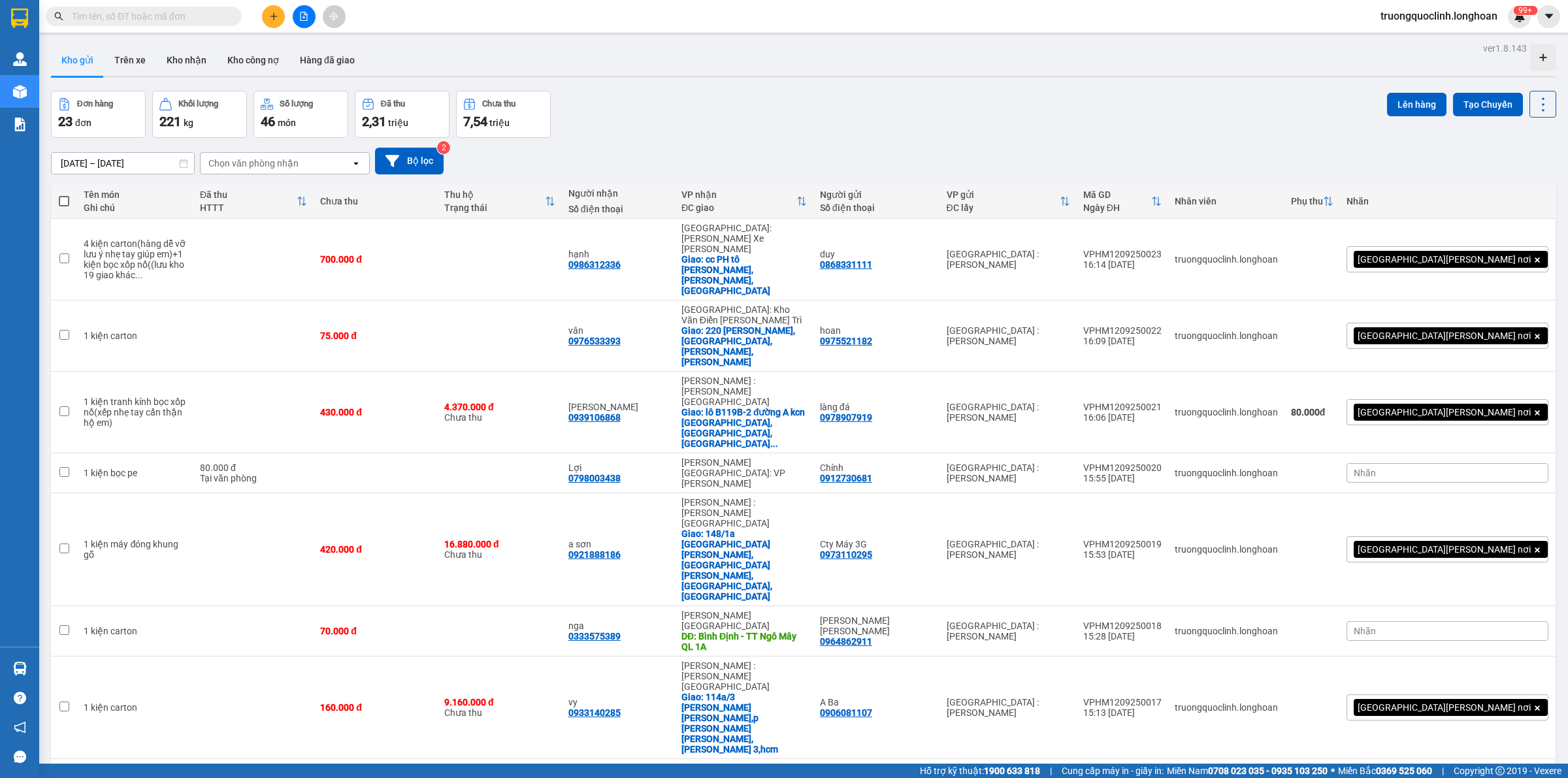
click at [1409, 21] on span "truongquoclinh.longhoan" at bounding box center [1439, 15] width 138 height 16
click at [1406, 45] on span "Đăng xuất" at bounding box center [1443, 40] width 113 height 15
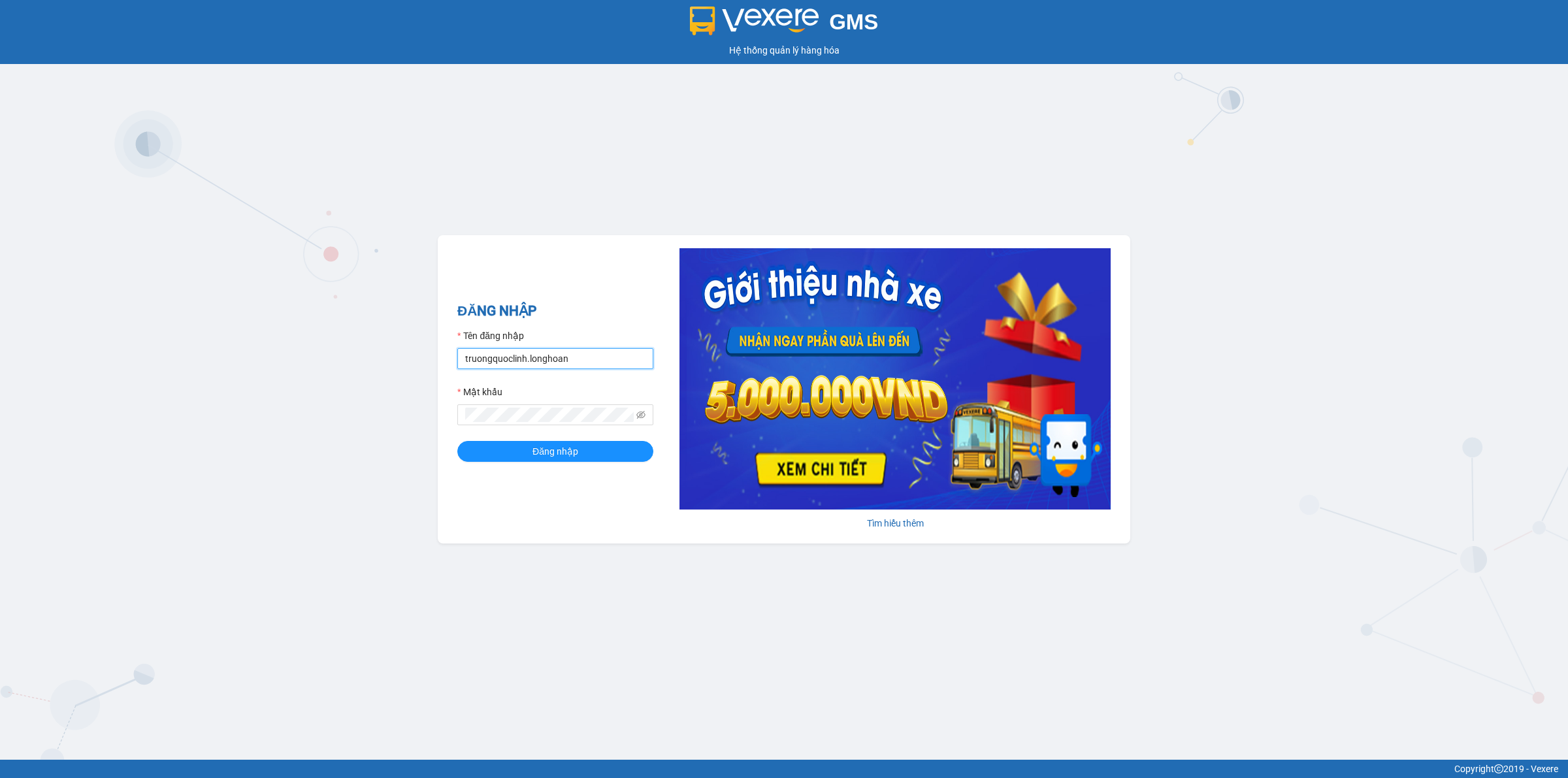
click at [593, 363] on input "truongquoclinh.longhoan" at bounding box center [555, 358] width 196 height 21
type input "phanchuminhquang.longhoan"
click at [582, 454] on button "Đăng nhập" at bounding box center [555, 452] width 196 height 21
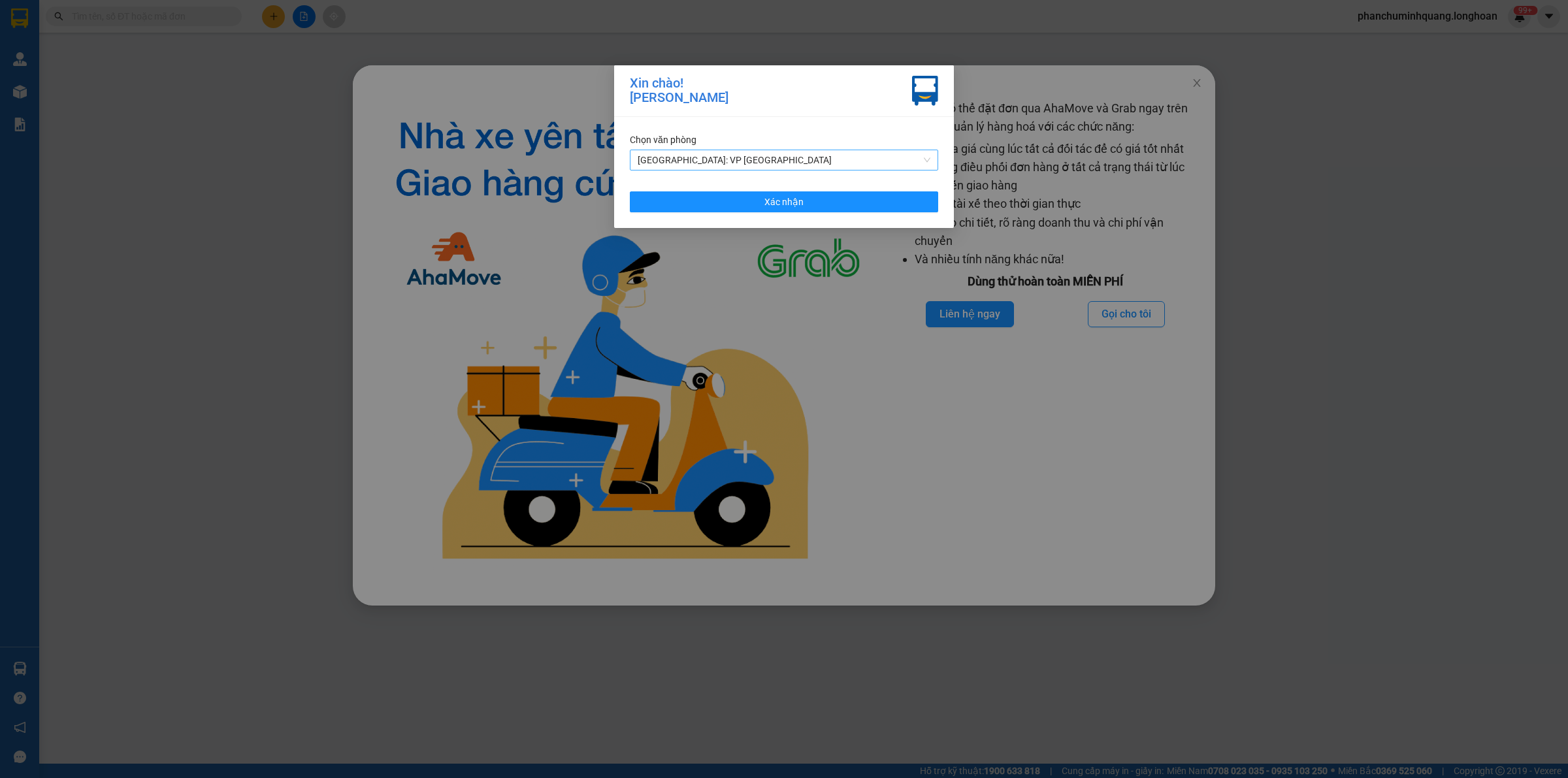
click at [805, 158] on span "[GEOGRAPHIC_DATA]: VP [GEOGRAPHIC_DATA]" at bounding box center [783, 160] width 293 height 19
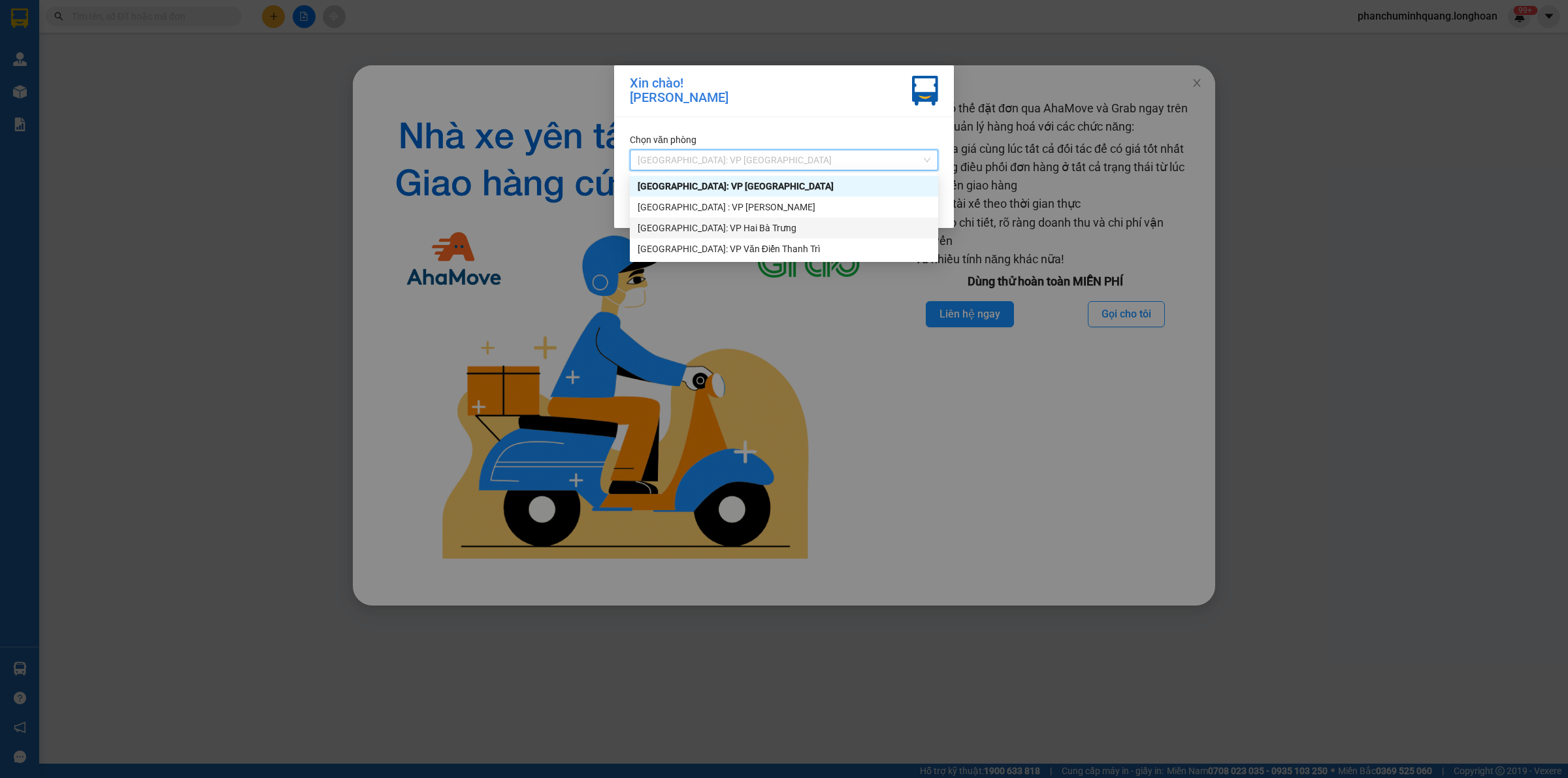
click at [744, 226] on div "[GEOGRAPHIC_DATA]: VP Hai Bà Trưng" at bounding box center [783, 228] width 293 height 15
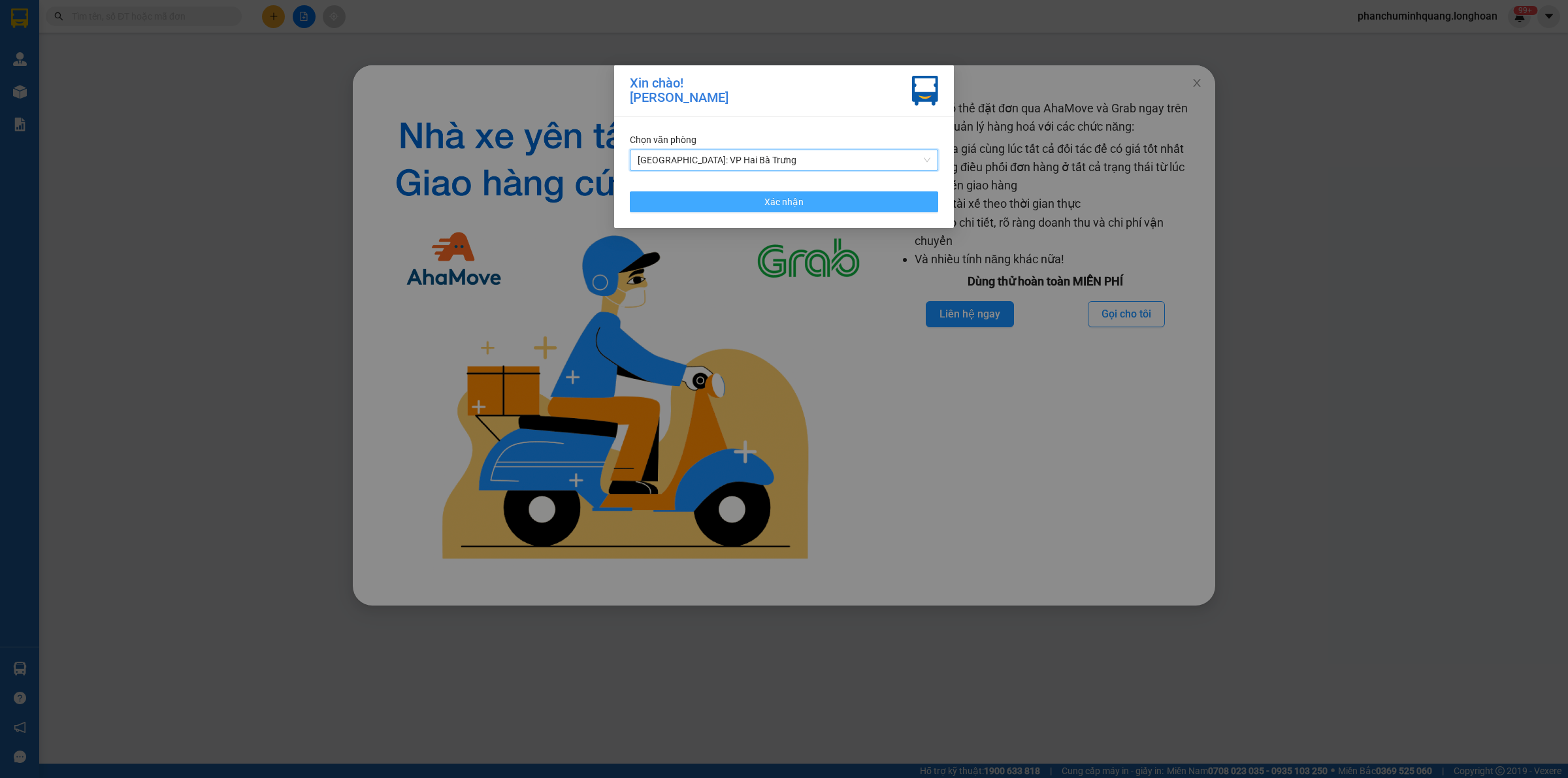
click at [785, 205] on span "Xác nhận" at bounding box center [784, 202] width 39 height 15
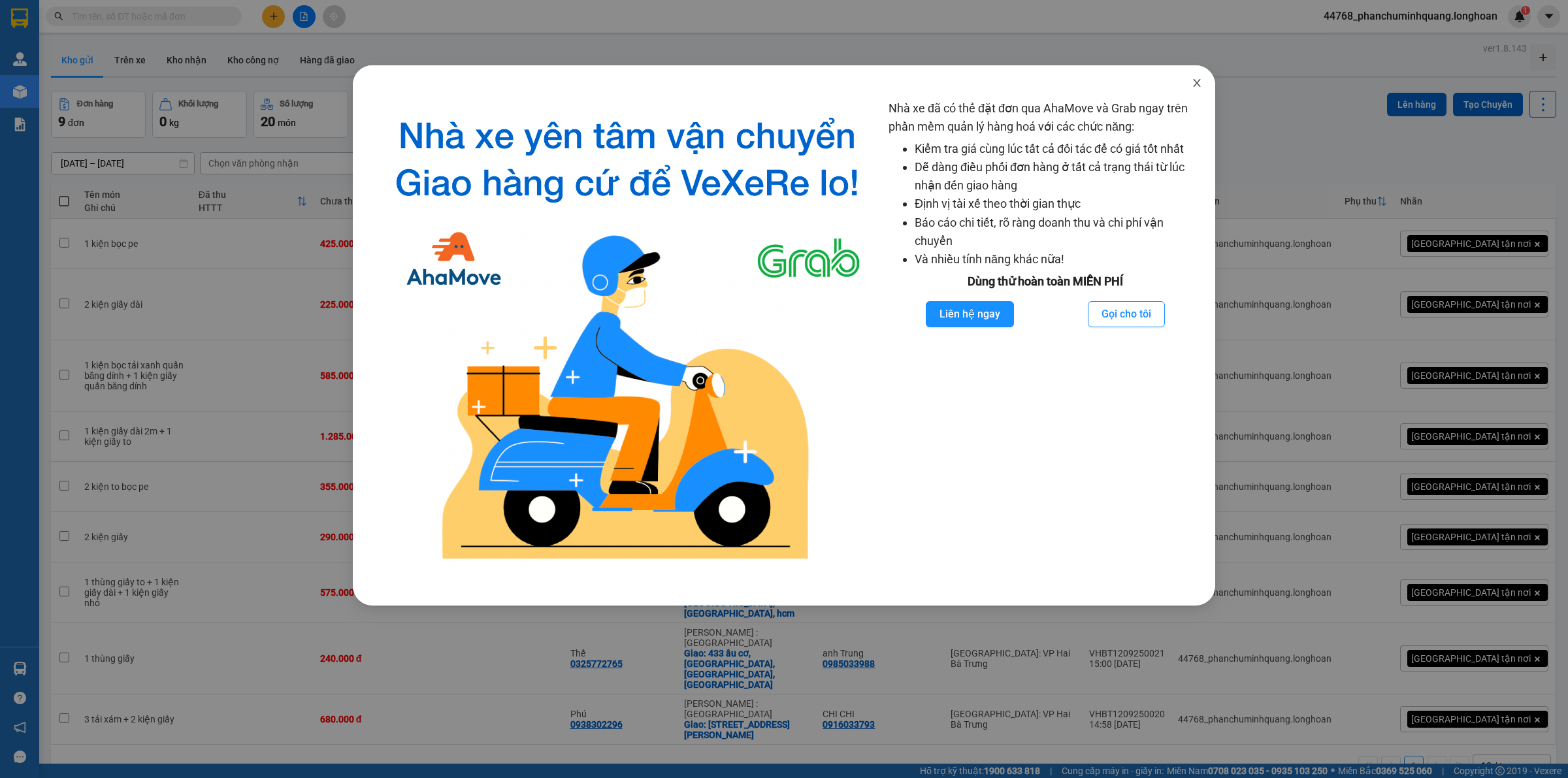
click at [1192, 88] on icon "close" at bounding box center [1197, 83] width 10 height 10
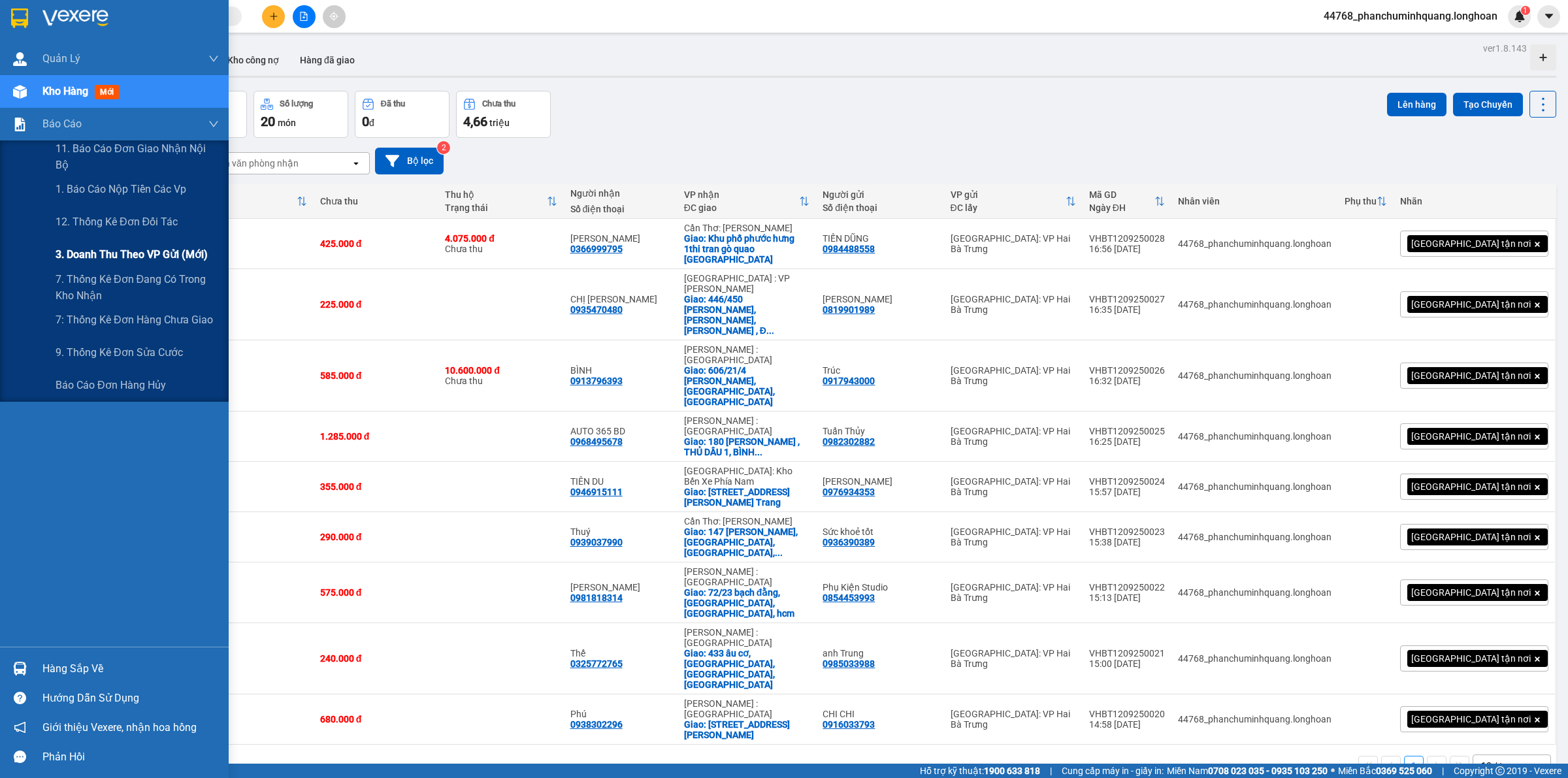
click at [113, 242] on div "3. Doanh Thu theo VP Gửi (mới)" at bounding box center [137, 255] width 163 height 33
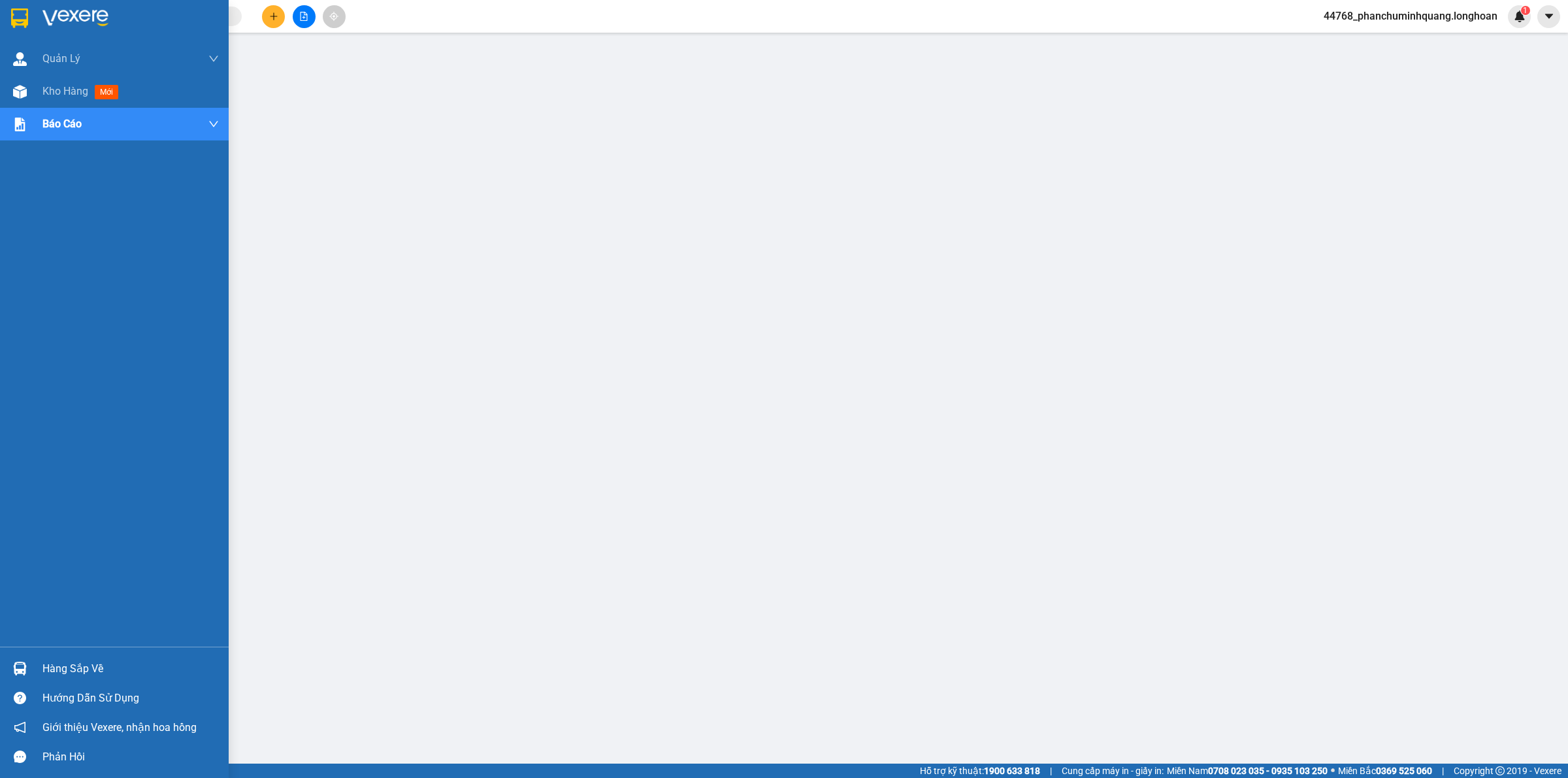
click at [24, 18] on img at bounding box center [19, 18] width 17 height 19
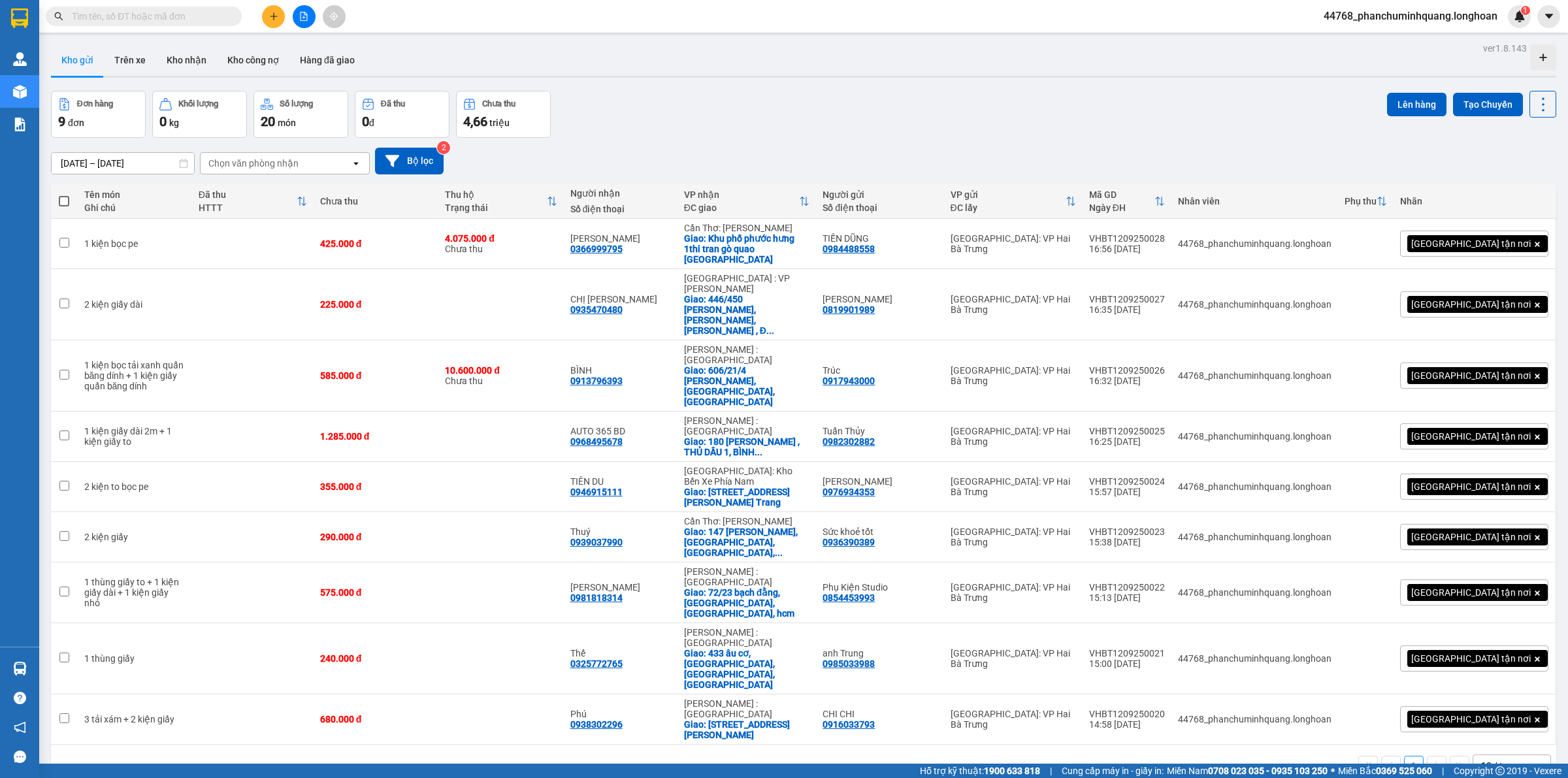
click at [1501, 759] on div "10 / trang" at bounding box center [1501, 765] width 40 height 13
click at [1484, 584] on span "100 / trang" at bounding box center [1494, 582] width 47 height 13
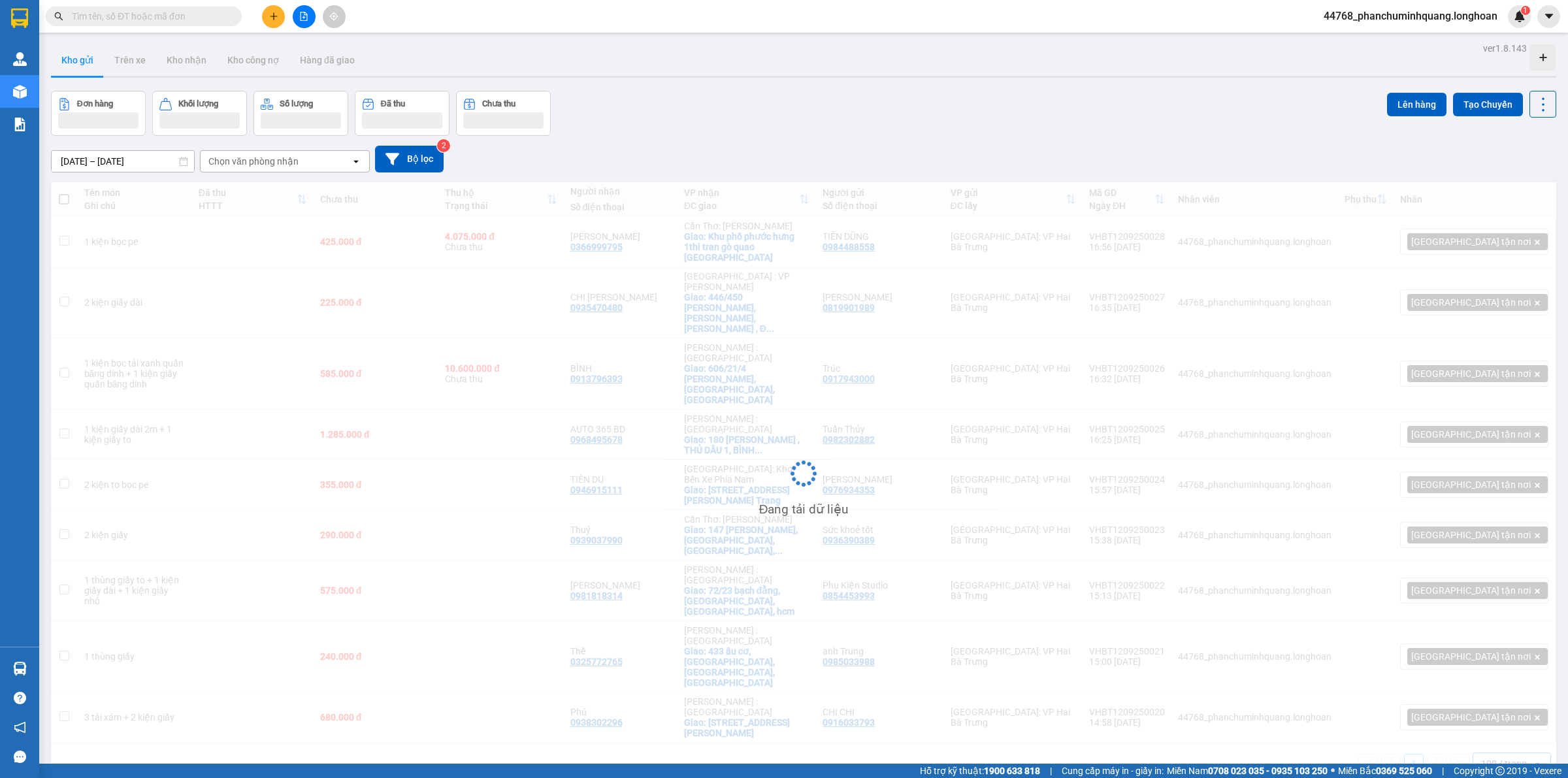
click at [275, 19] on icon "plus" at bounding box center [273, 16] width 9 height 9
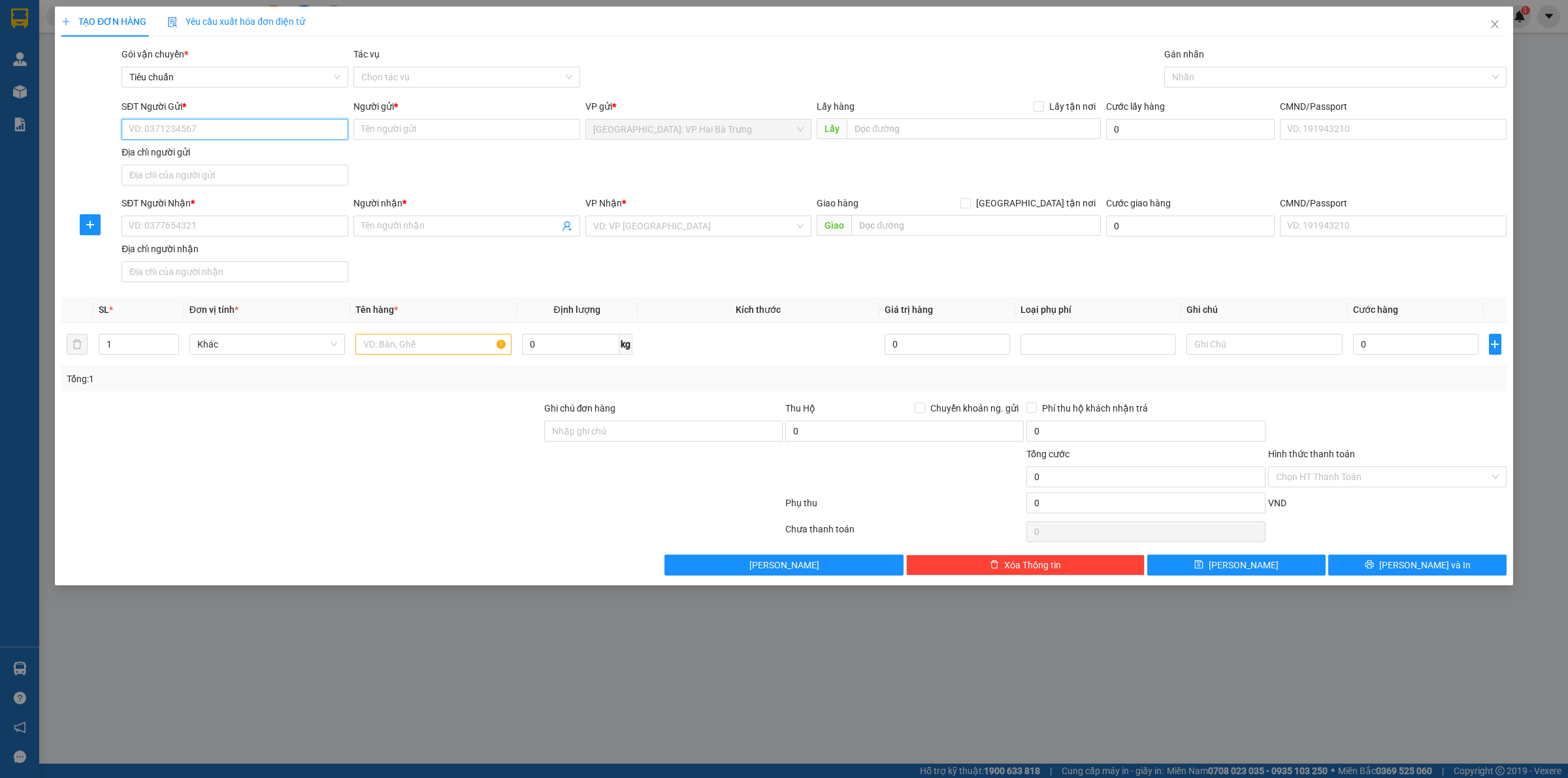
click at [289, 131] on input "SĐT Người Gửi *" at bounding box center [235, 129] width 227 height 21
click at [266, 122] on input "SĐT Người Gửi *" at bounding box center [235, 129] width 227 height 21
click at [283, 123] on input "SĐT Người Gửi *" at bounding box center [235, 129] width 227 height 21
type input "0356791721"
click at [265, 147] on div "0356791721 - A Đạt" at bounding box center [235, 156] width 227 height 21
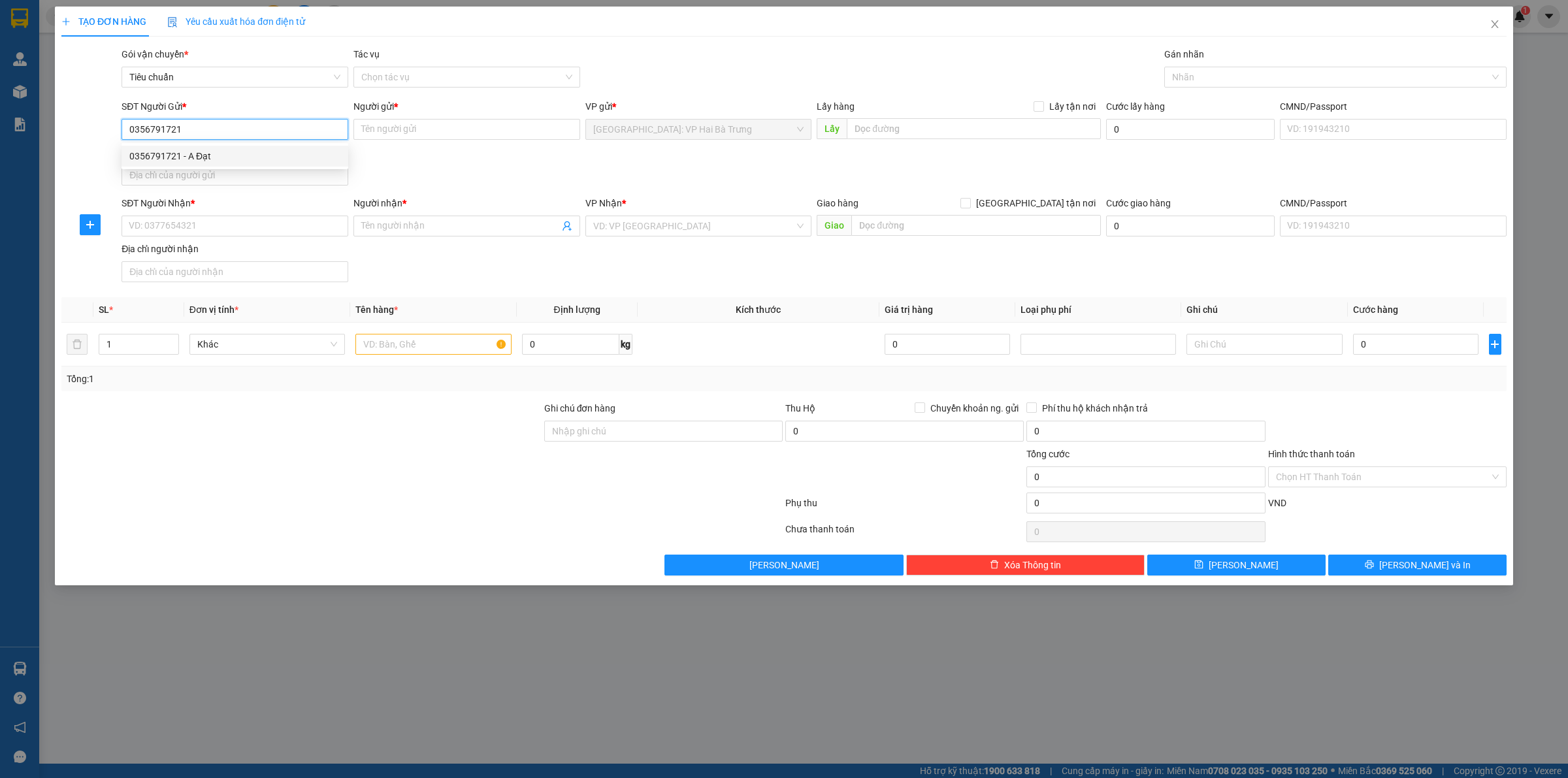
type input "A Đạt"
type input "0356791721"
click at [291, 223] on input "SĐT Người Nhận *" at bounding box center [235, 226] width 227 height 21
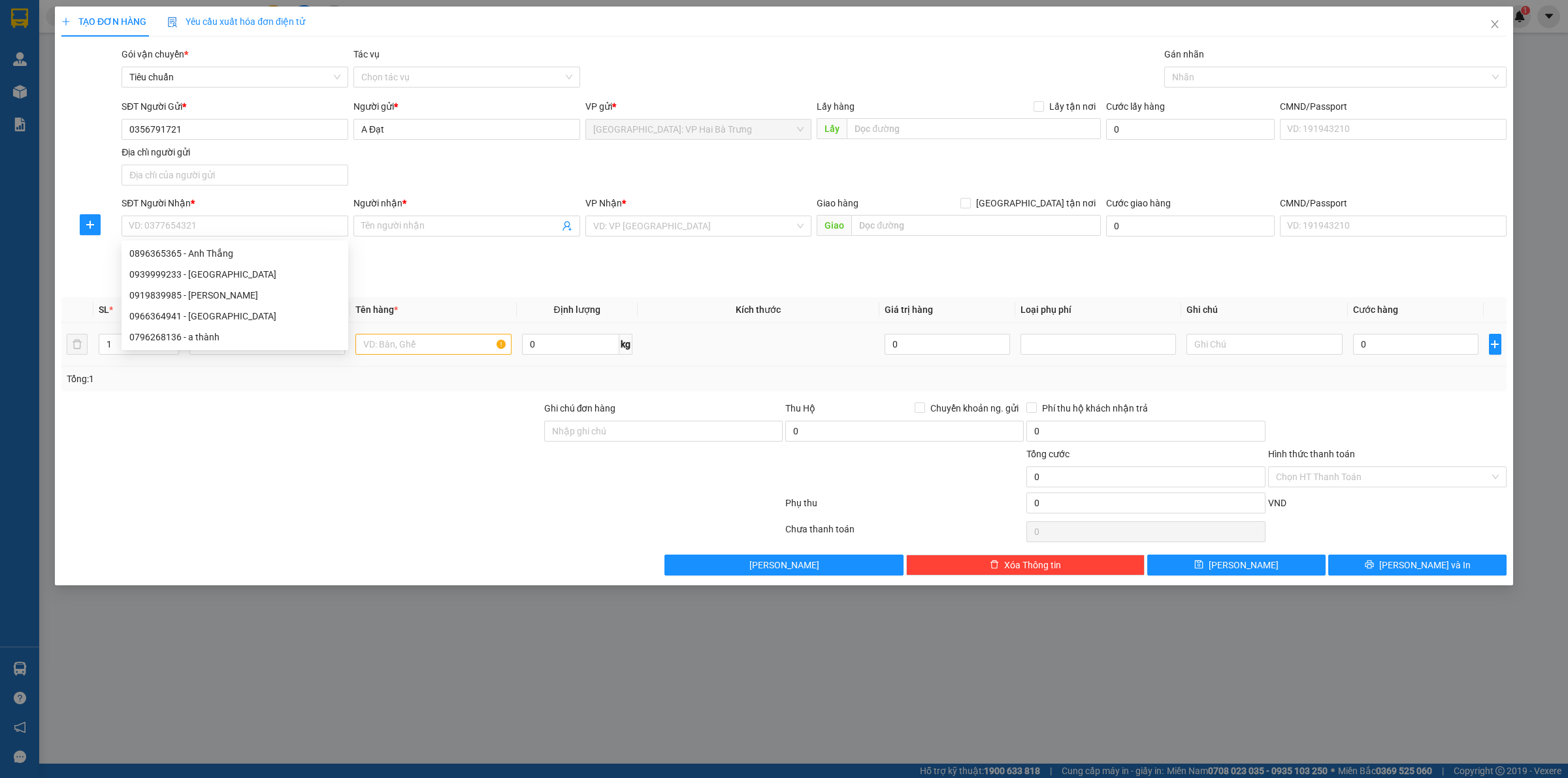
click at [441, 324] on td at bounding box center [433, 344] width 166 height 44
click at [438, 334] on div at bounding box center [433, 344] width 155 height 26
drag, startPoint x: 438, startPoint y: 338, endPoint x: 447, endPoint y: 274, distance: 64.6
click at [438, 335] on input "text" at bounding box center [433, 344] width 155 height 21
type input "1 kiện giấy"
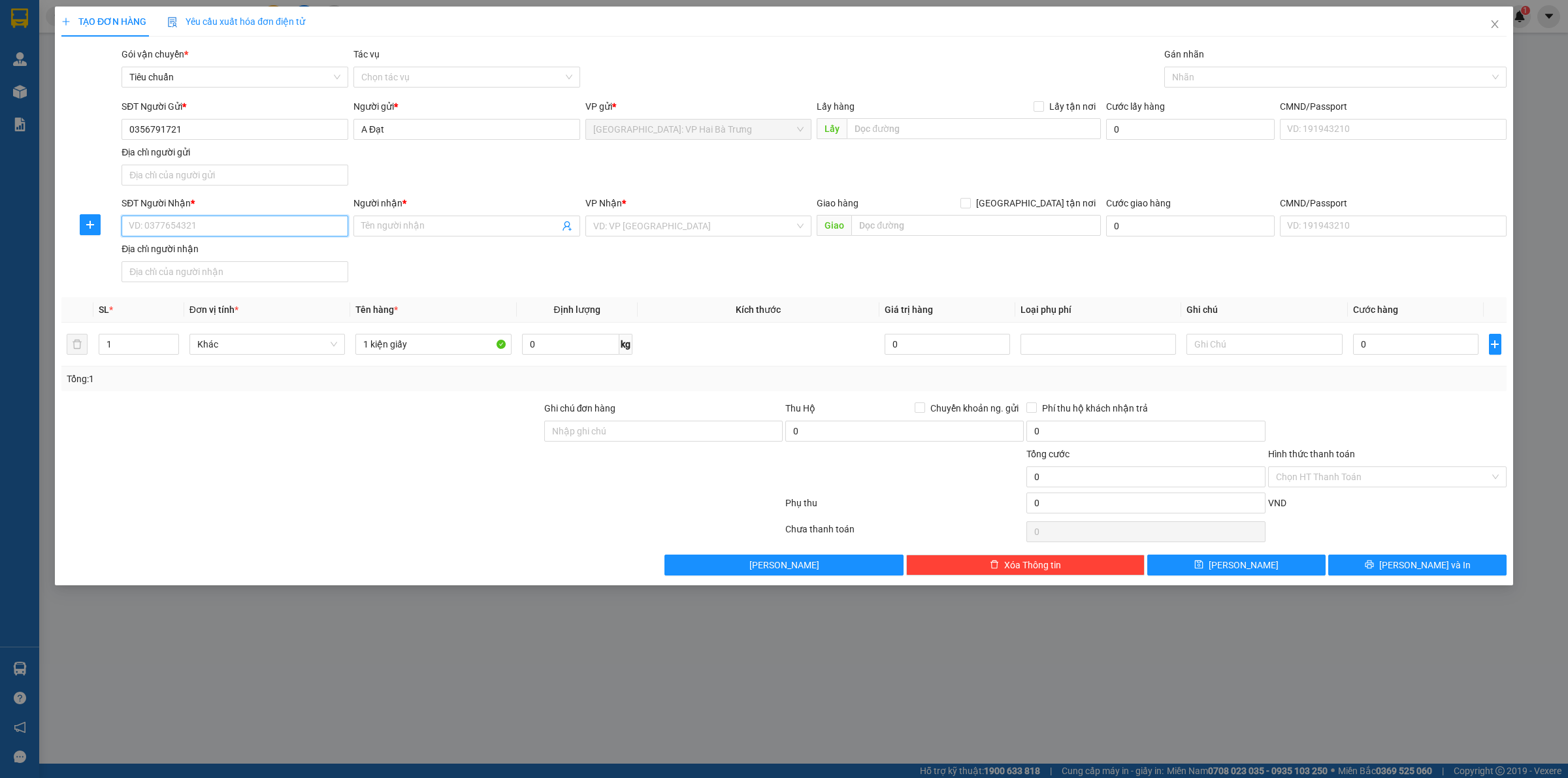
drag, startPoint x: 312, startPoint y: 220, endPoint x: 426, endPoint y: 214, distance: 114.2
click at [314, 220] on input "SĐT Người Nhận *" at bounding box center [235, 226] width 227 height 21
type input "0909727757"
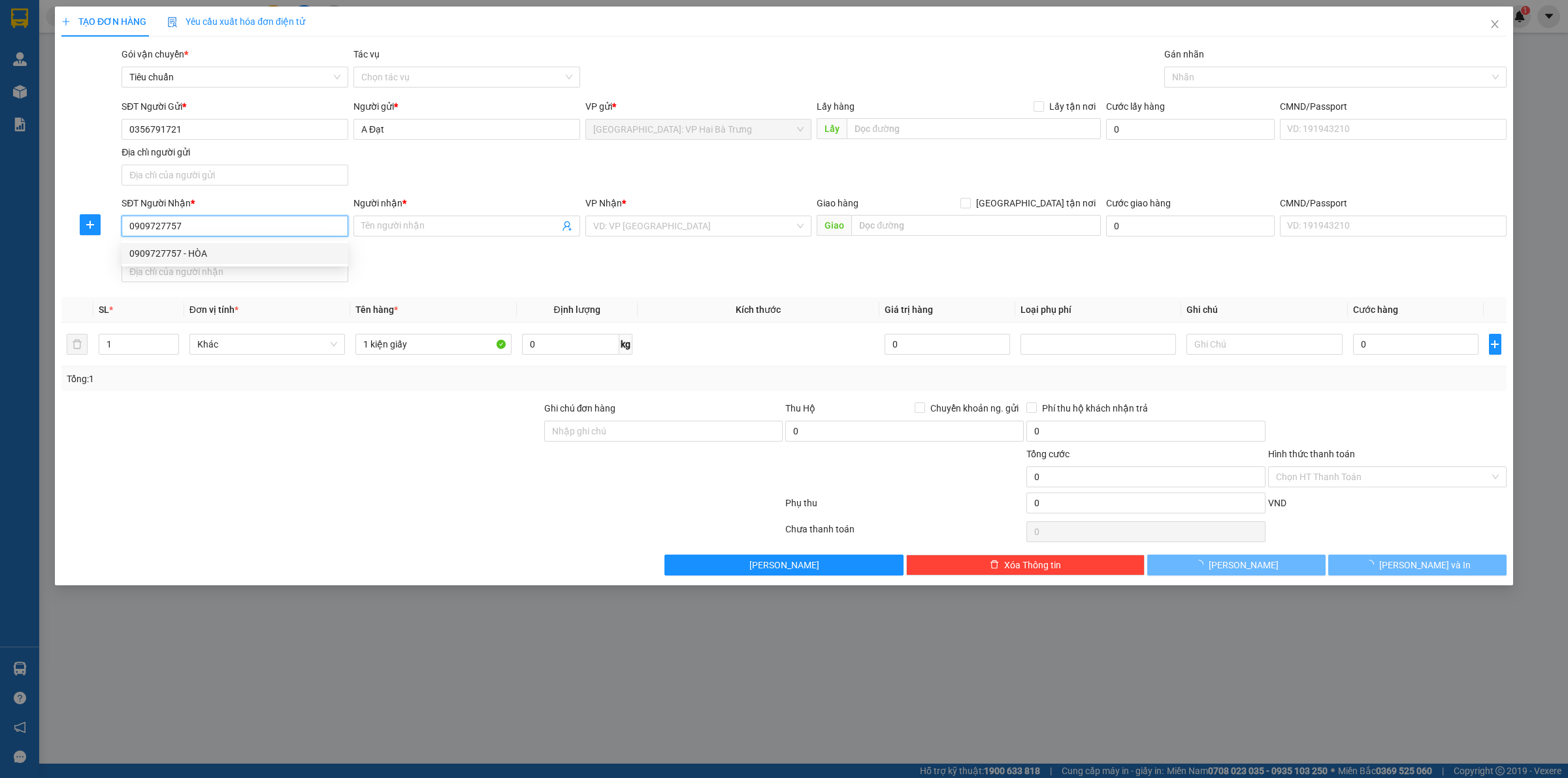
type input "HÒA"
type input "Đồng Nai - Long Khánh QL 1A"
checkbox input "true"
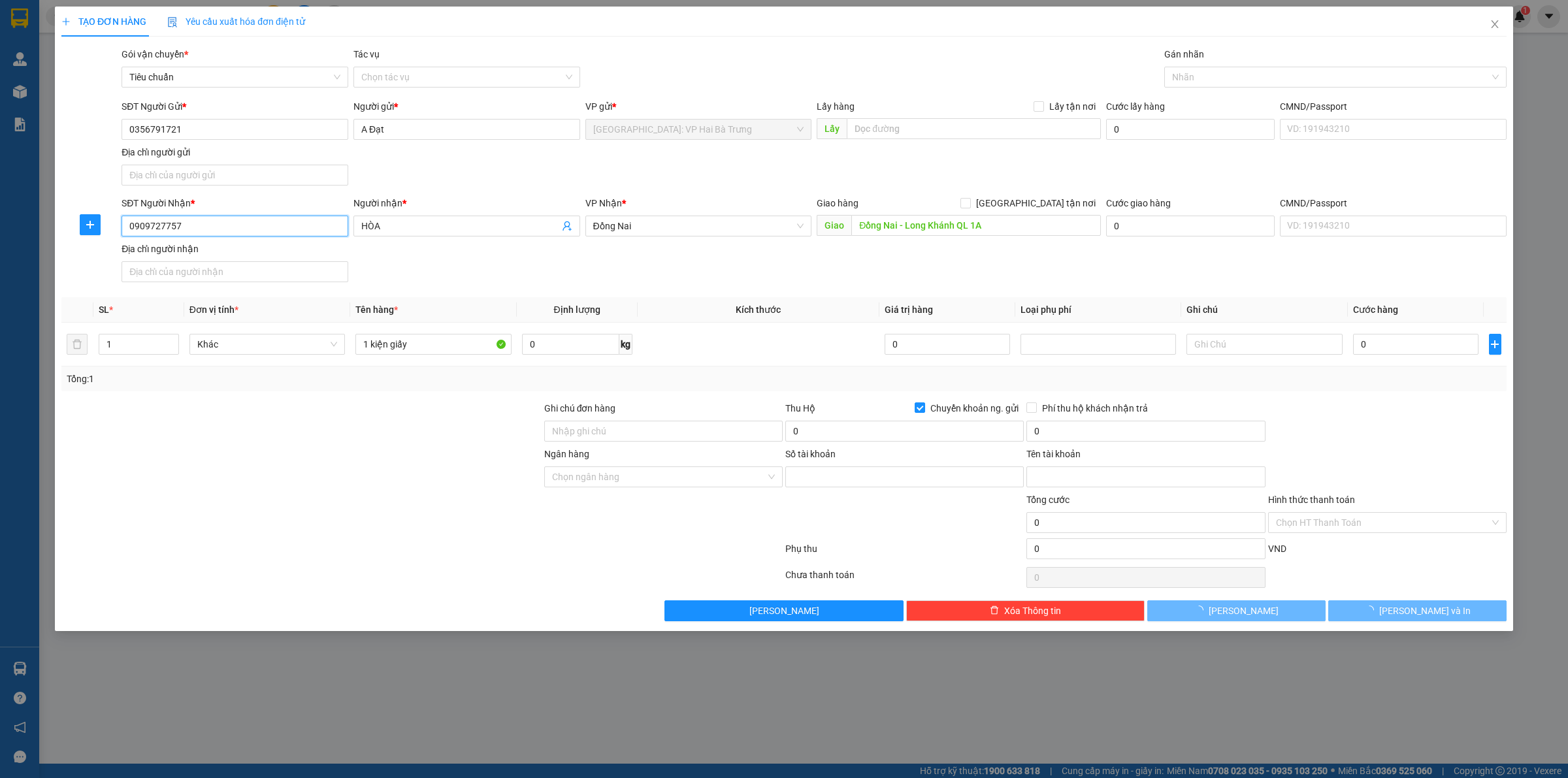
type input "0851000031712"
type input "NGUYEN THANH DAT"
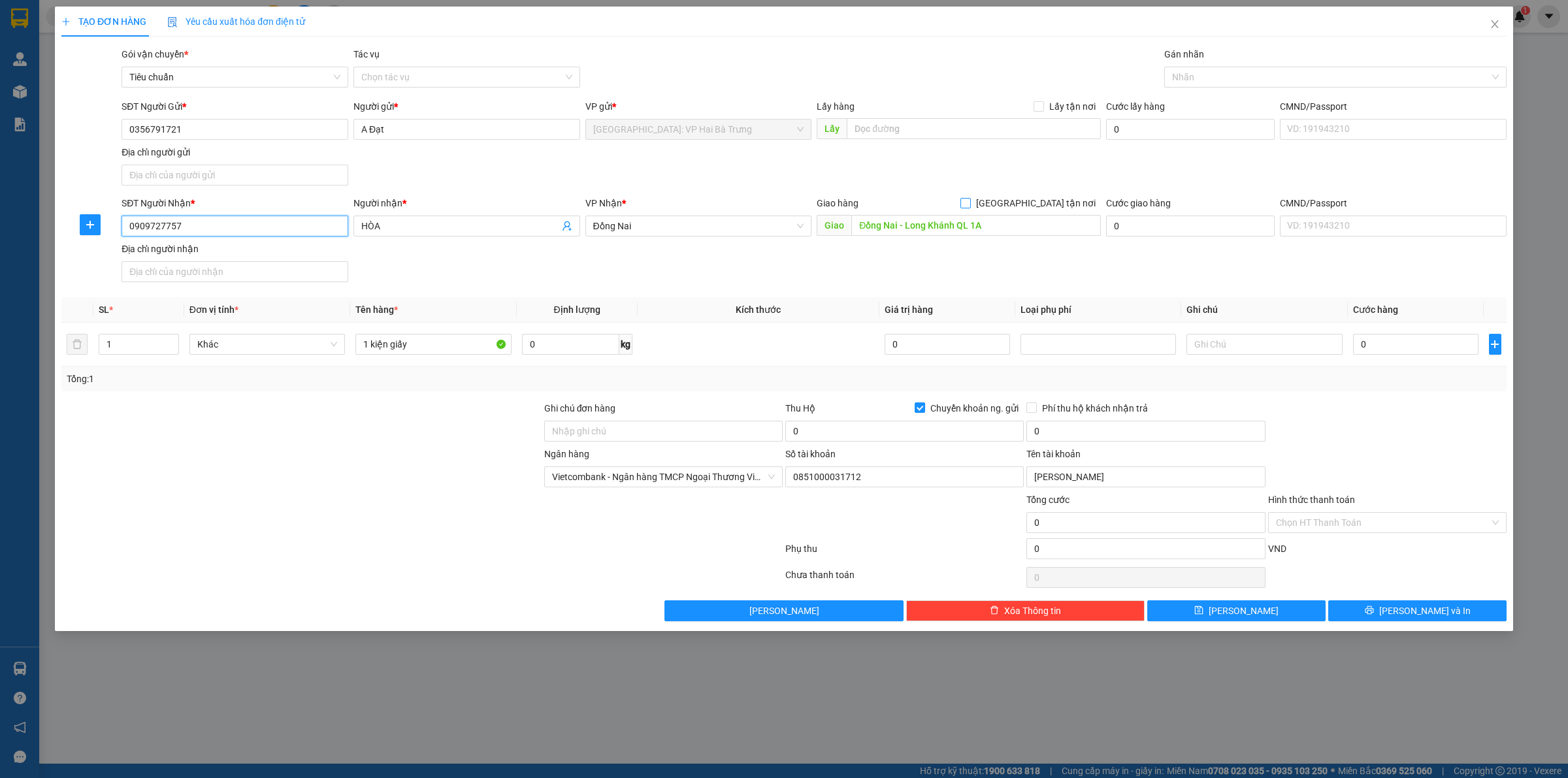
type input "0909727757"
click at [970, 201] on input "[GEOGRAPHIC_DATA] tận nơi" at bounding box center [964, 203] width 9 height 9
checkbox input "true"
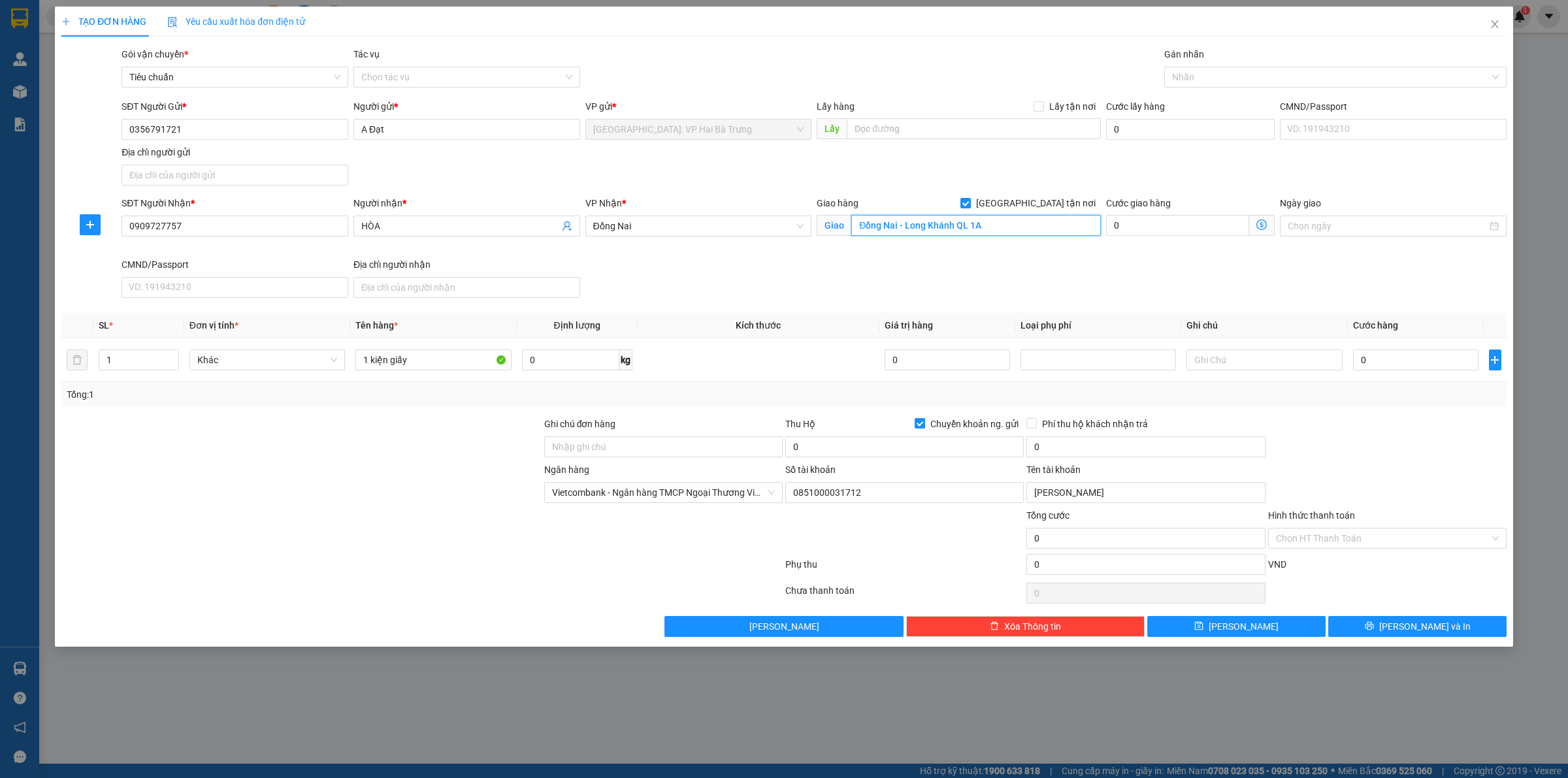
click at [1035, 223] on input "Đồng Nai - Long Khánh QL 1A" at bounding box center [976, 225] width 250 height 21
click at [746, 228] on span "Đồng Nai" at bounding box center [698, 226] width 211 height 19
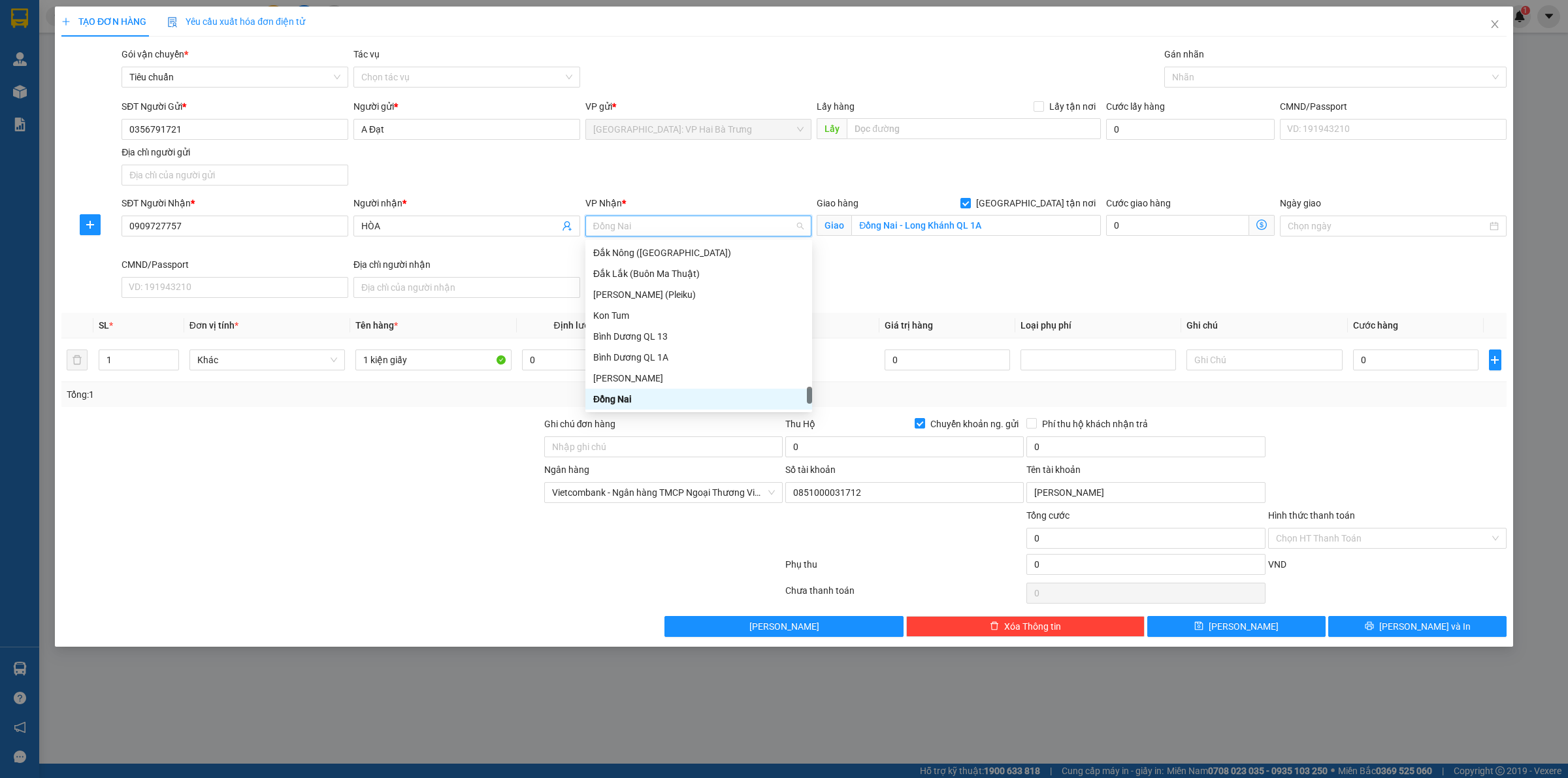
click at [746, 228] on span "Đồng Nai" at bounding box center [698, 226] width 211 height 19
type input "12"
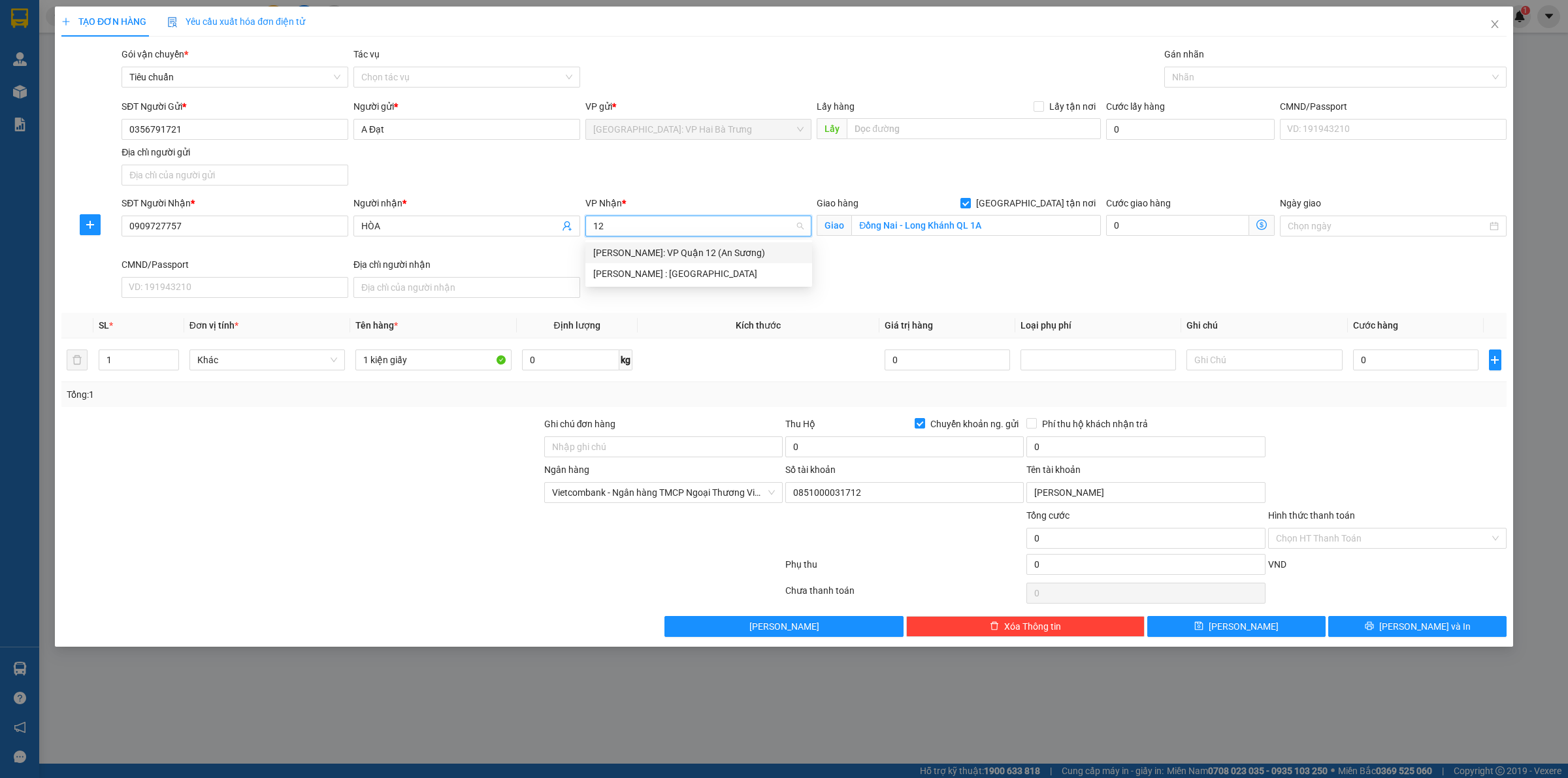
scroll to position [0, 0]
click at [1040, 235] on input "Đồng Nai - Long Khánh QL 1A" at bounding box center [976, 225] width 250 height 21
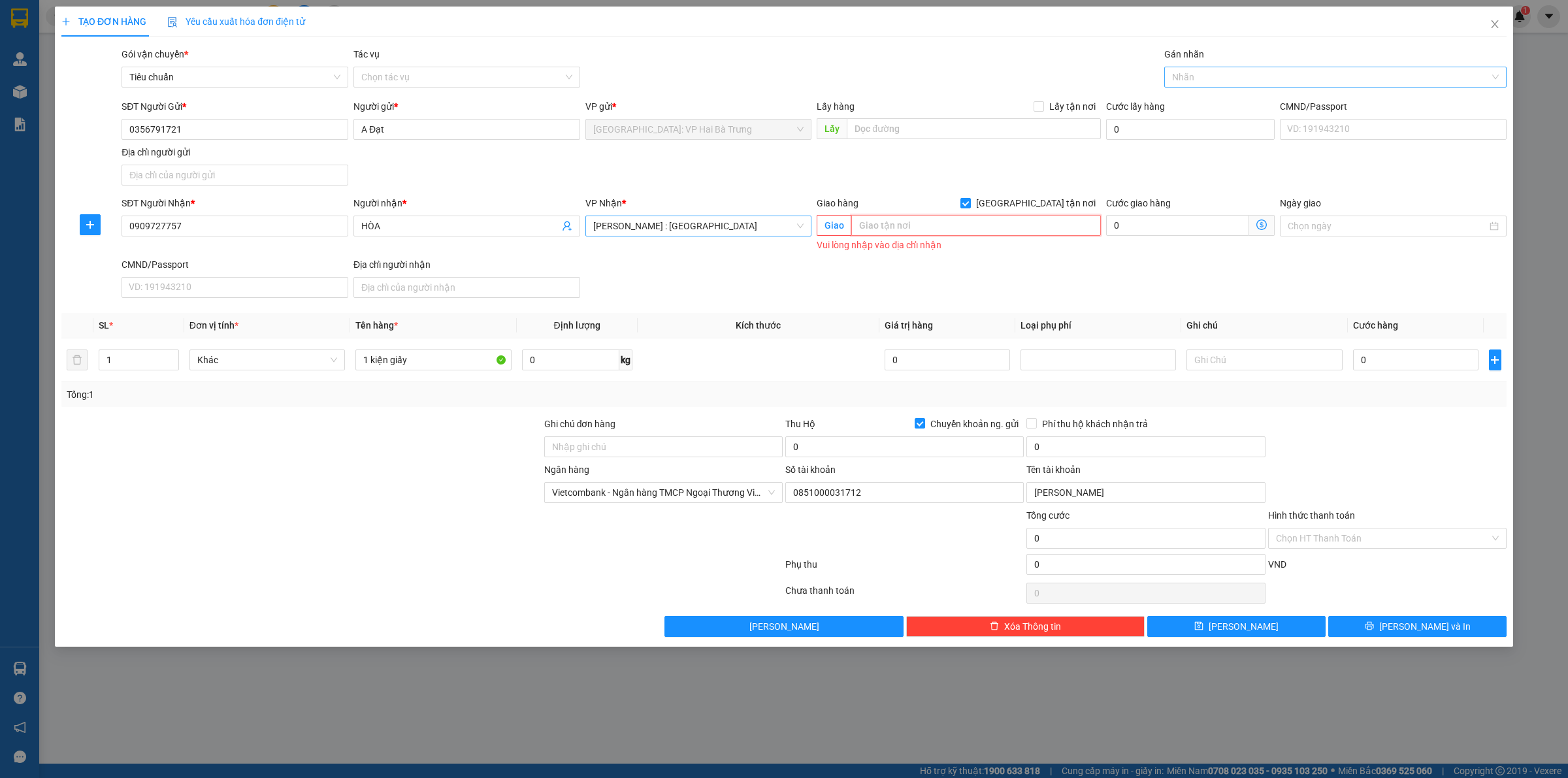
click at [1212, 73] on div at bounding box center [1329, 77] width 323 height 16
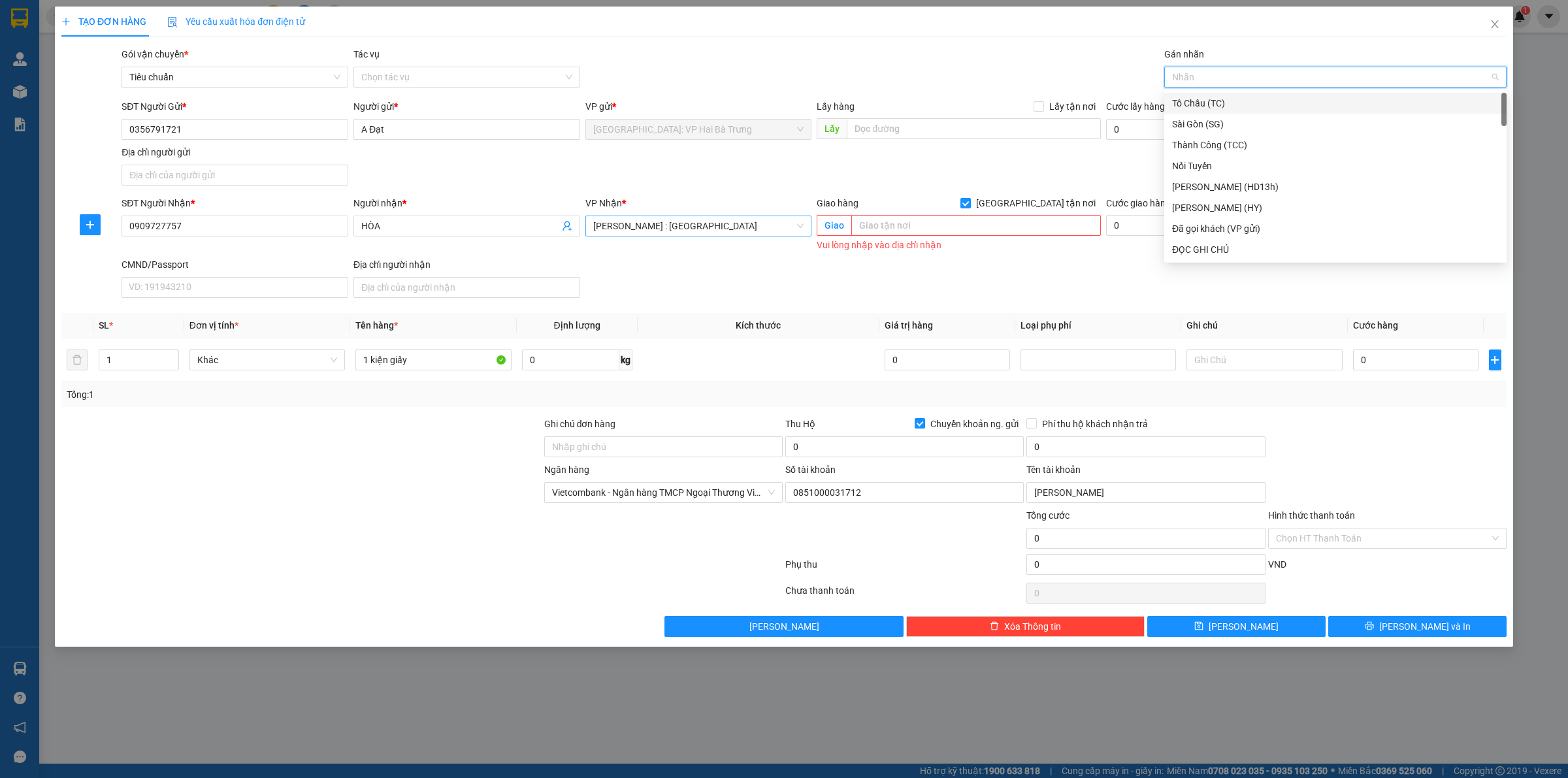
type input "G"
click at [1215, 252] on div "[GEOGRAPHIC_DATA] tận nơi" at bounding box center [1336, 249] width 327 height 15
click at [956, 274] on div "SĐT Người Nhận * 0909727757 Người nhận * HÒA VP Nhận * Hồ Chí Minh : Kho Quận 1…" at bounding box center [814, 250] width 1390 height 107
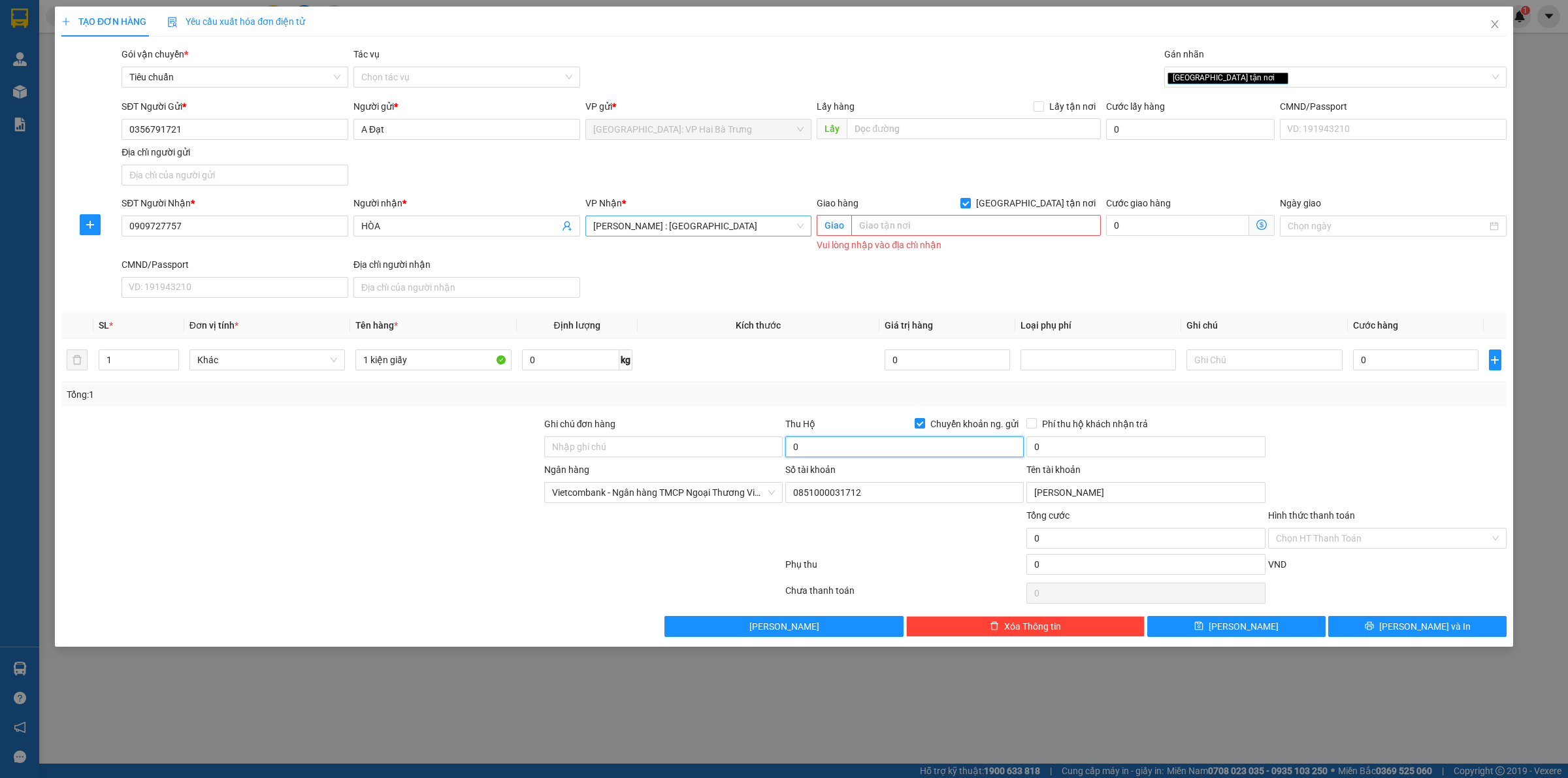
click at [975, 445] on input "0" at bounding box center [904, 447] width 239 height 21
type input "16.000"
click at [893, 222] on input "text" at bounding box center [976, 225] width 250 height 21
type input "16 võ văn tấn, suối tre, long khánh, đồng nai"
click at [1398, 361] on input "0" at bounding box center [1416, 360] width 125 height 21
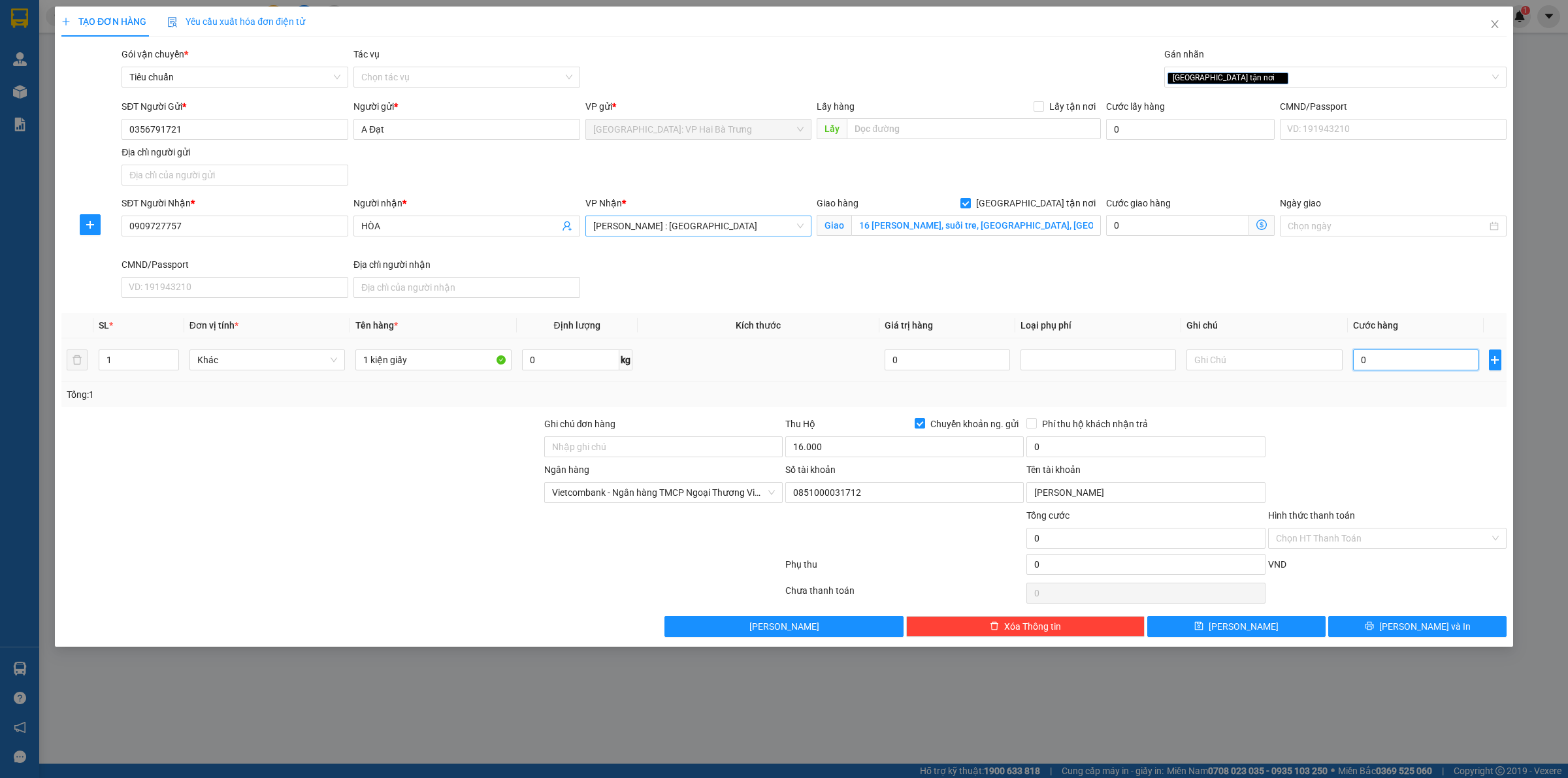
type input "2"
type input "24"
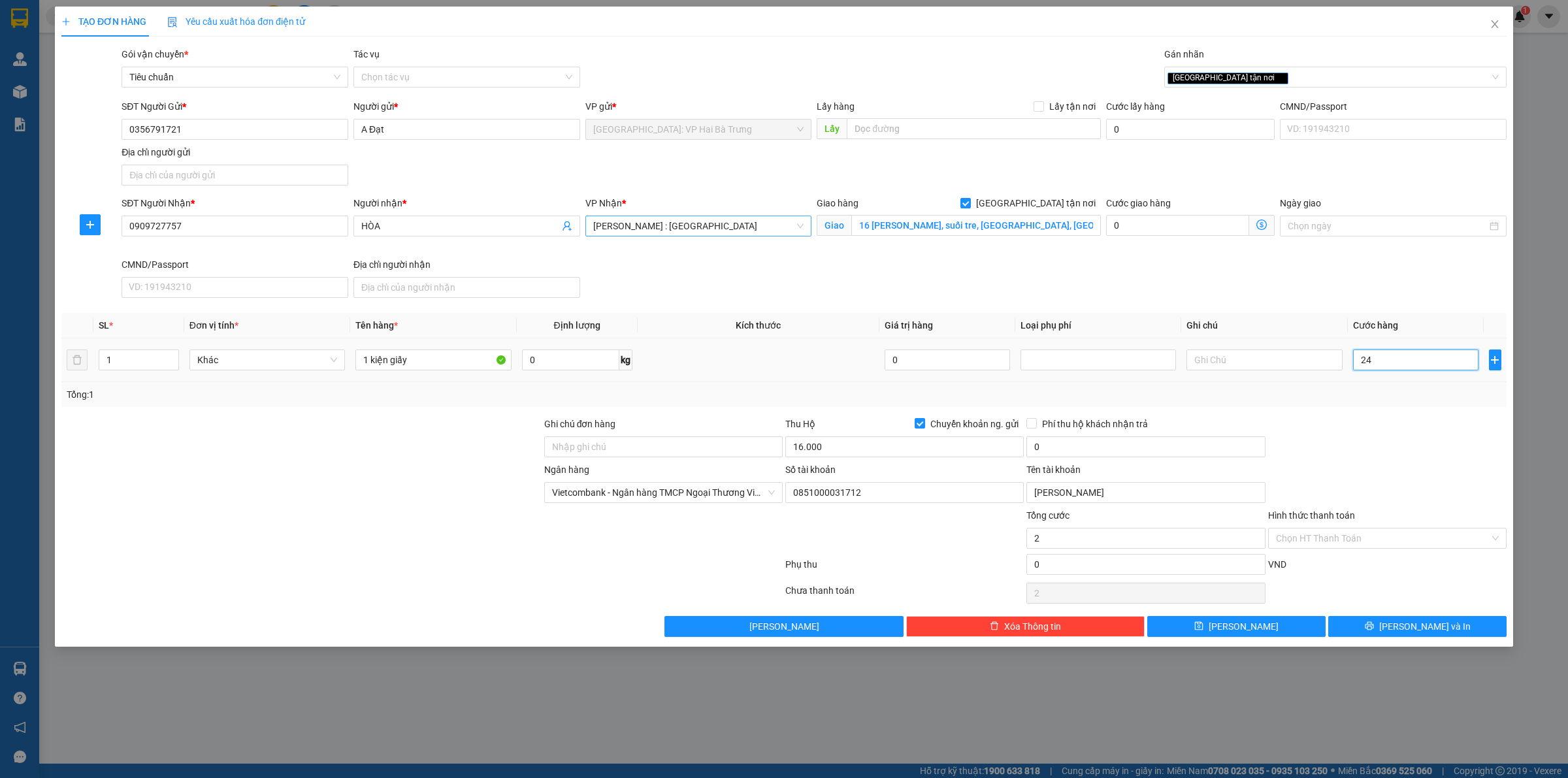
type input "24"
type input "240"
type input "2.400"
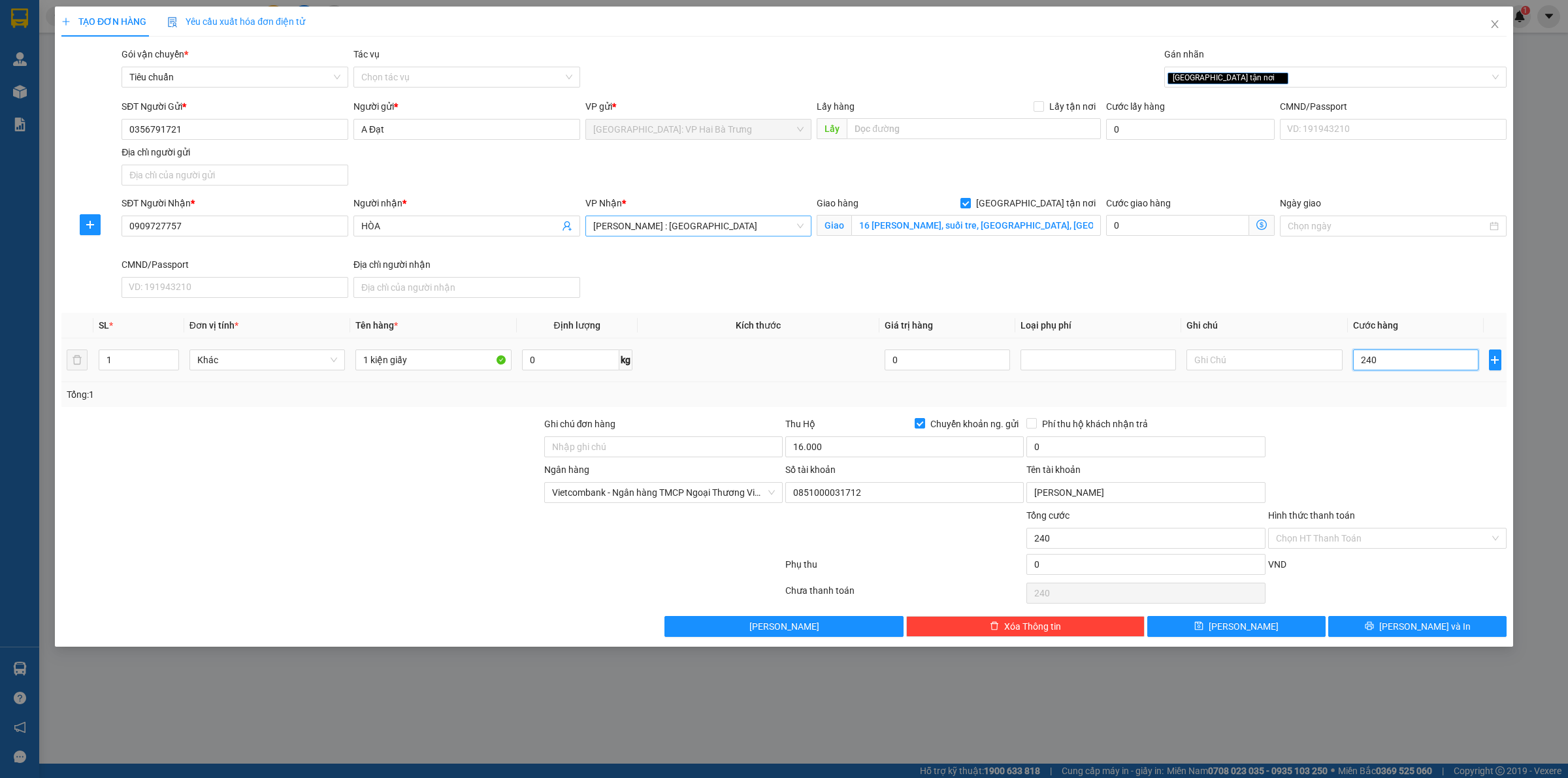
type input "2.400"
type input "24.000"
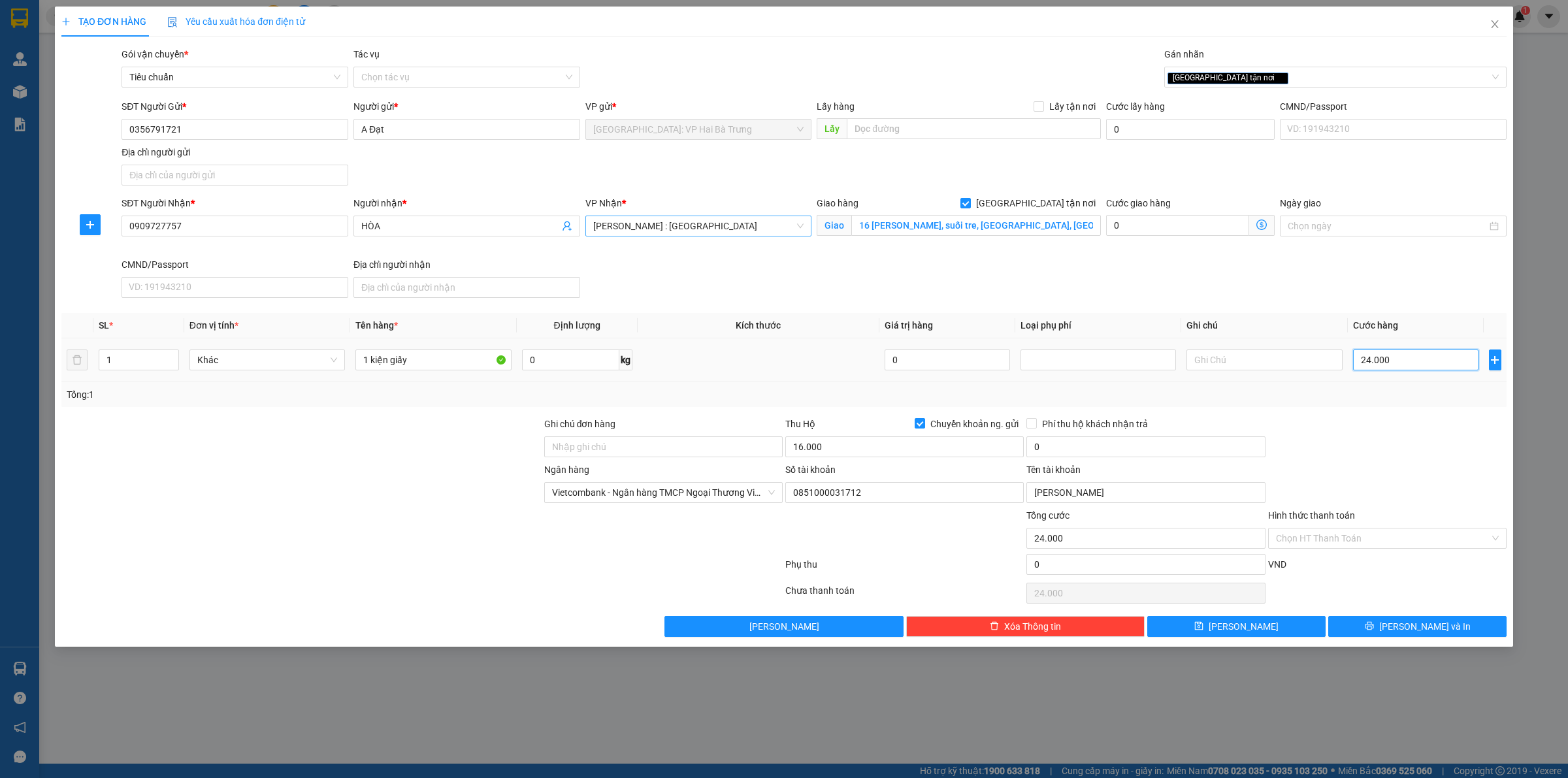
type input "240.000"
click at [931, 446] on input "16.000" at bounding box center [904, 447] width 239 height 21
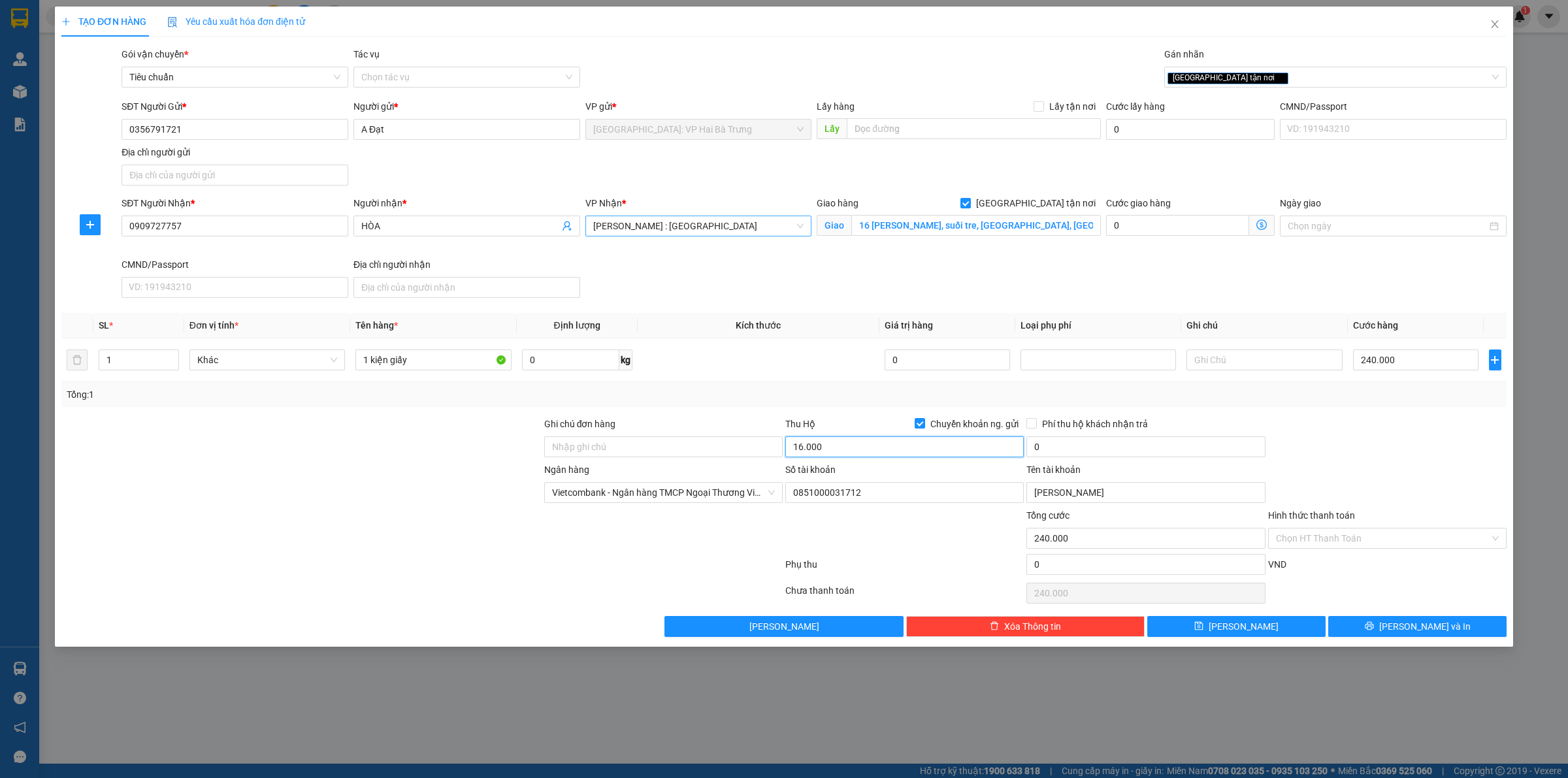
click at [931, 446] on input "16.000" at bounding box center [904, 447] width 239 height 21
type input "2.900.000"
click at [1116, 441] on input "0" at bounding box center [1145, 447] width 239 height 21
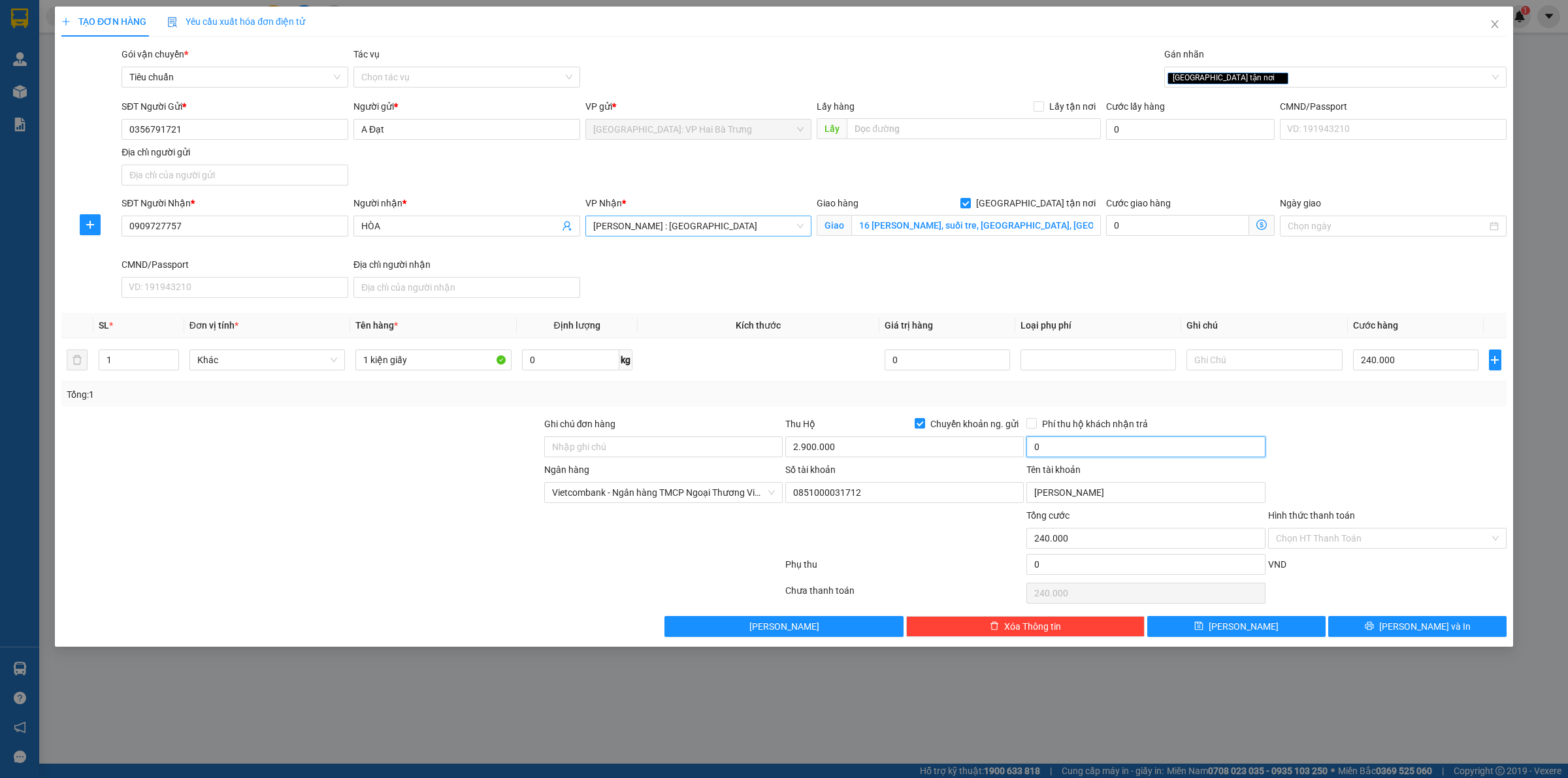
click at [1116, 441] on input "0" at bounding box center [1145, 447] width 239 height 21
type input "20.000"
click at [1383, 635] on button "[PERSON_NAME] và In" at bounding box center [1417, 626] width 178 height 21
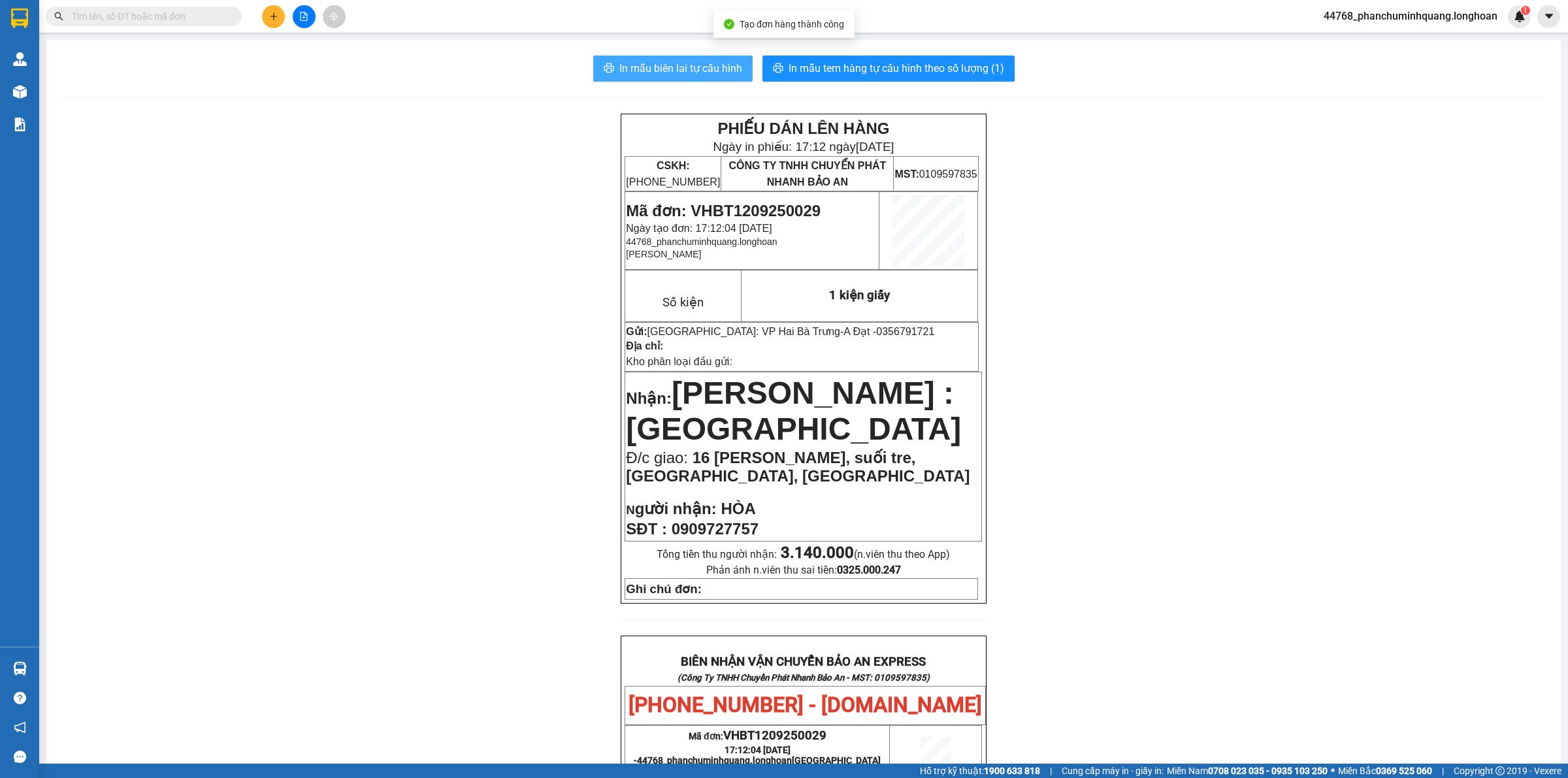
click at [622, 65] on span "In mẫu biên lai tự cấu hình" at bounding box center [680, 68] width 123 height 16
click at [913, 73] on span "In mẫu tem hàng tự cấu hình theo số lượng (1)" at bounding box center [896, 68] width 216 height 16
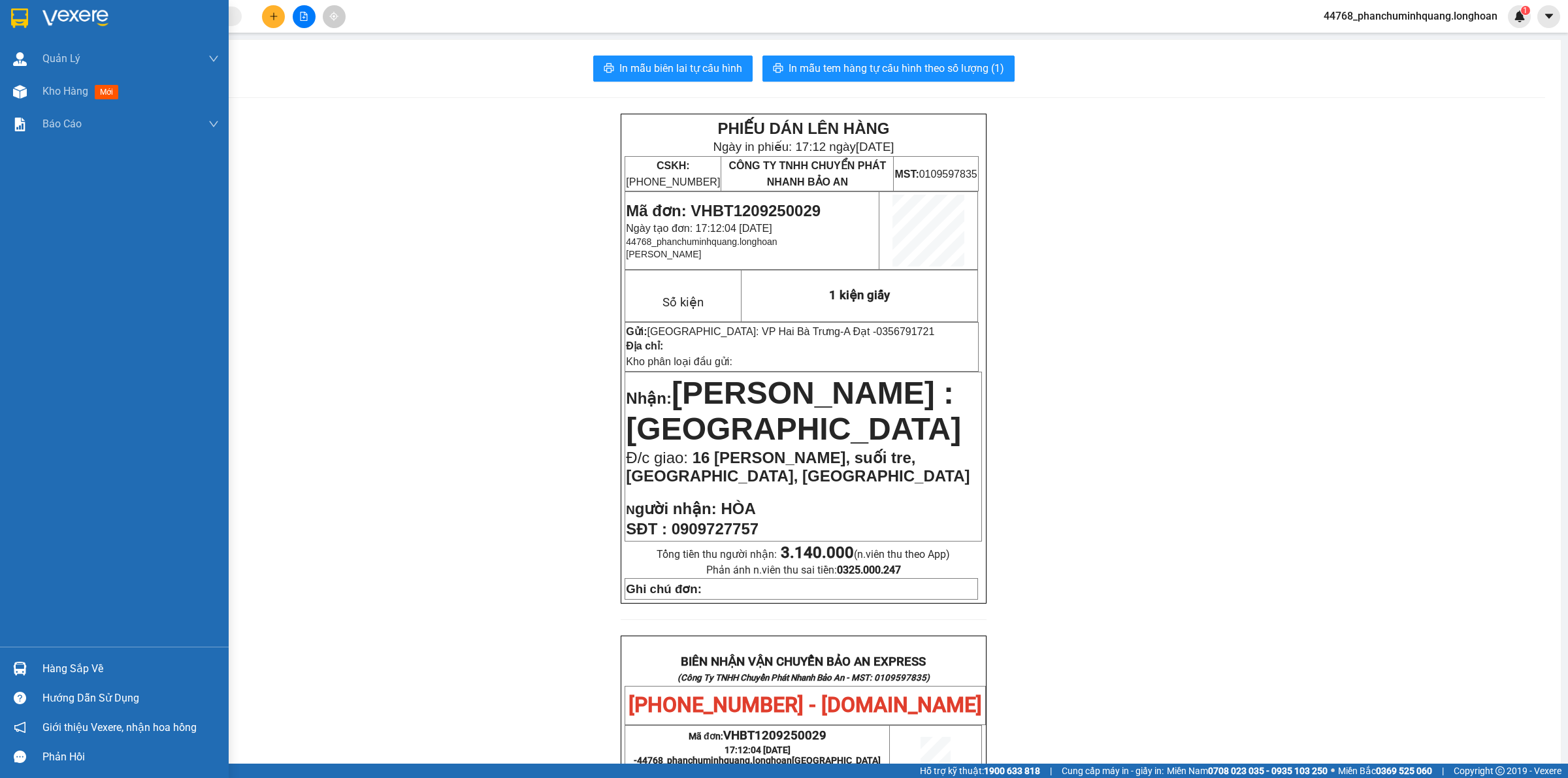
click at [60, 26] on img at bounding box center [75, 18] width 66 height 19
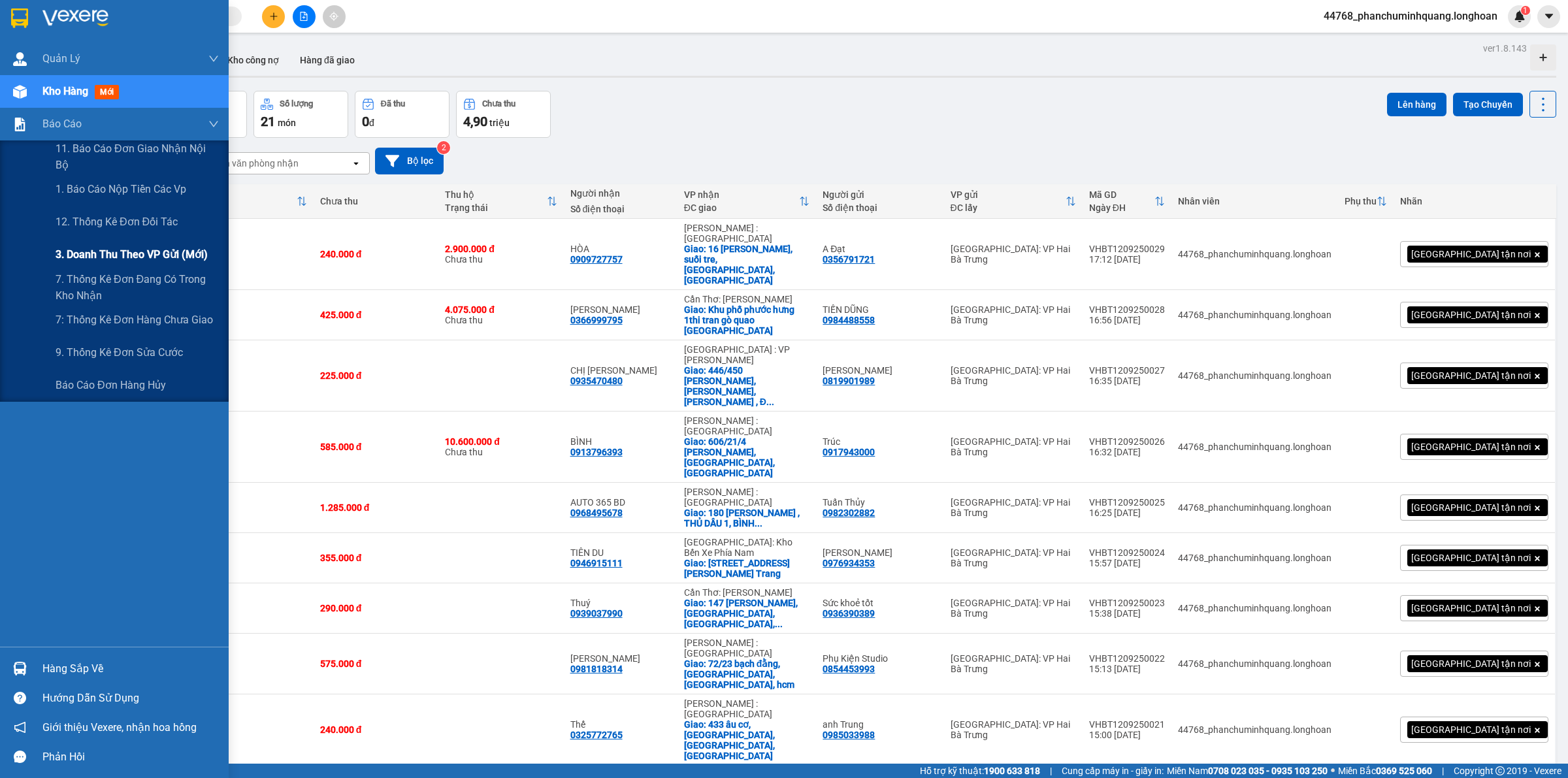
click at [95, 257] on span "3. Doanh Thu theo VP Gửi (mới)" at bounding box center [131, 254] width 152 height 16
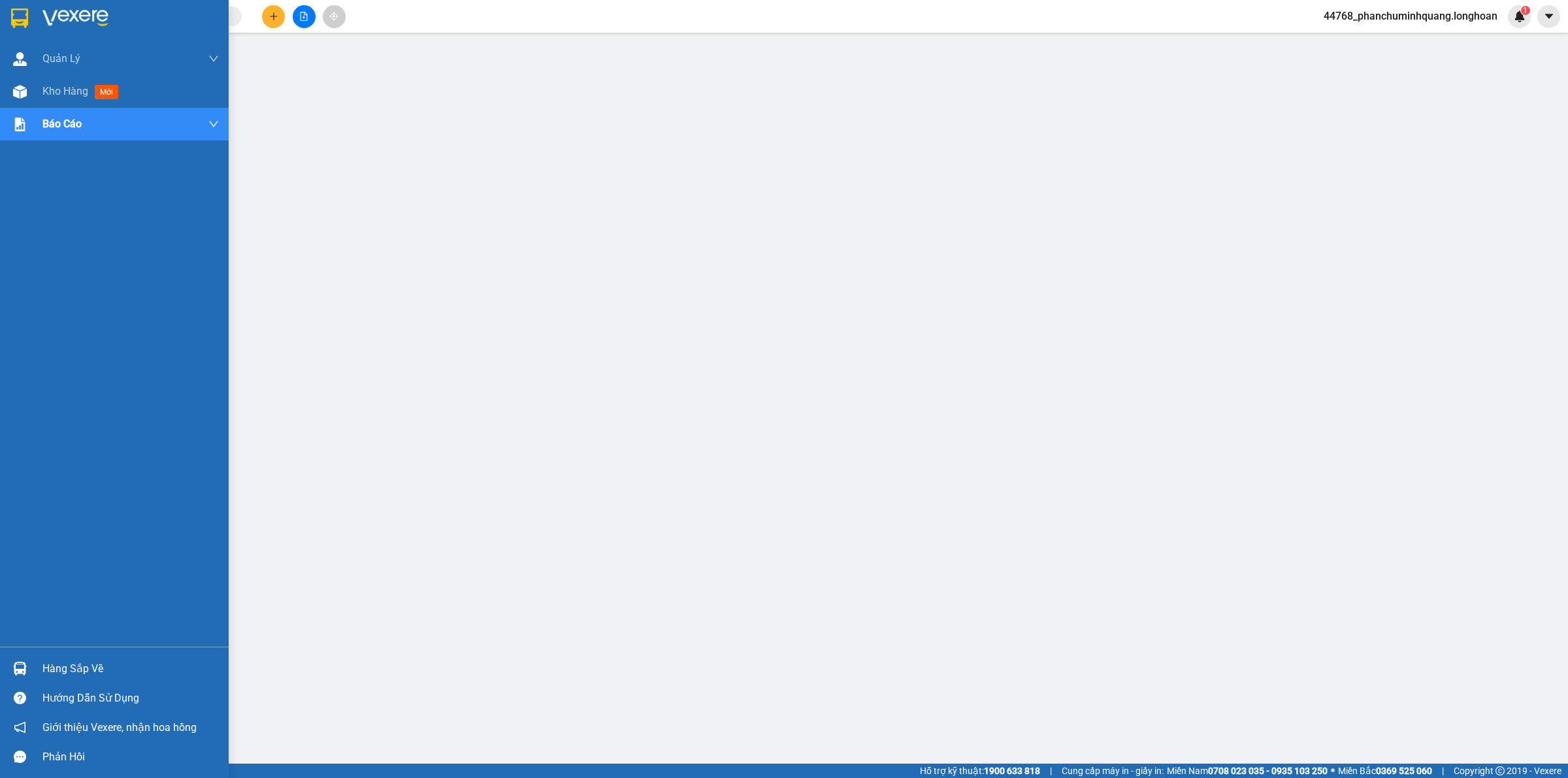
click at [21, 15] on img at bounding box center [19, 18] width 17 height 19
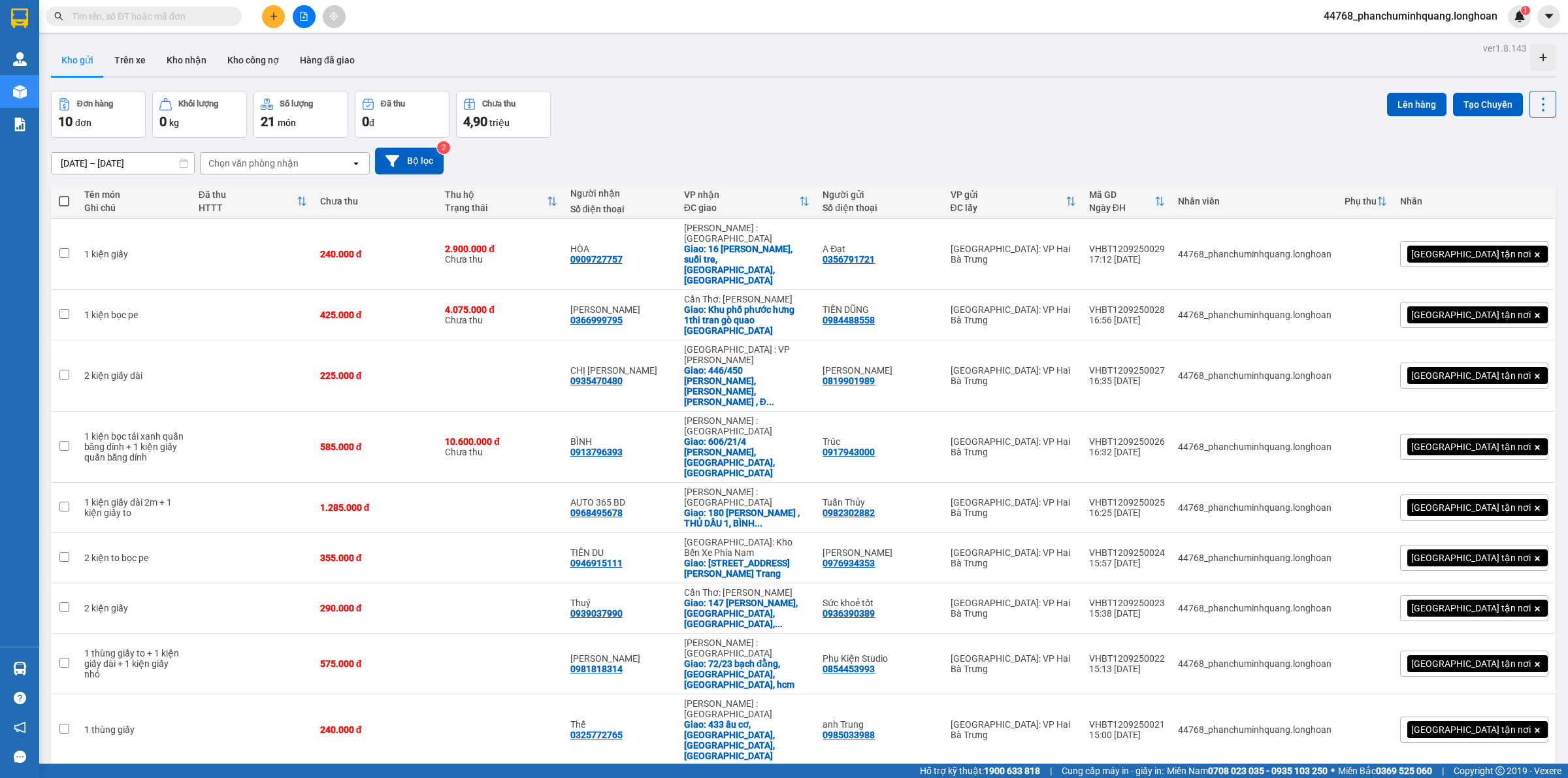
click at [271, 14] on icon "plus" at bounding box center [273, 16] width 9 height 9
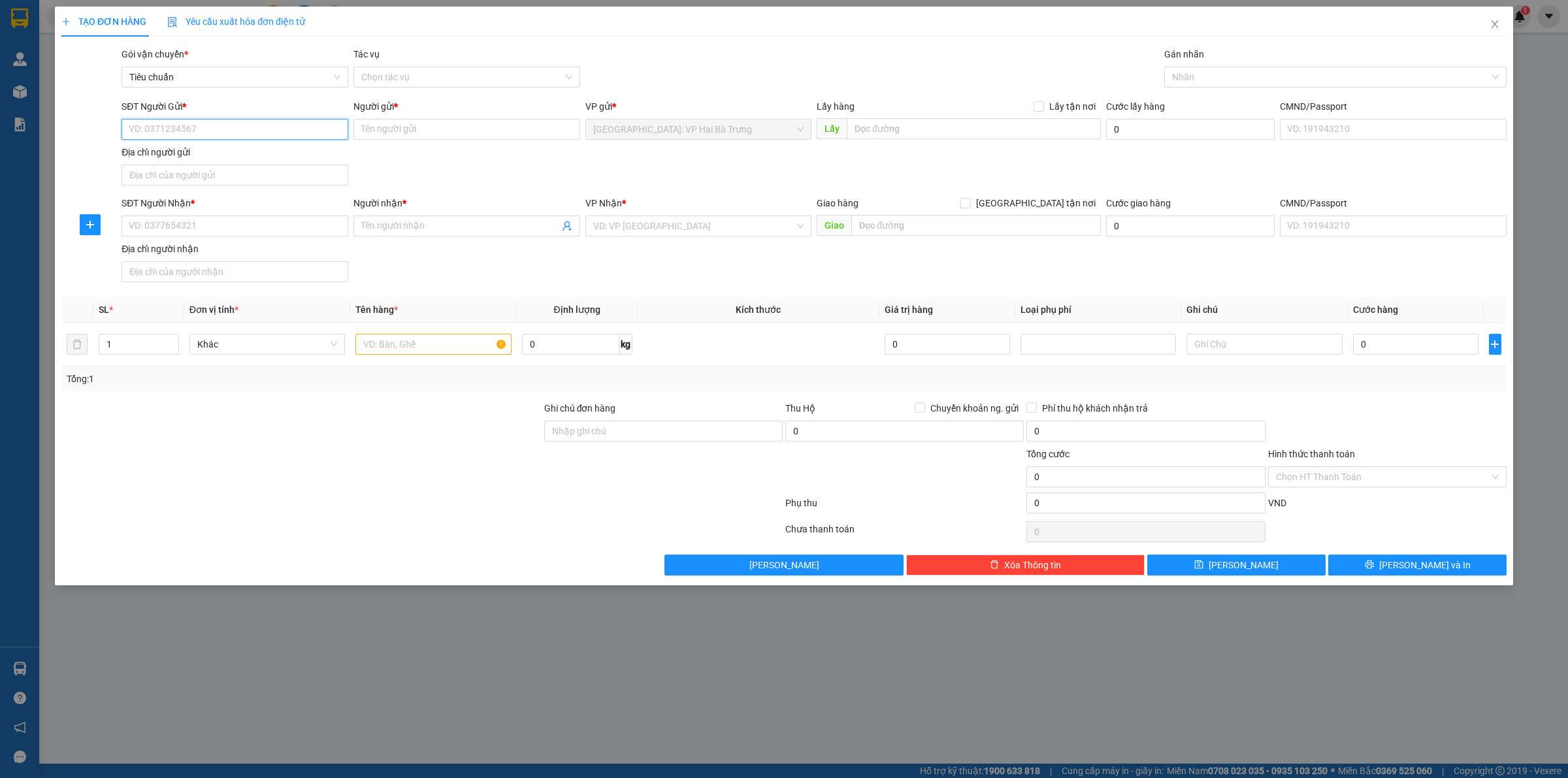
drag, startPoint x: 190, startPoint y: 125, endPoint x: 1567, endPoint y: 13, distance: 1381.5
click at [203, 125] on input "SĐT Người Gửi *" at bounding box center [235, 129] width 227 height 21
type input "0986642286"
type input "TIẾN PHÁT"
type input "0986642286"
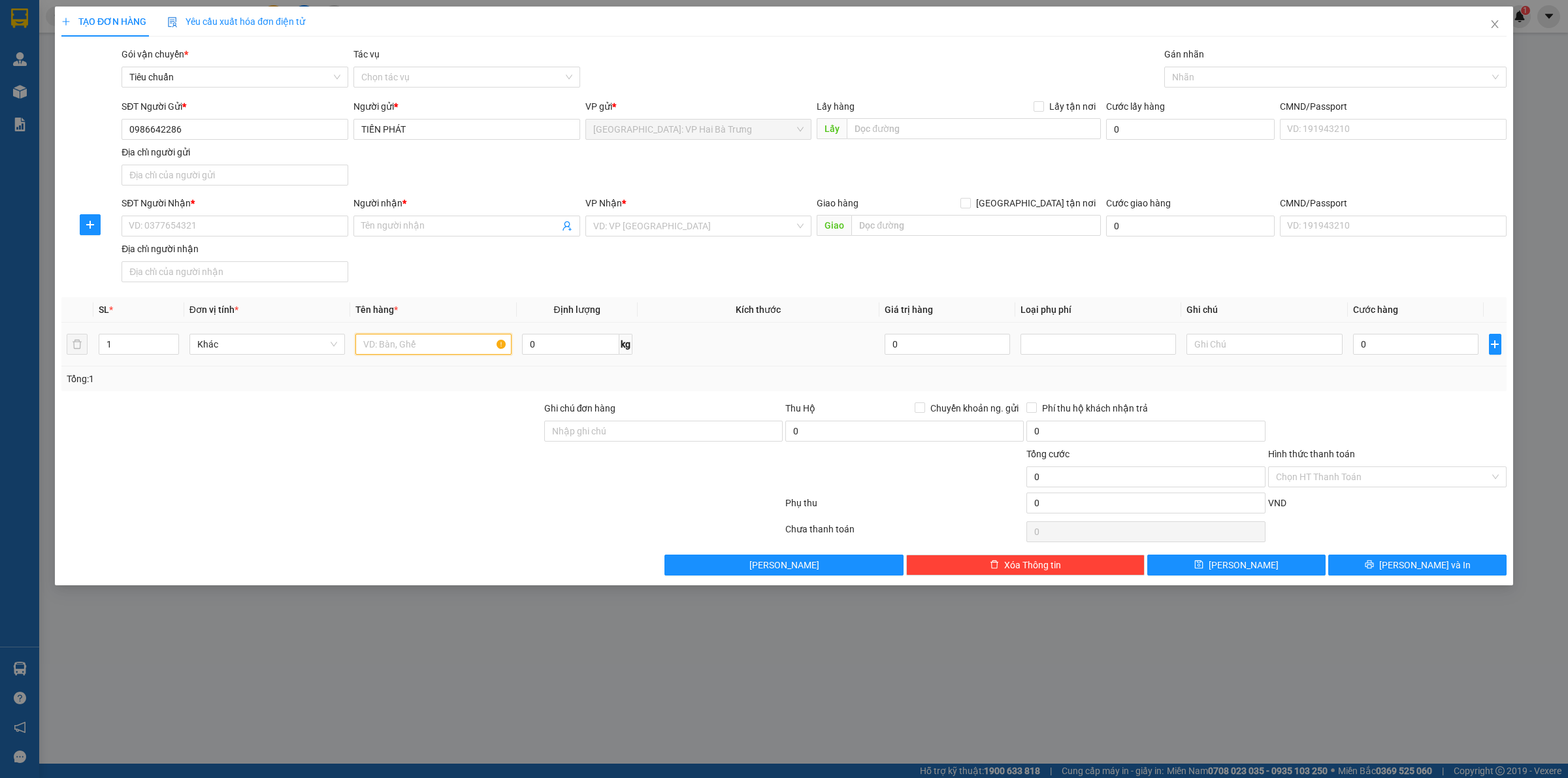
click at [454, 349] on input "text" at bounding box center [433, 344] width 155 height 21
type input "1 kiên"
click at [278, 222] on input "SĐT Người Nhận *" at bounding box center [235, 226] width 227 height 21
type input "0913456379"
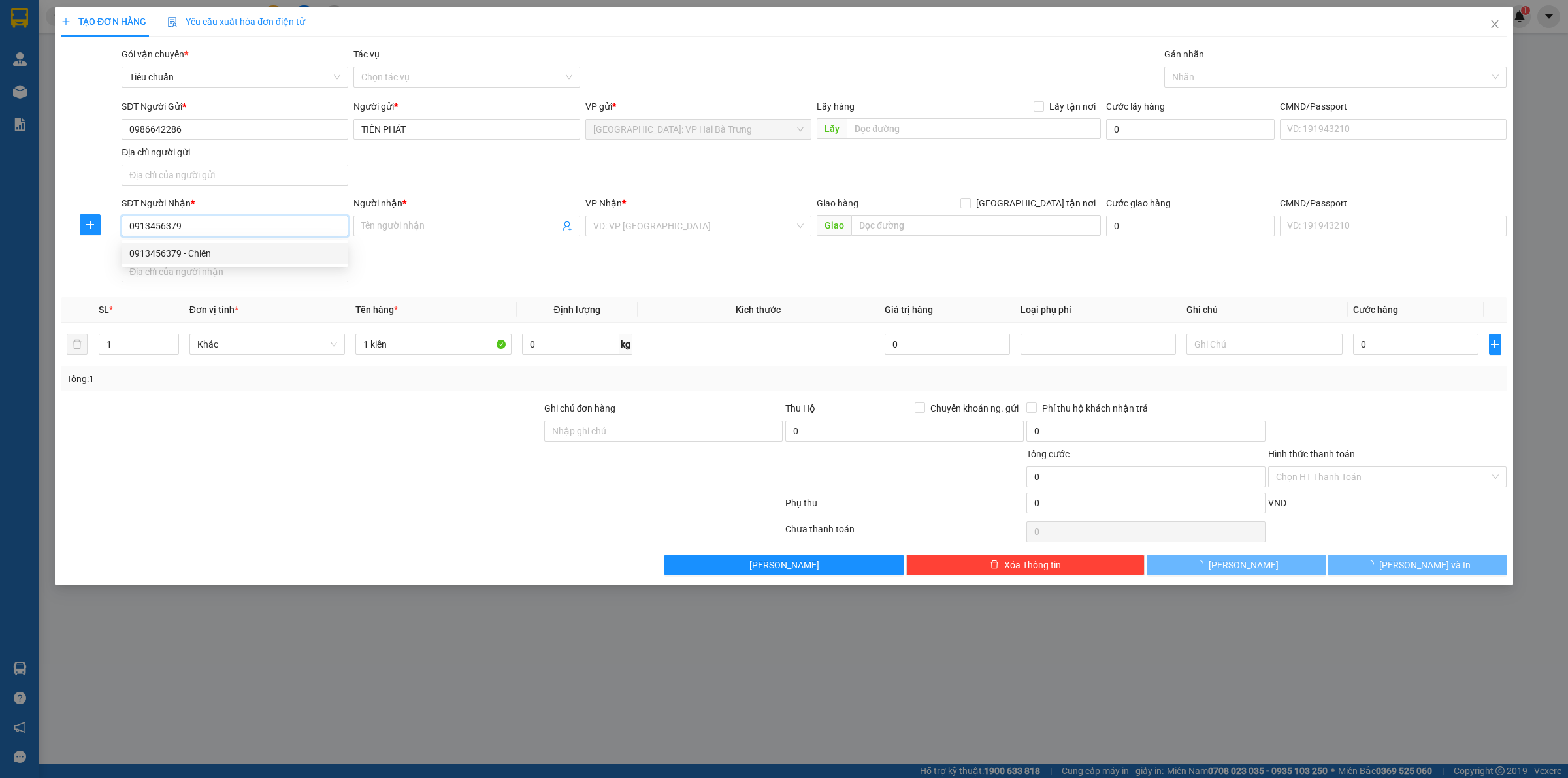
type input "Chiến"
checkbox input "true"
type input "37 [PERSON_NAME], [GEOGRAPHIC_DATA], [GEOGRAPHIC_DATA], [GEOGRAPHIC_DATA]"
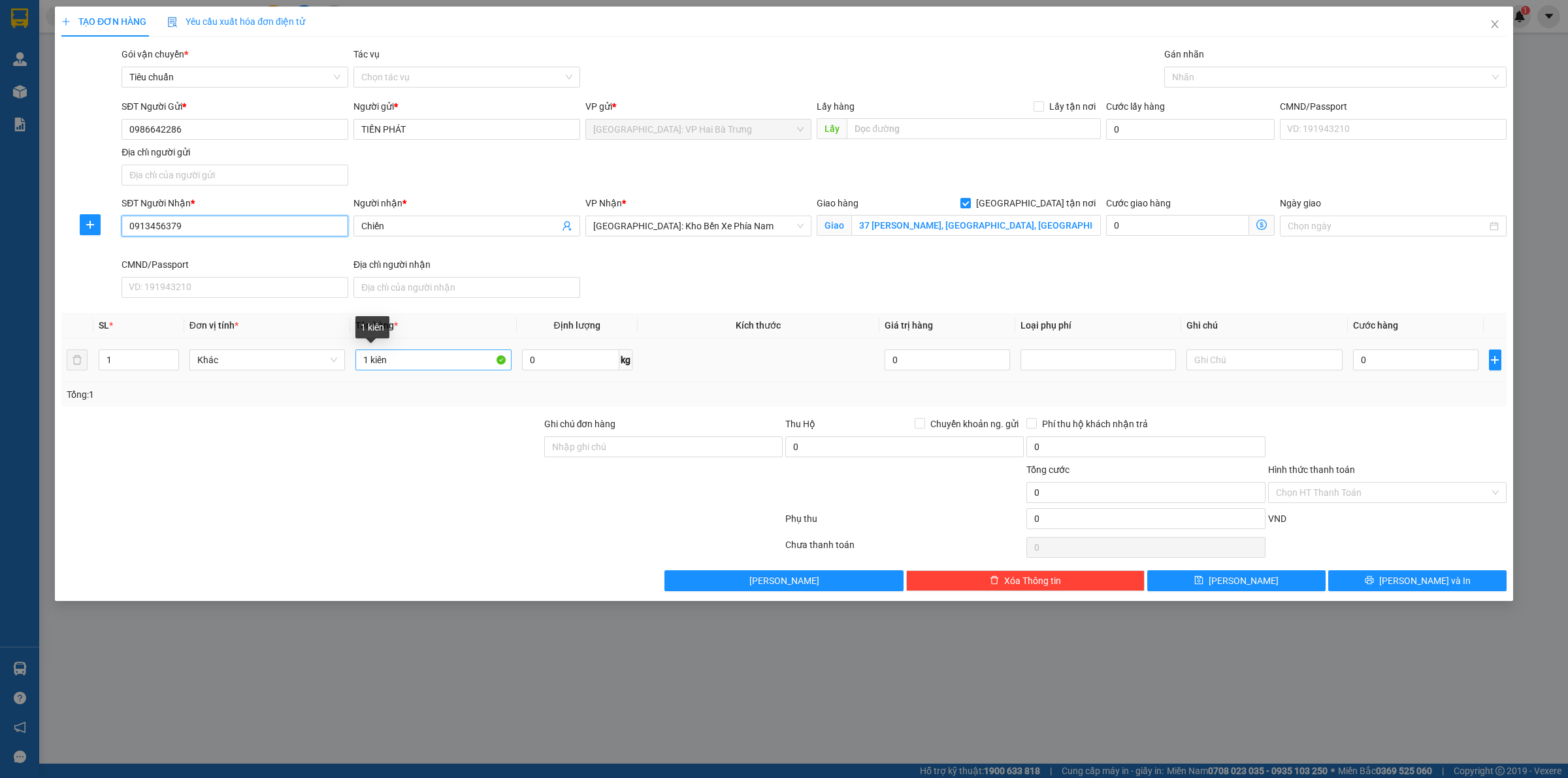
type input "0913456379"
click at [416, 360] on input "1 kiên" at bounding box center [433, 360] width 155 height 21
click at [1223, 68] on div "Nhãn" at bounding box center [1335, 77] width 342 height 21
type input "1 kiện bọc pe"
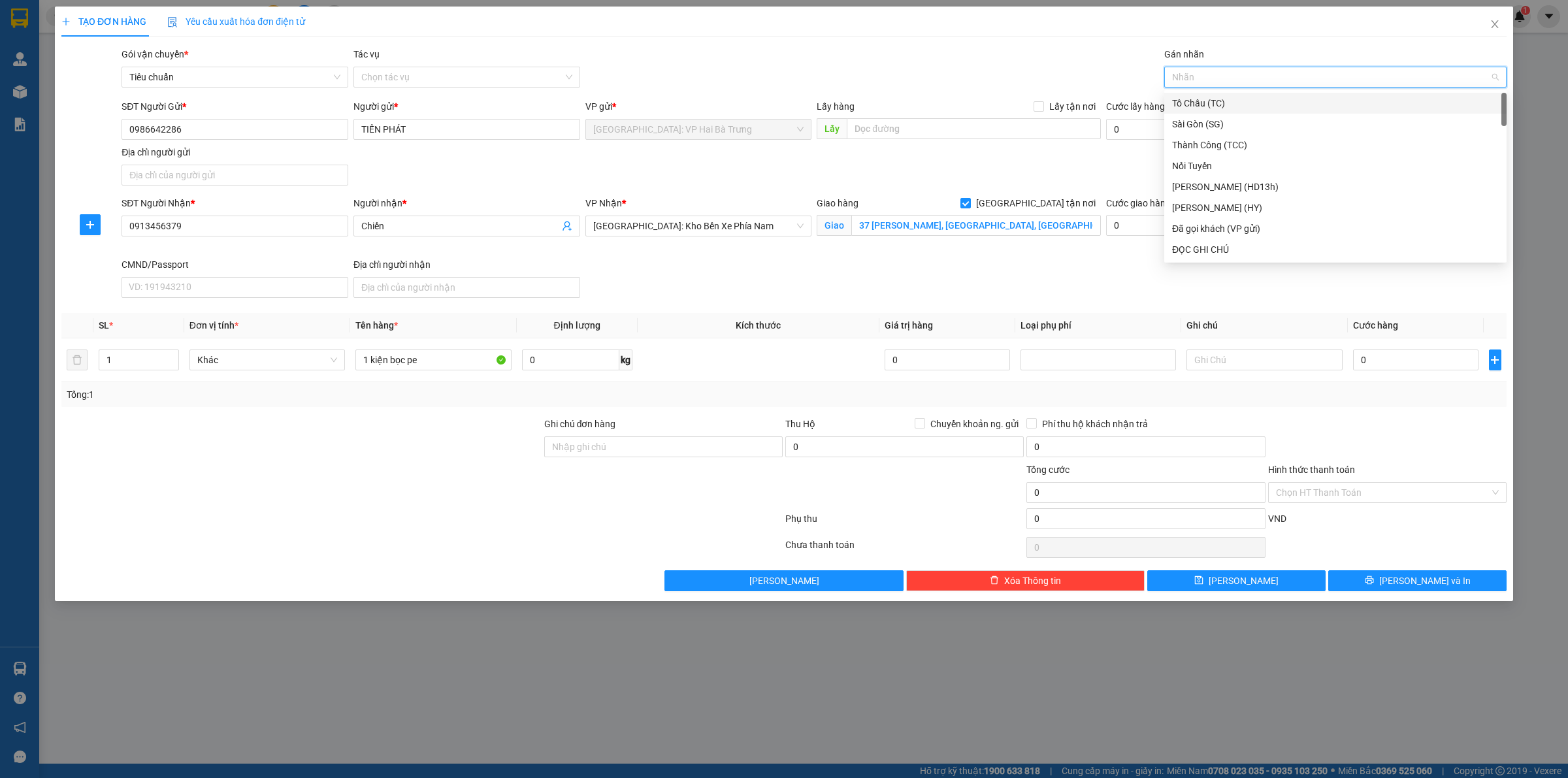
type input "G"
drag, startPoint x: 1183, startPoint y: 250, endPoint x: 1178, endPoint y: 241, distance: 10.3
click at [1183, 251] on div "[GEOGRAPHIC_DATA] tận nơi" at bounding box center [1336, 249] width 327 height 15
drag, startPoint x: 1399, startPoint y: 366, endPoint x: 1393, endPoint y: 360, distance: 8.5
click at [1399, 364] on input "0" at bounding box center [1416, 360] width 125 height 21
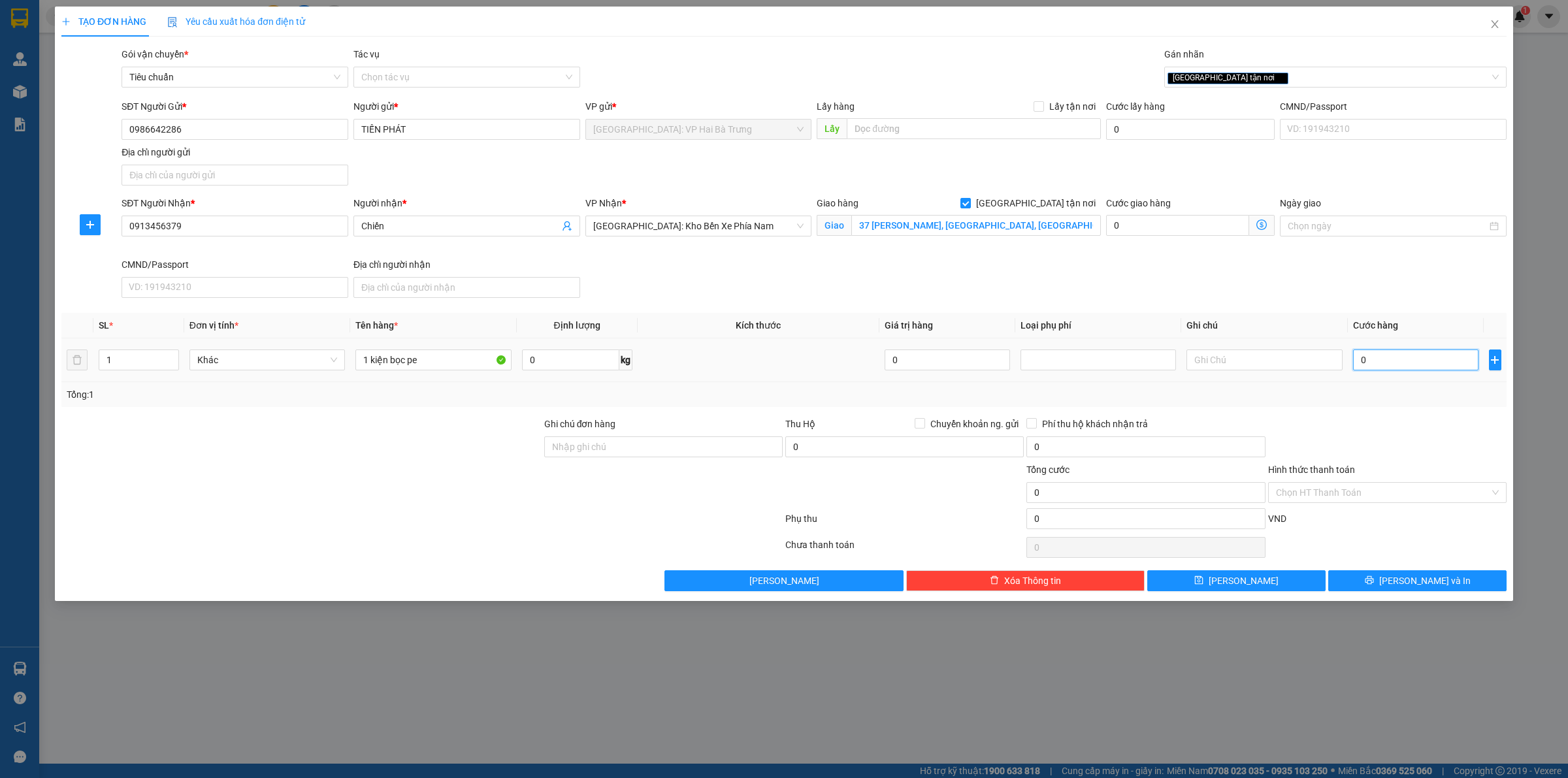
type input "2"
type input "20"
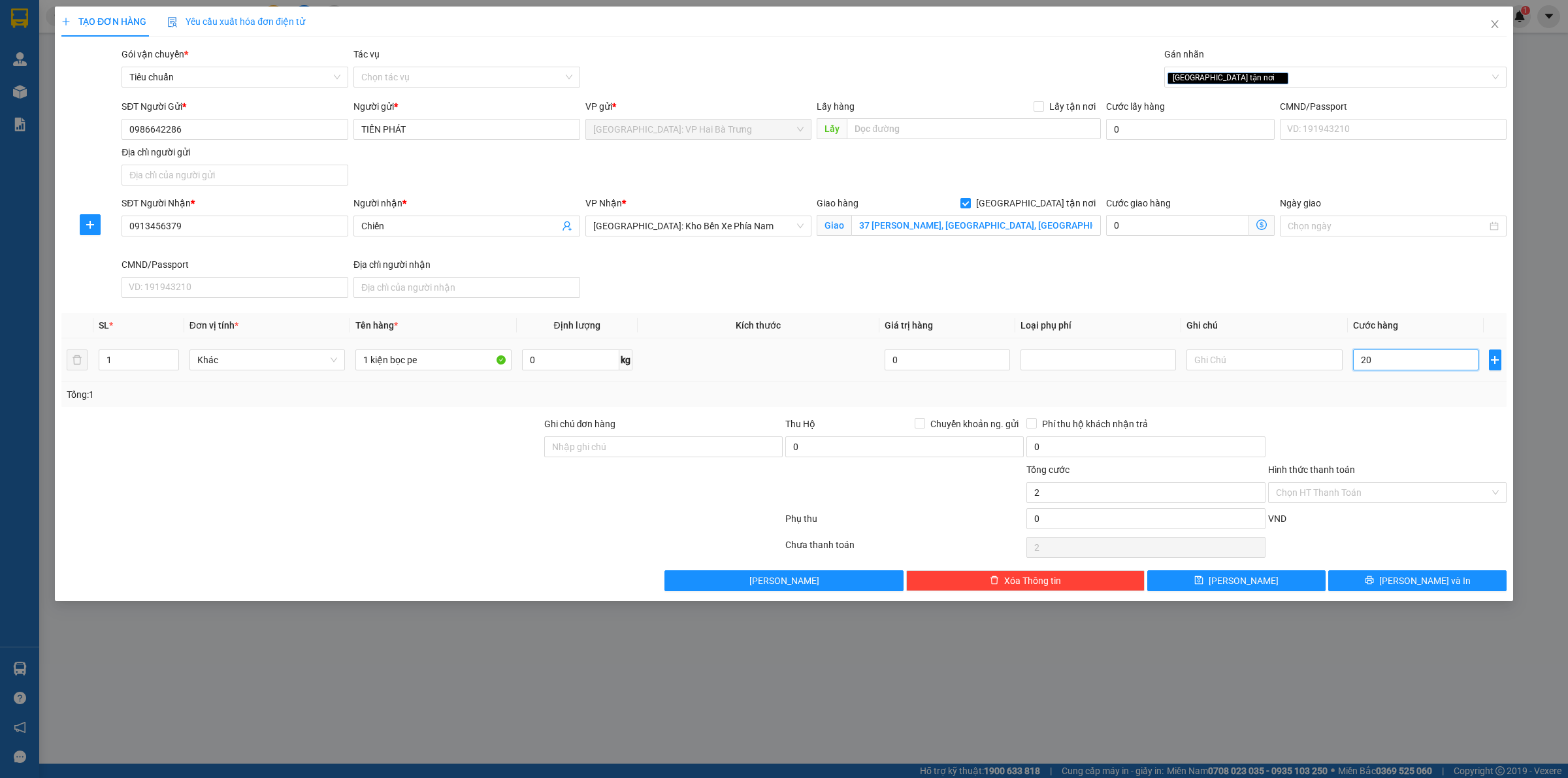
type input "20"
type input "200"
type input "2.000"
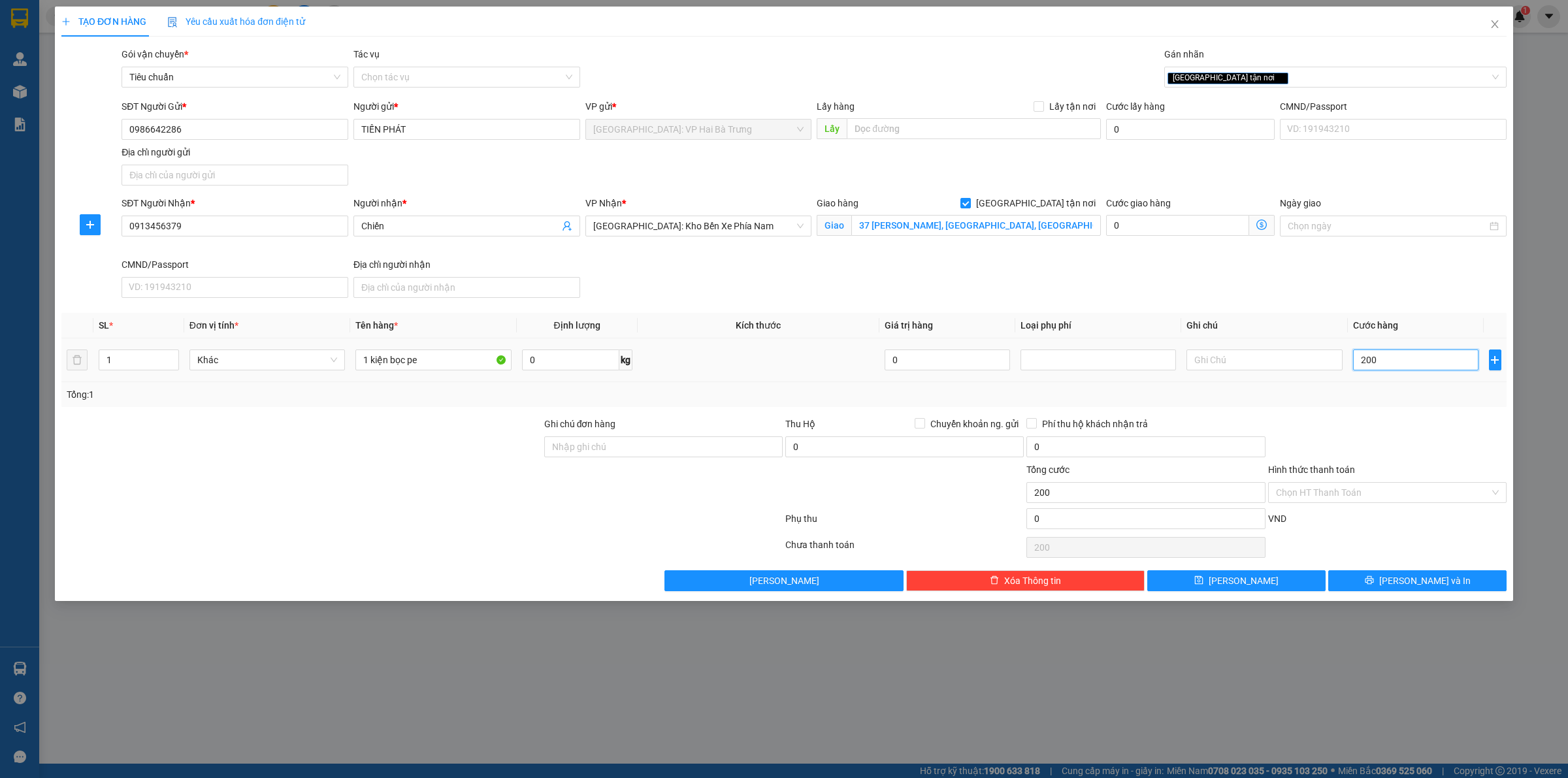
type input "2.000"
type input "20.000"
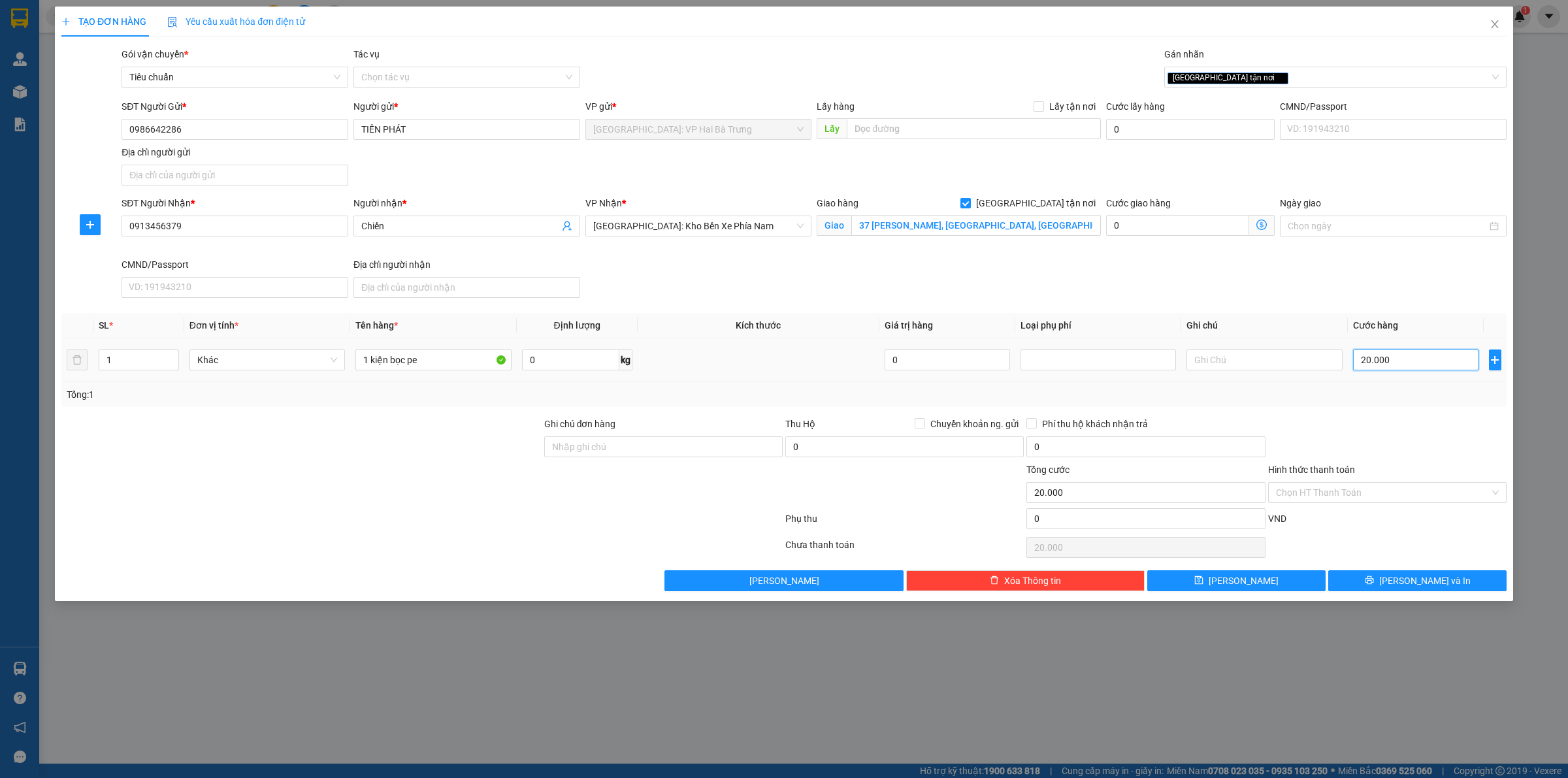
type input "200.000"
click at [1418, 358] on input "200.000" at bounding box center [1416, 360] width 125 height 21
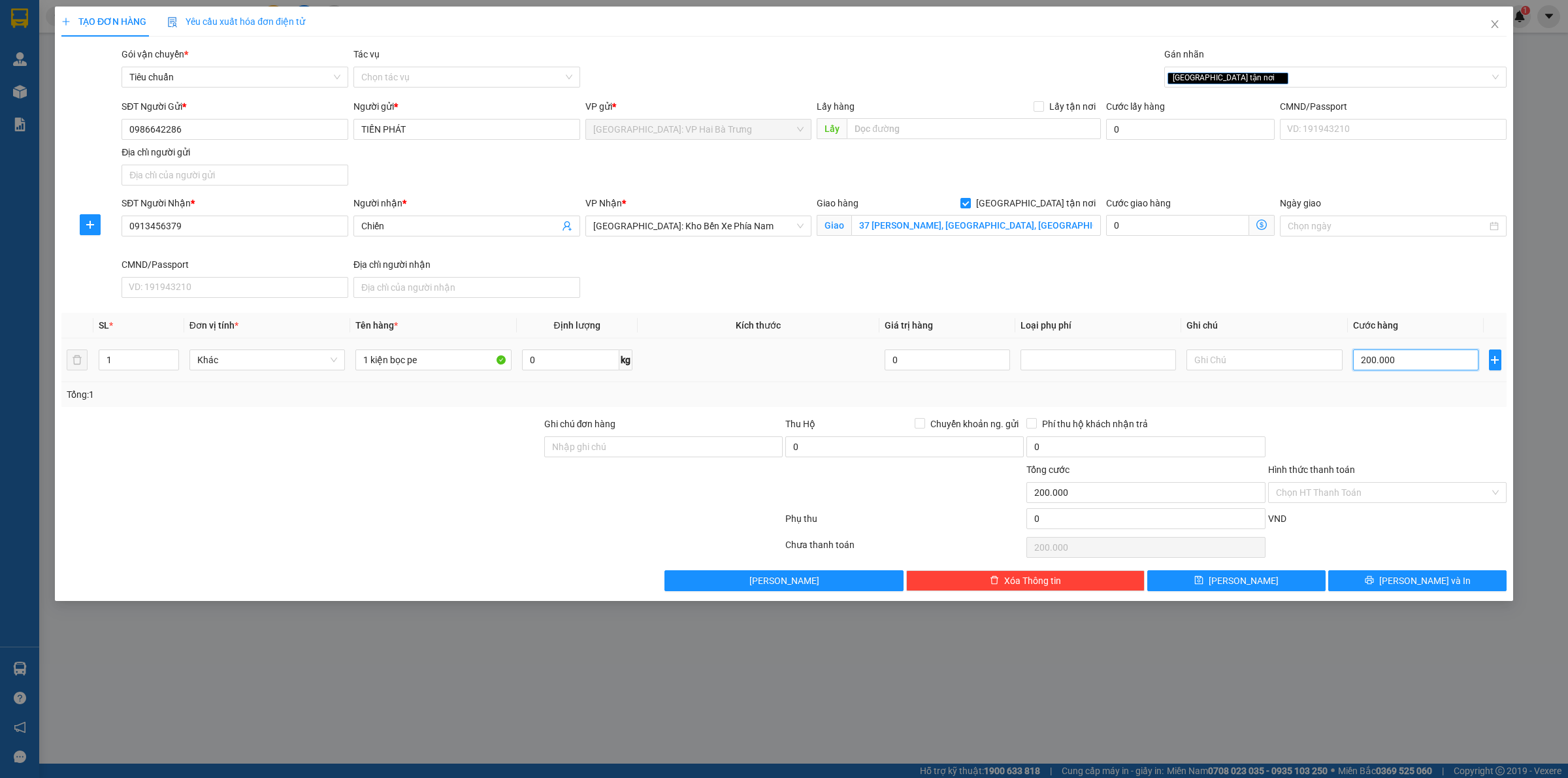
click at [1418, 358] on input "200.000" at bounding box center [1416, 360] width 125 height 21
type input "1"
type input "19"
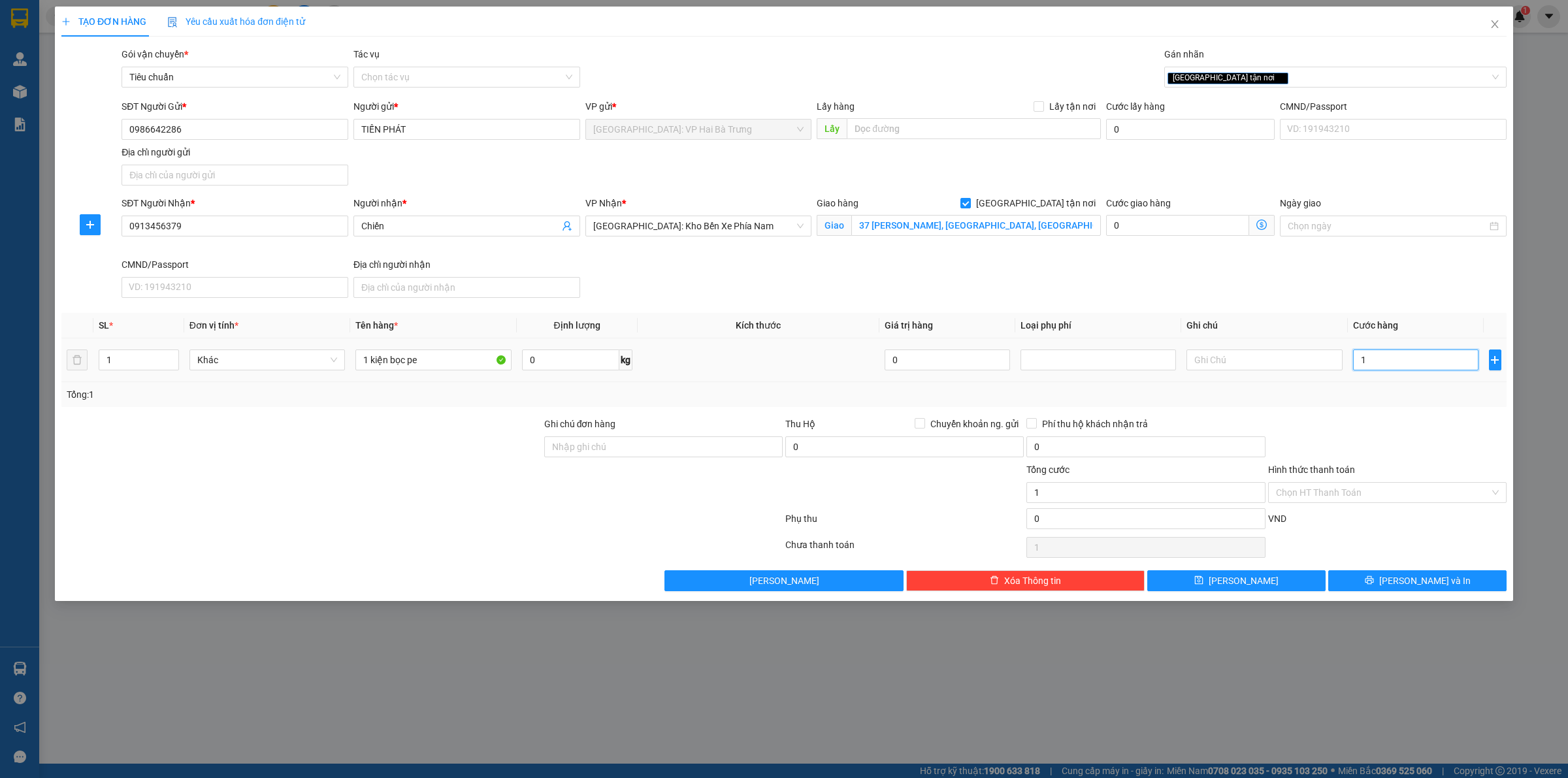
type input "19"
type input "195"
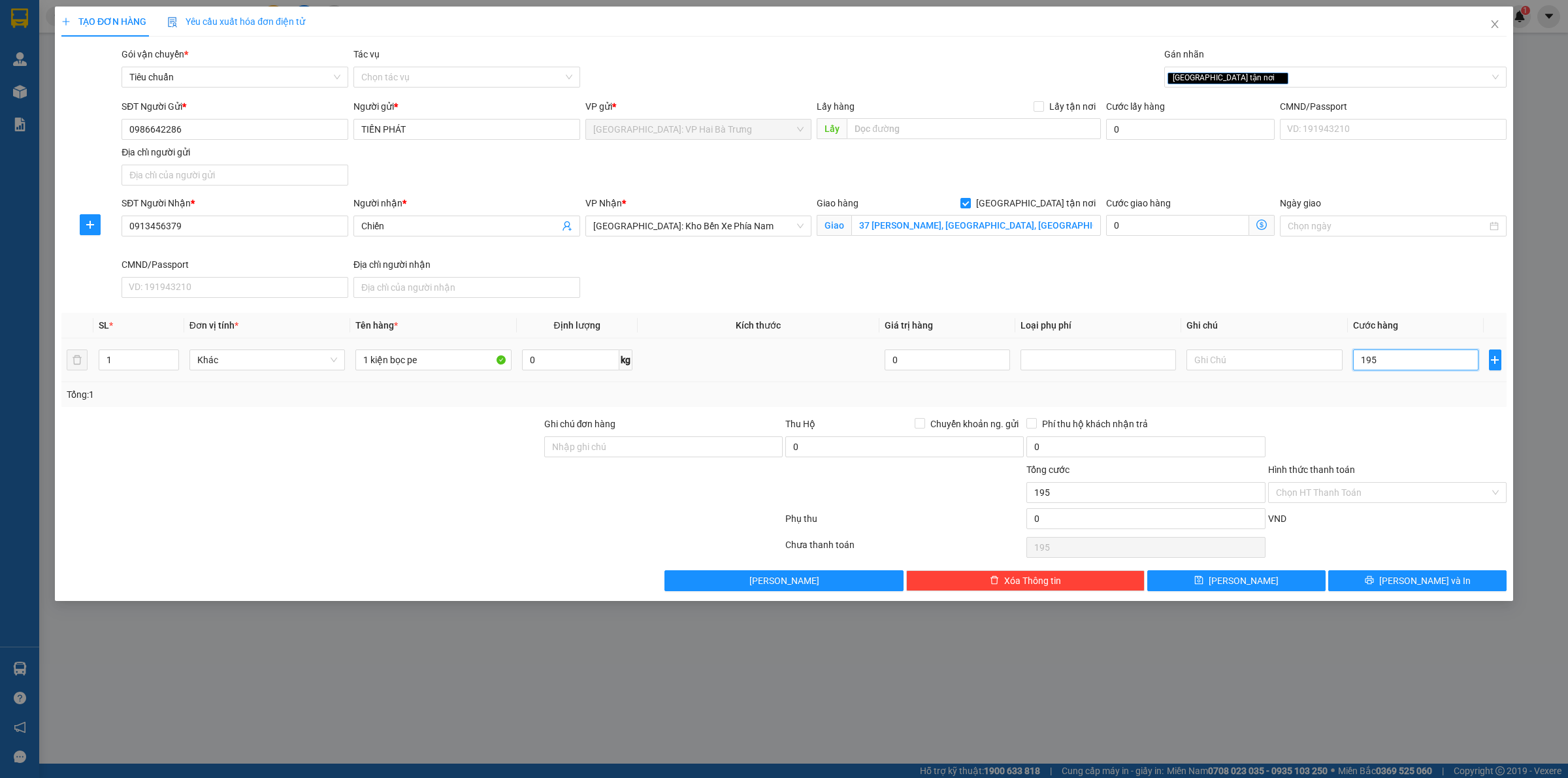
type input "1.950"
type input "19.500"
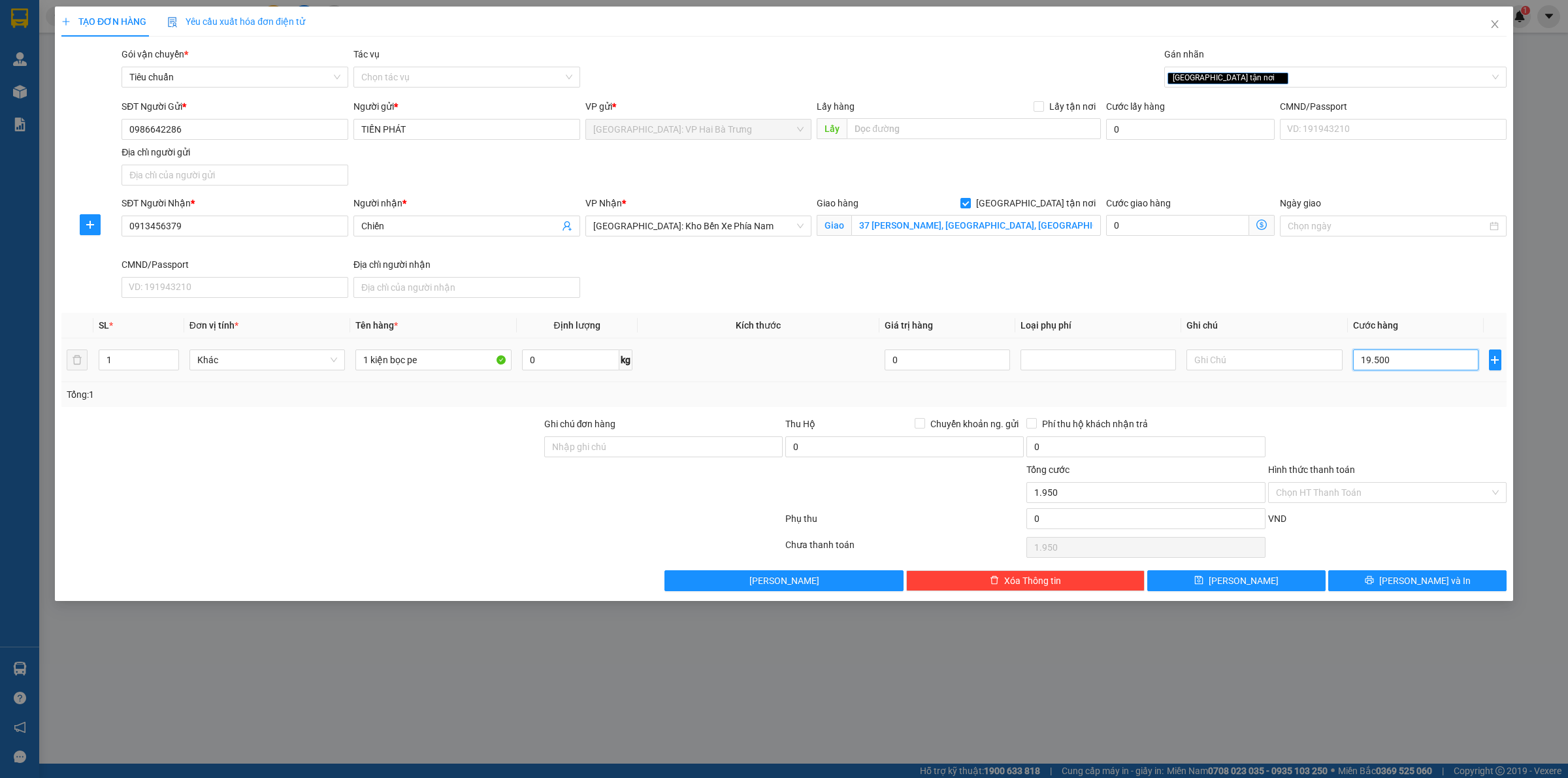
type input "19.500"
type input "195.000"
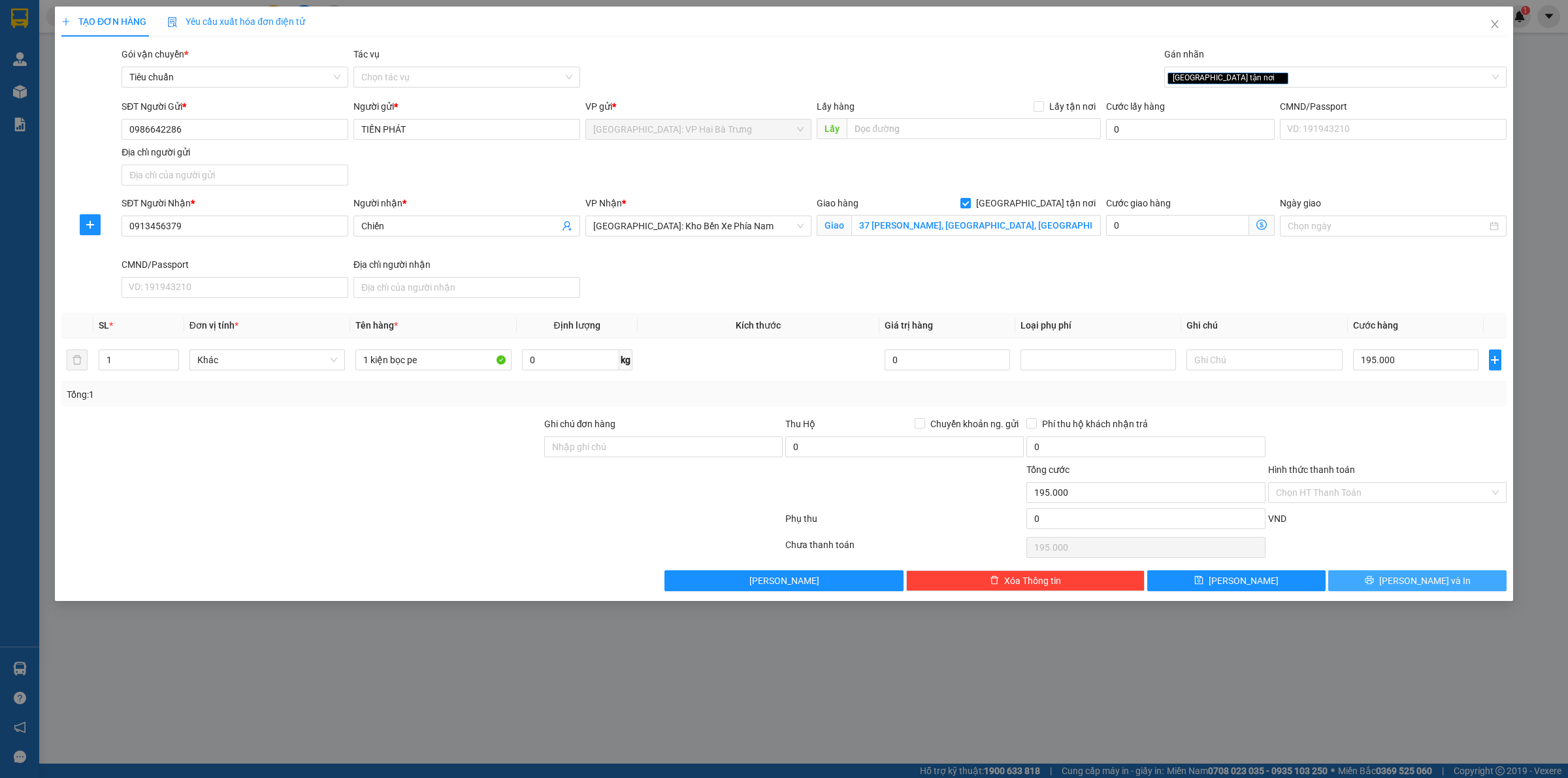
click at [1375, 580] on button "[PERSON_NAME] và In" at bounding box center [1417, 581] width 178 height 21
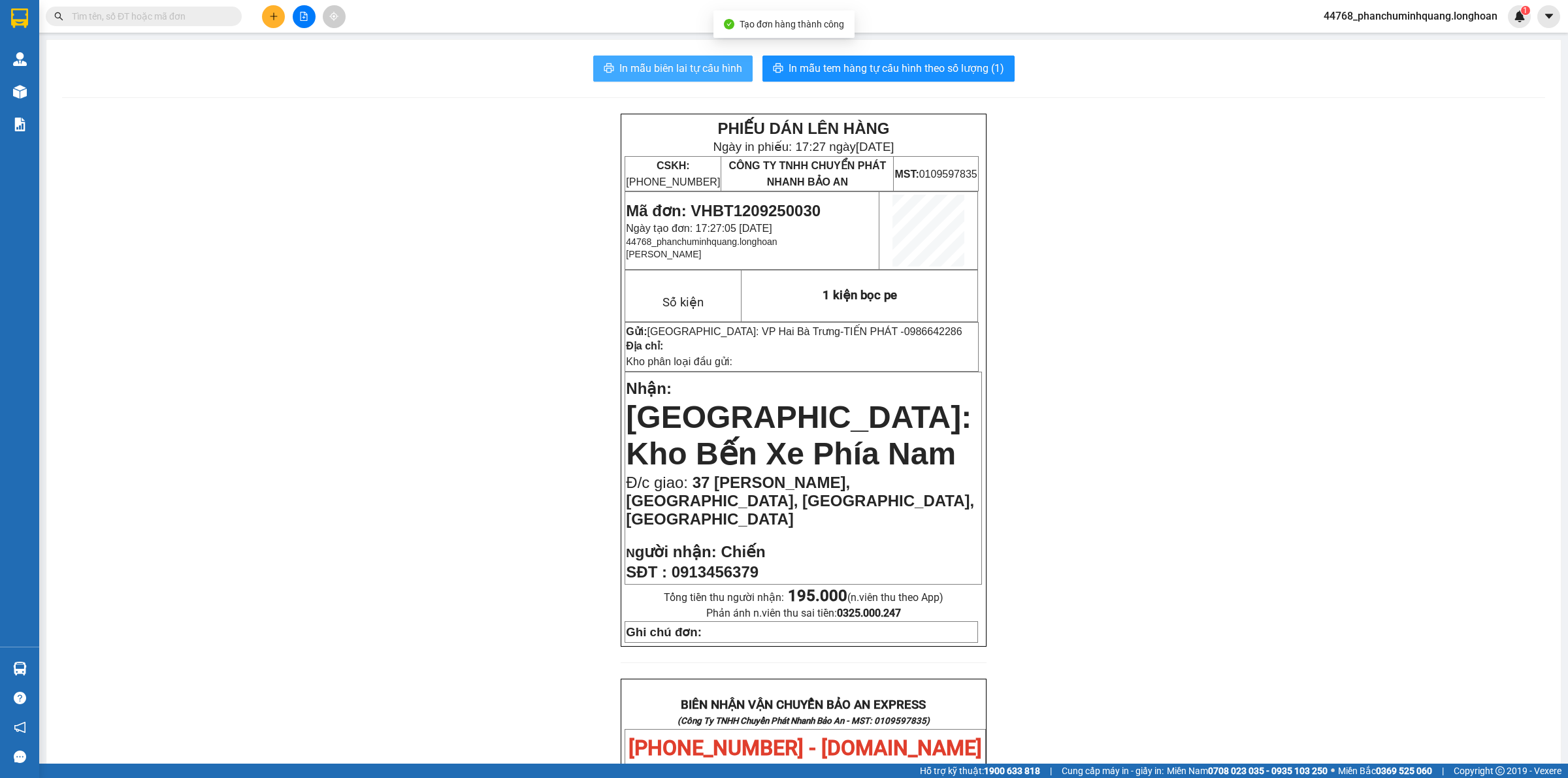
click at [687, 57] on button "In mẫu biên lai tự cấu hình" at bounding box center [673, 69] width 159 height 26
click at [886, 66] on span "In mẫu tem hàng tự cấu hình theo số lượng (1)" at bounding box center [896, 68] width 216 height 16
click at [275, 23] on button at bounding box center [273, 17] width 23 height 23
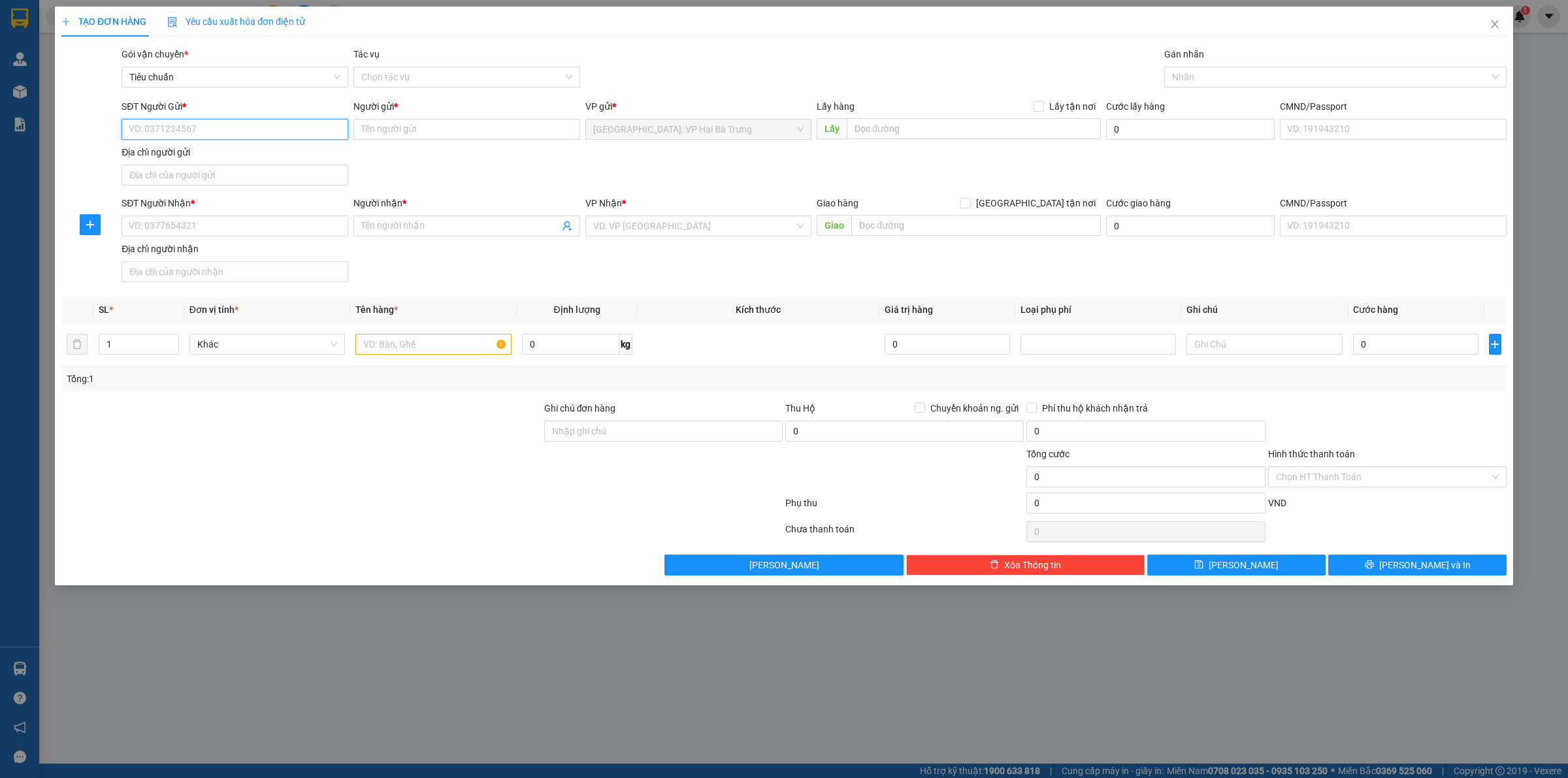
click at [314, 125] on input "SĐT Người Gửi *" at bounding box center [235, 129] width 227 height 21
drag, startPoint x: 310, startPoint y: 142, endPoint x: 321, endPoint y: 137, distance: 12.1
click at [310, 141] on div "SĐT Người Gửi * VD: 0371234567" at bounding box center [235, 122] width 227 height 46
click at [334, 127] on input "SĐT Người Gửi *" at bounding box center [235, 129] width 227 height 21
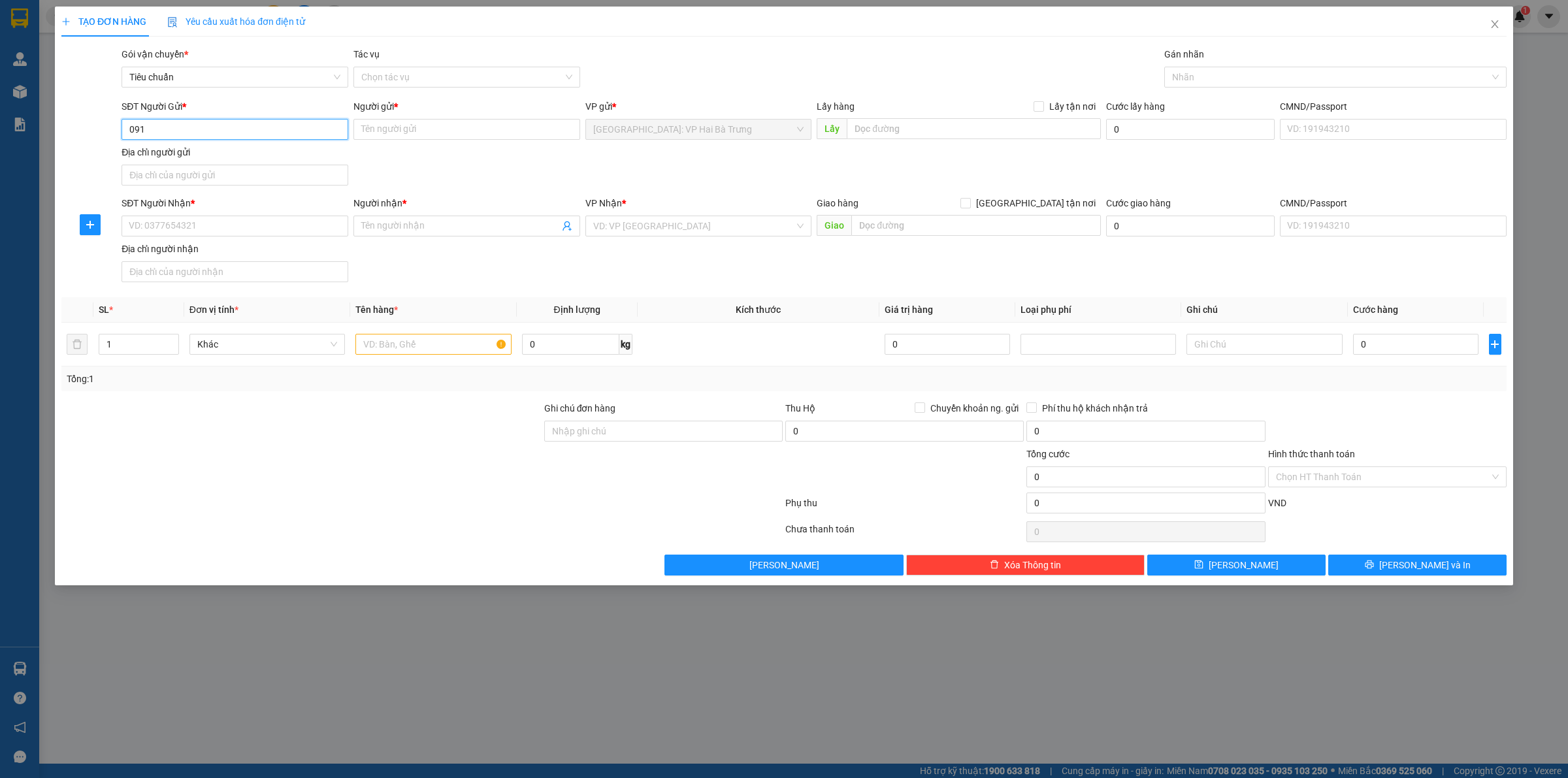
type input "0913"
click at [269, 129] on input "0913" at bounding box center [235, 129] width 227 height 21
click at [269, 131] on input "0913" at bounding box center [235, 129] width 227 height 21
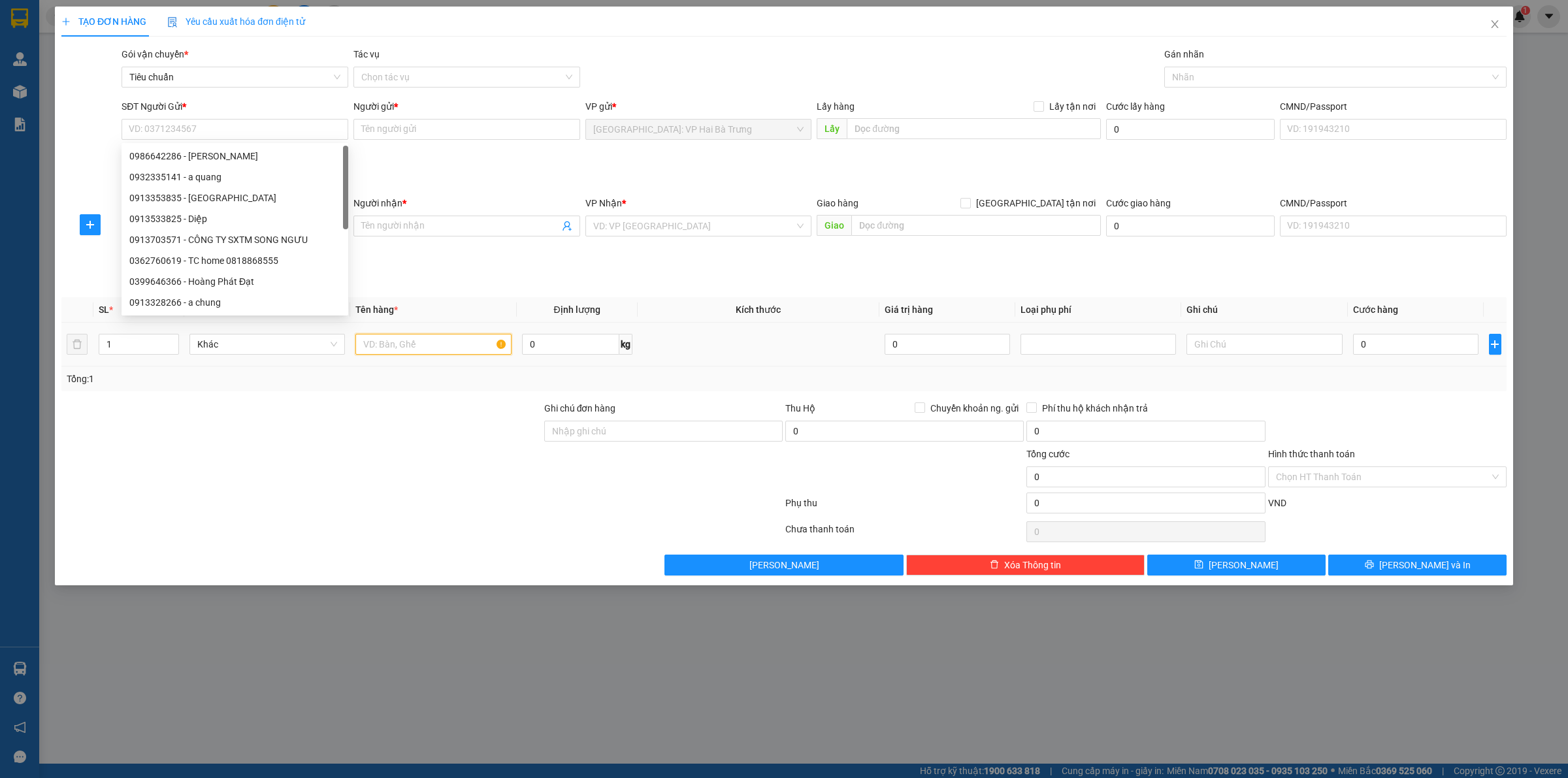
click at [447, 340] on input "text" at bounding box center [433, 344] width 155 height 21
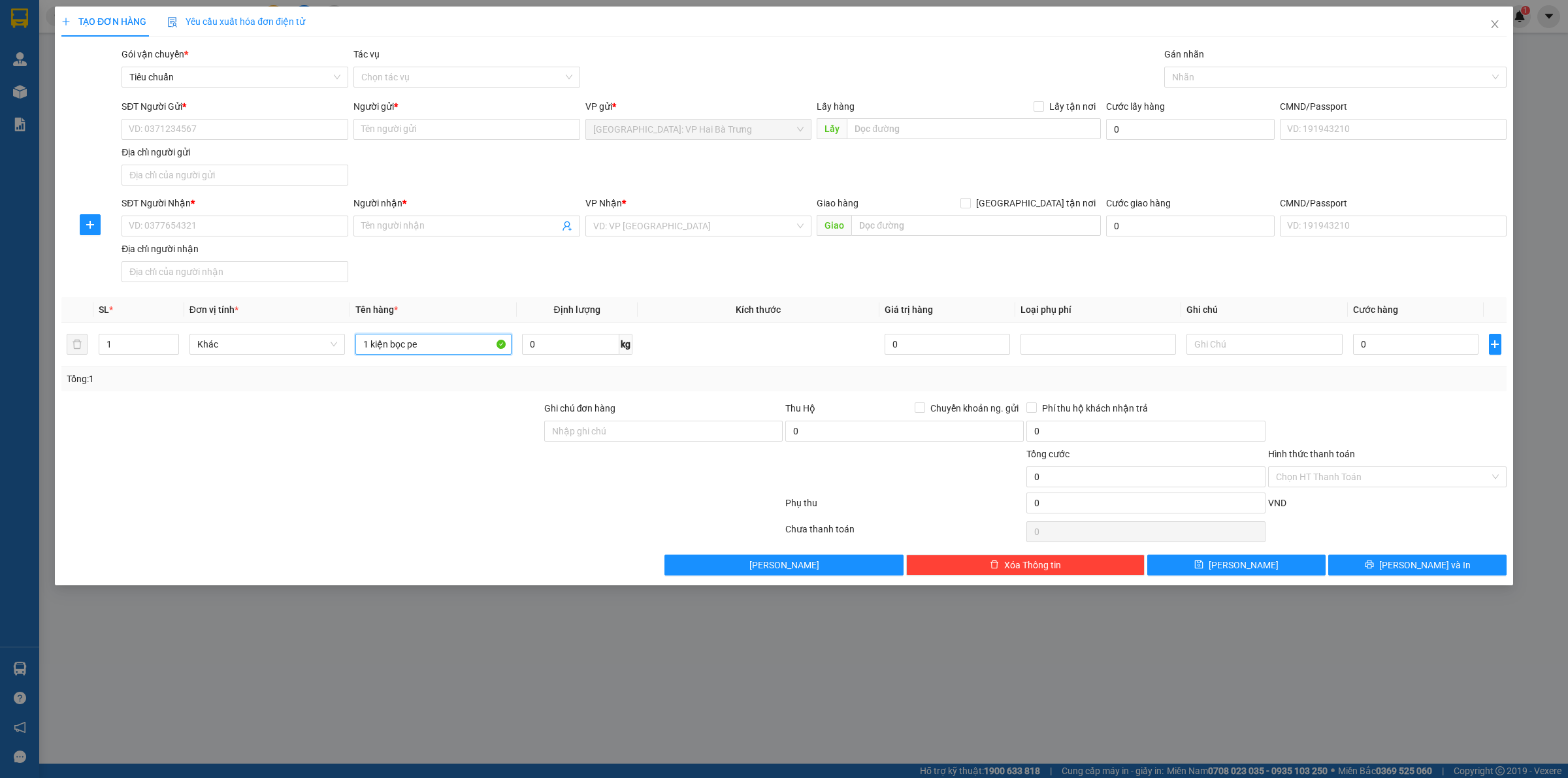
type input "1 kiện bọc pe"
click at [805, 283] on div "SĐT Người Nhận * VD: 0377654321 Người nhận * Tên người nhận VP Nhận * VD: VP Sà…" at bounding box center [814, 241] width 1390 height 91
click at [308, 128] on input "SĐT Người Gửi *" at bounding box center [235, 129] width 227 height 21
type input "0344161942"
click at [405, 128] on input "Người gửi *" at bounding box center [467, 129] width 227 height 21
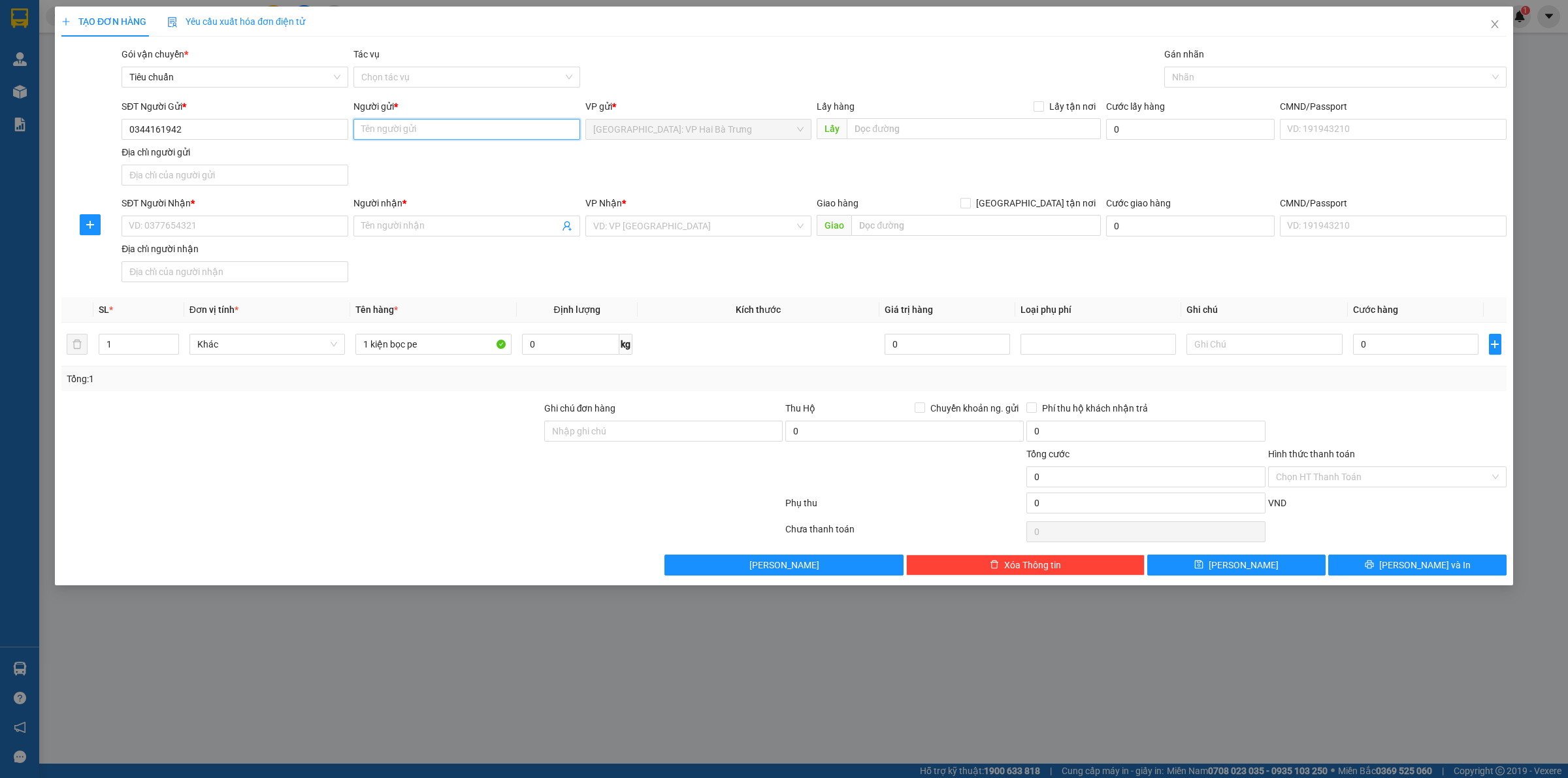
type input "L"
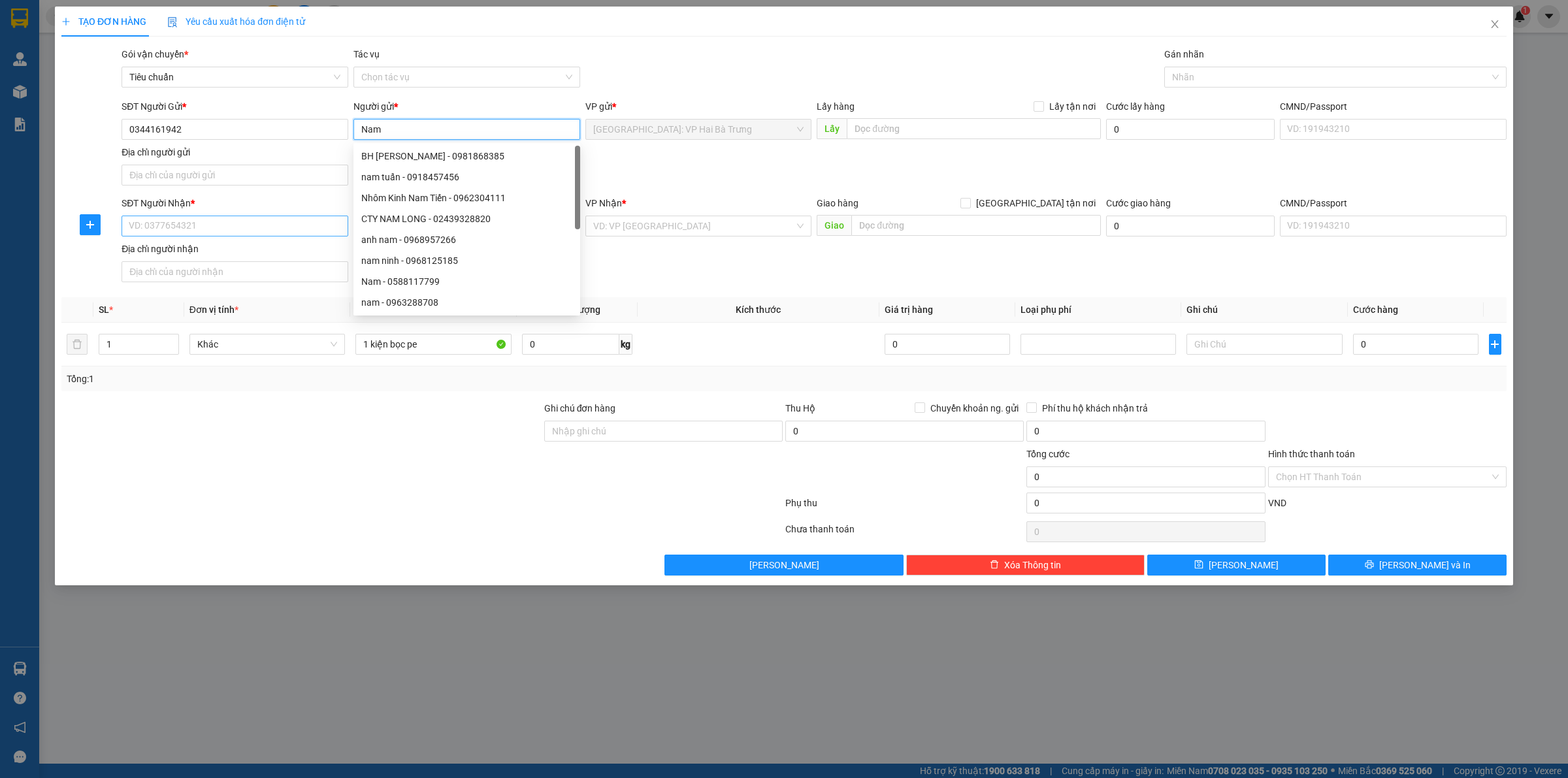
type input "Nam"
click at [224, 229] on input "SĐT Người Nhận *" at bounding box center [235, 226] width 227 height 21
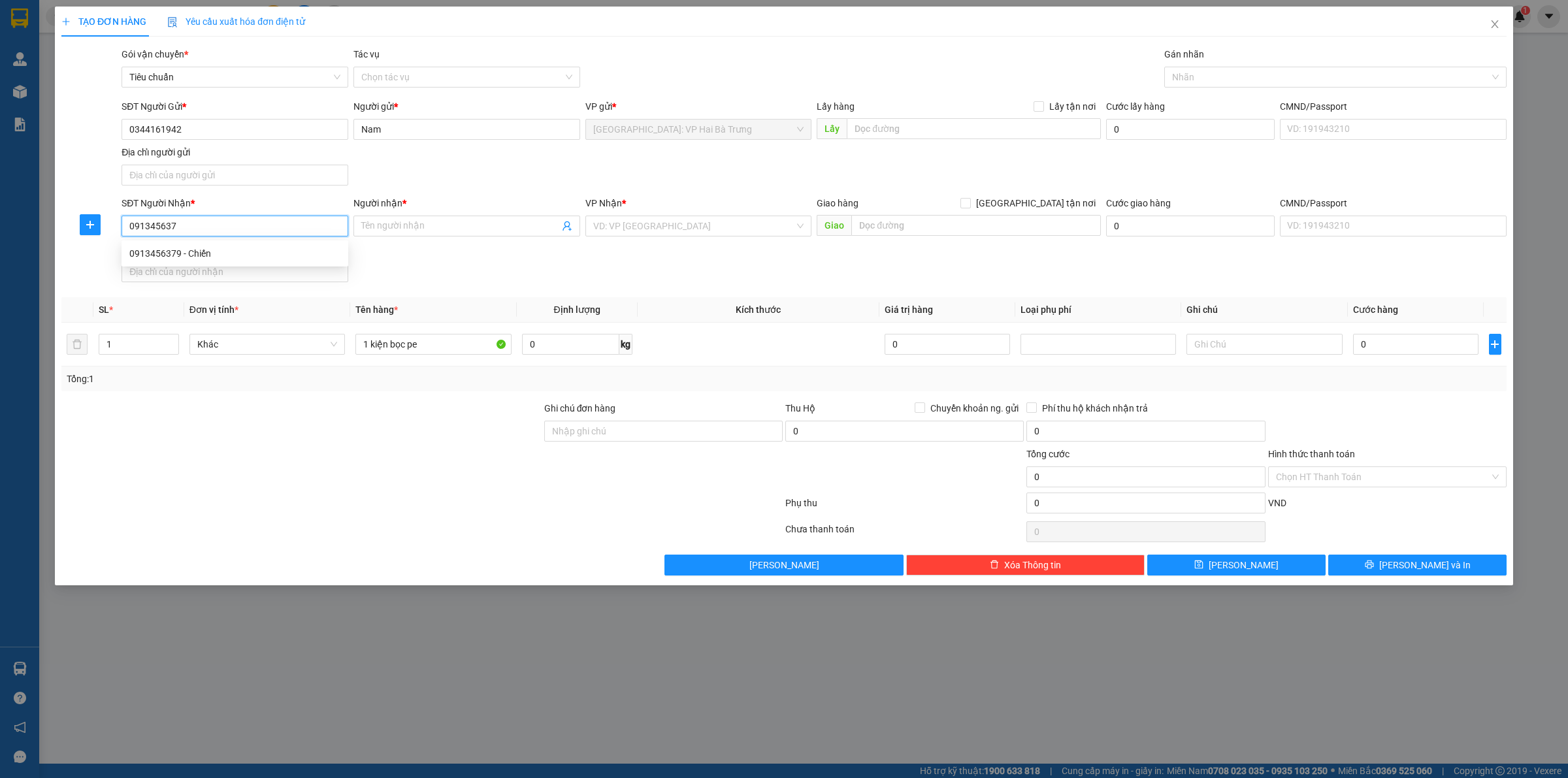
type input "0913456379"
click at [204, 255] on div "0913456379 - Chiến" at bounding box center [234, 253] width 211 height 15
type input "Chiến"
checkbox input "true"
type input "37 [PERSON_NAME], [GEOGRAPHIC_DATA], [GEOGRAPHIC_DATA], [GEOGRAPHIC_DATA]"
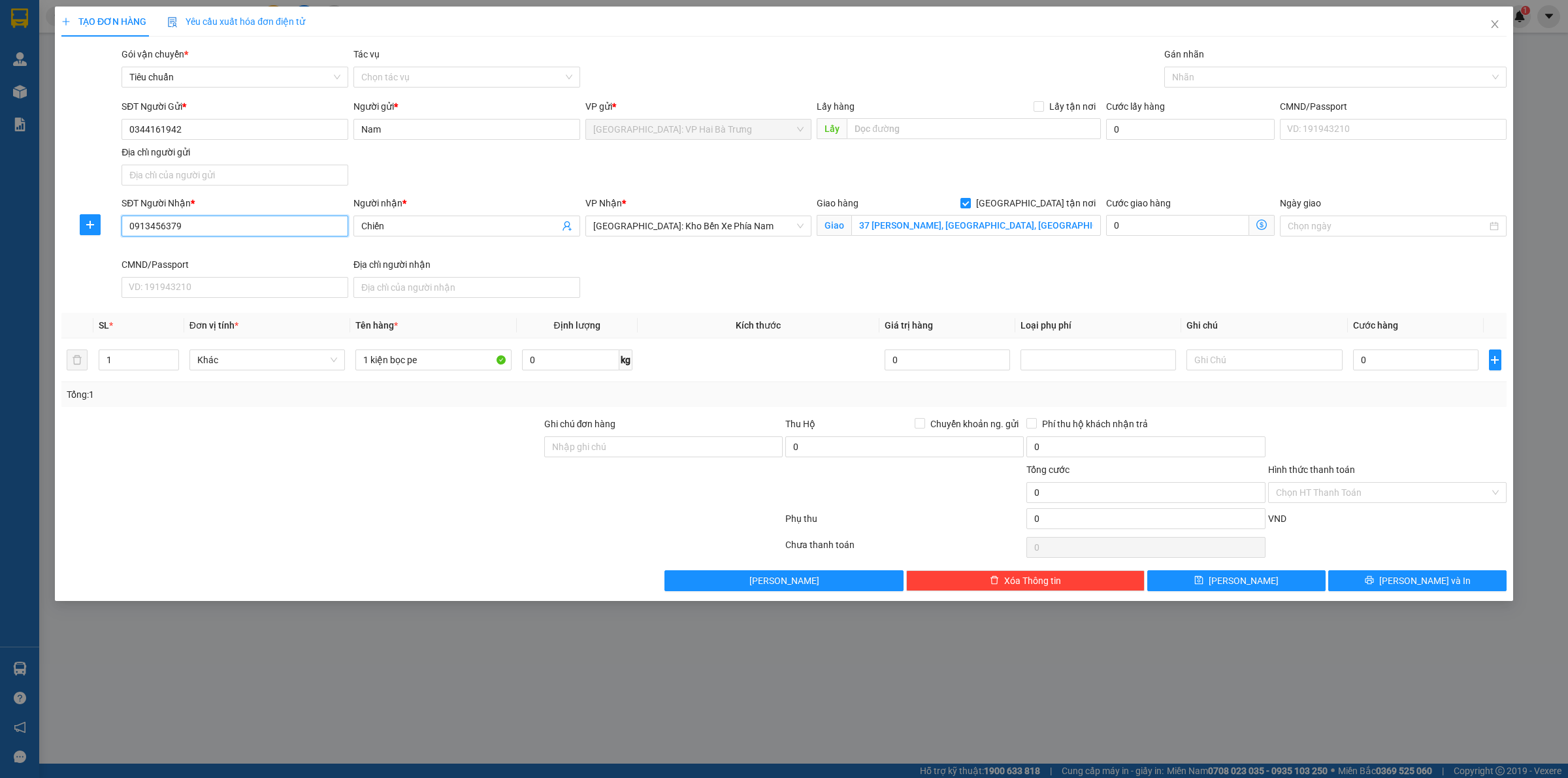
type input "0913456379"
drag, startPoint x: 1206, startPoint y: 90, endPoint x: 1210, endPoint y: 81, distance: 9.8
click at [1207, 90] on div "Gán nhãn Nhãn" at bounding box center [1335, 70] width 342 height 46
click at [1212, 79] on div at bounding box center [1329, 77] width 323 height 16
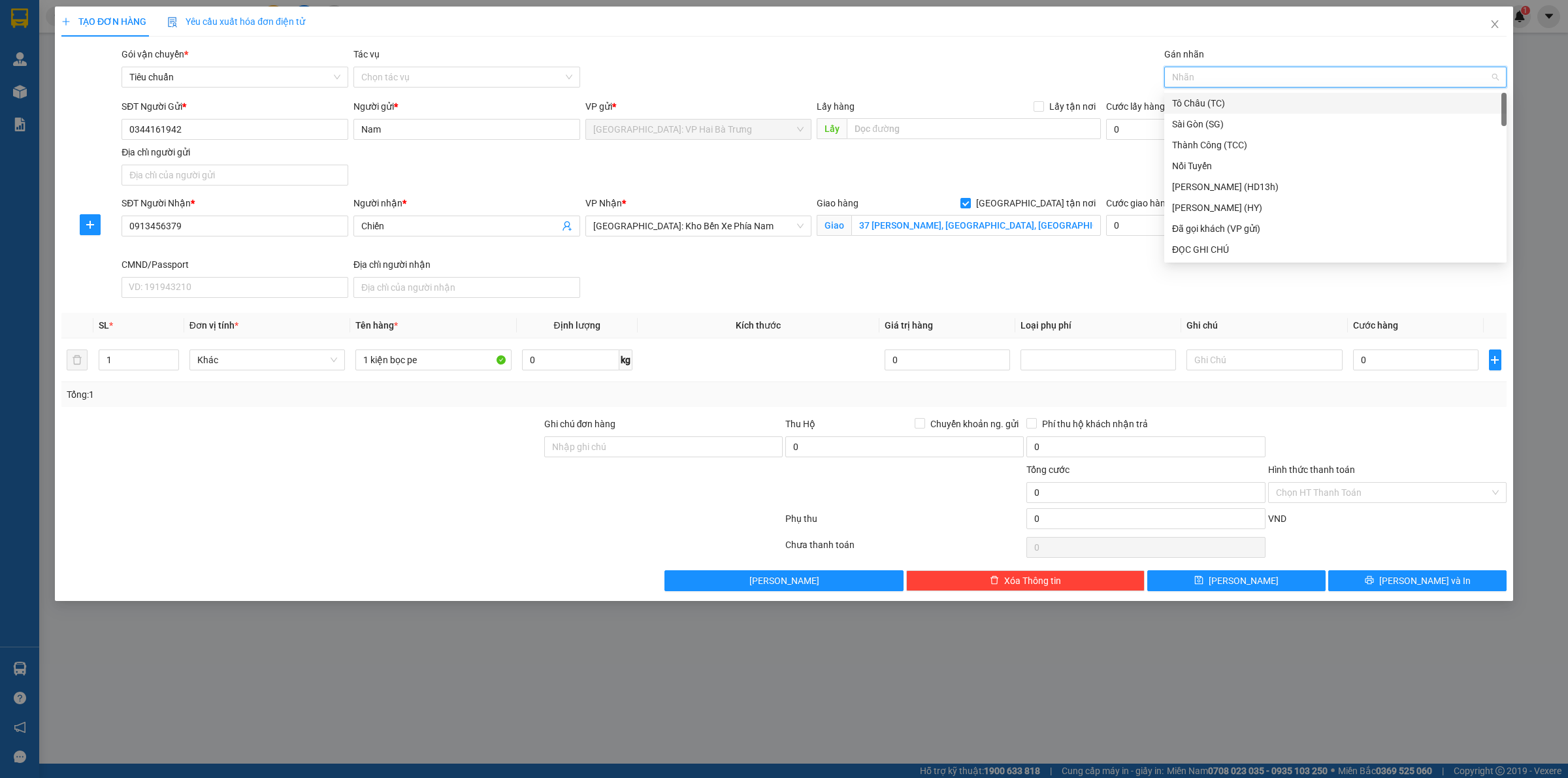
type input "G"
drag, startPoint x: 1190, startPoint y: 252, endPoint x: 1184, endPoint y: 244, distance: 10.0
click at [1189, 252] on div "[GEOGRAPHIC_DATA] tận nơi" at bounding box center [1336, 249] width 327 height 15
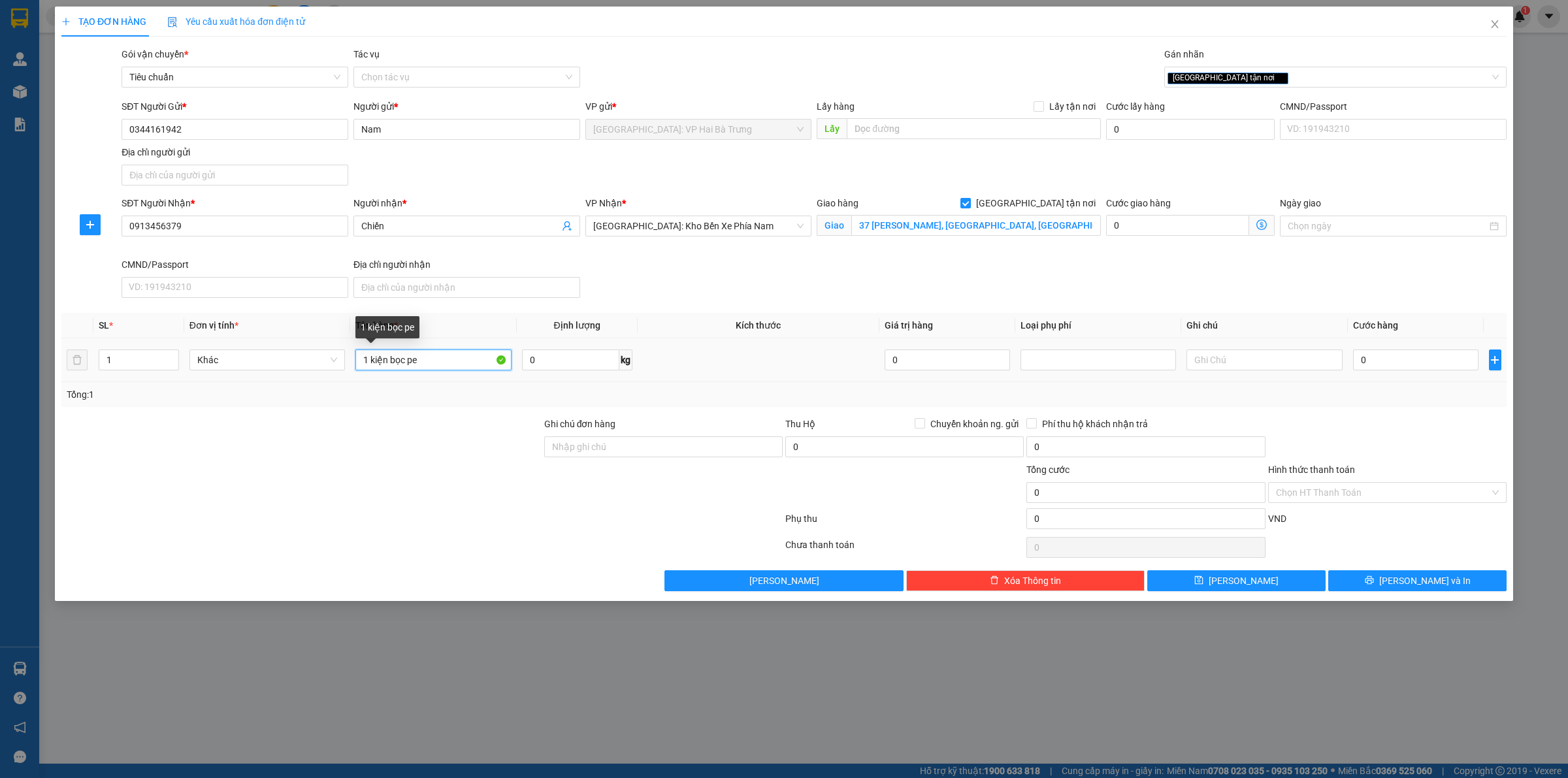
click at [449, 364] on input "1 kiện bọc pe" at bounding box center [433, 360] width 155 height 21
click at [1430, 370] on input "0" at bounding box center [1416, 360] width 125 height 21
type input "2"
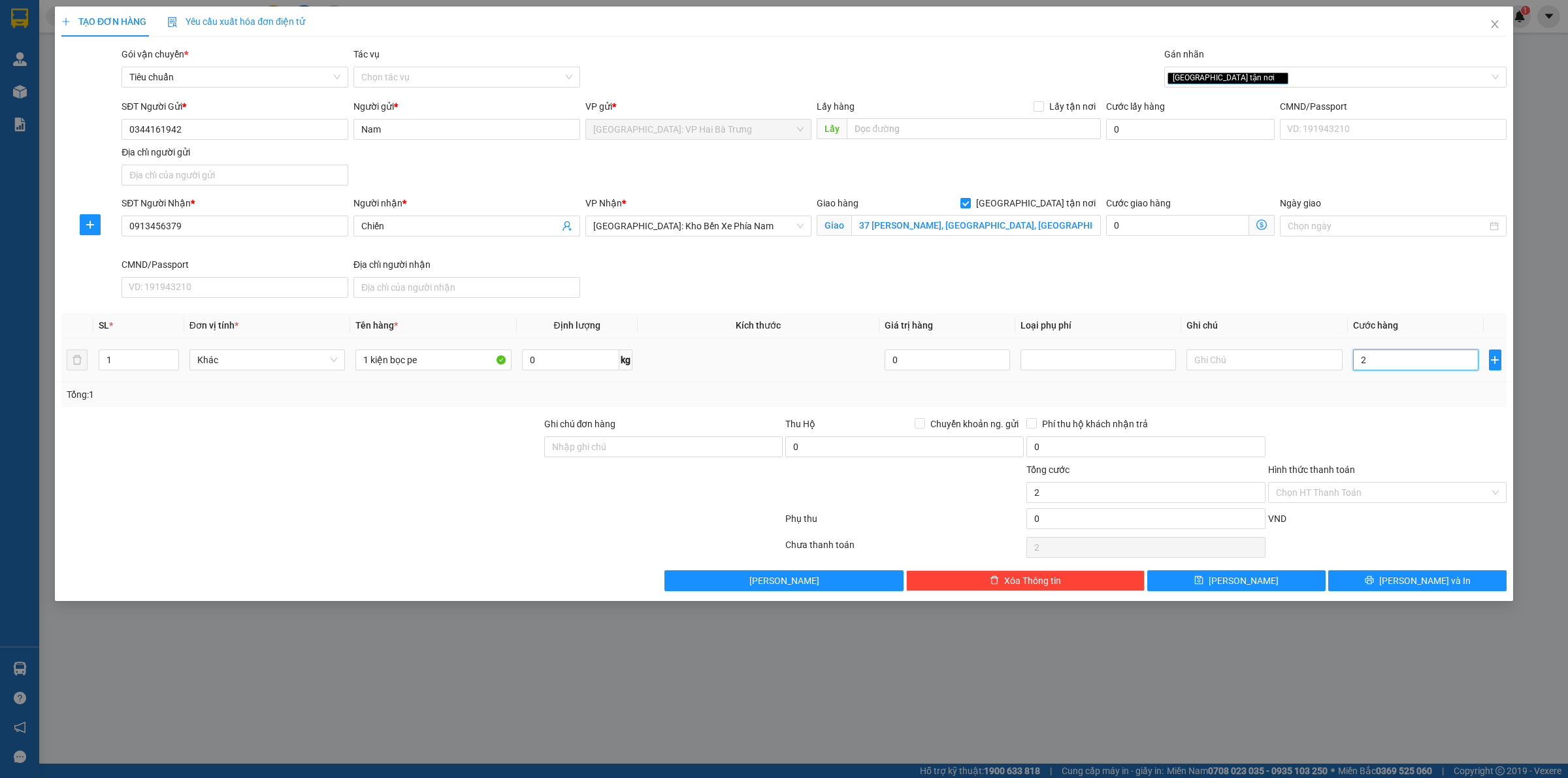
type input "20"
type input "200"
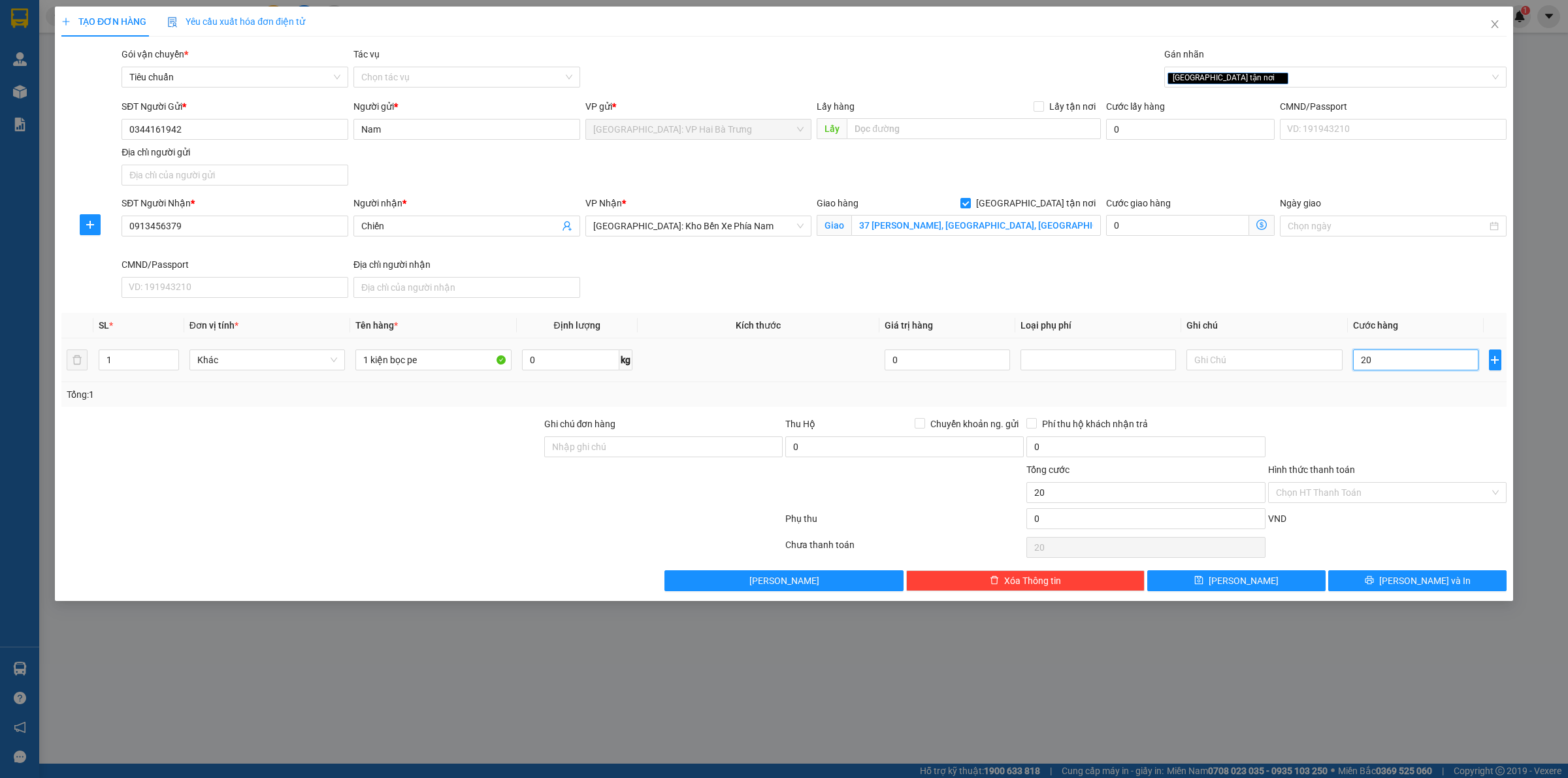
type input "200"
type input "2.000"
type input "20.000"
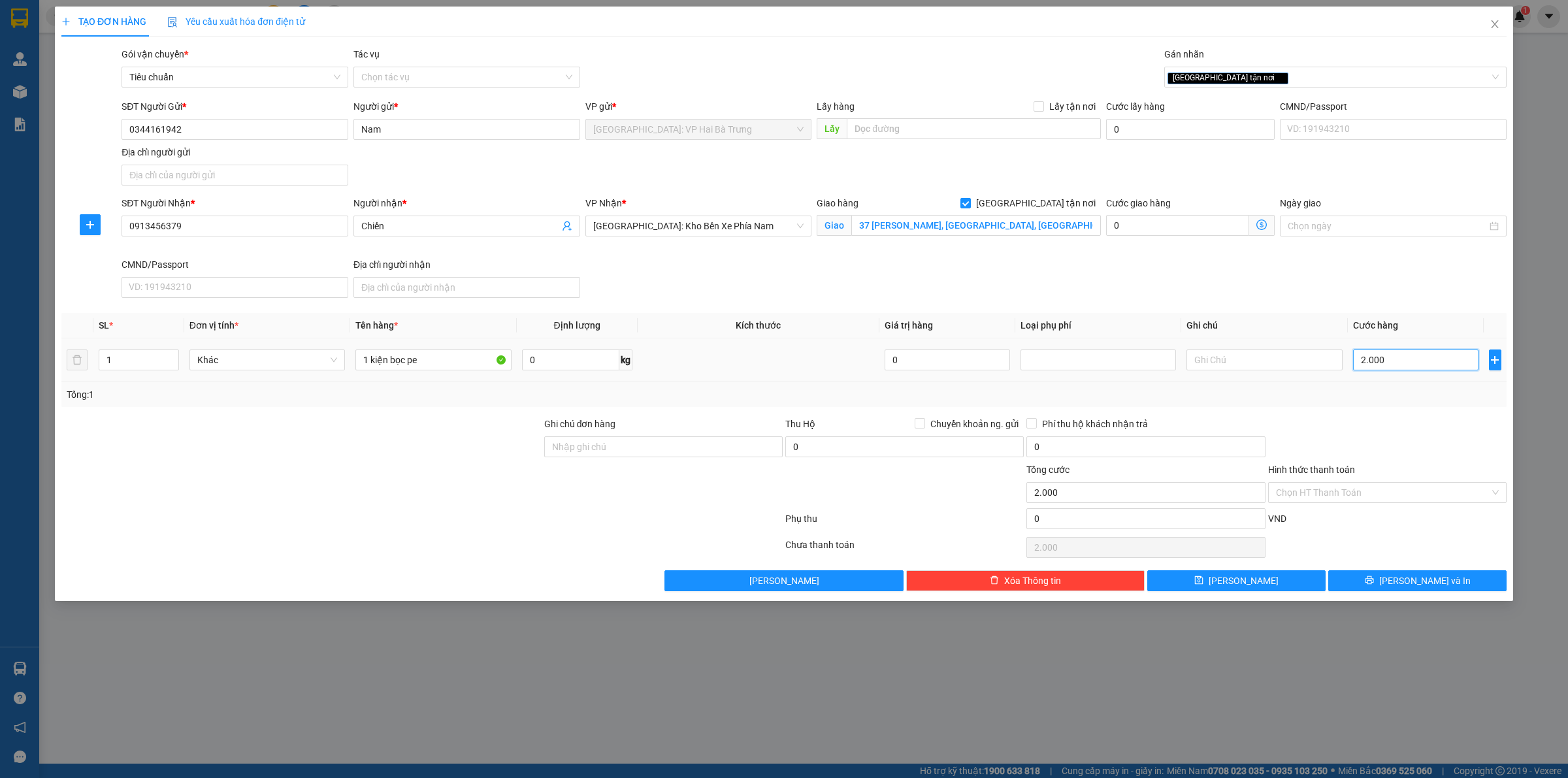
type input "20.000"
type input "200.000"
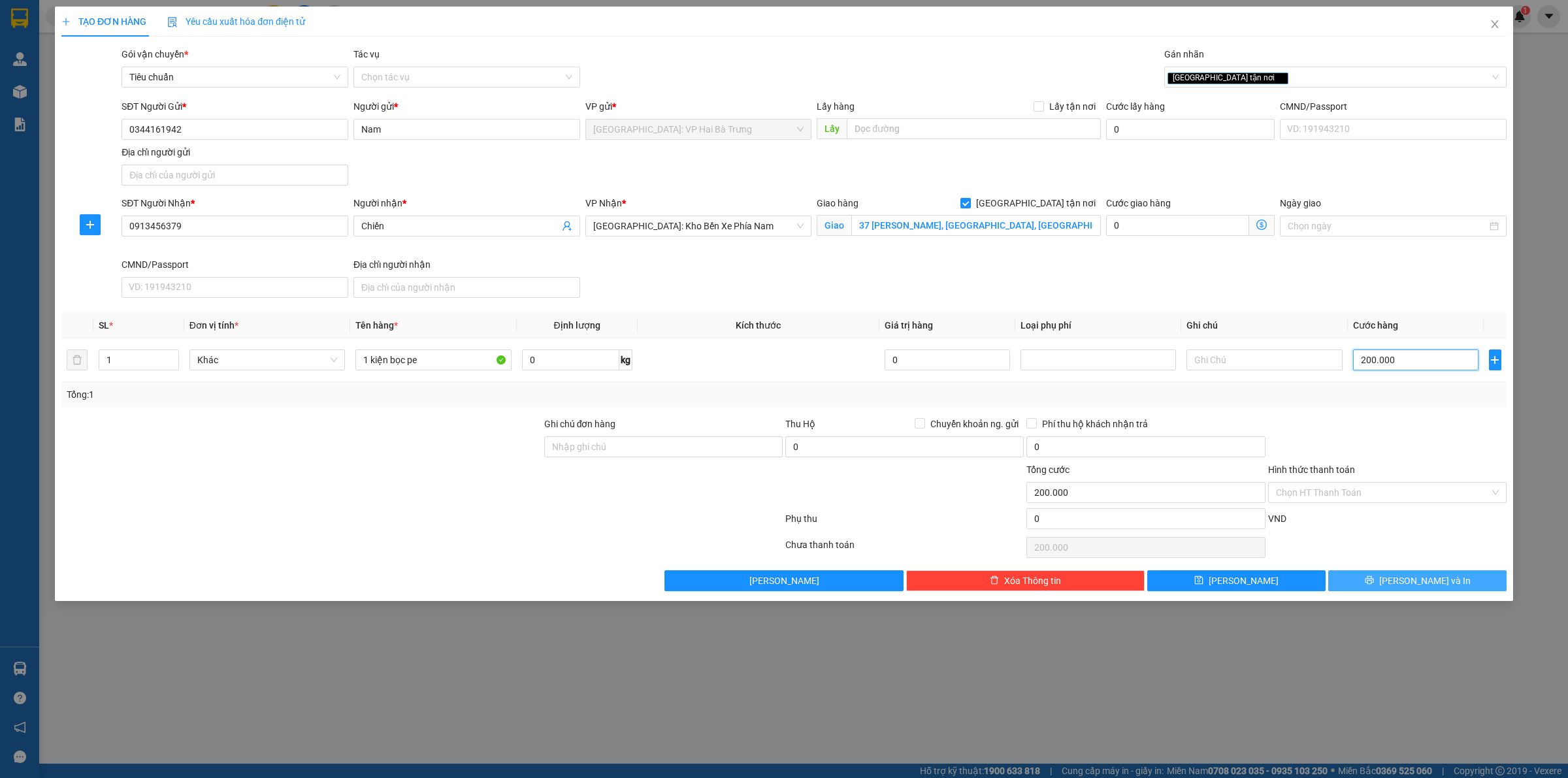
type input "200.000"
click at [1454, 590] on button "[PERSON_NAME] và In" at bounding box center [1417, 581] width 178 height 21
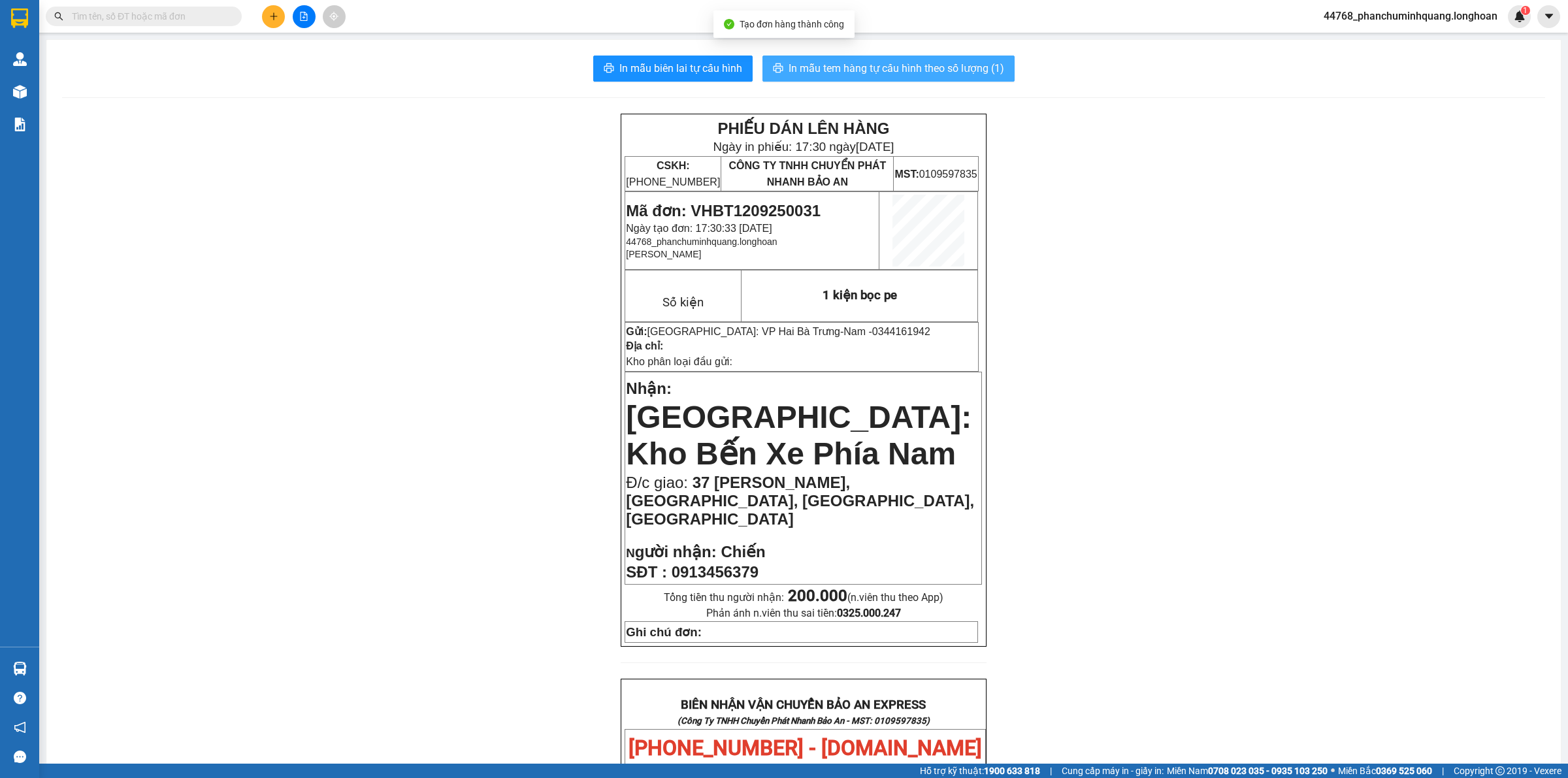
click at [812, 61] on span "In mẫu tem hàng tự cấu hình theo số lượng (1)" at bounding box center [896, 68] width 216 height 16
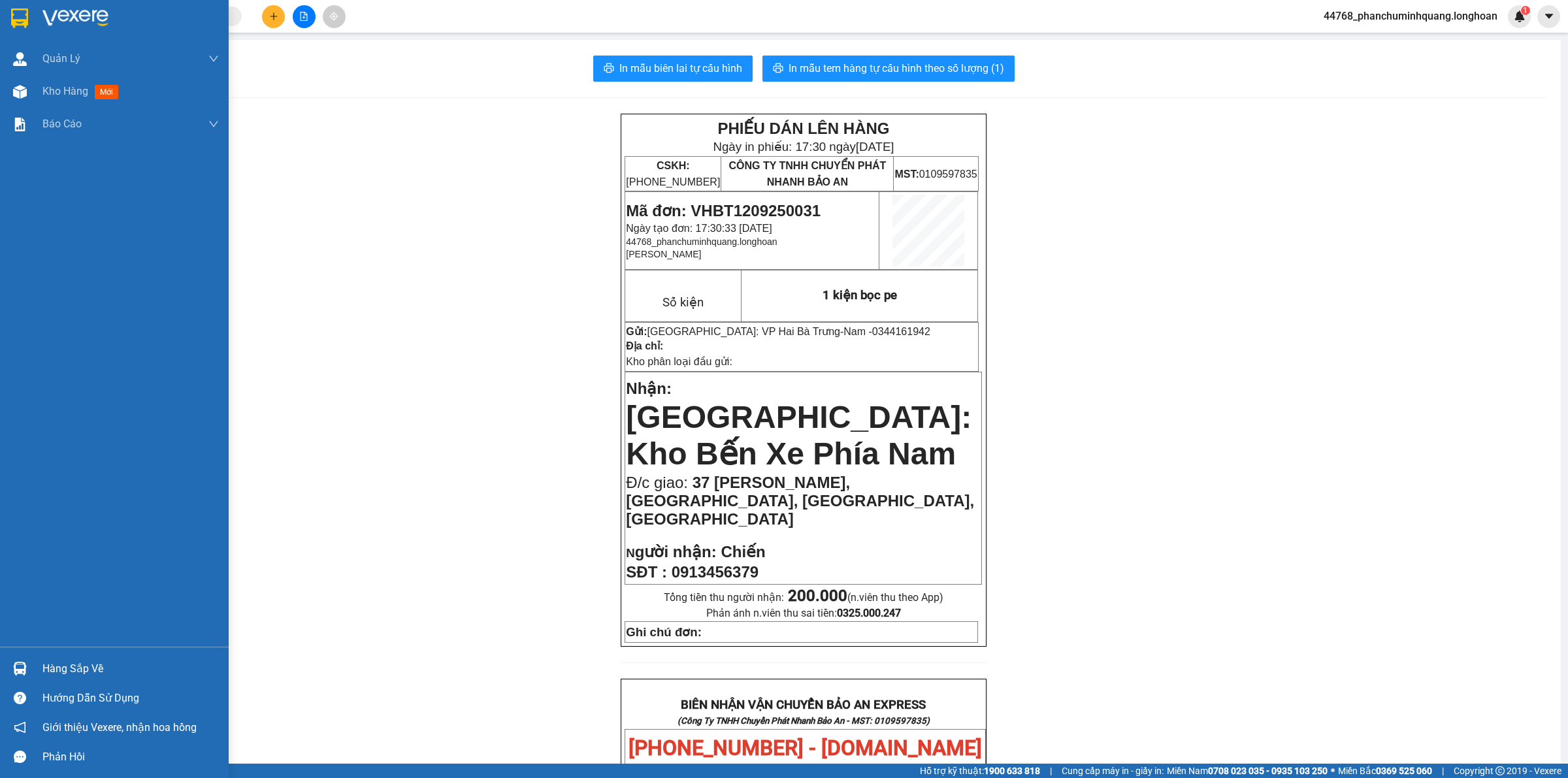
click at [24, 21] on img at bounding box center [19, 18] width 17 height 19
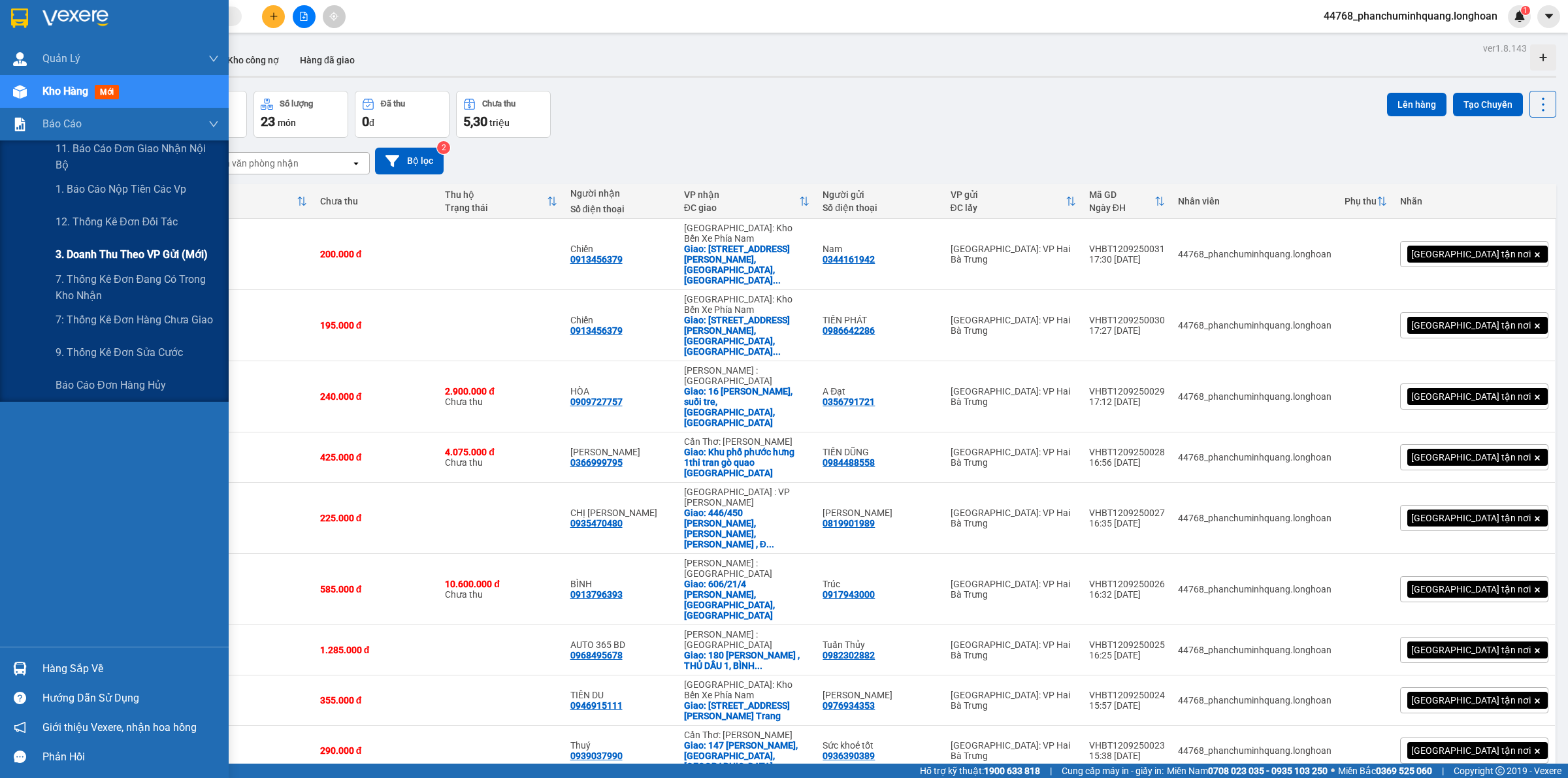
click at [122, 248] on span "3. Doanh Thu theo VP Gửi (mới)" at bounding box center [131, 254] width 152 height 16
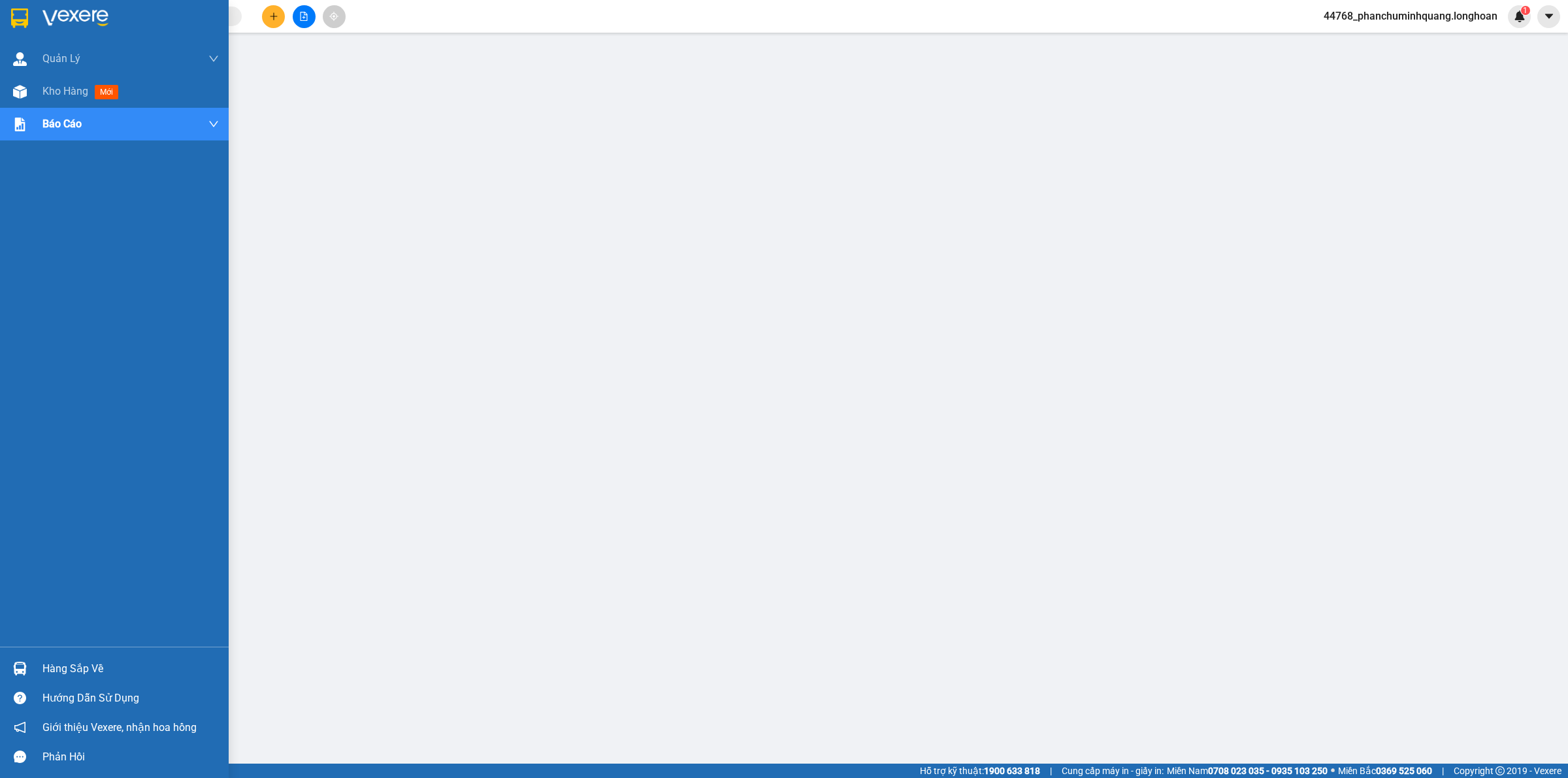
click at [18, 6] on div at bounding box center [19, 17] width 23 height 23
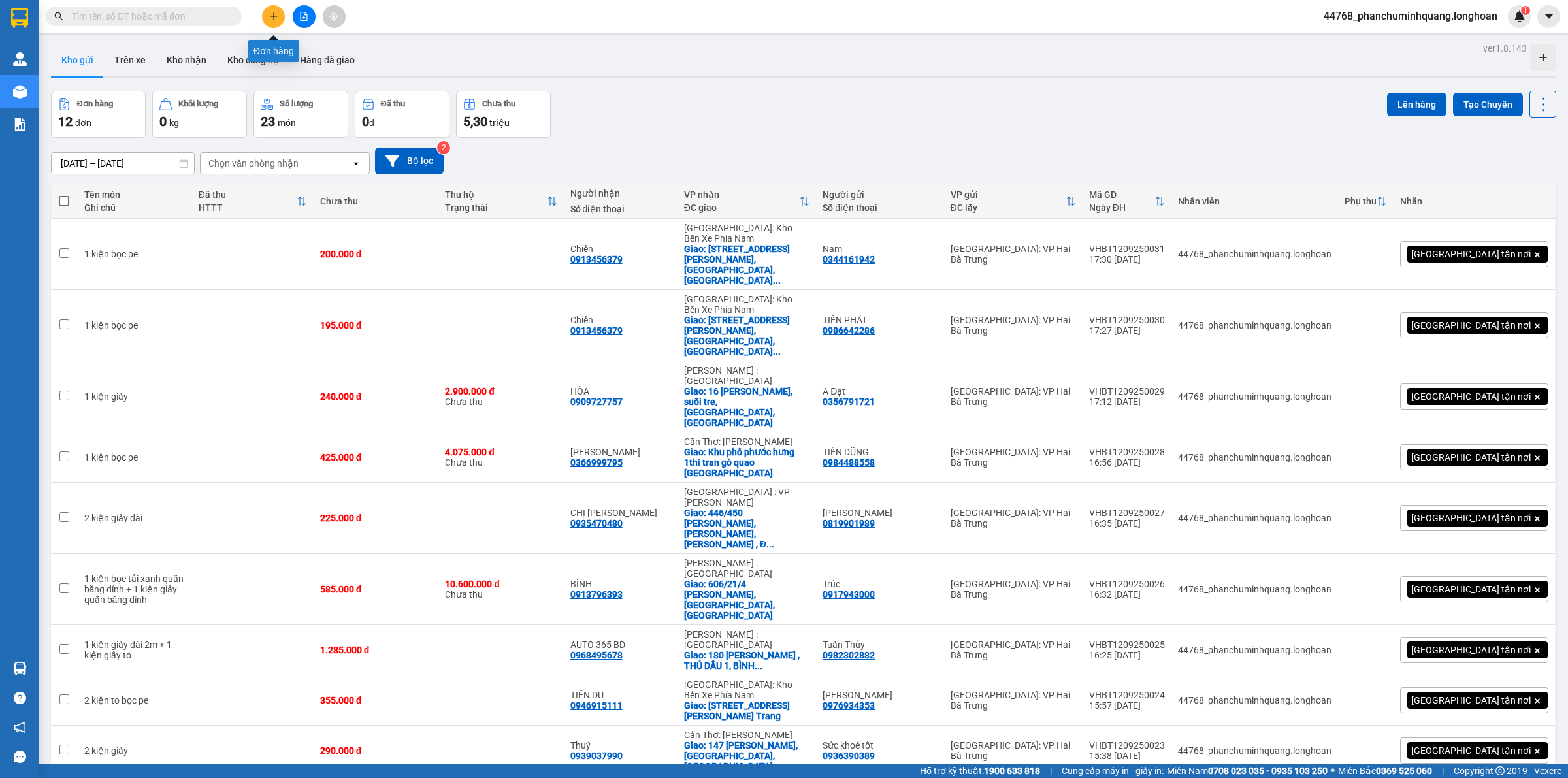
click at [273, 15] on icon "plus" at bounding box center [273, 16] width 9 height 9
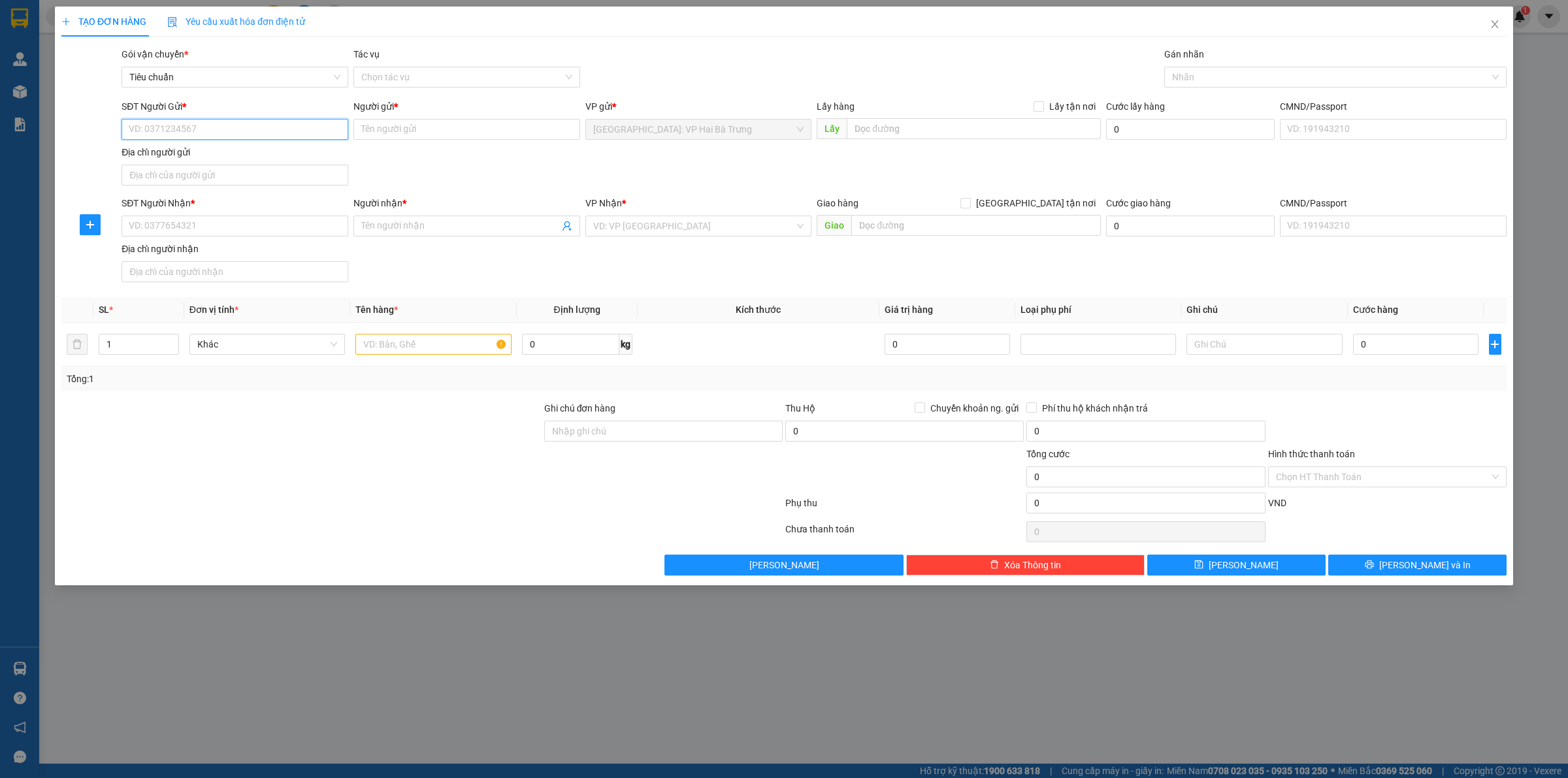
click at [298, 126] on input "SĐT Người Gửi *" at bounding box center [235, 129] width 227 height 21
click at [237, 154] on div "0962341666 - TRANH SỨ GIANG TÂY" at bounding box center [234, 156] width 211 height 15
type input "0962341666"
type input "TRANH SỨ GIANG TÂY"
checkbox input "true"
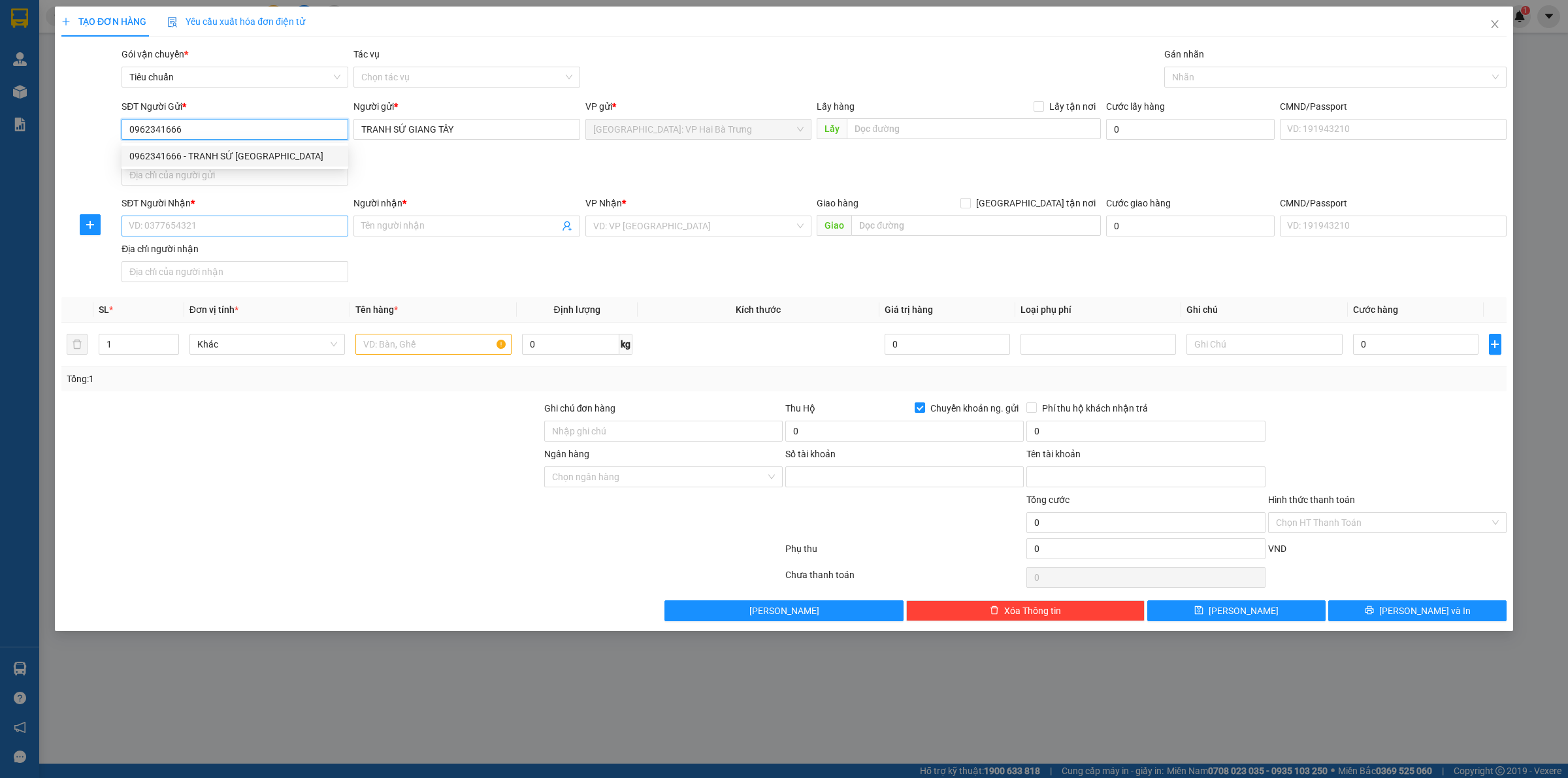
type input "2896518188"
type input "Lê thị Nhàn"
type input "0962341666"
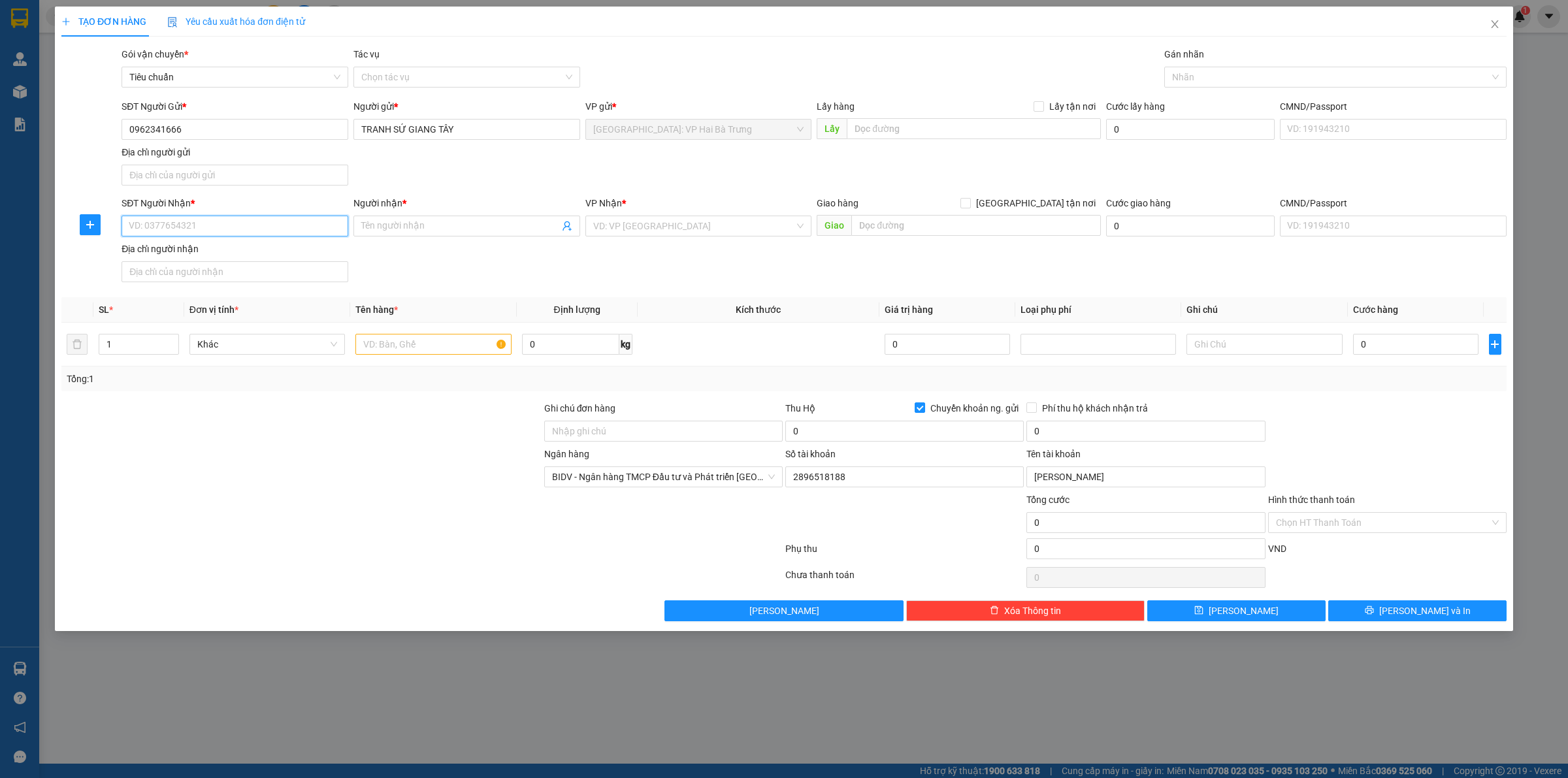
click at [270, 223] on input "SĐT Người Nhận *" at bounding box center [235, 226] width 227 height 21
paste input "0918593614"
type input "0918593614"
click at [471, 227] on input "Người nhận *" at bounding box center [460, 226] width 198 height 15
paste input "Trần Anh Tuấn"
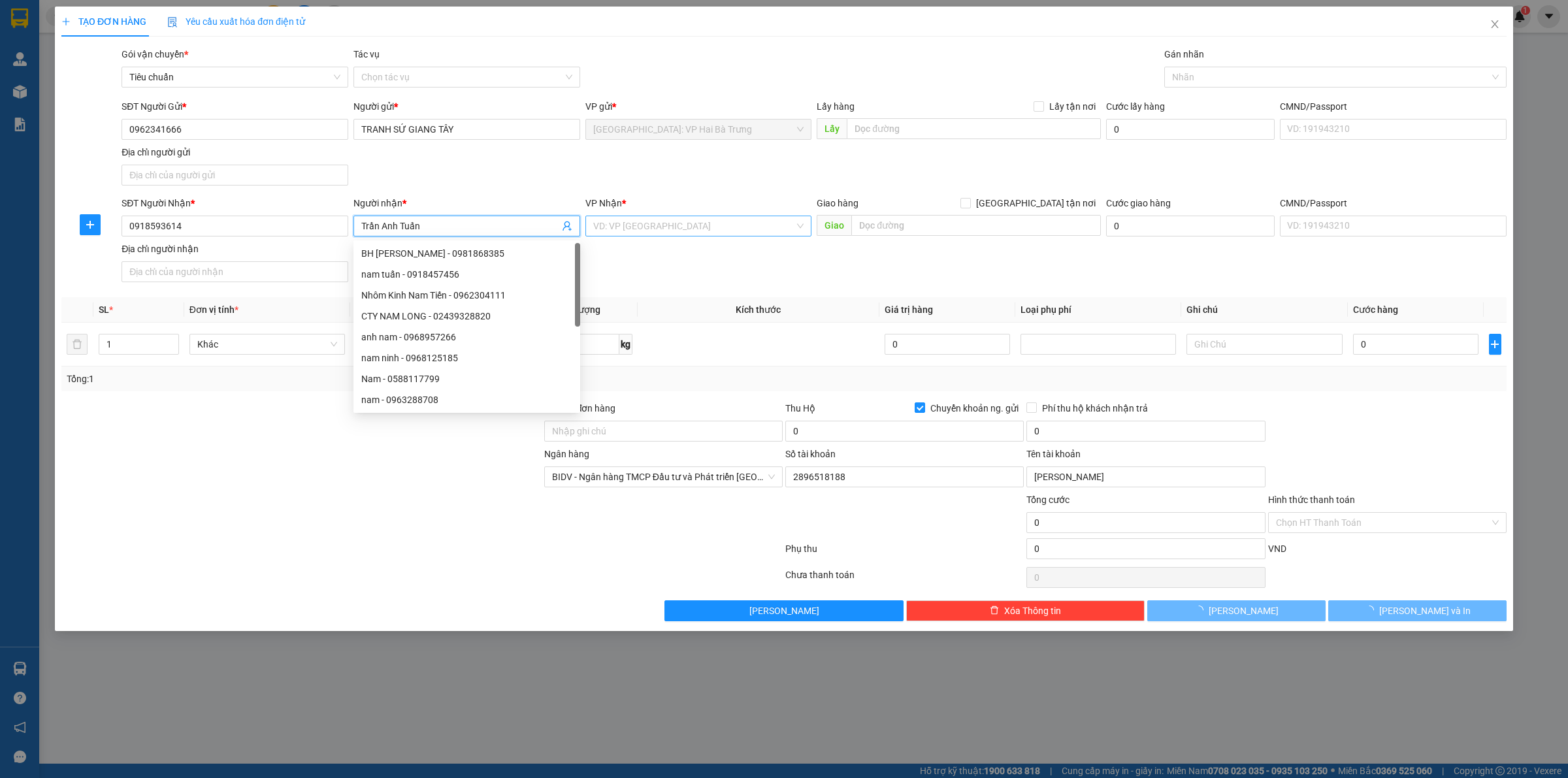
type input "Trần Anh Tuấn"
click at [668, 218] on input "search" at bounding box center [694, 226] width 202 height 19
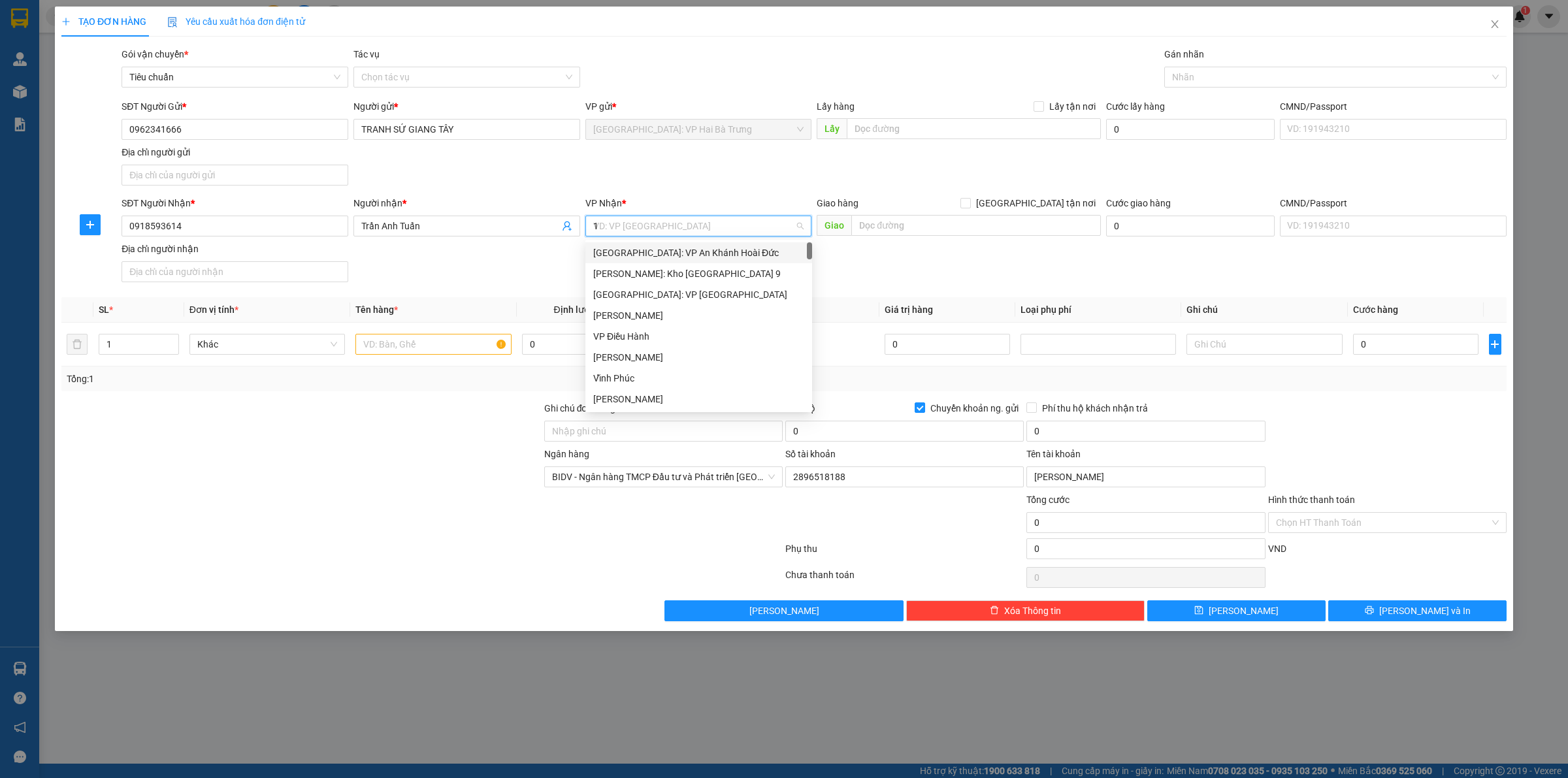
type input "12"
click at [687, 278] on div "[PERSON_NAME] : [GEOGRAPHIC_DATA]" at bounding box center [698, 273] width 211 height 15
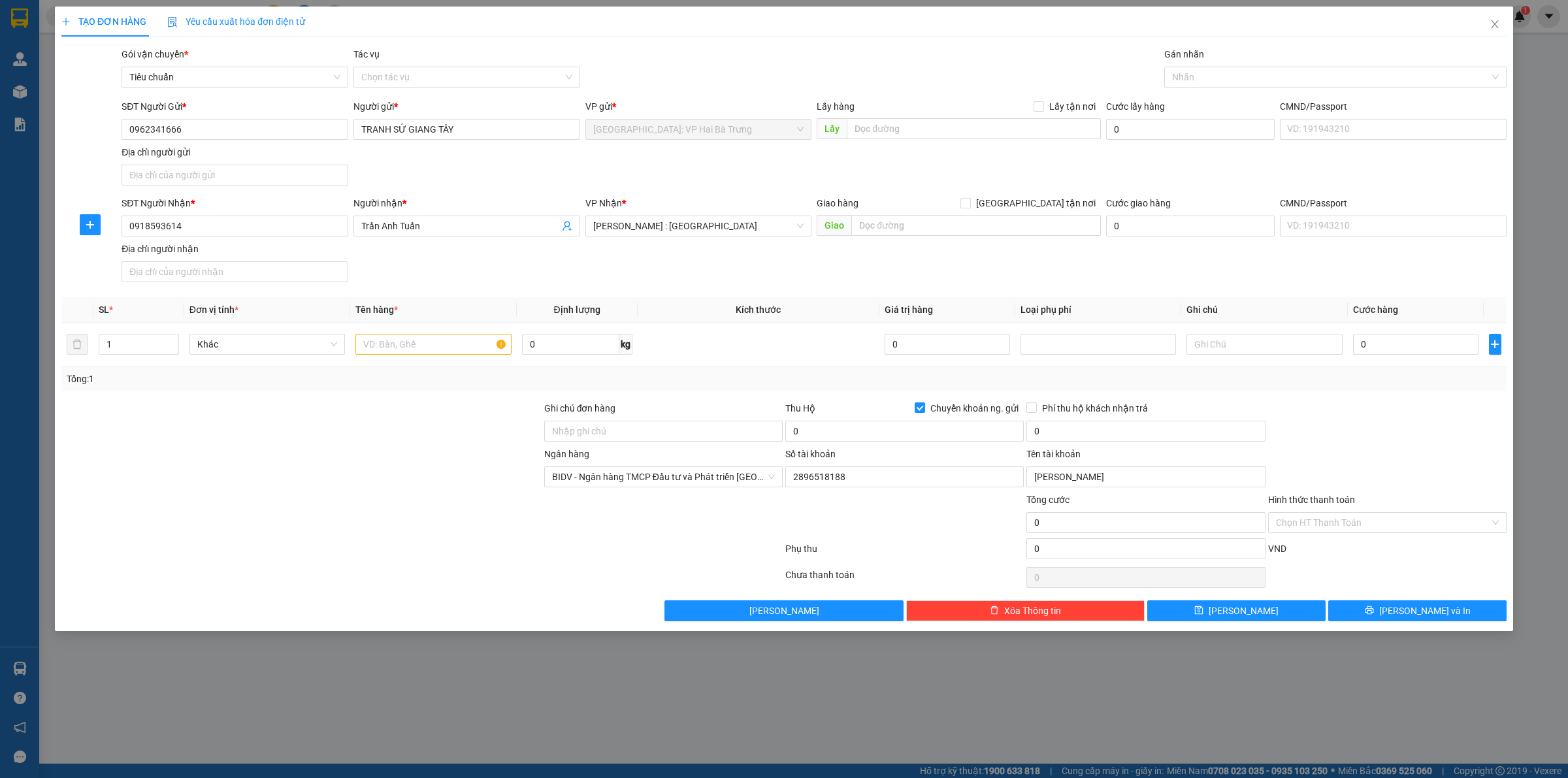
scroll to position [324, 0]
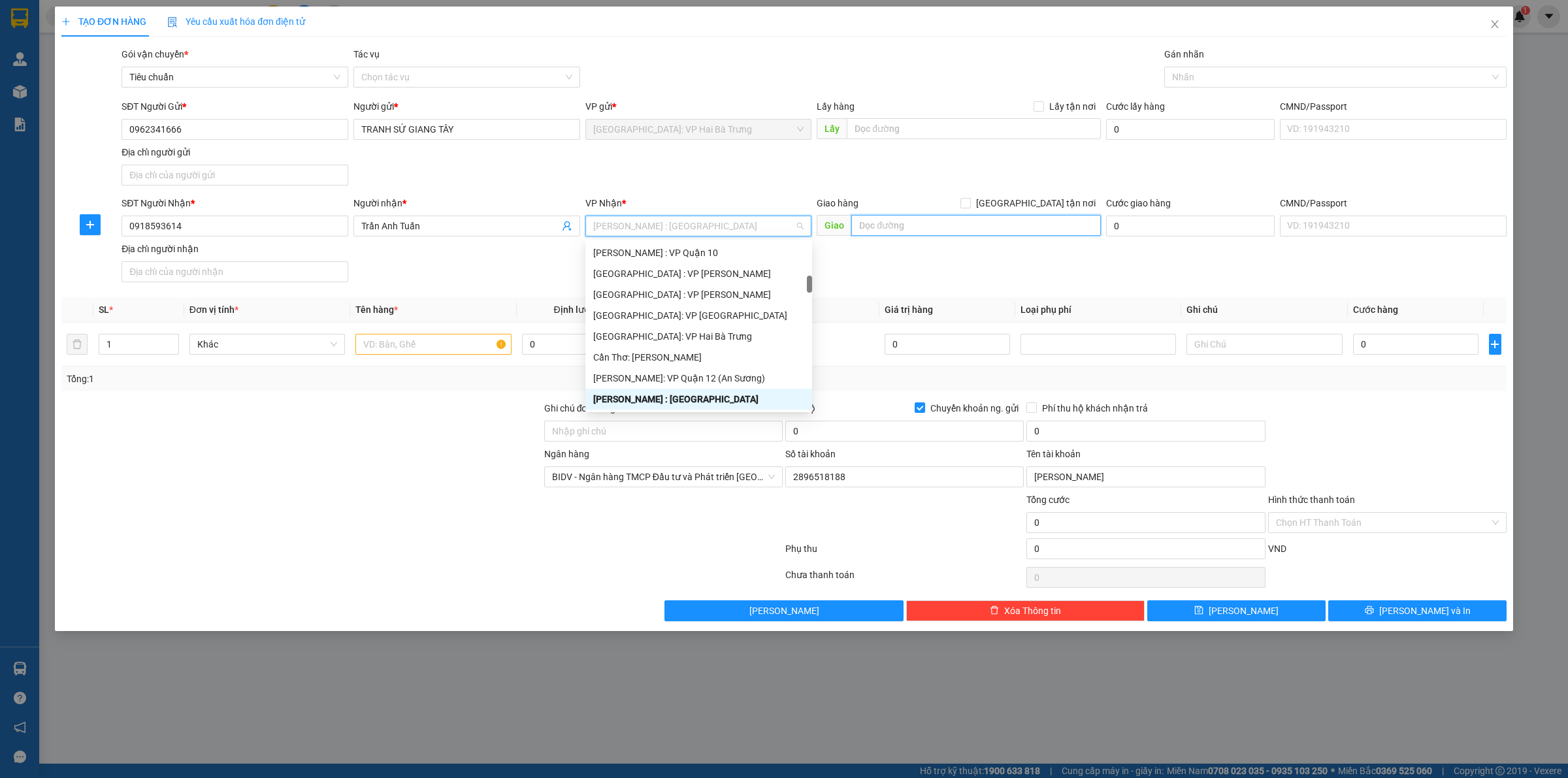
click at [938, 232] on input "text" at bounding box center [976, 225] width 250 height 21
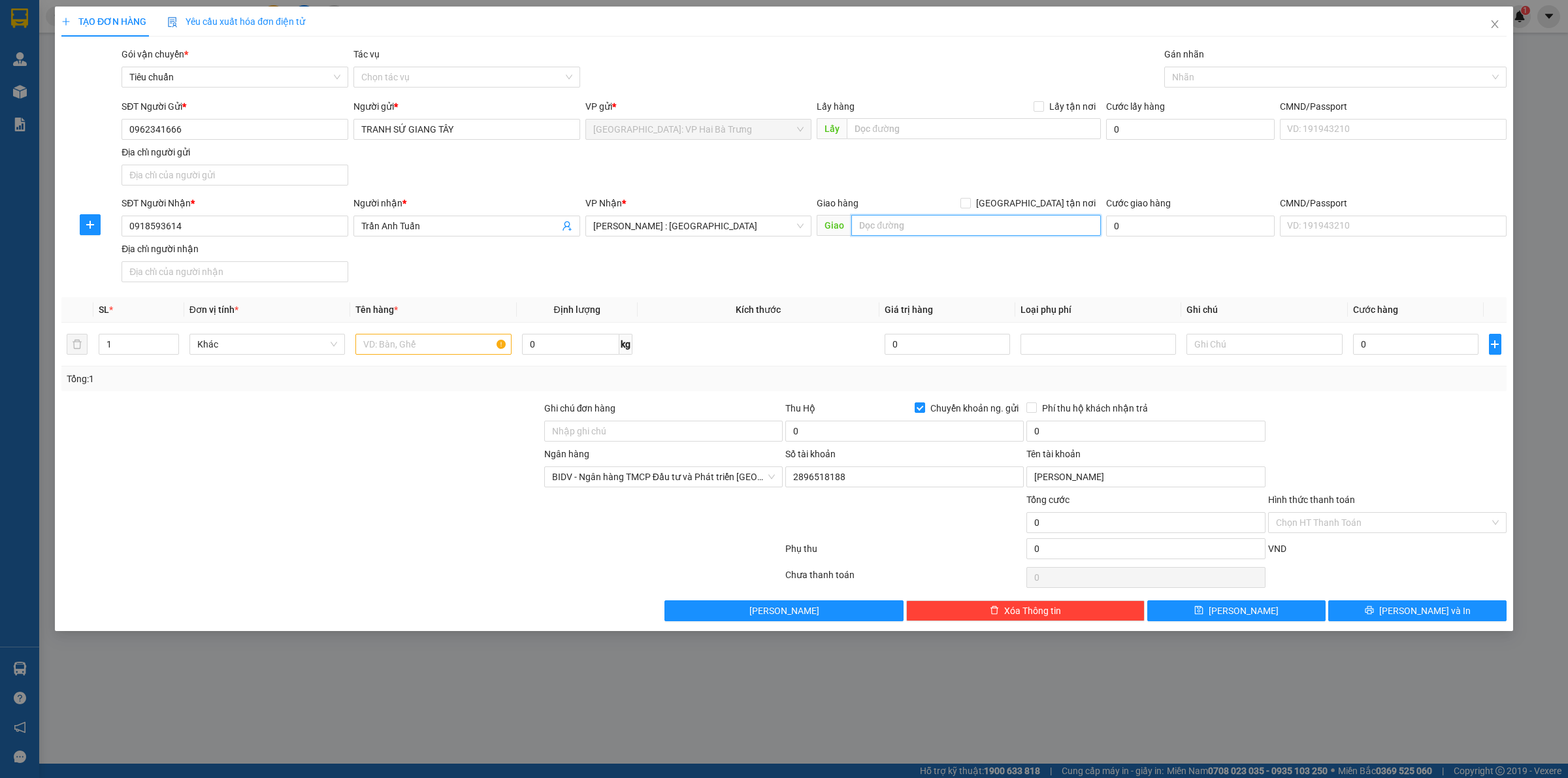
paste input "17/5A hẻm 369, Châu Thị Kim, P7, tp Tân An, tỉnh Long An"
type input "17/5A hẻm 369, Châu Thị Kim, P7, tp Tân An, tỉnh Long An"
click at [1043, 200] on span "[GEOGRAPHIC_DATA] tận nơi" at bounding box center [1035, 203] width 130 height 15
click at [970, 200] on input "[GEOGRAPHIC_DATA] tận nơi" at bounding box center [964, 203] width 9 height 9
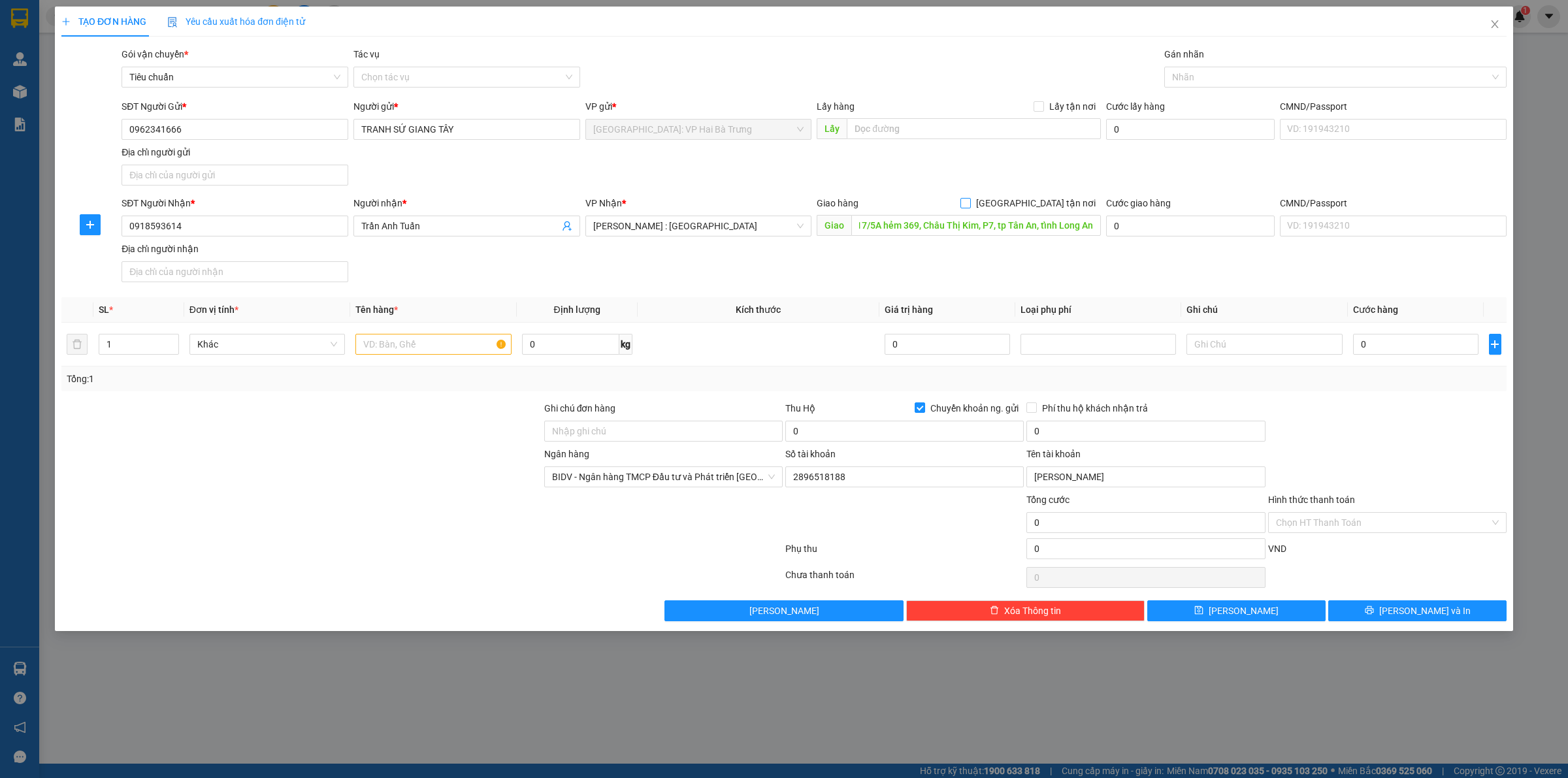
checkbox input "true"
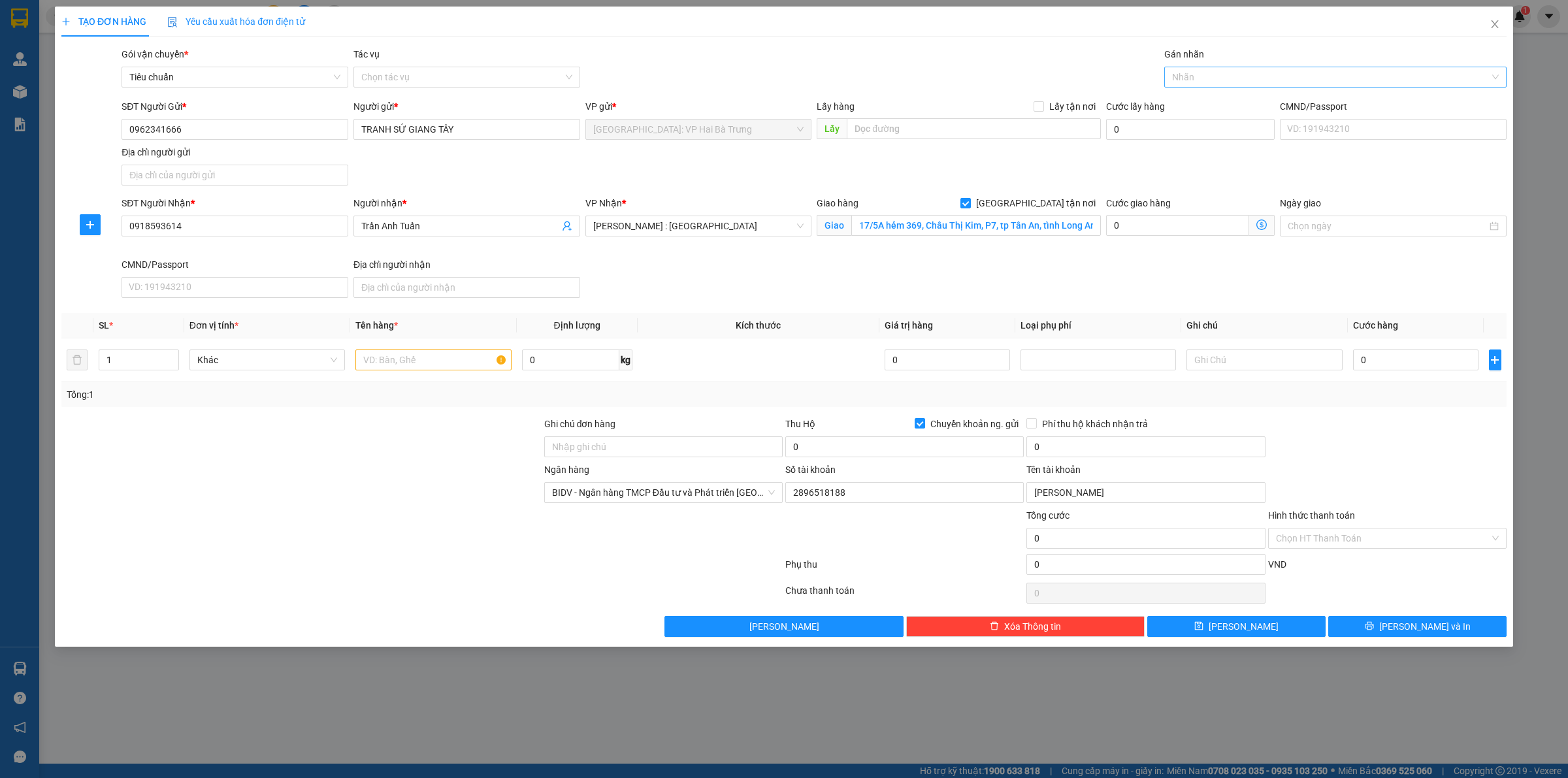
click at [1240, 70] on div at bounding box center [1329, 77] width 323 height 16
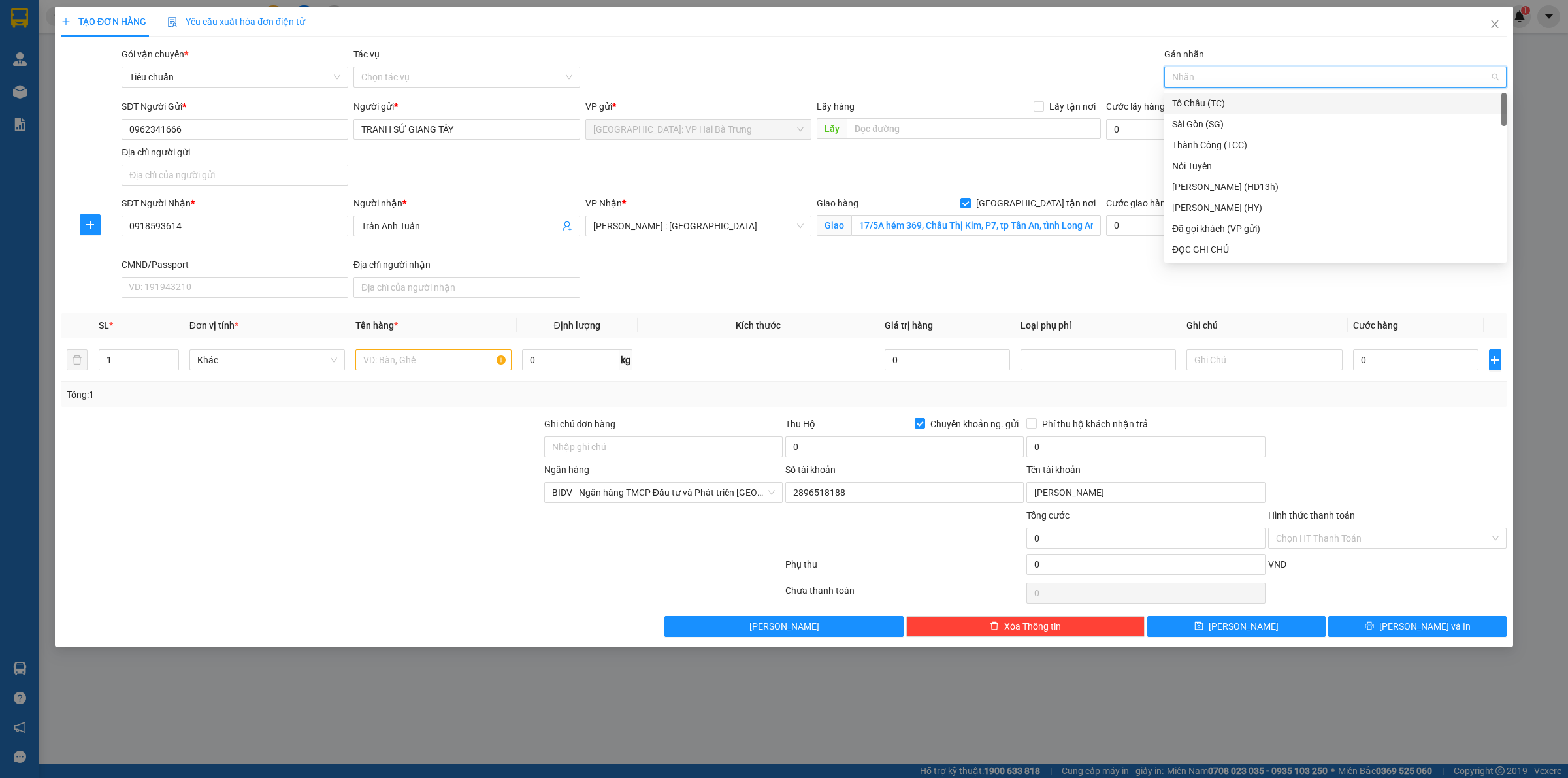
type input "G"
drag, startPoint x: 1236, startPoint y: 243, endPoint x: 1220, endPoint y: 245, distance: 16.1
click at [1235, 243] on div "[GEOGRAPHIC_DATA] tận nơi" at bounding box center [1336, 249] width 327 height 15
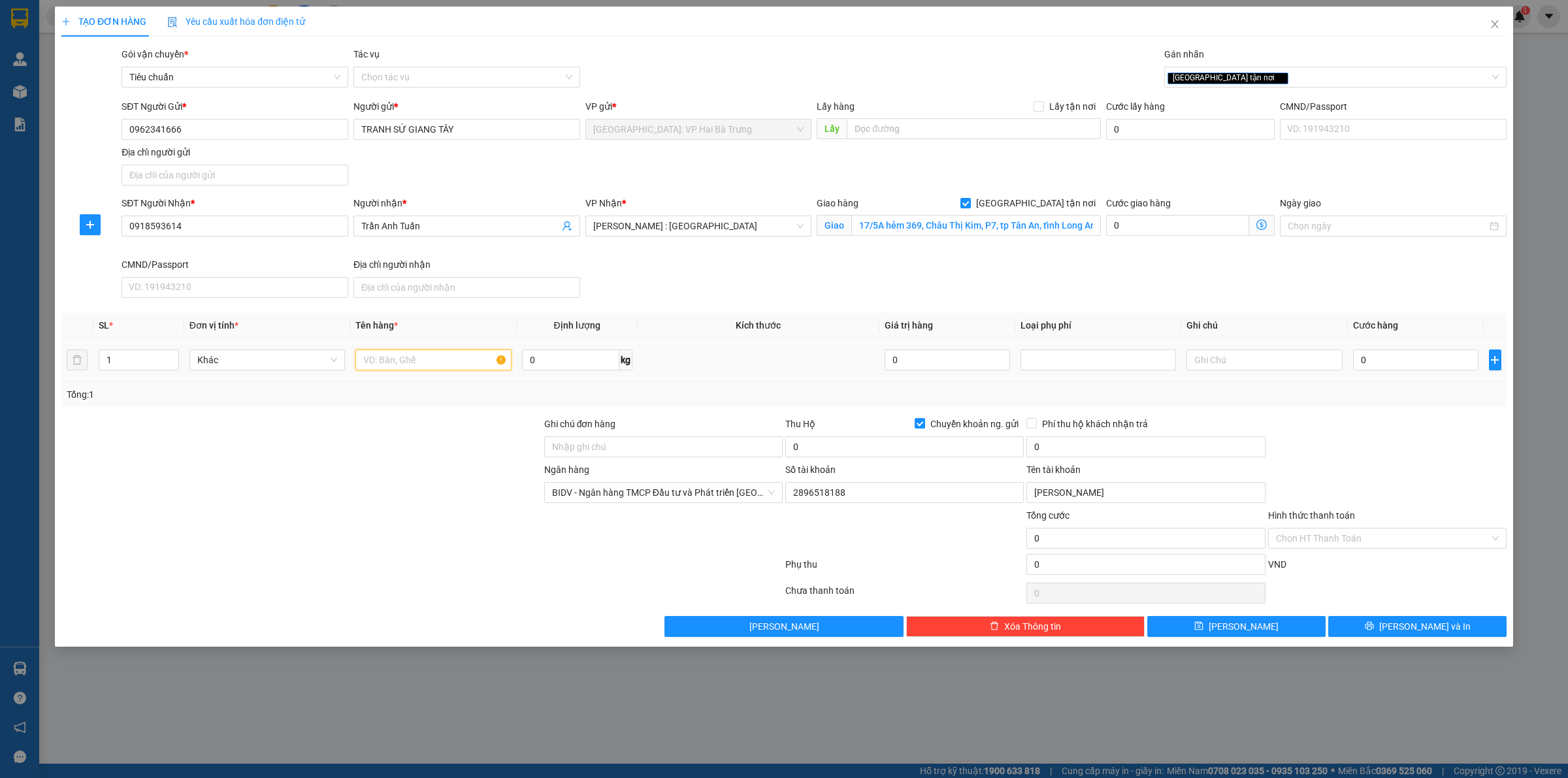
drag, startPoint x: 413, startPoint y: 358, endPoint x: 410, endPoint y: 343, distance: 15.3
click at [410, 343] on td at bounding box center [433, 360] width 166 height 44
type input "1 kiện bọc bìa (tranh)"
click at [968, 450] on input "0" at bounding box center [904, 447] width 239 height 21
type input "650.000"
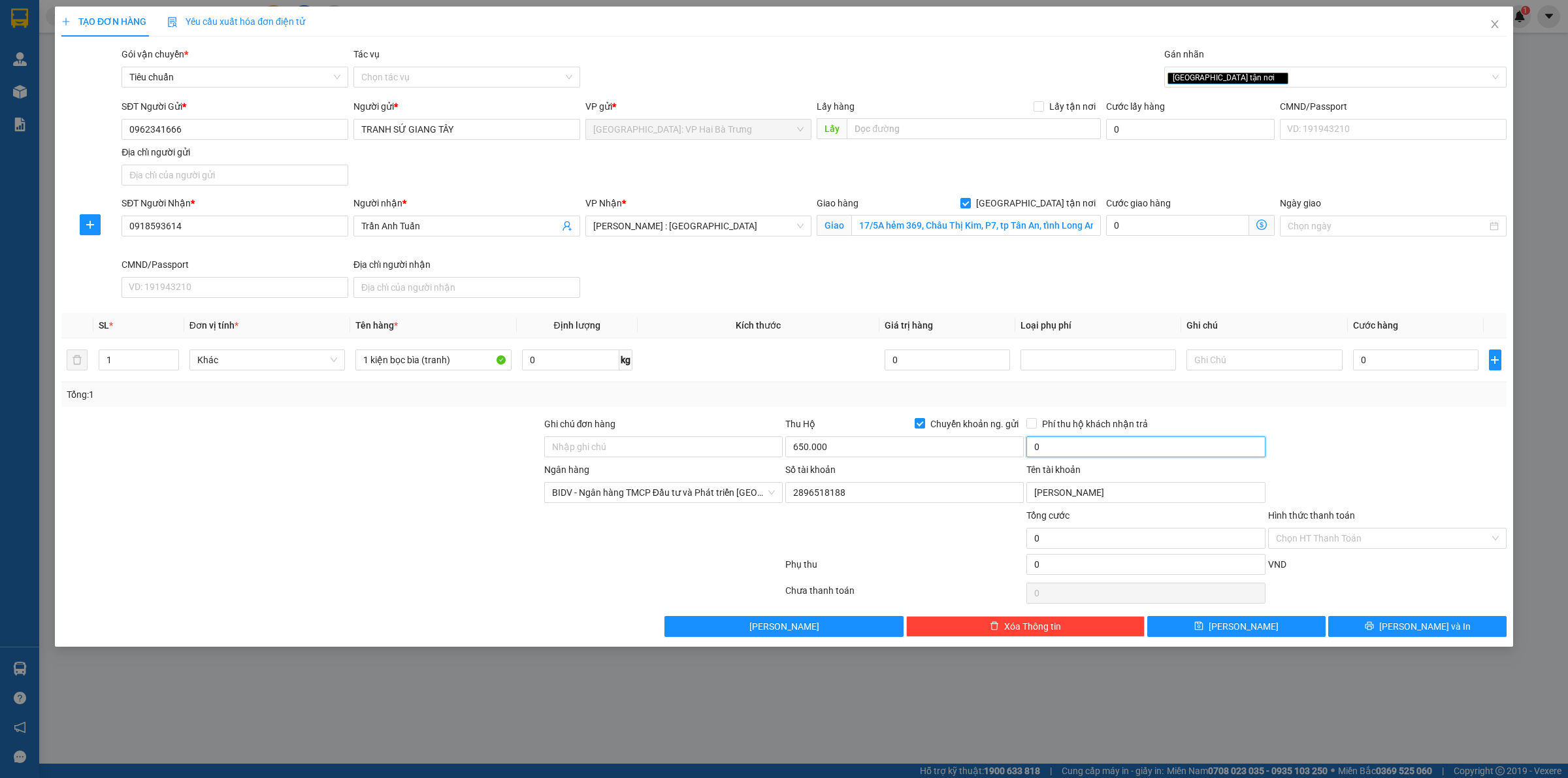
click at [1186, 451] on input "0" at bounding box center [1145, 447] width 239 height 21
type input "5.000"
click at [1398, 450] on div at bounding box center [1387, 440] width 241 height 46
click at [211, 125] on input "0962341666" at bounding box center [235, 129] width 227 height 21
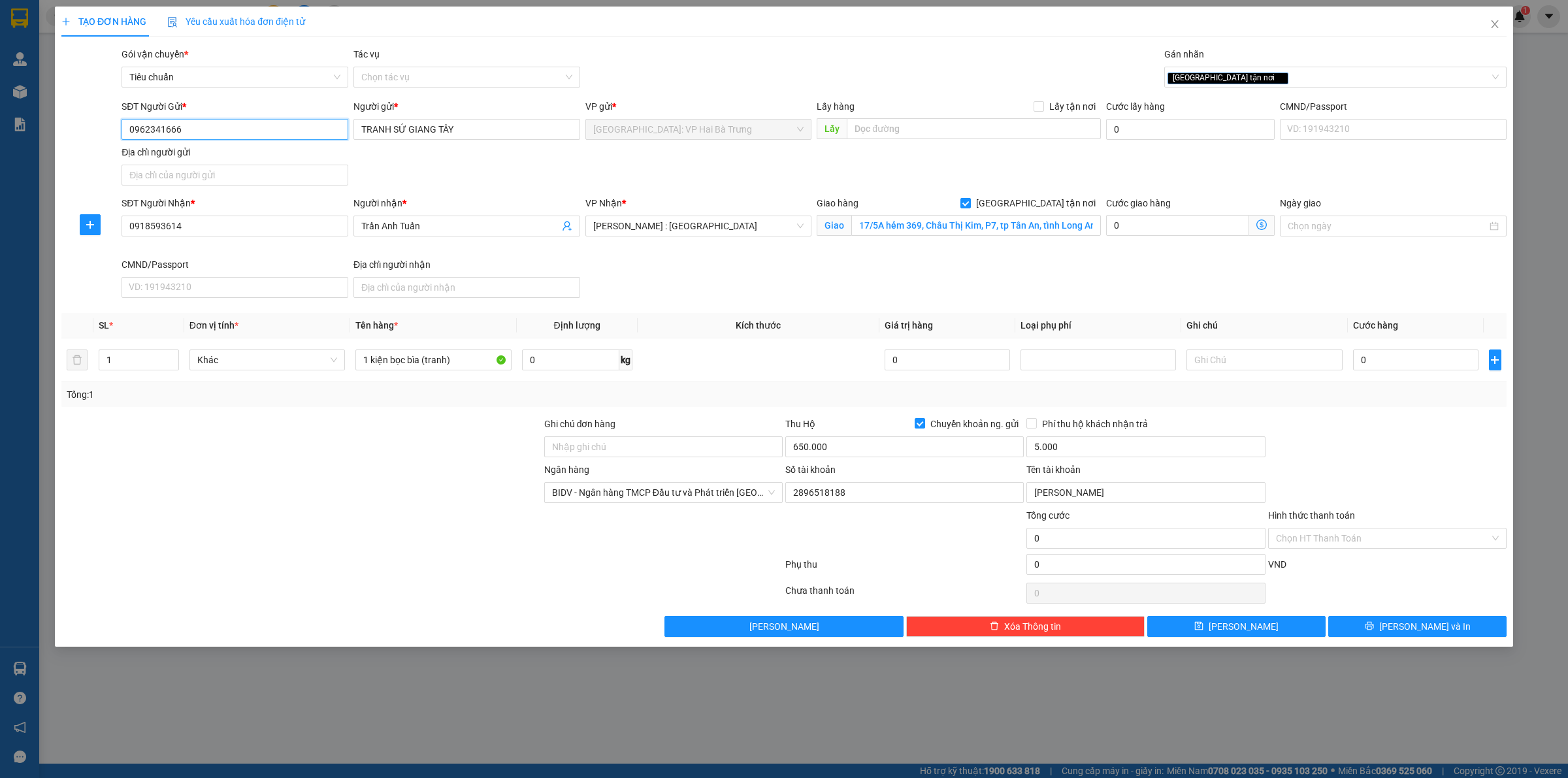
click at [211, 125] on input "0962341666" at bounding box center [235, 129] width 227 height 21
click at [1430, 370] on input "0" at bounding box center [1416, 360] width 125 height 21
type input "16"
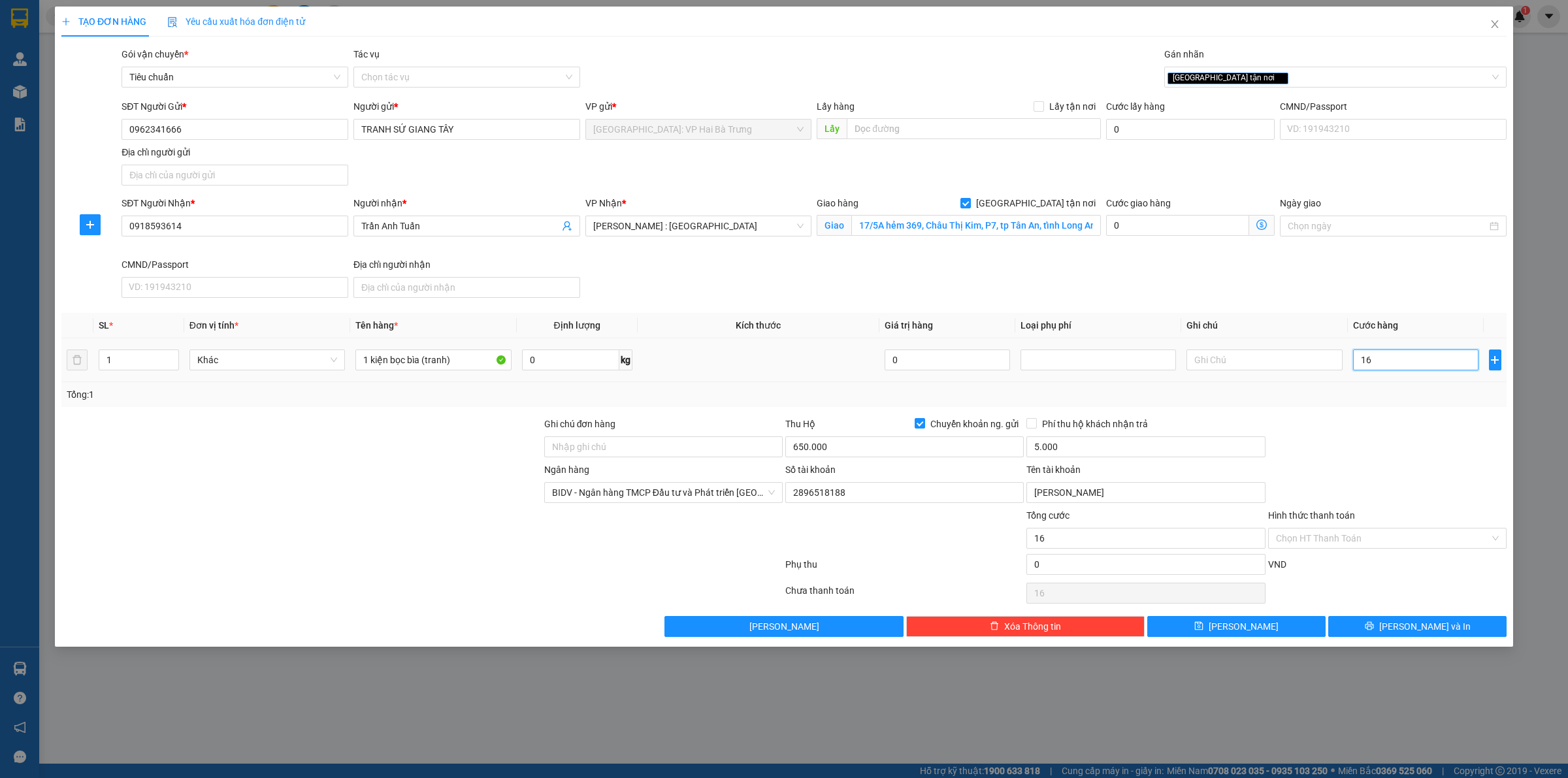
type input "160"
type input "1.600"
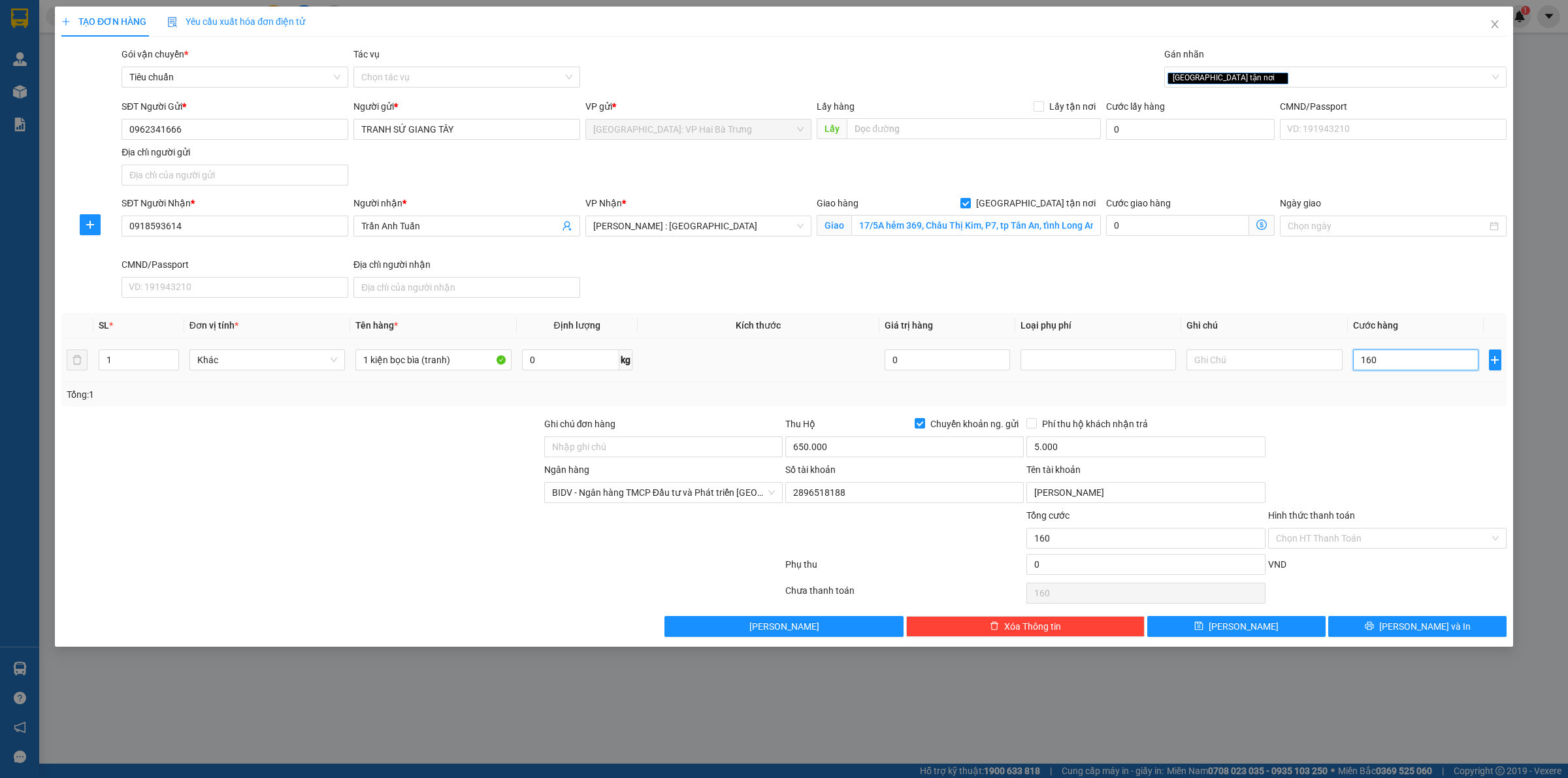
type input "1.600"
type input "16.000"
type input "160.000"
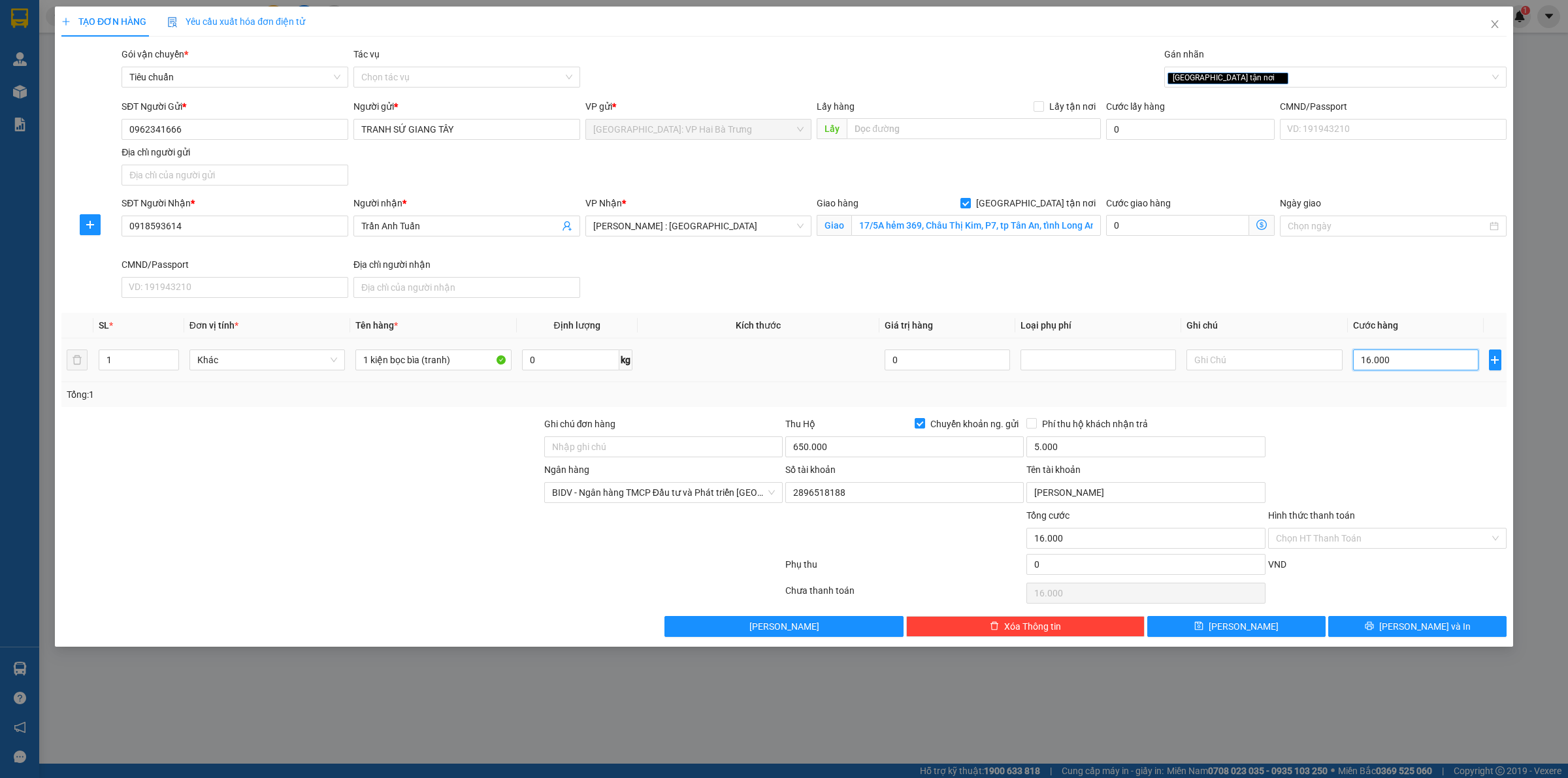
type input "160.000"
click at [1423, 364] on input "160.000" at bounding box center [1416, 360] width 125 height 21
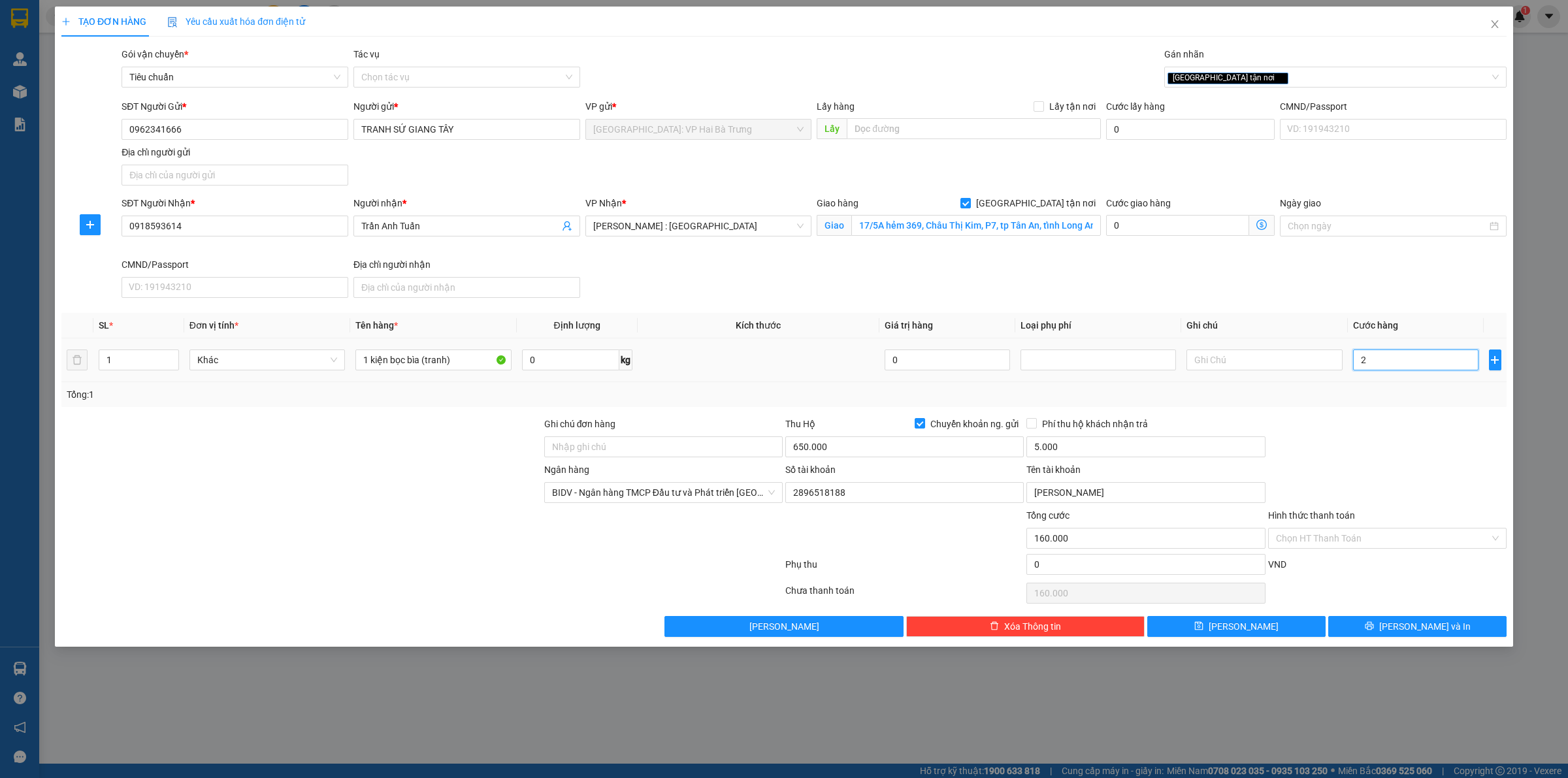
type input "23"
type input "230"
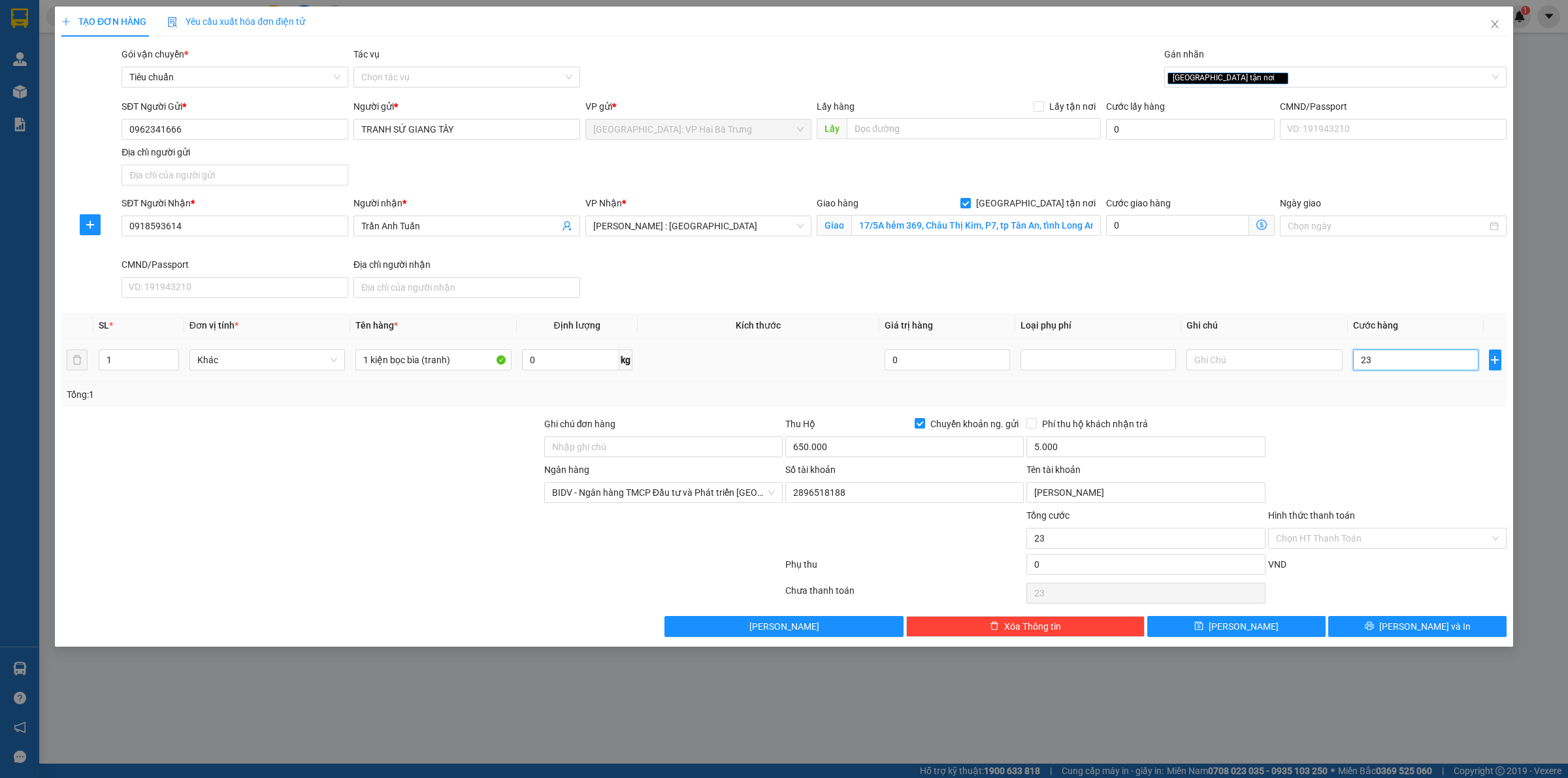
type input "230"
type input "2.300"
type input "23.000"
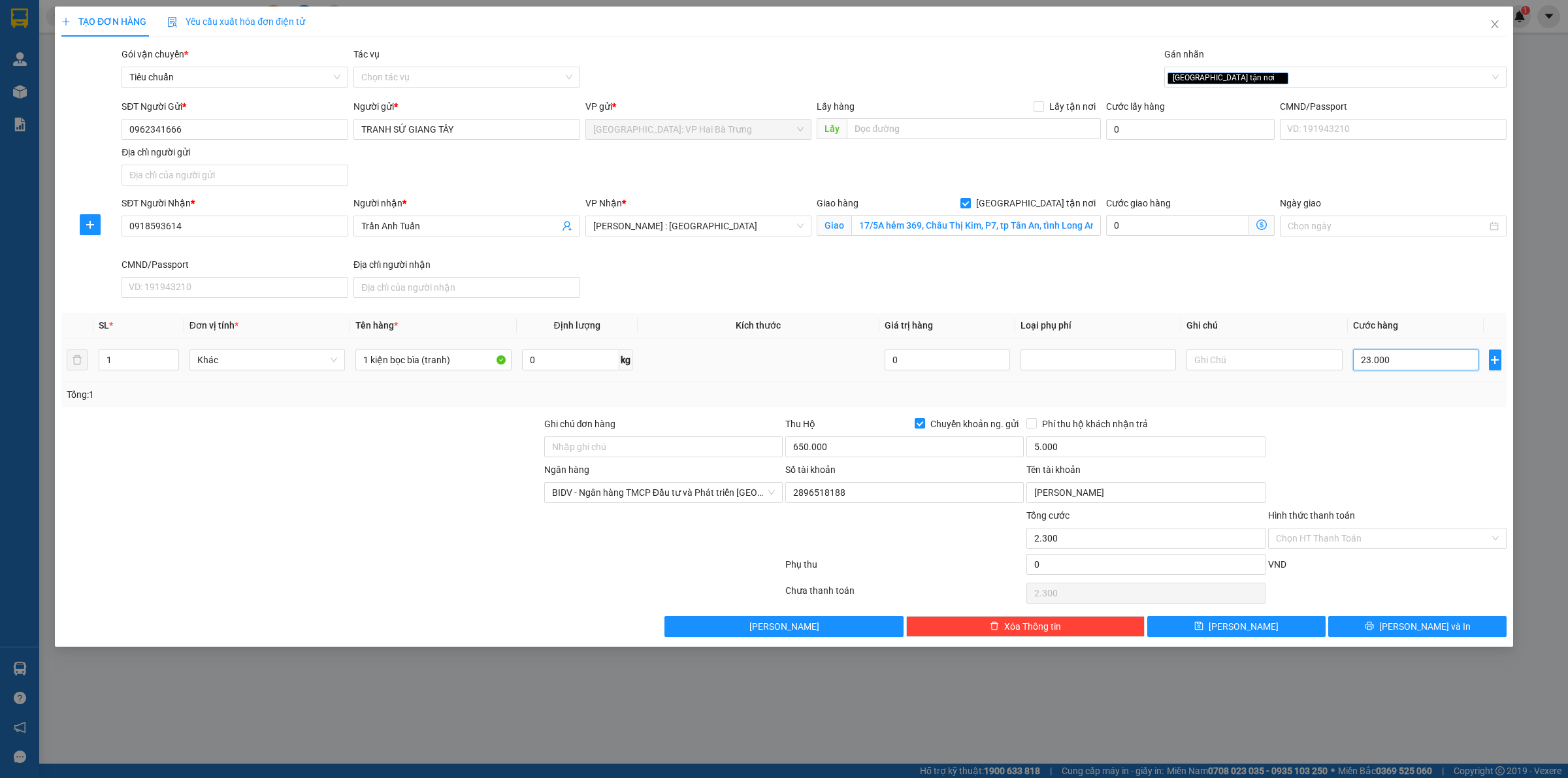
type input "23.000"
type input "230.000"
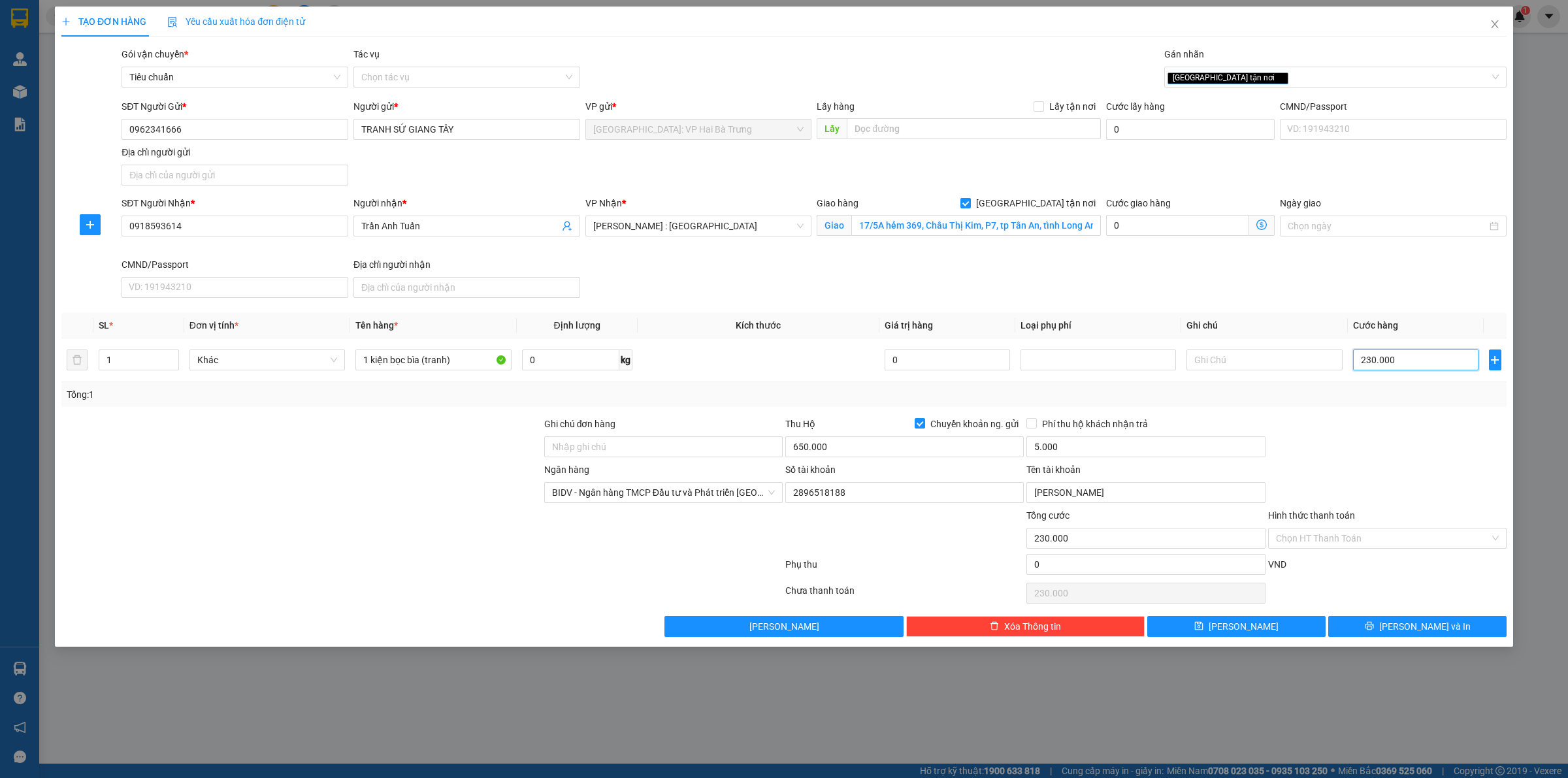
type input "230.000"
click at [918, 440] on input "650.000" at bounding box center [904, 447] width 239 height 21
type input "420.000"
click at [1374, 632] on span "printer" at bounding box center [1369, 626] width 9 height 10
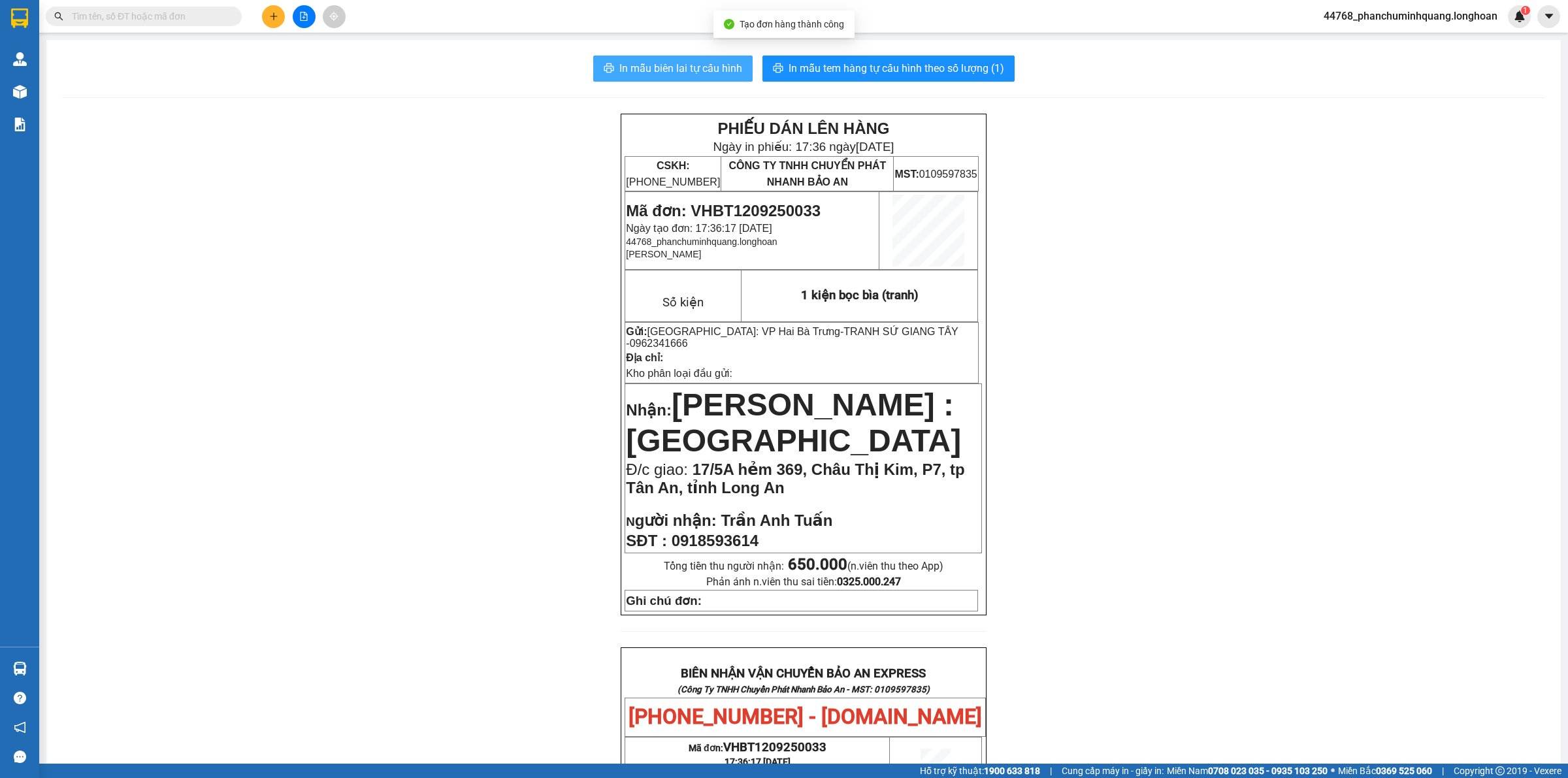
drag, startPoint x: 706, startPoint y: 65, endPoint x: 730, endPoint y: 72, distance: 25.0
click at [707, 65] on span "In mẫu biên lai tự cấu hình" at bounding box center [680, 68] width 123 height 16
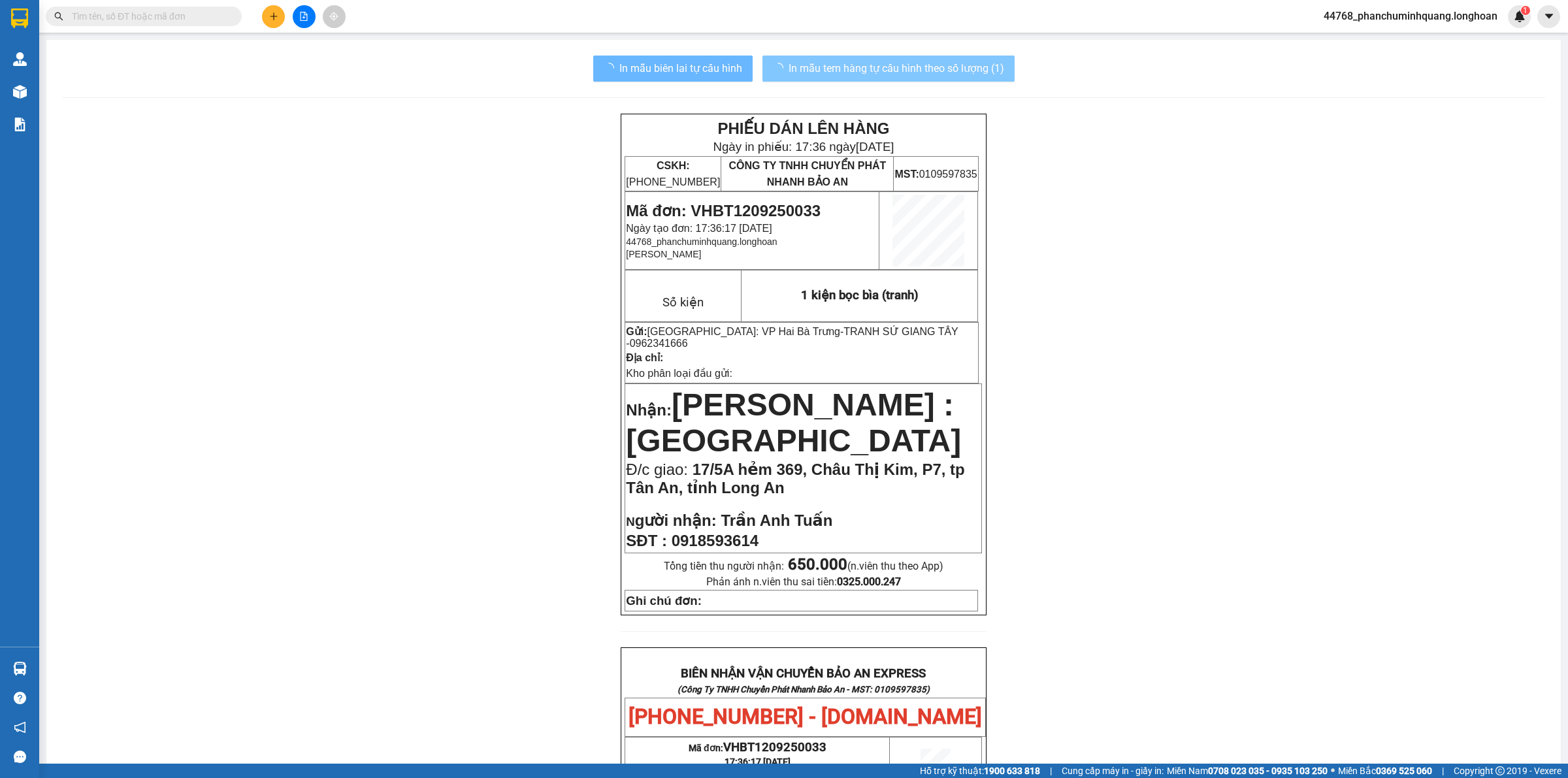
click at [808, 72] on span "In mẫu tem hàng tự cấu hình theo số lượng (1)" at bounding box center [896, 68] width 216 height 16
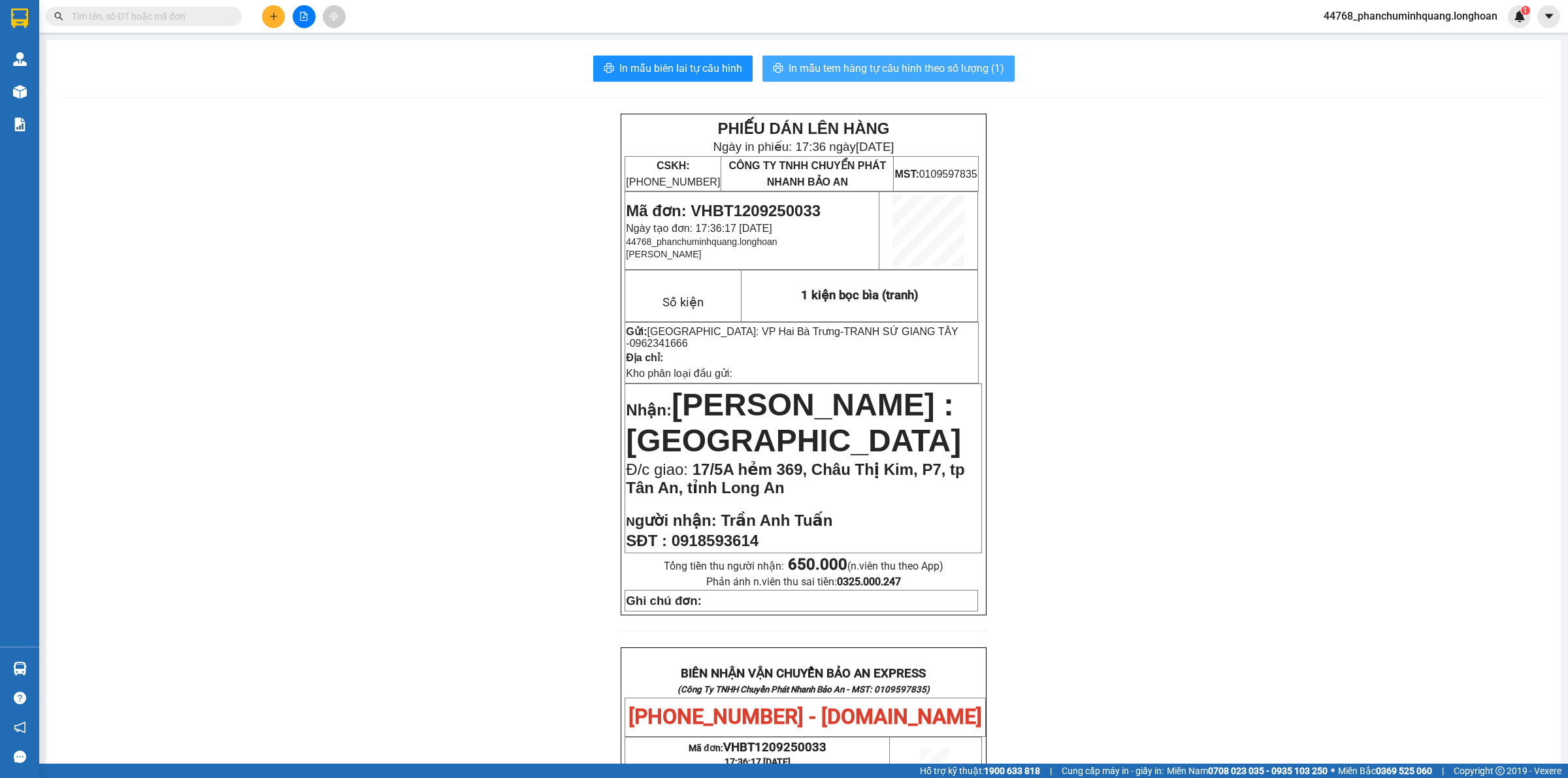
click at [916, 58] on button "In mẫu tem hàng tự cấu hình theo số lượng (1)" at bounding box center [888, 69] width 252 height 26
drag, startPoint x: 895, startPoint y: 331, endPoint x: 951, endPoint y: 337, distance: 56.3
click at [688, 338] on span "0962341666" at bounding box center [659, 343] width 58 height 11
copy span "0962341666"
click at [262, 15] on div at bounding box center [303, 17] width 98 height 23
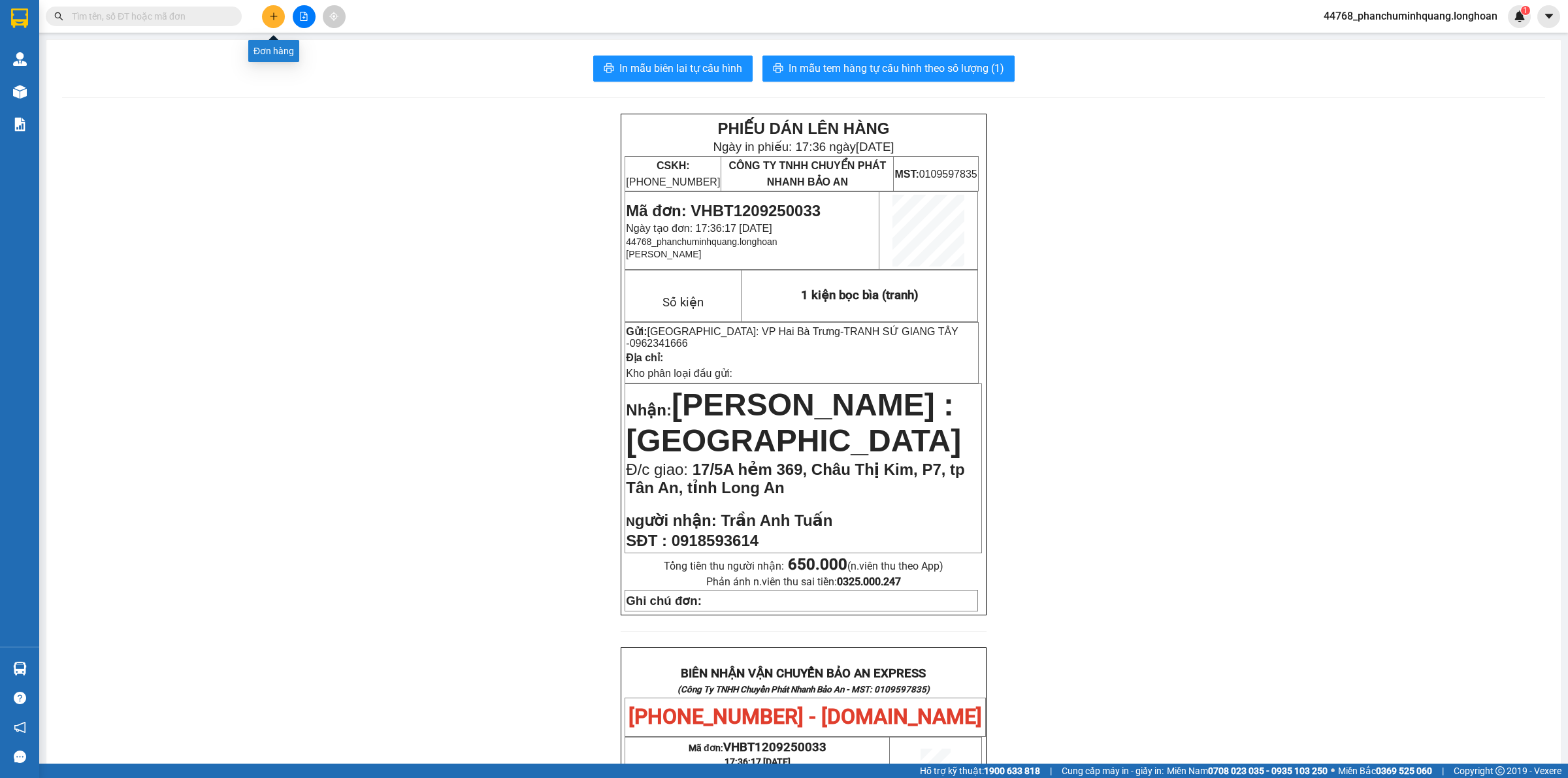
click at [271, 18] on icon "plus" at bounding box center [273, 16] width 9 height 9
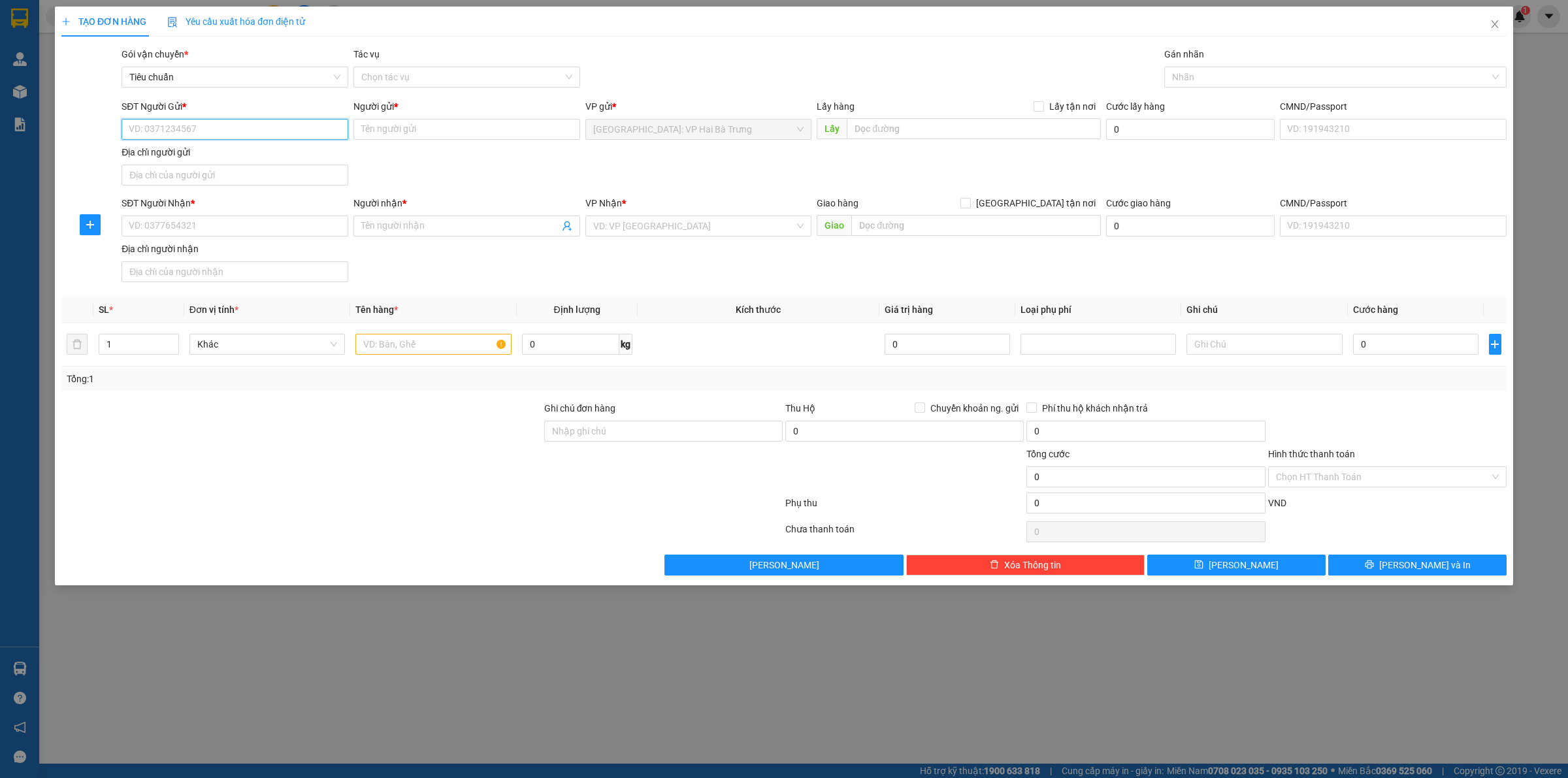
click at [266, 132] on input "SĐT Người Gửi *" at bounding box center [235, 129] width 227 height 21
paste input "0962341666"
type input "0962341666"
click at [214, 149] on div "0962341666 - TRANH SỨ GIANG TÂY" at bounding box center [234, 156] width 211 height 15
type input "TRANH SỨ GIANG TÂY"
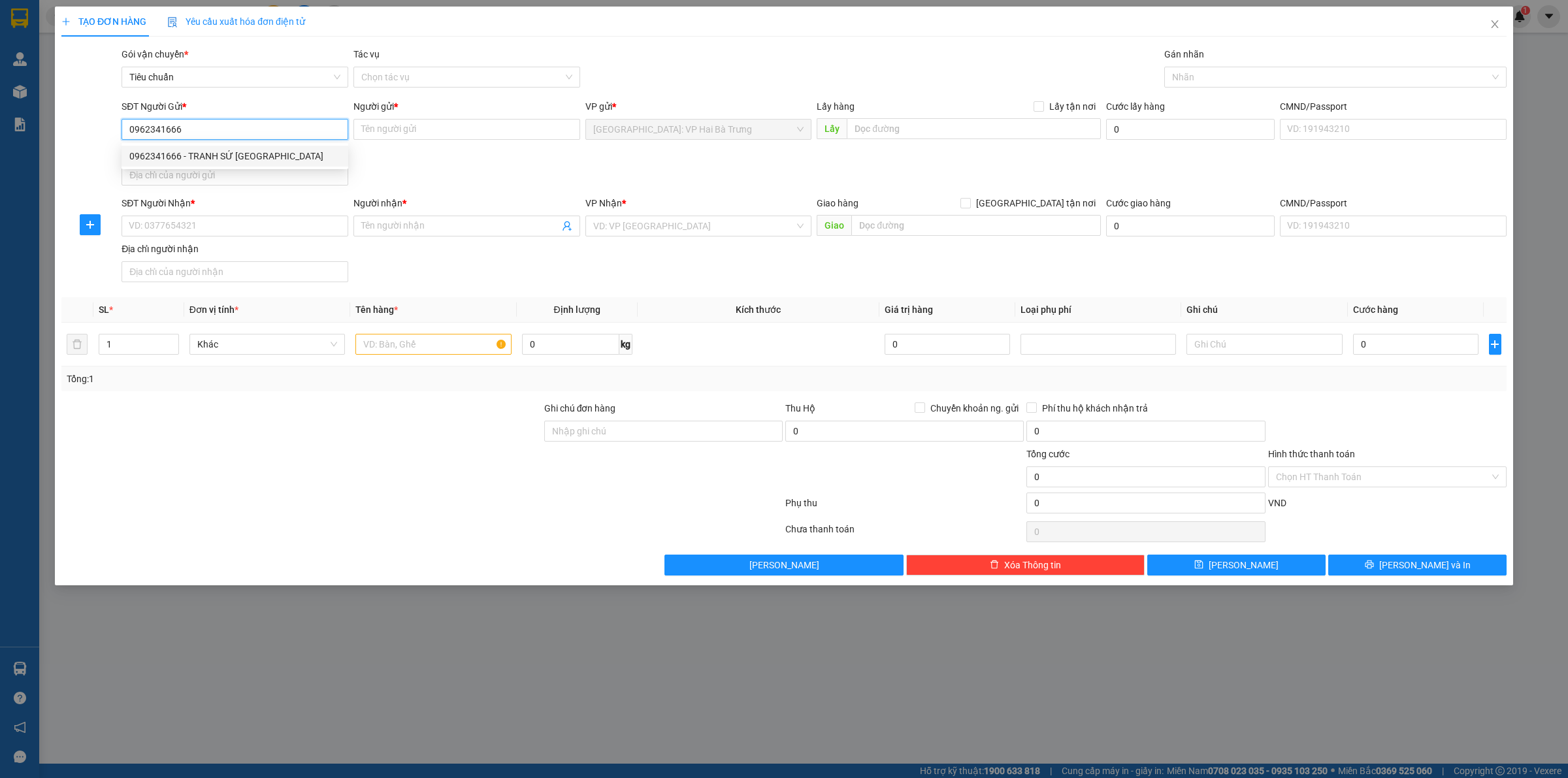
checkbox input "true"
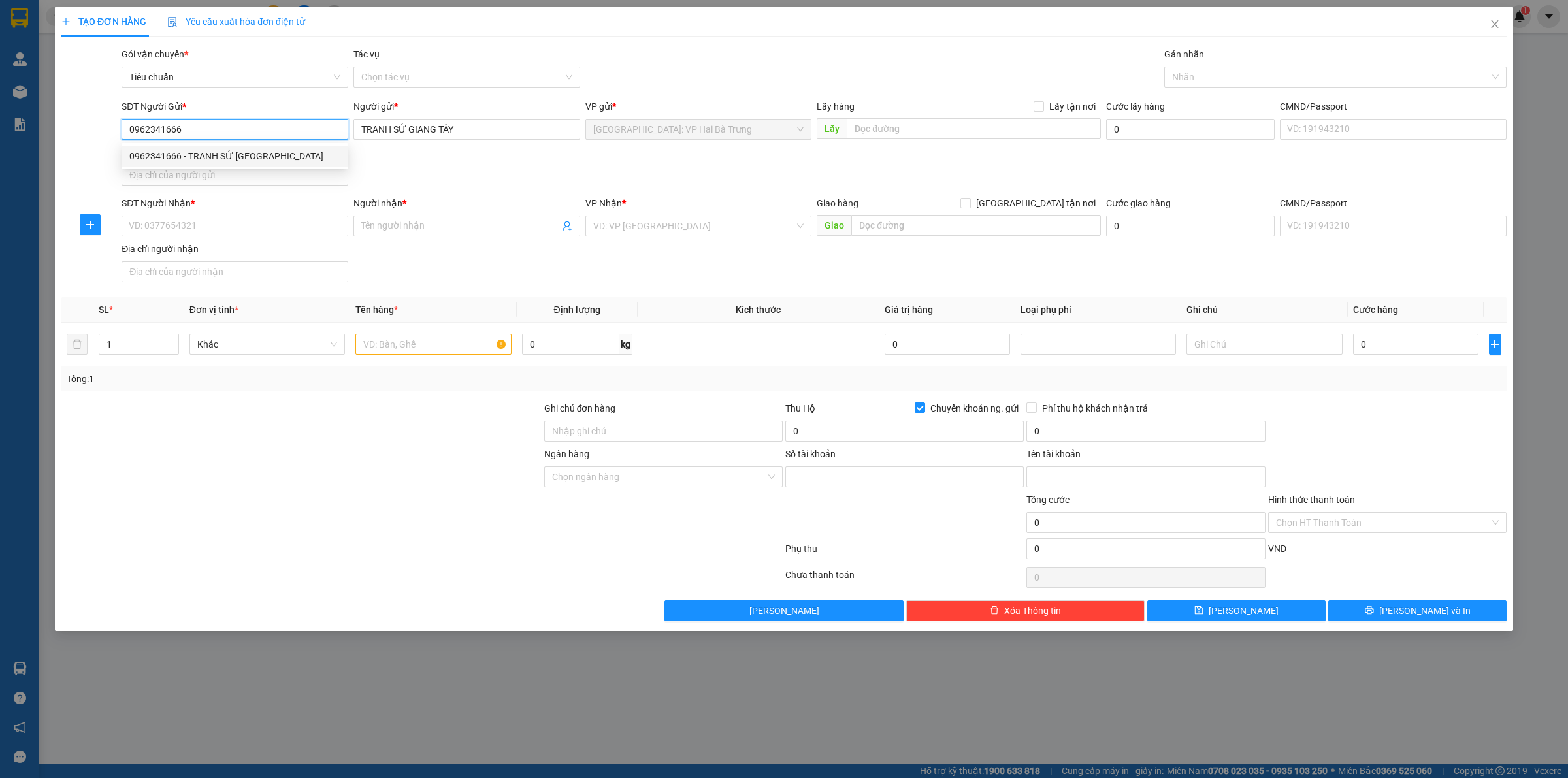
type input "2896518188"
type input "Lê thị Nhàn"
type input "0962341666"
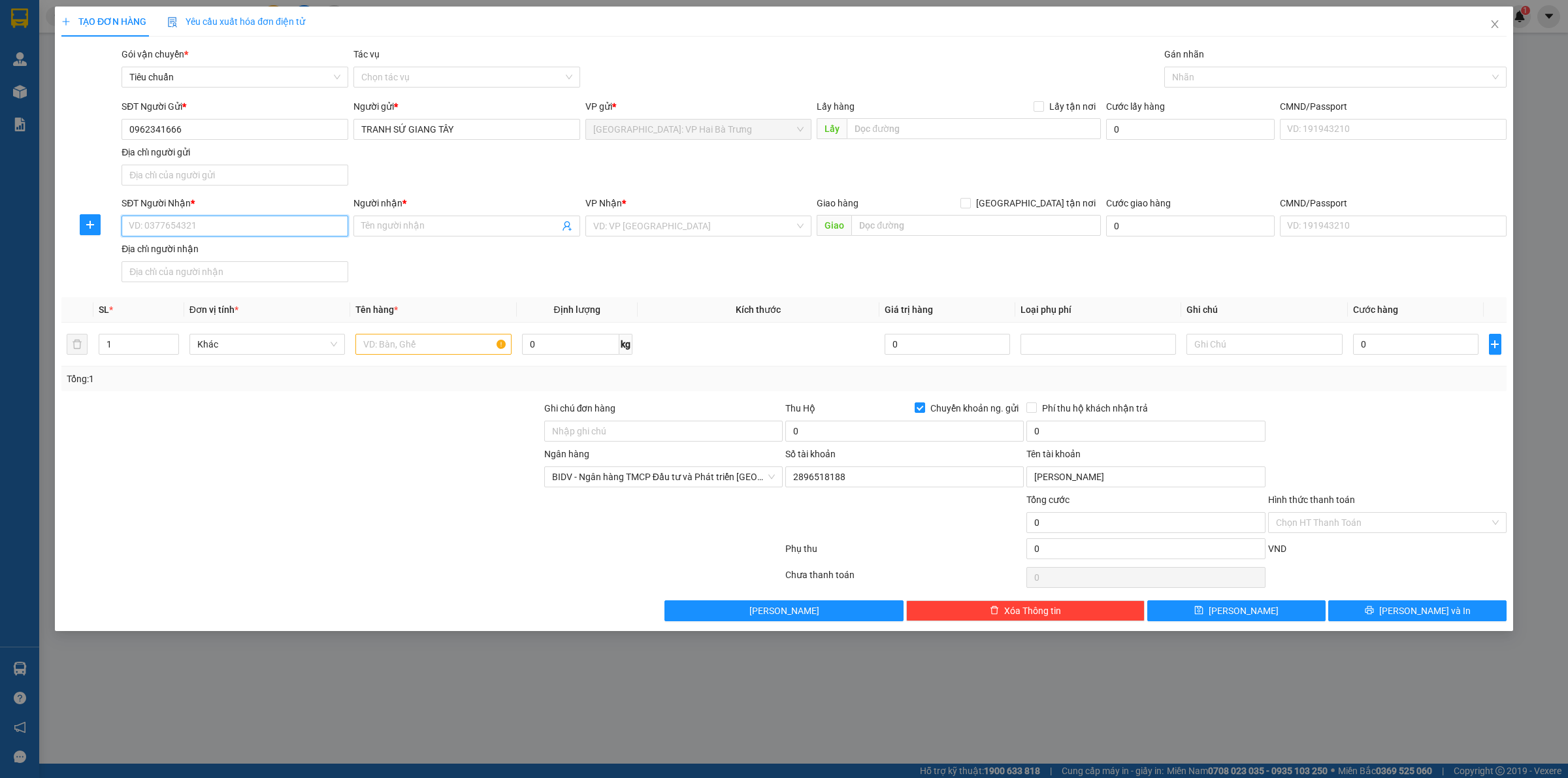
click at [288, 227] on input "SĐT Người Nhận *" at bounding box center [235, 226] width 227 height 21
paste input "0929778909"
type input "0929778909"
click at [399, 225] on input "Người nhận *" at bounding box center [460, 226] width 198 height 15
type input "Trần Đại"
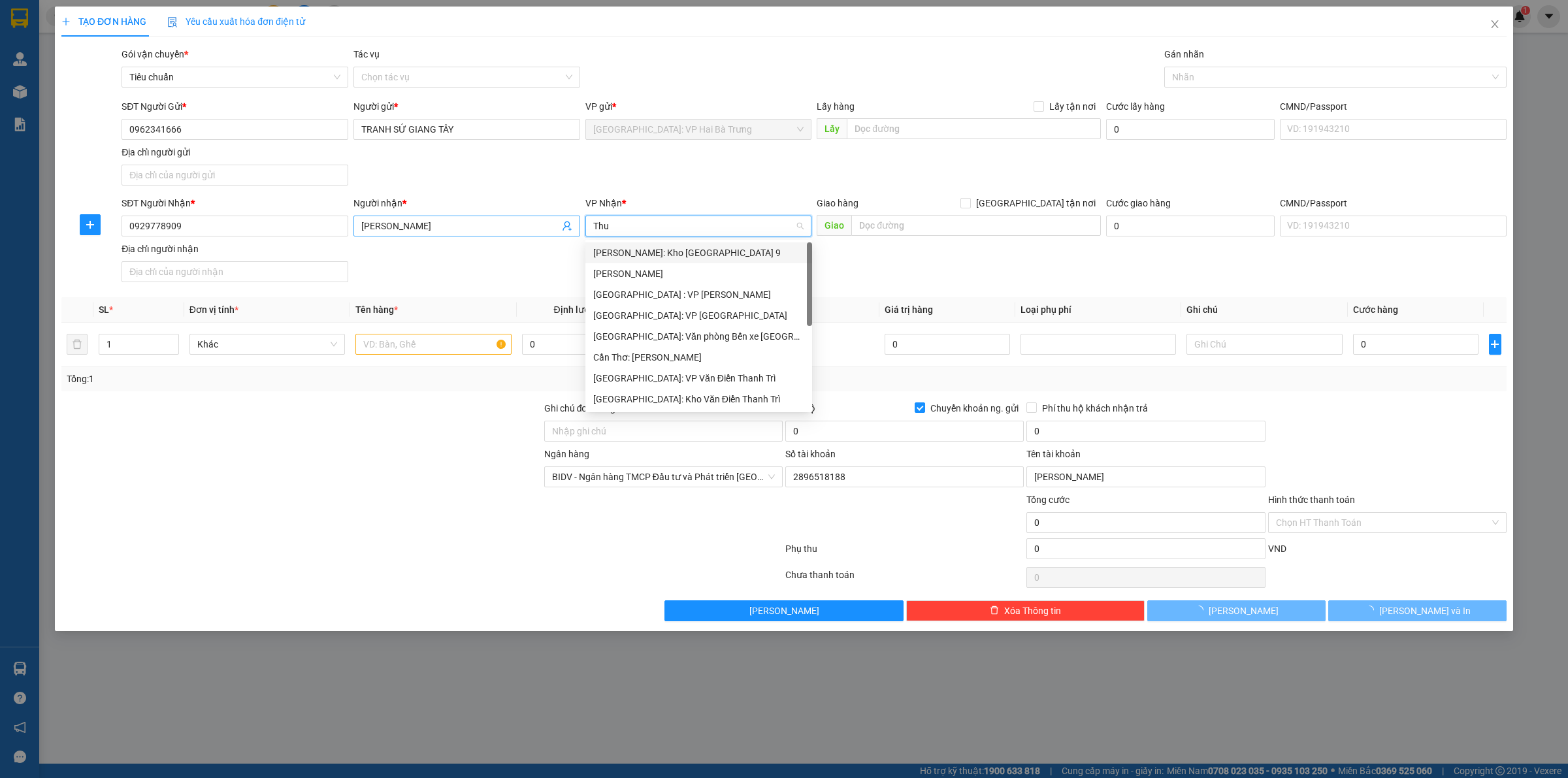
type input "Thuo"
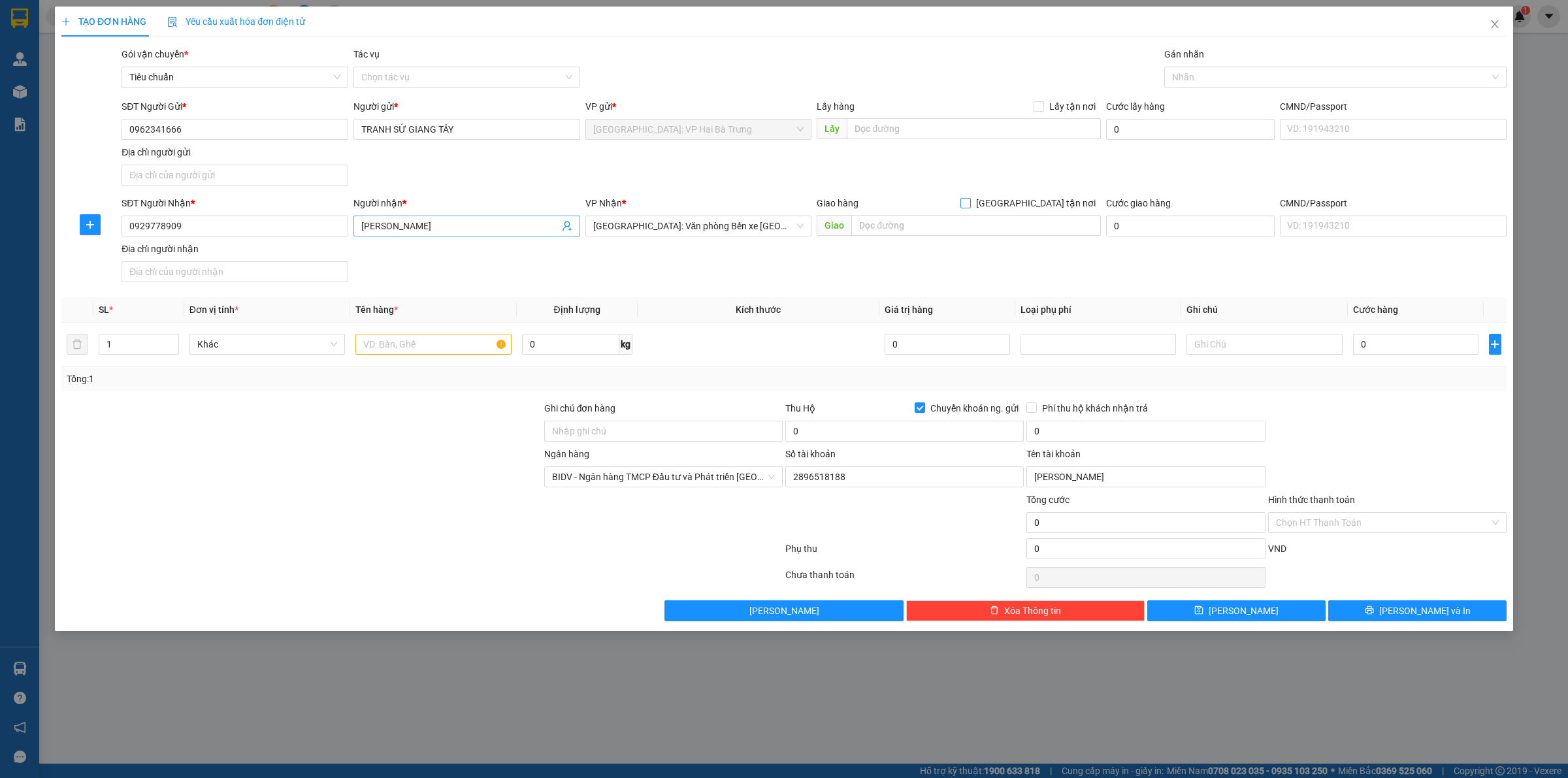
click at [960, 198] on input "[GEOGRAPHIC_DATA] tận nơi" at bounding box center [964, 203] width 9 height 9
checkbox input "true"
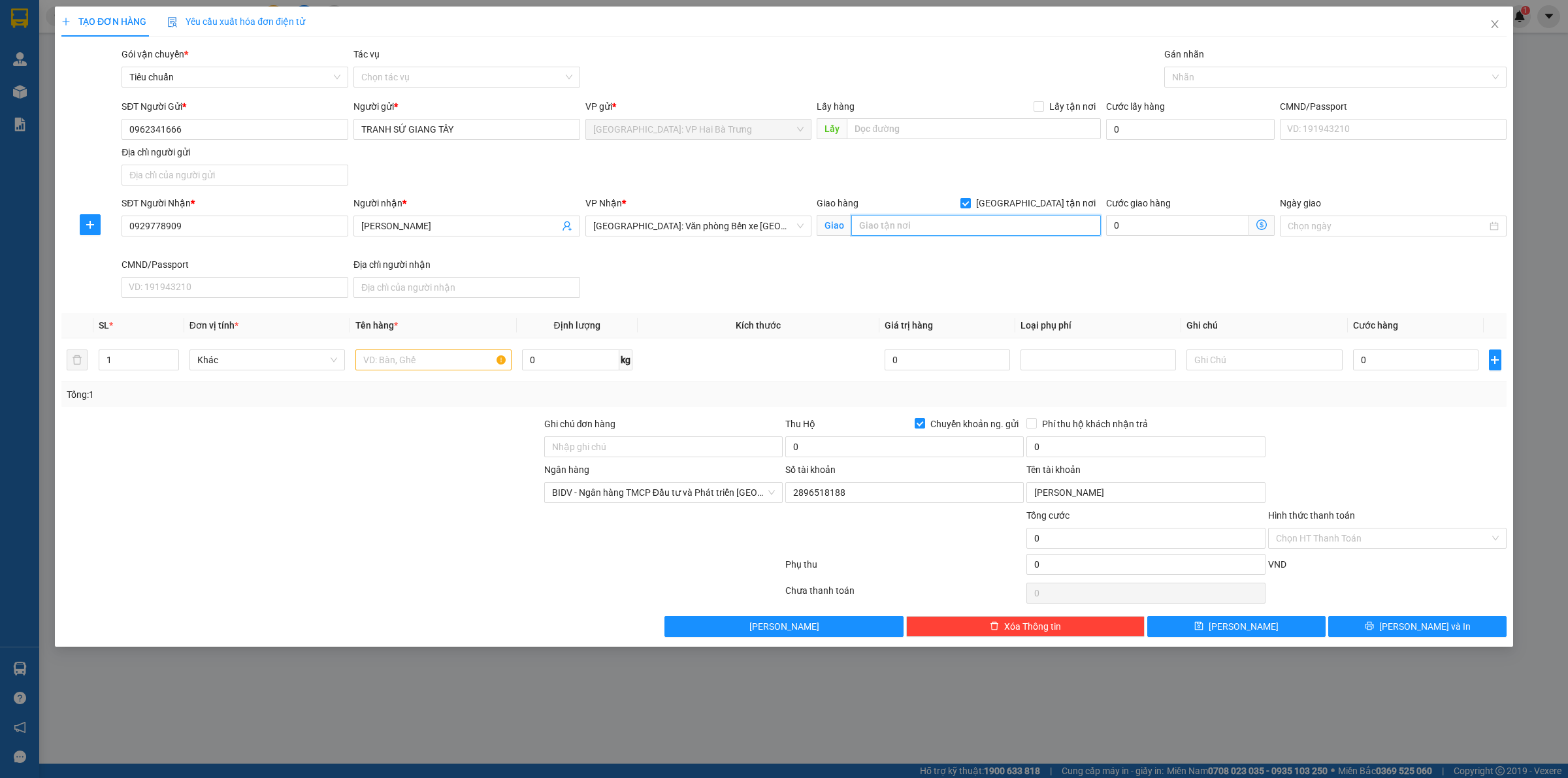
paste input "Chùa Linh Lâu - [GEOGRAPHIC_DATA] - [GEOGRAPHIC_DATA] - [GEOGRAPHIC_DATA]"
click at [1199, 79] on div at bounding box center [1329, 77] width 323 height 16
type input "Chùa Linh Lâu - [GEOGRAPHIC_DATA] - [GEOGRAPHIC_DATA] - [GEOGRAPHIC_DATA]"
type input "G"
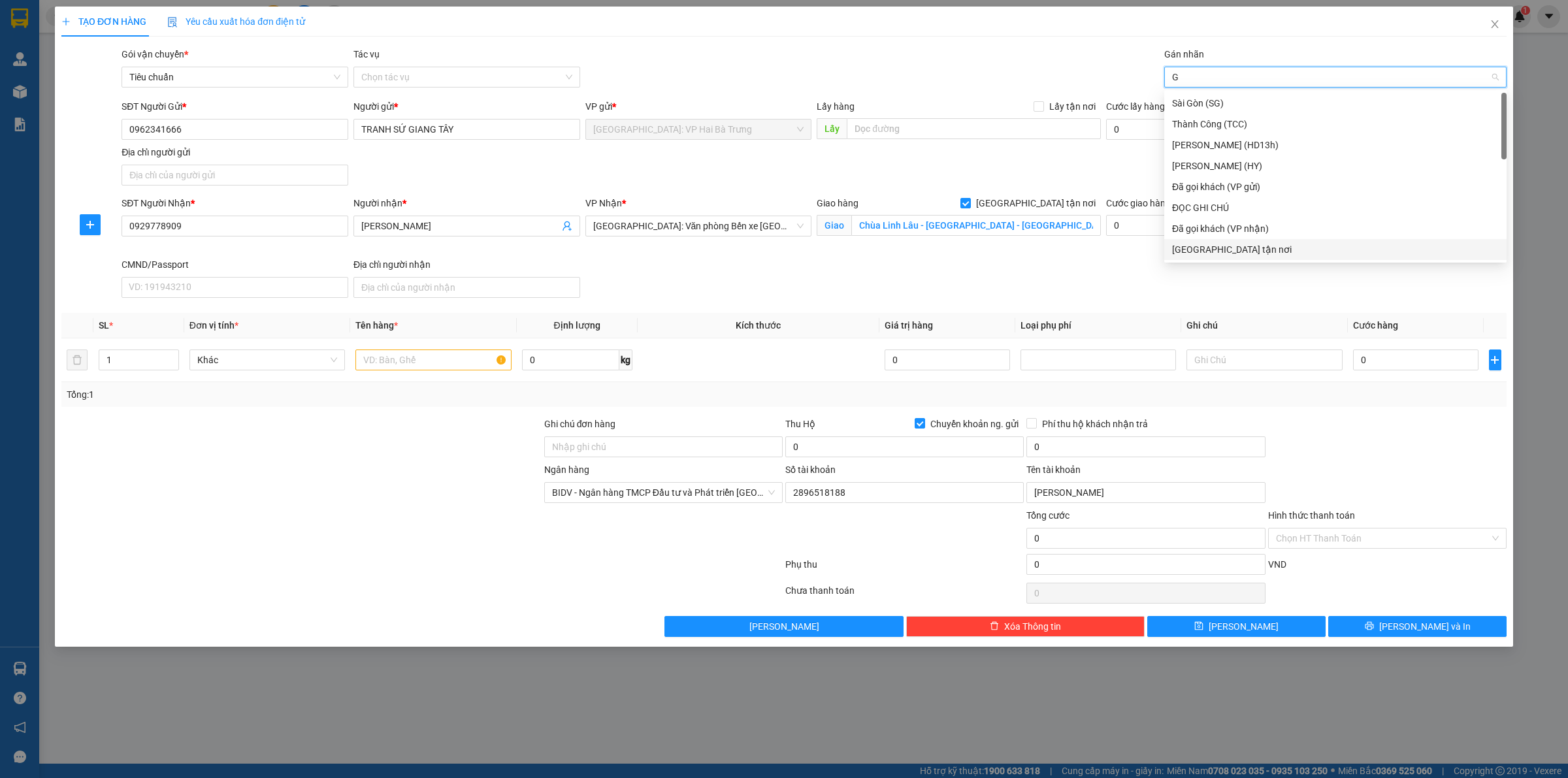
click at [1196, 255] on div "[GEOGRAPHIC_DATA] tận nơi" at bounding box center [1336, 249] width 327 height 15
click at [426, 367] on input "text" at bounding box center [433, 360] width 155 height 21
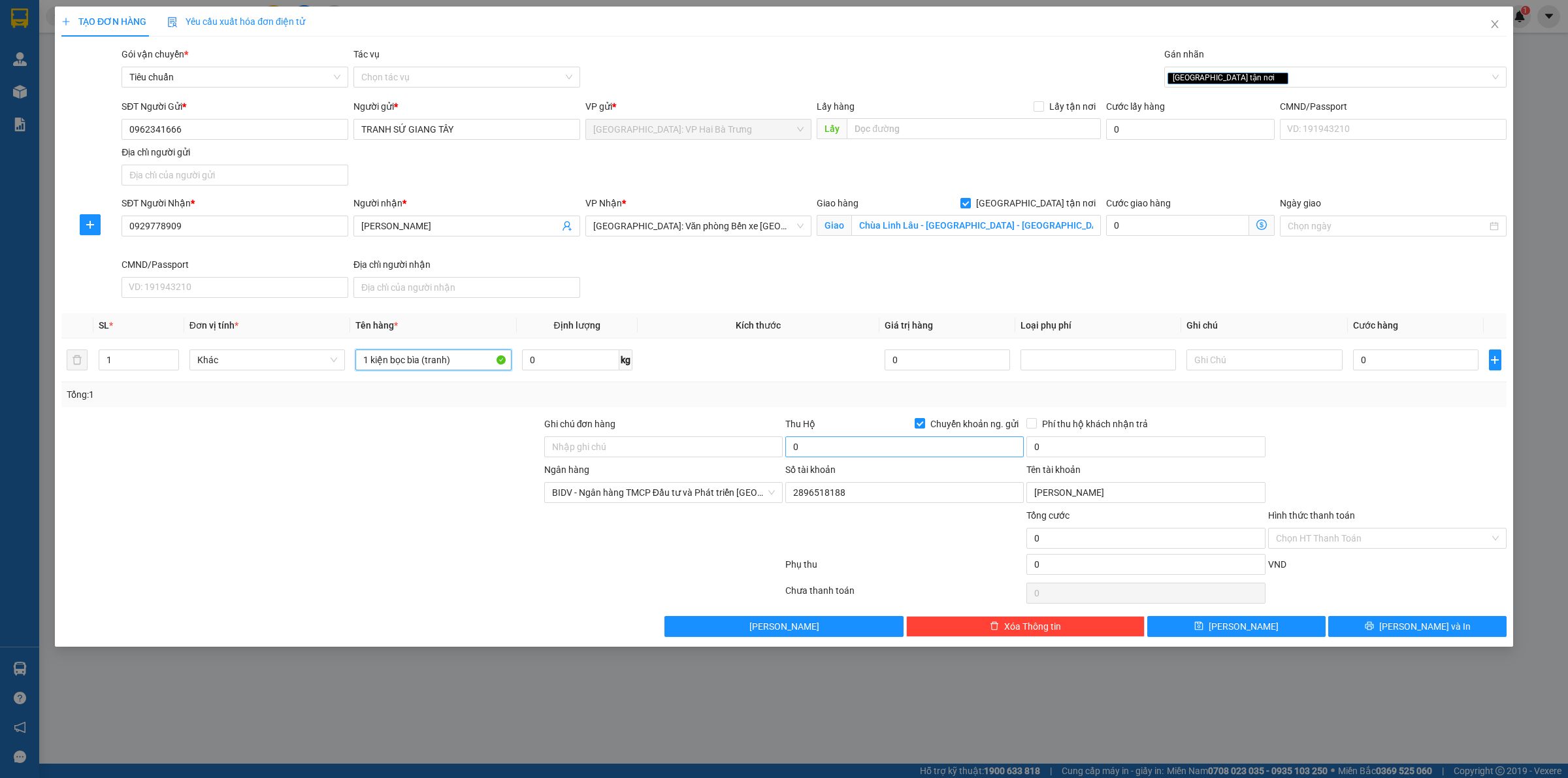
type input "1 kiện bọc bìa (tranh)"
click at [856, 442] on input "0" at bounding box center [904, 447] width 239 height 21
click at [1412, 365] on input "0" at bounding box center [1416, 360] width 125 height 21
type input "8"
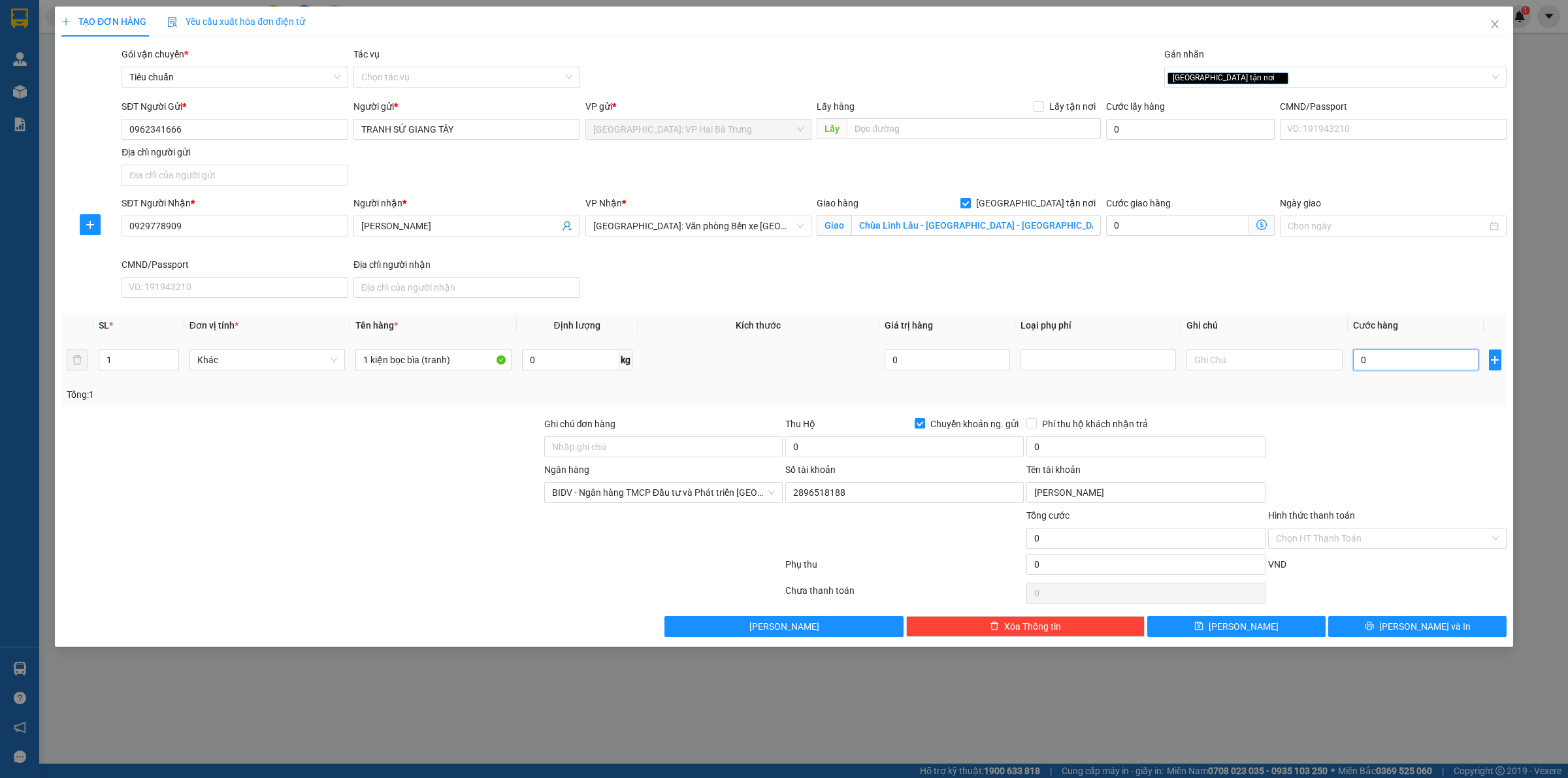
type input "8"
type input "85"
type input "850"
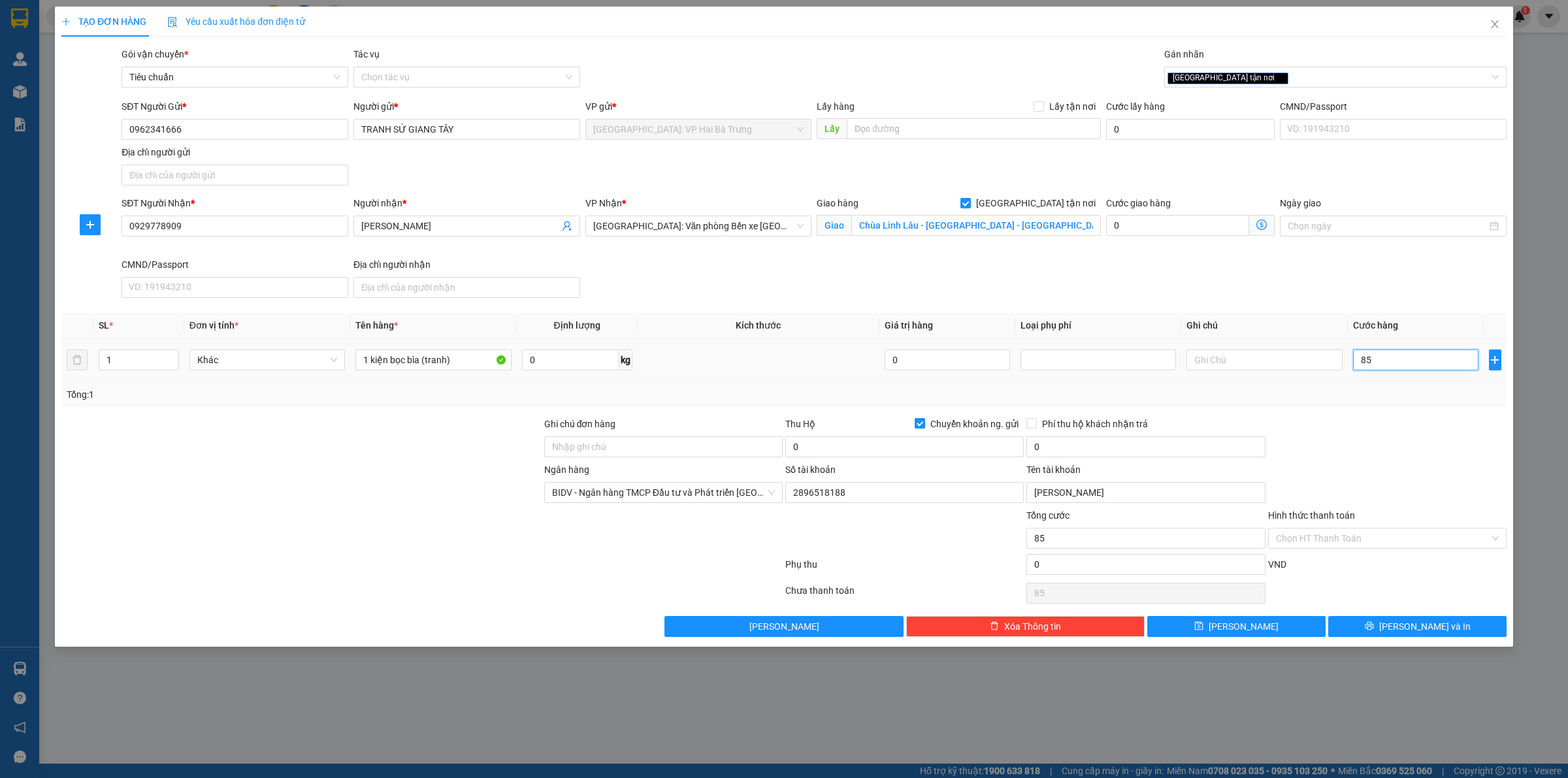
type input "850"
type input "8.500"
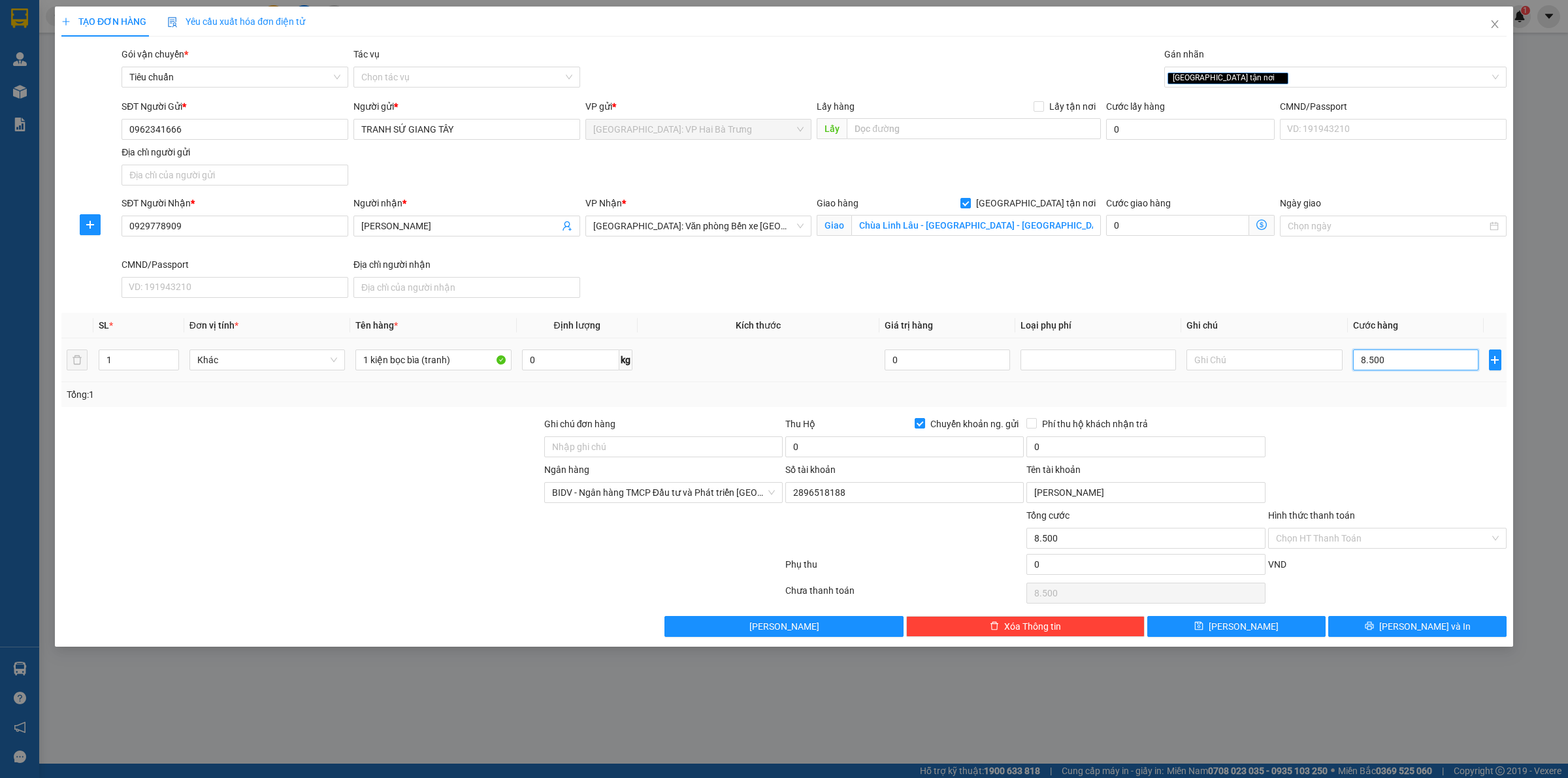
type input "85.000"
click at [991, 455] on input "0" at bounding box center [904, 447] width 239 height 21
click at [1210, 445] on input "0" at bounding box center [1145, 447] width 239 height 21
click at [1376, 500] on div "Ngân hàng BIDV - Ngân hàng TMCP Đầu tư và Phát triển Việt Nam Số tài khoản 2896…" at bounding box center [783, 486] width 1448 height 46
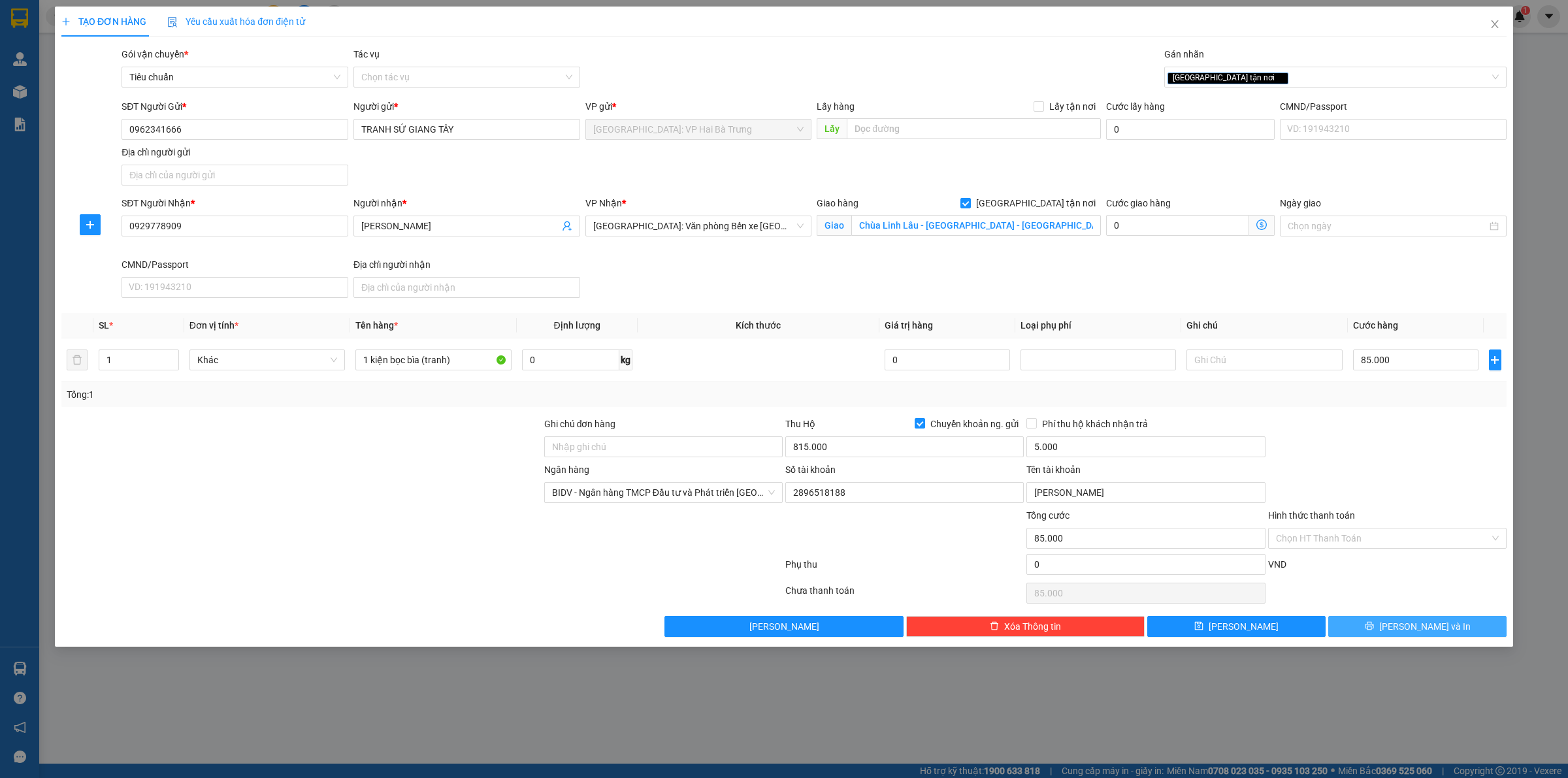
click at [1385, 632] on button "[PERSON_NAME] và In" at bounding box center [1417, 626] width 178 height 21
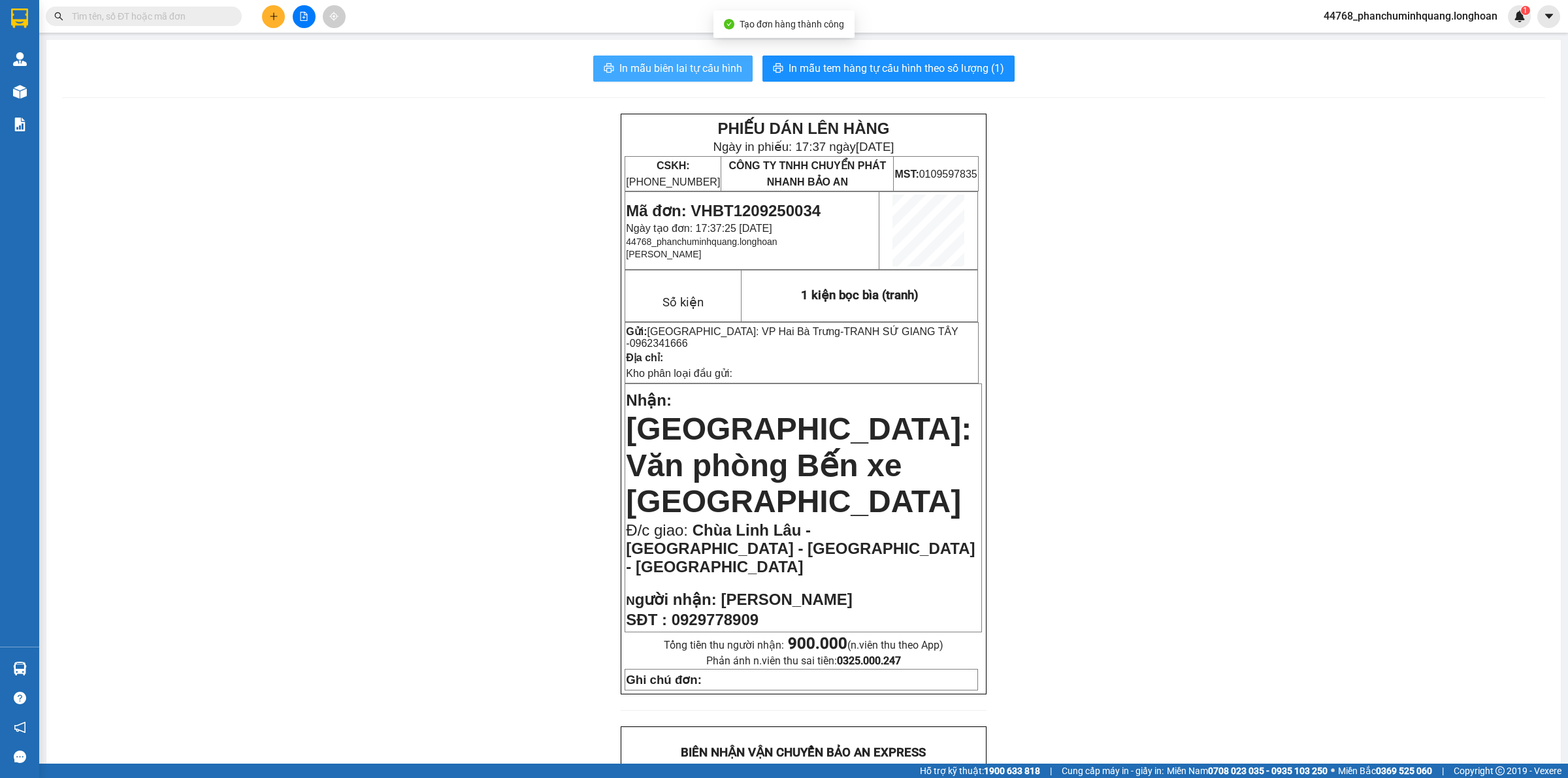
click at [694, 66] on span "In mẫu biên lai tự cấu hình" at bounding box center [680, 68] width 123 height 16
click at [840, 61] on span "In mẫu tem hàng tự cấu hình theo số lượng (1)" at bounding box center [896, 68] width 216 height 16
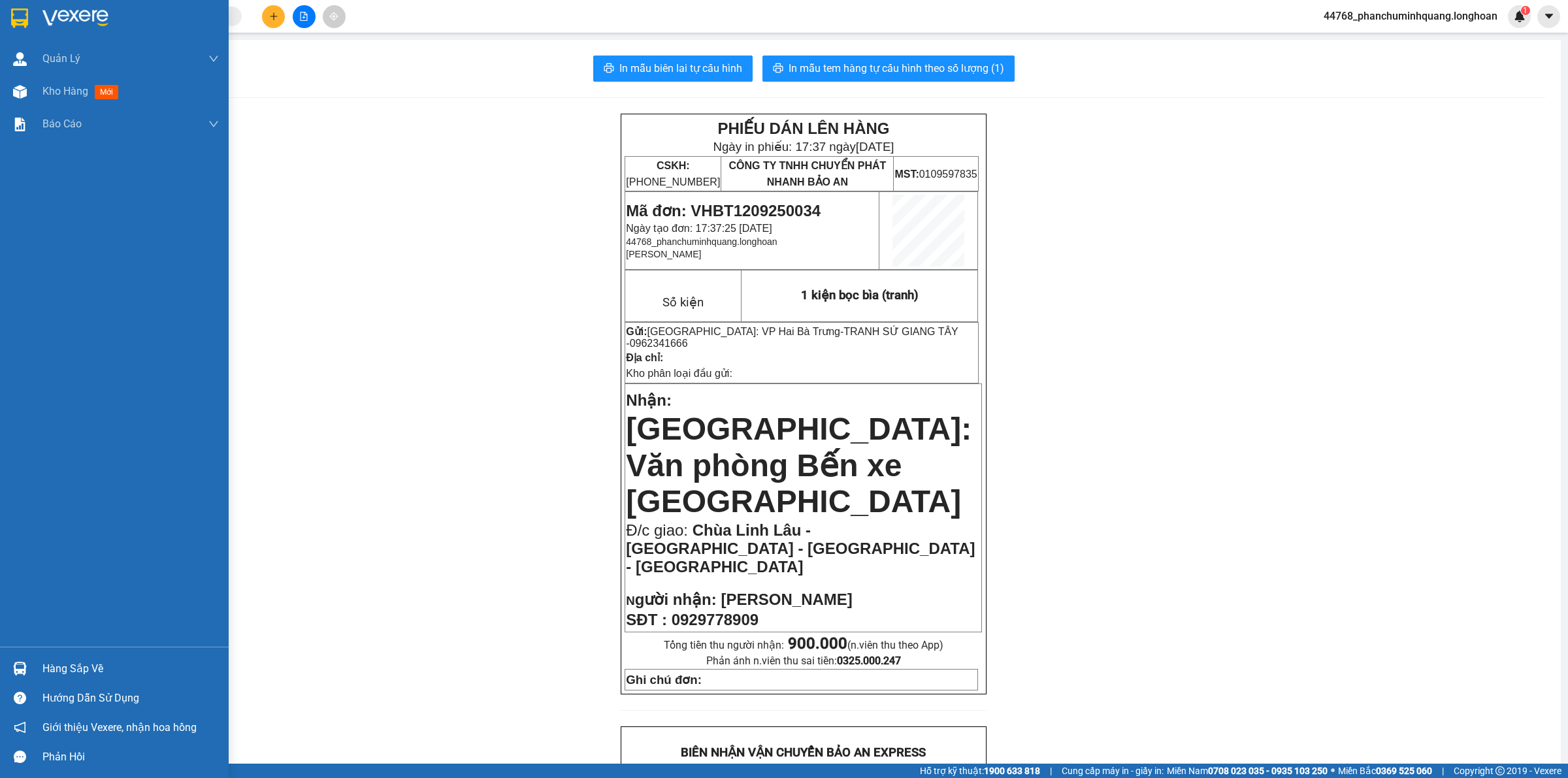
click at [17, 4] on div at bounding box center [114, 21] width 229 height 42
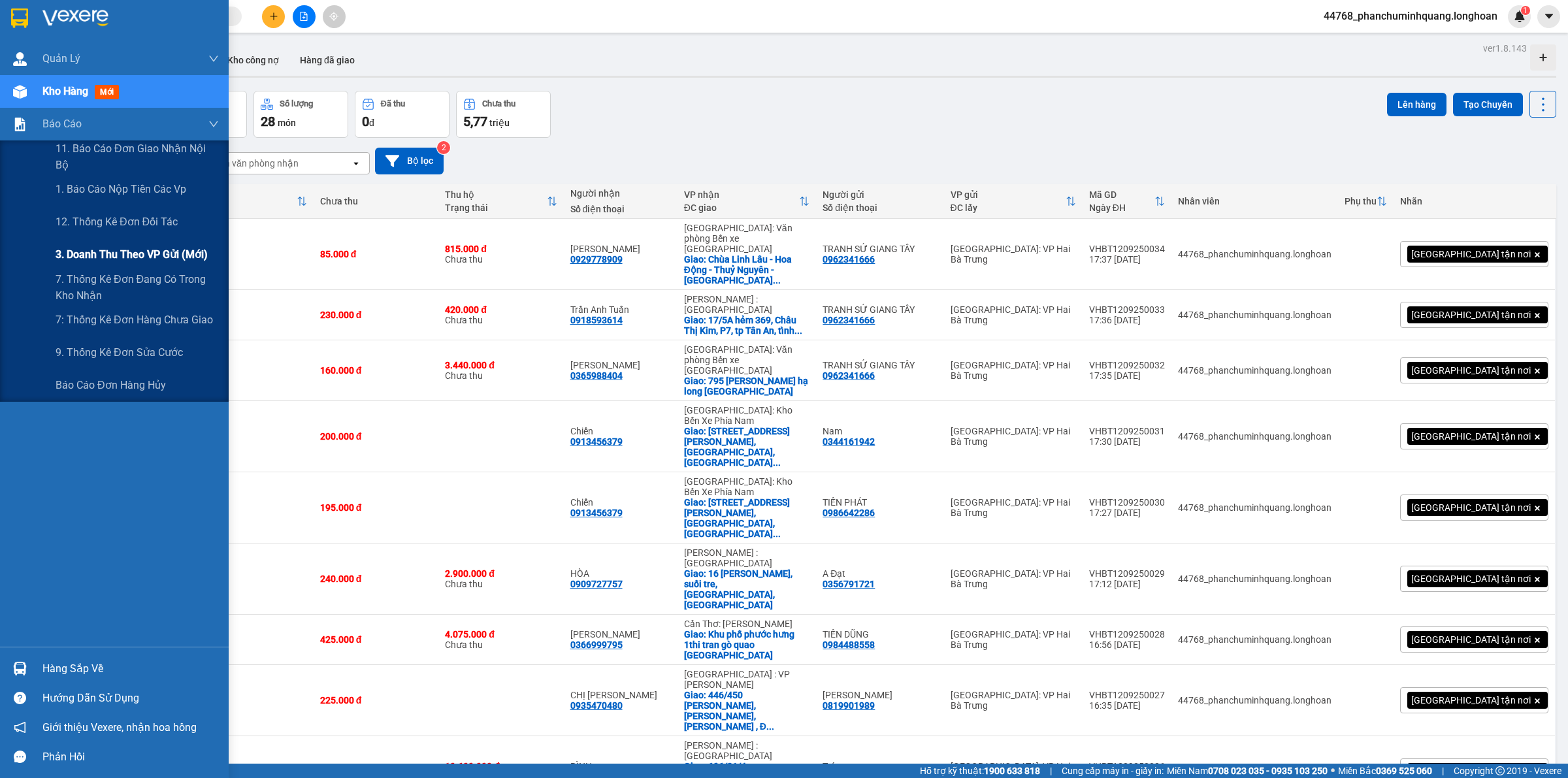
click at [90, 241] on div "3. Doanh Thu theo VP Gửi (mới)" at bounding box center [137, 255] width 163 height 33
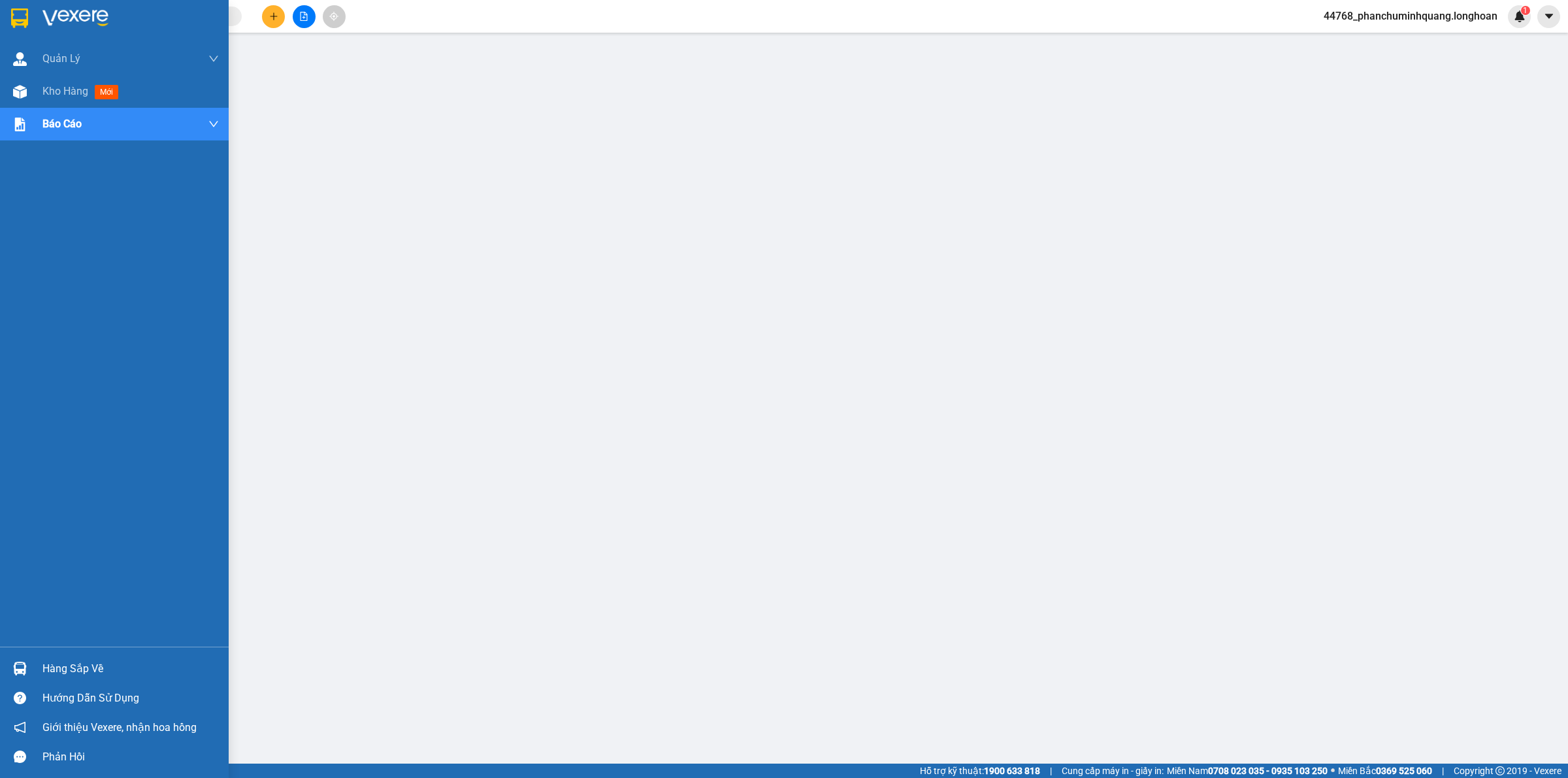
click at [23, 10] on img at bounding box center [19, 18] width 17 height 19
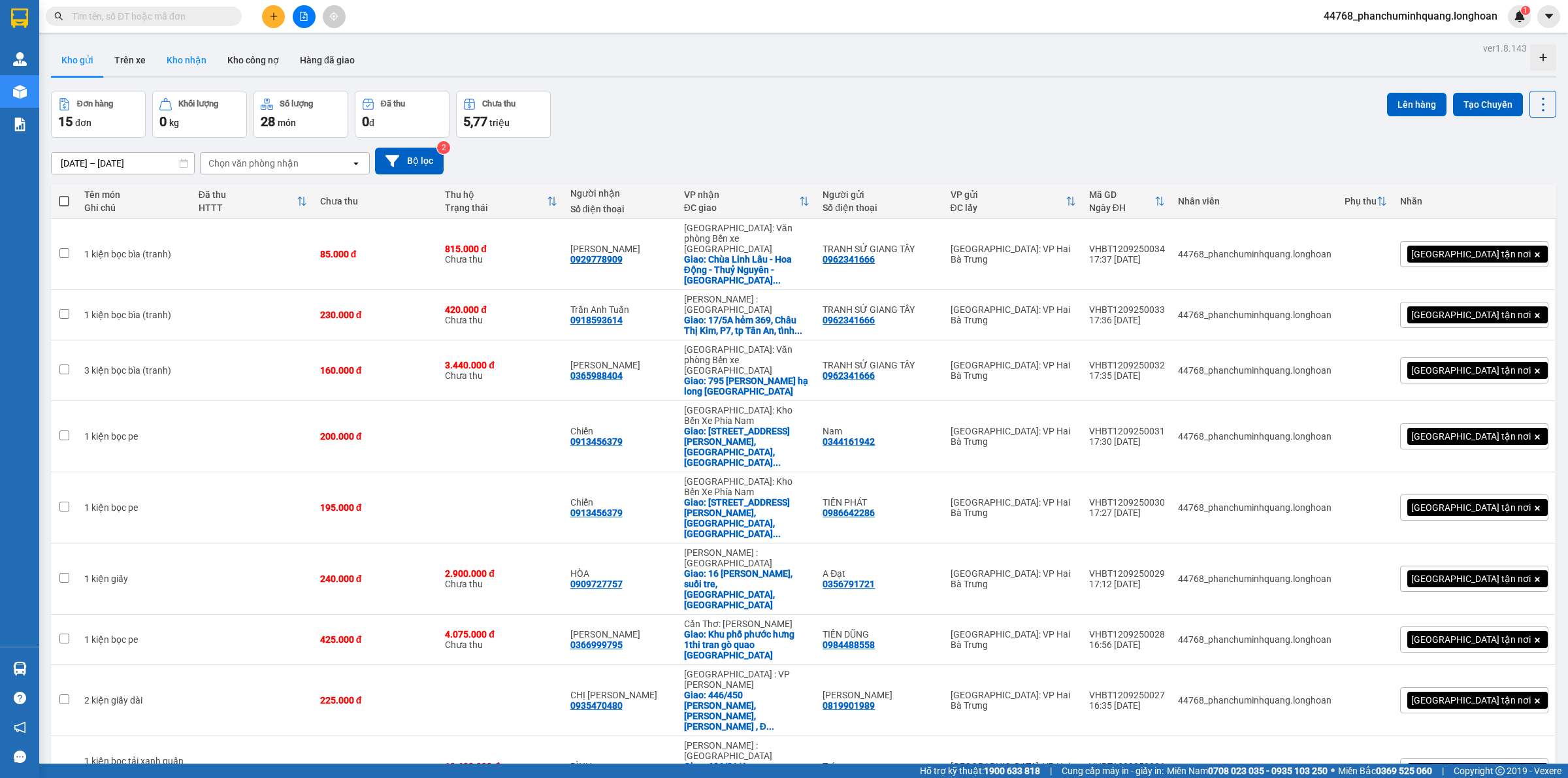
click at [177, 56] on button "Kho nhận" at bounding box center [186, 60] width 61 height 31
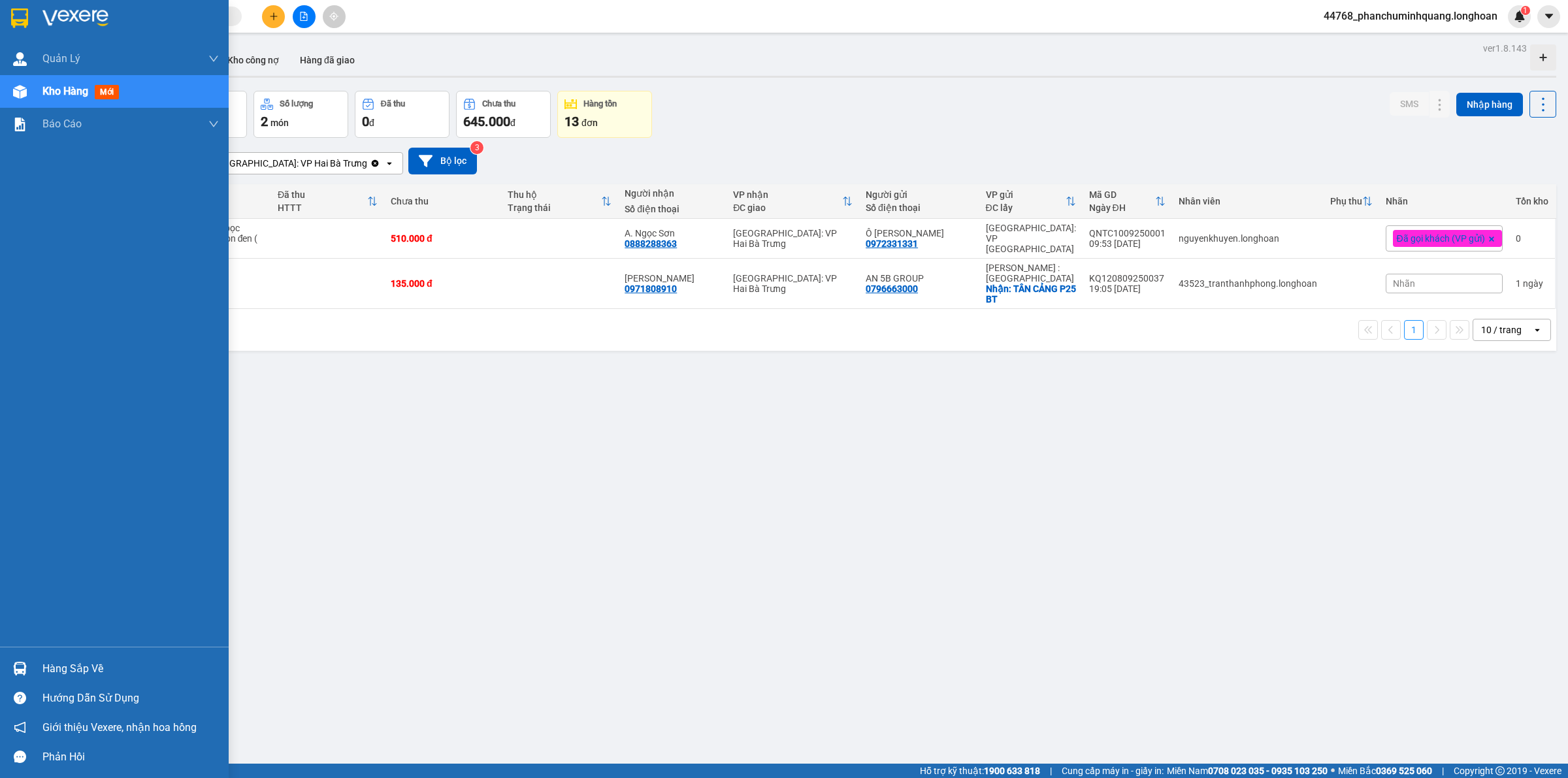
click at [24, 16] on img at bounding box center [19, 18] width 17 height 19
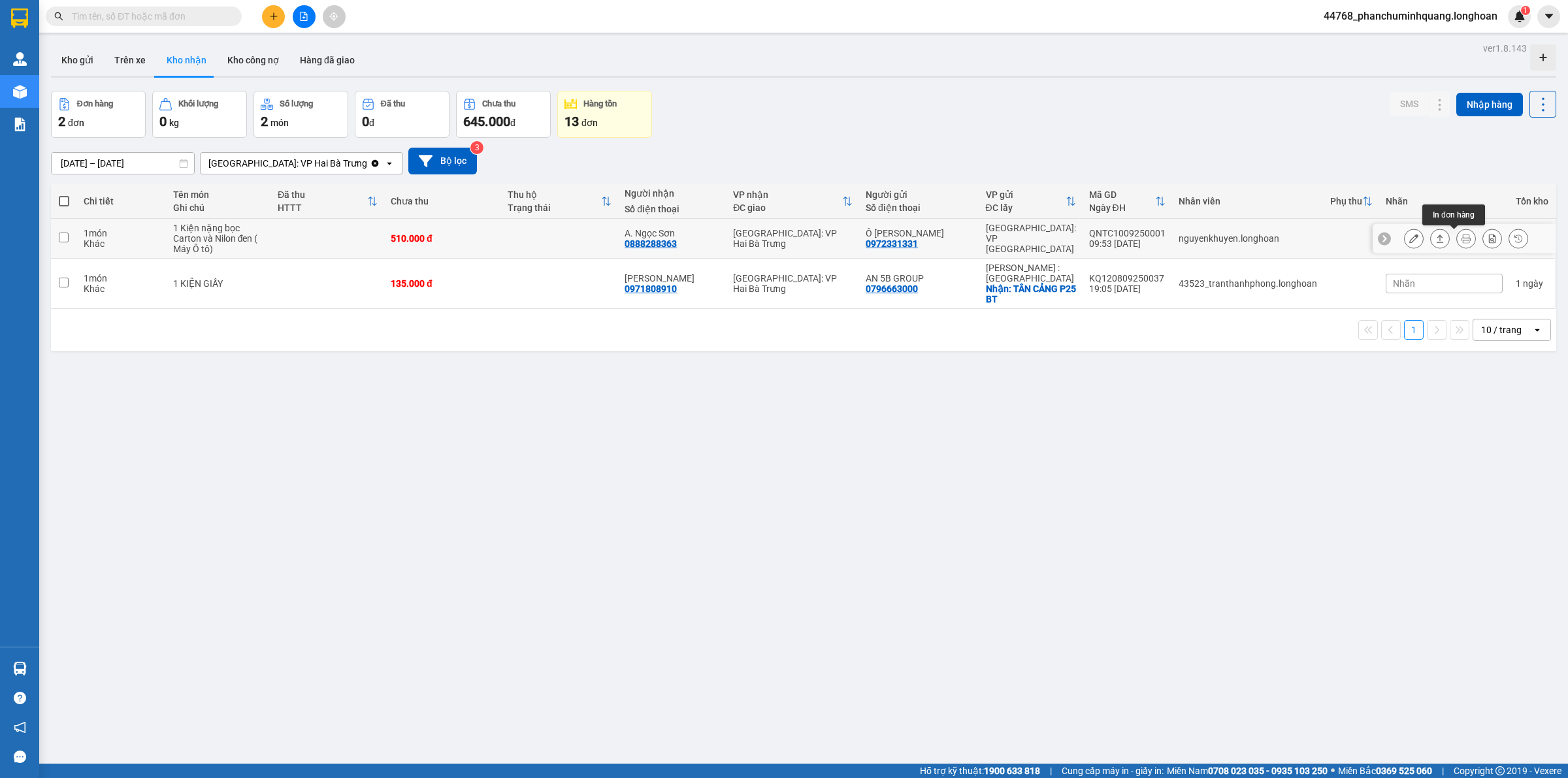
click at [1462, 239] on icon at bounding box center [1466, 238] width 9 height 9
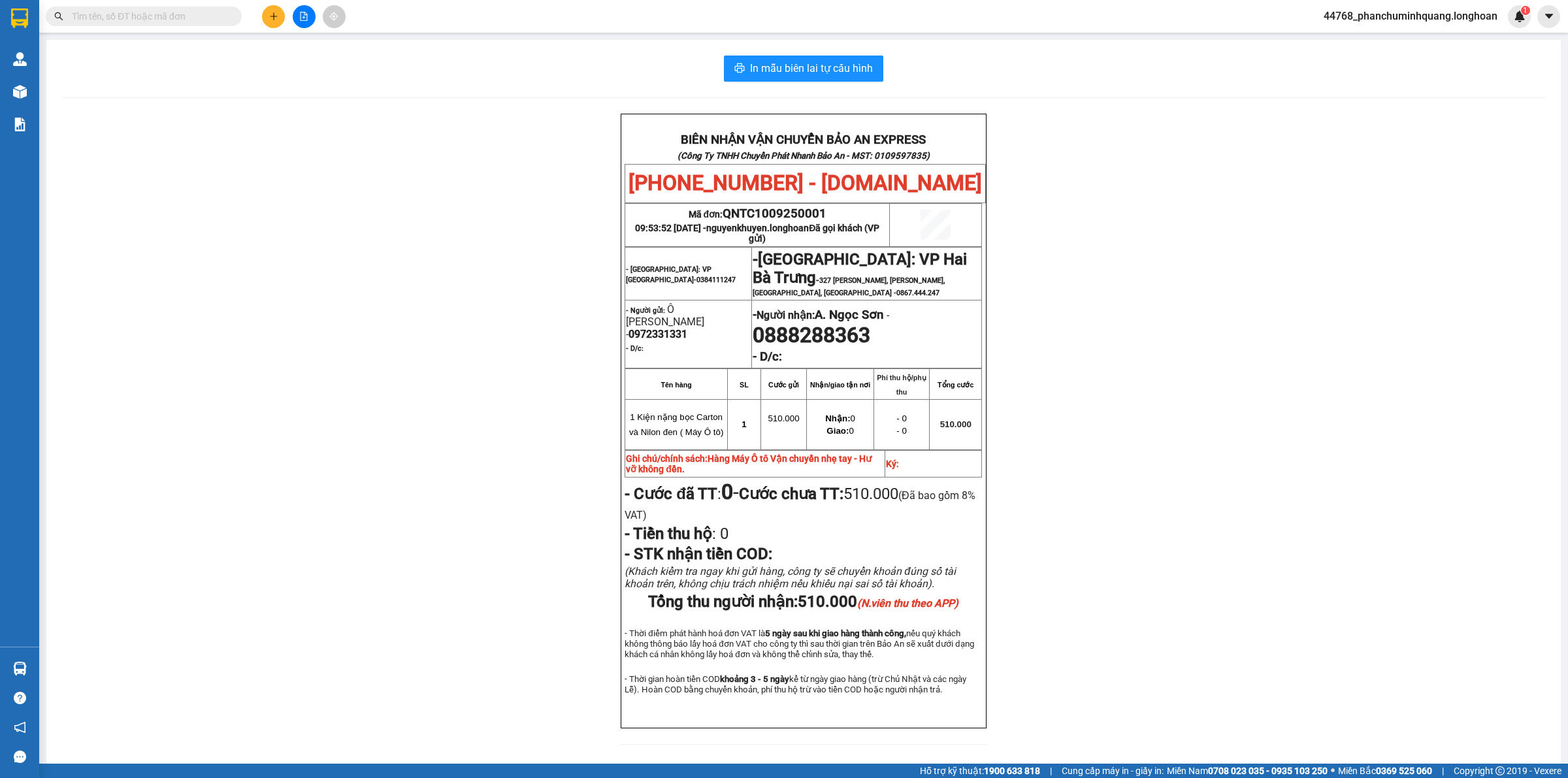
scroll to position [52, 0]
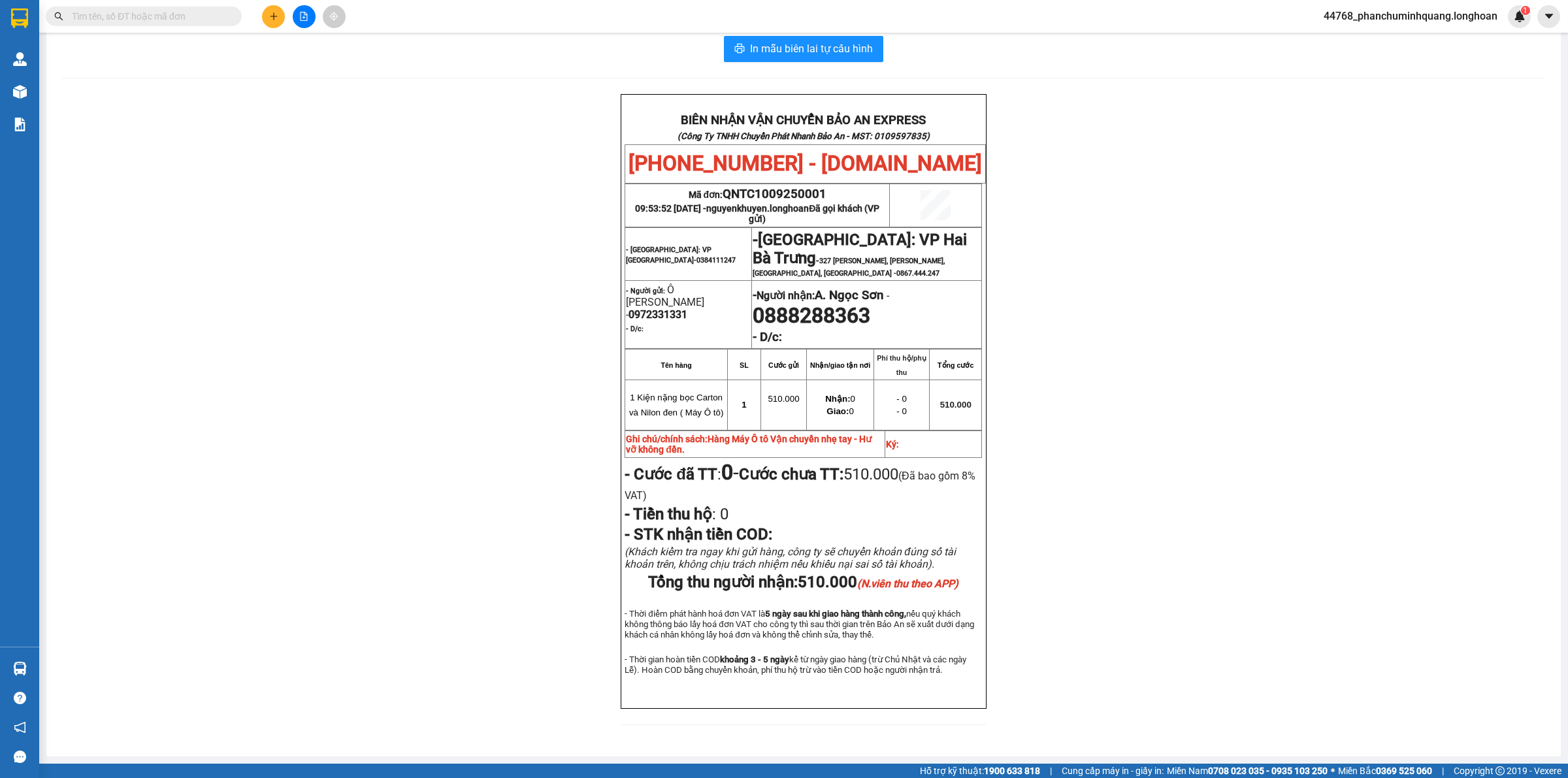
click at [275, 18] on icon "plus" at bounding box center [273, 16] width 9 height 9
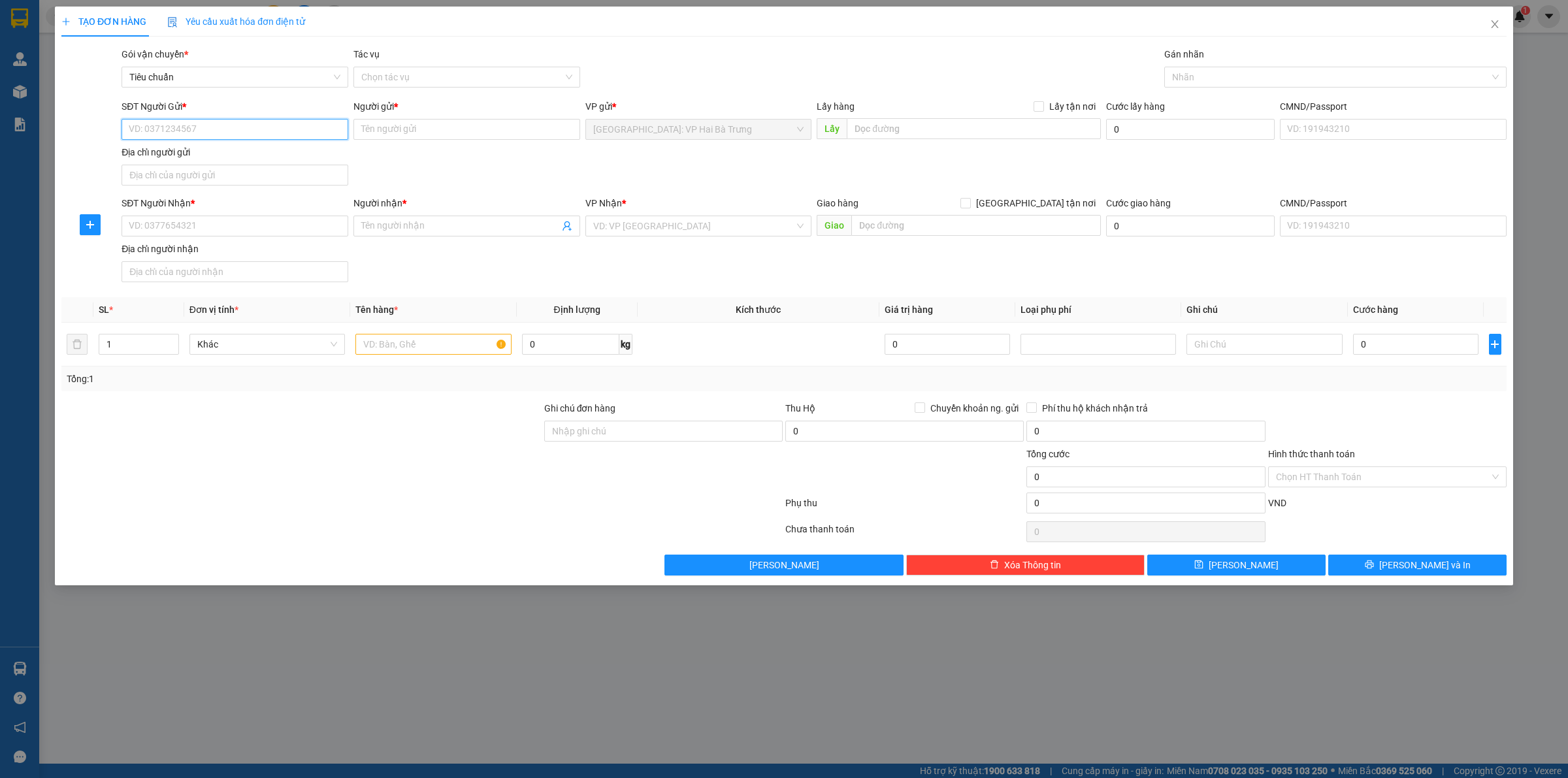
click at [283, 128] on input "SĐT Người Gửi *" at bounding box center [235, 129] width 227 height 21
click at [294, 150] on div "0966667103 - A THIỆN" at bounding box center [234, 156] width 211 height 15
drag, startPoint x: 307, startPoint y: 225, endPoint x: 305, endPoint y: 211, distance: 14.1
click at [308, 224] on input "SĐT Người Nhận *" at bounding box center [235, 226] width 227 height 21
click at [412, 229] on input "Người nhận *" at bounding box center [460, 226] width 198 height 15
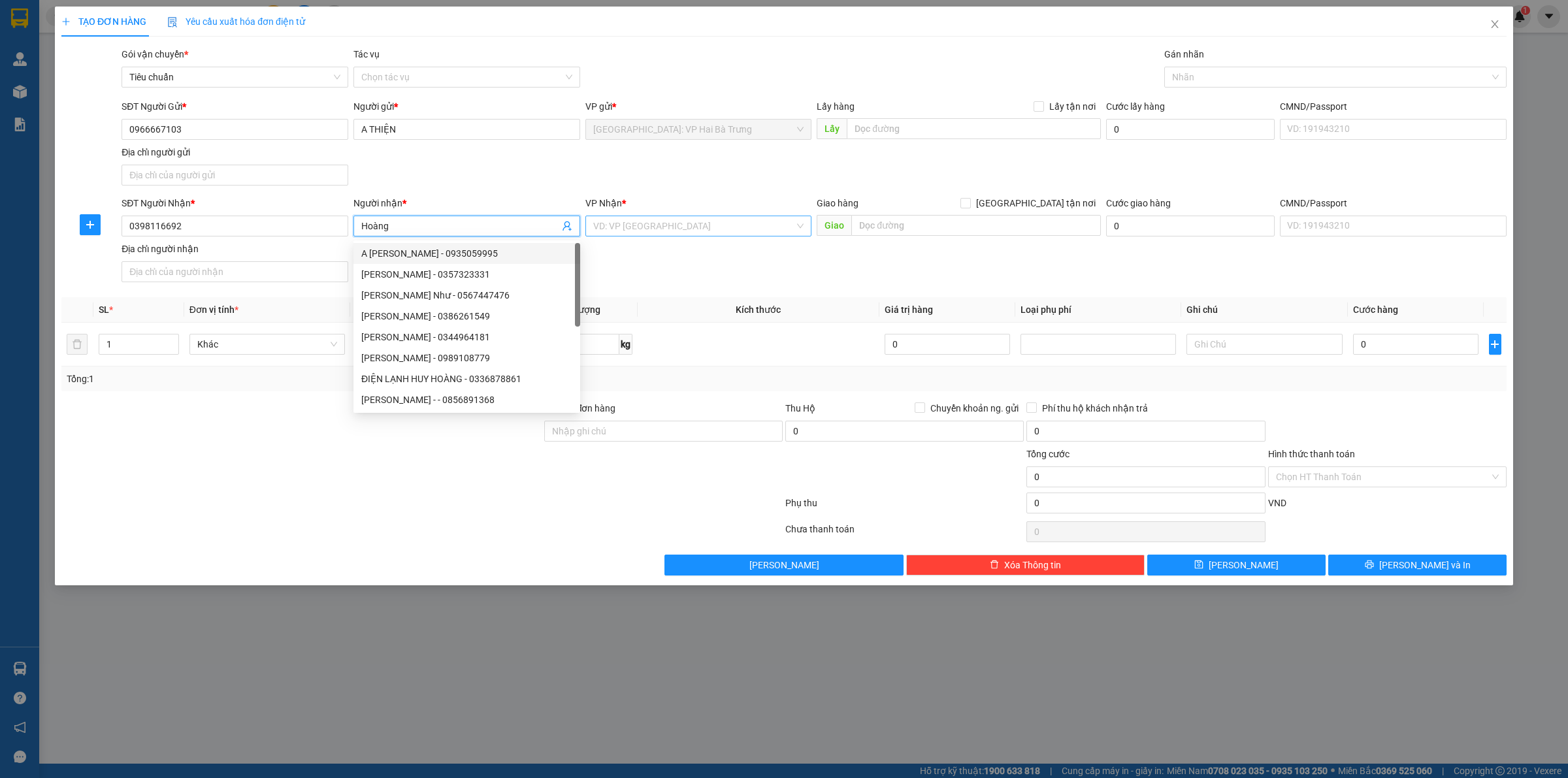
click at [703, 227] on input "search" at bounding box center [694, 226] width 202 height 19
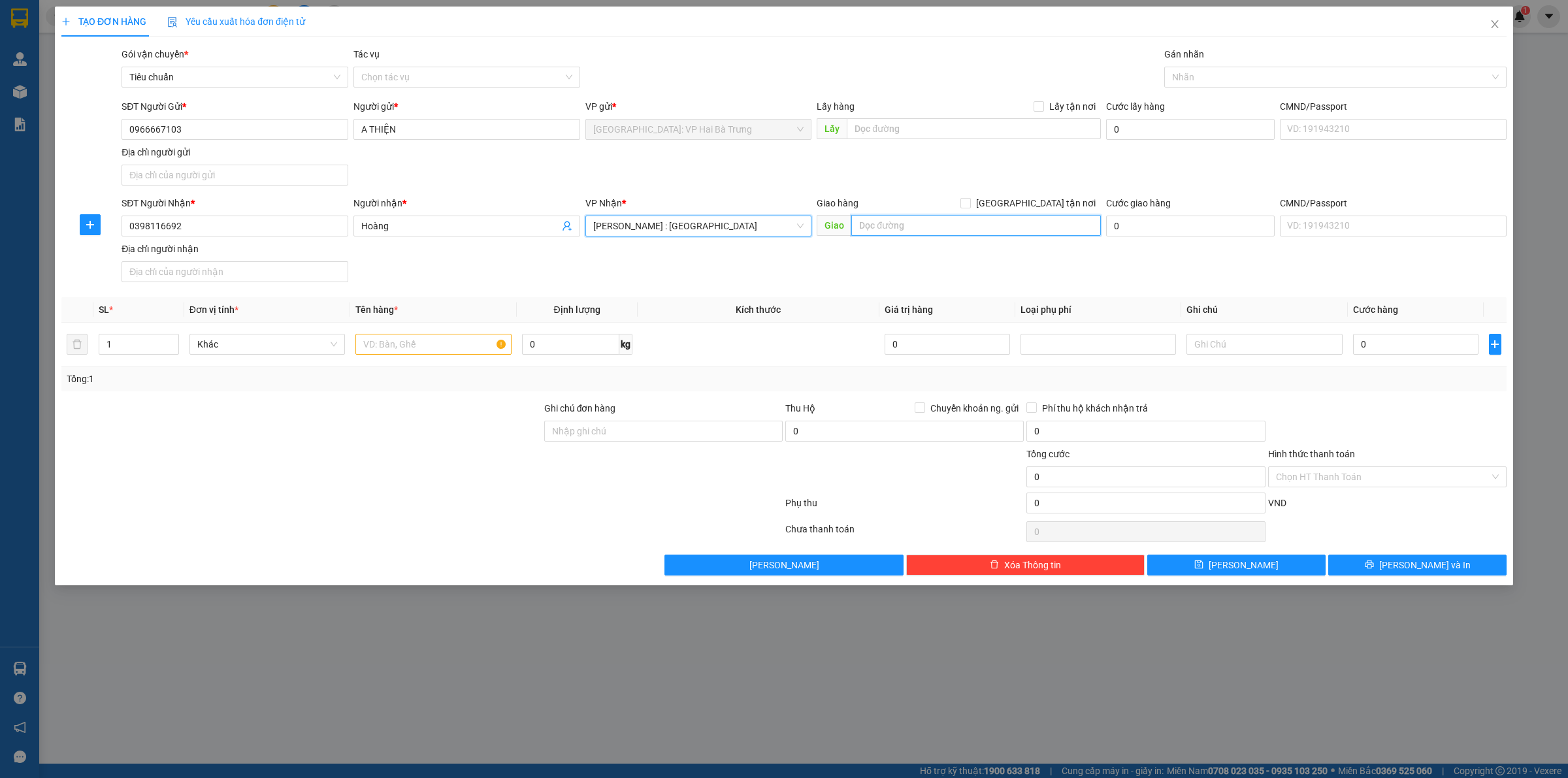
click at [970, 233] on input "text" at bounding box center [976, 225] width 250 height 21
drag, startPoint x: 1066, startPoint y: 210, endPoint x: 1078, endPoint y: 203, distance: 13.9
click at [1068, 210] on span "[GEOGRAPHIC_DATA] tận nơi" at bounding box center [1035, 203] width 130 height 15
click at [970, 207] on input "[GEOGRAPHIC_DATA] tận nơi" at bounding box center [964, 203] width 9 height 9
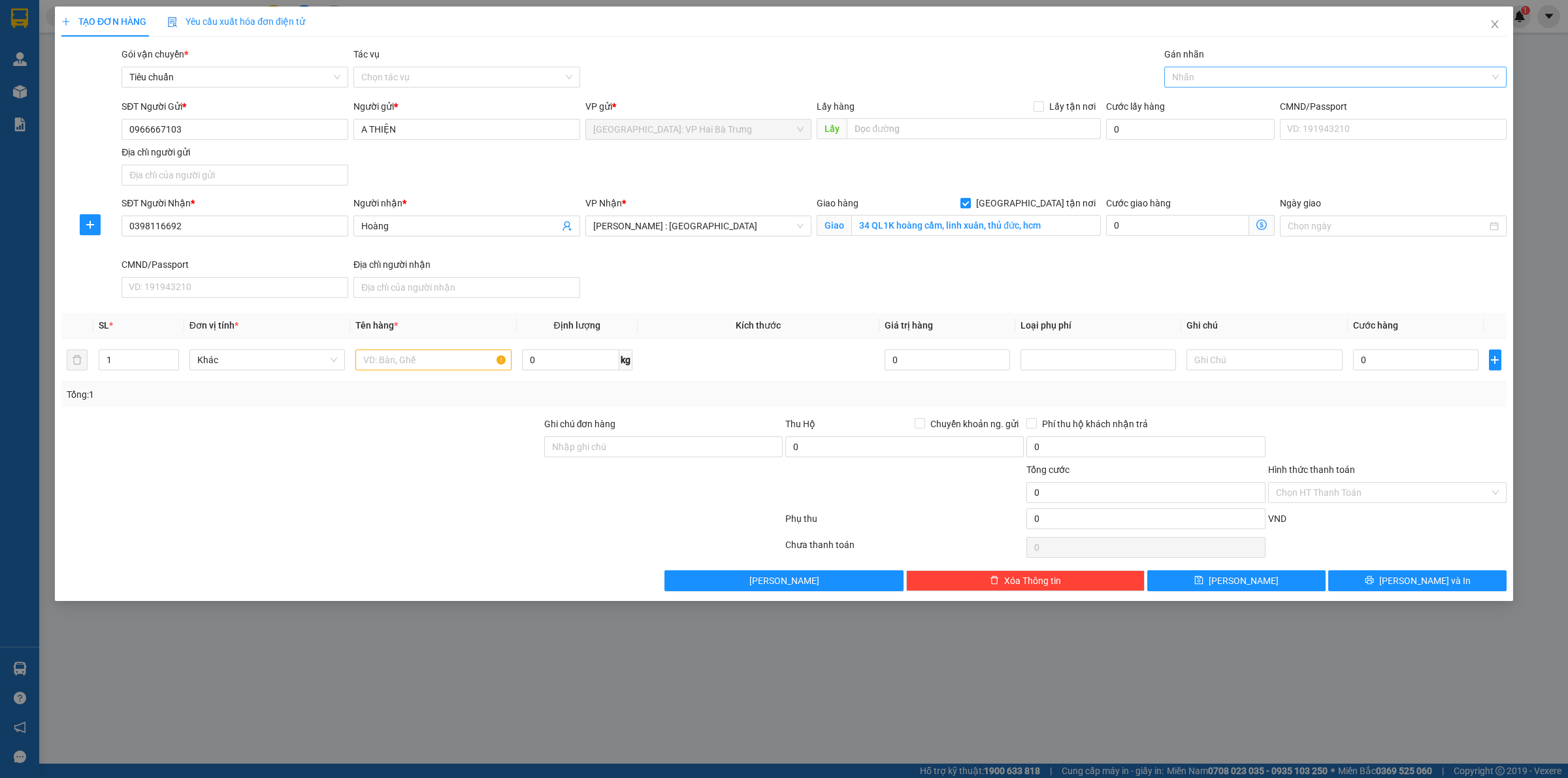
click at [1205, 77] on div at bounding box center [1329, 77] width 323 height 16
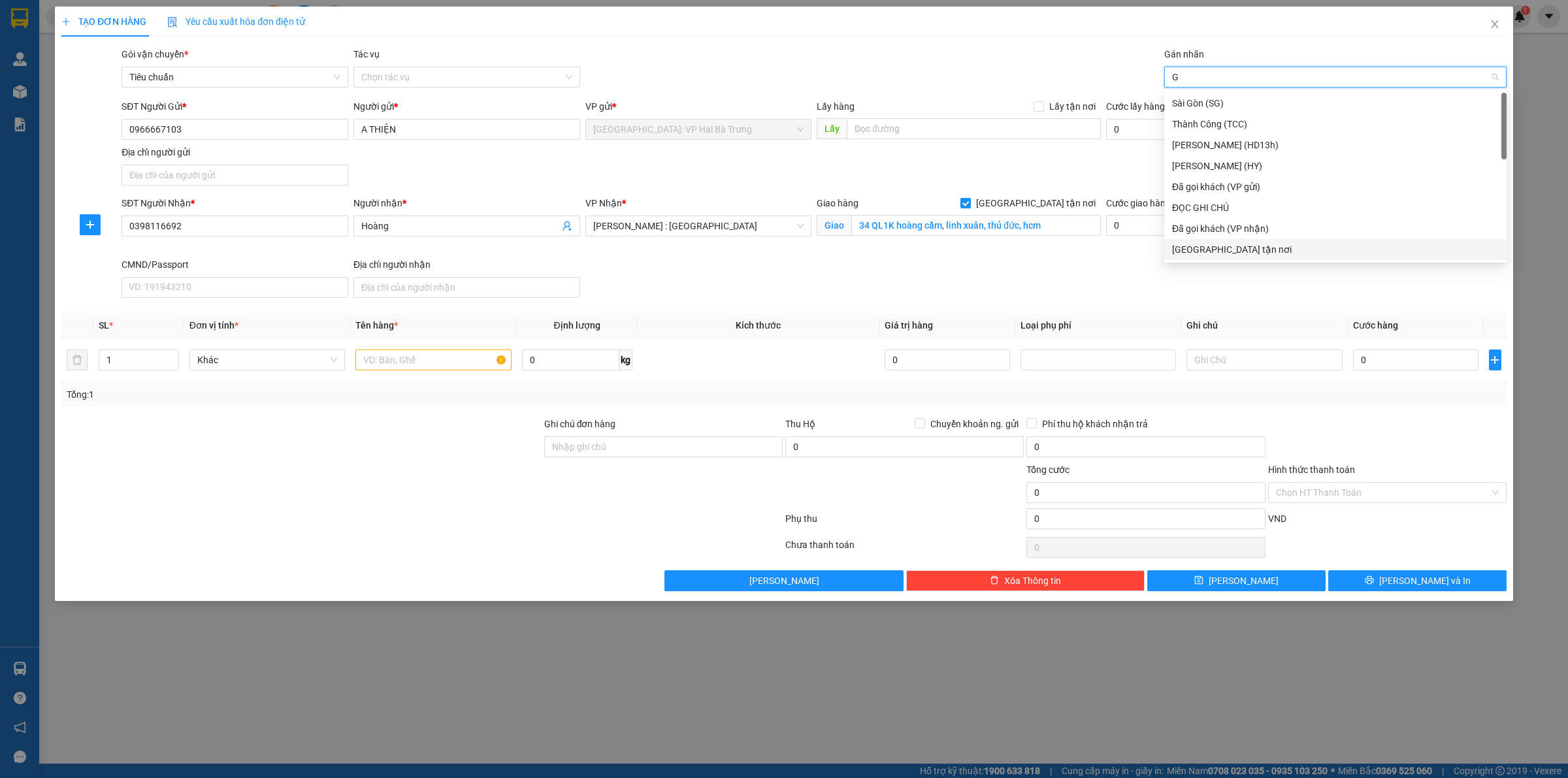
click at [1187, 253] on div "[GEOGRAPHIC_DATA] tận nơi" at bounding box center [1336, 249] width 327 height 15
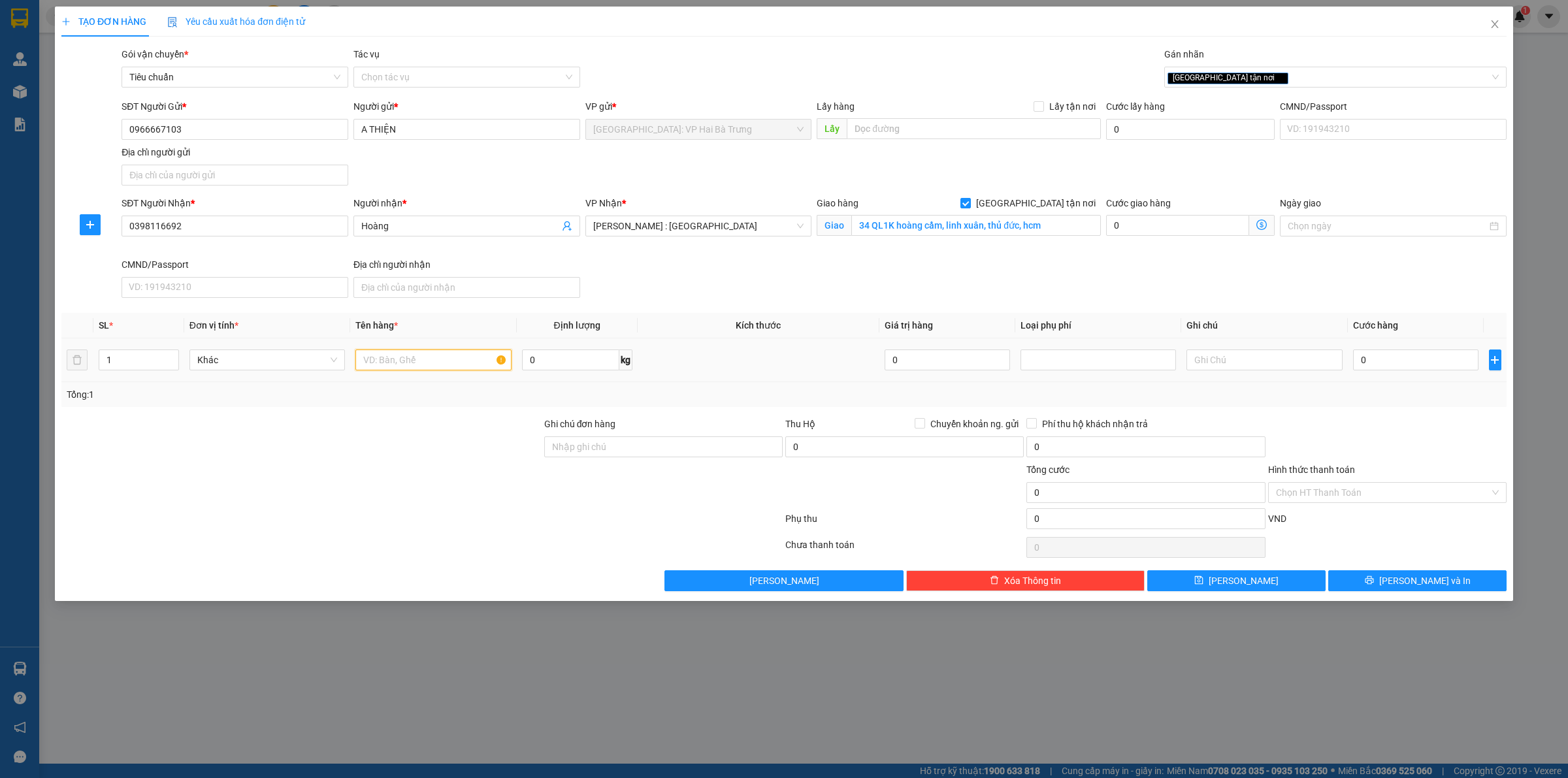
drag, startPoint x: 392, startPoint y: 371, endPoint x: 399, endPoint y: 358, distance: 14.8
click at [392, 370] on input "text" at bounding box center [433, 360] width 155 height 21
click at [1398, 363] on input "0" at bounding box center [1416, 360] width 125 height 21
click at [1392, 592] on button "[PERSON_NAME] và In" at bounding box center [1417, 581] width 178 height 21
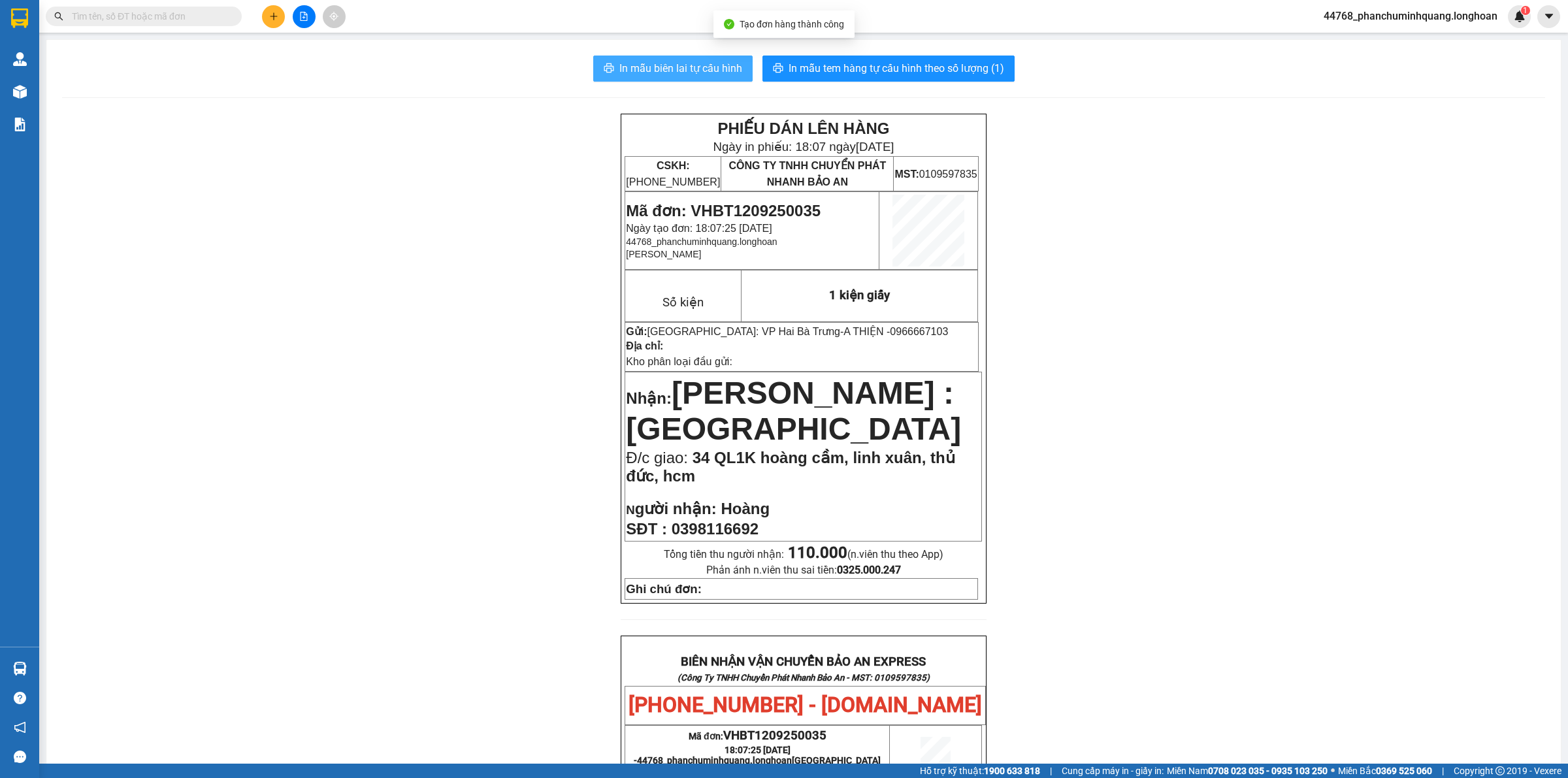
click at [659, 65] on span "In mẫu biên lai tự cấu hình" at bounding box center [680, 68] width 123 height 16
click at [949, 67] on span "In mẫu tem hàng tự cấu hình theo số lượng (1)" at bounding box center [896, 68] width 216 height 16
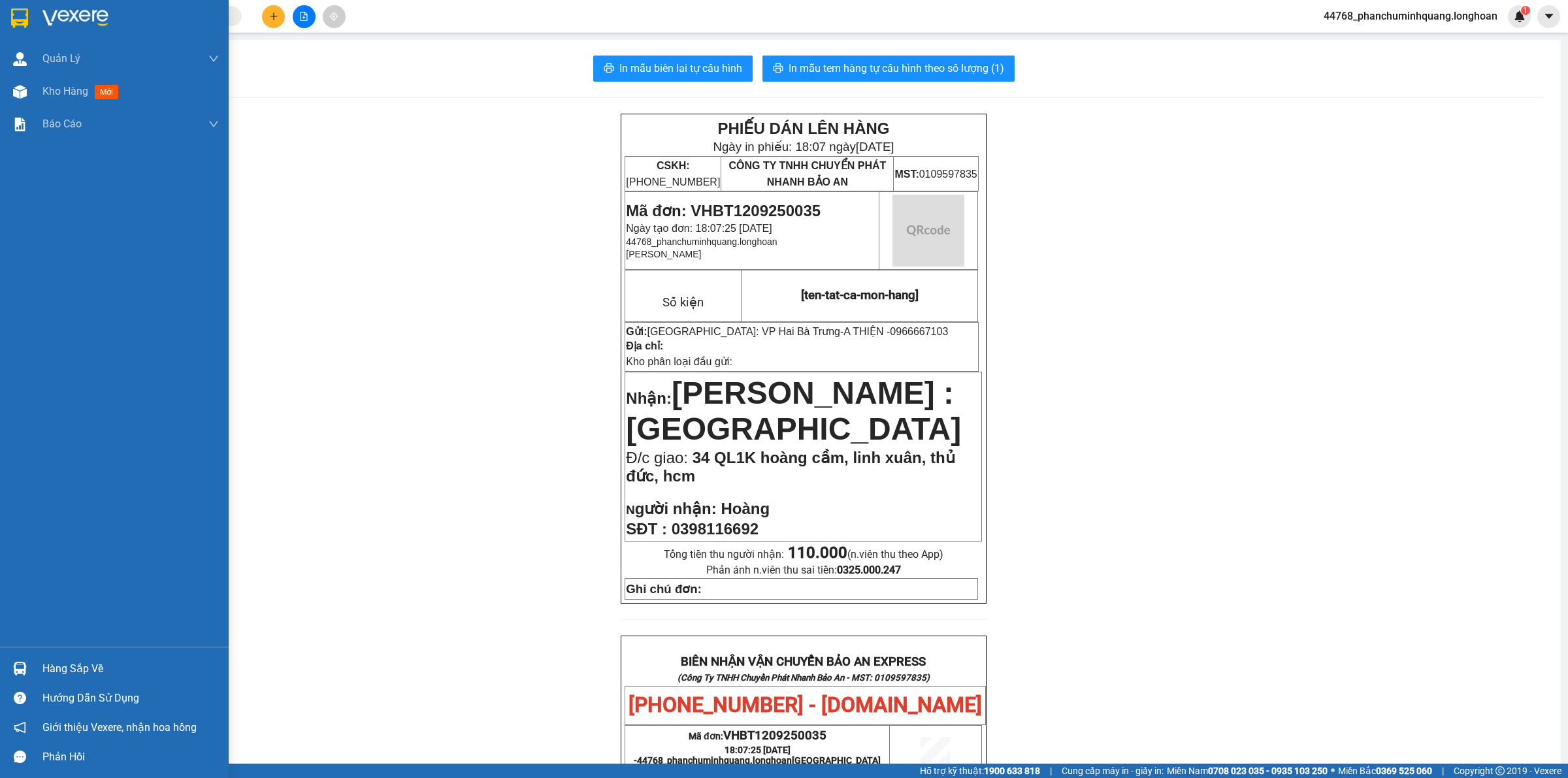
click at [19, 1] on div at bounding box center [114, 21] width 229 height 42
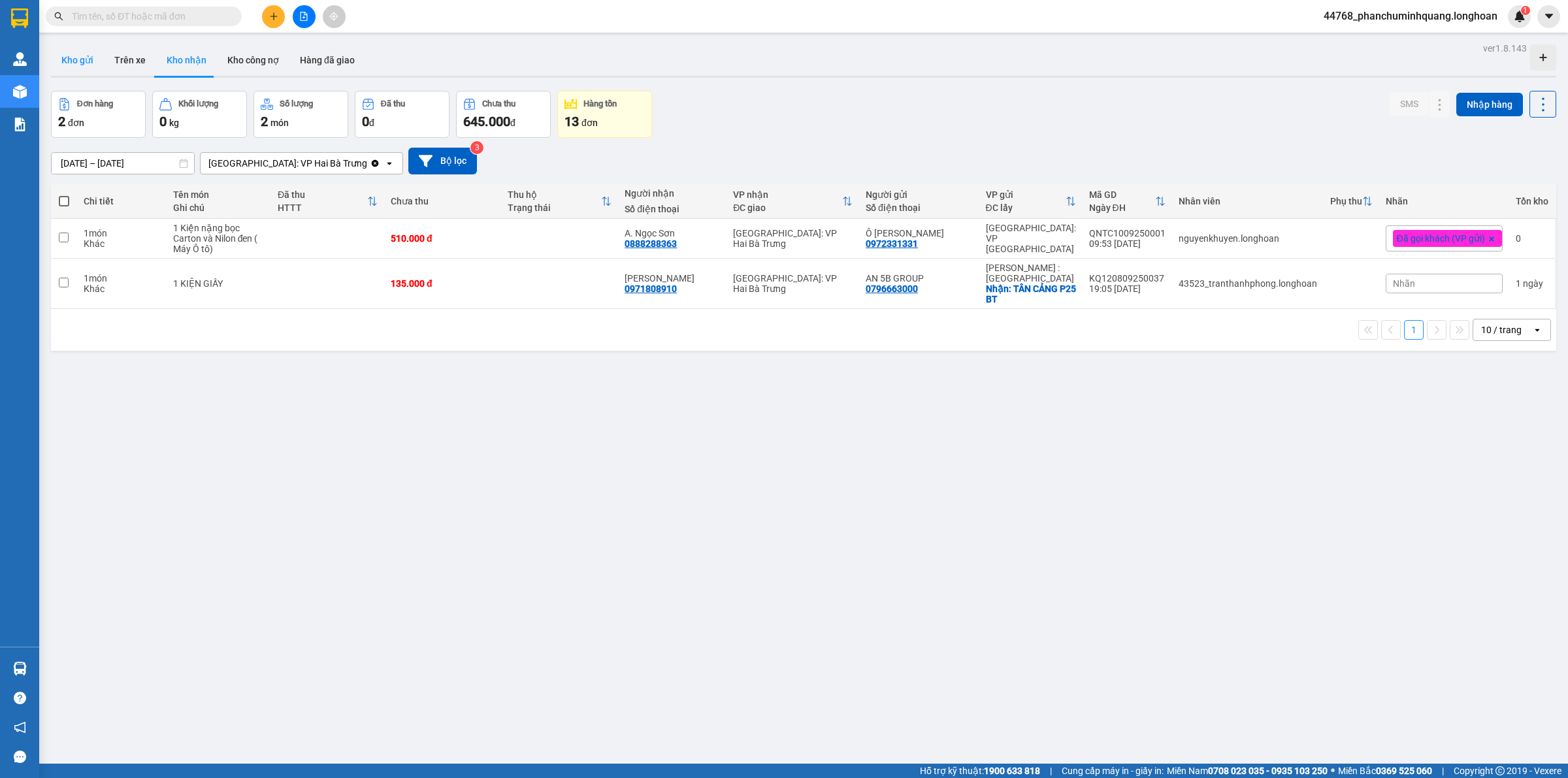
click at [70, 66] on button "Kho gửi" at bounding box center [77, 60] width 53 height 31
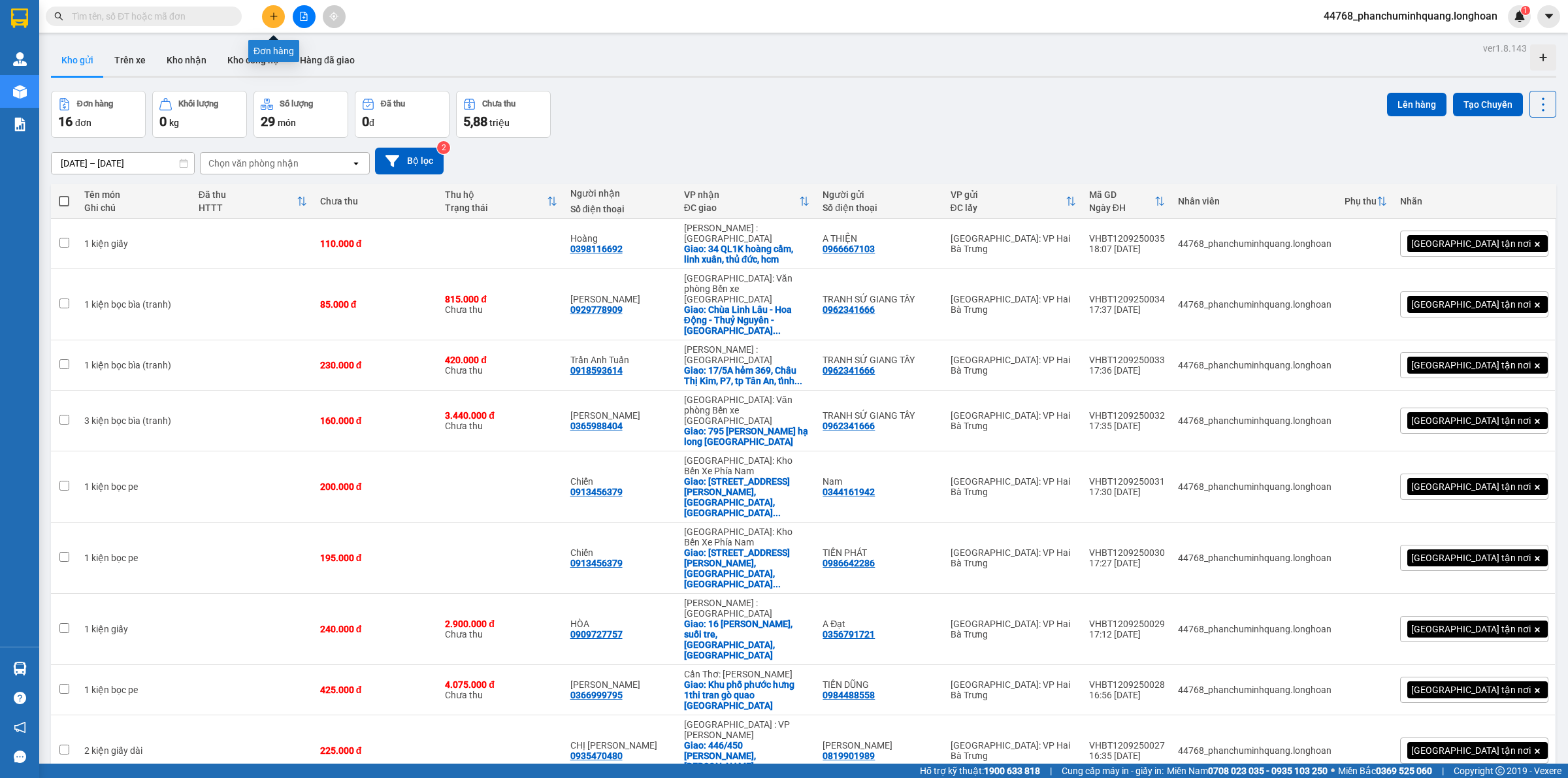
click at [268, 16] on button at bounding box center [273, 17] width 23 height 23
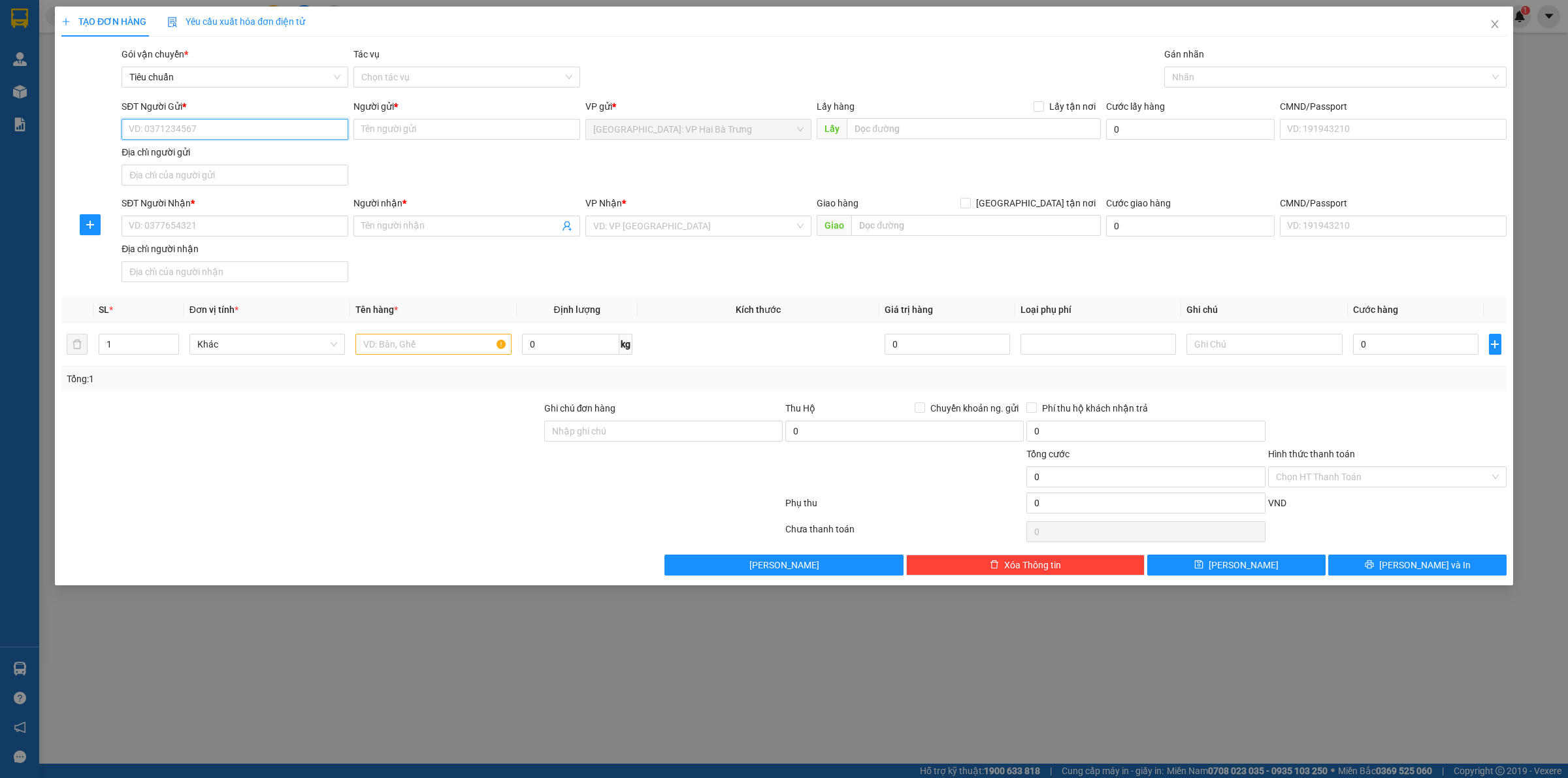
click at [321, 125] on input "SĐT Người Gửi *" at bounding box center [235, 129] width 227 height 21
click at [282, 226] on input "SĐT Người Nhận *" at bounding box center [235, 226] width 227 height 21
click at [378, 229] on input "Người nhận *" at bounding box center [460, 226] width 198 height 15
click at [960, 198] on input "[GEOGRAPHIC_DATA] tận nơi" at bounding box center [964, 203] width 9 height 9
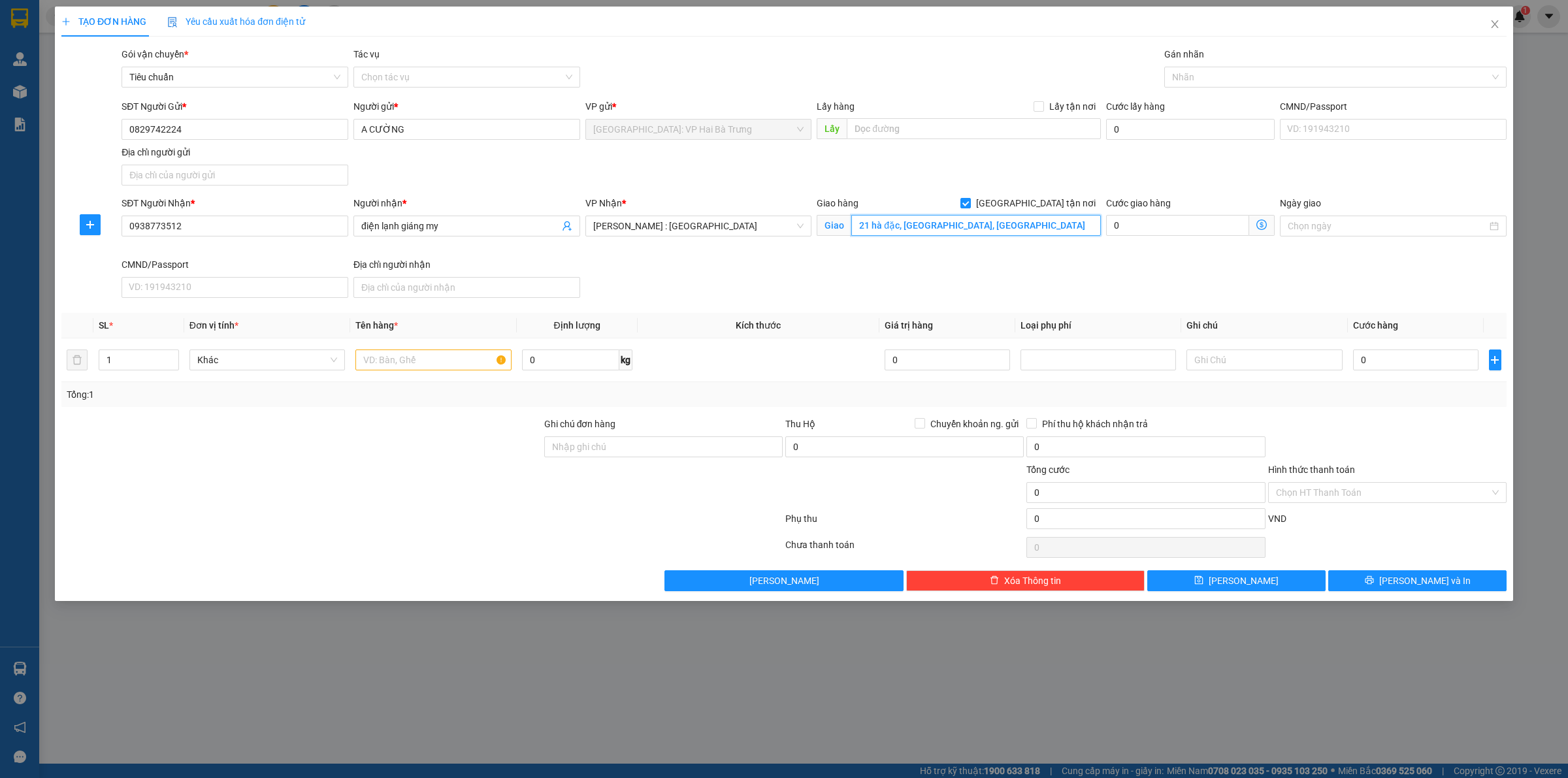
click at [1034, 229] on input "21 hà đặc, trung mỹ tây, quận 12" at bounding box center [976, 225] width 250 height 21
click at [1194, 82] on div at bounding box center [1329, 77] width 323 height 16
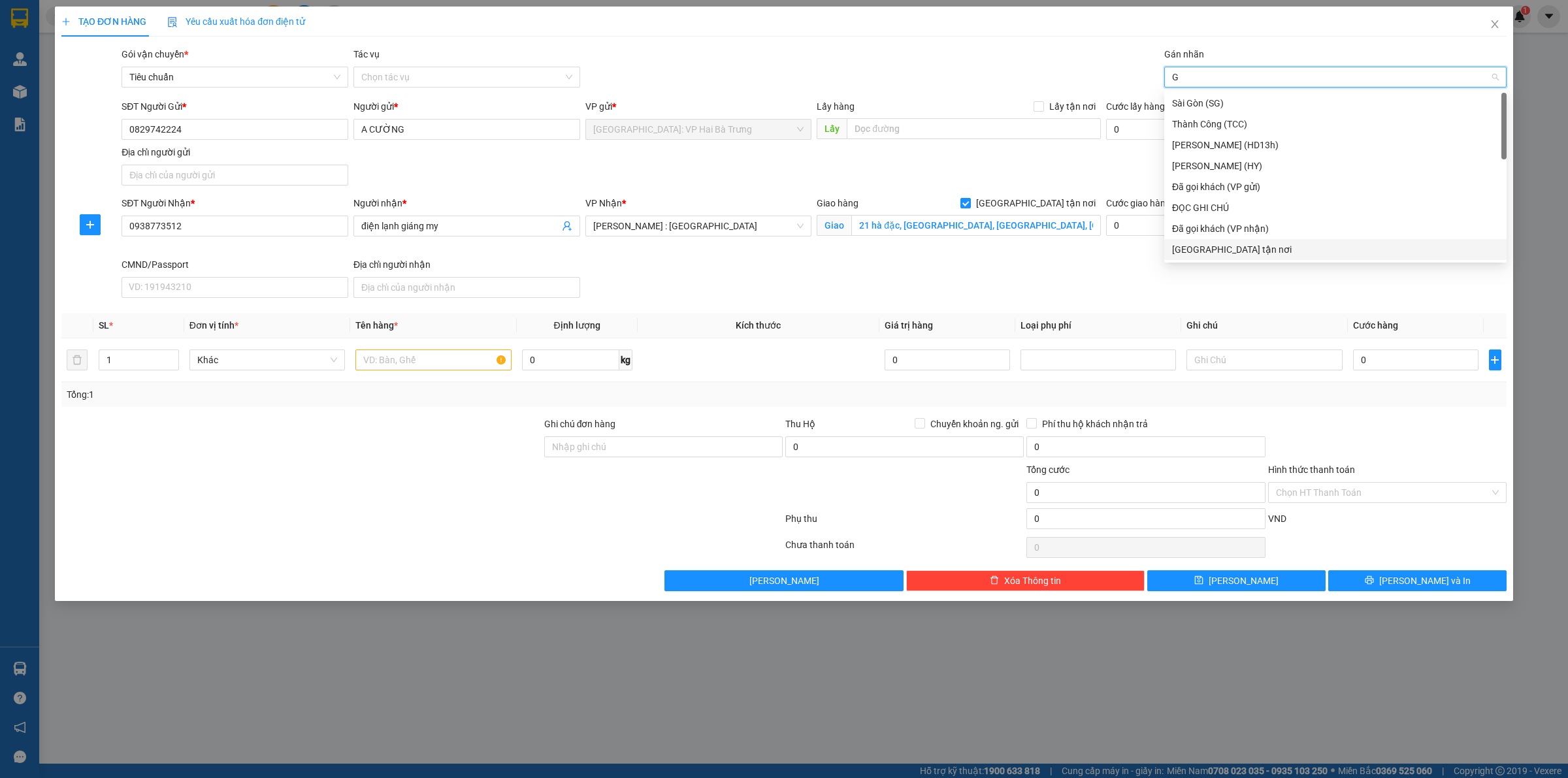
drag, startPoint x: 1197, startPoint y: 248, endPoint x: 1183, endPoint y: 234, distance: 19.8
click at [1186, 237] on div "Sài Gòn (SG) Thành Công (TCC) Huy Dương (HD13h) Hoàng Yến (HY) Đã gọi khách (VP…" at bounding box center [1335, 197] width 342 height 209
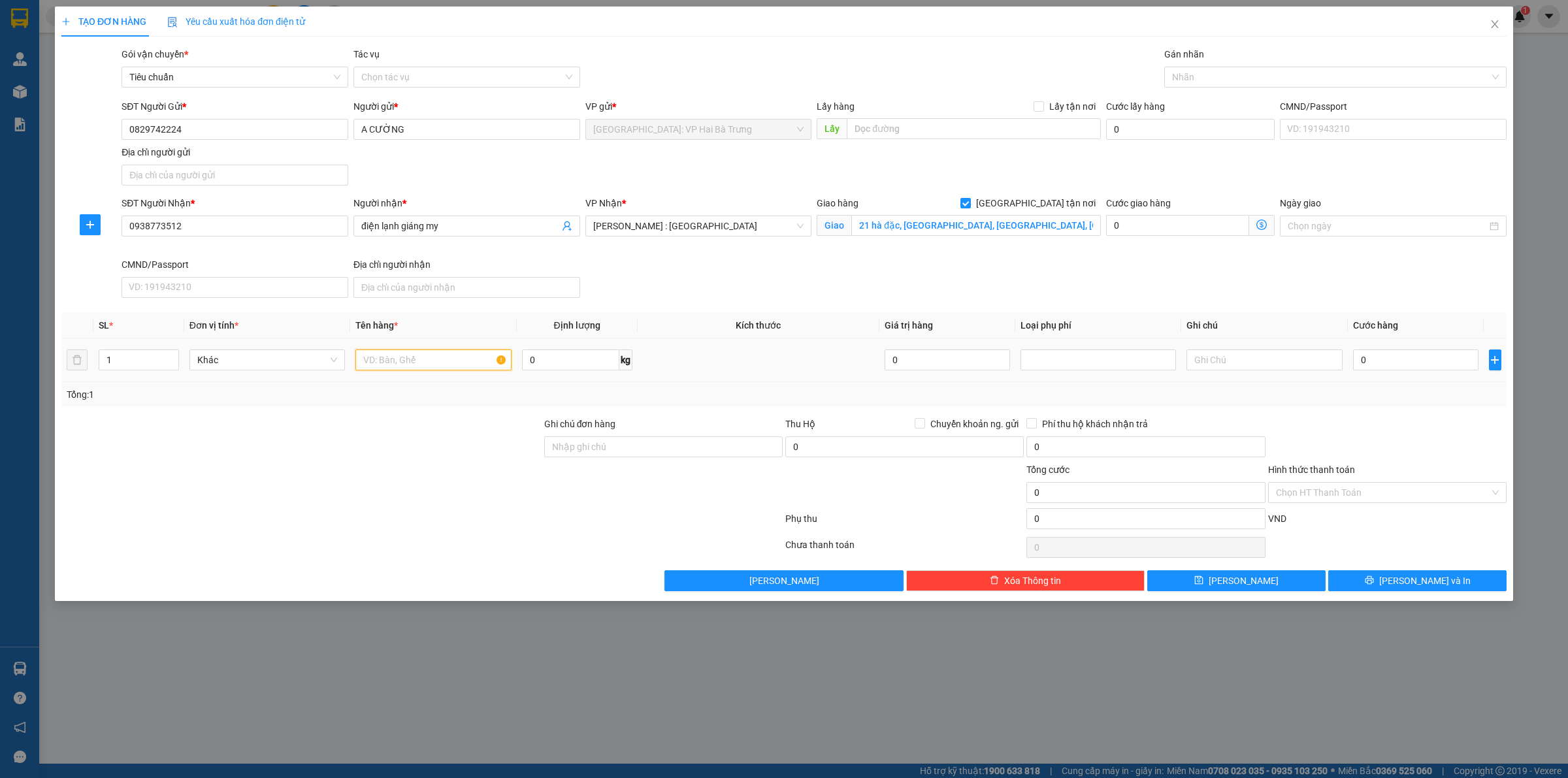
click at [413, 366] on input "text" at bounding box center [433, 360] width 155 height 21
click at [413, 363] on input "text" at bounding box center [433, 360] width 155 height 21
click at [1252, 82] on div at bounding box center [1329, 77] width 323 height 16
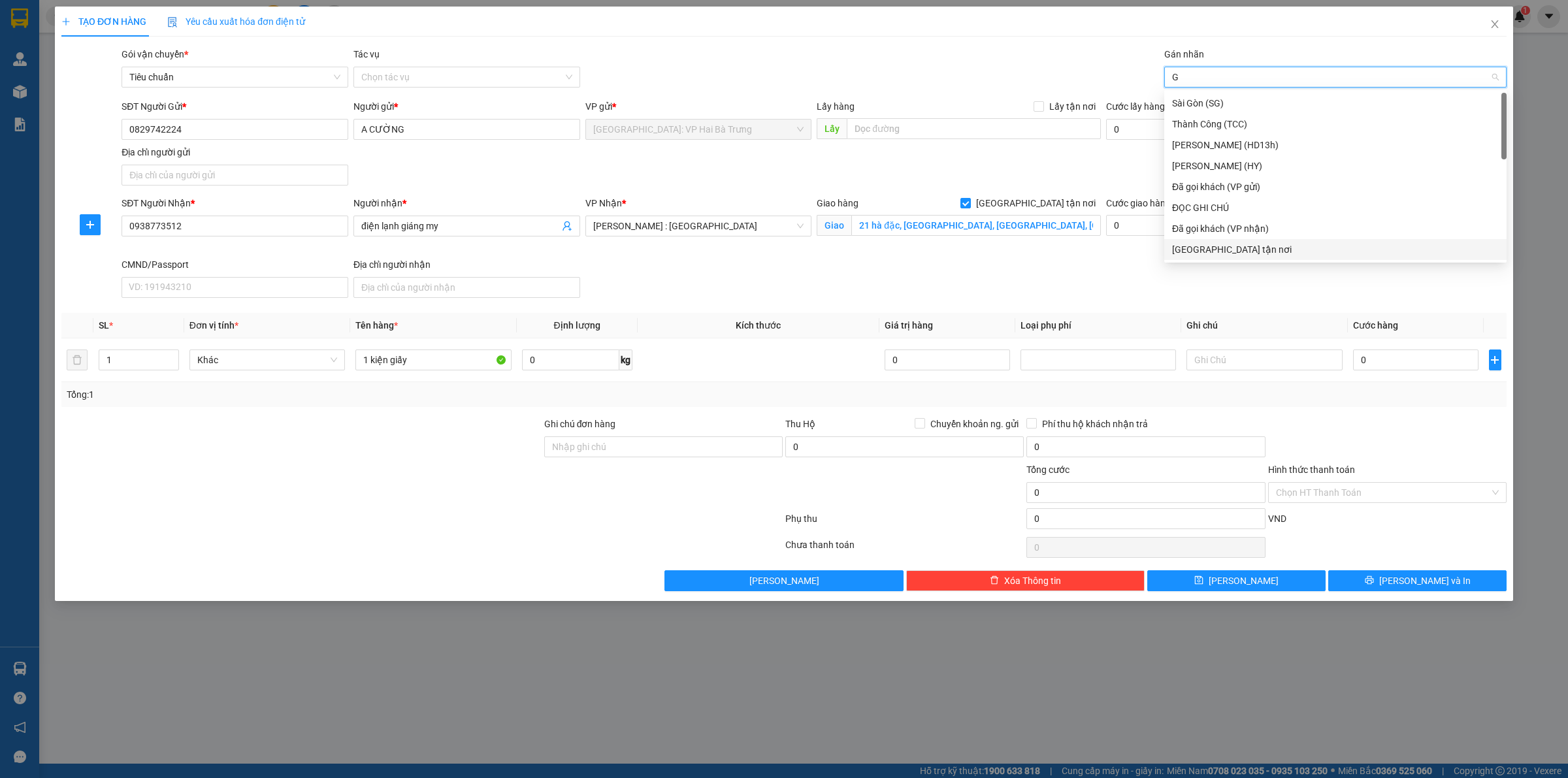
click at [1253, 247] on div "[GEOGRAPHIC_DATA] tận nơi" at bounding box center [1336, 249] width 327 height 15
drag, startPoint x: 975, startPoint y: 283, endPoint x: 1007, endPoint y: 271, distance: 34.2
click at [975, 283] on div "SĐT Người Nhận * 0938773512 Người nhận * điện lạnh giáng my VP Nhận * Hồ Chí Mi…" at bounding box center [814, 250] width 1390 height 107
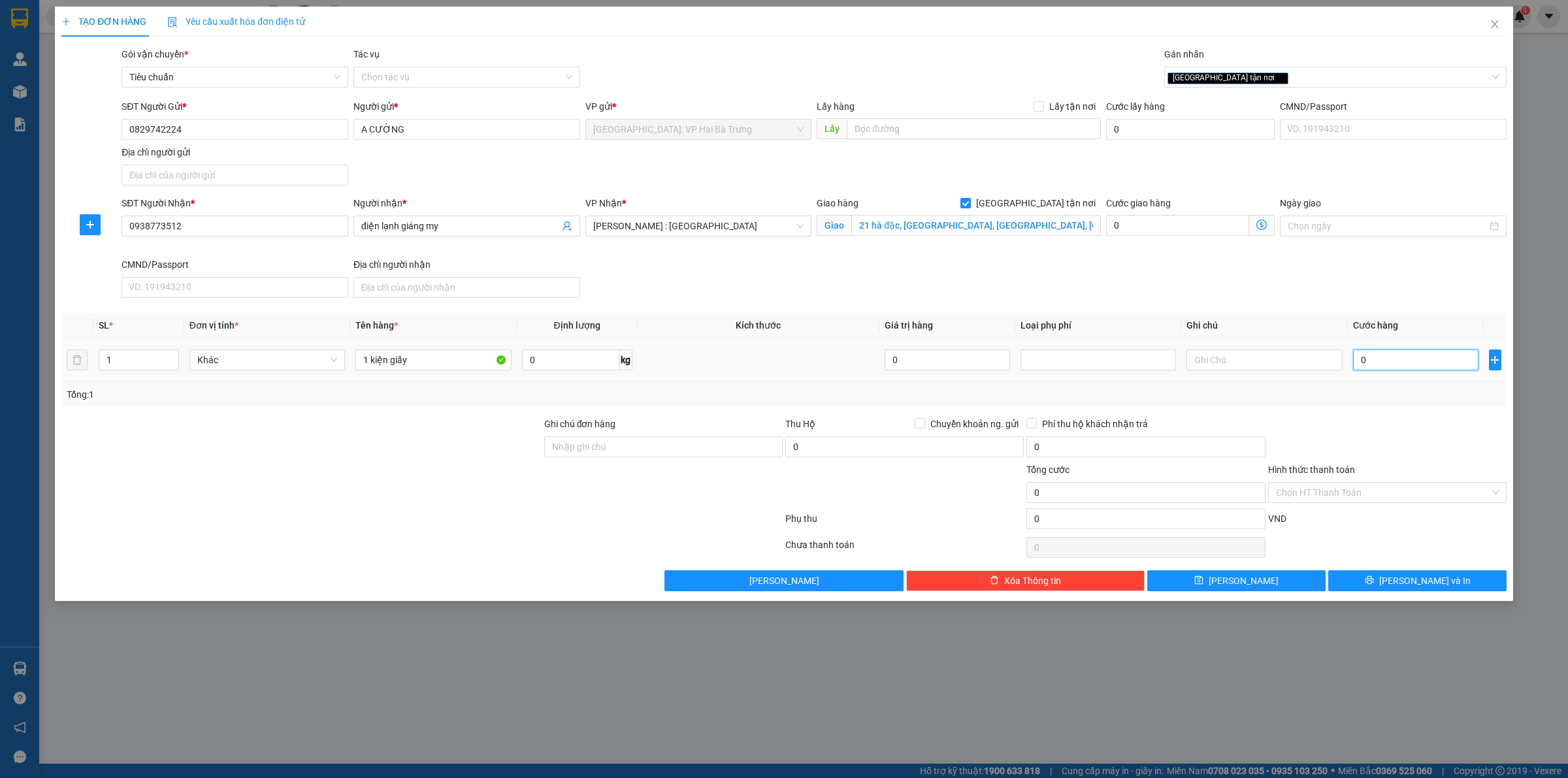
click at [1370, 355] on input "0" at bounding box center [1416, 360] width 125 height 21
click at [1351, 576] on button "[PERSON_NAME] và In" at bounding box center [1417, 581] width 178 height 21
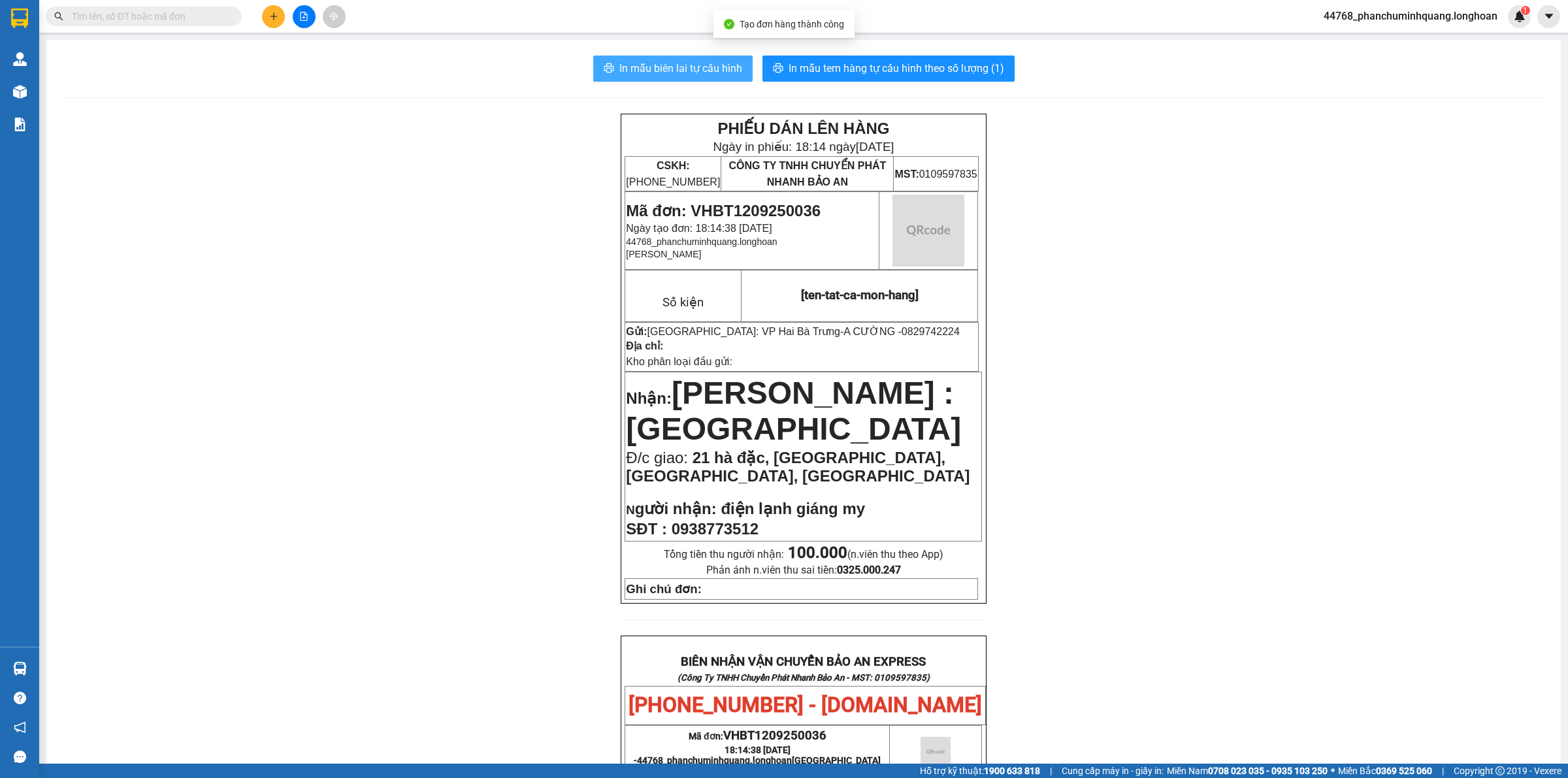
drag, startPoint x: 684, startPoint y: 70, endPoint x: 669, endPoint y: 72, distance: 15.1
click at [683, 70] on span "In mẫu biên lai tự cấu hình" at bounding box center [680, 68] width 123 height 16
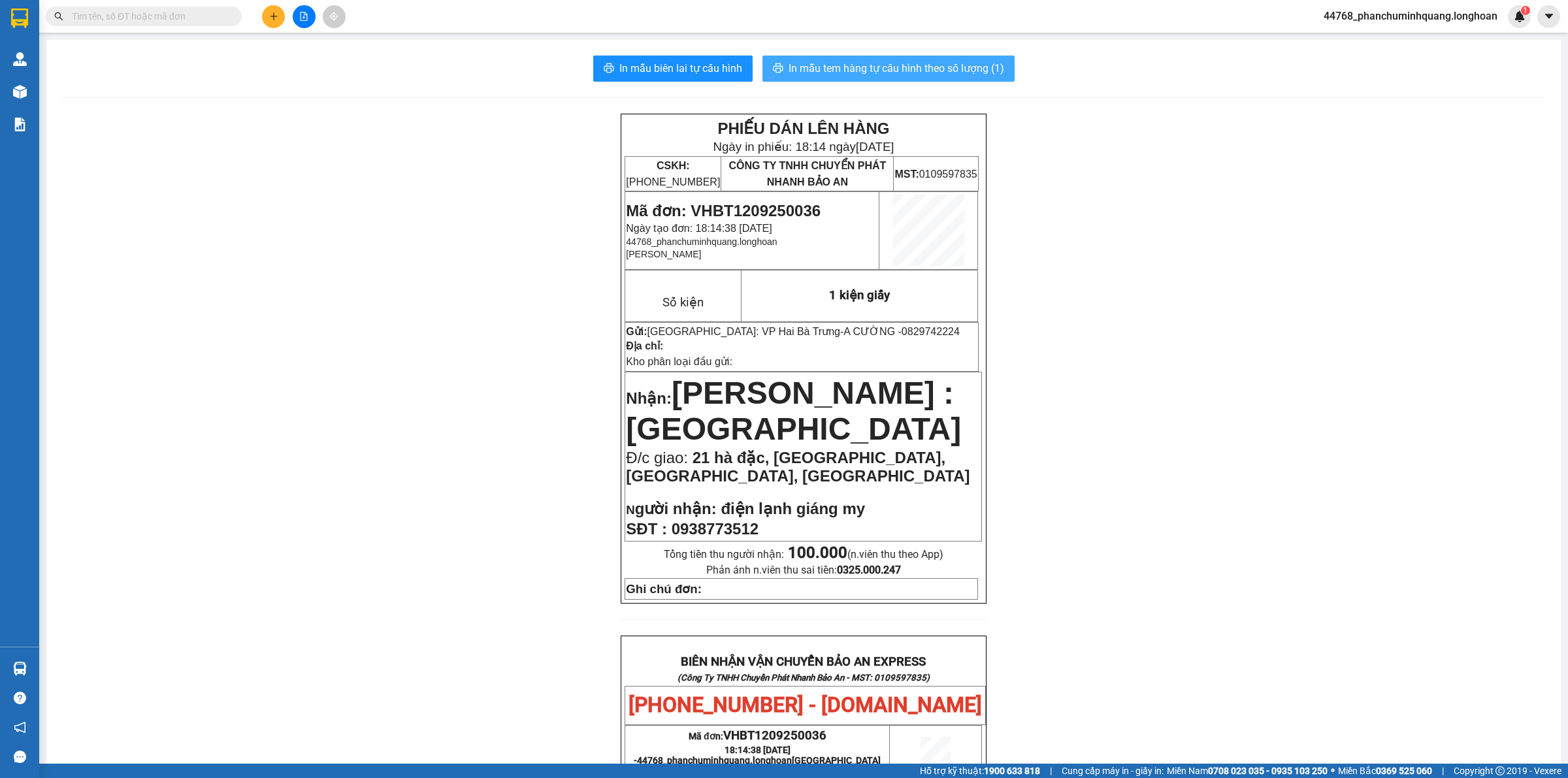
click at [863, 63] on span "In mẫu tem hàng tự cấu hình theo số lượng (1)" at bounding box center [896, 68] width 216 height 16
click at [1164, 520] on div "PHIẾU DÁN LÊN HÀNG Ngày in phiếu: 18:14 ngày 12-09-2025 CSKH: 1900.06.88.33 CÔN…" at bounding box center [803, 710] width 1483 height 1195
click at [268, 12] on button at bounding box center [273, 17] width 23 height 23
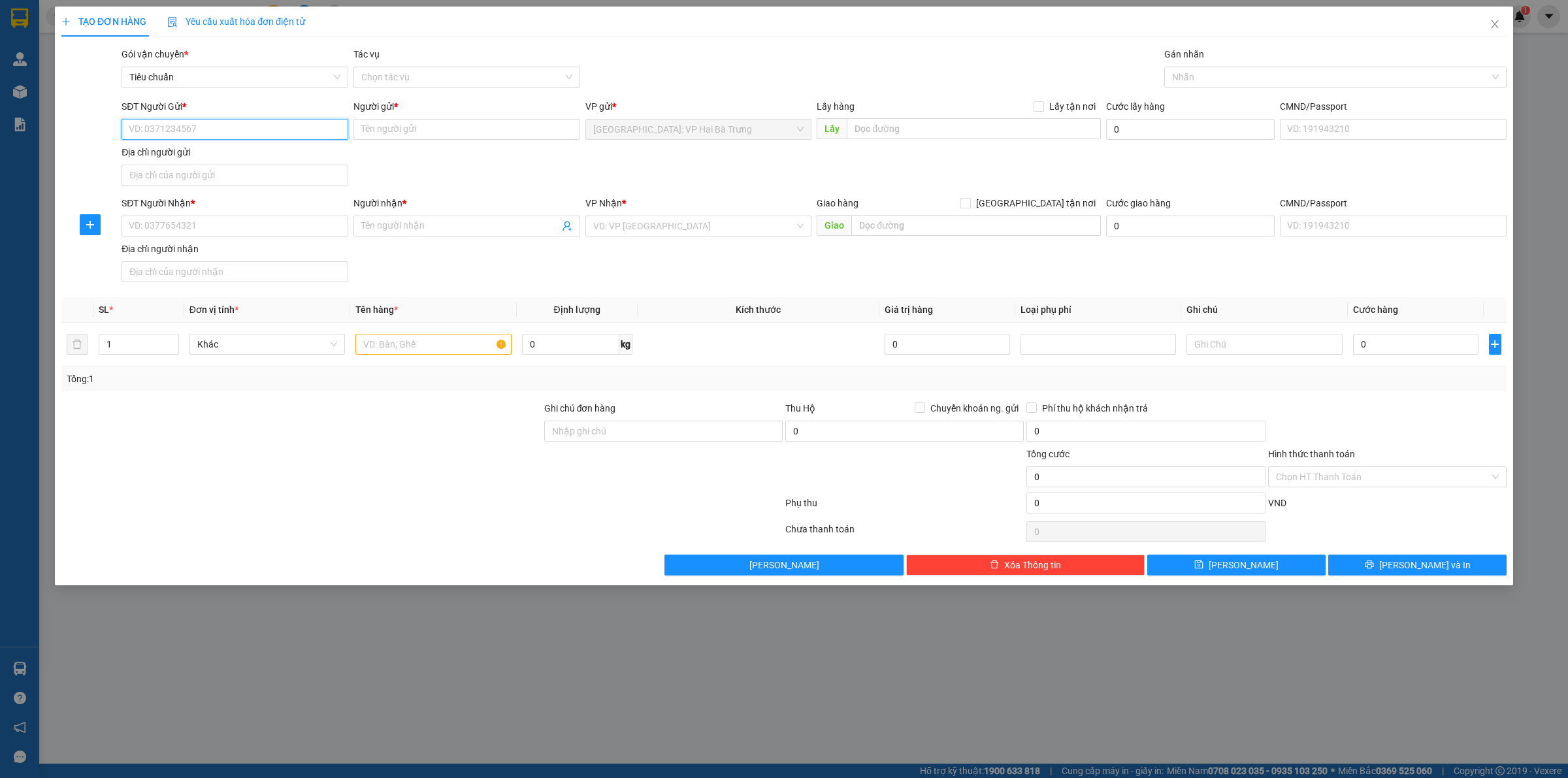
click at [262, 132] on input "SĐT Người Gửi *" at bounding box center [235, 129] width 227 height 21
click at [262, 155] on div "0974287236 - Anh Quân" at bounding box center [234, 156] width 211 height 15
drag, startPoint x: 276, startPoint y: 237, endPoint x: 348, endPoint y: 245, distance: 72.4
click at [276, 237] on div "SĐT Người Nhận * VD: 0377654321" at bounding box center [235, 219] width 227 height 46
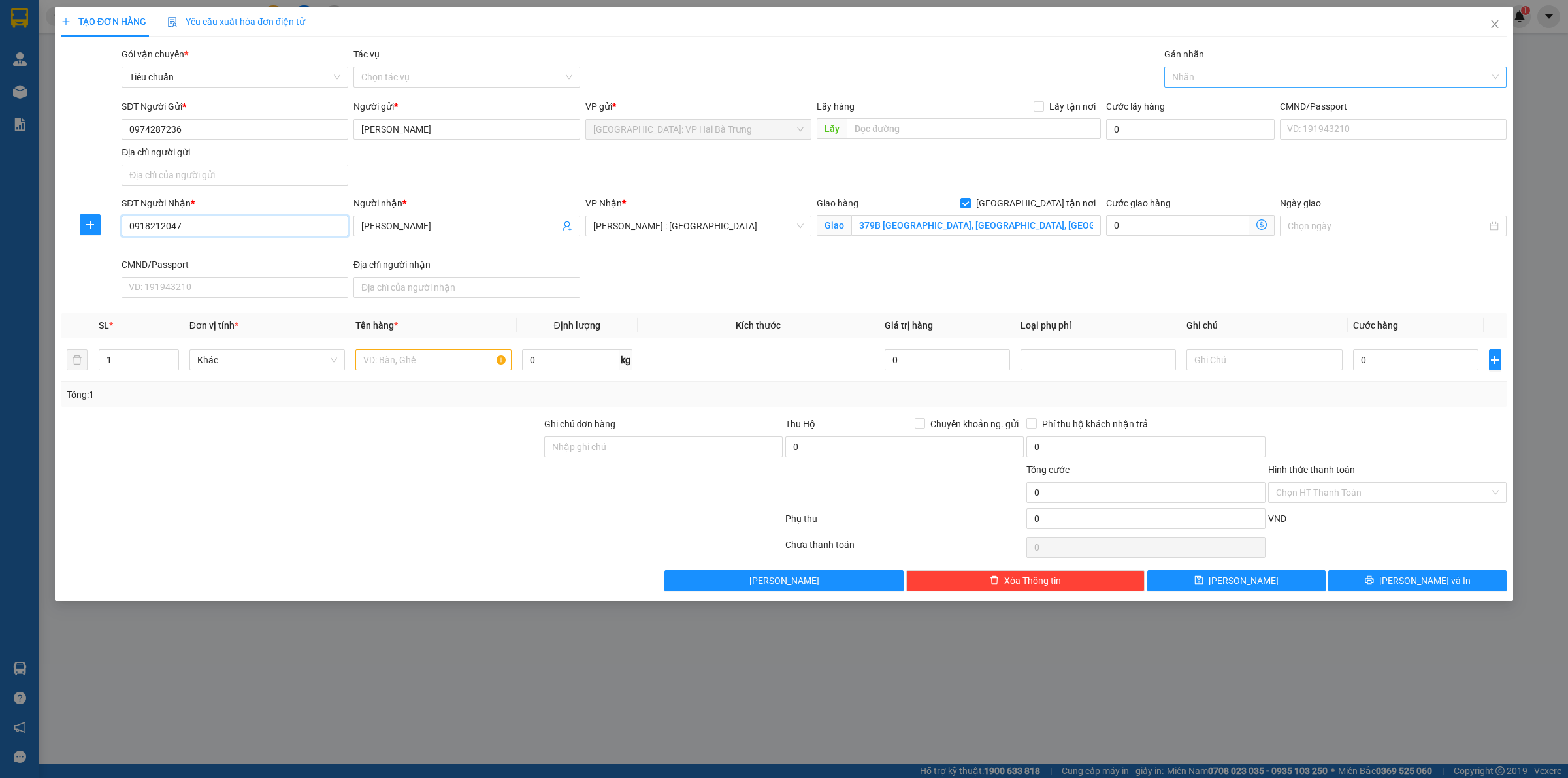
click at [1210, 79] on div at bounding box center [1329, 77] width 323 height 16
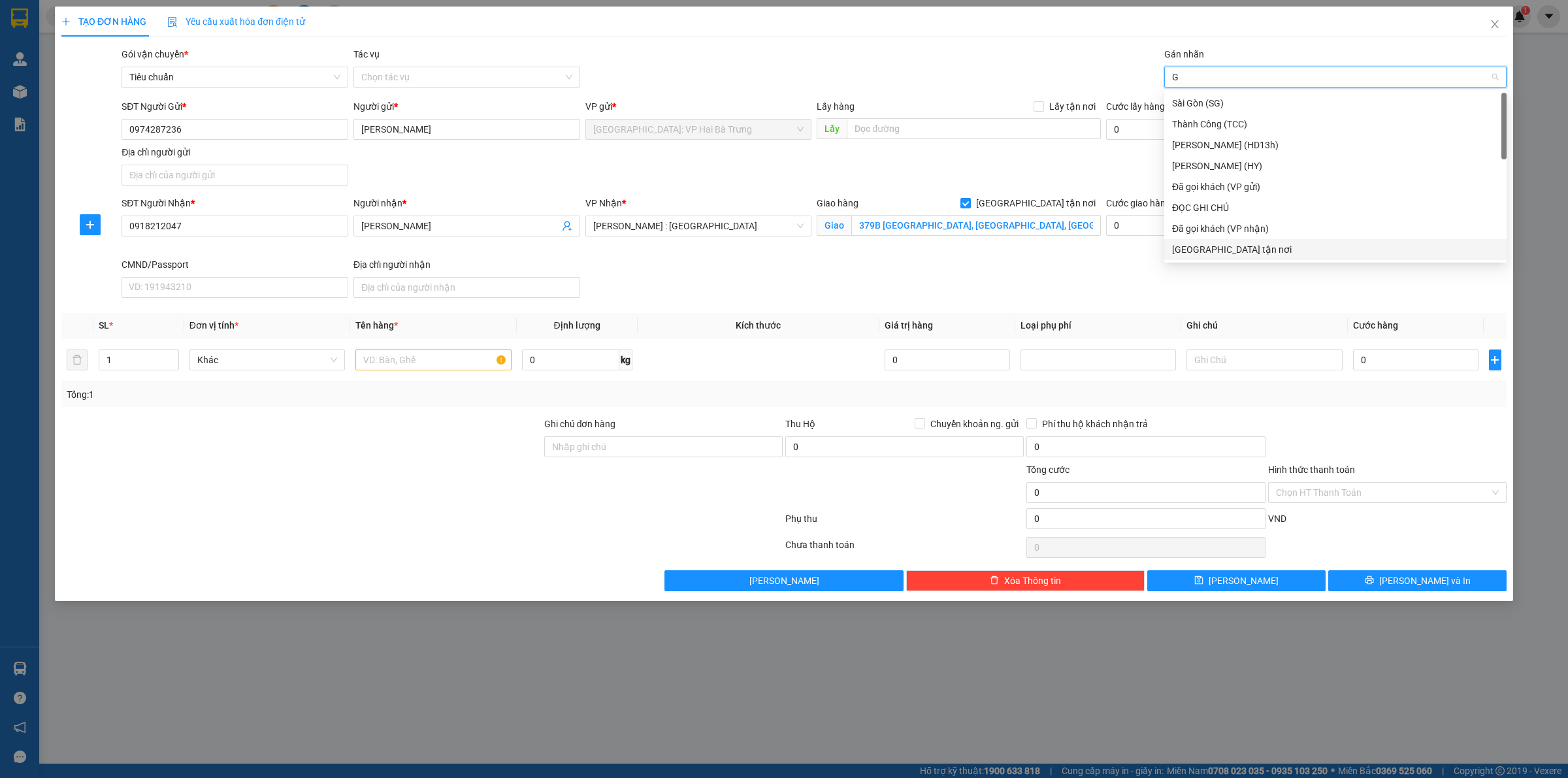
click at [1215, 253] on div "[GEOGRAPHIC_DATA] tận nơi" at bounding box center [1336, 249] width 327 height 15
click at [430, 370] on input "text" at bounding box center [433, 360] width 155 height 21
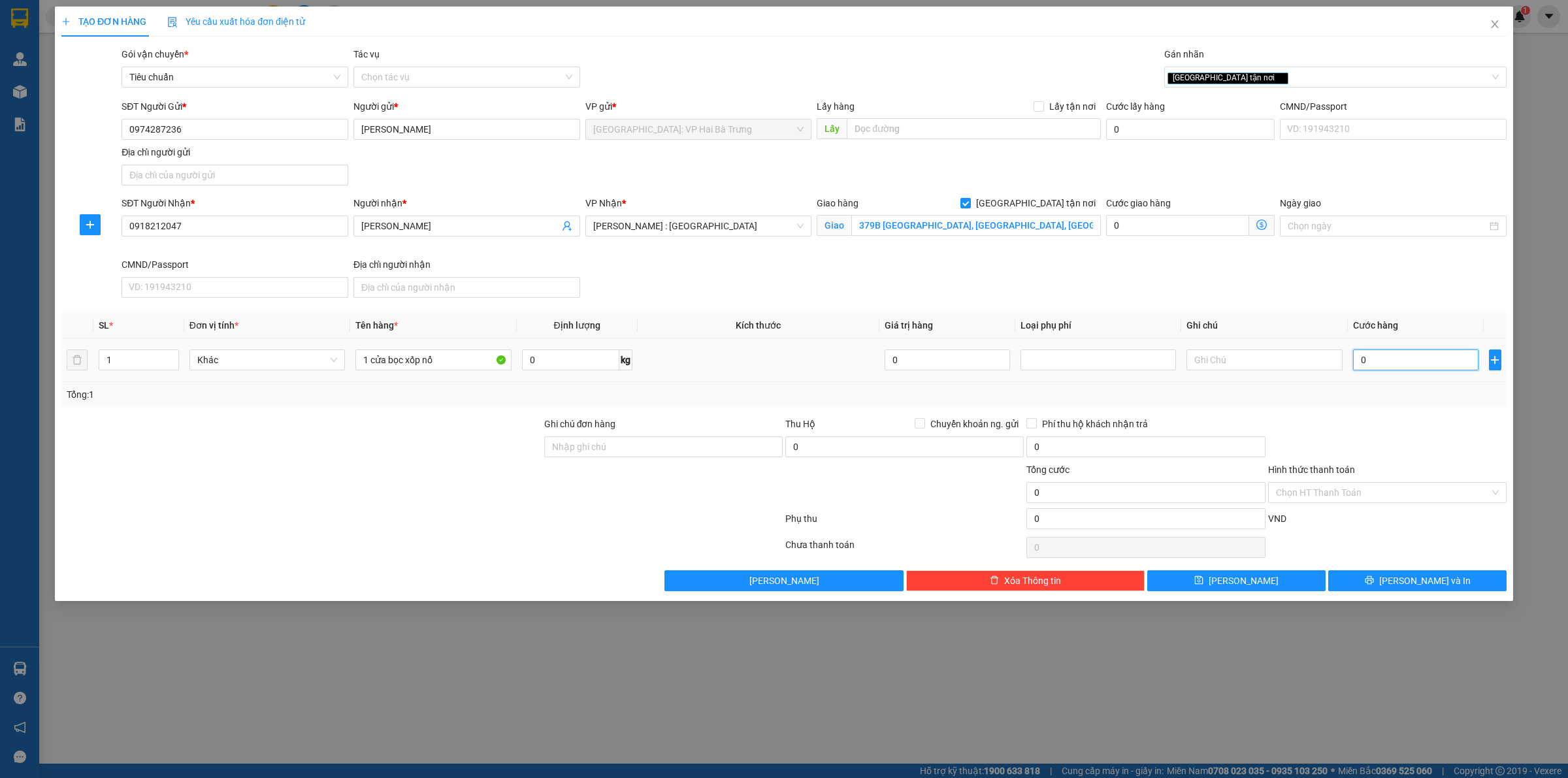
click at [1415, 358] on input "0" at bounding box center [1416, 360] width 125 height 21
click at [1454, 587] on button "[PERSON_NAME] và In" at bounding box center [1417, 581] width 178 height 21
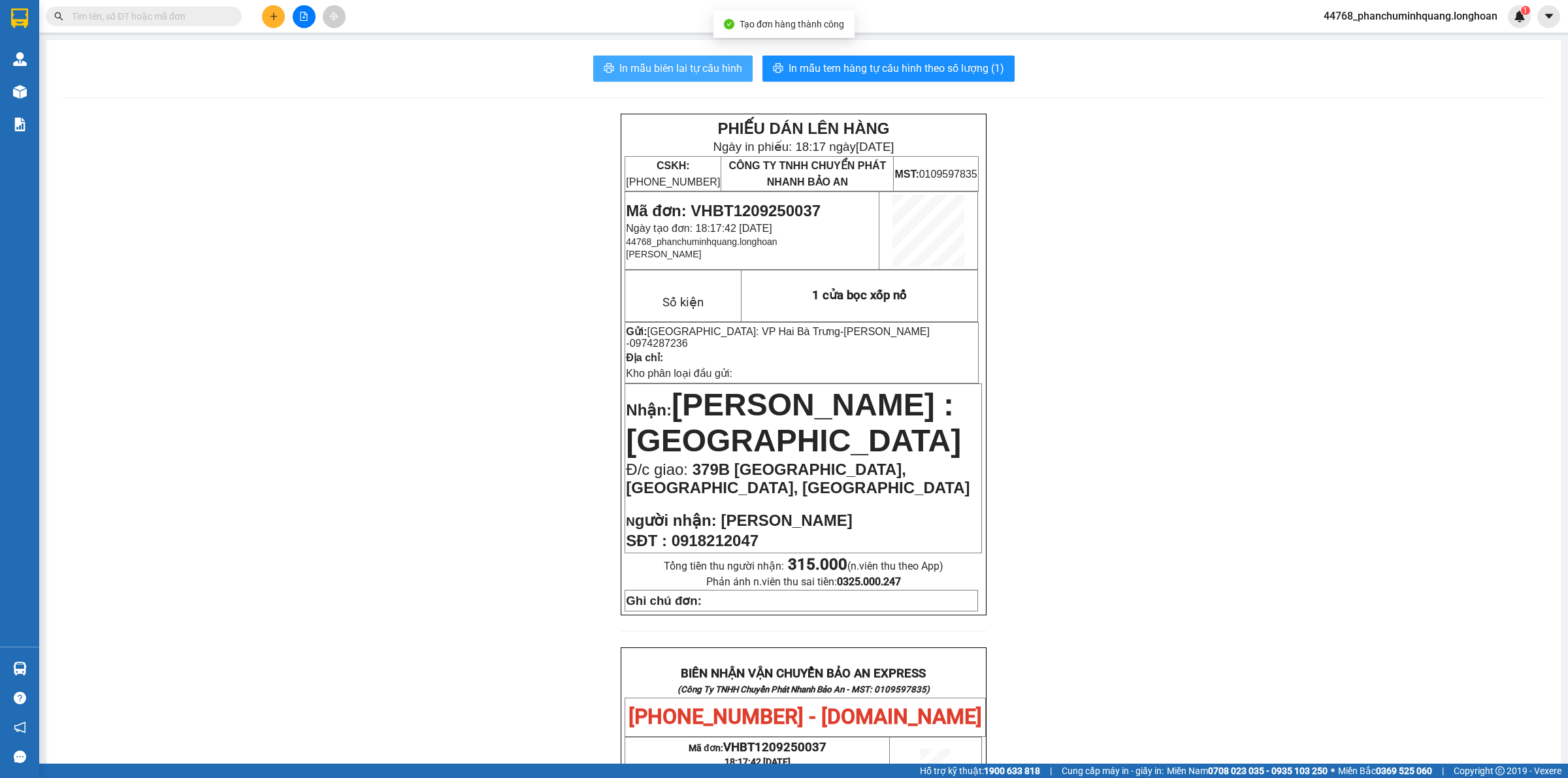
click at [671, 72] on span "In mẫu biên lai tự cấu hình" at bounding box center [680, 68] width 123 height 16
click at [948, 65] on span "In mẫu tem hàng tự cấu hình theo số lượng (1)" at bounding box center [896, 68] width 216 height 16
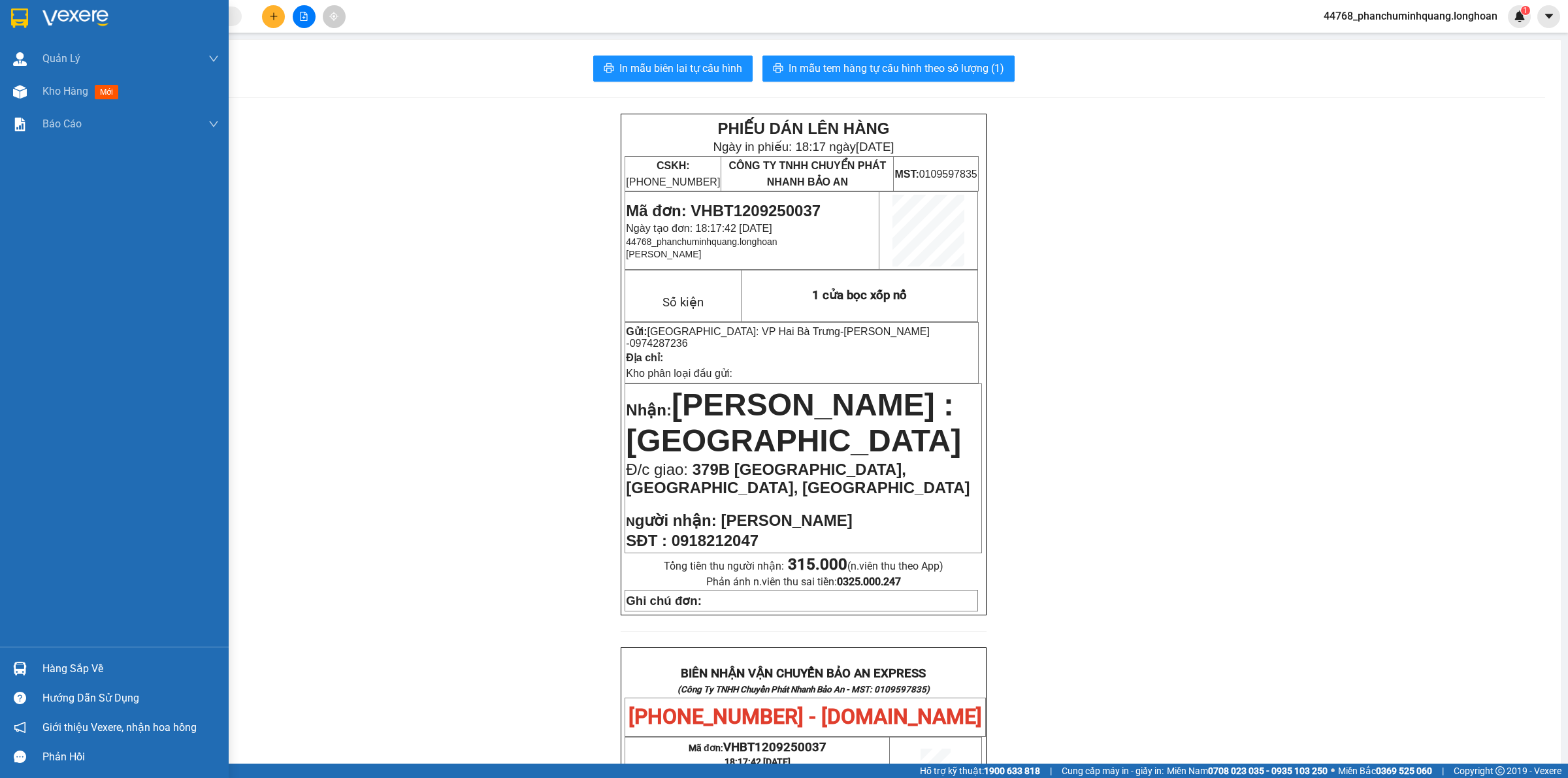
click at [1, 11] on div at bounding box center [114, 21] width 229 height 42
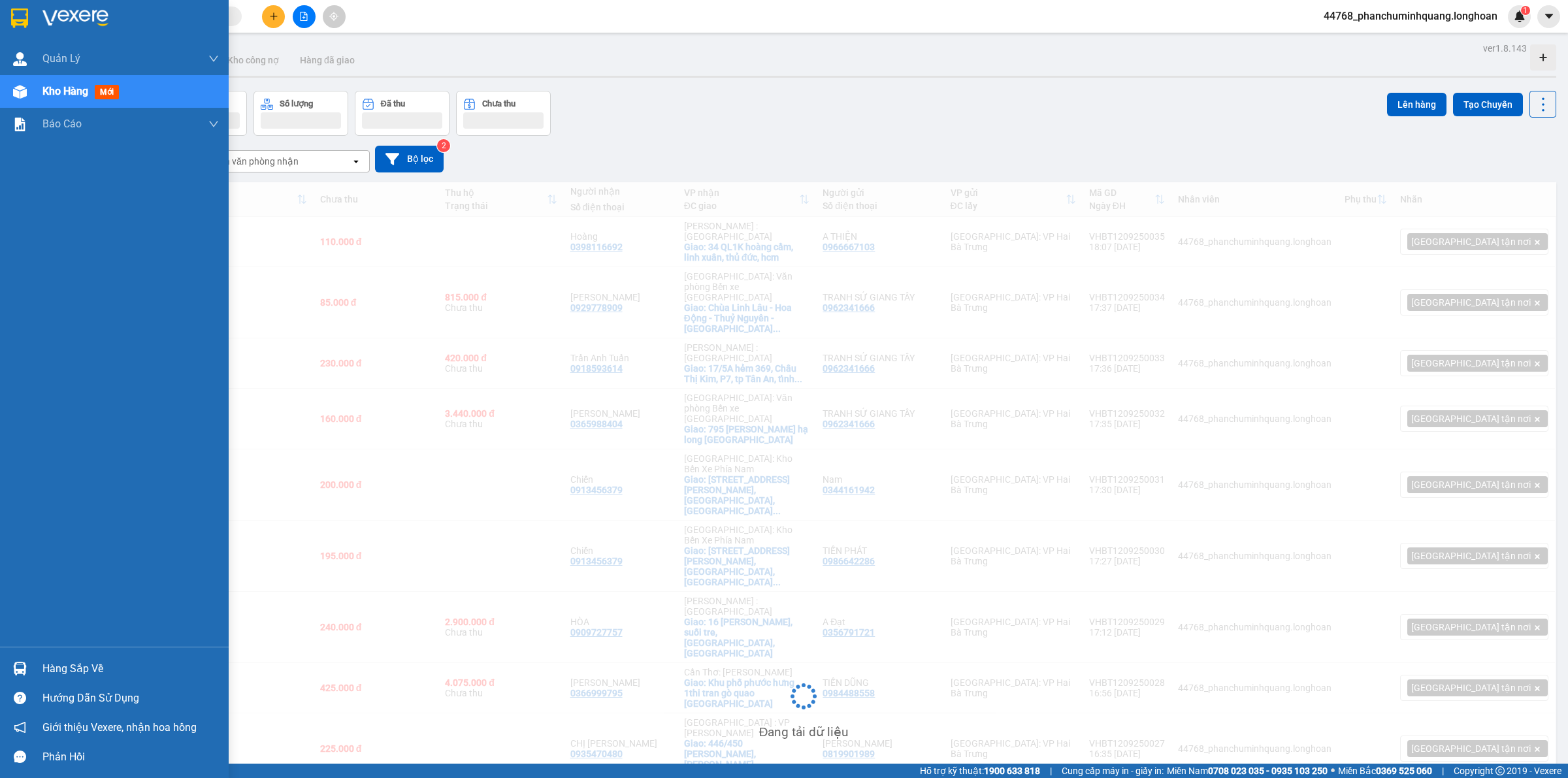
click at [22, 8] on img at bounding box center [19, 18] width 17 height 19
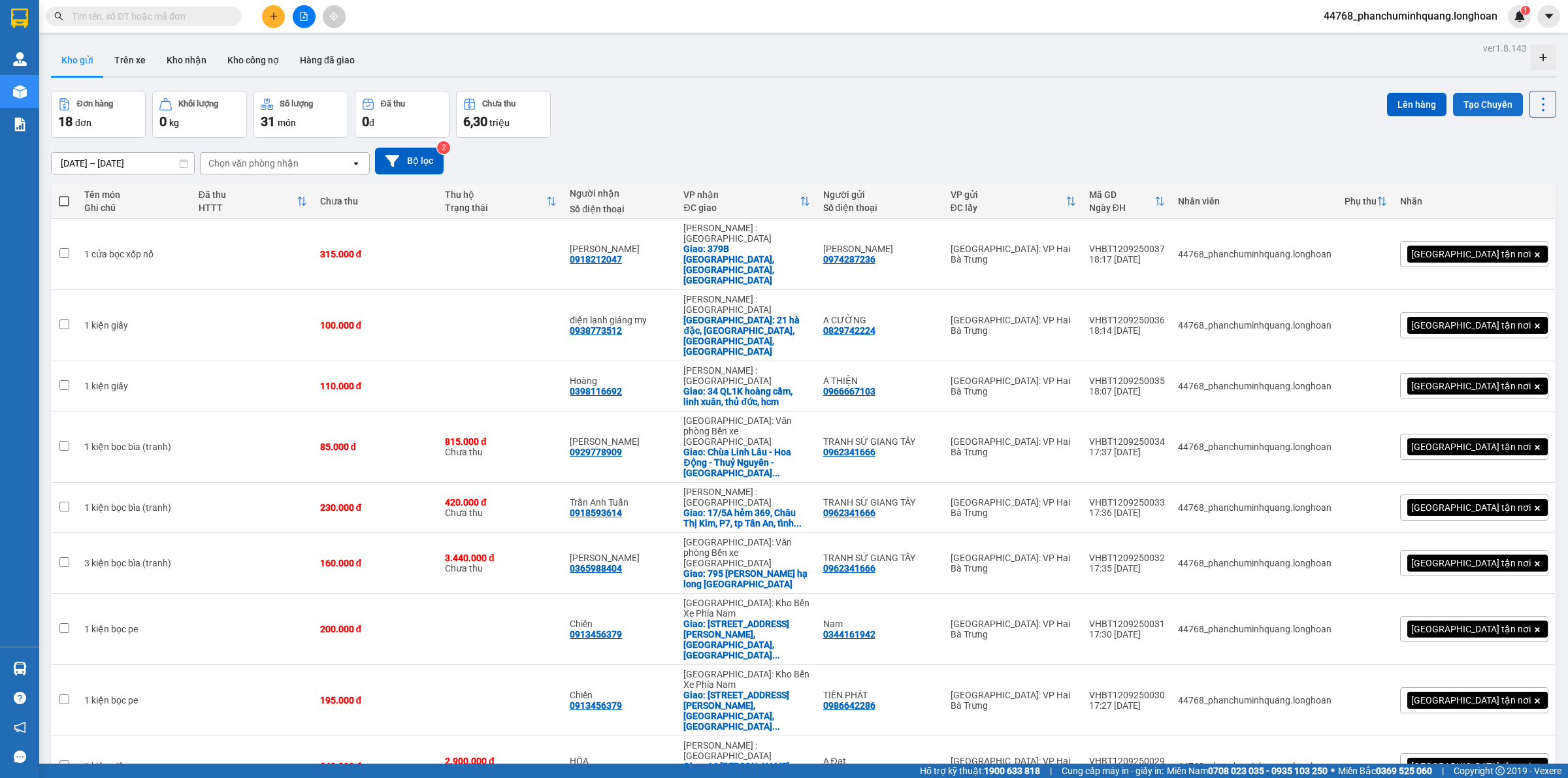
click at [1483, 109] on button "Tạo Chuyến" at bounding box center [1487, 104] width 70 height 24
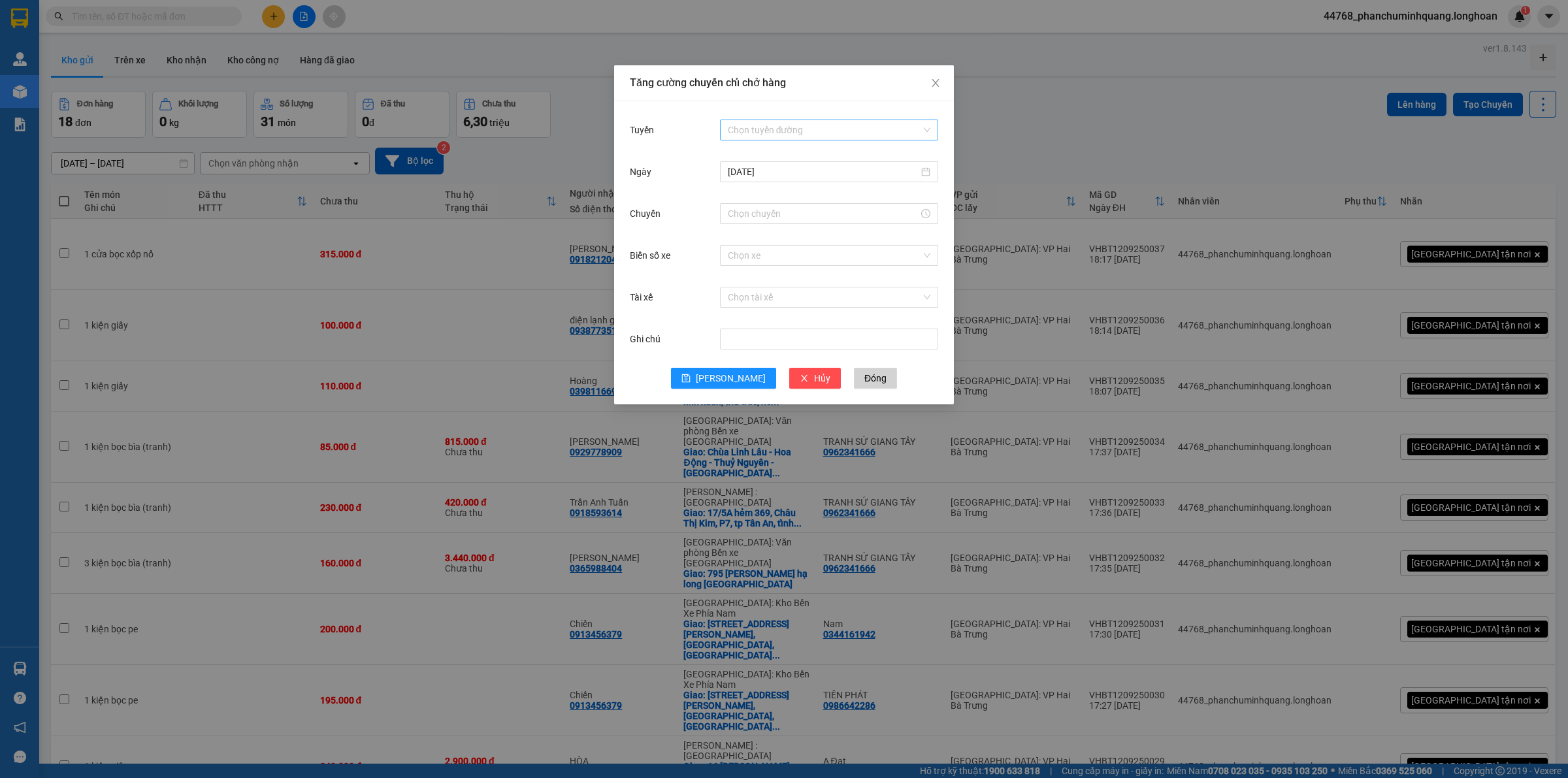
click at [768, 132] on input "Tuyến" at bounding box center [824, 130] width 193 height 19
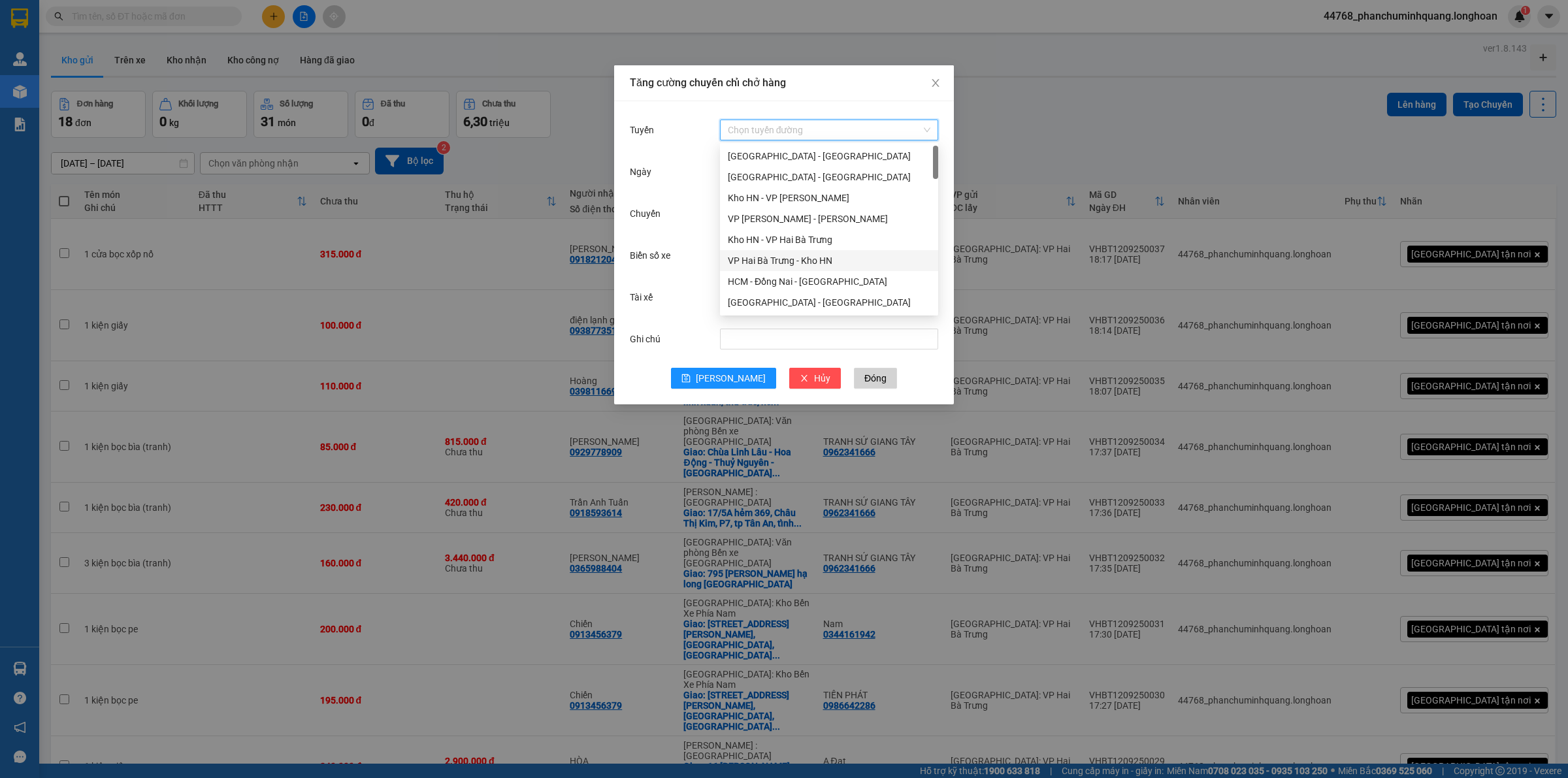
click at [749, 263] on div "VP Hai Bà Trưng - Kho HN" at bounding box center [829, 260] width 202 height 15
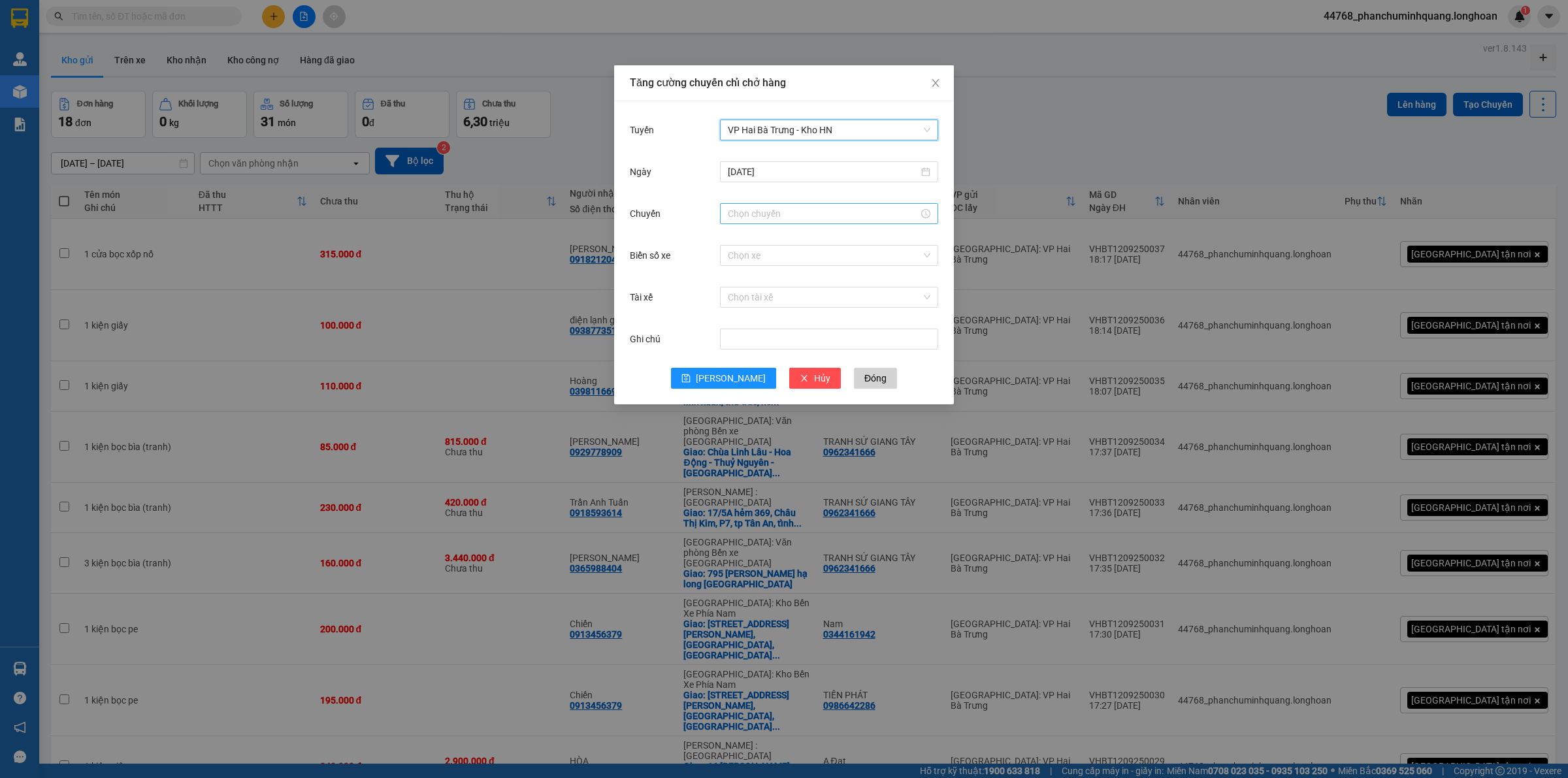
click at [786, 212] on input "Chuyến" at bounding box center [823, 214] width 191 height 15
click at [746, 394] on link "Bây giờ" at bounding box center [743, 390] width 31 height 10
click at [771, 406] on span "OK" at bounding box center [774, 412] width 13 height 15
click at [822, 260] on input "Biển số xe" at bounding box center [824, 255] width 193 height 19
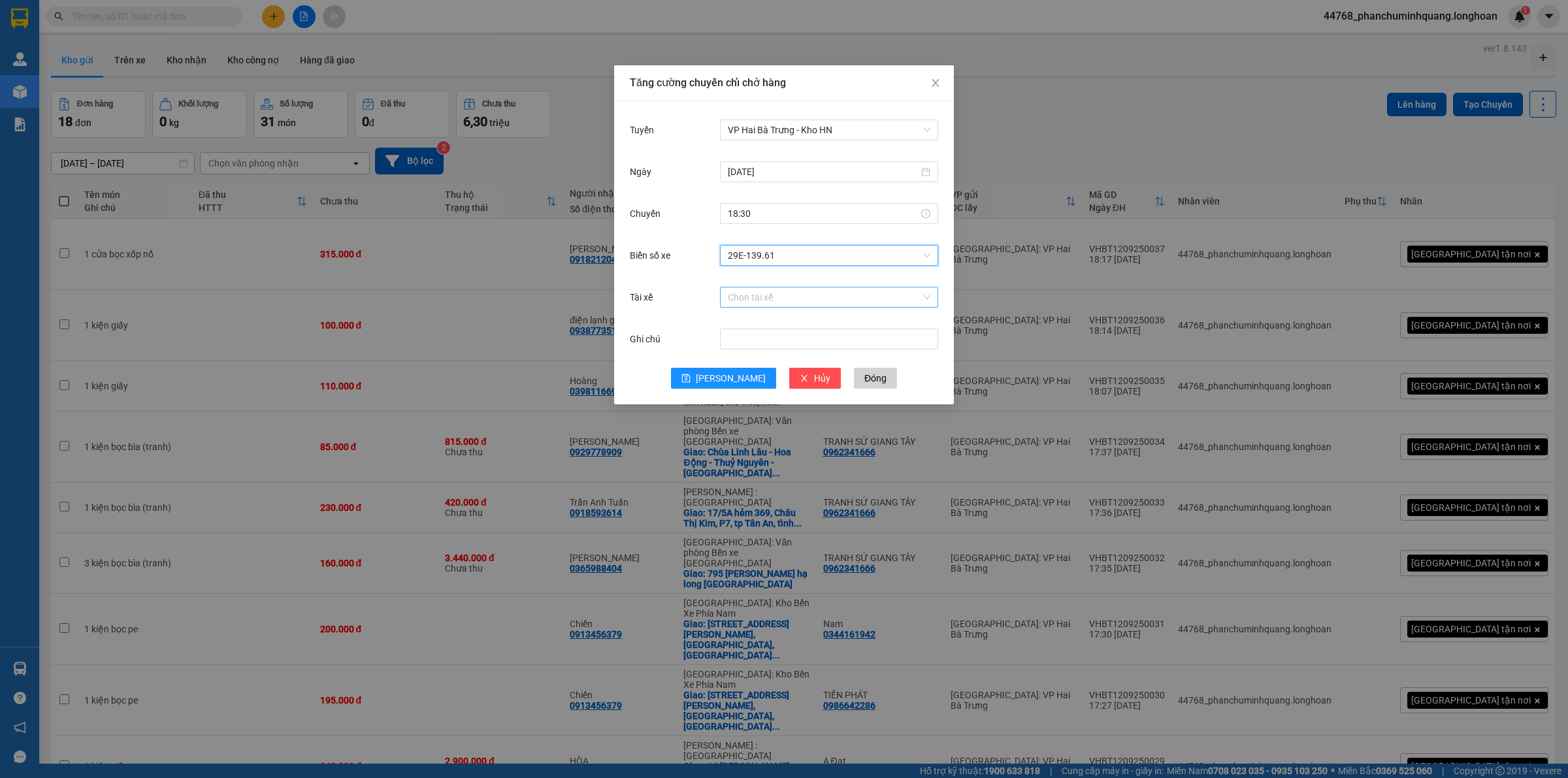
click at [810, 295] on input "Tài xế" at bounding box center [824, 297] width 193 height 19
click at [781, 320] on div "[PERSON_NAME] 0336.858.247" at bounding box center [829, 323] width 202 height 15
click at [691, 379] on icon "save" at bounding box center [685, 378] width 9 height 9
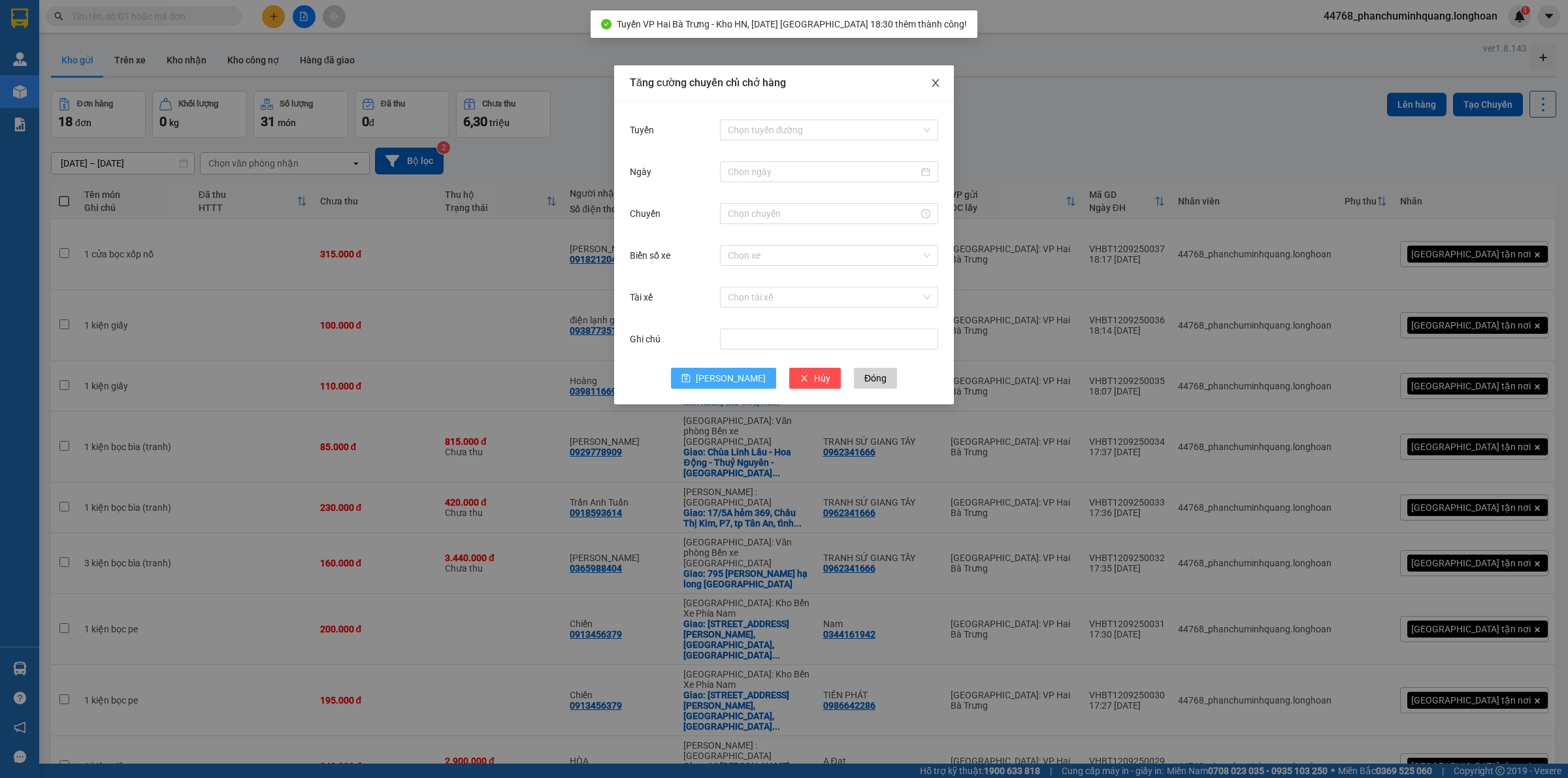
click at [929, 82] on span "Close" at bounding box center [935, 84] width 37 height 37
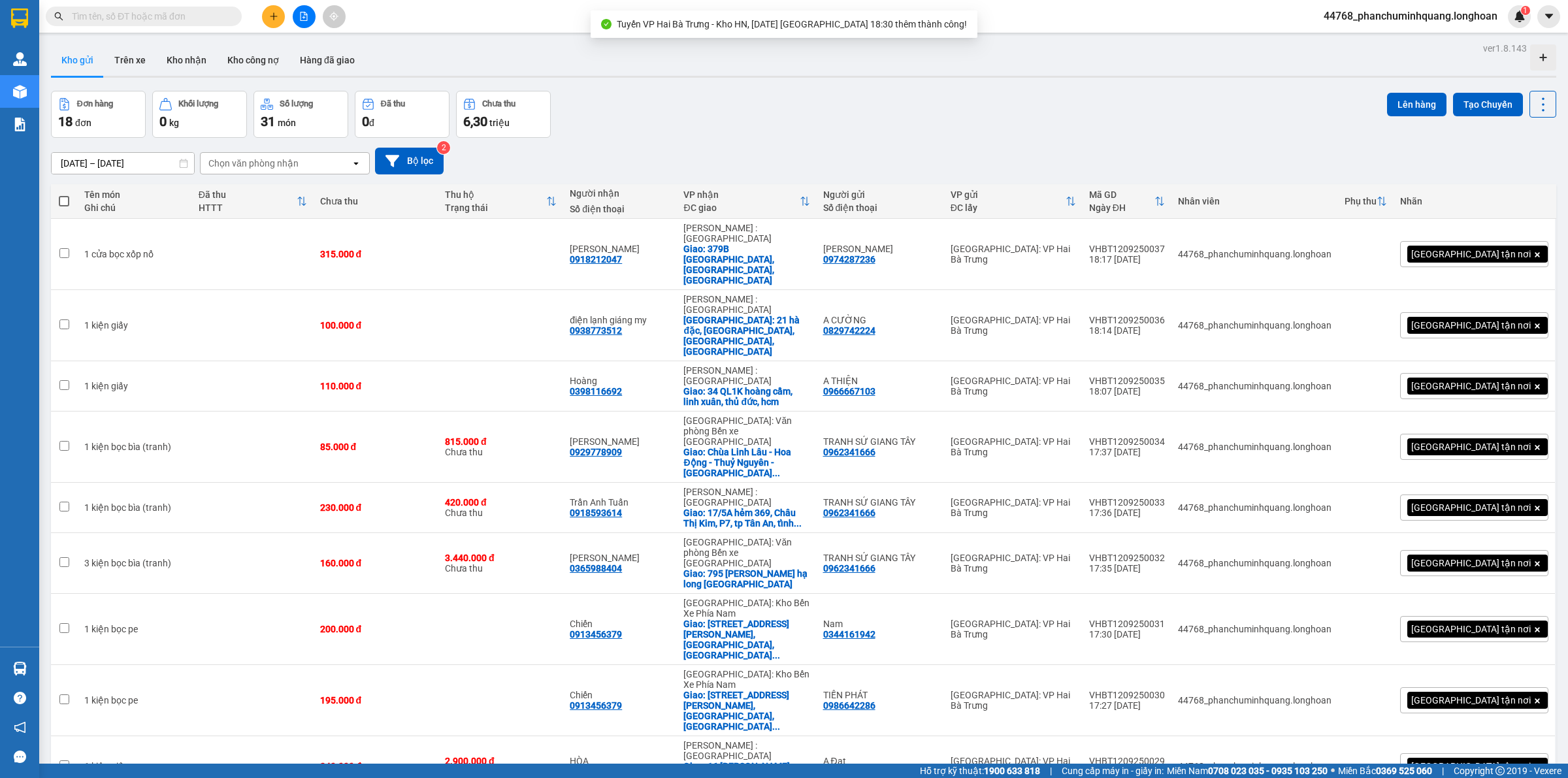
click at [63, 200] on span at bounding box center [64, 201] width 10 height 10
click at [64, 195] on input "checkbox" at bounding box center [64, 195] width 0 height 0
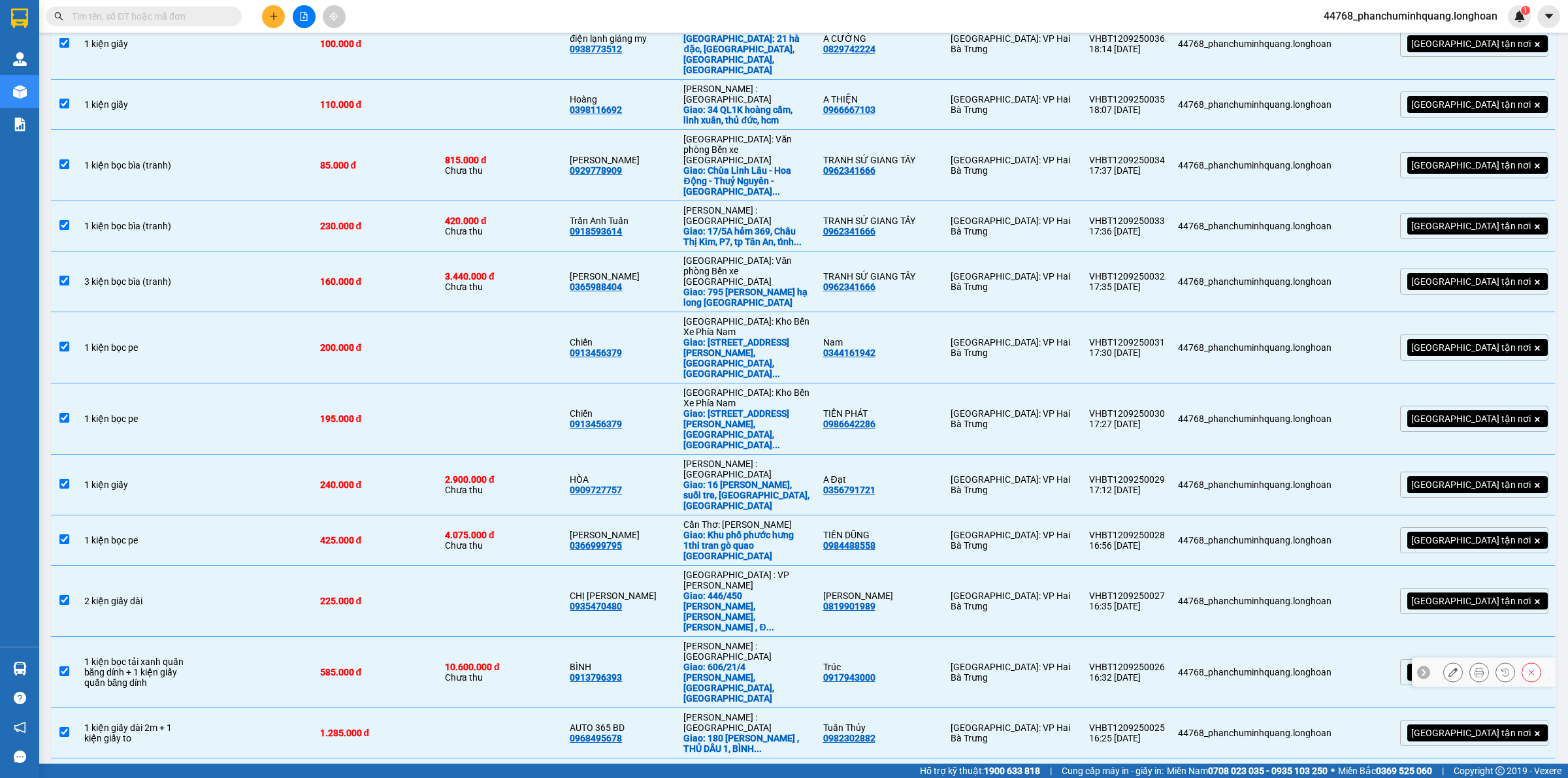
scroll to position [0, 0]
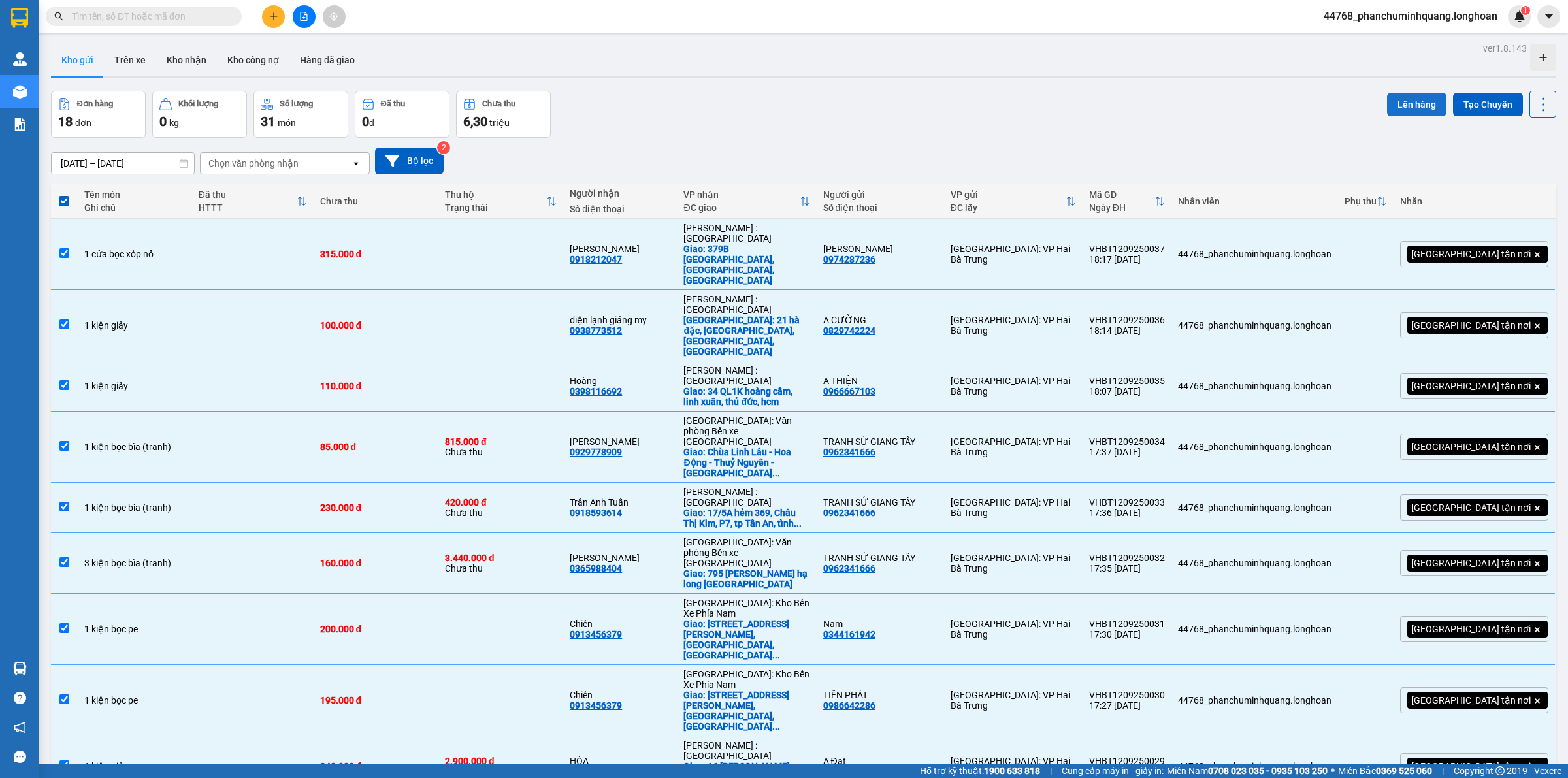
click at [1405, 97] on button "Lên hàng" at bounding box center [1416, 104] width 59 height 24
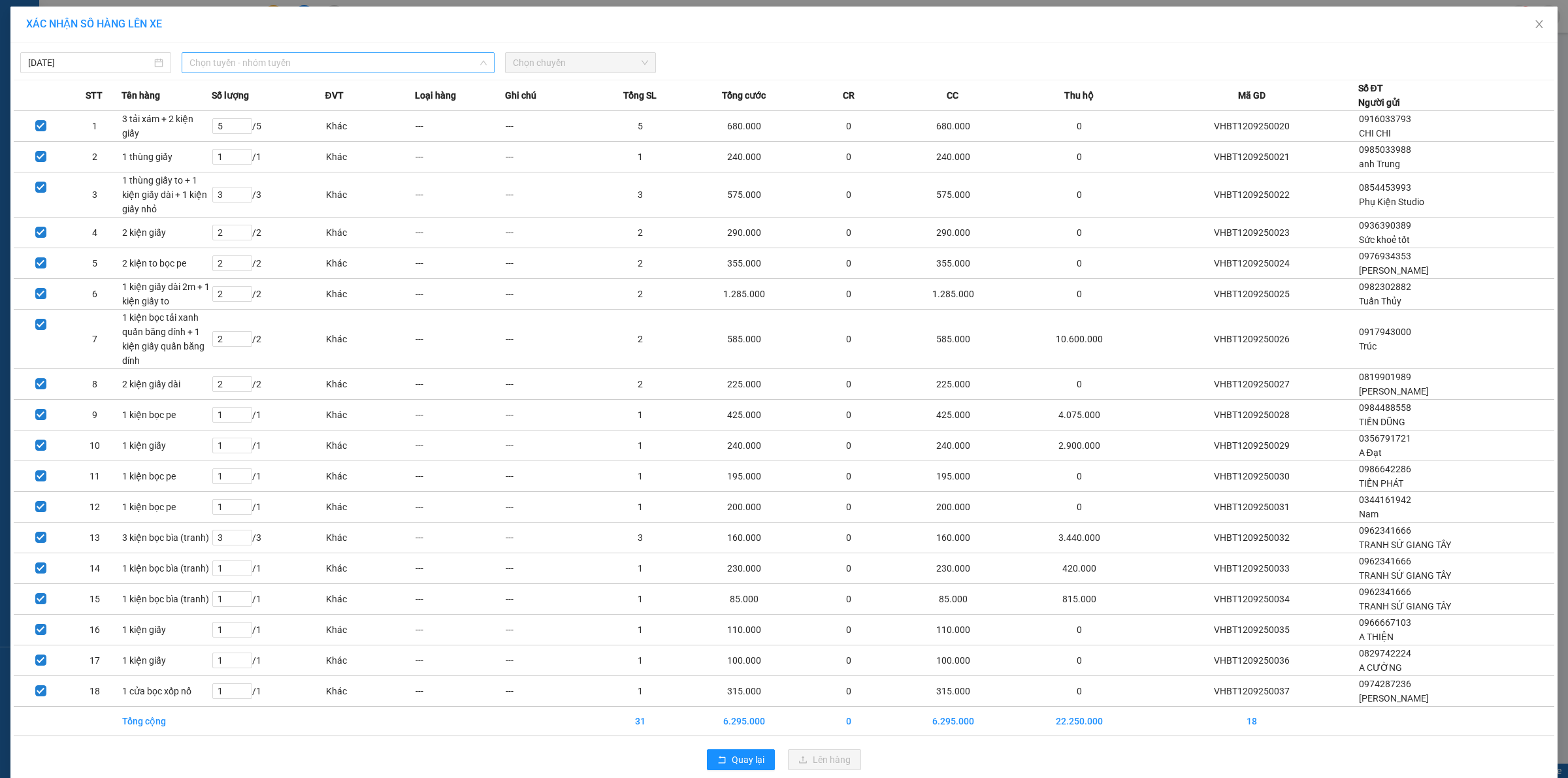
click at [330, 70] on span "Chọn tuyến - nhóm tuyến" at bounding box center [337, 63] width 297 height 19
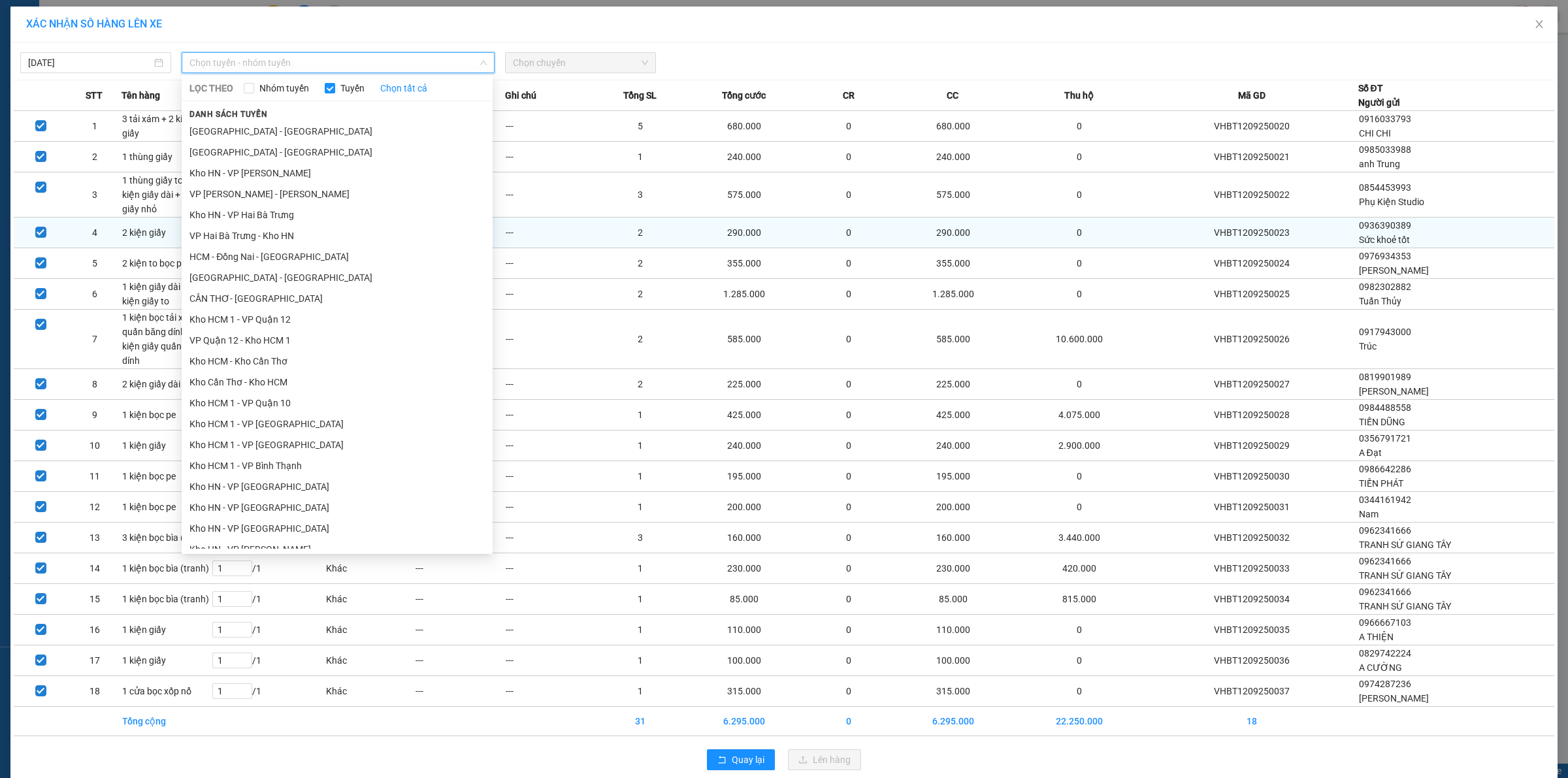
click at [243, 239] on li "VP Hai Bà Trưng - Kho HN" at bounding box center [337, 236] width 311 height 21
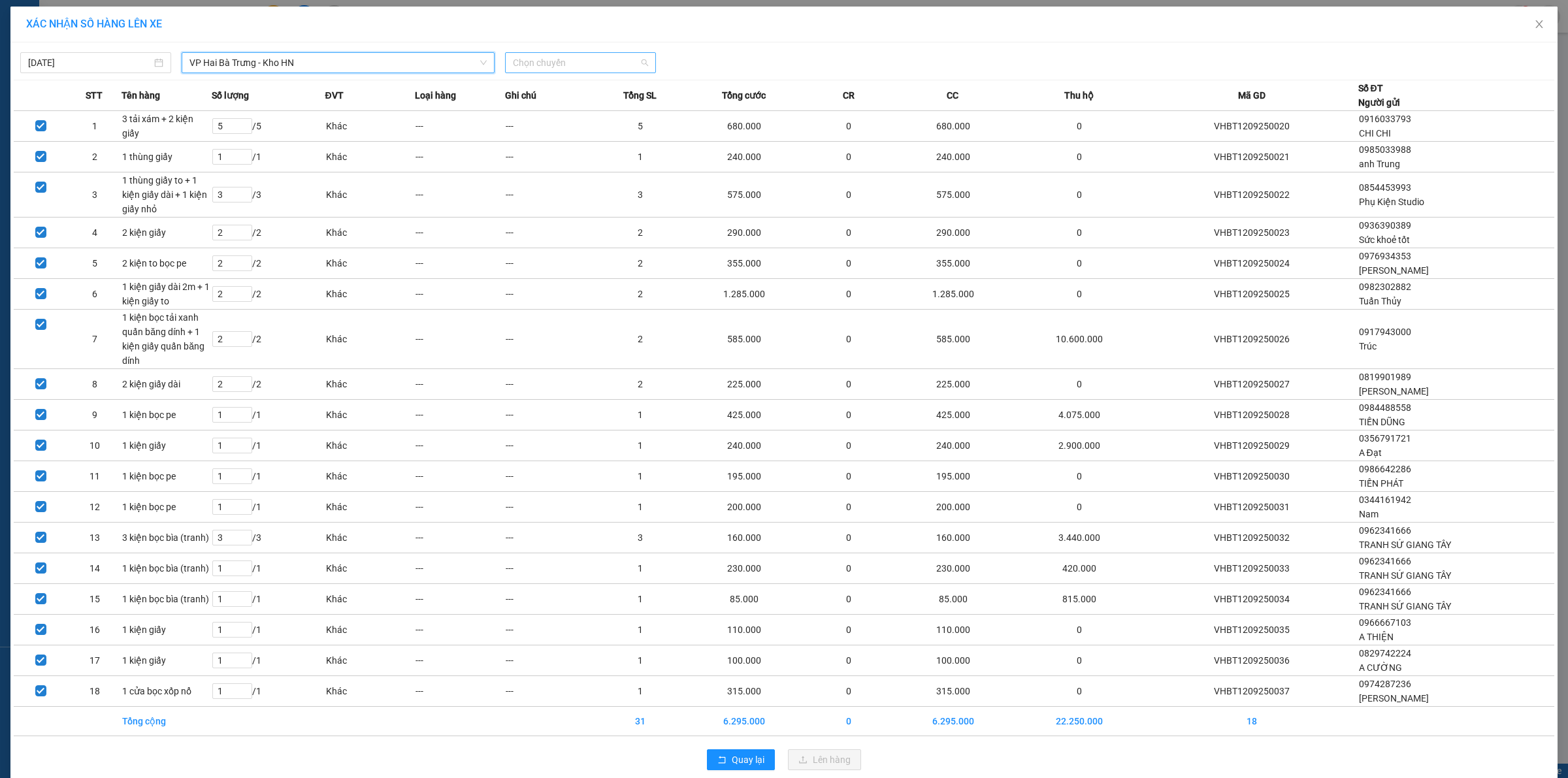
click at [599, 70] on span "Chọn chuyến" at bounding box center [580, 63] width 135 height 19
click at [562, 127] on div "18:30 (TC) - 29E-139.61" at bounding box center [559, 130] width 102 height 15
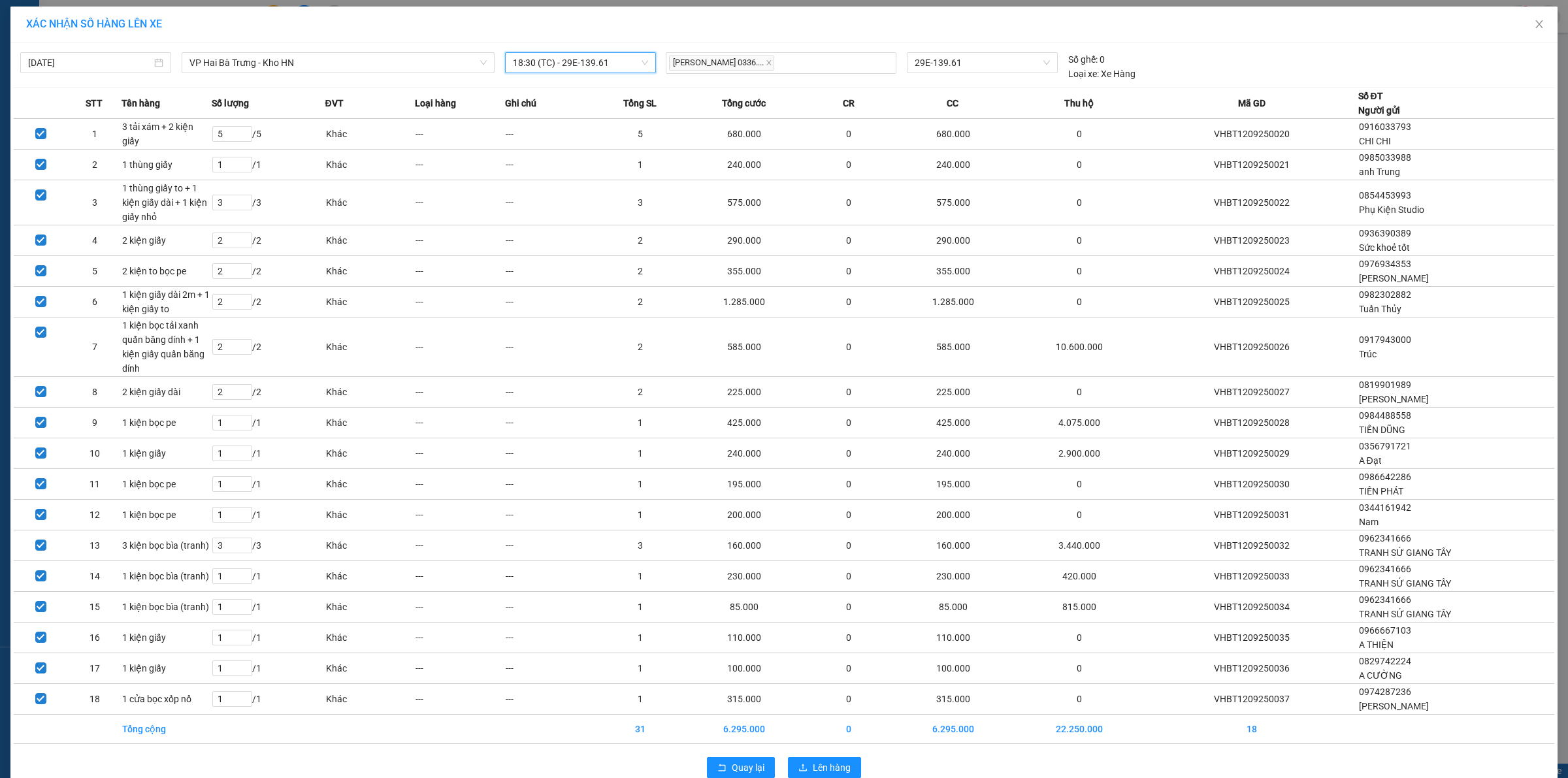
scroll to position [28, 0]
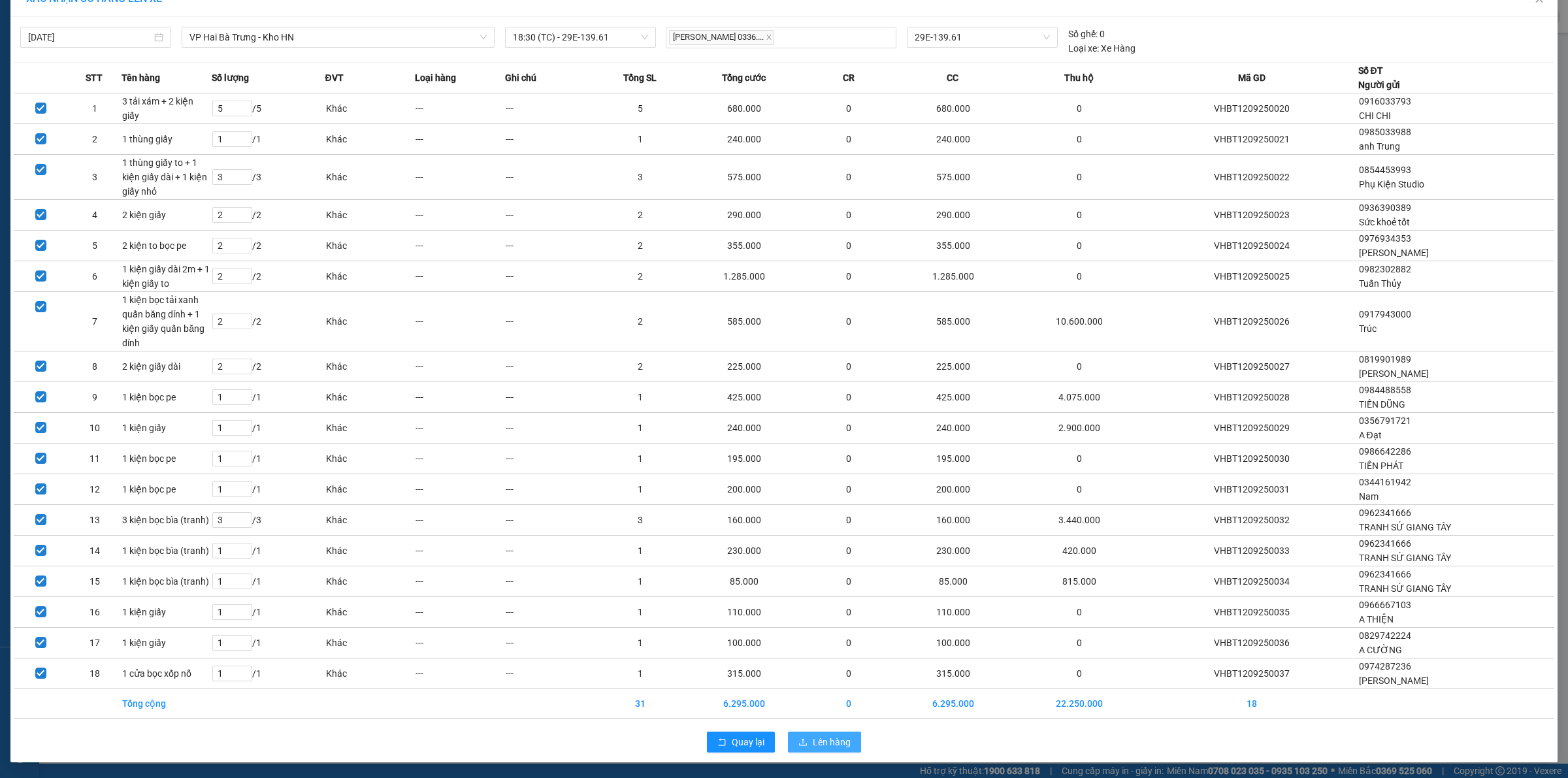
click at [836, 745] on span "Lên hàng" at bounding box center [831, 742] width 38 height 15
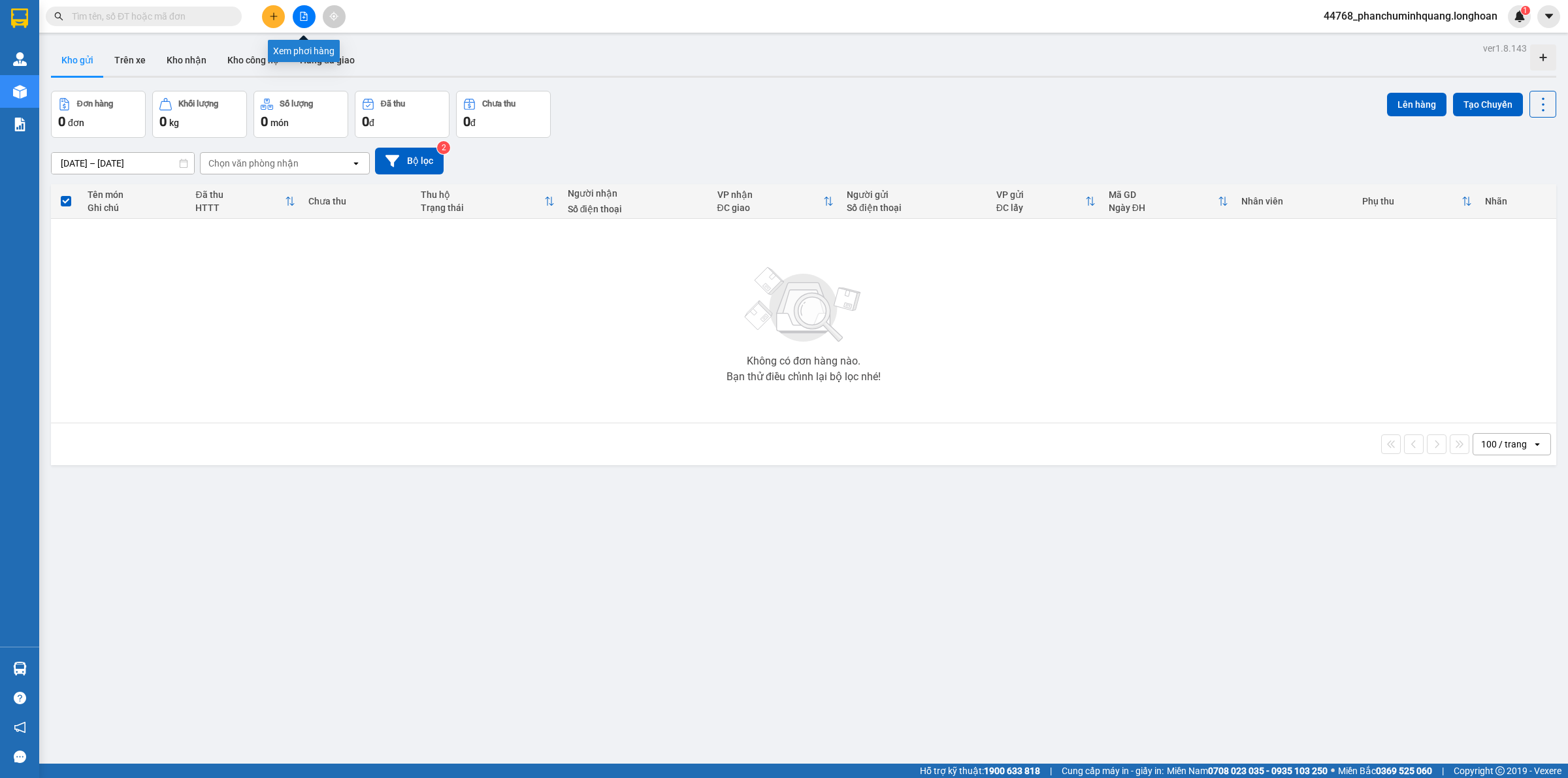
click at [301, 19] on icon "file-add" at bounding box center [304, 16] width 7 height 9
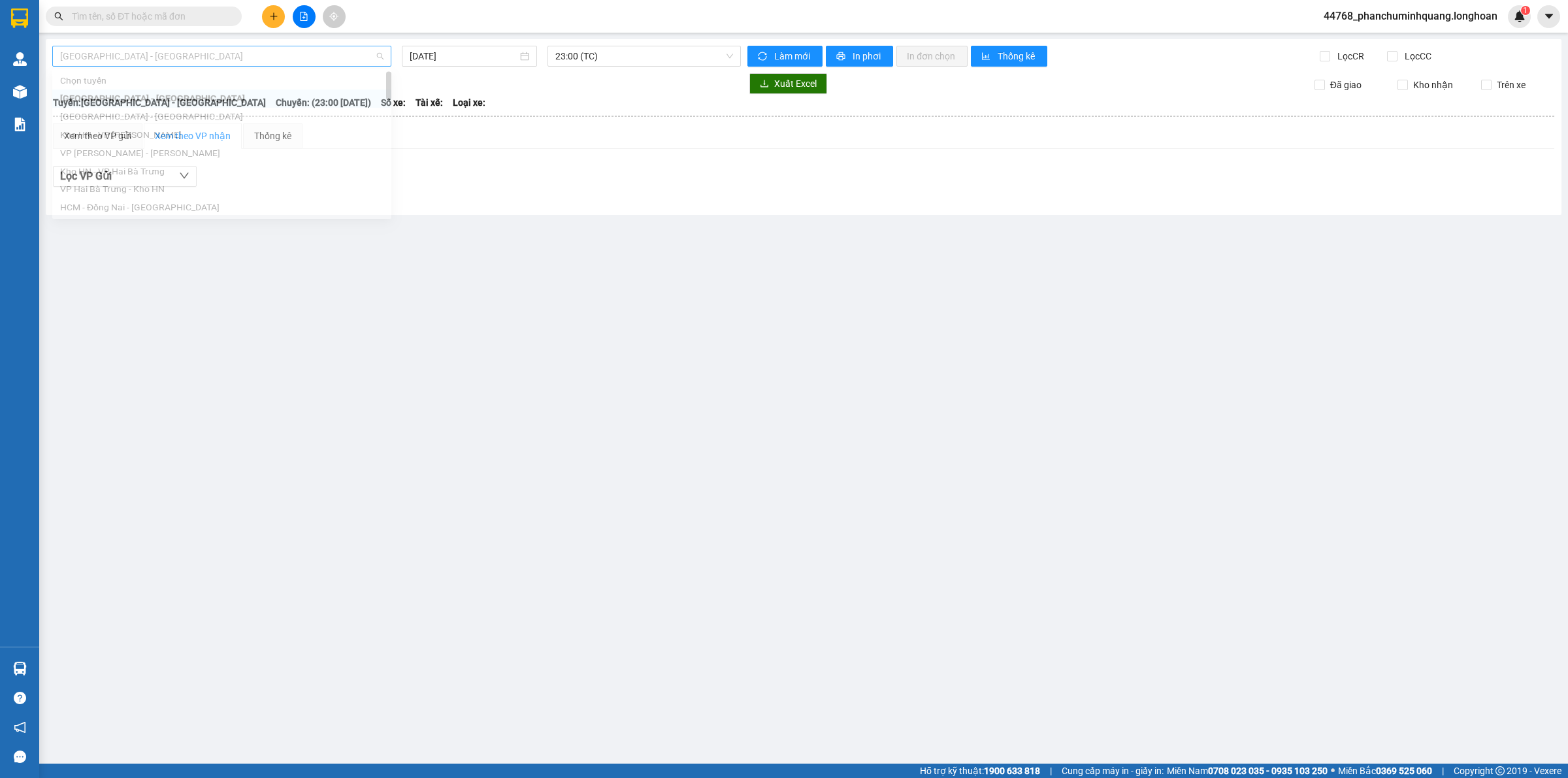
click at [283, 59] on span "Hải Phòng - Hà Nội" at bounding box center [221, 56] width 323 height 19
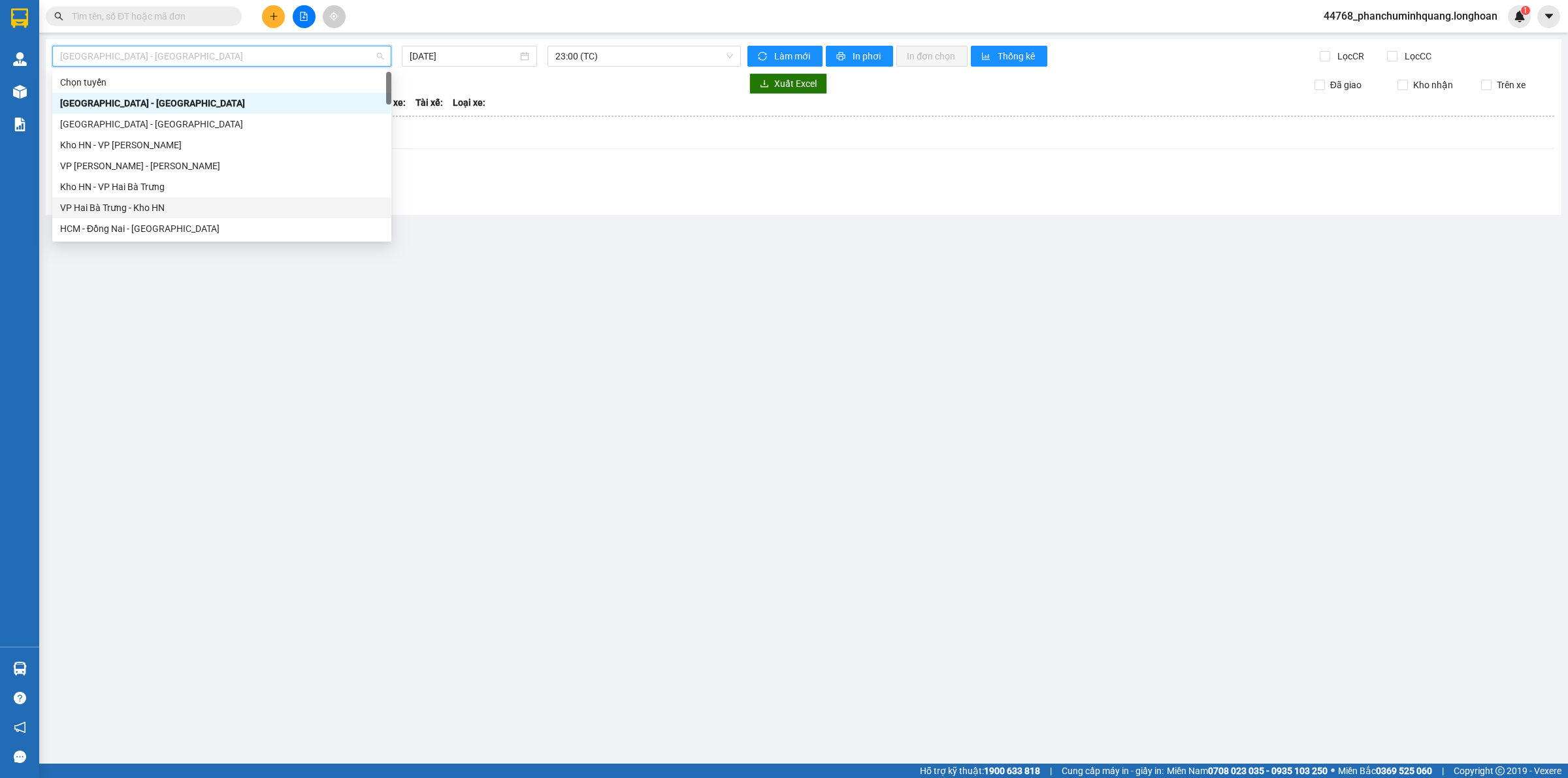
click at [113, 201] on div "VP Hai Bà Trưng - Kho HN" at bounding box center [221, 207] width 323 height 15
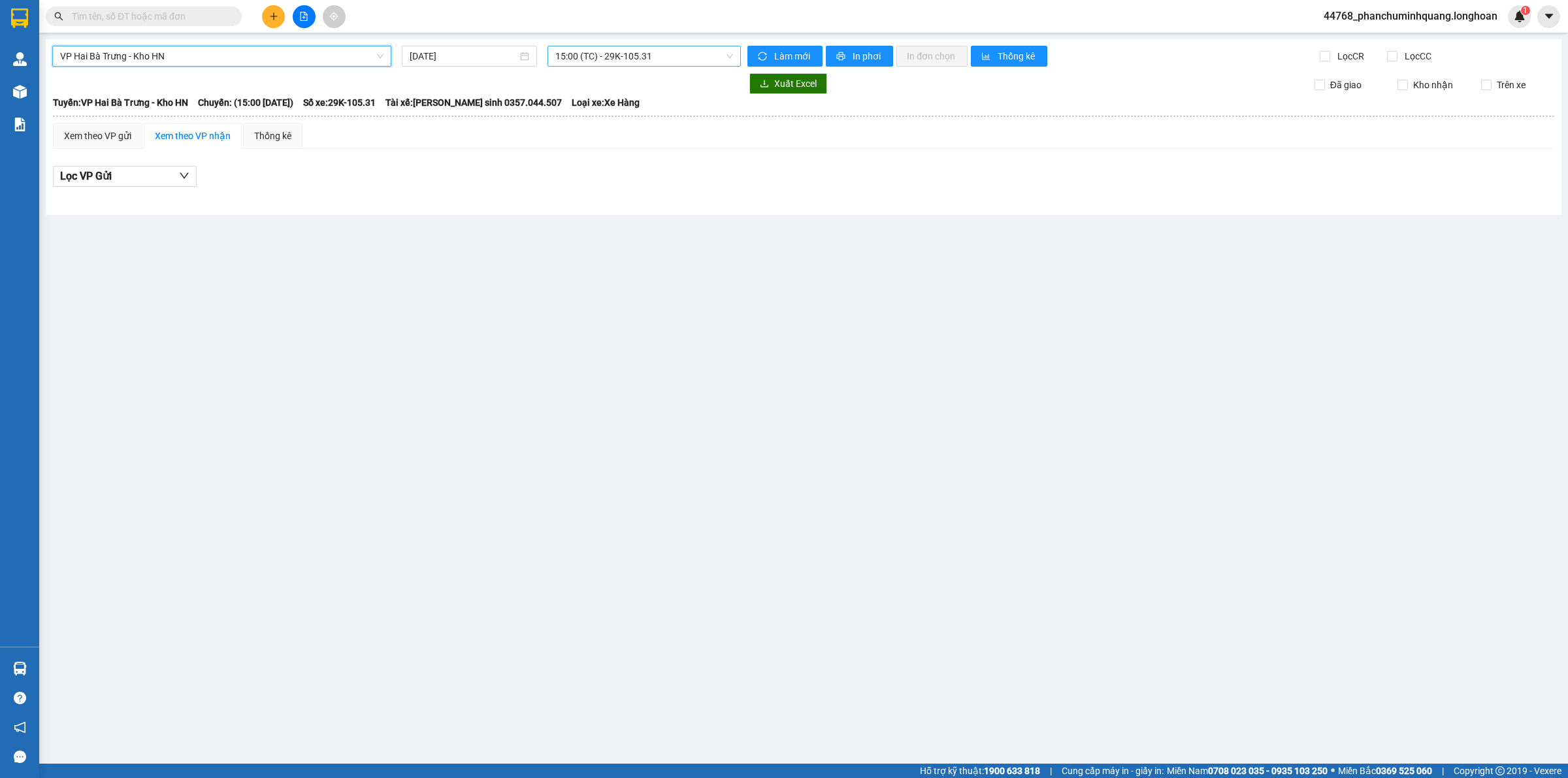
click at [584, 56] on span "15:00 (TC) - 29K-105.31" at bounding box center [643, 56] width 177 height 19
click at [602, 119] on div "18:30 (TC) - 29E-139.61" at bounding box center [606, 124] width 102 height 15
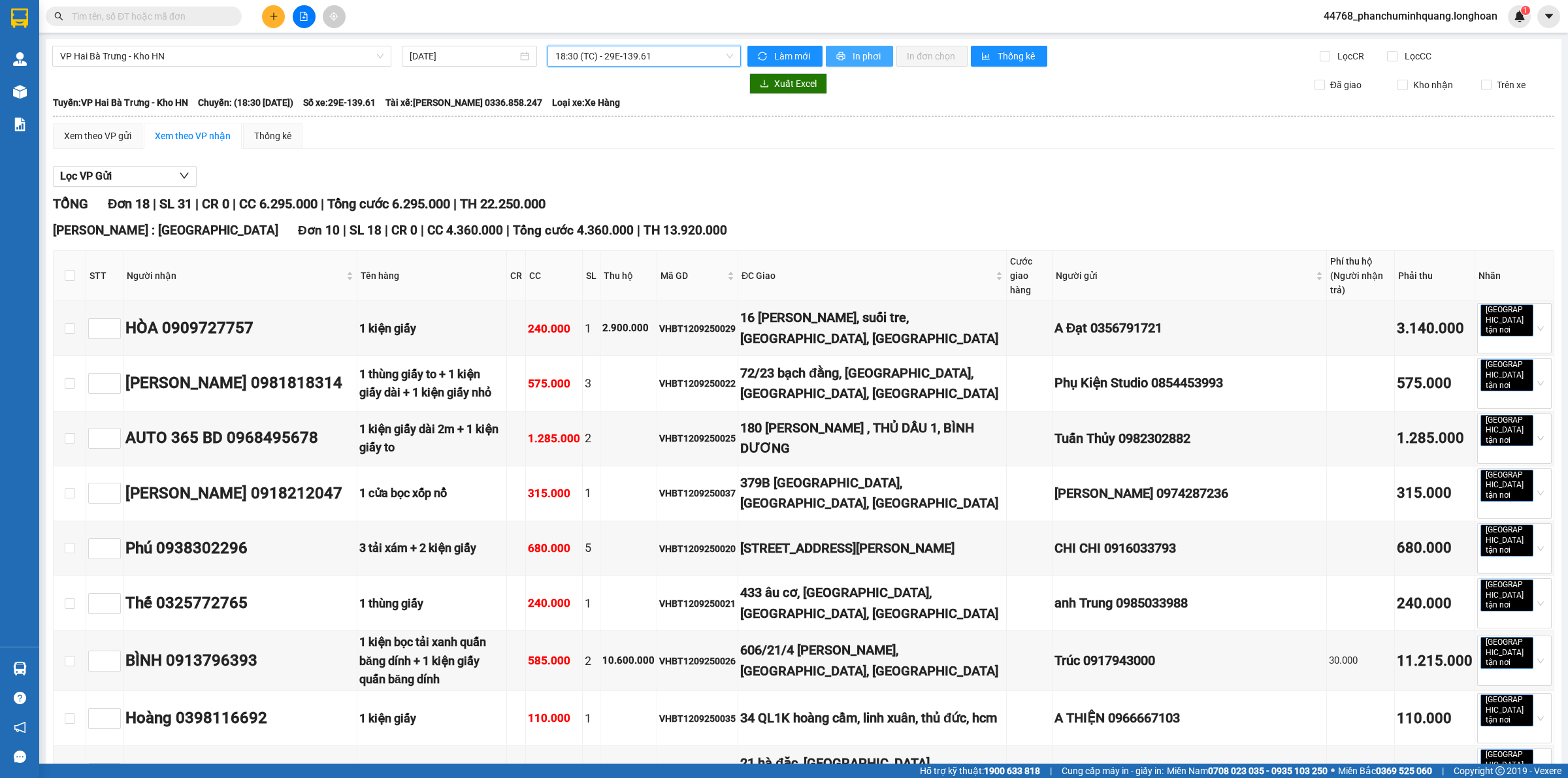
click at [841, 60] on button "In phơi" at bounding box center [859, 56] width 67 height 21
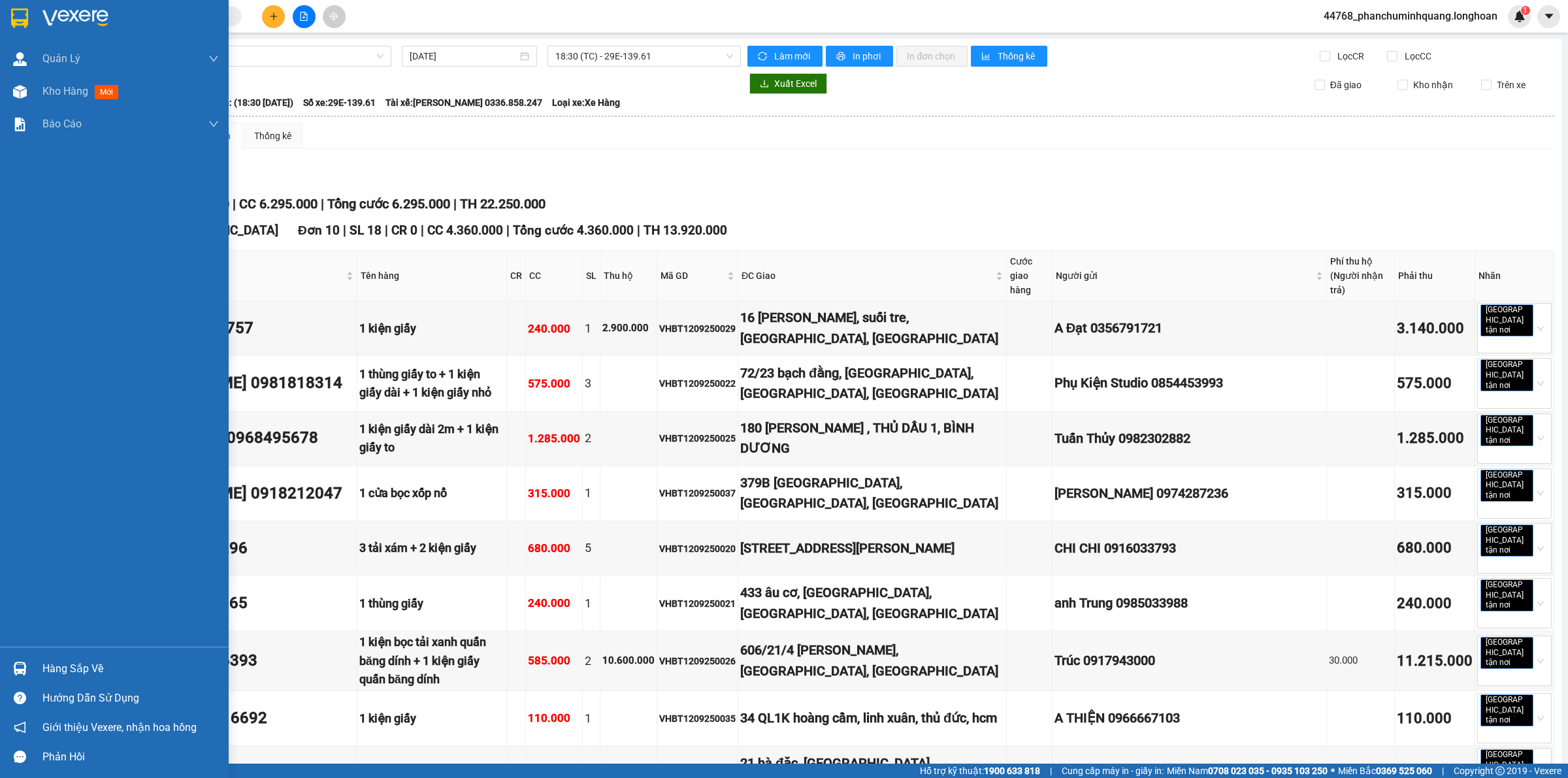
click at [18, 16] on img at bounding box center [19, 18] width 17 height 19
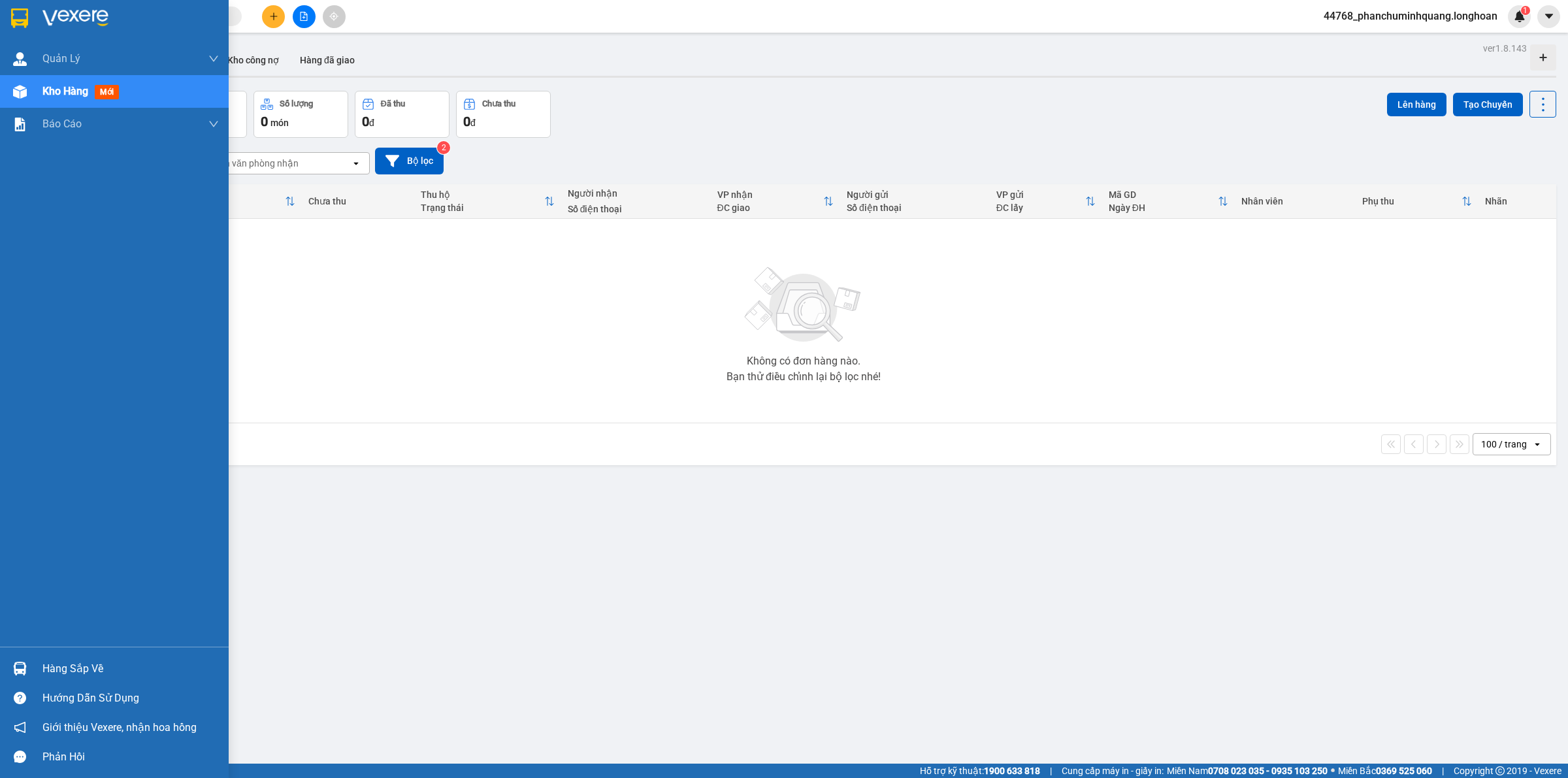
click at [17, 10] on img at bounding box center [19, 18] width 17 height 19
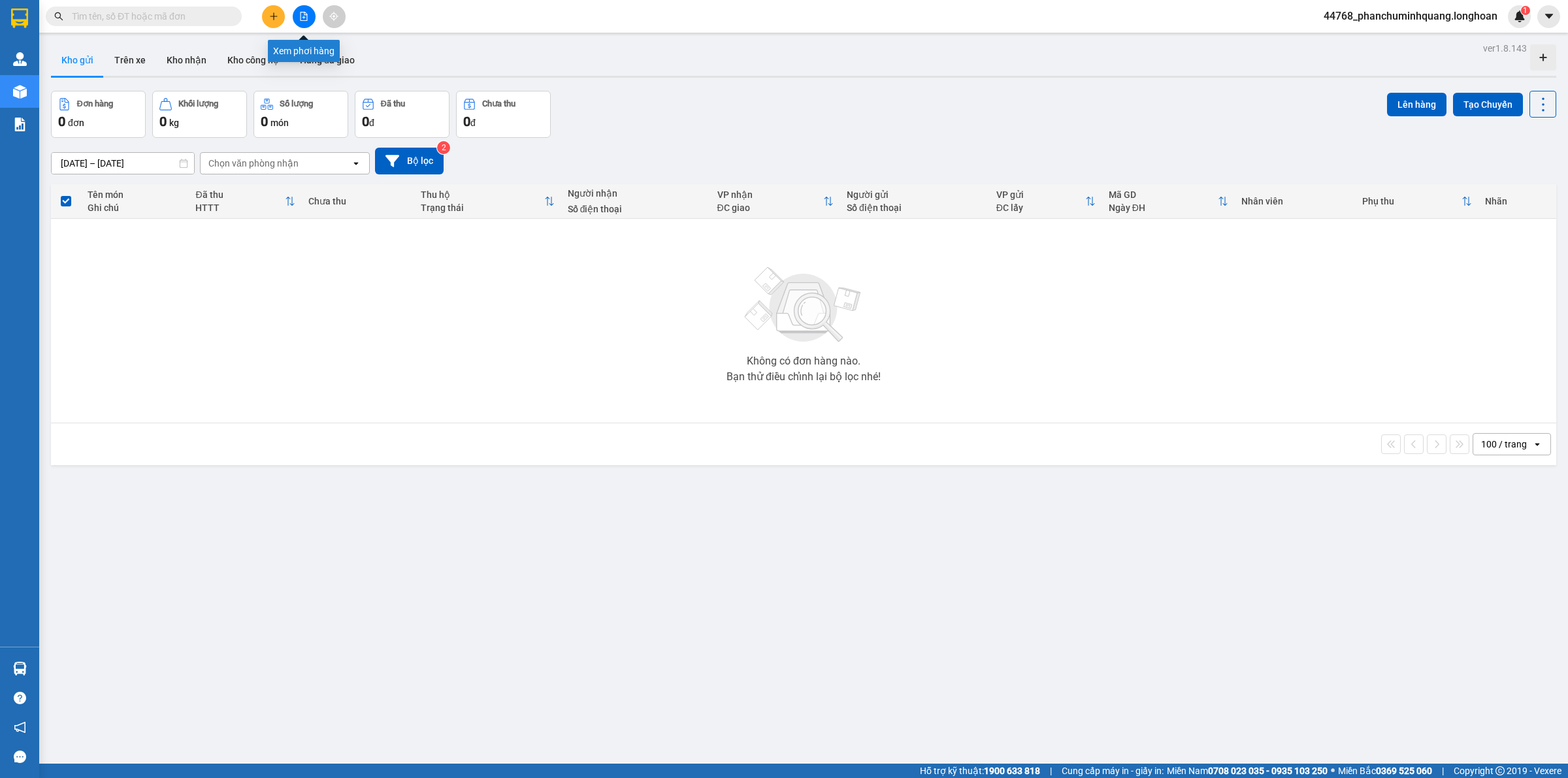
click at [295, 8] on button at bounding box center [304, 17] width 23 height 23
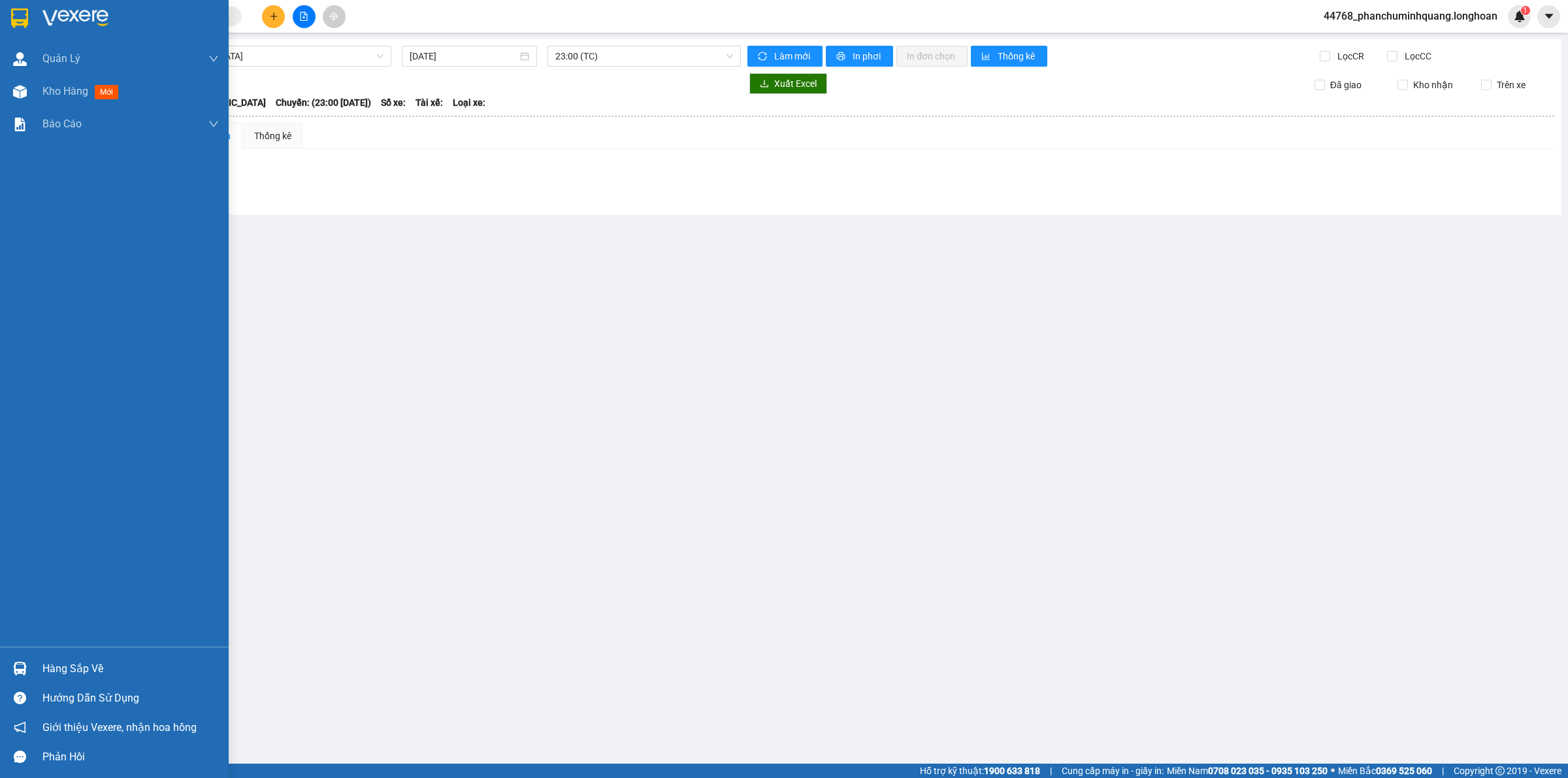
click at [16, 17] on img at bounding box center [19, 18] width 17 height 19
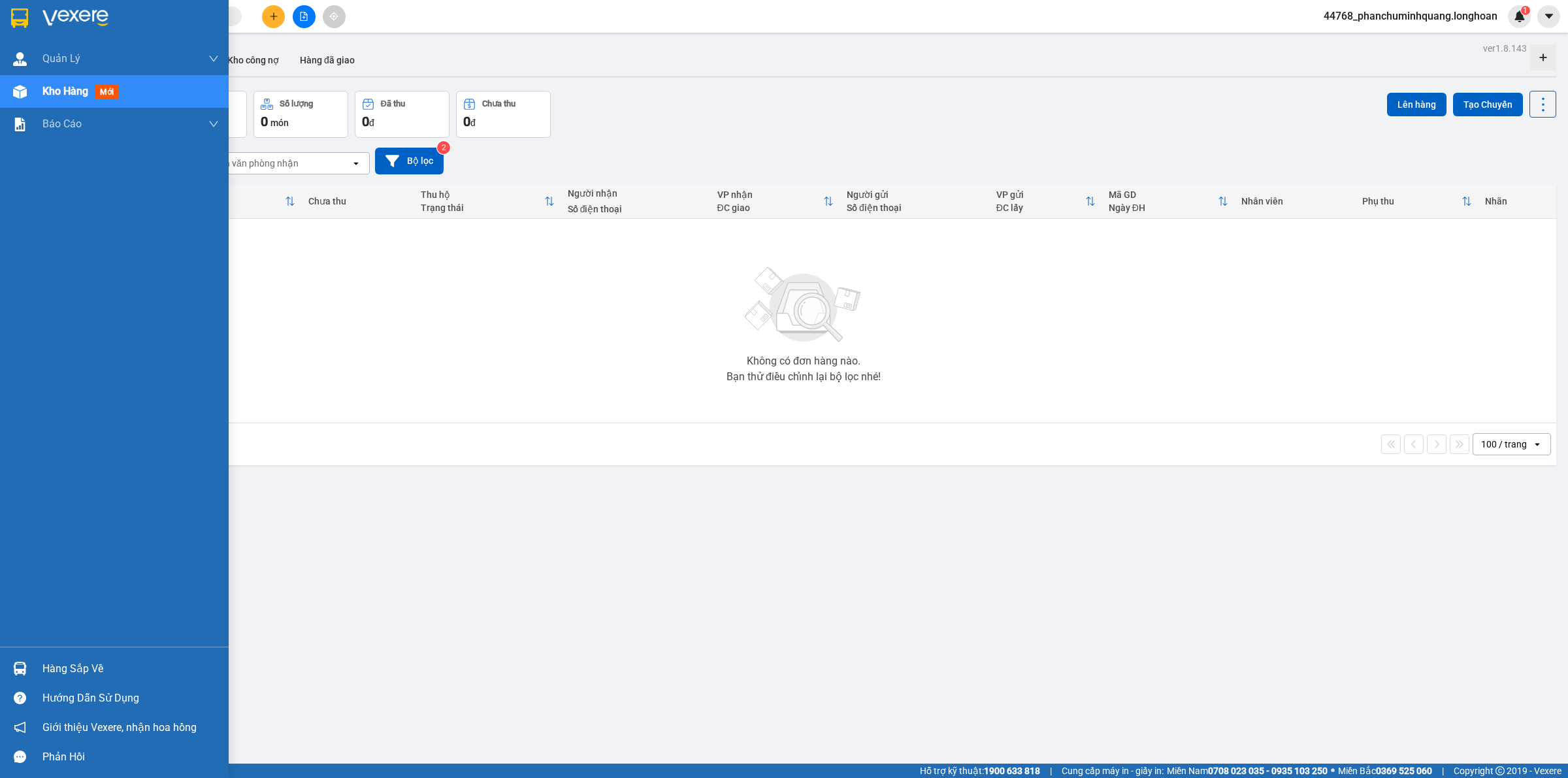
click at [22, 19] on img at bounding box center [19, 18] width 17 height 19
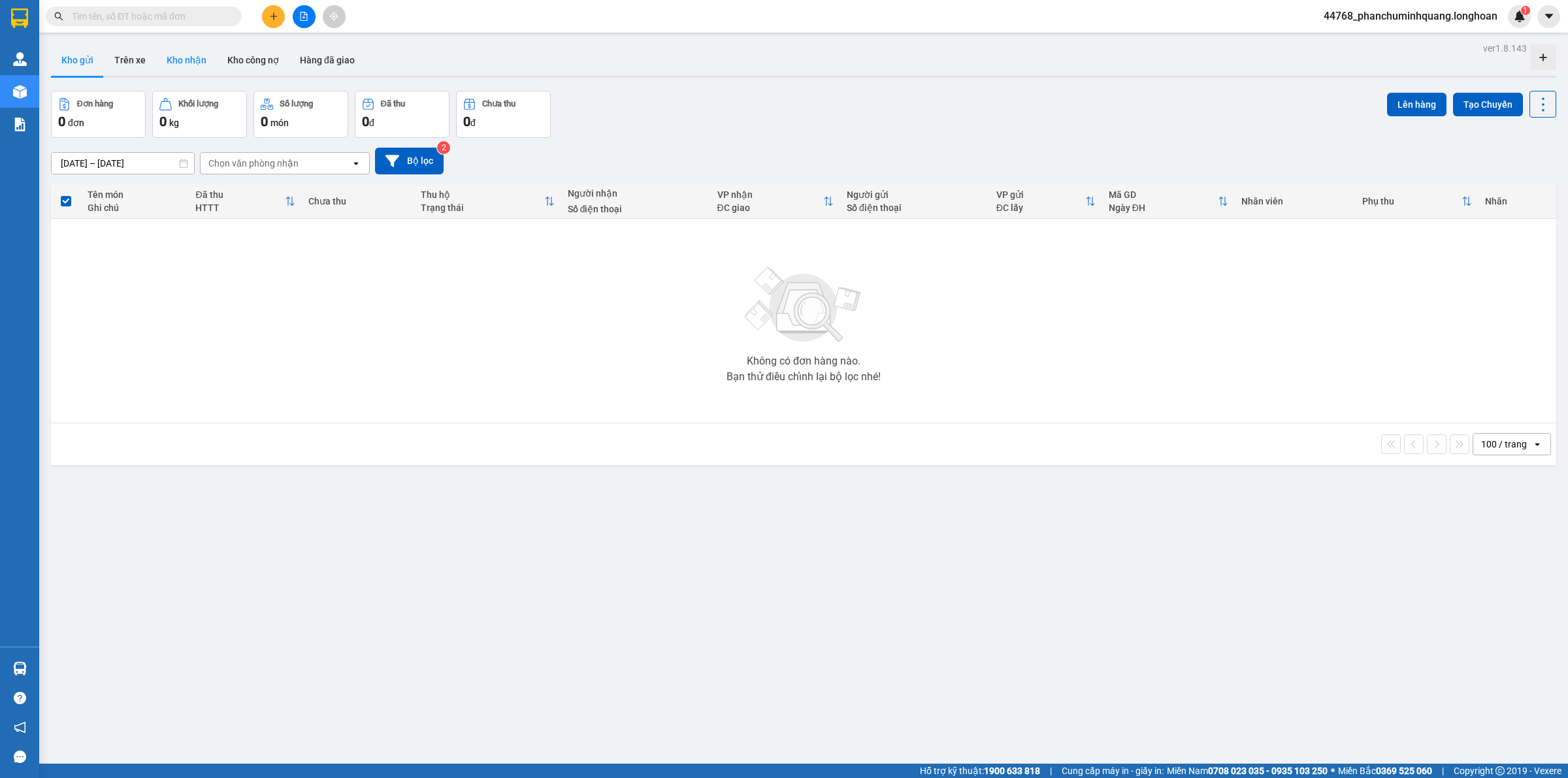
click at [184, 65] on button "Kho nhận" at bounding box center [186, 60] width 61 height 31
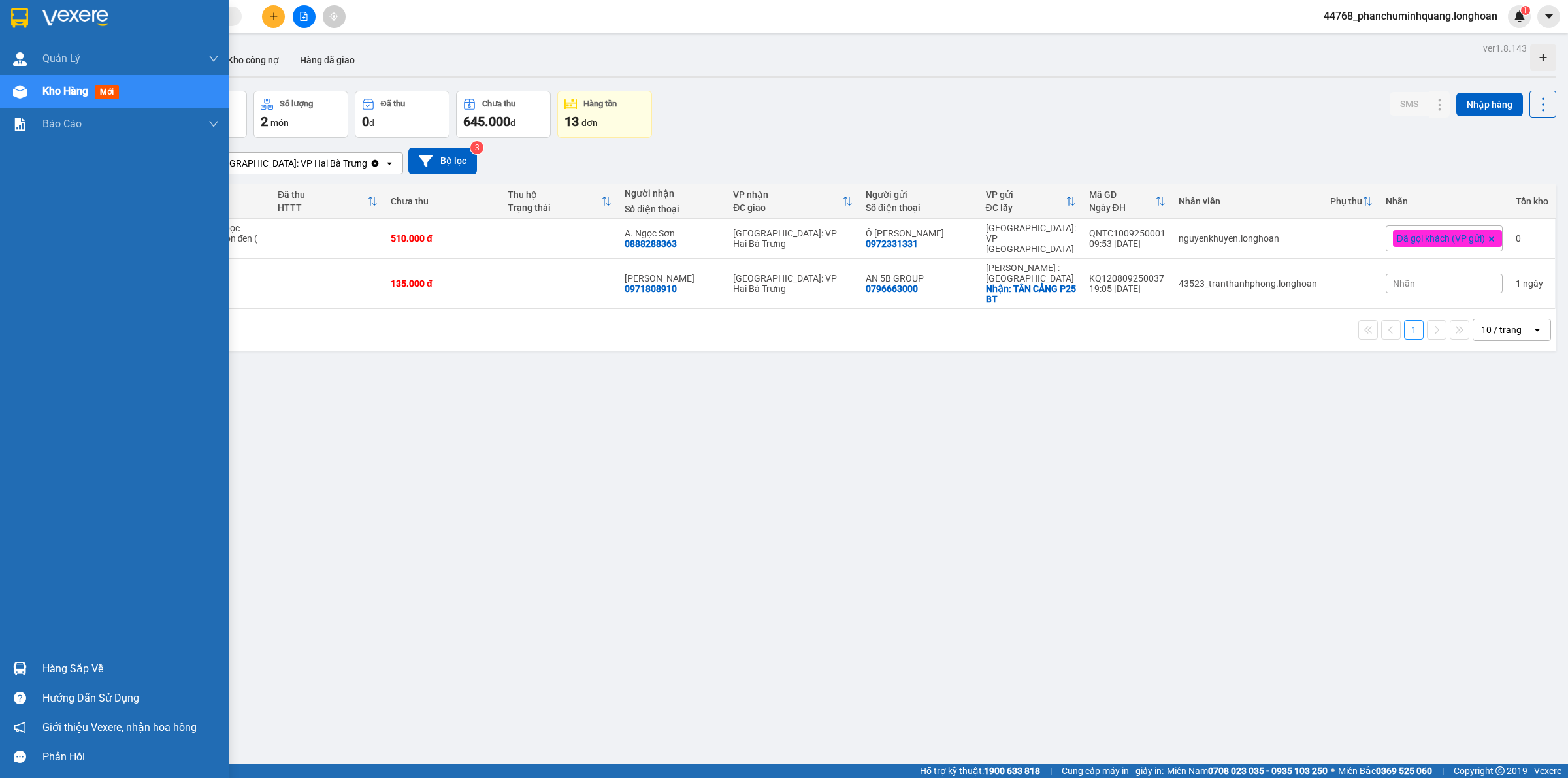
drag, startPoint x: 11, startPoint y: 14, endPoint x: 47, endPoint y: 12, distance: 36.1
click at [13, 14] on img at bounding box center [19, 18] width 17 height 19
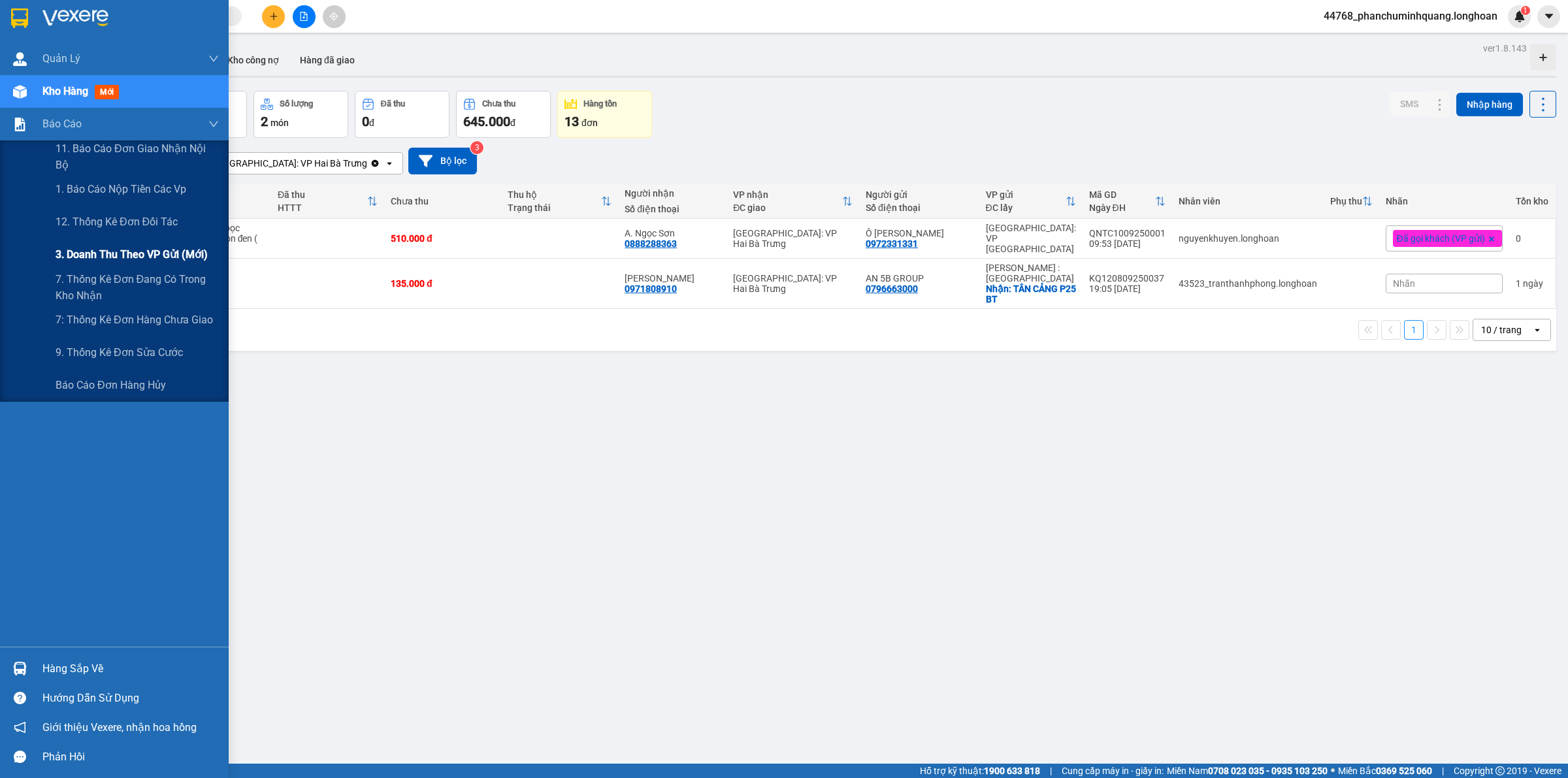
click at [145, 249] on span "3. Doanh Thu theo VP Gửi (mới)" at bounding box center [131, 254] width 152 height 16
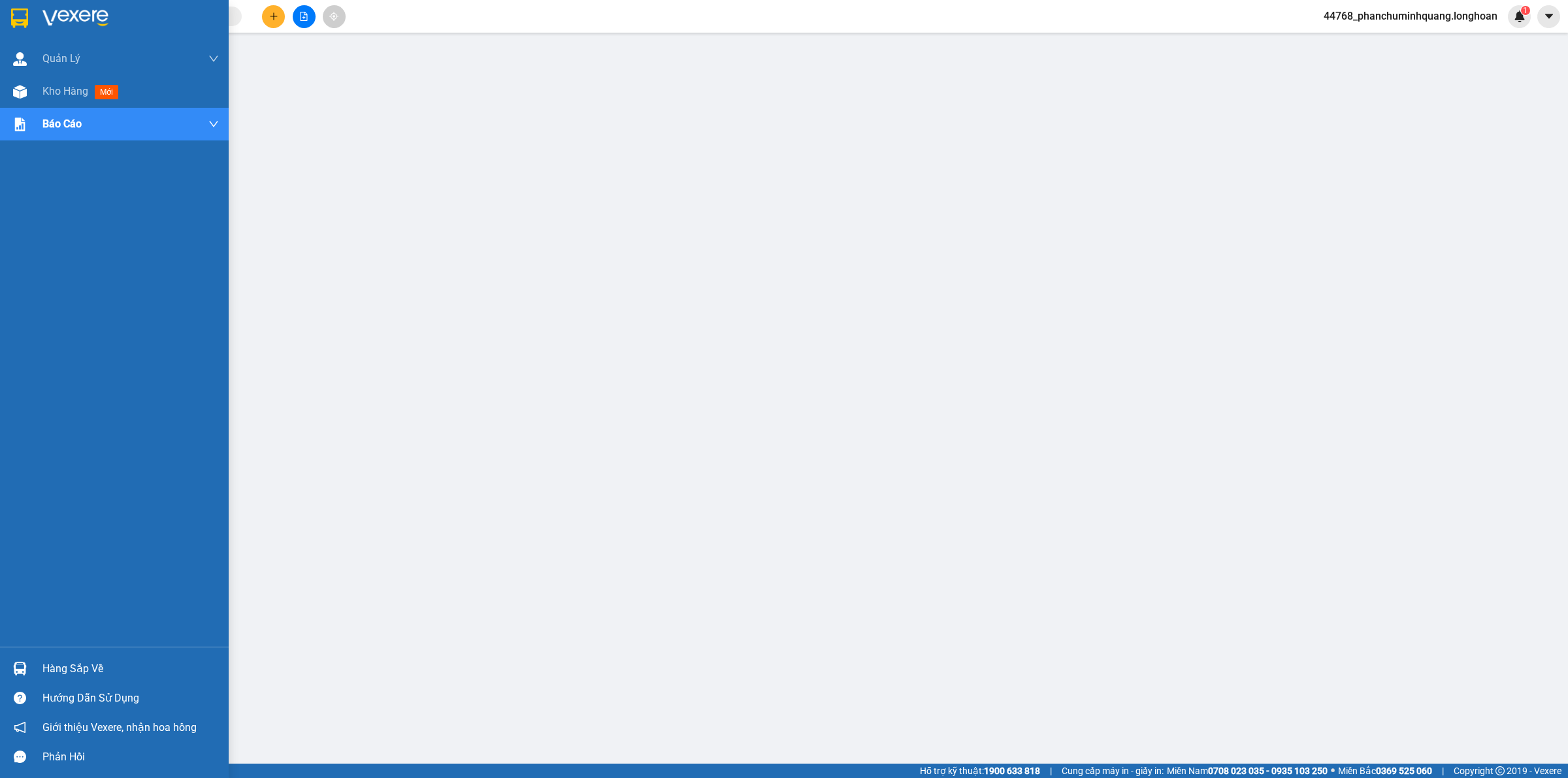
click at [34, 16] on div at bounding box center [114, 21] width 229 height 42
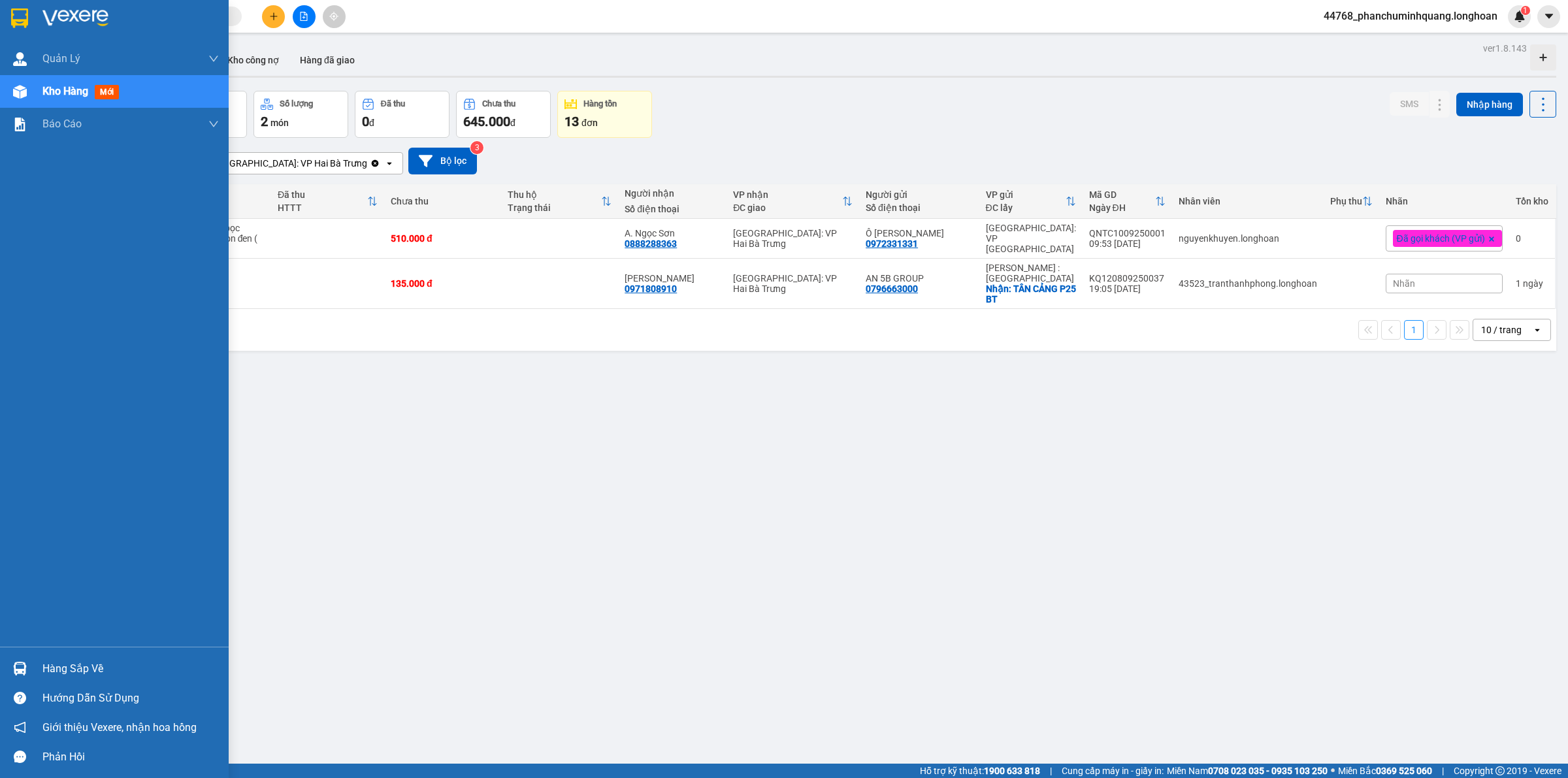
click at [8, 18] on div at bounding box center [114, 21] width 229 height 42
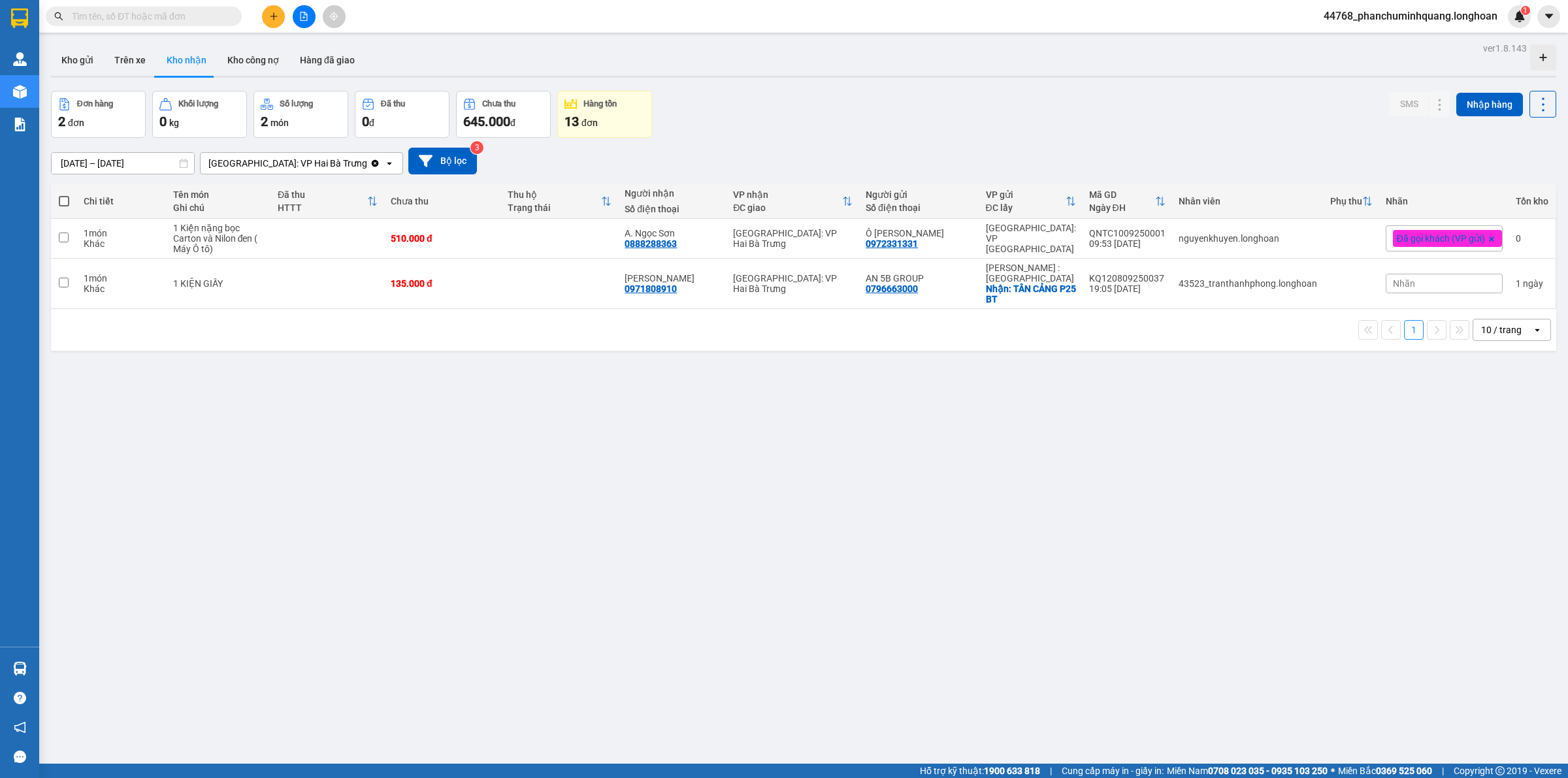
drag, startPoint x: 63, startPoint y: 58, endPoint x: 48, endPoint y: 34, distance: 28.3
click at [62, 58] on button "Kho gửi" at bounding box center [77, 60] width 53 height 31
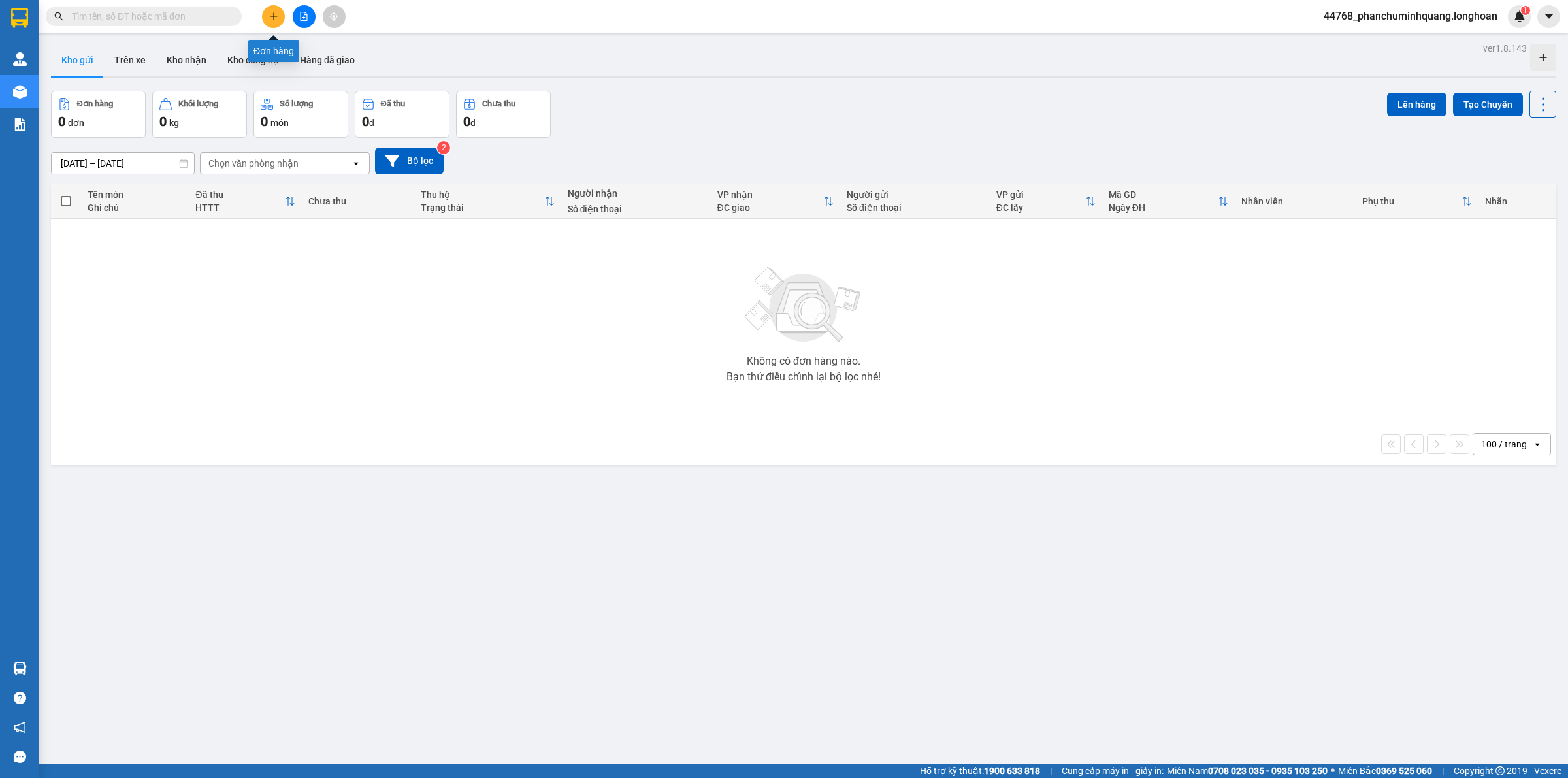
click at [278, 17] on button at bounding box center [273, 17] width 23 height 23
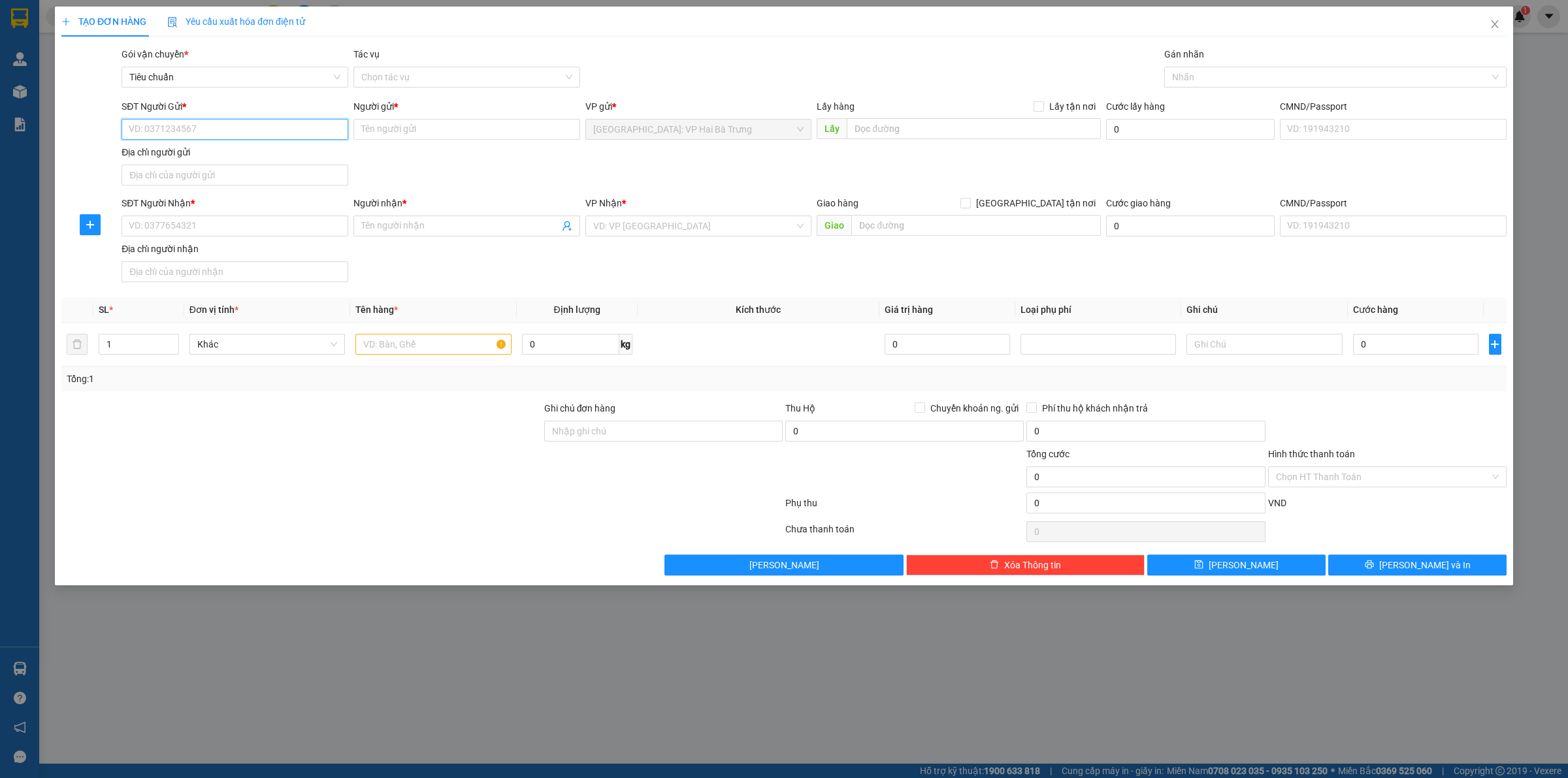
click at [322, 134] on input "SĐT Người Gửi *" at bounding box center [235, 129] width 227 height 21
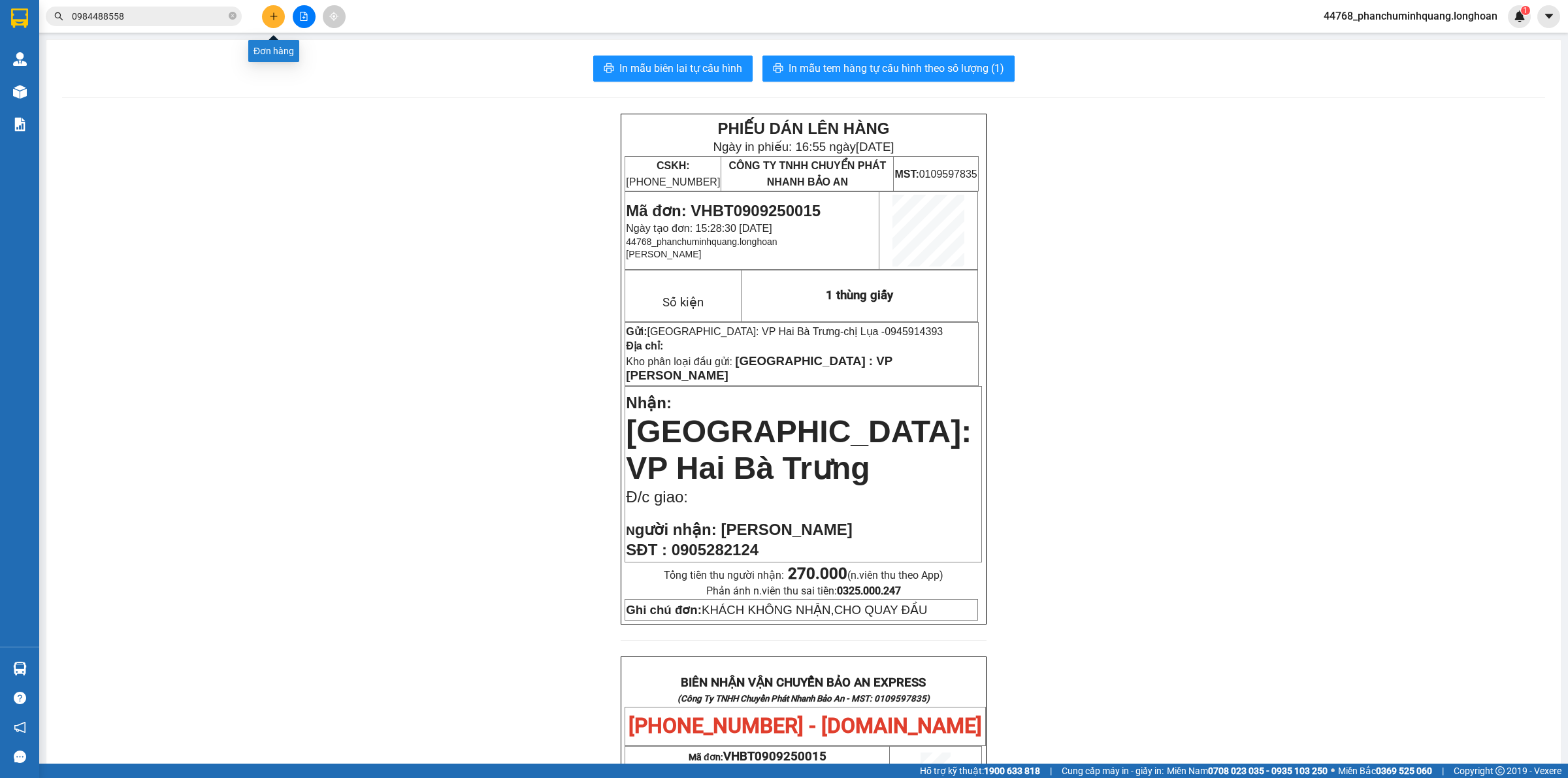
drag, startPoint x: 0, startPoint y: 0, endPoint x: 273, endPoint y: 23, distance: 274.0
click at [273, 23] on button at bounding box center [273, 17] width 23 height 23
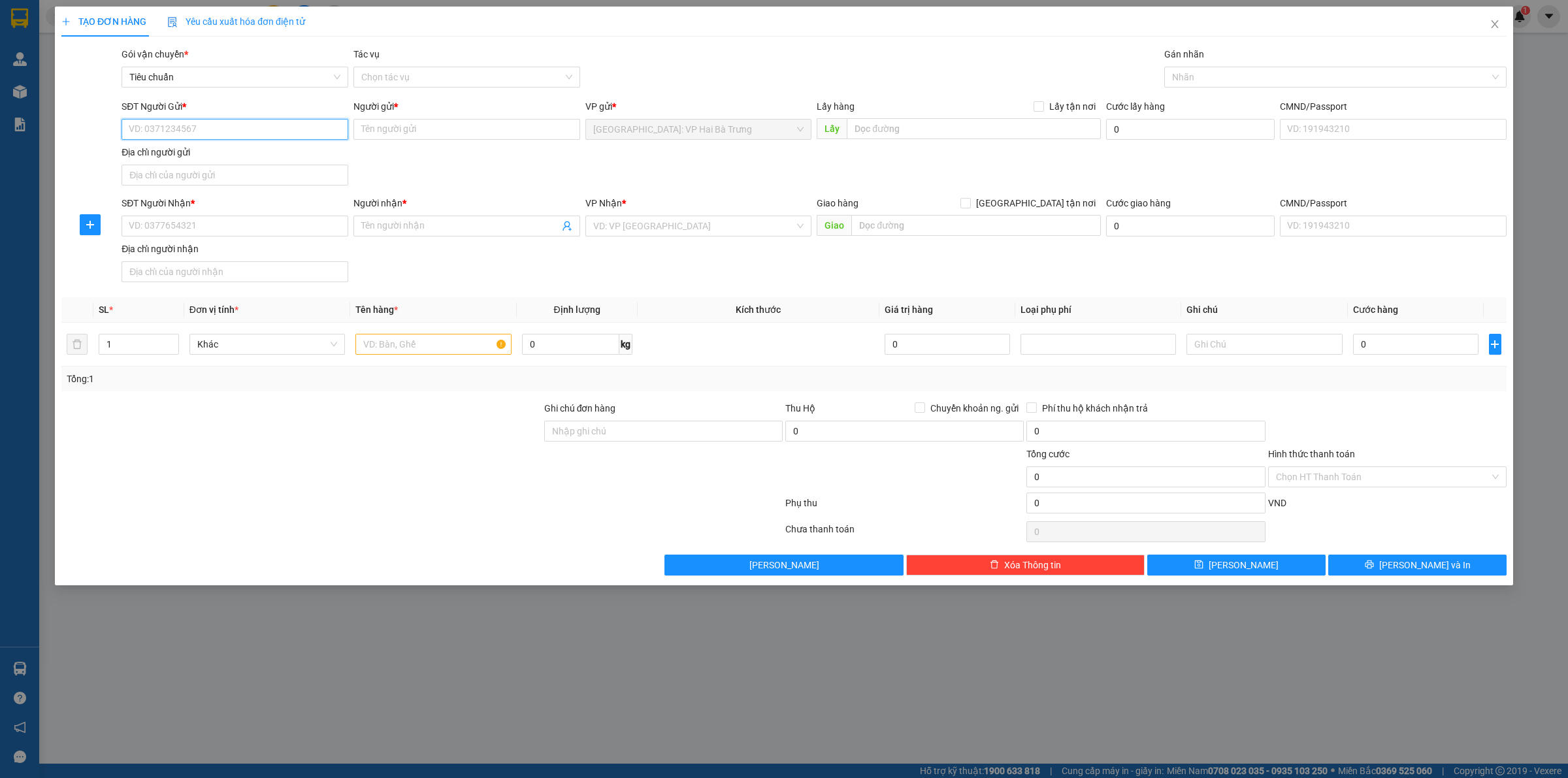
click at [258, 133] on input "SĐT Người Gửi *" at bounding box center [235, 129] width 227 height 21
paste input "0962341666"
type input "0962341666"
click at [242, 157] on div "0962341666 - TRANH SỨ [GEOGRAPHIC_DATA]" at bounding box center [234, 156] width 211 height 15
type input "TRANH SỨ GIANG TÂY"
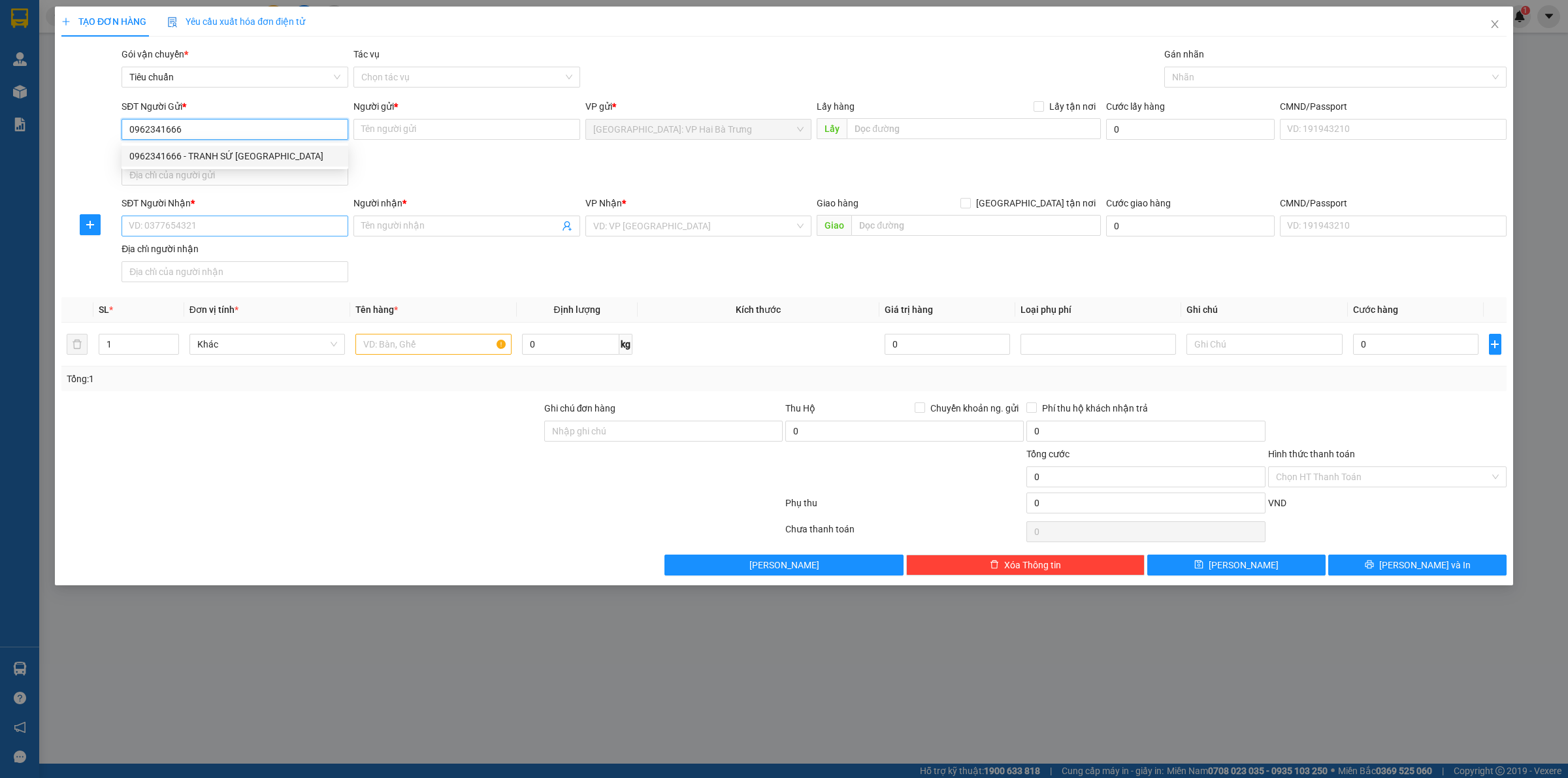
checkbox input "true"
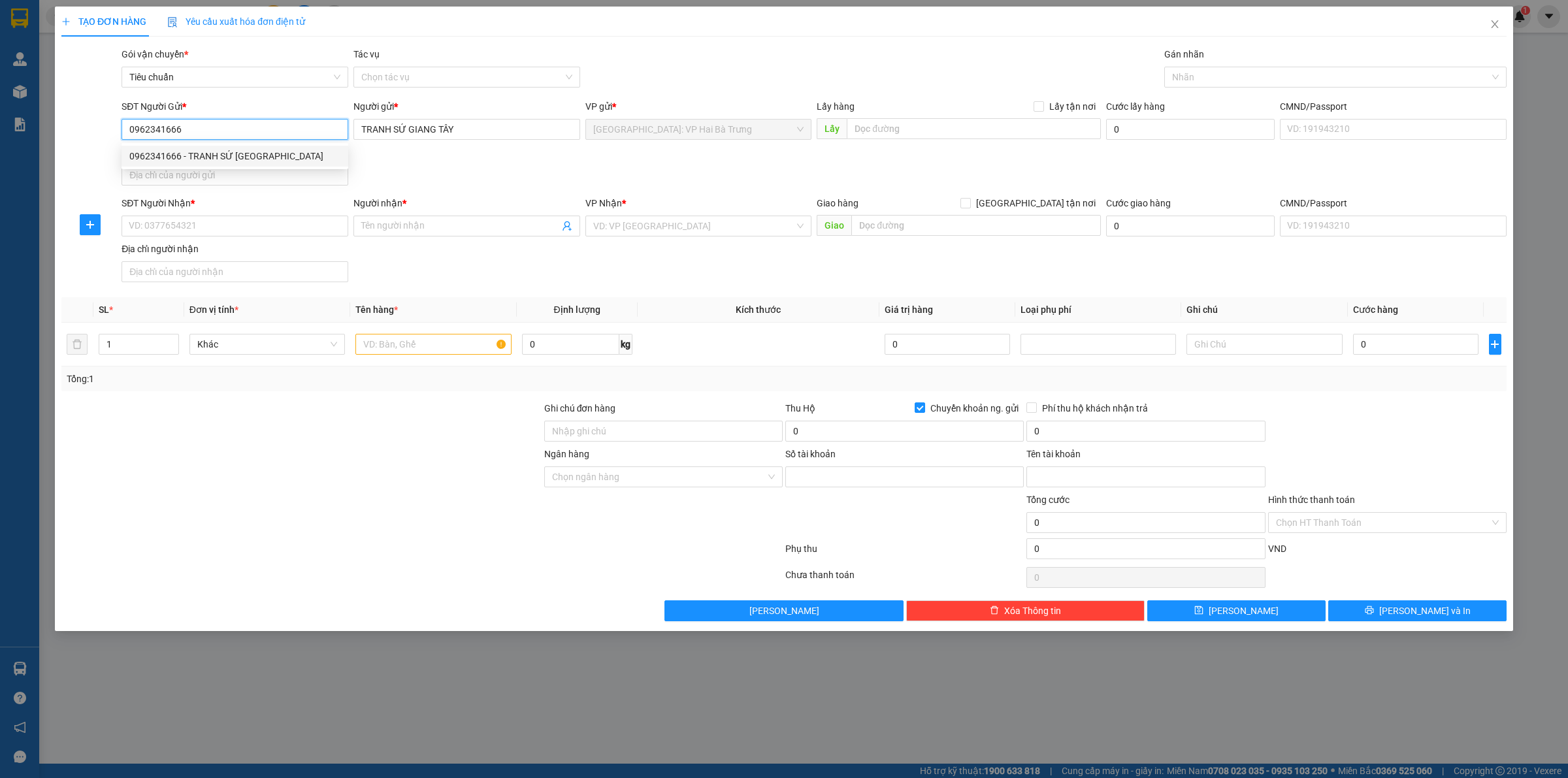
type input "2896518188"
type input "[PERSON_NAME]"
type input "0962341666"
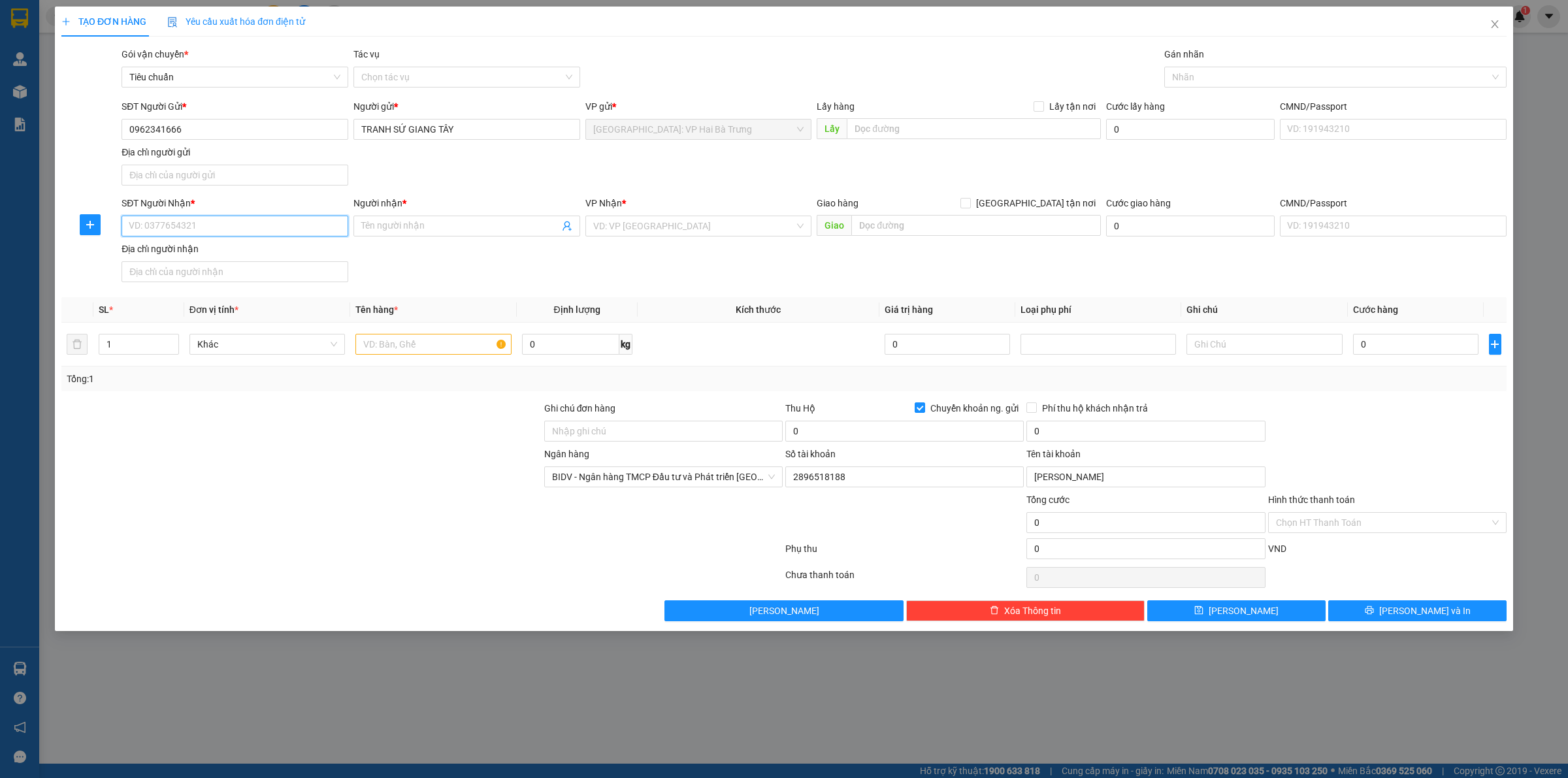
click at [263, 233] on input "SĐT Người Nhận *" at bounding box center [235, 226] width 227 height 21
paste input "0365988404"
type input "0365988404"
click at [407, 226] on input "Người nhận *" at bounding box center [460, 226] width 198 height 15
type input "[PERSON_NAME]"
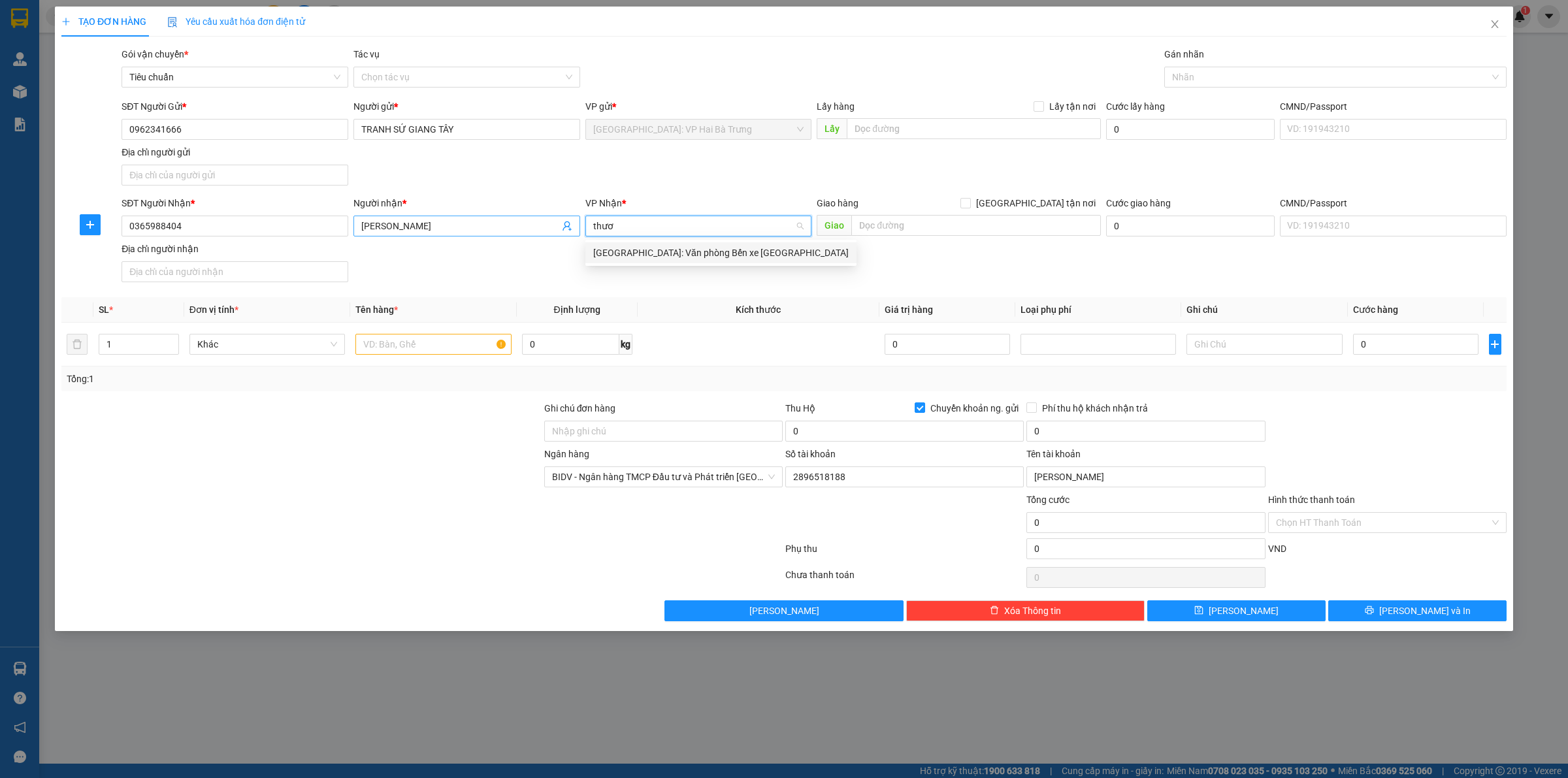
type input "thươn"
click at [931, 233] on input "text" at bounding box center [976, 225] width 250 height 21
paste input "795 [PERSON_NAME] hạ long [GEOGRAPHIC_DATA]"
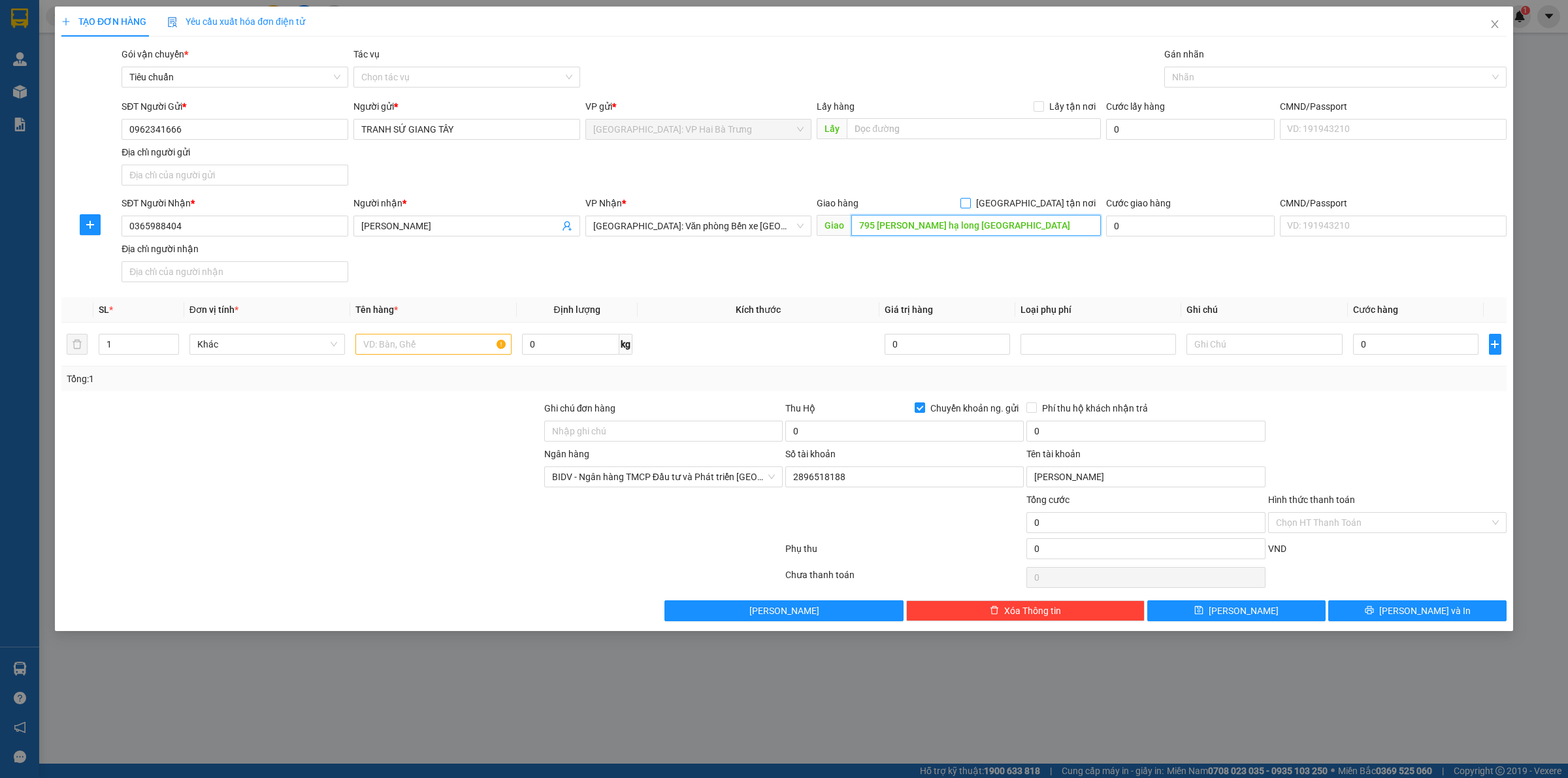
type input "795 [PERSON_NAME] hạ long [GEOGRAPHIC_DATA]"
click at [1047, 198] on span "[GEOGRAPHIC_DATA] tận nơi" at bounding box center [1035, 203] width 130 height 15
click at [970, 198] on input "[GEOGRAPHIC_DATA] tận nơi" at bounding box center [964, 203] width 9 height 9
checkbox input "true"
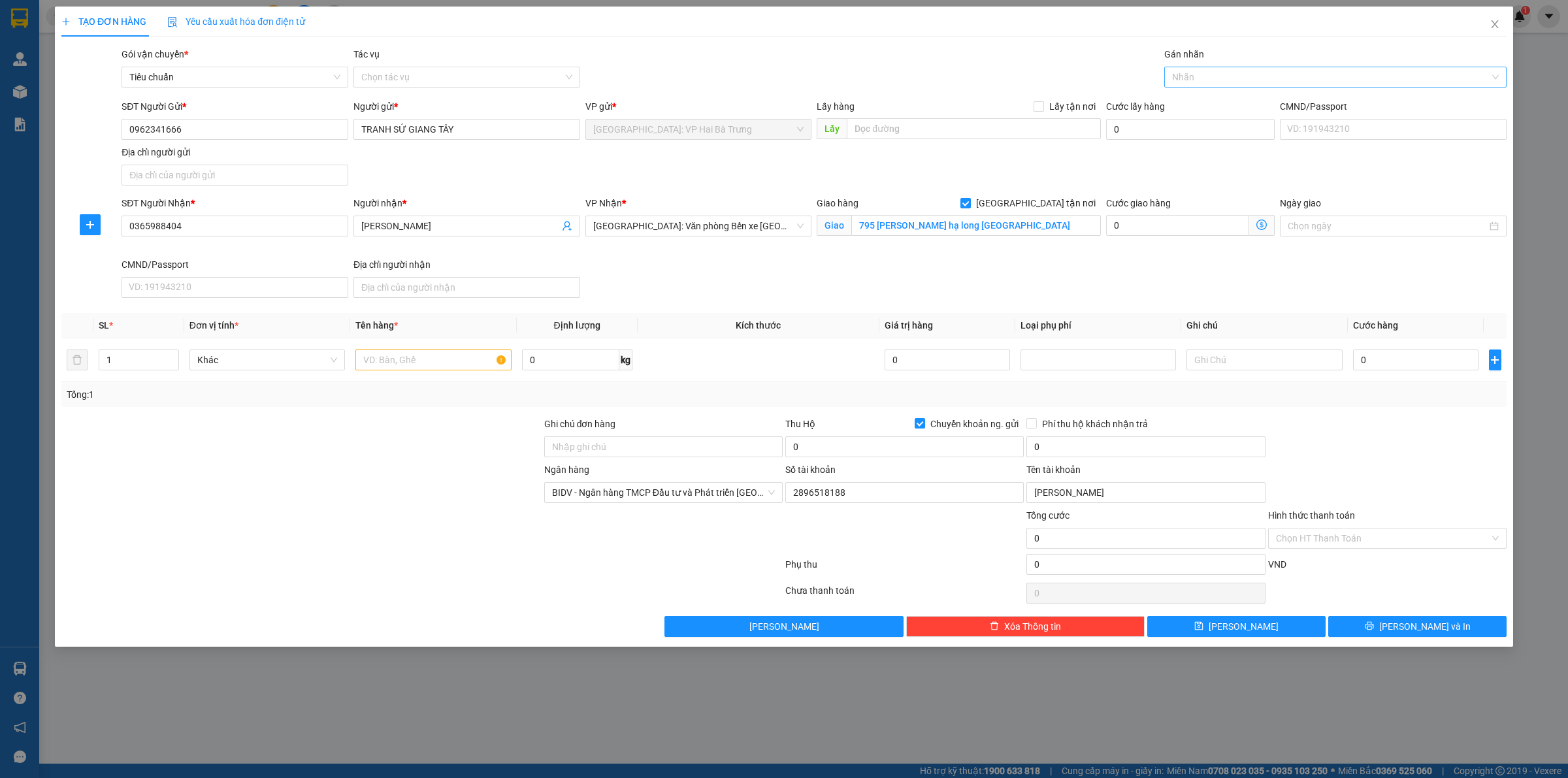
click at [1192, 85] on div at bounding box center [1329, 77] width 323 height 16
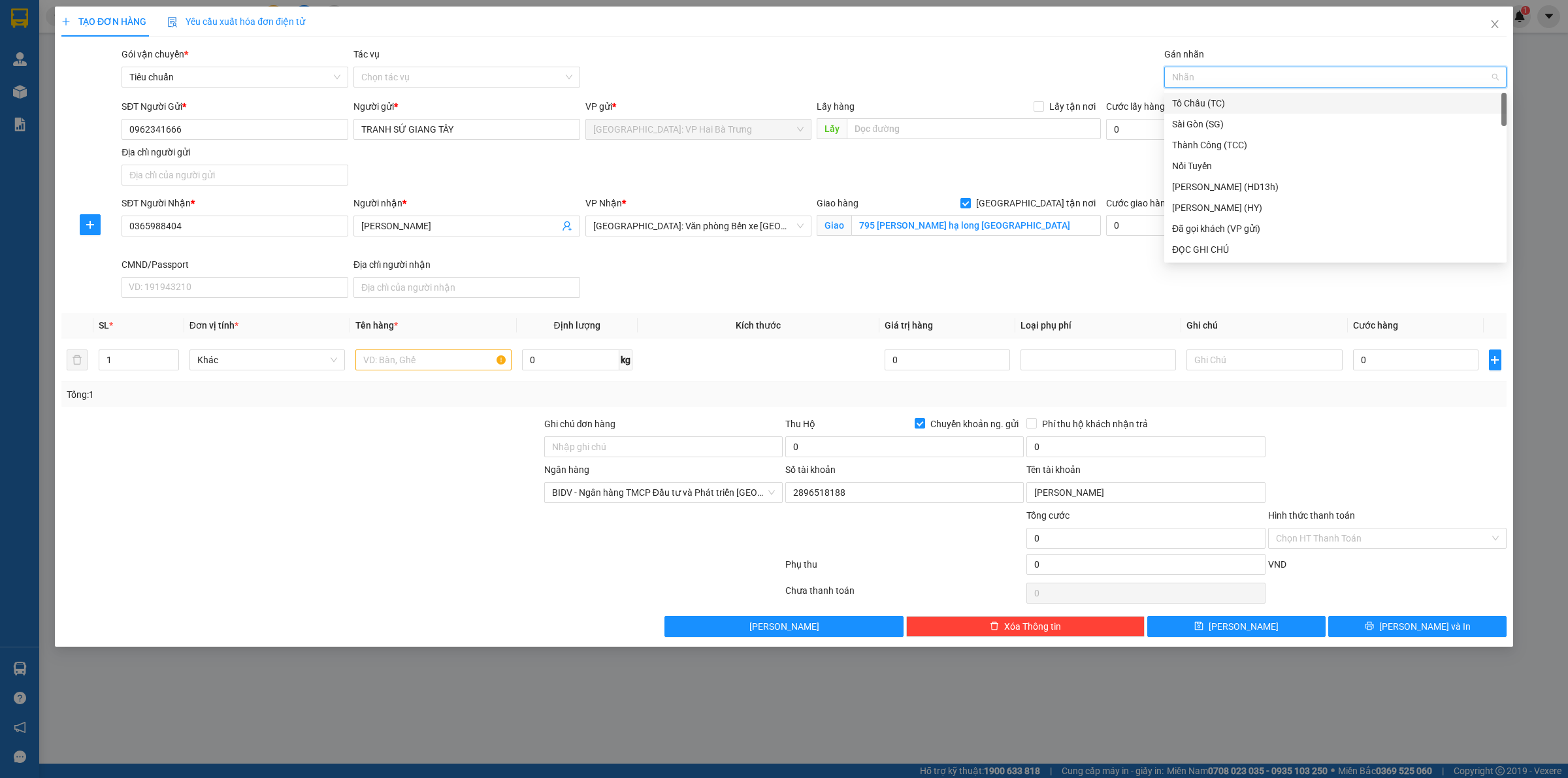
type input "G"
click at [1210, 255] on div "[GEOGRAPHIC_DATA] tận nơi" at bounding box center [1336, 249] width 327 height 15
drag, startPoint x: 445, startPoint y: 366, endPoint x: 339, endPoint y: 365, distance: 106.0
click at [445, 365] on input "text" at bounding box center [433, 360] width 155 height 21
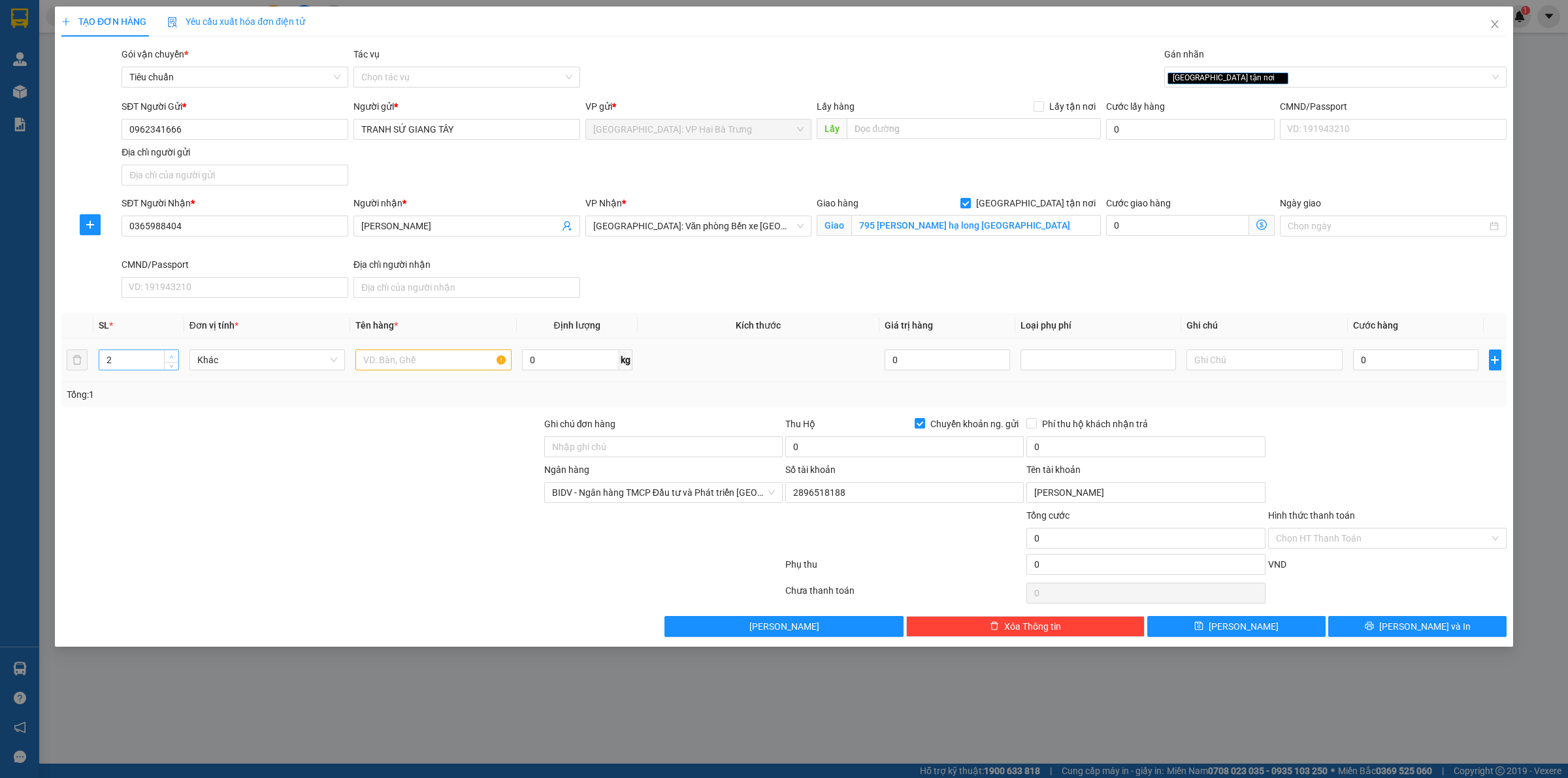
click at [169, 355] on icon "up" at bounding box center [171, 357] width 5 height 5
type input "3"
click at [169, 355] on icon "up" at bounding box center [171, 357] width 5 height 5
click at [436, 367] on input "text" at bounding box center [433, 360] width 155 height 21
type input "3 kiện bọc bìa (tranh)"
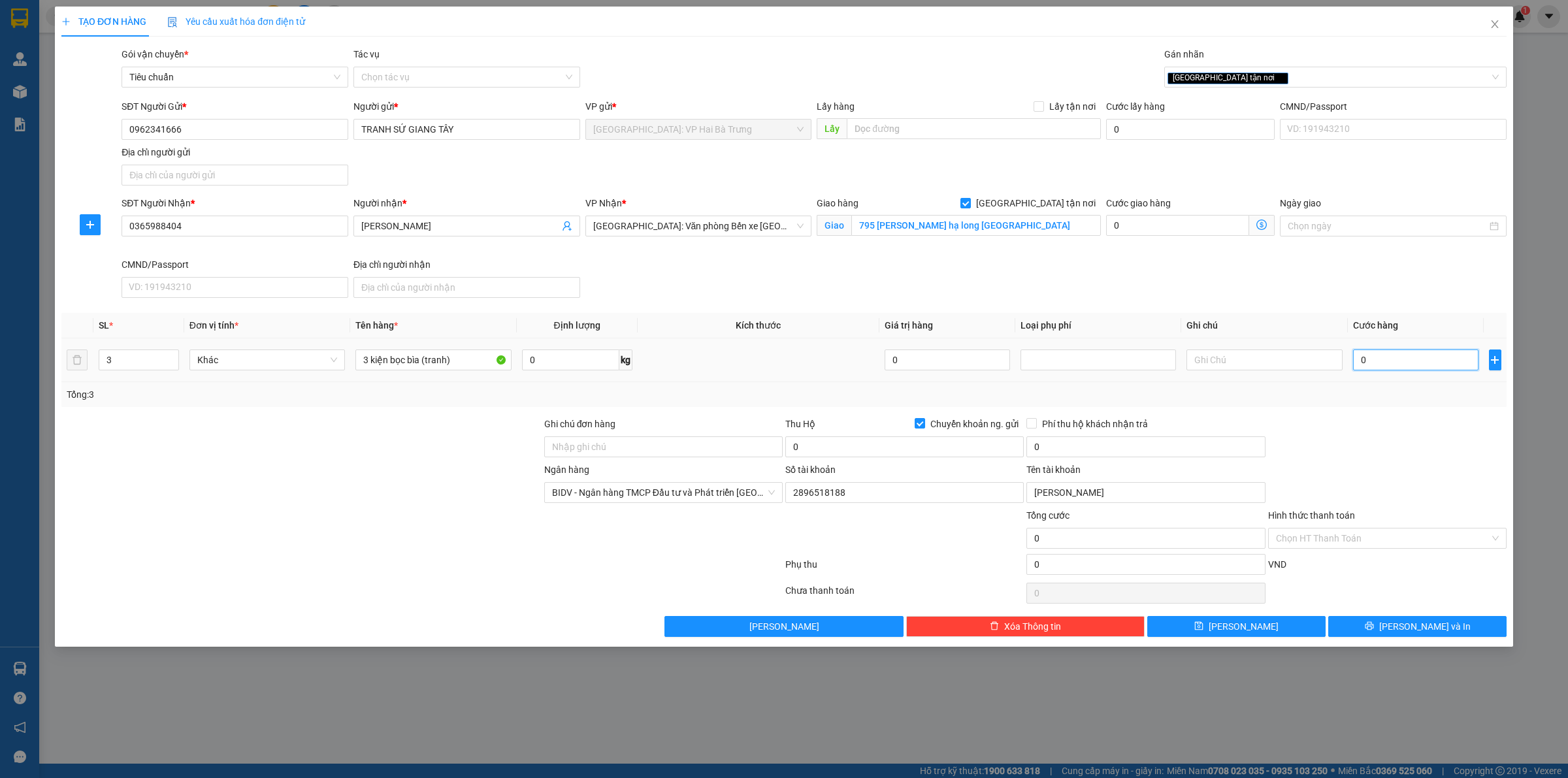
click at [1366, 360] on input "0" at bounding box center [1416, 360] width 125 height 21
paste input "160.00"
type input "160.000"
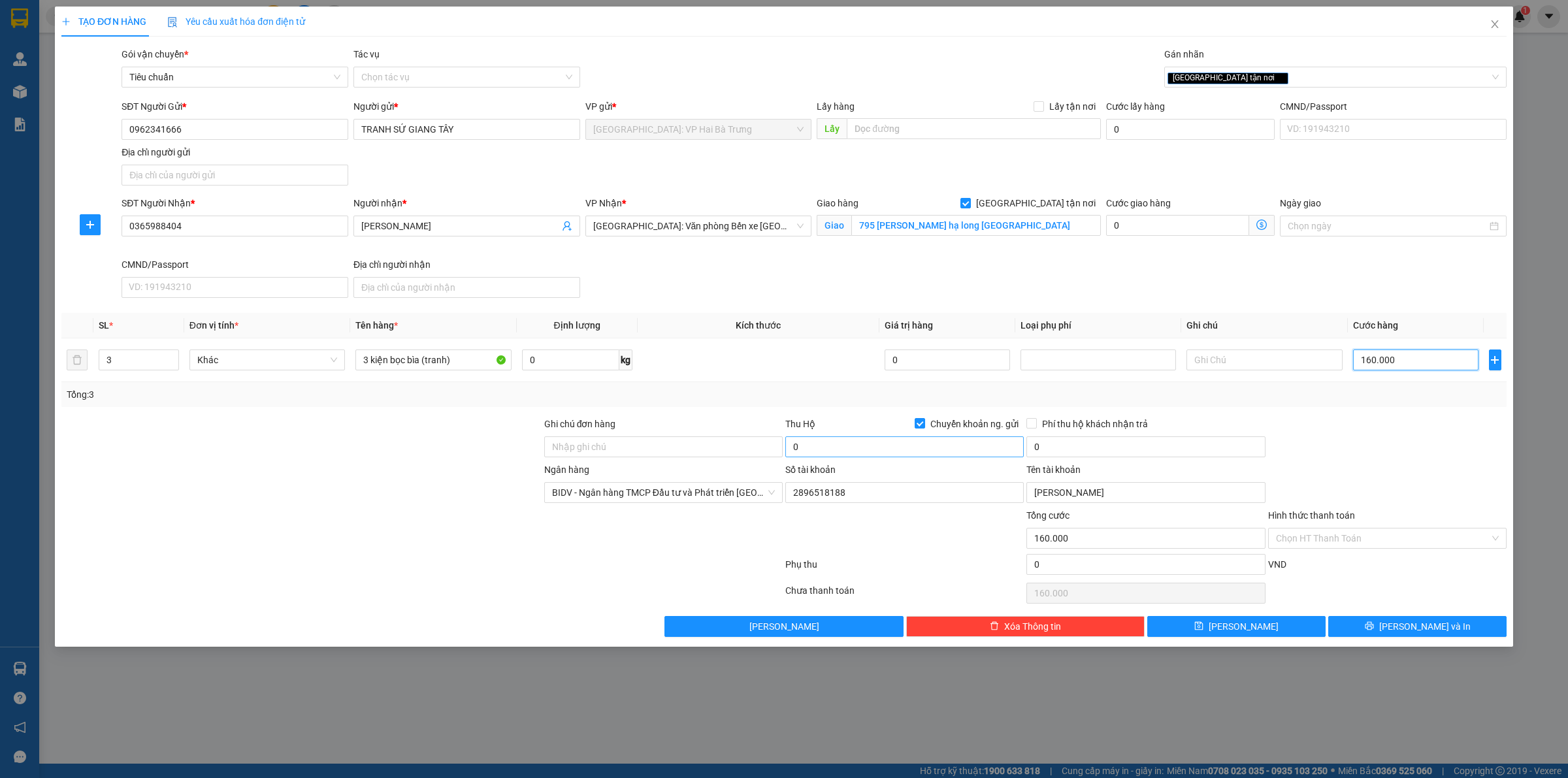
type input "160.000"
click at [947, 455] on input "0" at bounding box center [904, 447] width 239 height 21
click at [937, 443] on input "0" at bounding box center [904, 447] width 239 height 21
type input "3.440.000"
click at [1060, 452] on input "0" at bounding box center [1145, 447] width 239 height 21
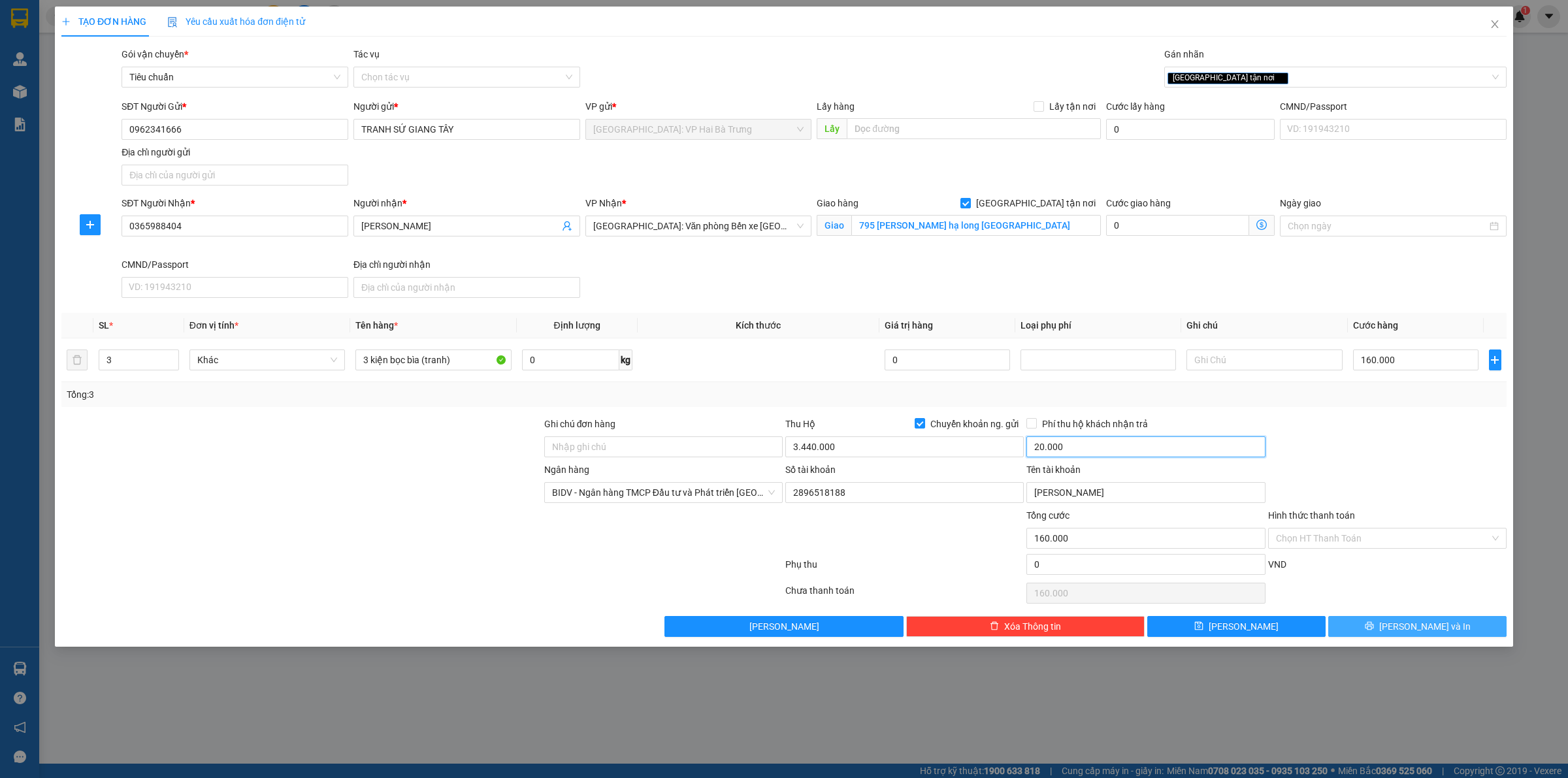
type input "20.000"
click at [1382, 624] on button "[PERSON_NAME] và In" at bounding box center [1417, 626] width 178 height 21
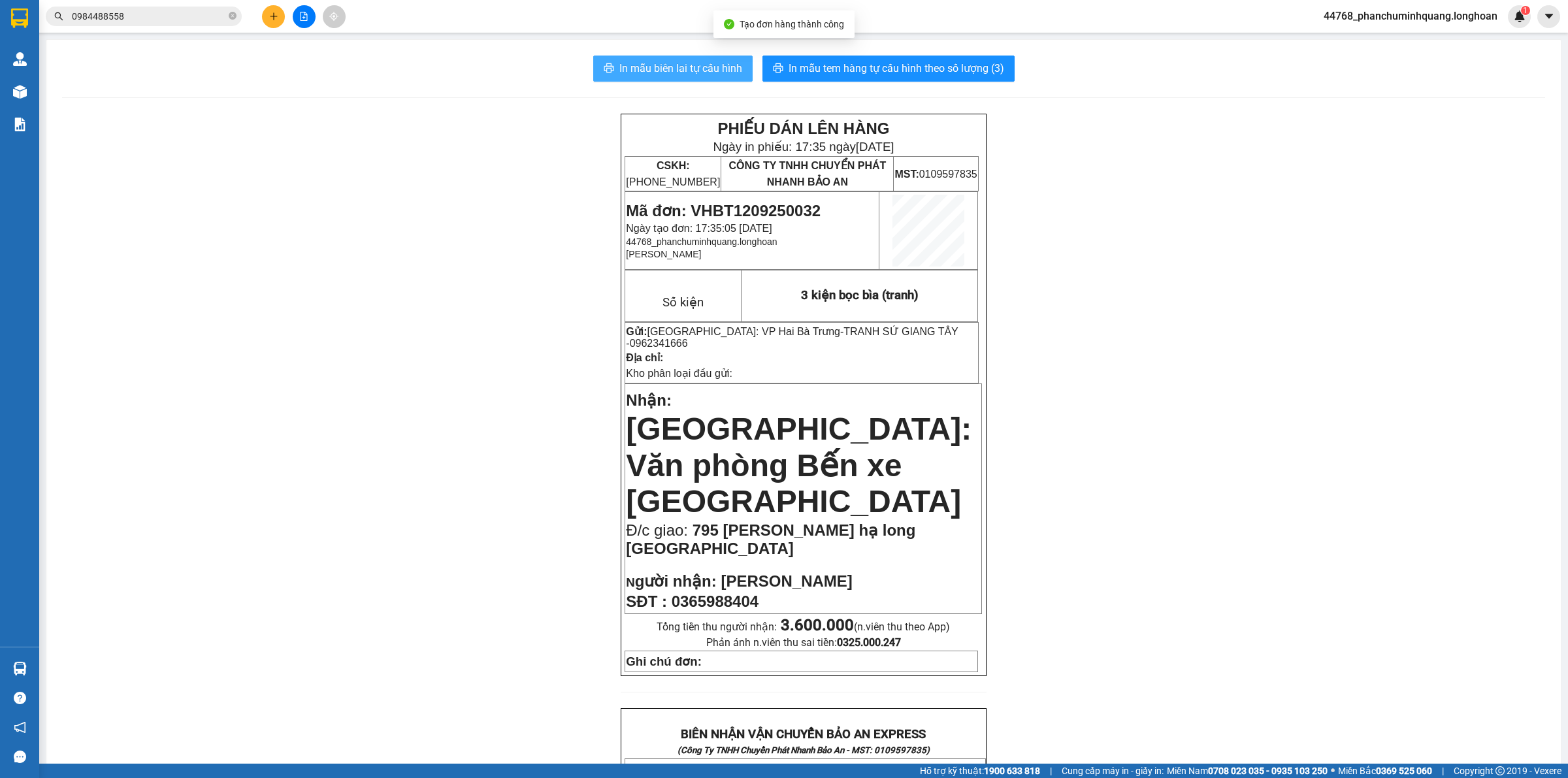
click at [714, 58] on button "In mẫu biên lai tự cấu hình" at bounding box center [673, 69] width 159 height 26
click at [819, 67] on span "In mẫu tem hàng tự cấu hình theo số lượng (3)" at bounding box center [896, 68] width 216 height 16
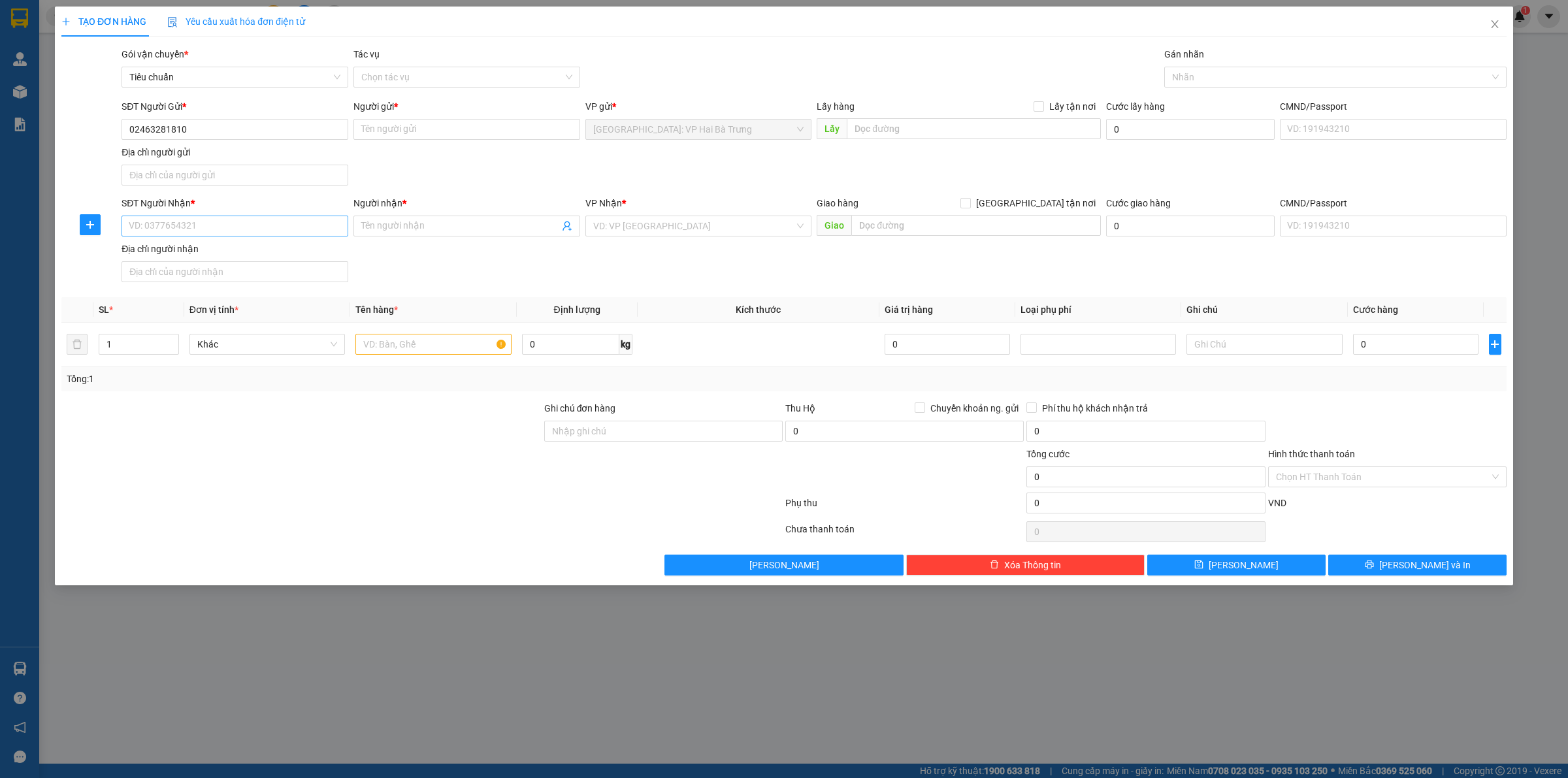
type input "02463281810"
click at [289, 219] on input "SĐT Người Nhận *" at bounding box center [235, 226] width 227 height 21
type input "0982582380"
drag, startPoint x: 285, startPoint y: 253, endPoint x: 328, endPoint y: 246, distance: 43.6
click at [285, 252] on div "0982582380 - A NĂNG" at bounding box center [234, 253] width 211 height 15
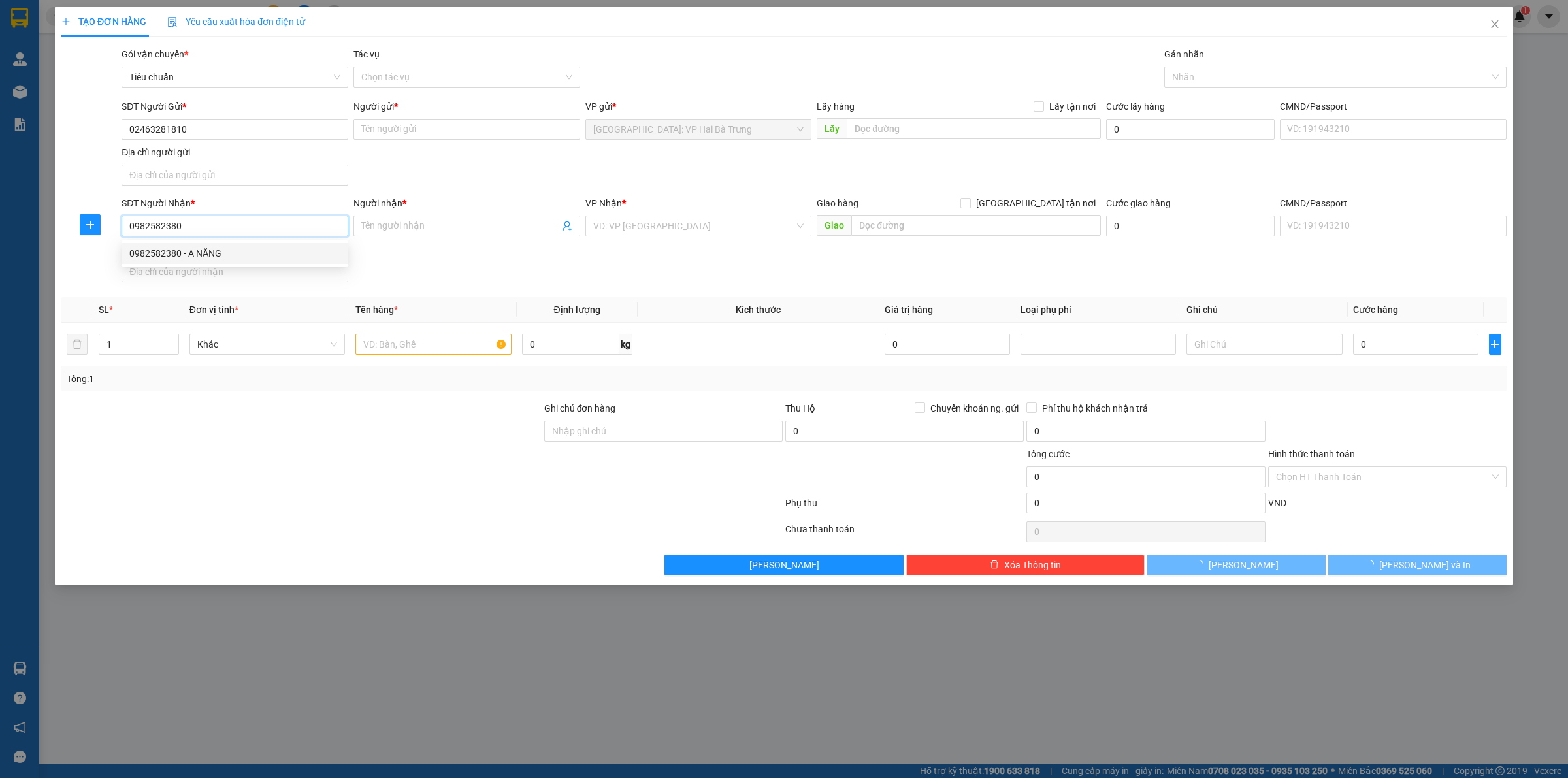
type input "A NĂNG"
checkbox input "true"
type input "CẦU KIẾN AN - KIẾN AN - [GEOGRAPHIC_DATA]"
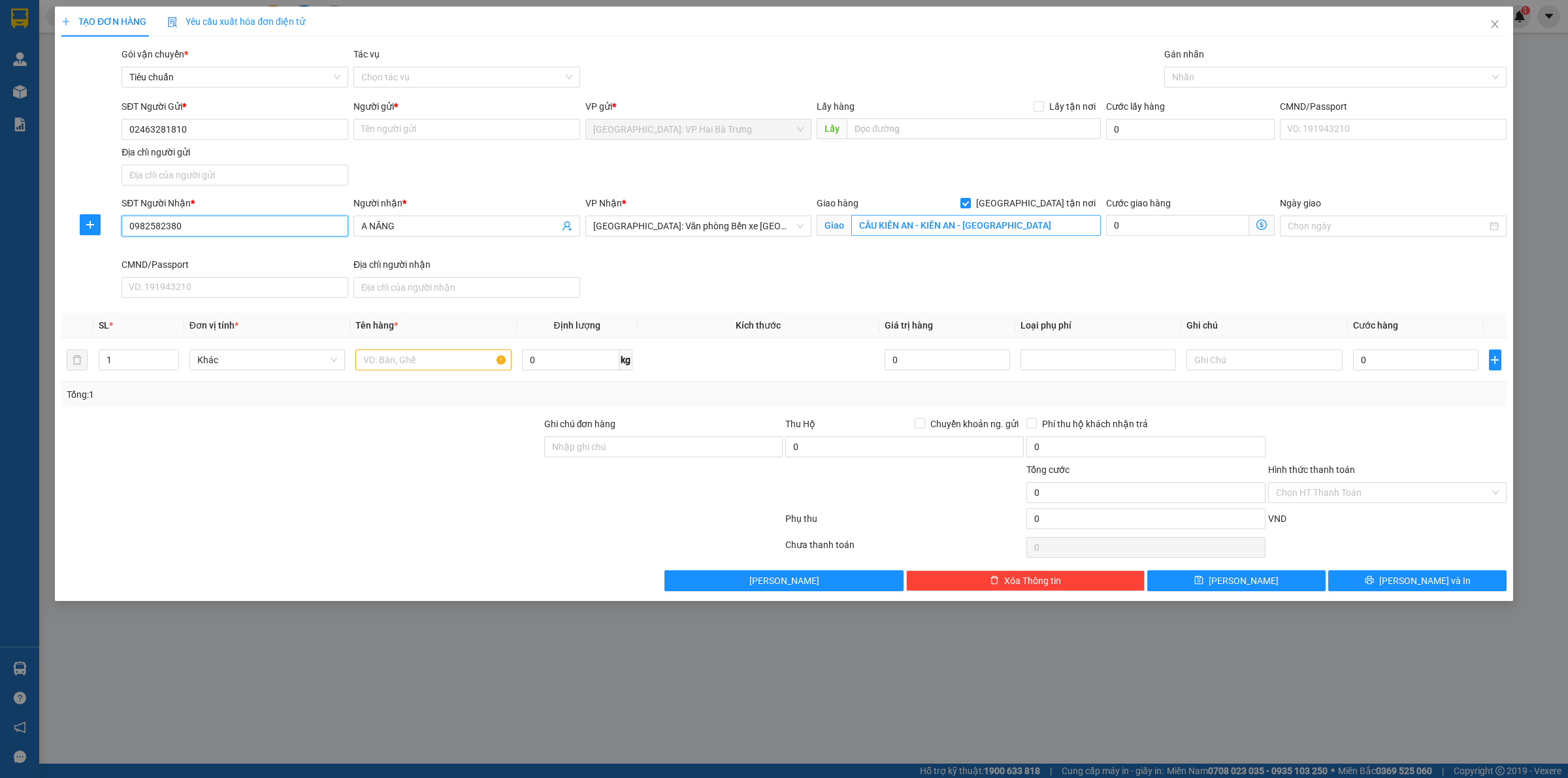
type input "0982582380"
click at [918, 220] on input "CẦU KIẾN AN - KIẾN AN - [GEOGRAPHIC_DATA]" at bounding box center [976, 225] width 250 height 21
click at [1235, 76] on div at bounding box center [1329, 77] width 323 height 16
type input "912 xóm mới, [DEMOGRAPHIC_DATA][GEOGRAPHIC_DATA], [GEOGRAPHIC_DATA], [GEOGRAPHI…"
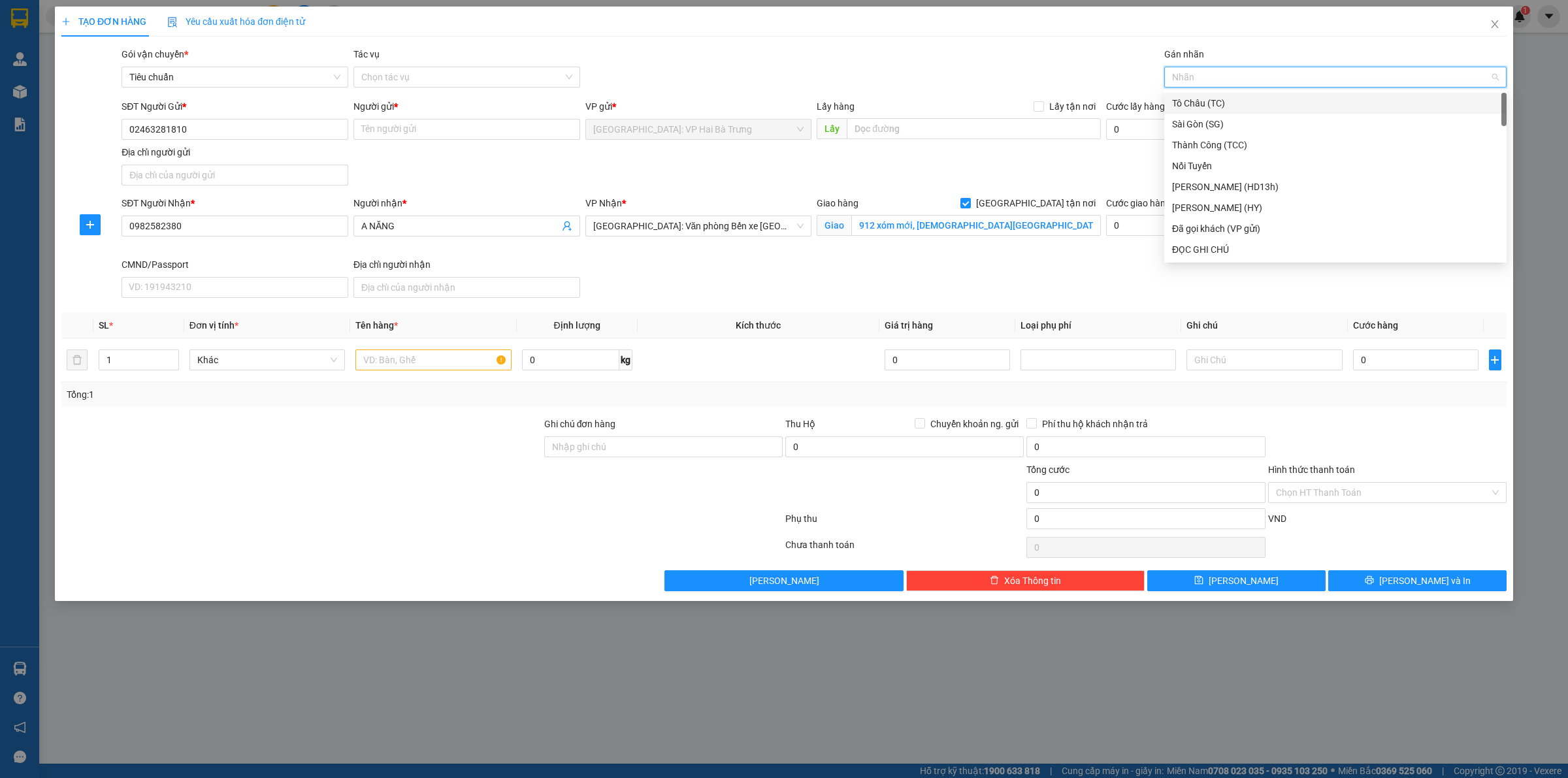
type input "G"
click at [1228, 258] on div "[GEOGRAPHIC_DATA] tận nơi" at bounding box center [1335, 250] width 342 height 21
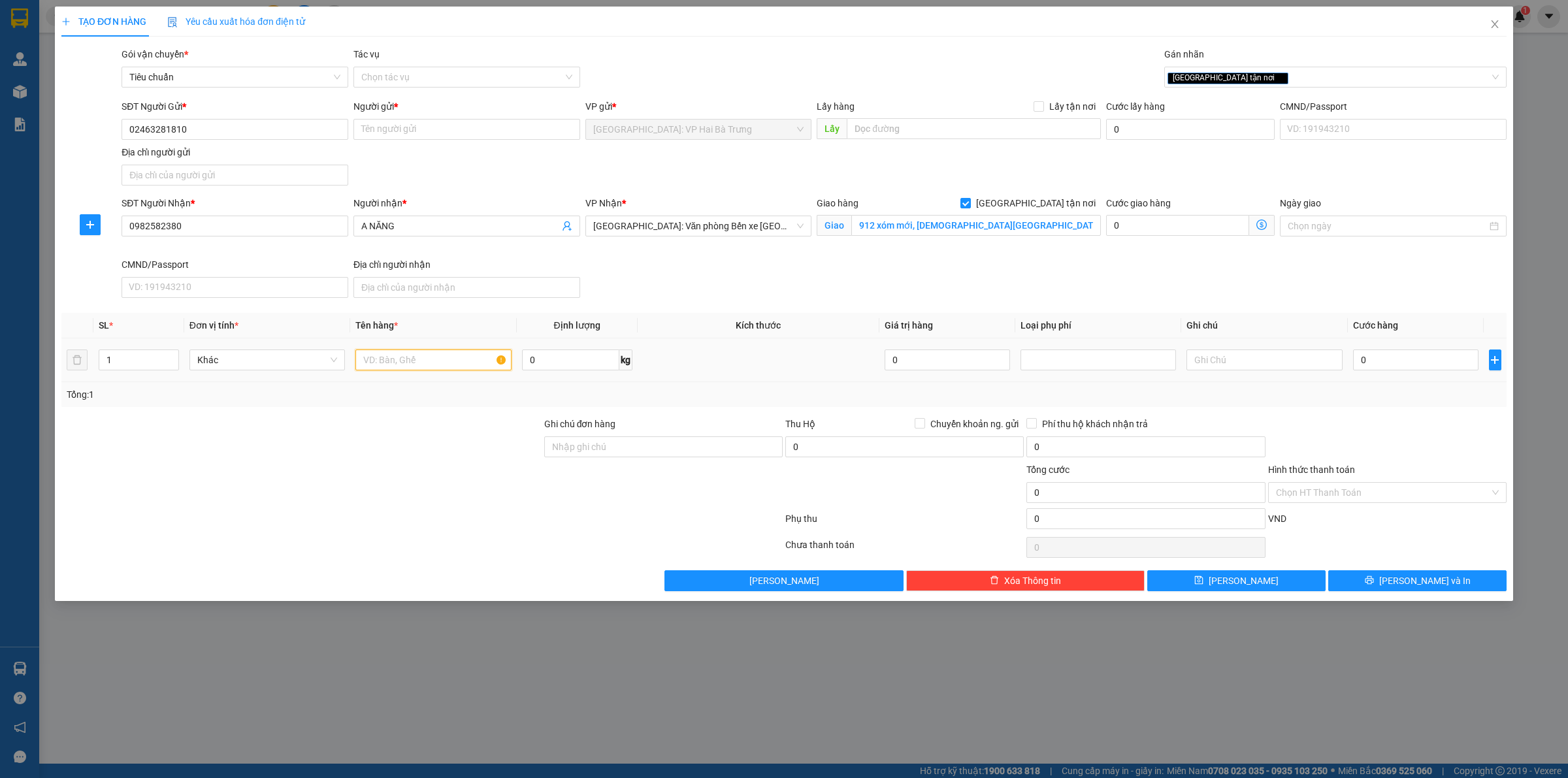
click at [413, 359] on input "text" at bounding box center [433, 360] width 155 height 21
type input "1 kiện bọc pe"
click at [1388, 370] on input "0" at bounding box center [1416, 360] width 125 height 21
type input "6"
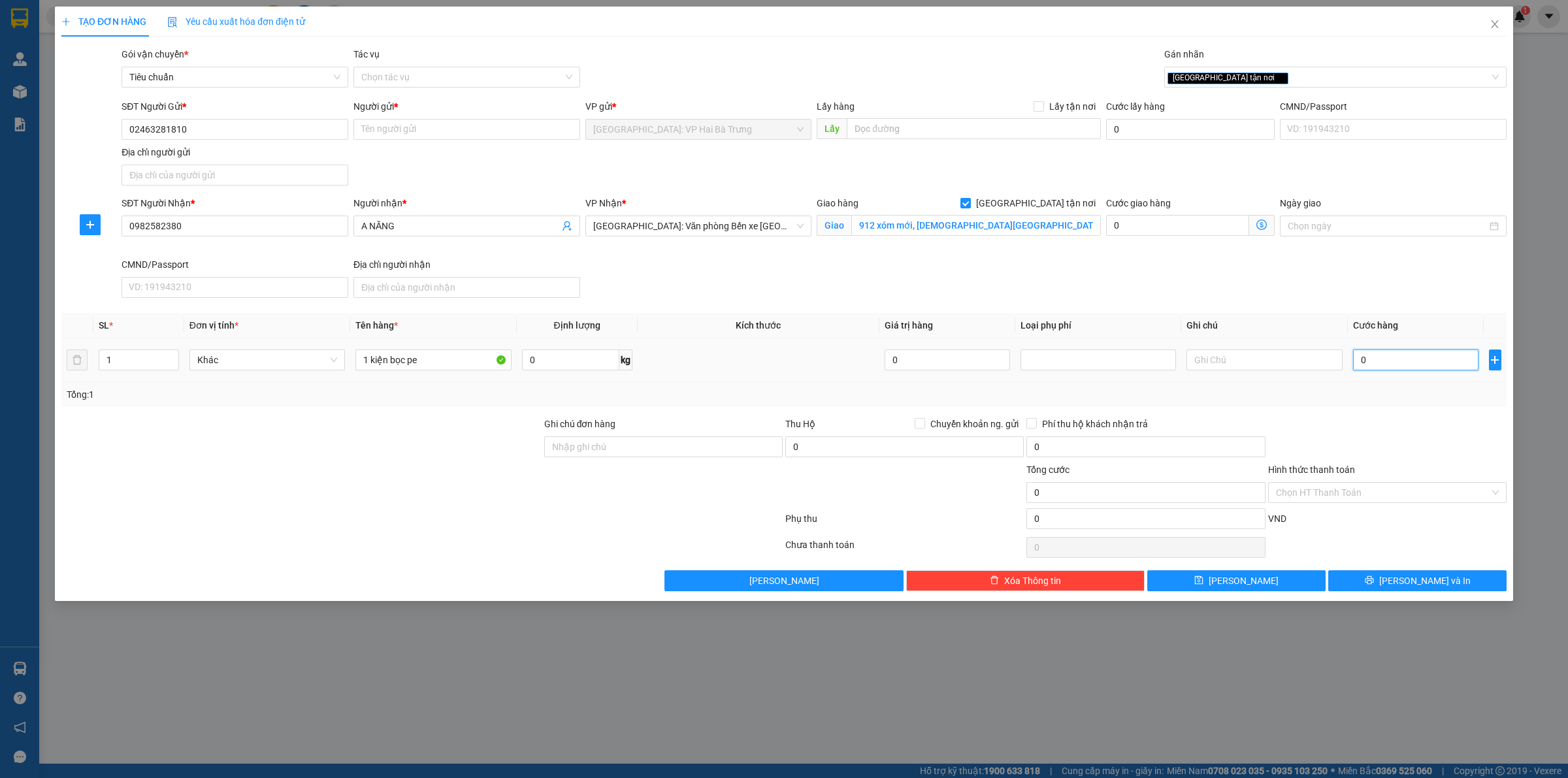
type input "6"
type input "65"
type input "650"
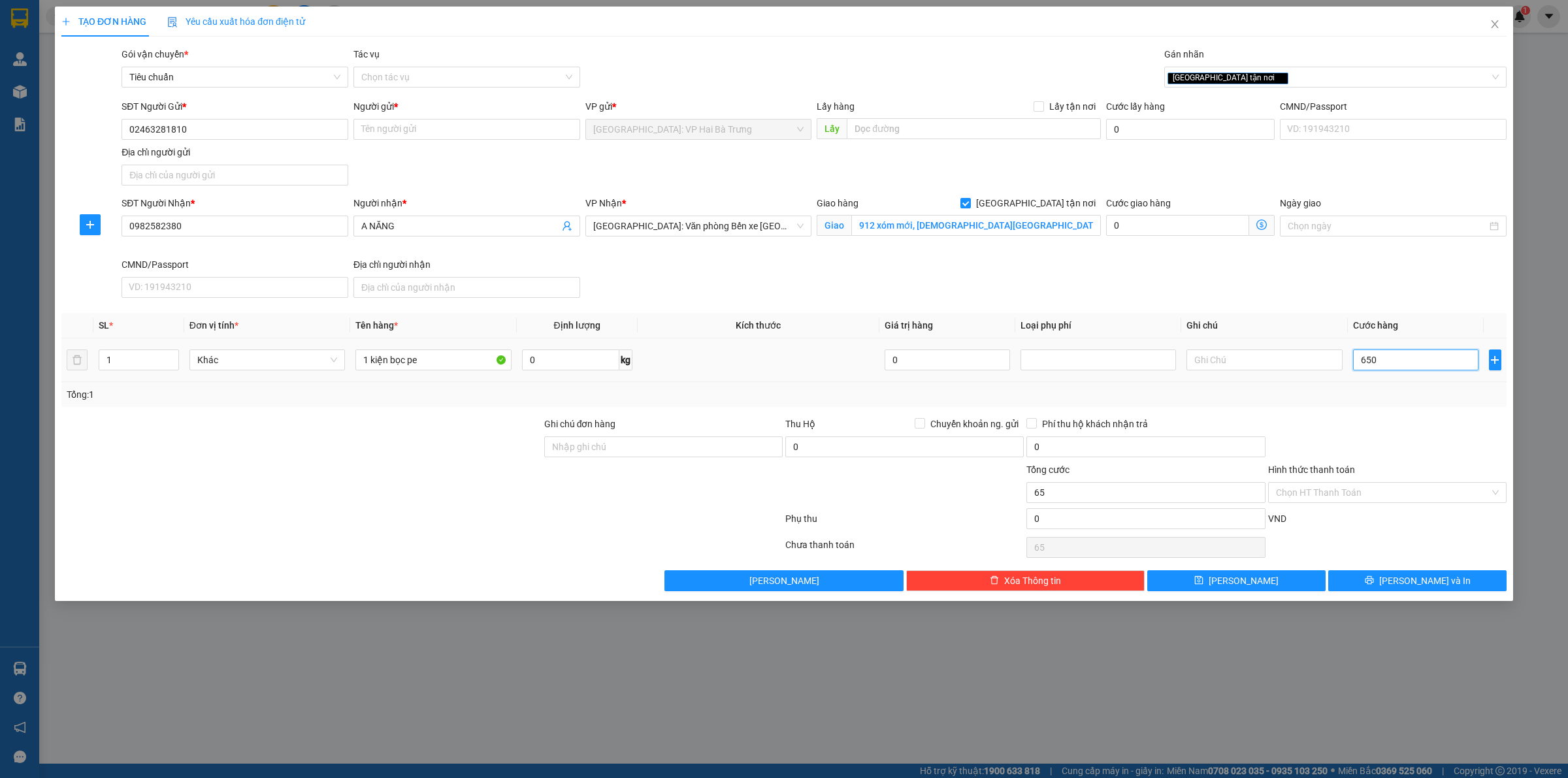
type input "650"
type input "6.500"
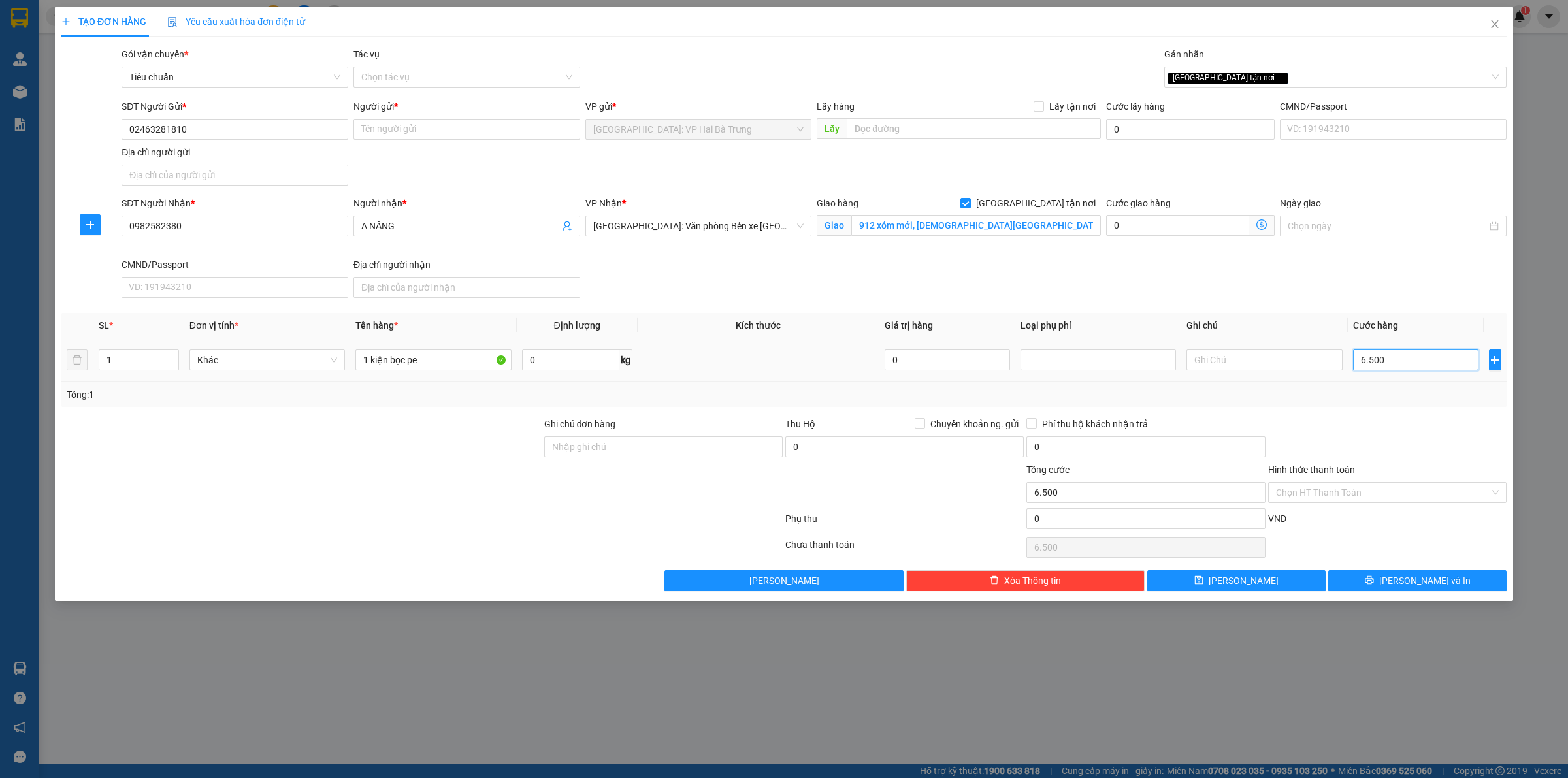
type input "65.000"
drag, startPoint x: 1261, startPoint y: 77, endPoint x: 1248, endPoint y: 72, distance: 13.9
click at [1261, 76] on div "[GEOGRAPHIC_DATA] tận nơi" at bounding box center [1329, 77] width 323 height 16
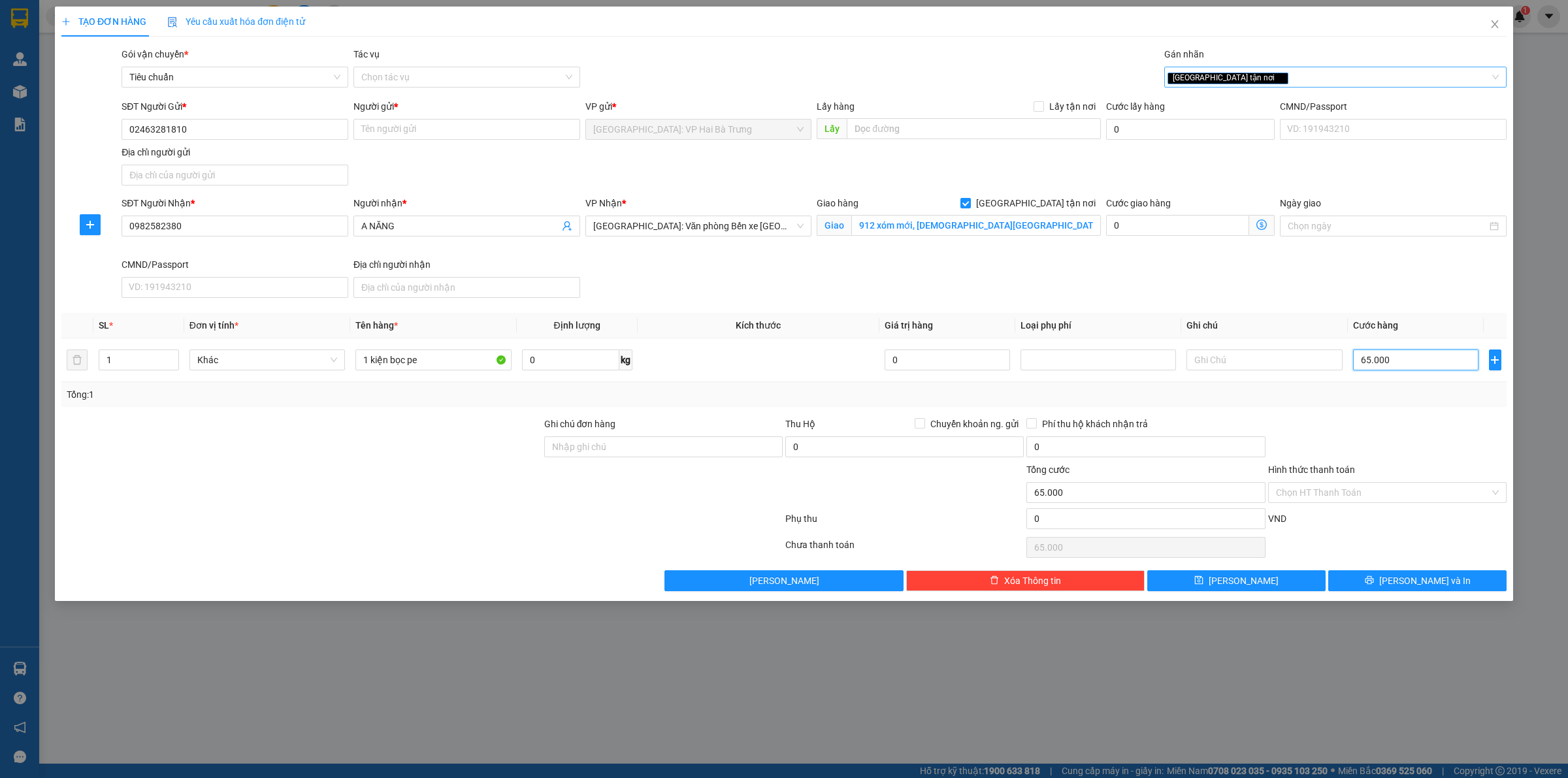
type input "65.000"
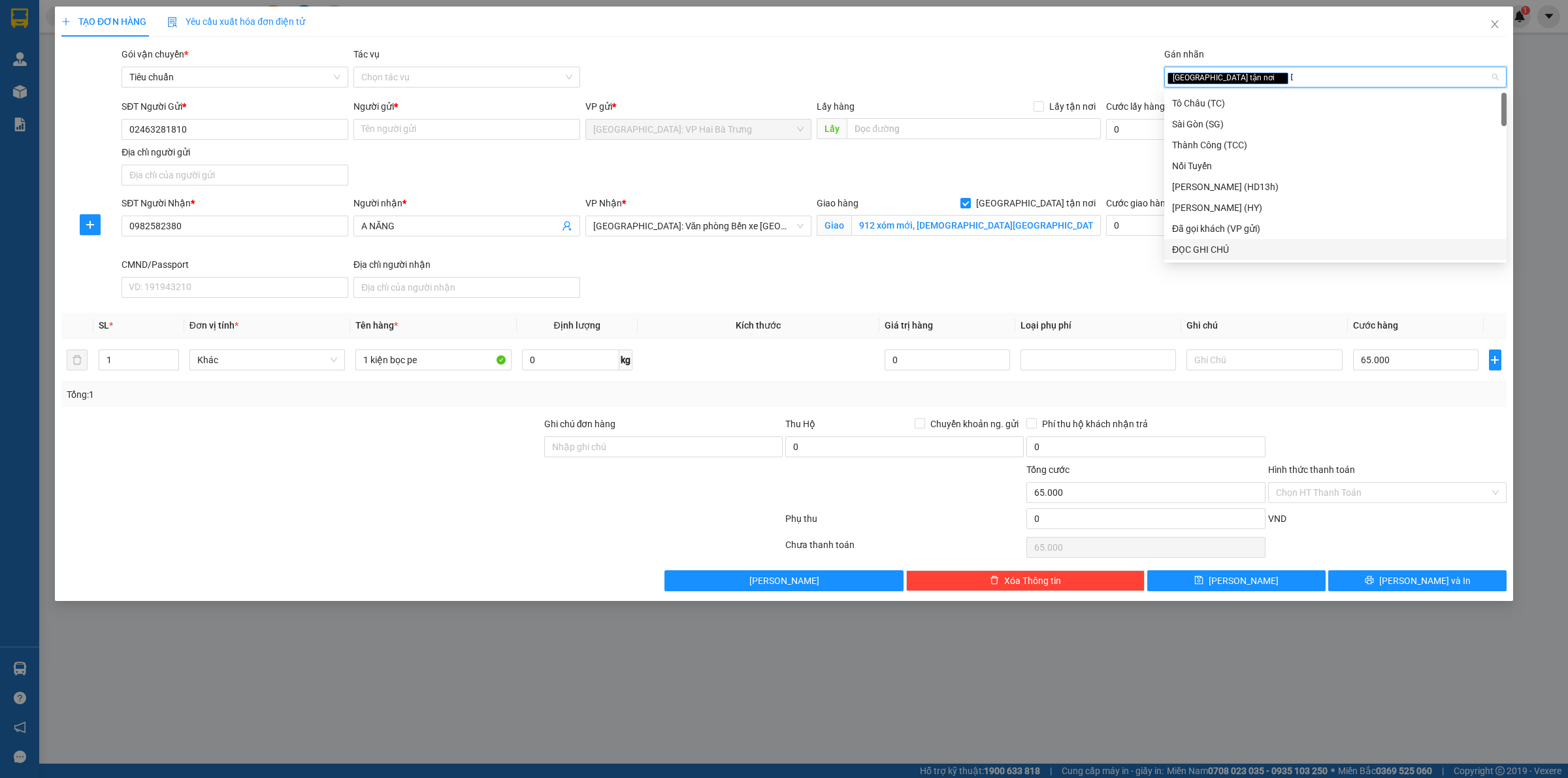
type input "D"
type input "Đ"
click at [1243, 138] on div "ĐỌC GHI CHÚ" at bounding box center [1336, 145] width 327 height 15
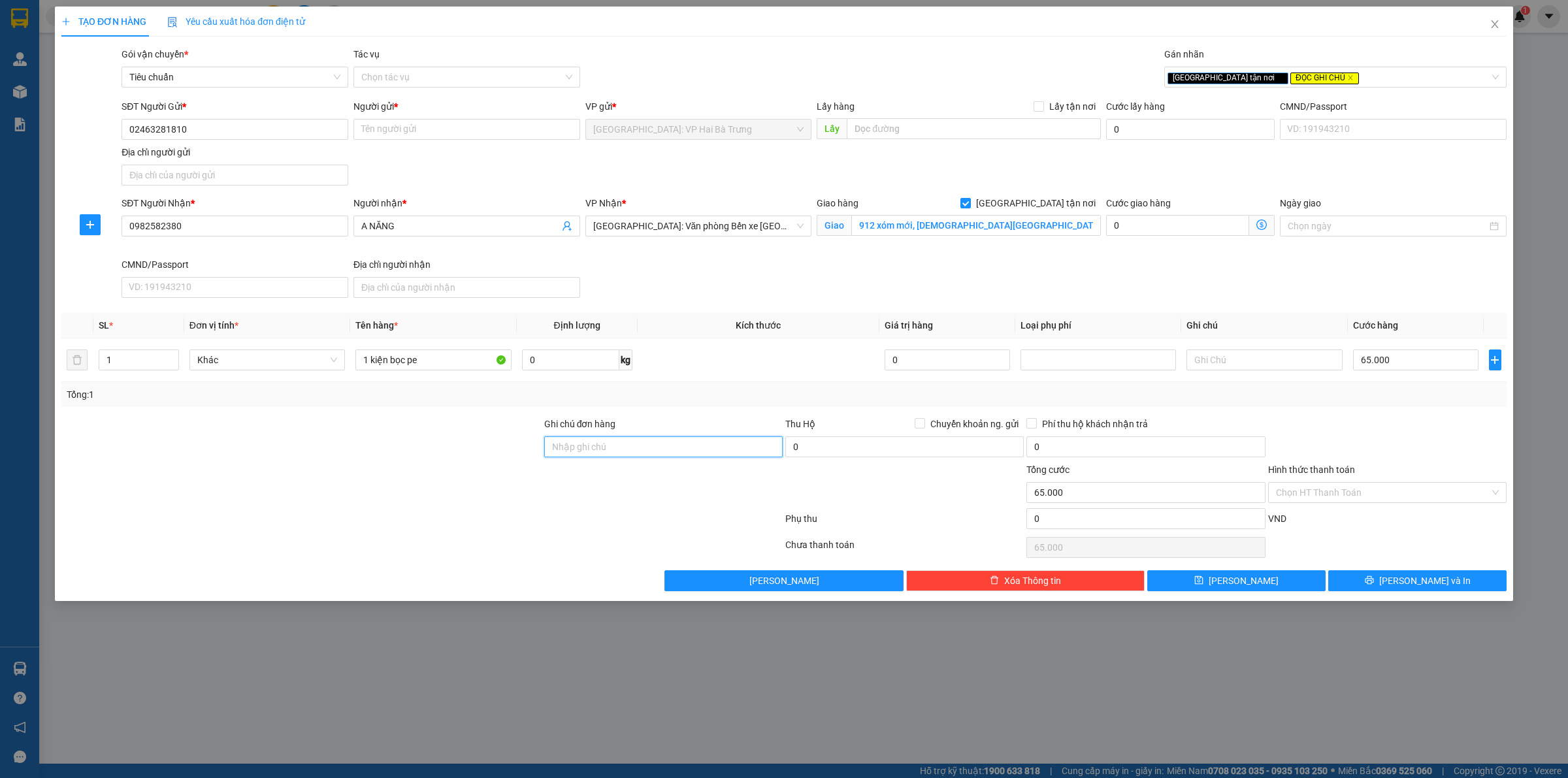
drag, startPoint x: 697, startPoint y: 441, endPoint x: 712, endPoint y: 439, distance: 15.1
click at [705, 441] on input "Ghi chú đơn hàng" at bounding box center [663, 447] width 239 height 21
type input "giao chủ nhật"
click at [1376, 584] on button "[PERSON_NAME] và In" at bounding box center [1417, 581] width 178 height 21
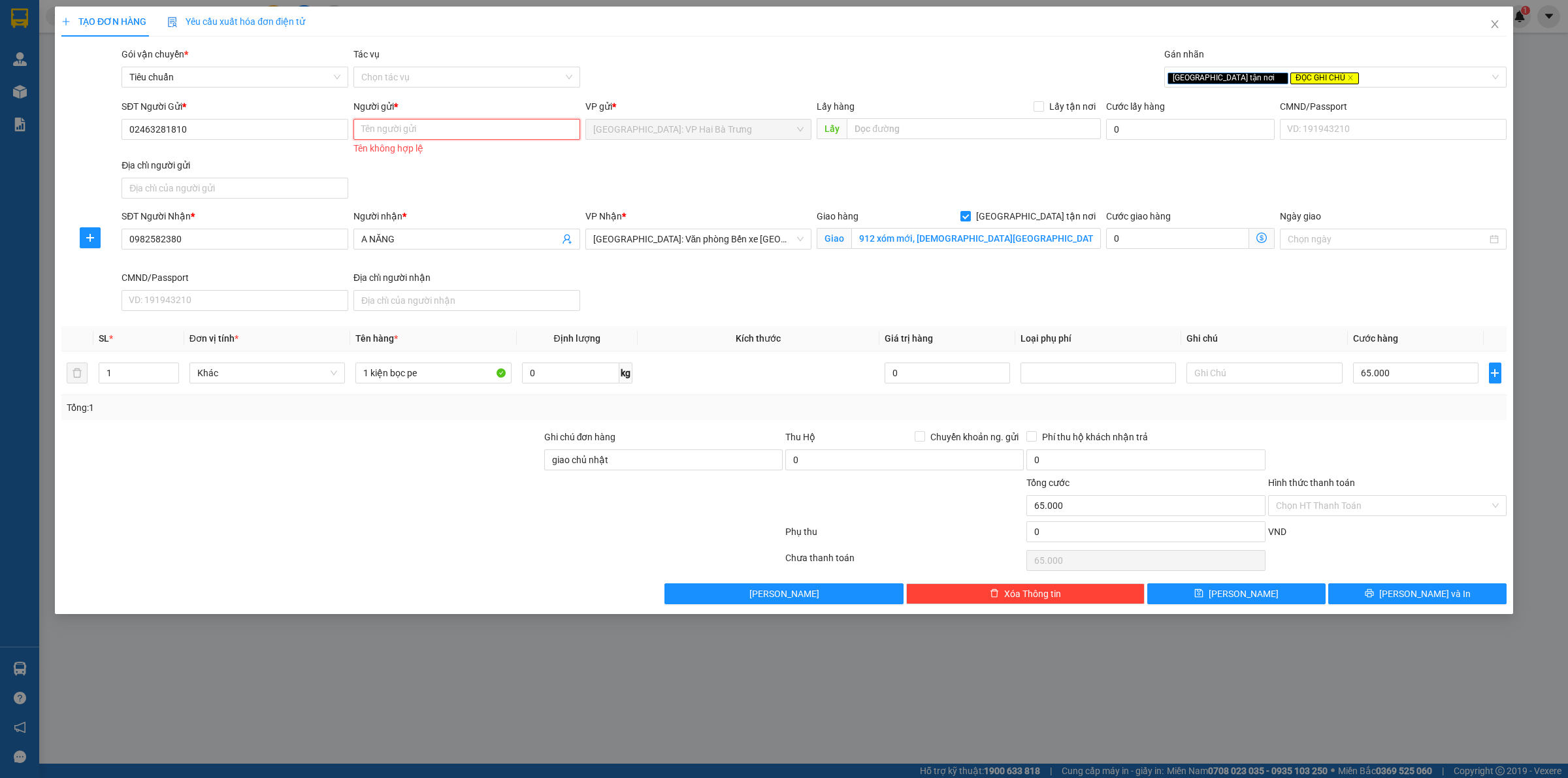
click at [492, 138] on input "Người gửi *" at bounding box center [467, 129] width 227 height 21
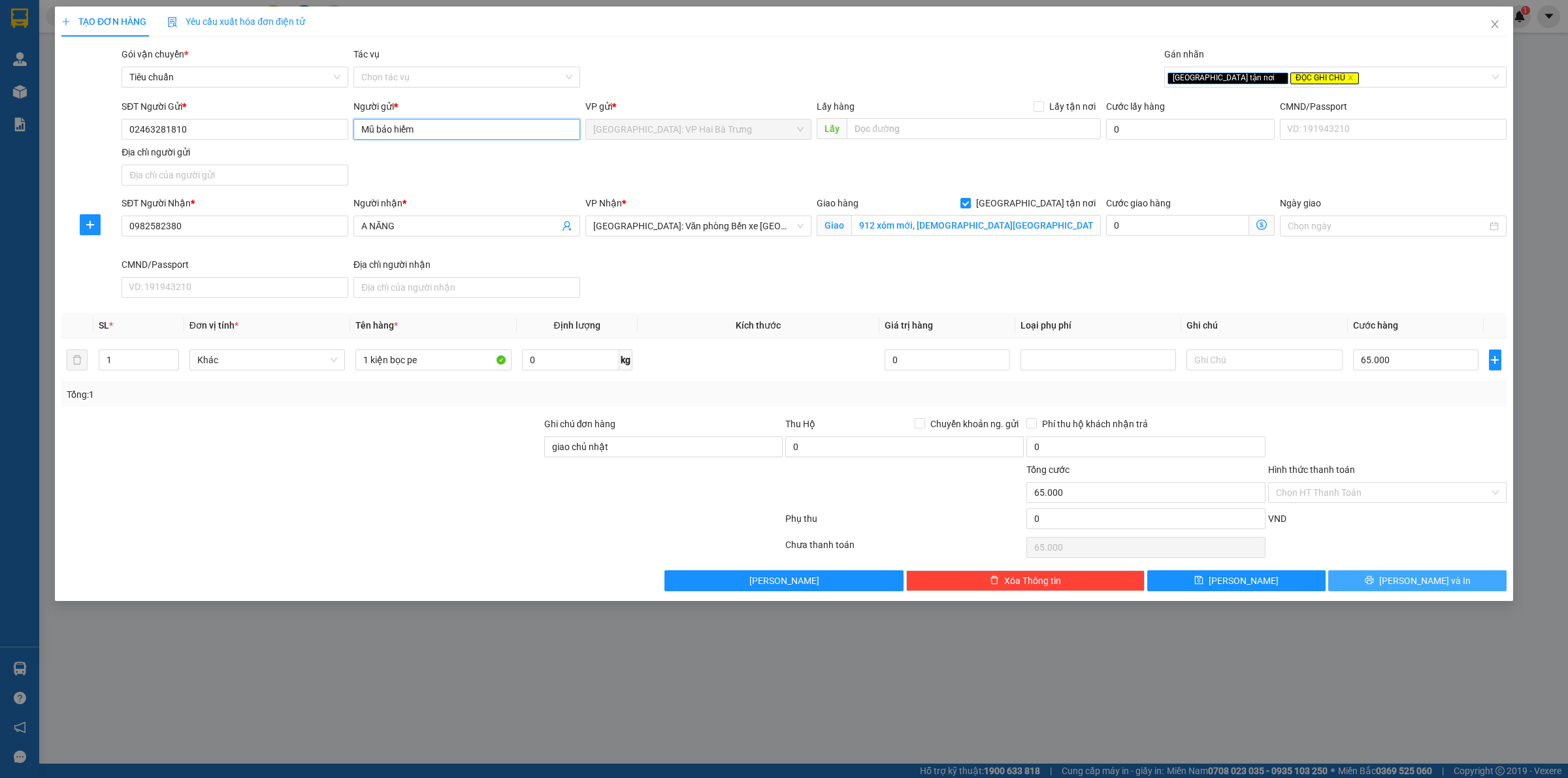
type input "Mũ bảo hiểm"
click at [1418, 582] on span "[PERSON_NAME] và In" at bounding box center [1424, 580] width 91 height 15
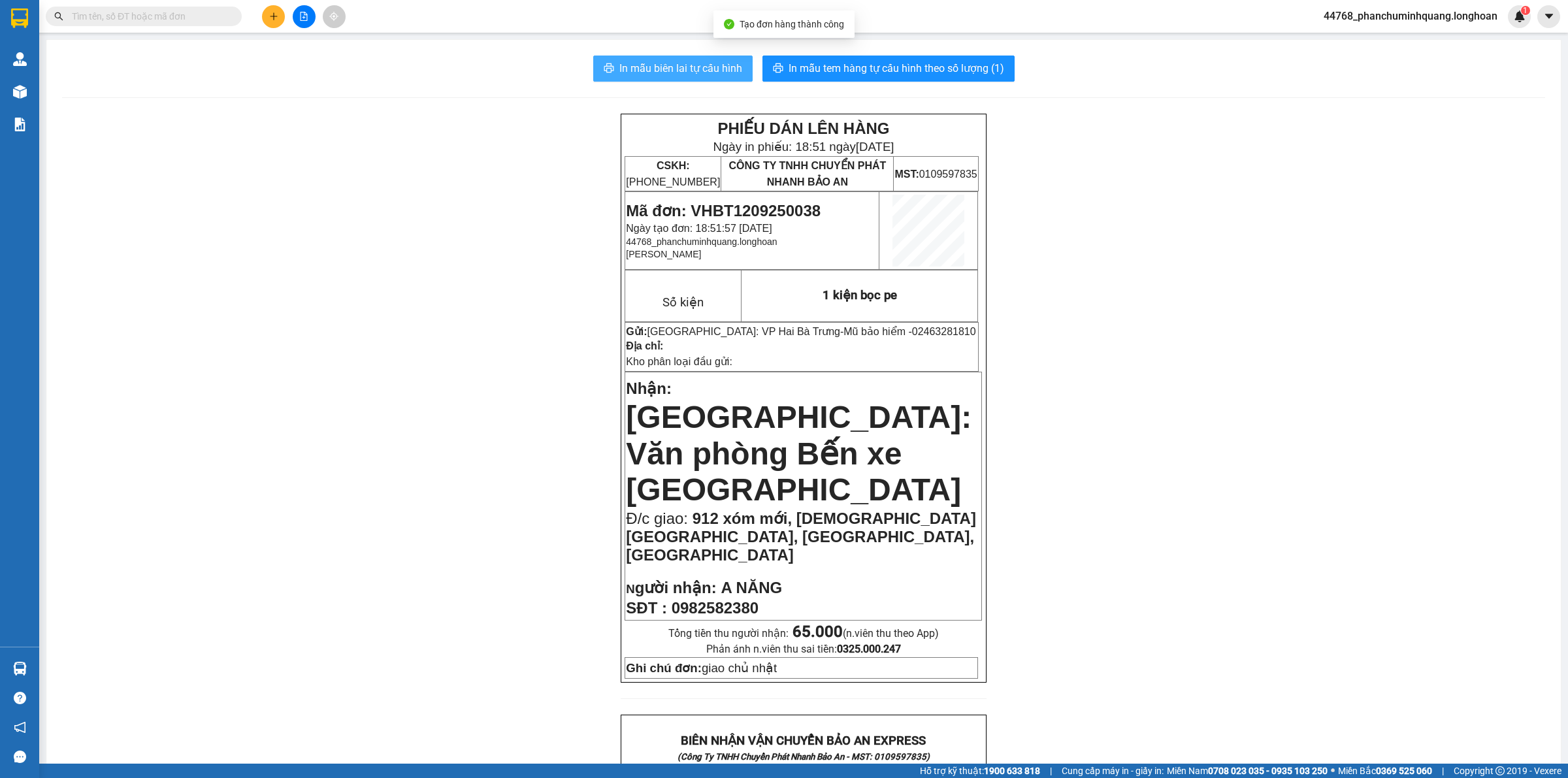
click at [691, 74] on span "In mẫu biên lai tự cấu hình" at bounding box center [680, 68] width 123 height 16
click at [689, 59] on button "In mẫu biên lai tự cấu hình" at bounding box center [673, 69] width 159 height 26
click at [864, 58] on button "In mẫu tem hàng tự cấu hình theo số lượng (1)" at bounding box center [888, 69] width 252 height 26
click at [155, 24] on span at bounding box center [144, 16] width 196 height 19
click at [168, 17] on input "text" at bounding box center [149, 16] width 154 height 15
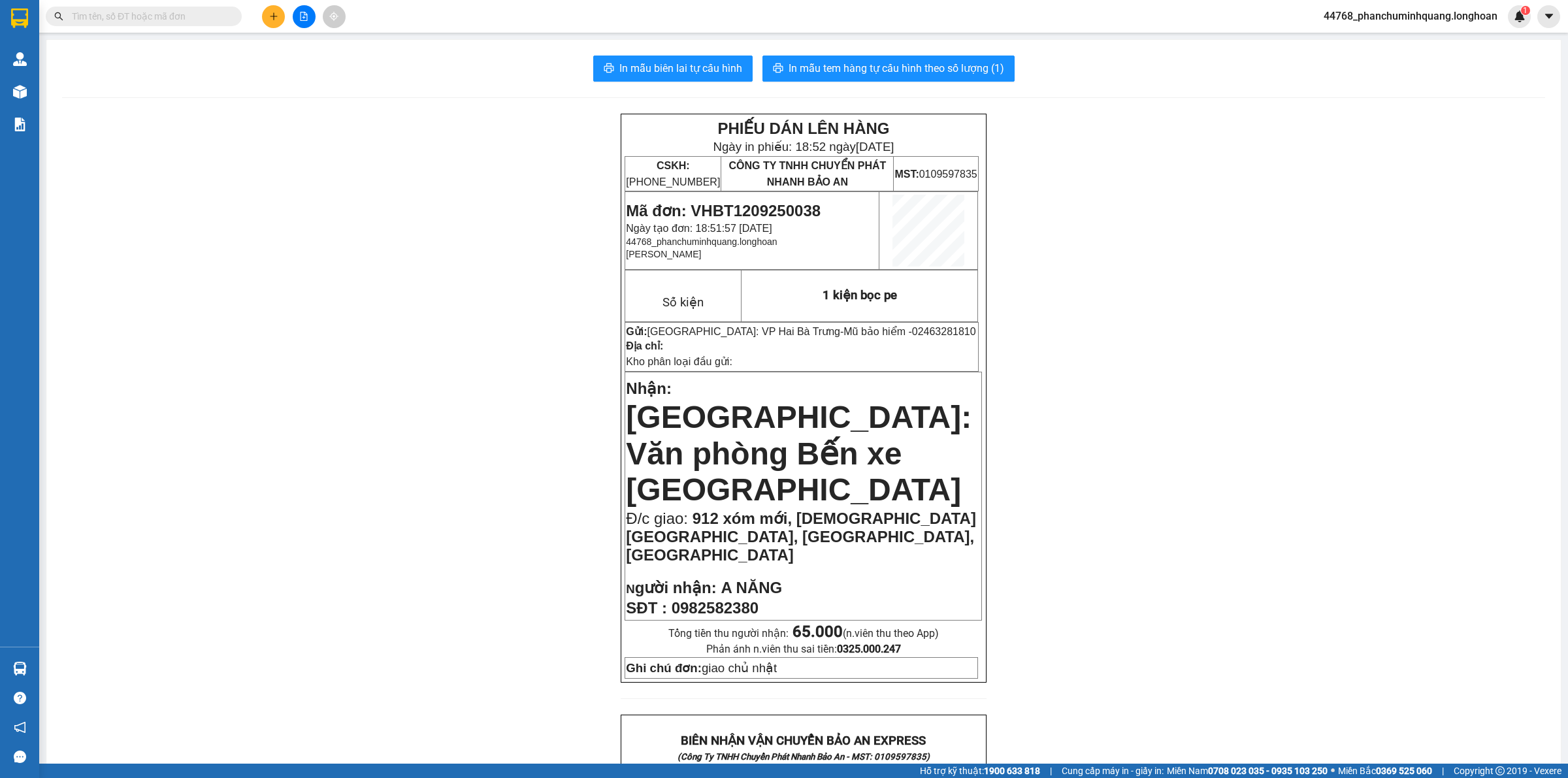
click at [168, 17] on input "text" at bounding box center [149, 16] width 154 height 15
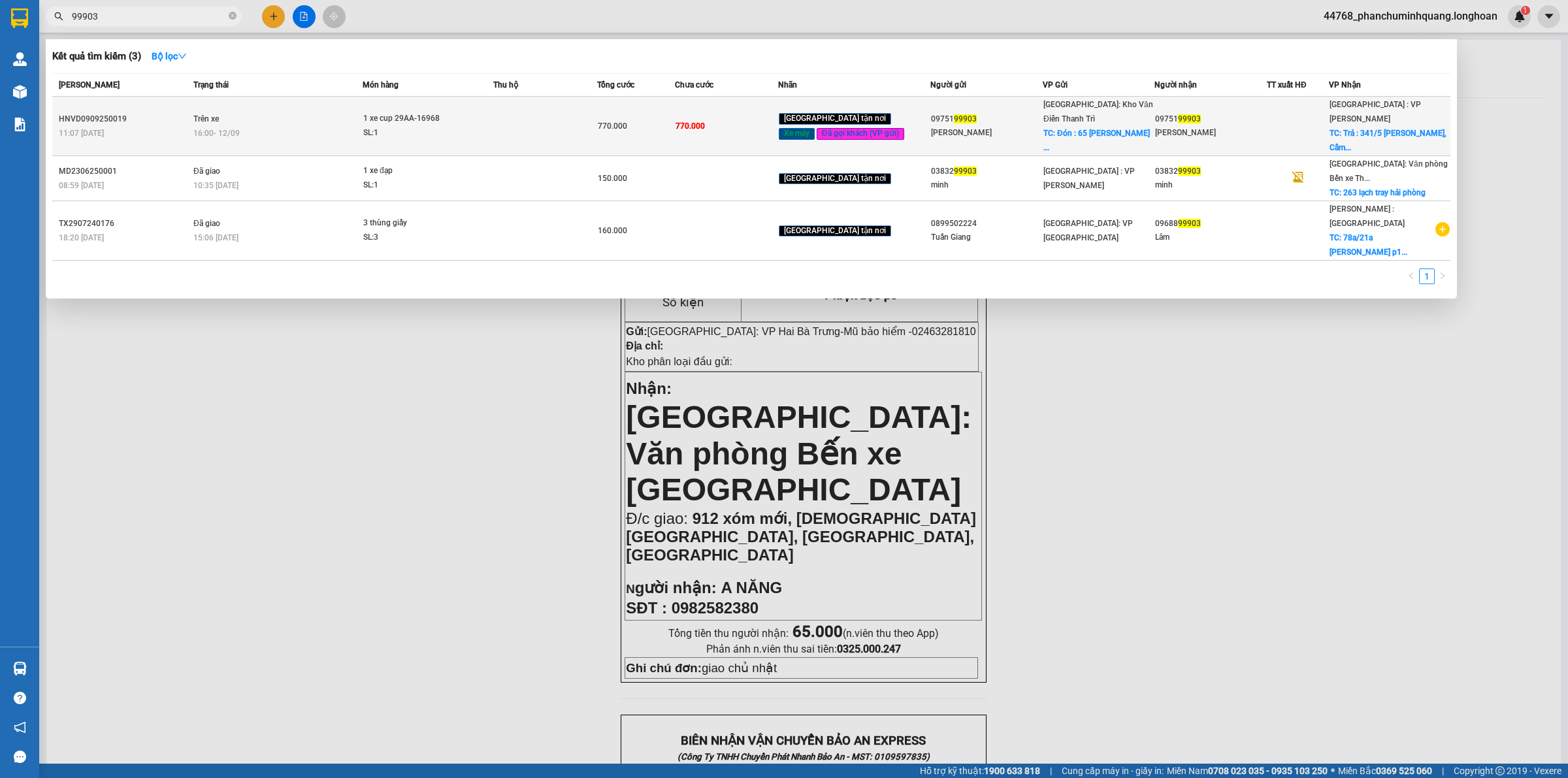
type input "99903"
click at [341, 126] on div "16:00 [DATE]" at bounding box center [278, 133] width 168 height 15
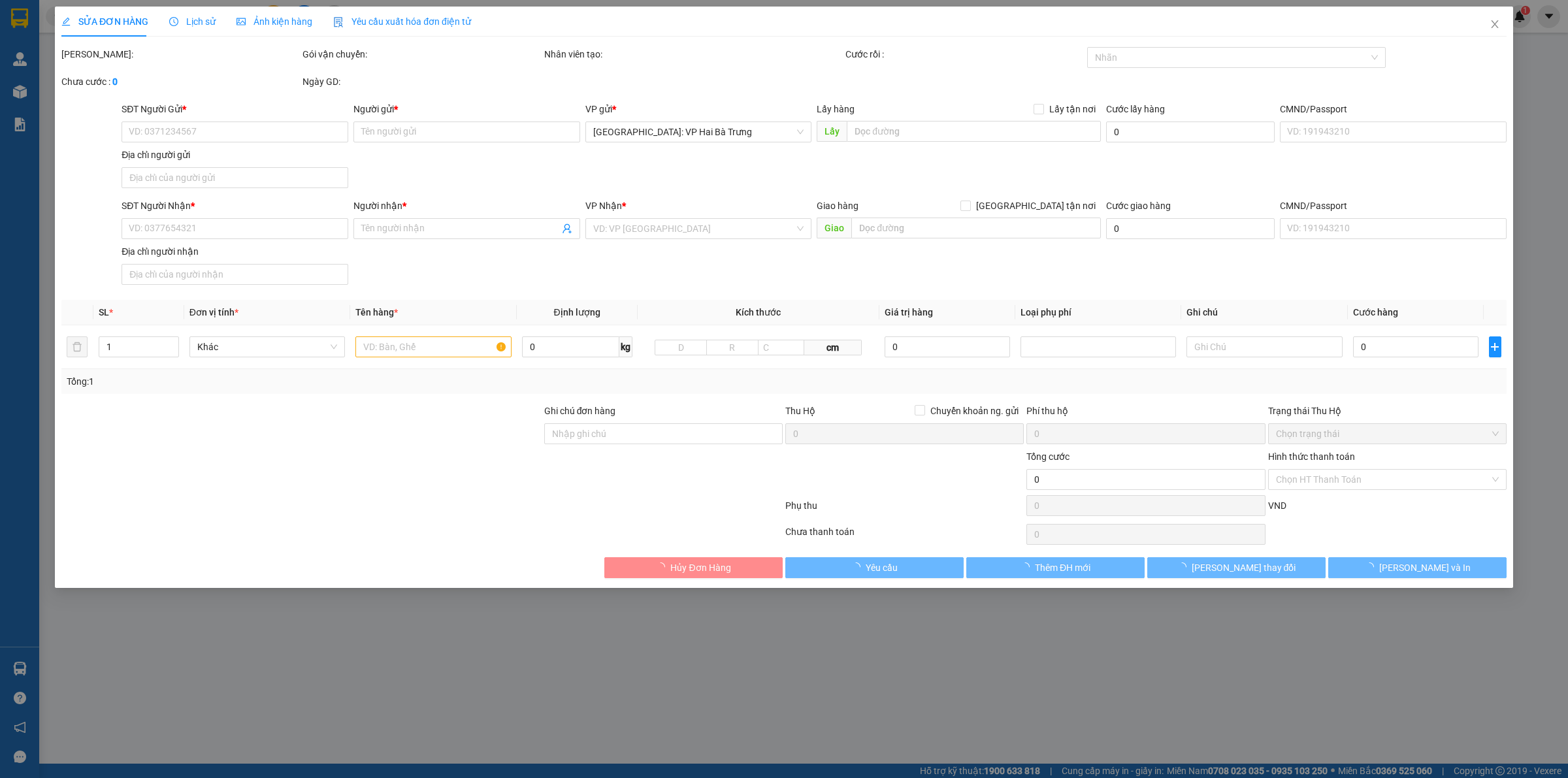
type input "0975199903"
type input "[PERSON_NAME]"
checkbox input "true"
type input "Đón : 65 [PERSON_NAME] , [PERSON_NAME], [GEOGRAPHIC_DATA]"
type input "0975199903"
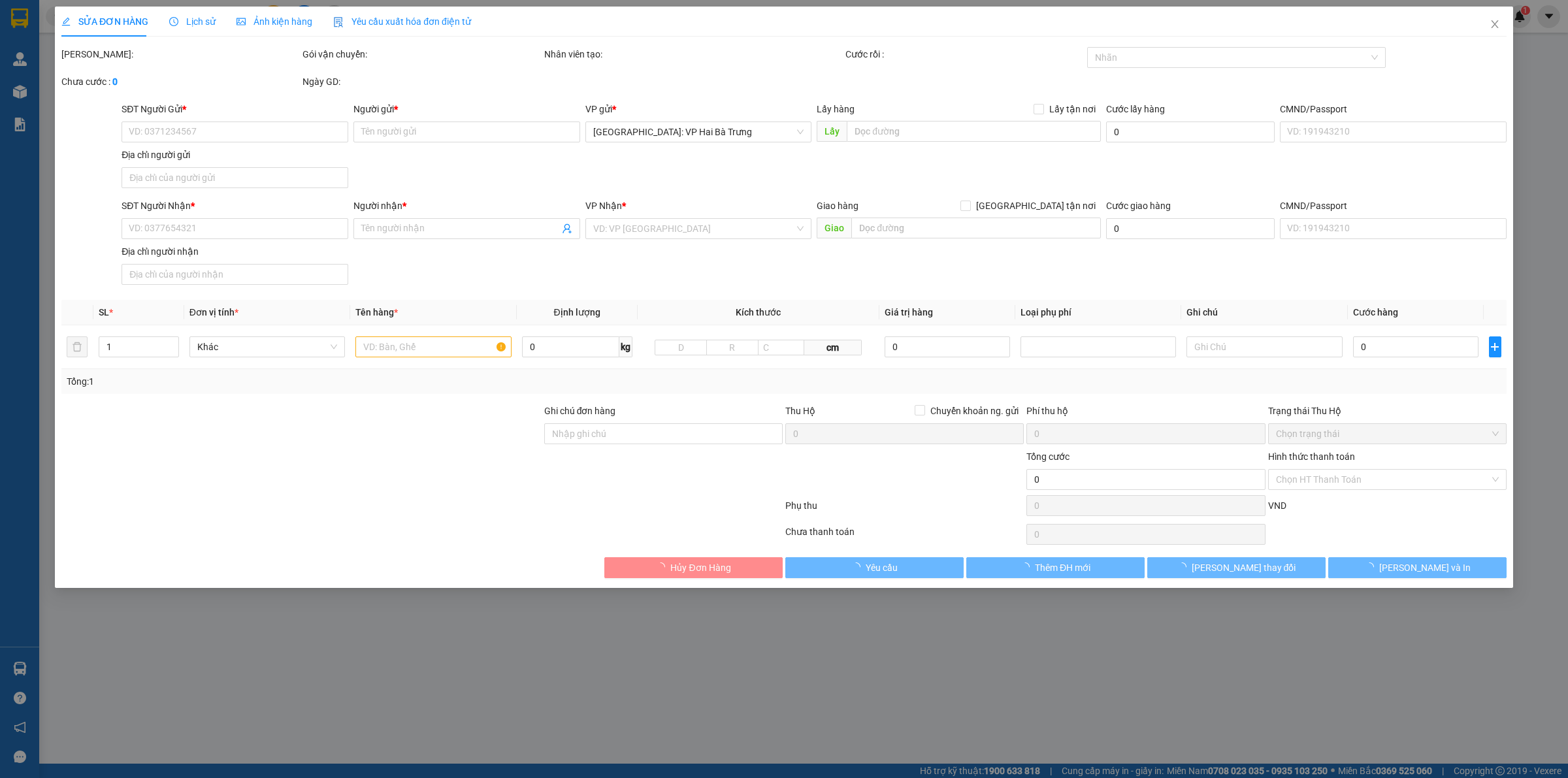
type input "[PERSON_NAME]"
checkbox input "true"
type input "Trả : 341/5 [PERSON_NAME], [PERSON_NAME], [GEOGRAPHIC_DATA]"
type input "chìa khóa quấn tay lái ( không giấy tờ )"
type input "770.000"
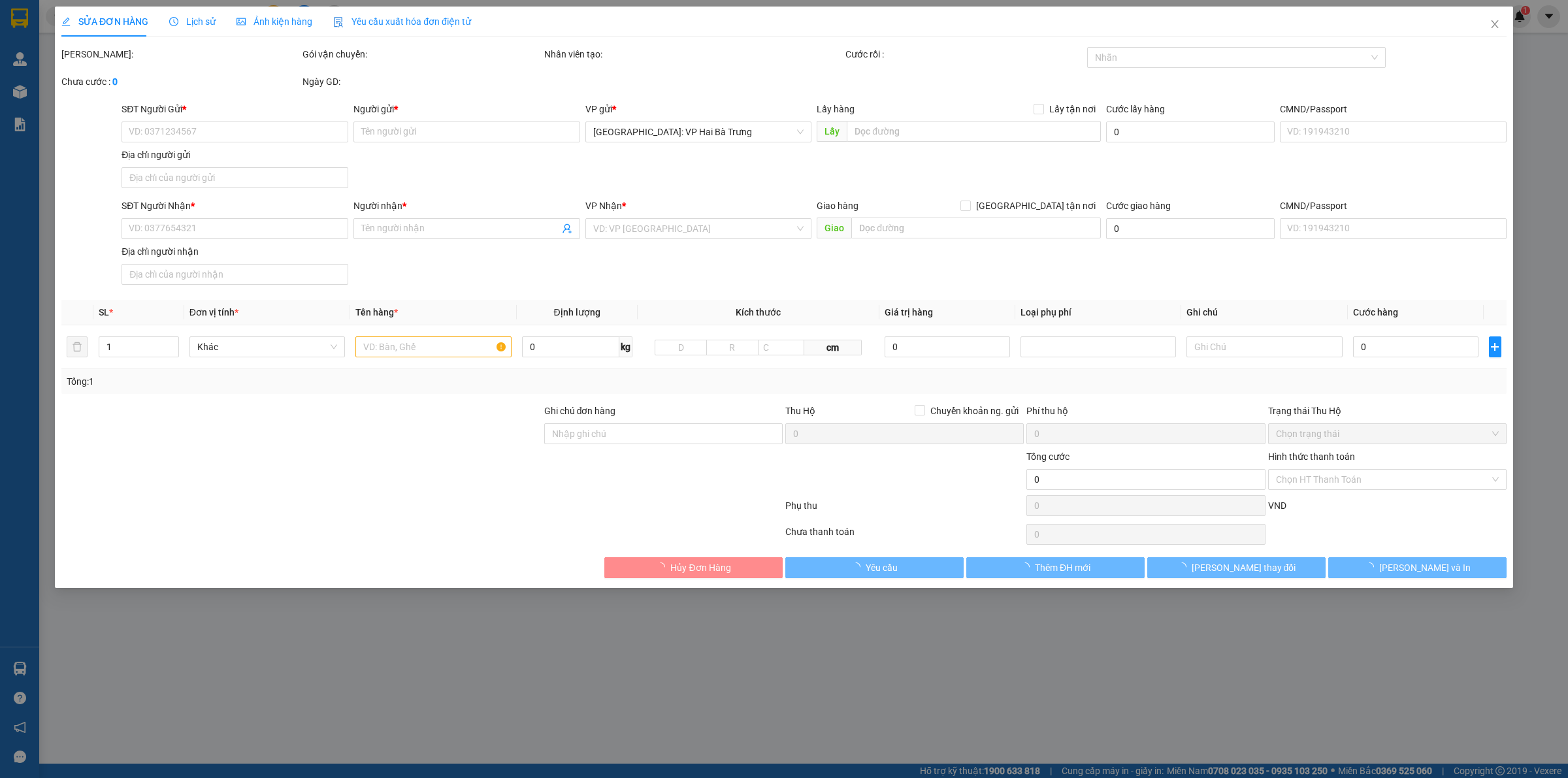
type input "770.000"
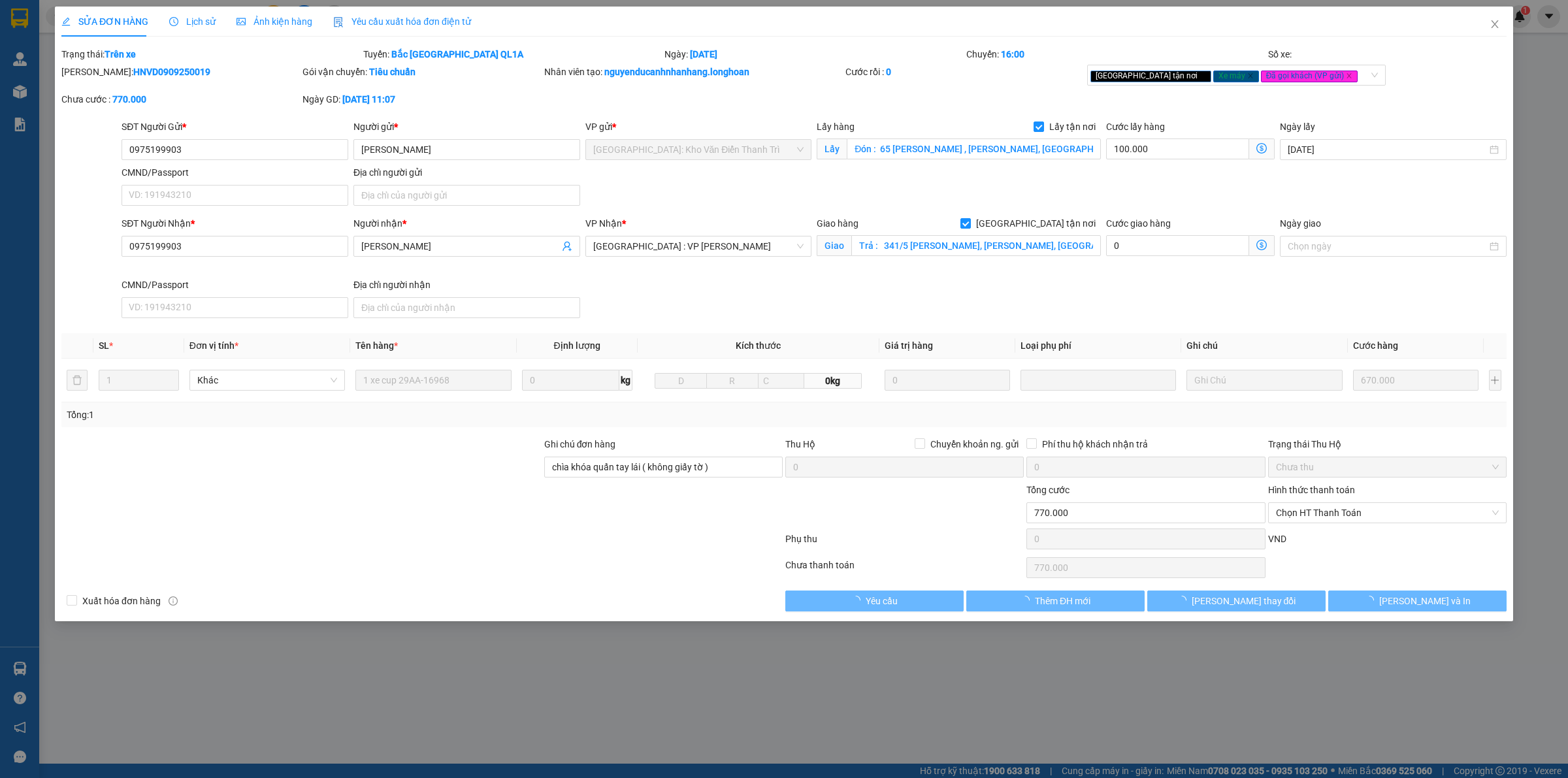
click at [195, 20] on span "Lịch sử" at bounding box center [192, 21] width 47 height 10
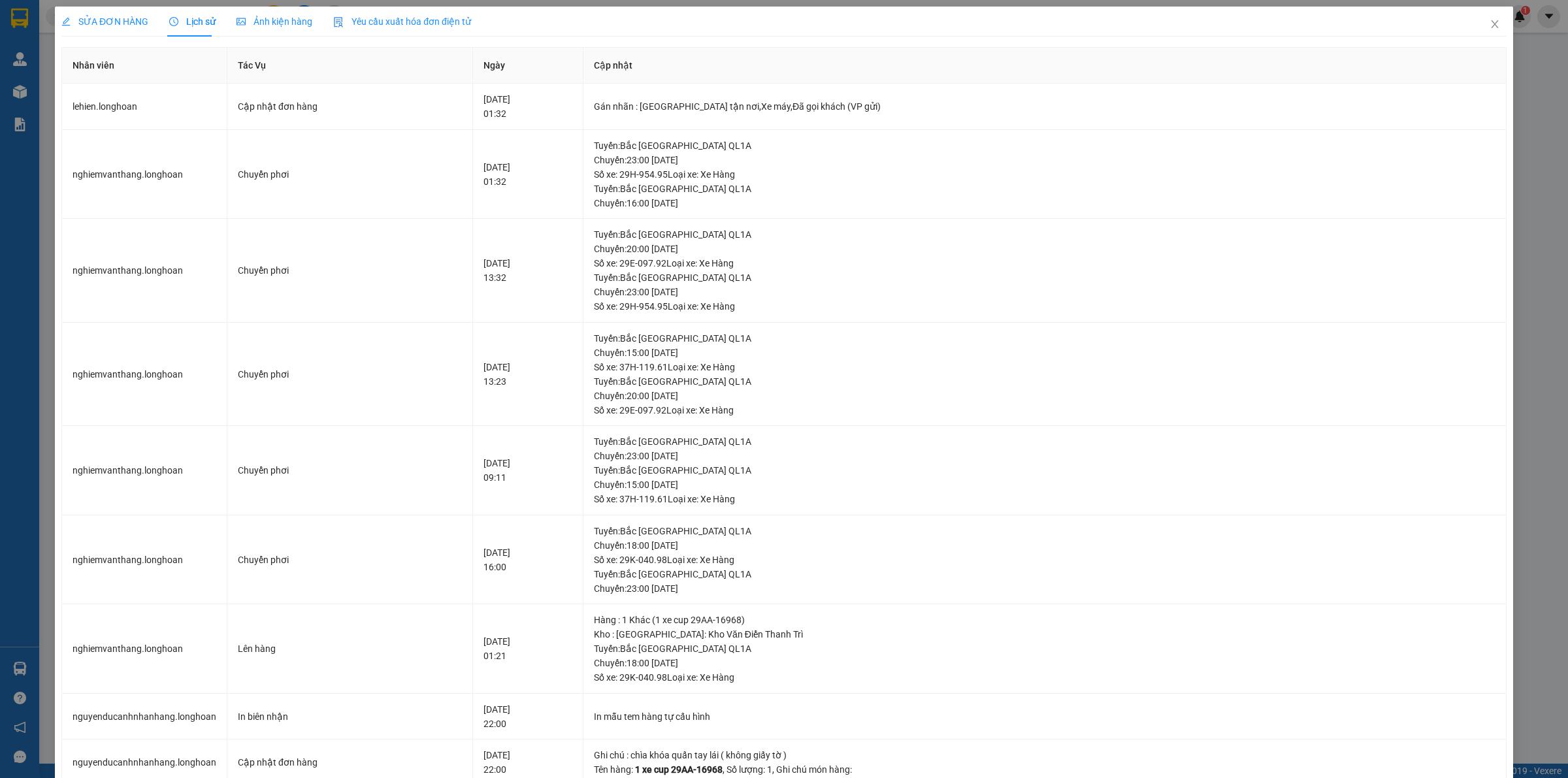
click at [89, 17] on span "SỬA ĐƠN HÀNG" at bounding box center [104, 21] width 87 height 10
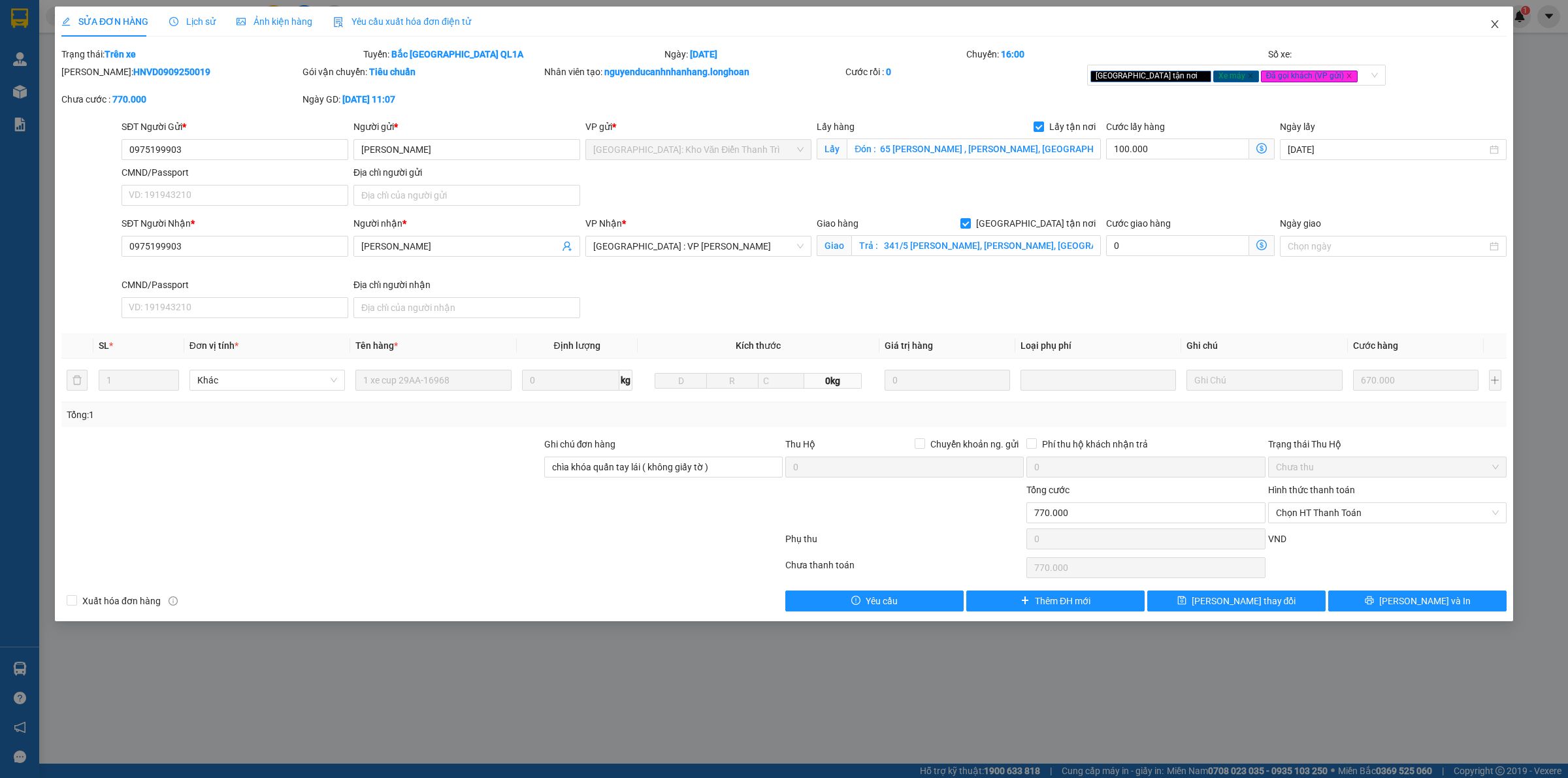
click at [1490, 17] on span "Close" at bounding box center [1494, 24] width 37 height 37
